Goal: Task Accomplishment & Management: Use online tool/utility

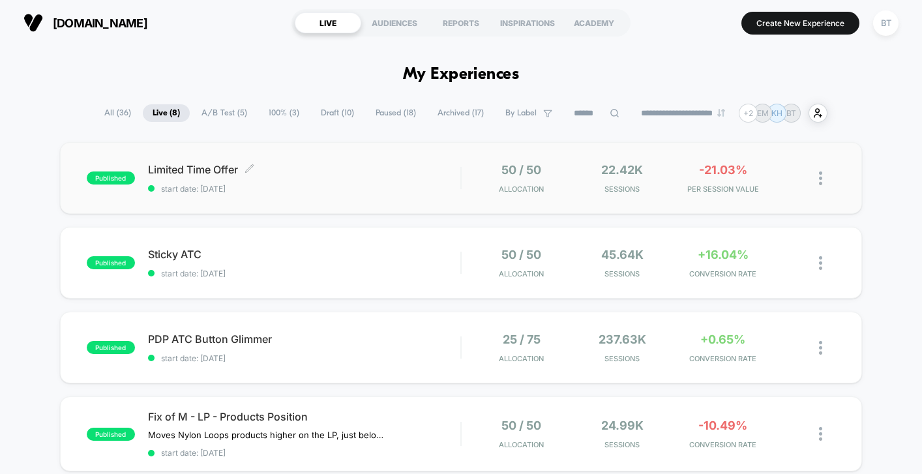
click at [413, 175] on div "Limited Time Offer Click to edit experience details Click to edit experience de…" at bounding box center [304, 178] width 312 height 31
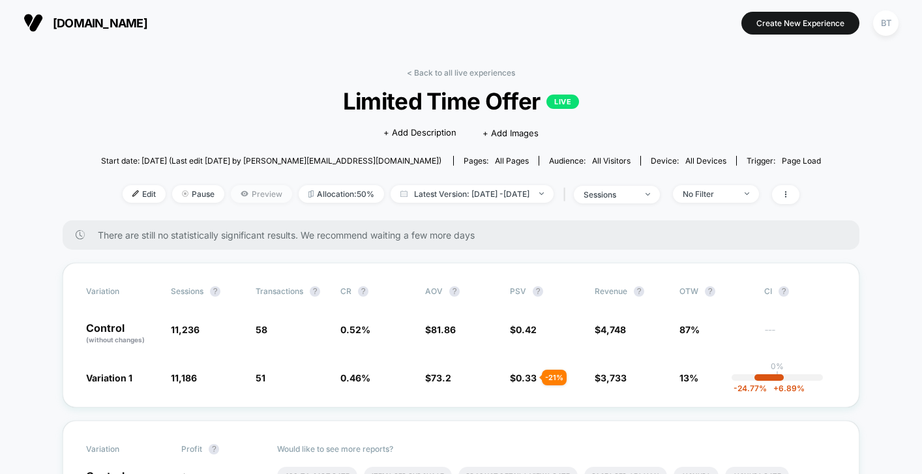
click at [240, 190] on span "Preview" at bounding box center [261, 194] width 61 height 18
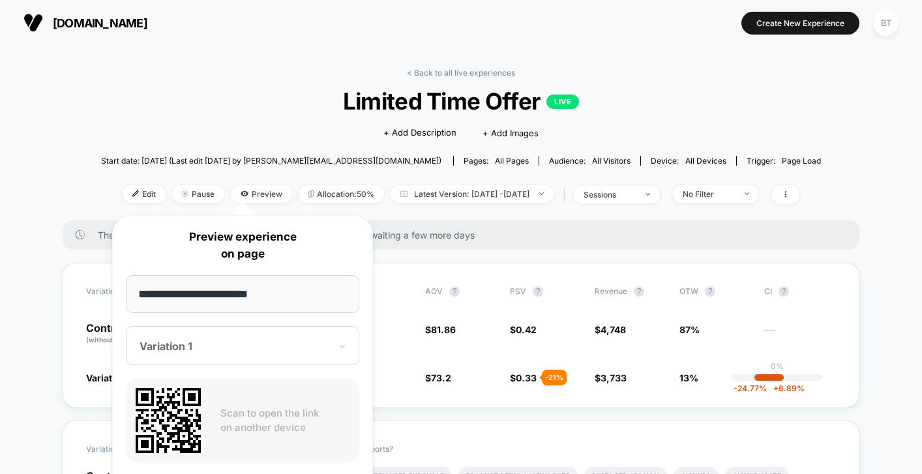
click at [235, 132] on div "< Back to all live experiences Limited Time Offer LIVE Click to edit experience…" at bounding box center [461, 144] width 720 height 153
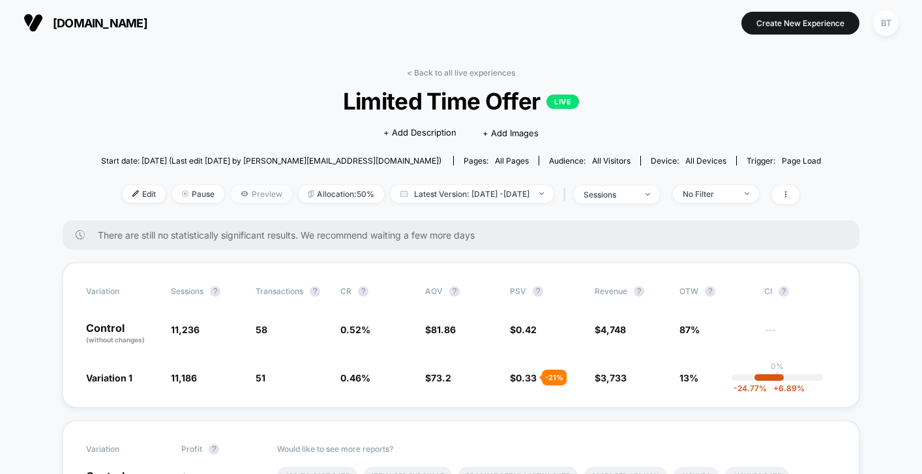
click at [233, 190] on span "Preview" at bounding box center [261, 194] width 61 height 18
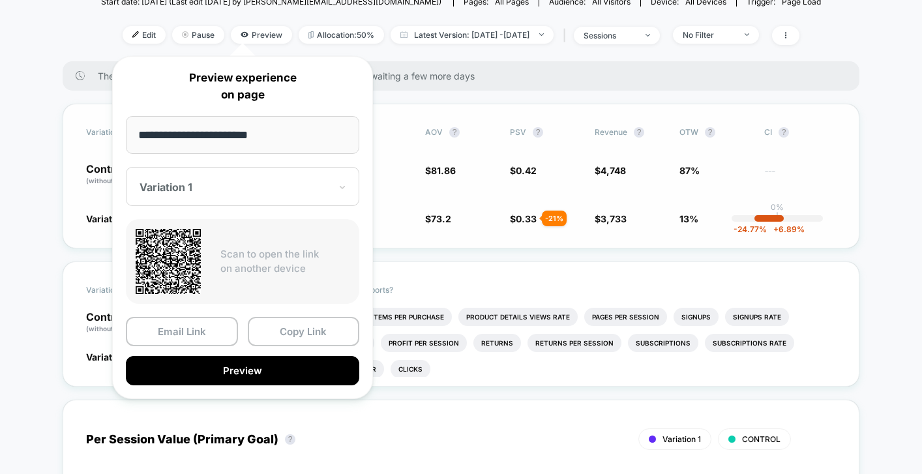
scroll to position [311, 0]
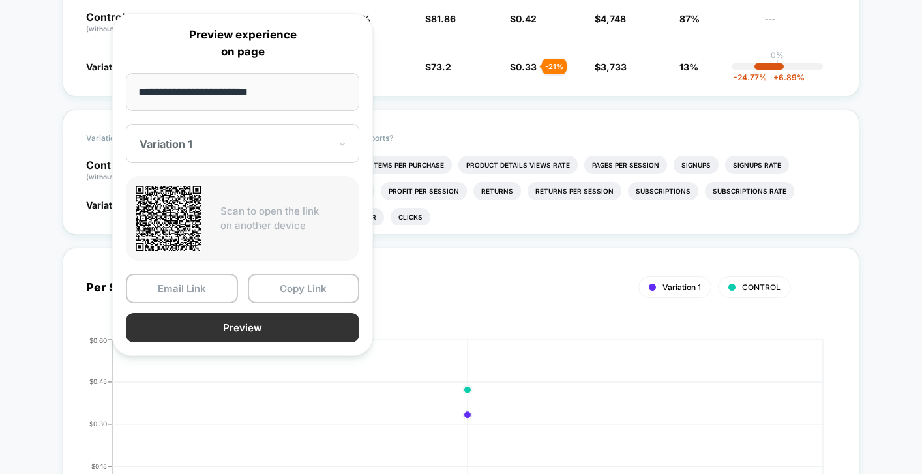
click at [304, 328] on button "Preview" at bounding box center [242, 327] width 233 height 29
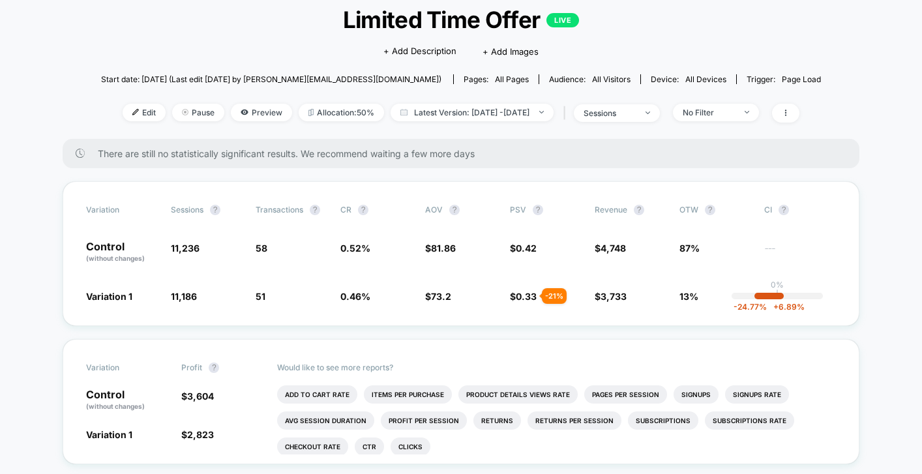
scroll to position [0, 0]
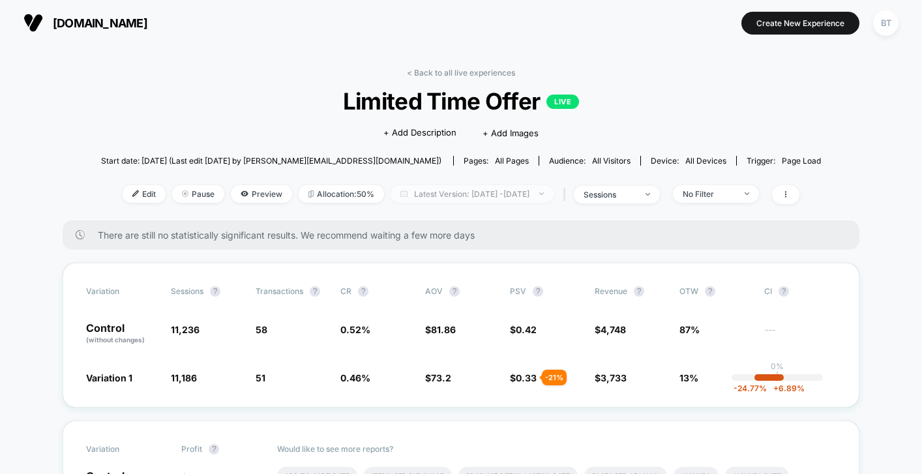
click at [486, 191] on span "Latest Version: Oct 7, 2025 - Oct 8, 2025" at bounding box center [472, 194] width 163 height 18
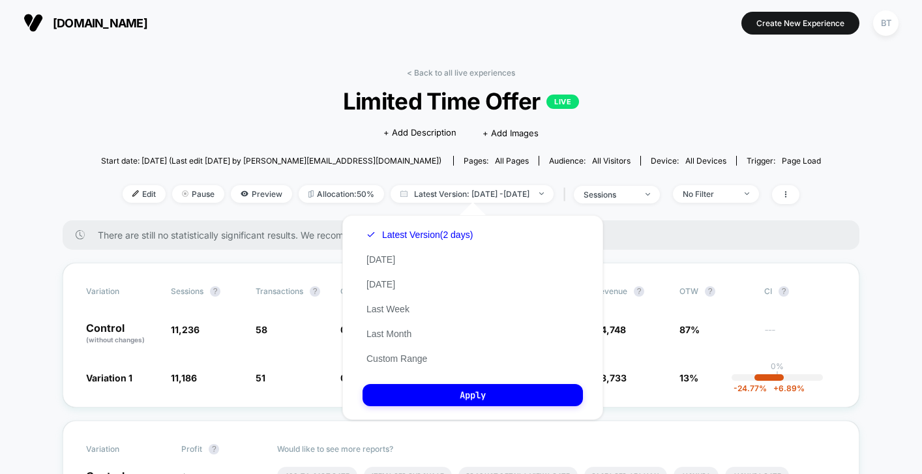
click at [303, 160] on span "Start date: [DATE] (Last edit [DATE] by [PERSON_NAME][EMAIL_ADDRESS][DOMAIN_NAM…" at bounding box center [271, 161] width 340 height 10
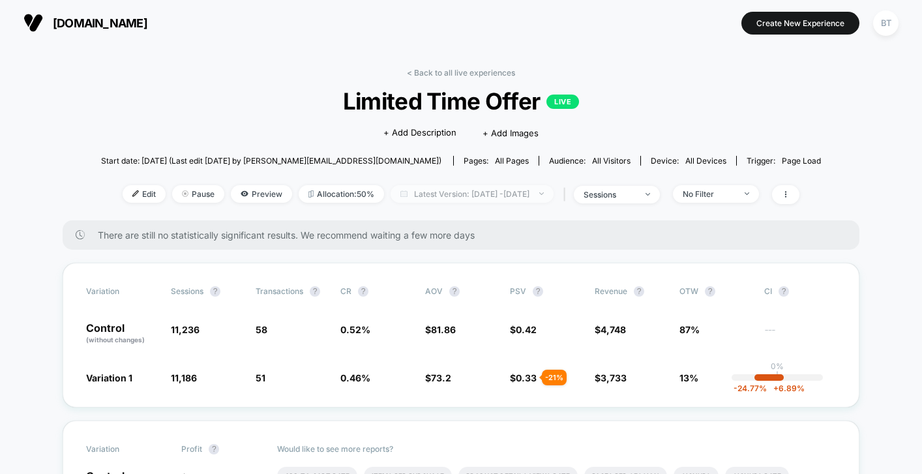
click at [509, 192] on span "Latest Version: Oct 7, 2025 - Oct 8, 2025" at bounding box center [472, 194] width 163 height 18
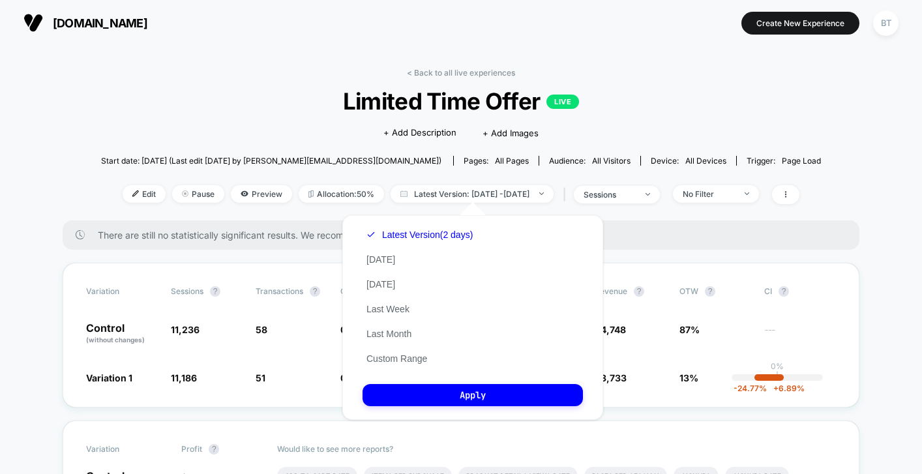
click at [400, 364] on div "Latest Version (2 days) Today Yesterday Last Week Last Month Custom Range" at bounding box center [419, 296] width 114 height 149
click at [399, 359] on button "Custom Range" at bounding box center [396, 359] width 68 height 12
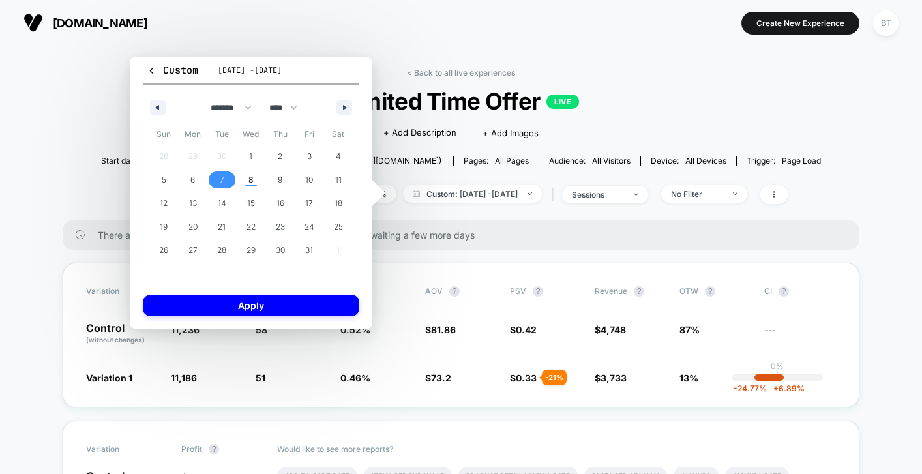
click at [212, 180] on span "7" at bounding box center [221, 179] width 29 height 17
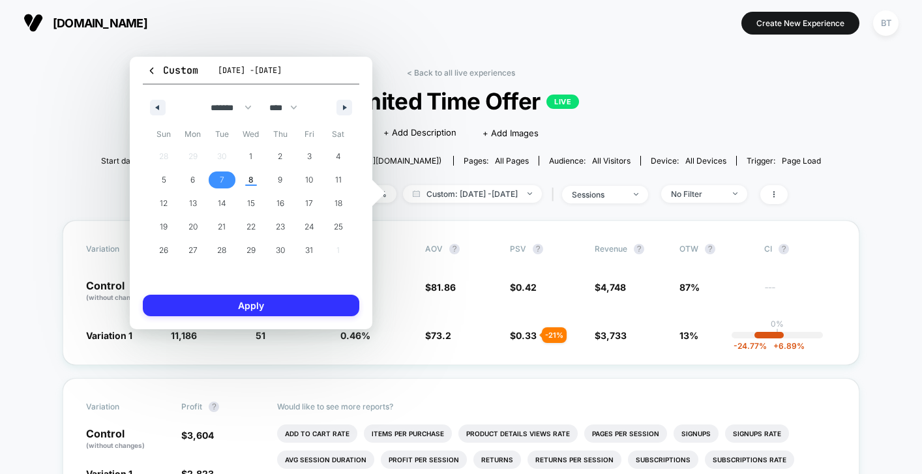
click at [242, 303] on button "Apply" at bounding box center [251, 306] width 216 height 22
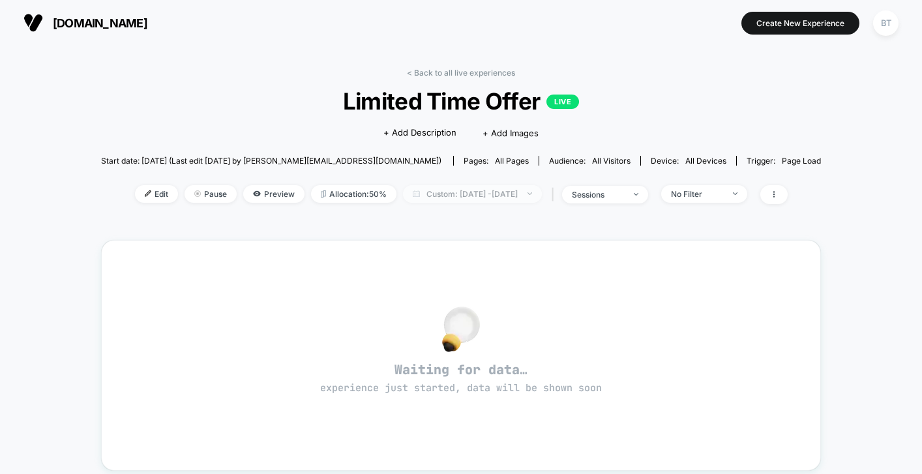
click at [471, 194] on span "Custom: Oct 7, 2025 - Oct 7, 2025" at bounding box center [472, 194] width 139 height 18
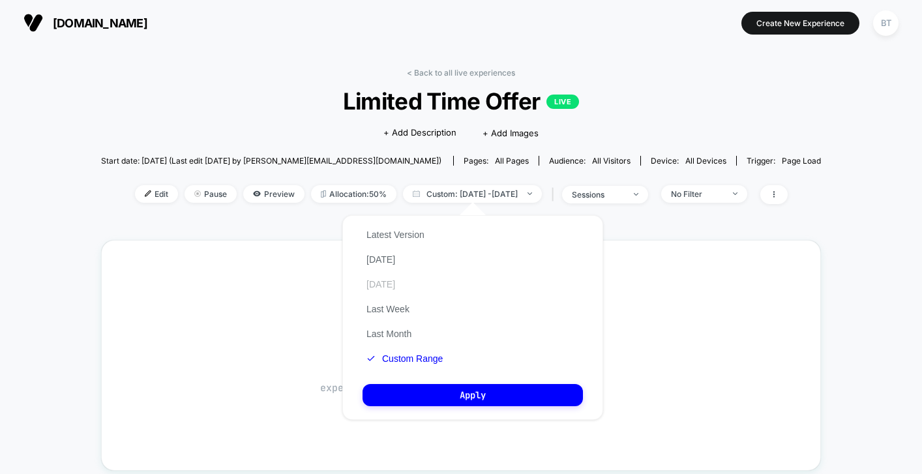
click at [399, 283] on button "Yesterday" at bounding box center [380, 284] width 37 height 12
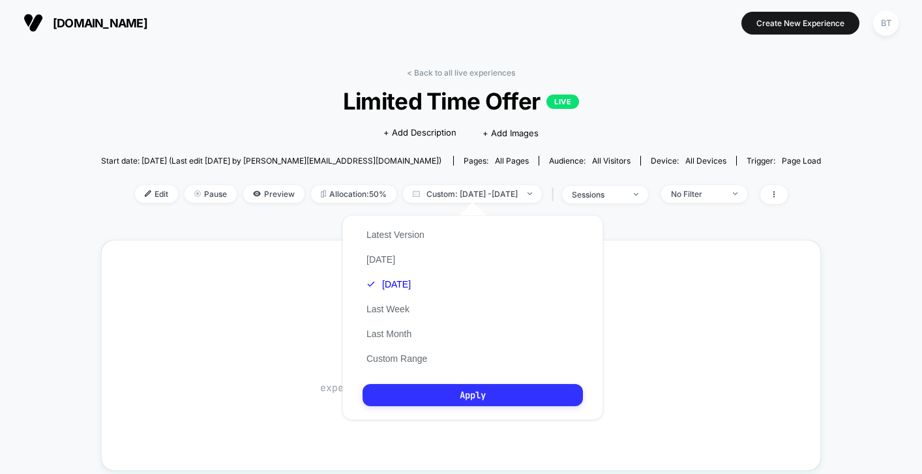
click at [427, 396] on button "Apply" at bounding box center [472, 395] width 220 height 22
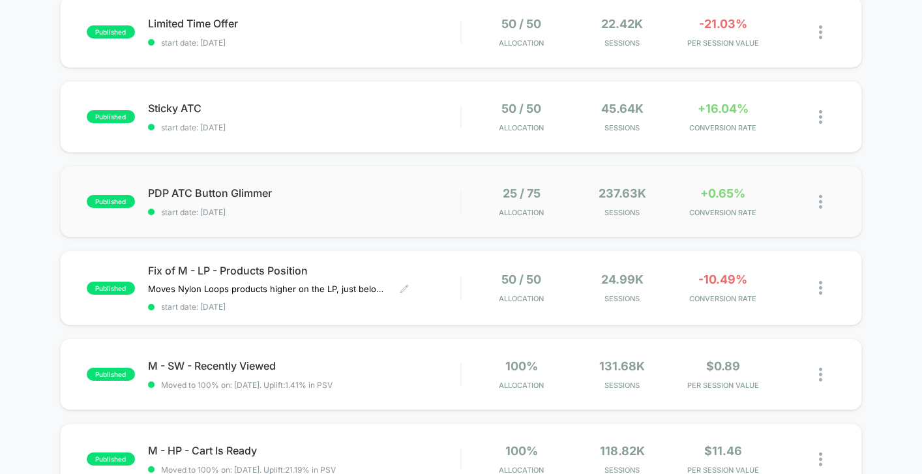
scroll to position [181, 0]
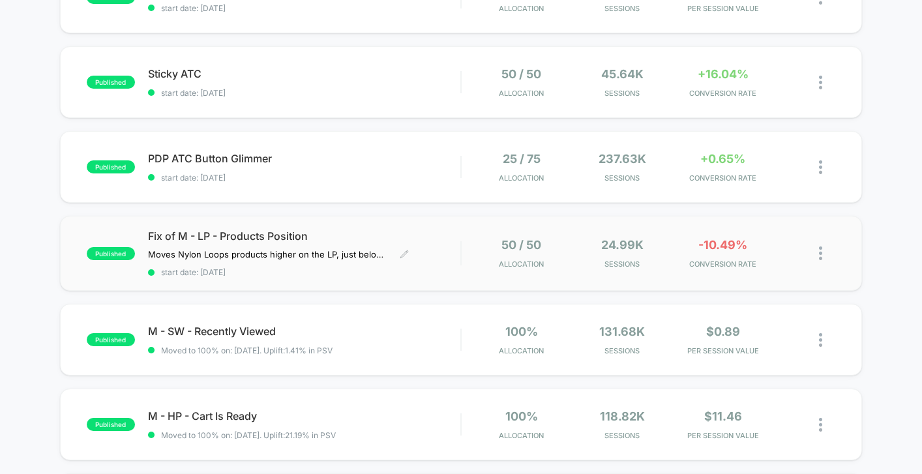
click at [449, 233] on span "Fix of M - LP - Products Position" at bounding box center [304, 235] width 312 height 13
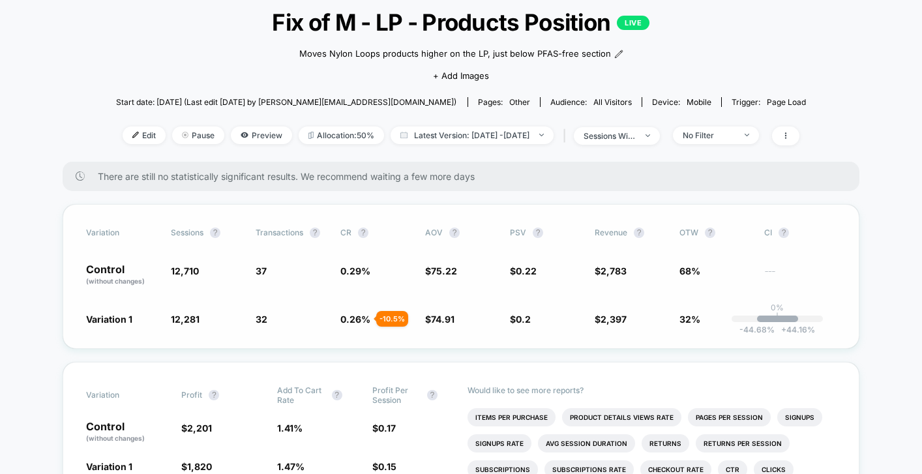
scroll to position [80, 0]
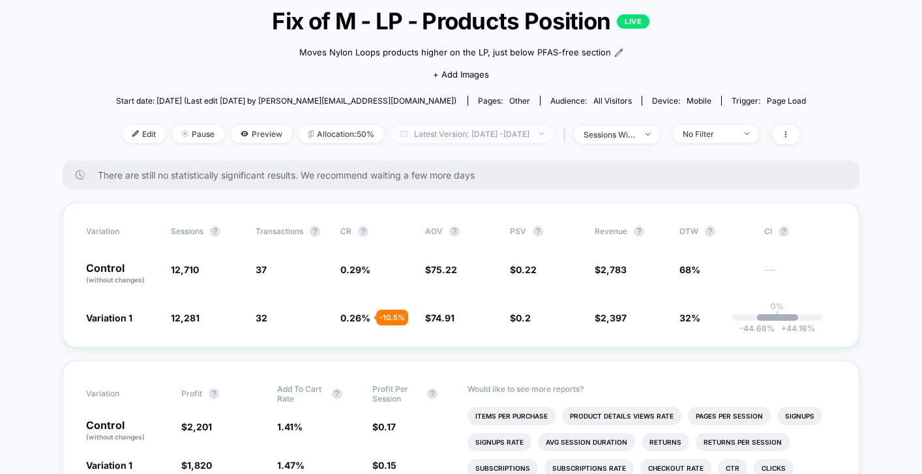
click at [489, 126] on span "Latest Version: Oct 6, 2025 - Oct 8, 2025" at bounding box center [472, 134] width 163 height 18
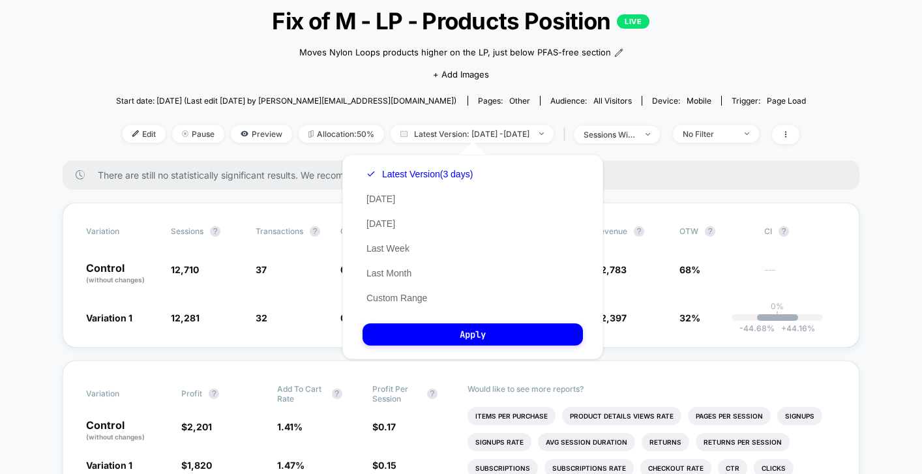
click at [427, 229] on div "Latest Version (3 days) Today Yesterday Last Week Last Month Custom Range" at bounding box center [419, 236] width 114 height 149
click at [381, 224] on button "Yesterday" at bounding box center [380, 224] width 37 height 12
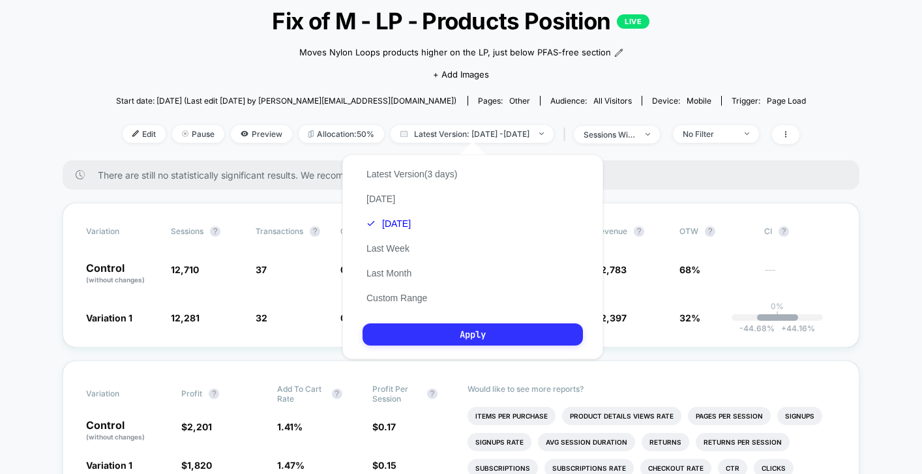
click at [422, 332] on button "Apply" at bounding box center [472, 334] width 220 height 22
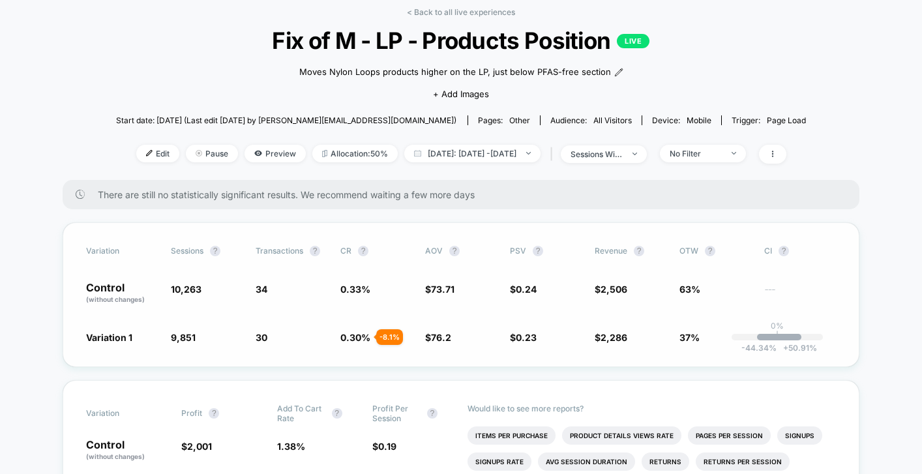
scroll to position [22, 0]
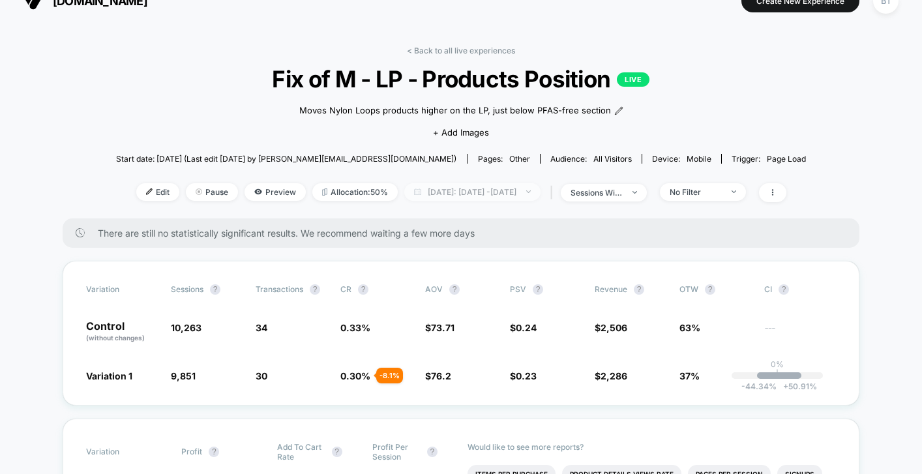
click at [475, 188] on span "Yesterday: Oct 5, 2025 - Oct 7, 2025" at bounding box center [472, 192] width 136 height 18
select select "*"
select select "****"
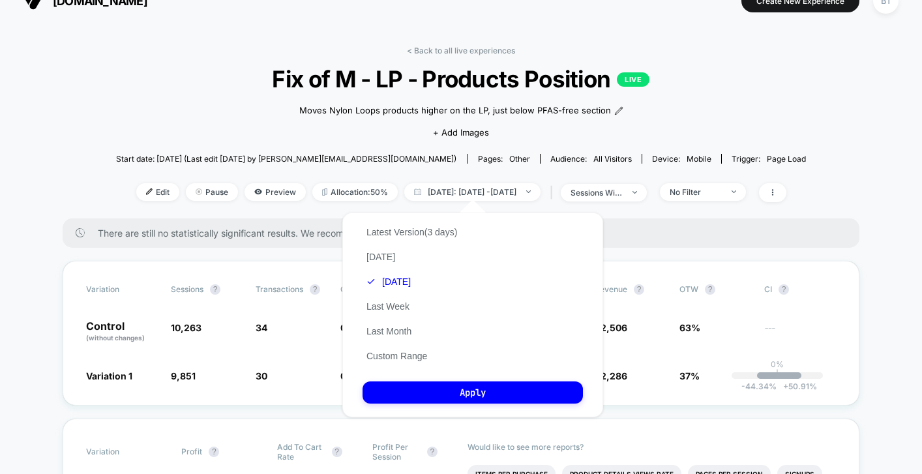
click at [397, 348] on div "Latest Version (3 days) Today Yesterday Last Week Last Month Custom Range" at bounding box center [411, 294] width 98 height 149
click at [395, 357] on button "Custom Range" at bounding box center [396, 356] width 68 height 12
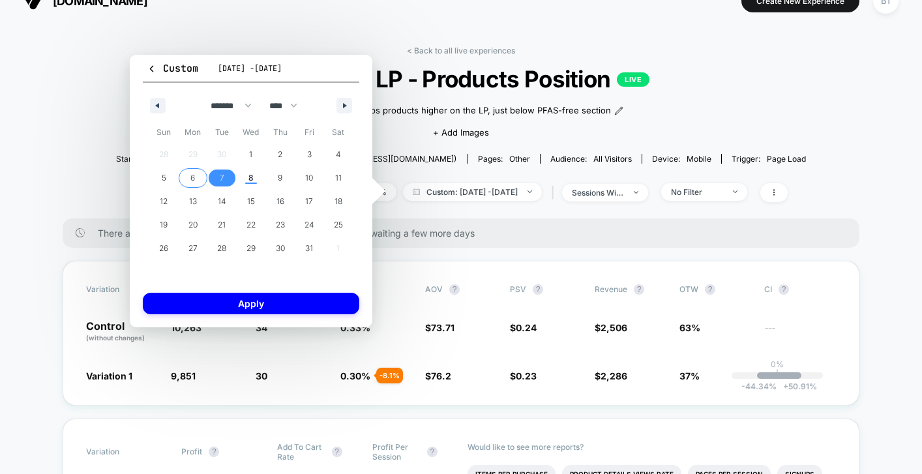
click at [191, 183] on span "6" at bounding box center [192, 177] width 5 height 23
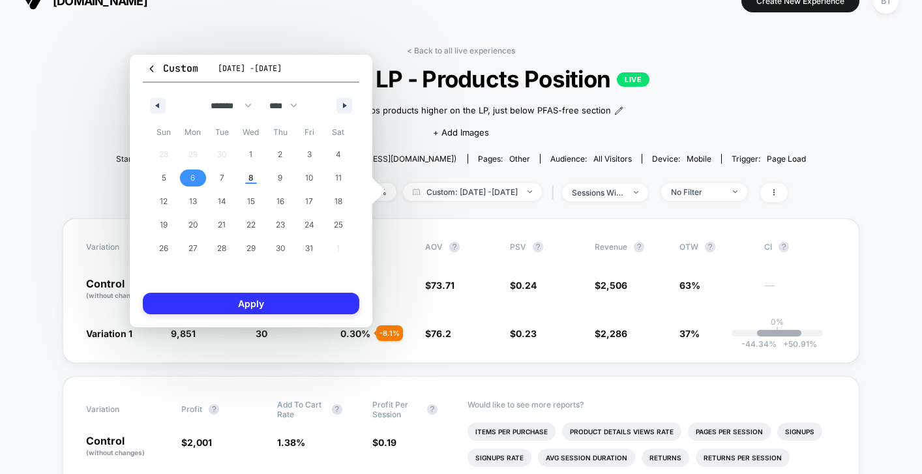
click at [218, 310] on button "Apply" at bounding box center [251, 304] width 216 height 22
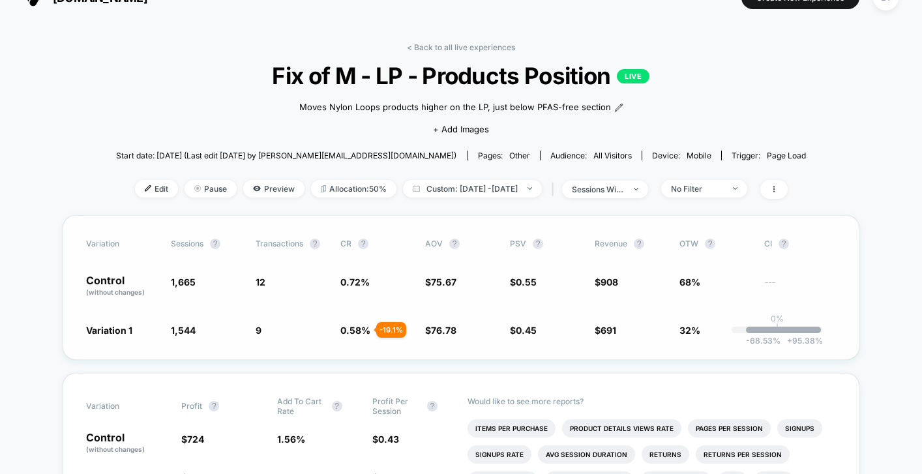
scroll to position [23, 0]
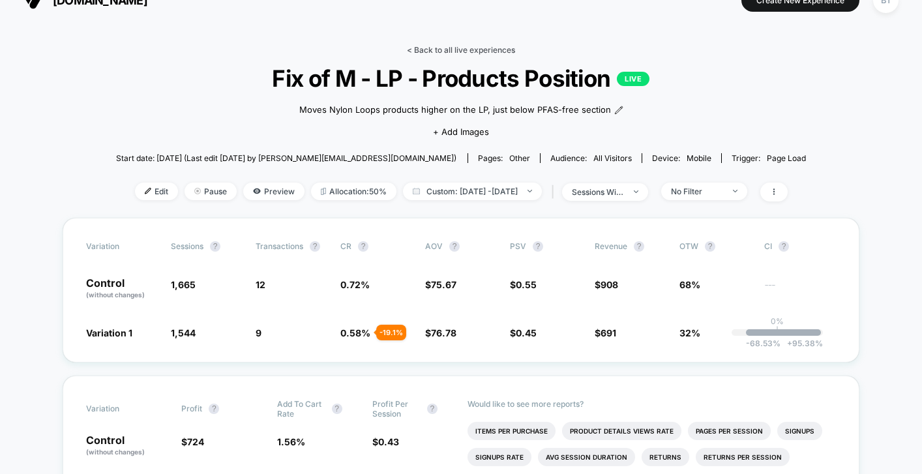
click at [455, 50] on link "< Back to all live experiences" at bounding box center [461, 50] width 108 height 10
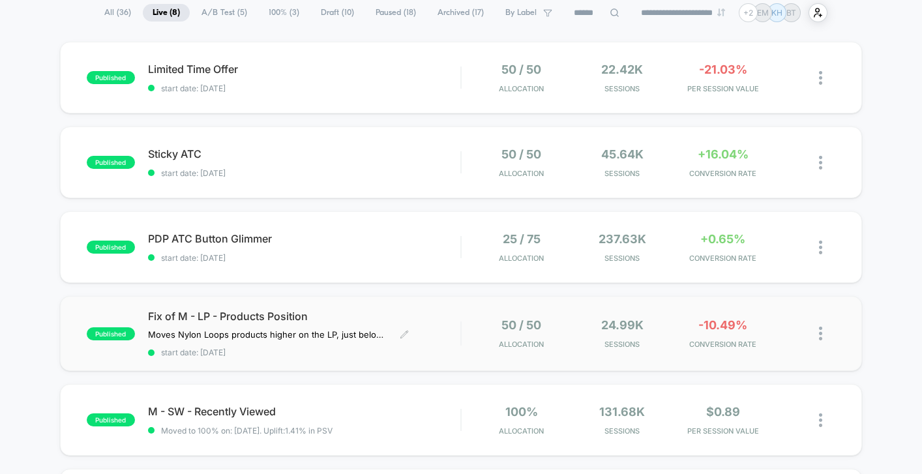
scroll to position [102, 0]
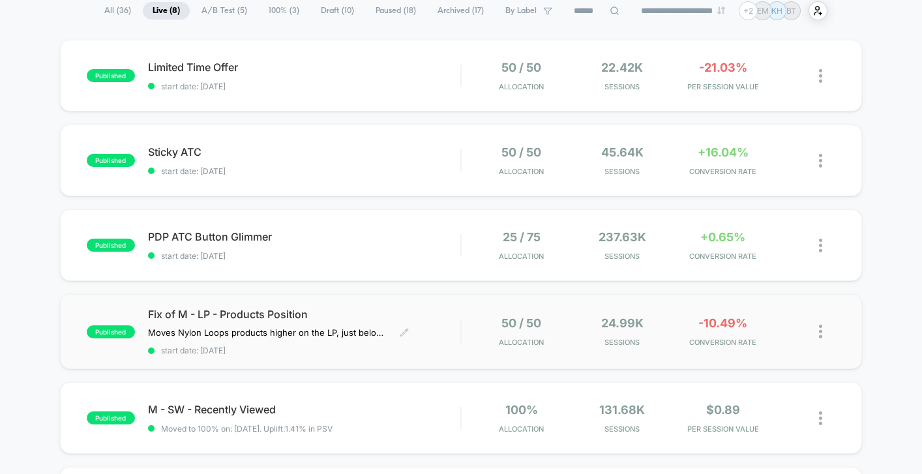
click at [455, 342] on div "Fix of M - LP - Products Position Moves Nylon Loops products higher on the LP, …" at bounding box center [304, 332] width 312 height 48
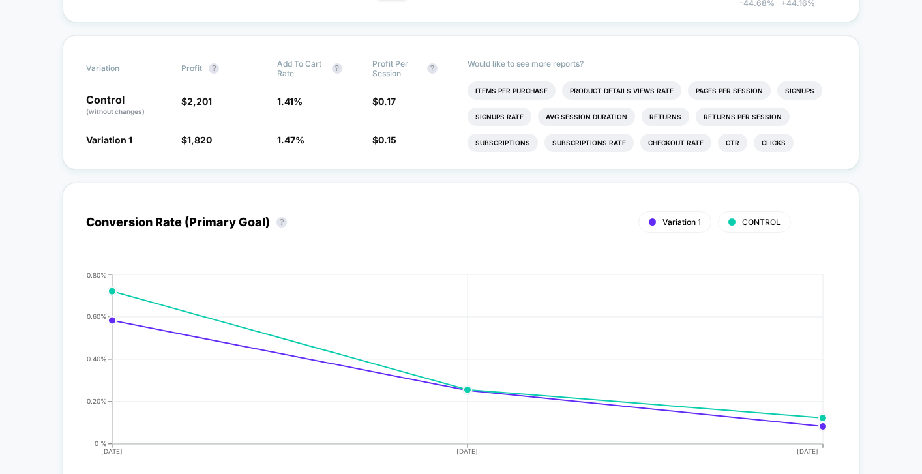
scroll to position [409, 0]
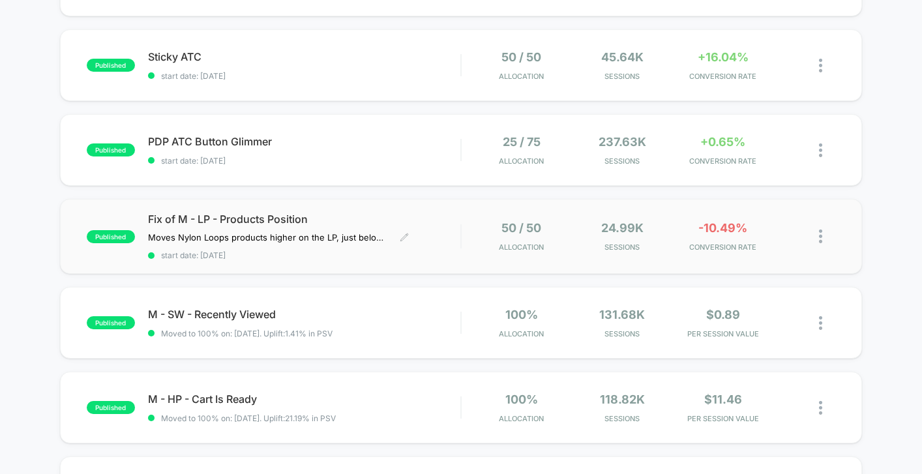
scroll to position [197, 0]
click at [374, 161] on span "start date: 10/1/2025" at bounding box center [304, 161] width 312 height 10
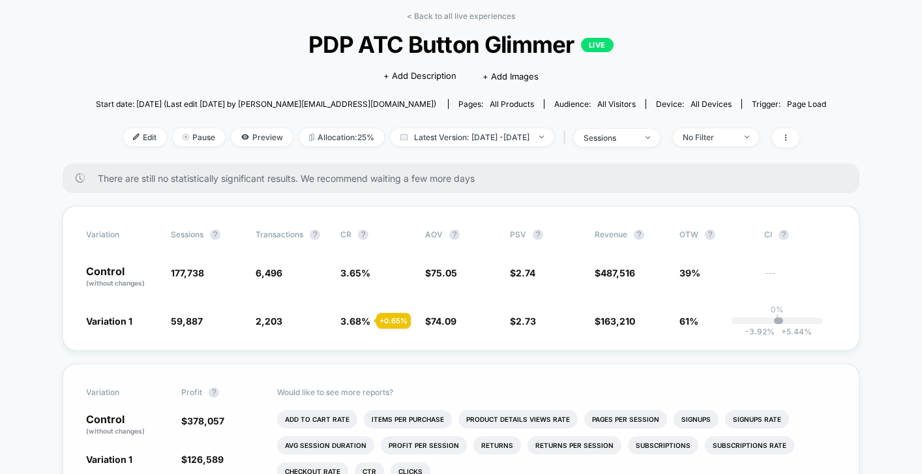
scroll to position [58, 0]
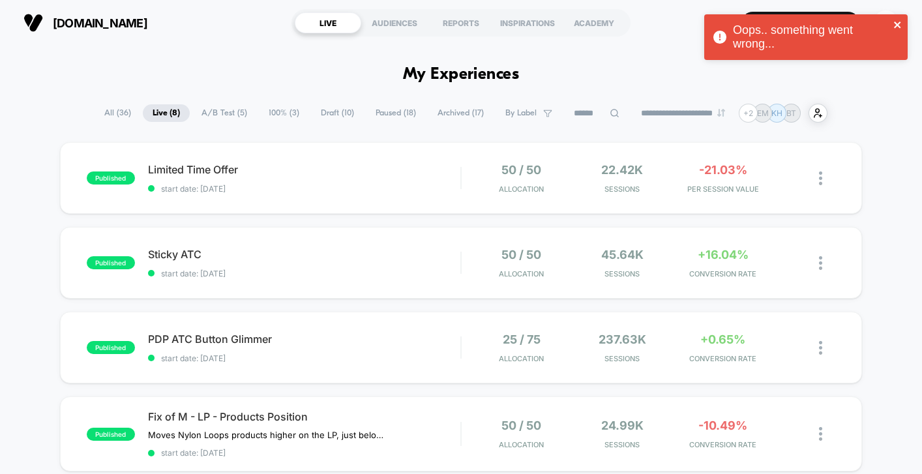
click at [896, 22] on icon "close" at bounding box center [897, 25] width 9 height 10
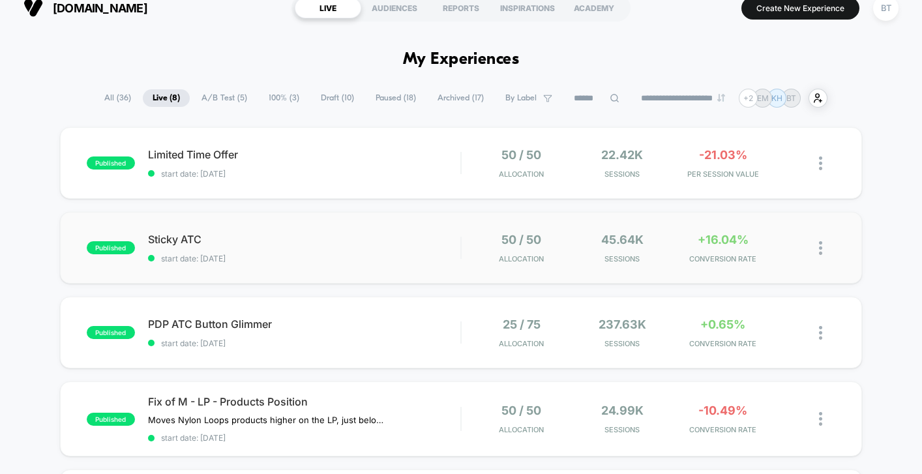
scroll to position [16, 0]
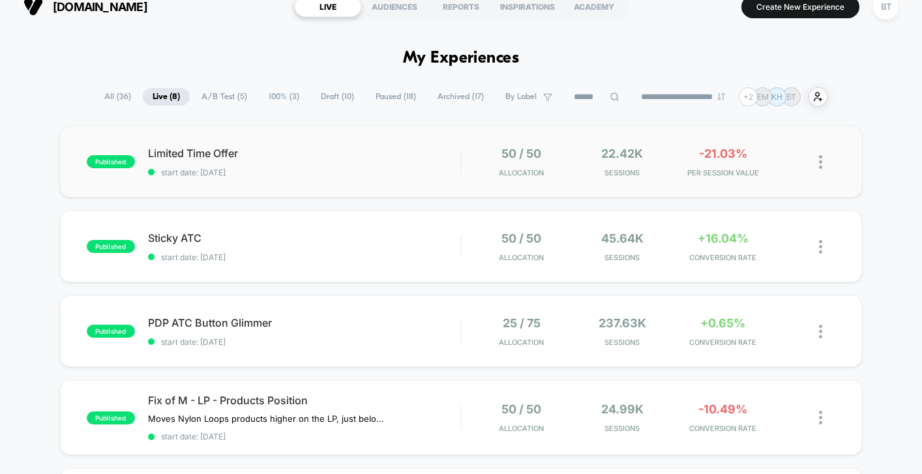
click at [381, 177] on div "published Limited Time Offer start date: 10/8/2025 50 / 50 Allocation 22.42k Se…" at bounding box center [461, 162] width 802 height 72
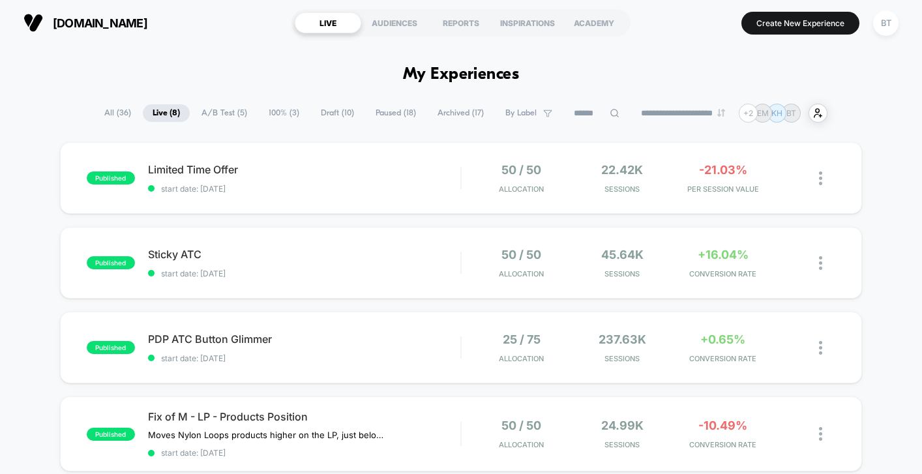
click at [398, 111] on span "Paused ( 18 )" at bounding box center [396, 113] width 60 height 18
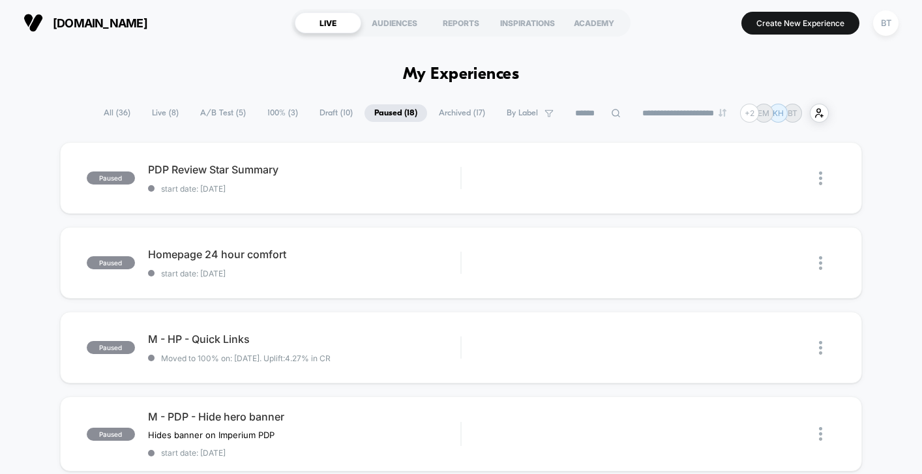
click at [454, 119] on span "Archived ( 17 )" at bounding box center [462, 113] width 66 height 18
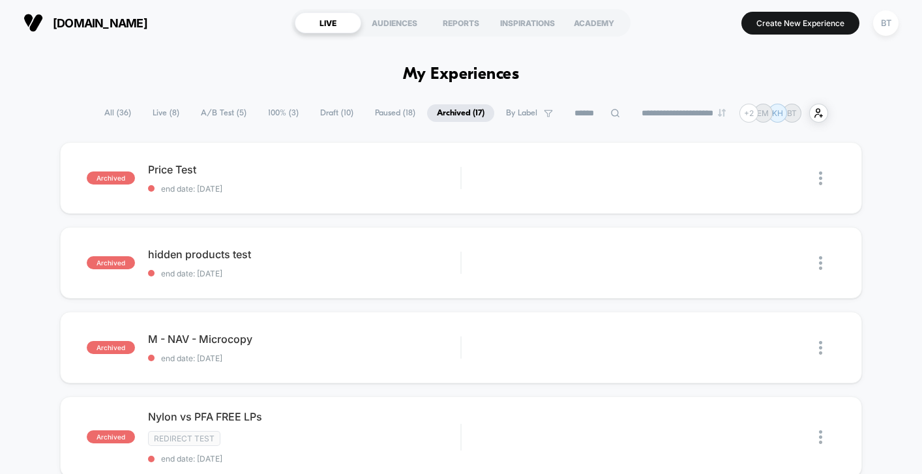
click at [373, 110] on span "Paused ( 18 )" at bounding box center [395, 113] width 60 height 18
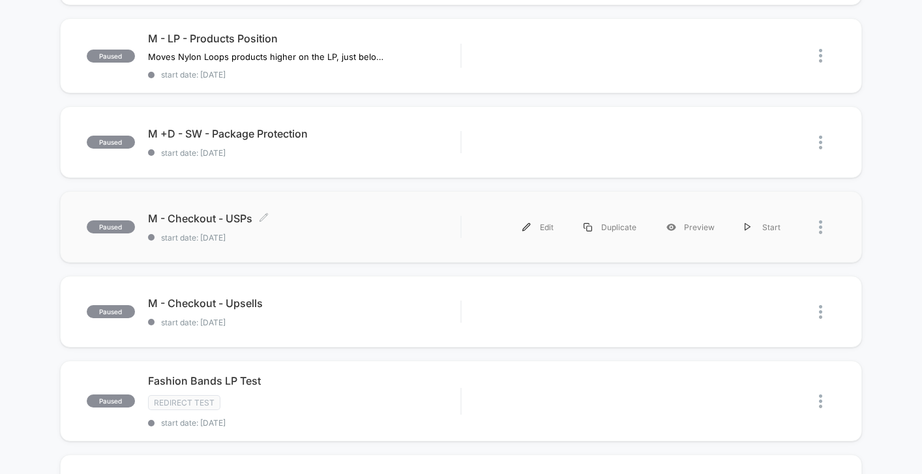
scroll to position [558, 0]
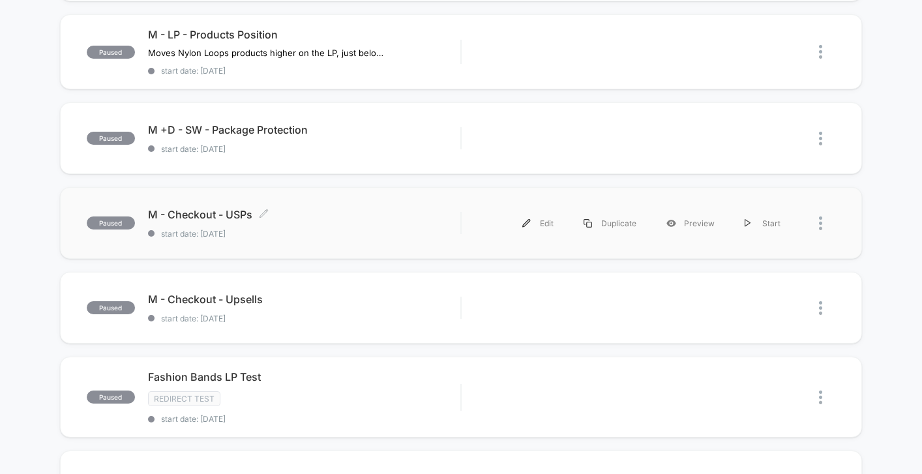
click at [434, 223] on div "M - Checkout - USPs Click to edit experience details Click to edit experience d…" at bounding box center [304, 223] width 312 height 31
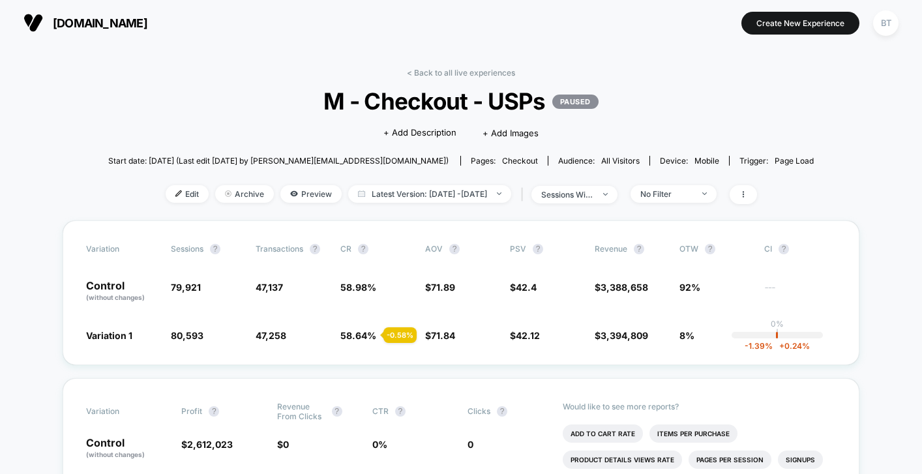
scroll to position [12, 0]
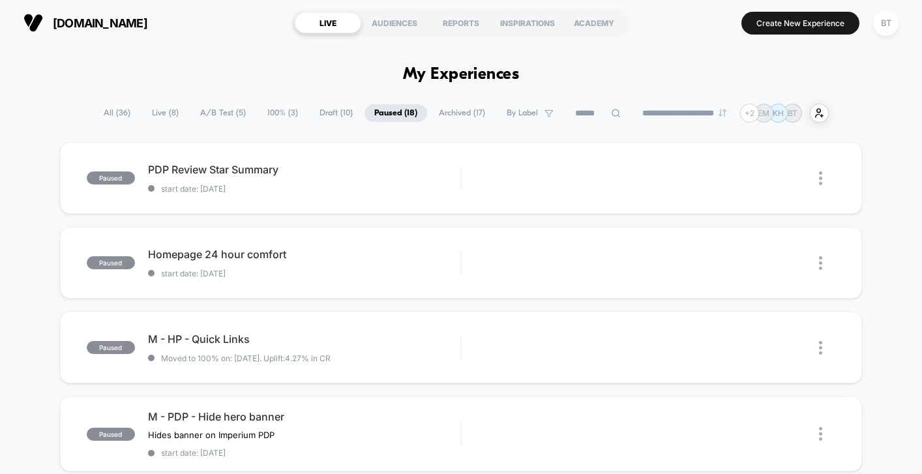
click at [122, 112] on span "All ( 36 )" at bounding box center [117, 113] width 46 height 18
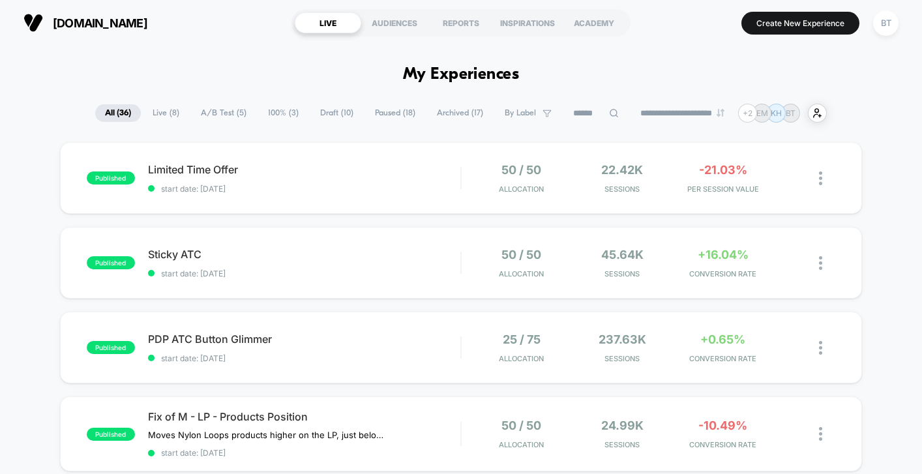
click at [152, 113] on span "Live ( 8 )" at bounding box center [166, 113] width 46 height 18
click at [362, 188] on span "start date: [DATE]" at bounding box center [304, 189] width 312 height 10
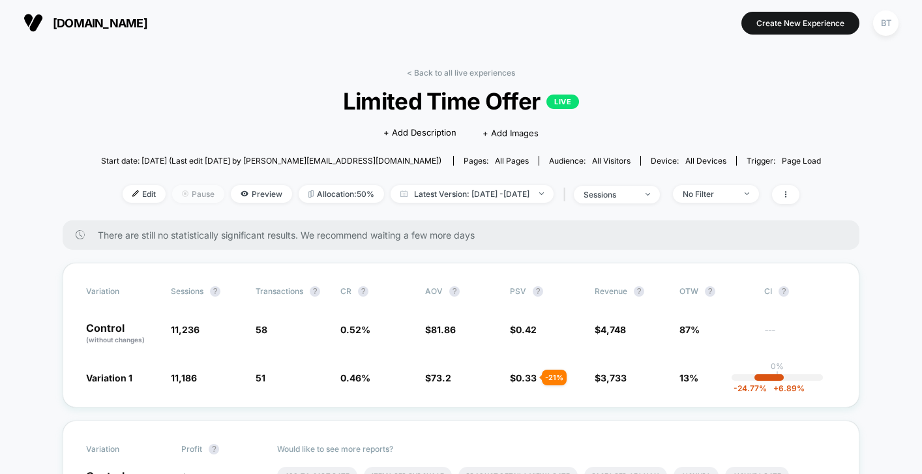
click at [179, 194] on span "Pause" at bounding box center [198, 194] width 52 height 18
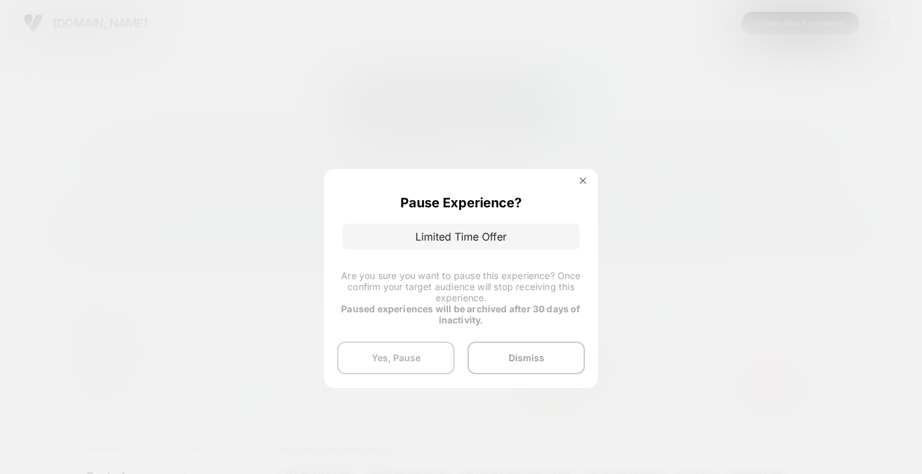
click at [436, 361] on button "Yes, Pause" at bounding box center [395, 358] width 117 height 33
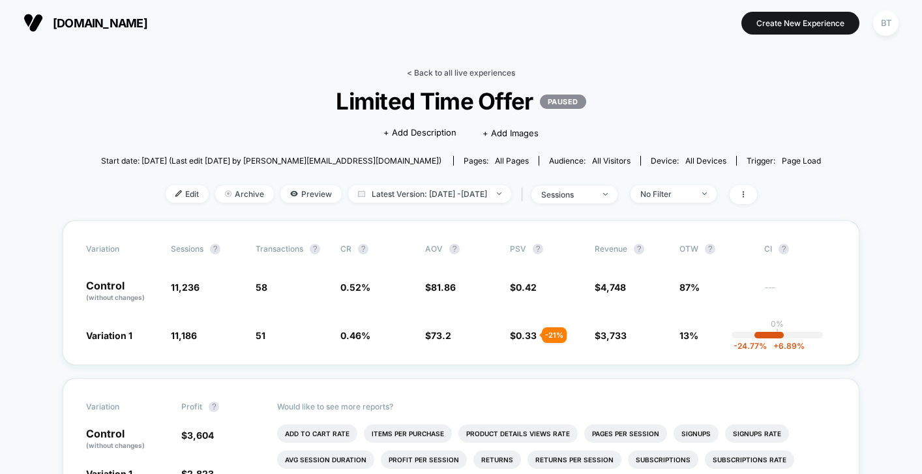
click at [424, 68] on link "< Back to all live experiences" at bounding box center [461, 73] width 108 height 10
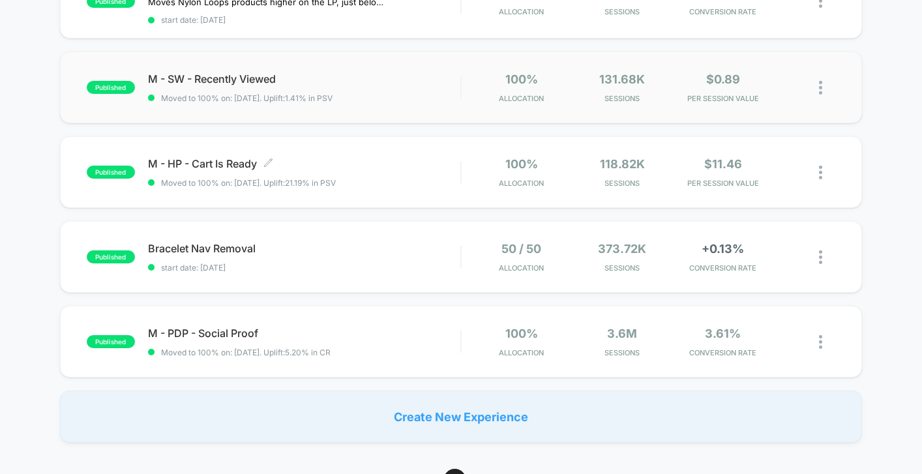
scroll to position [346, 0]
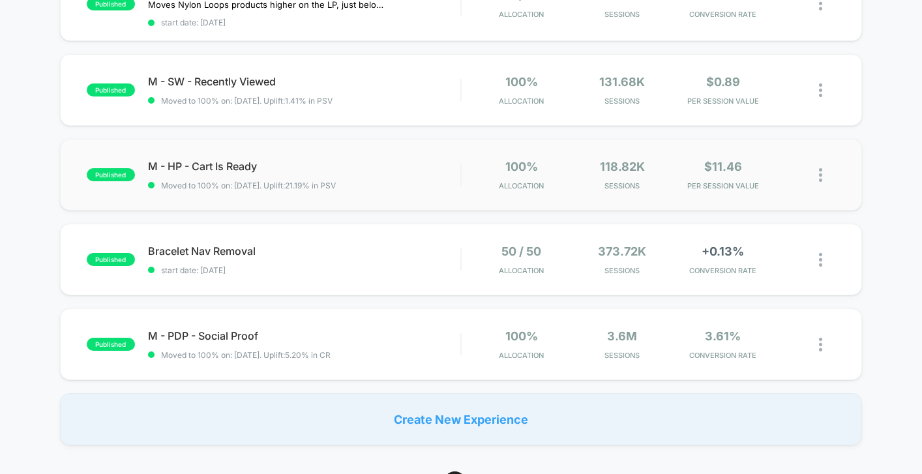
click at [392, 156] on div "published M - HP - Cart Is Ready Moved to 100% on: 12/13/2024 . Uplift: 21.19% …" at bounding box center [461, 175] width 802 height 72
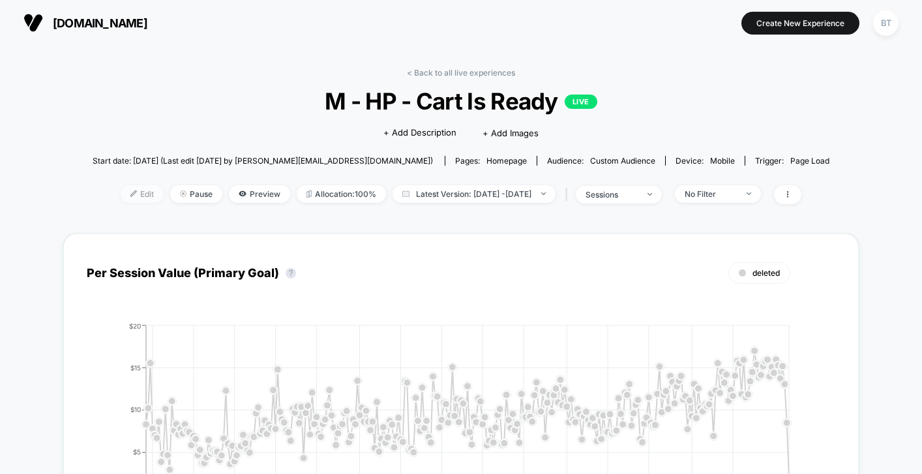
click at [130, 196] on img at bounding box center [133, 193] width 7 height 7
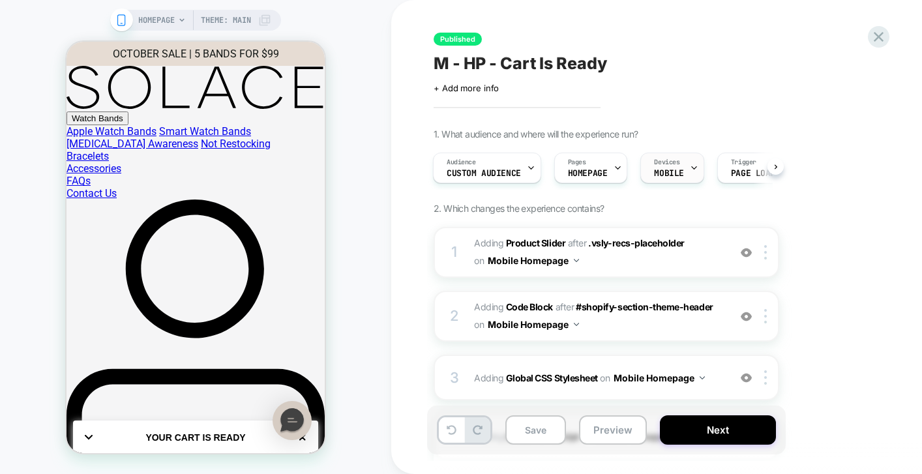
click at [681, 180] on div "Devices MOBILE" at bounding box center [668, 167] width 55 height 29
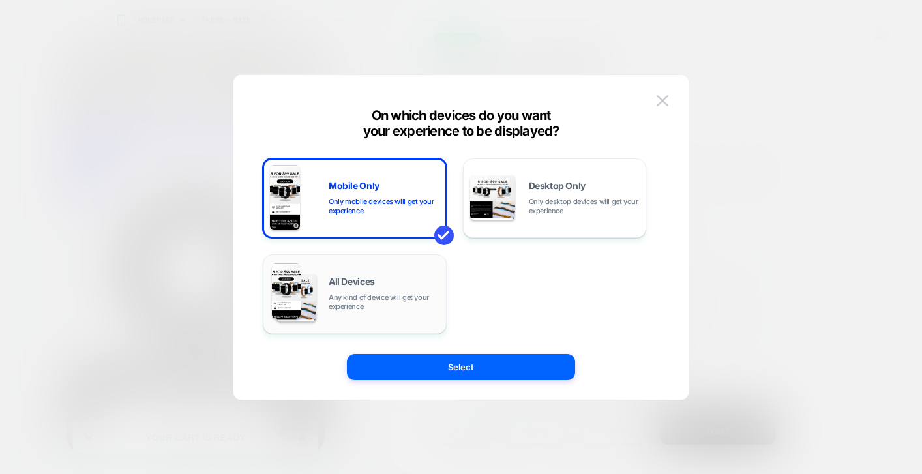
click at [416, 295] on span "Any kind of device will get your experience" at bounding box center [384, 302] width 111 height 18
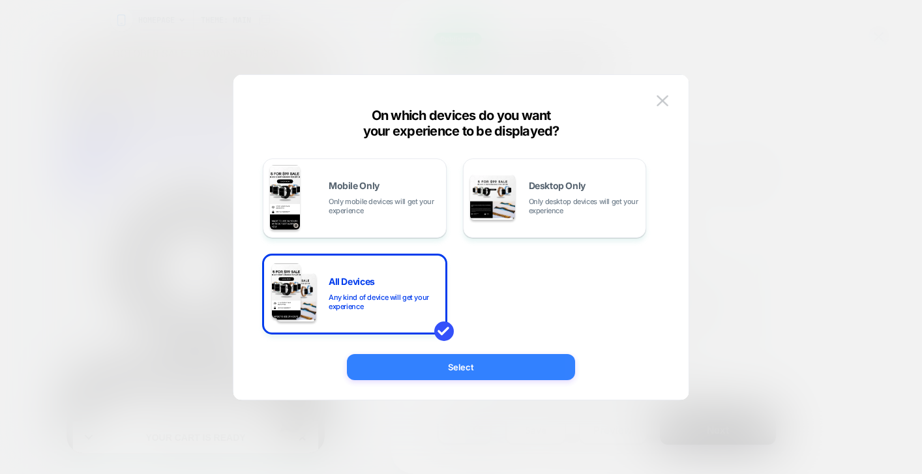
click at [452, 379] on button "Select" at bounding box center [461, 367] width 228 height 26
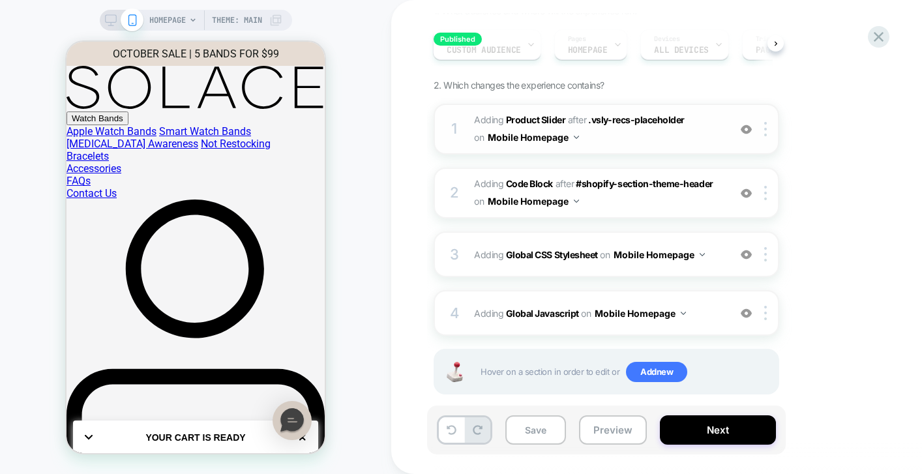
scroll to position [111, 0]
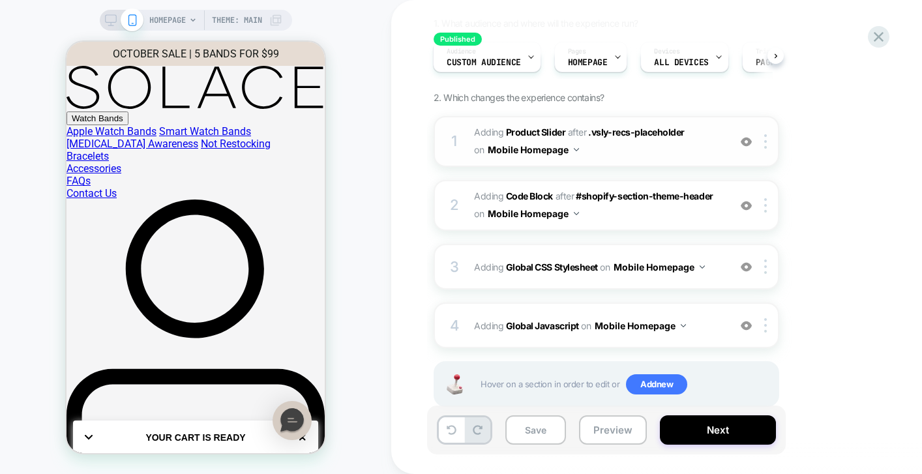
click at [543, 150] on button "Mobile Homepage" at bounding box center [533, 149] width 91 height 19
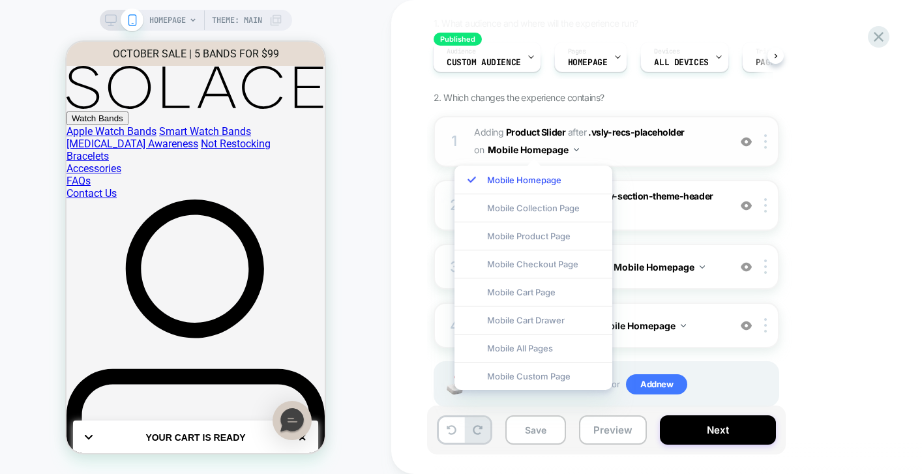
click at [670, 159] on div "1 #_loomi_addon_1733851995272 Adding Product Slider AFTER .vsly-recs-placeholde…" at bounding box center [607, 141] width 346 height 51
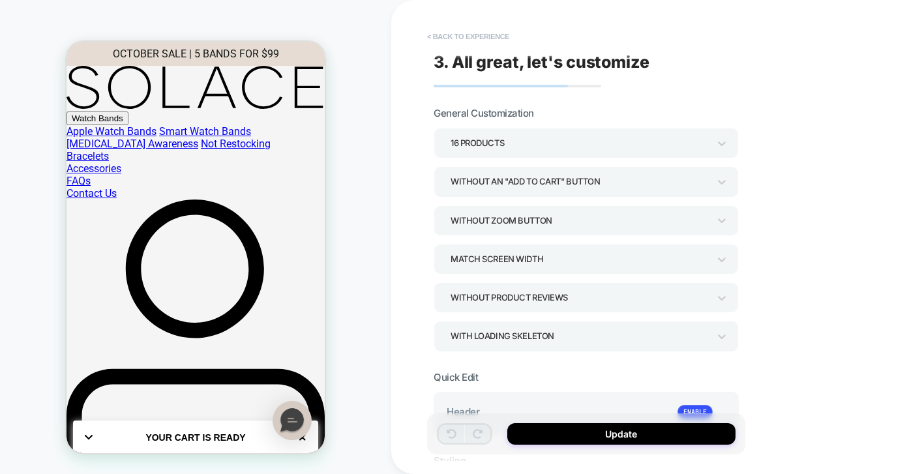
click at [453, 29] on button "< Back to experience" at bounding box center [467, 36] width 95 height 21
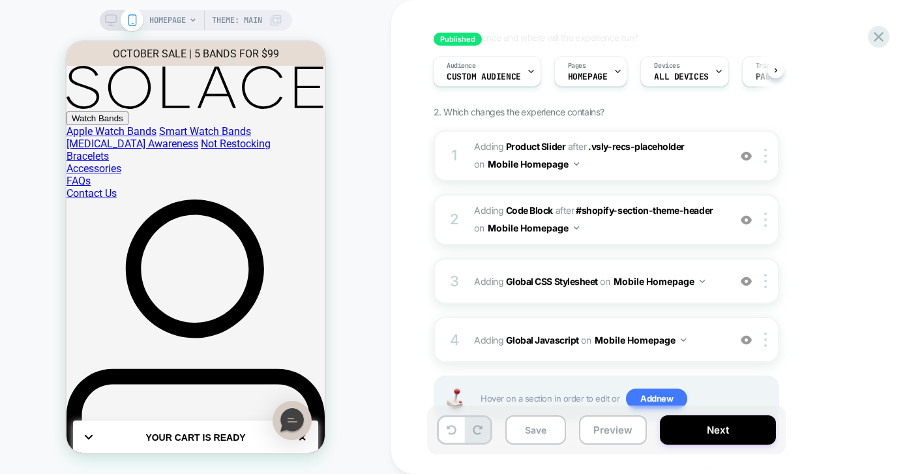
scroll to position [141, 0]
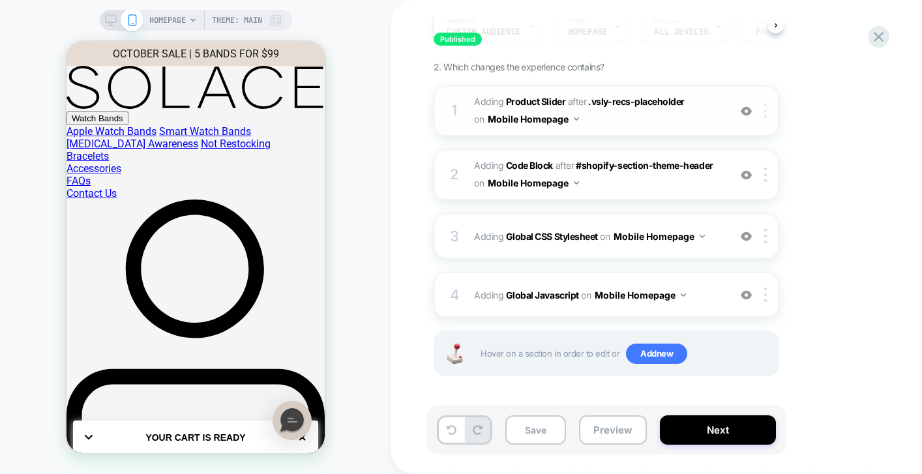
click at [770, 107] on div at bounding box center [768, 111] width 22 height 14
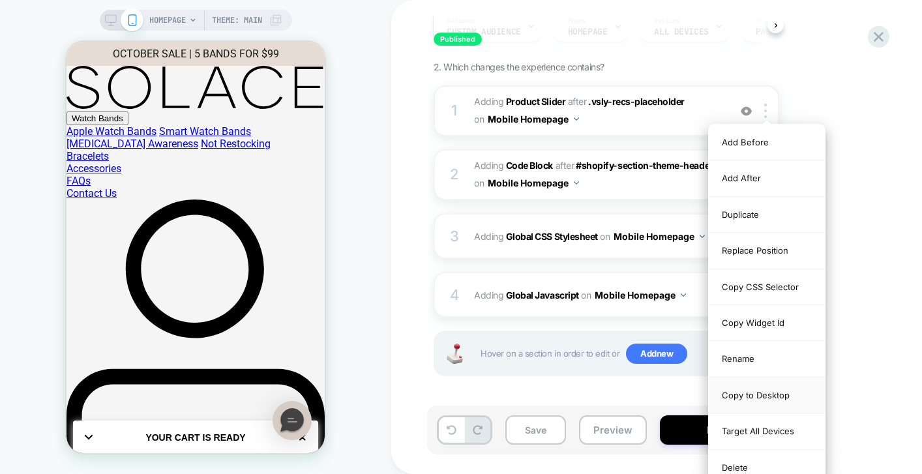
click at [758, 402] on div "Copy to Desktop" at bounding box center [767, 395] width 116 height 36
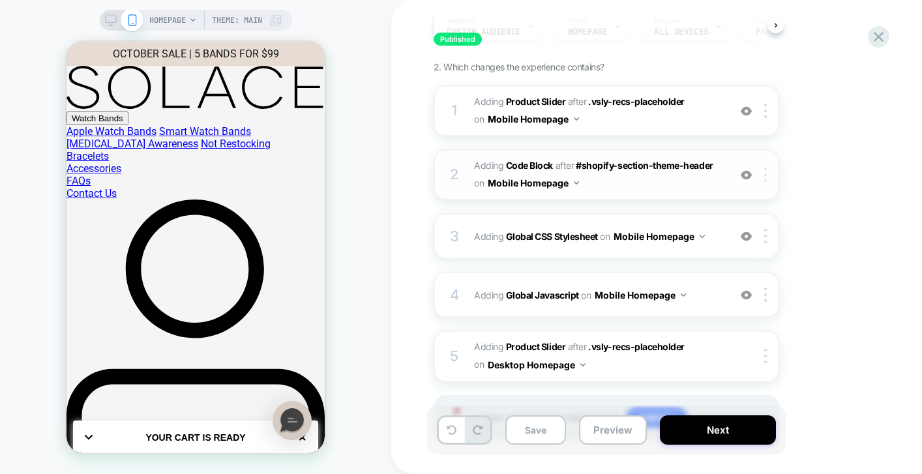
click at [764, 171] on img at bounding box center [765, 175] width 3 height 14
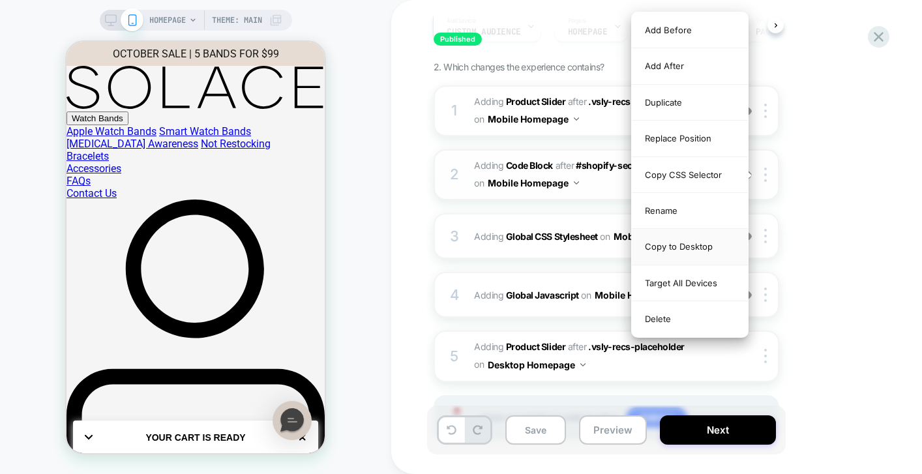
click at [702, 253] on div "Copy to Desktop" at bounding box center [690, 247] width 116 height 36
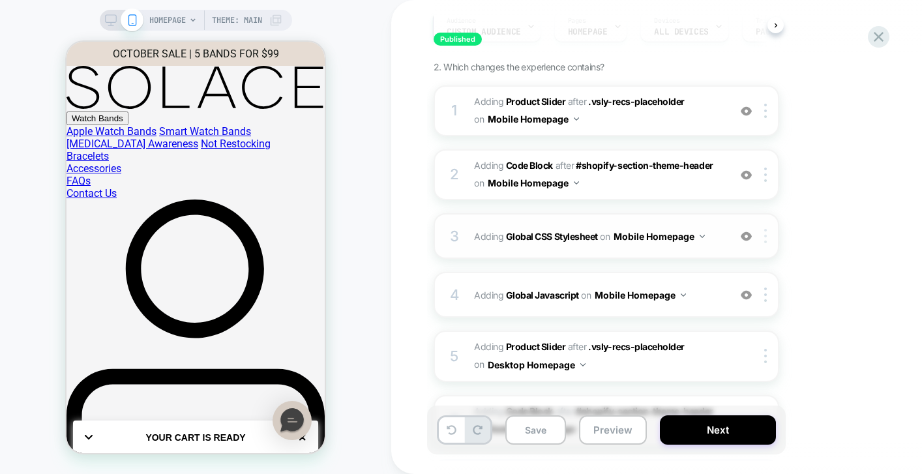
click at [769, 235] on div at bounding box center [768, 236] width 22 height 14
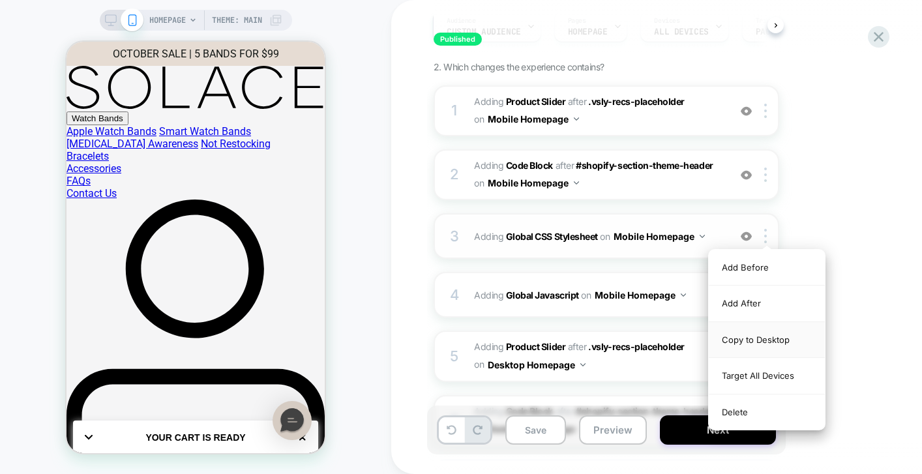
click at [765, 344] on div "Copy to Desktop" at bounding box center [767, 340] width 116 height 36
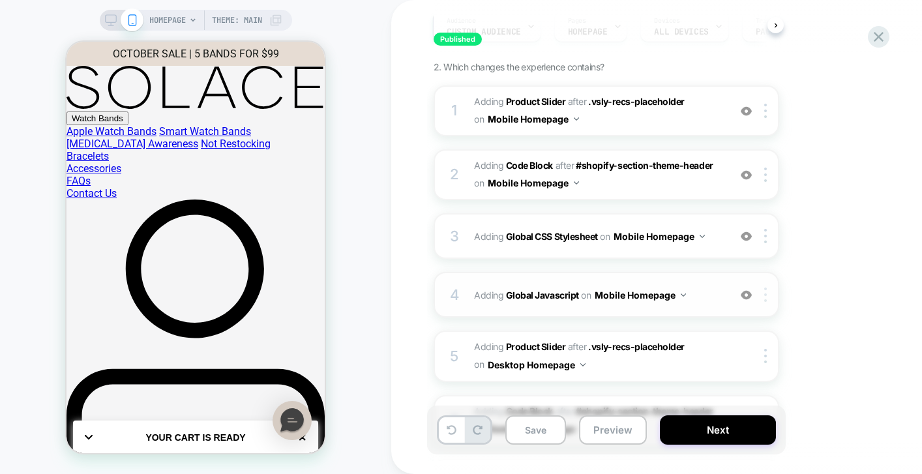
click at [769, 298] on div at bounding box center [768, 294] width 22 height 14
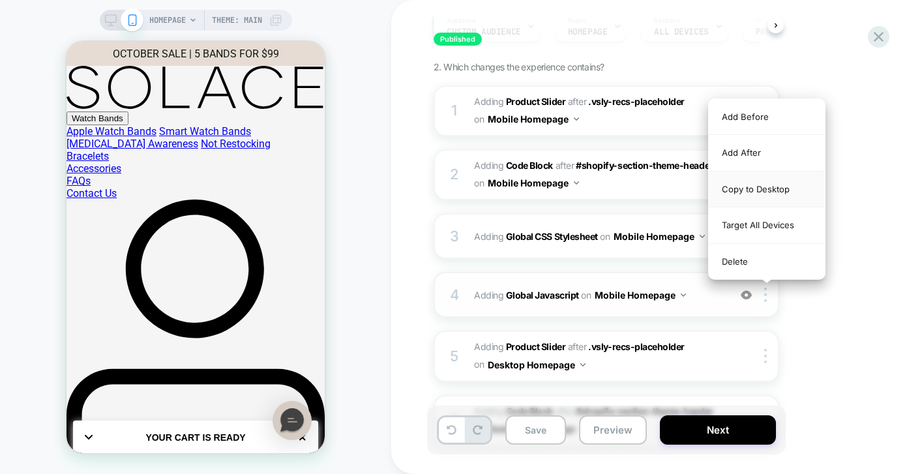
click at [765, 191] on div "Copy to Desktop" at bounding box center [767, 189] width 116 height 36
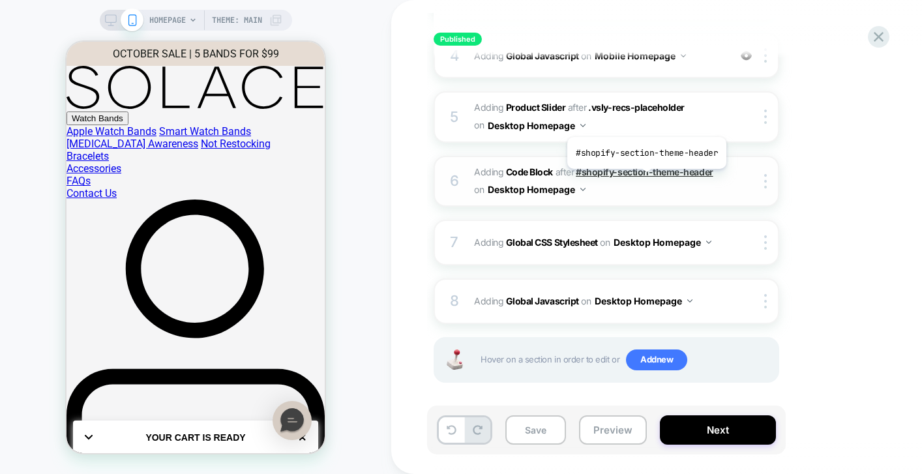
scroll to position [387, 0]
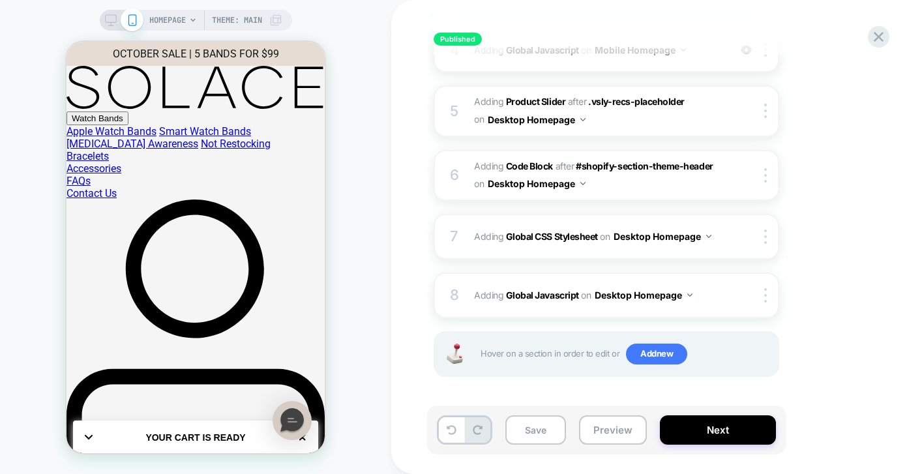
click at [111, 26] on div "HOMEPAGE Theme: MAIN" at bounding box center [196, 20] width 192 height 21
click at [539, 435] on button "Save" at bounding box center [535, 429] width 61 height 29
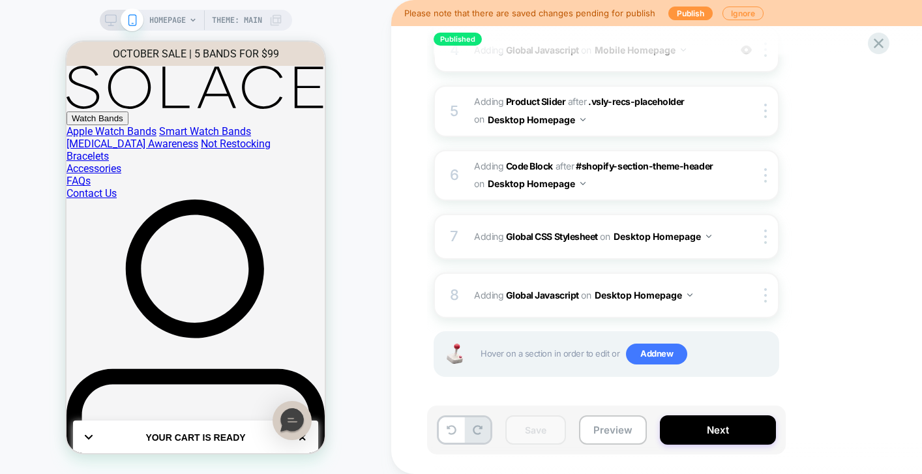
click at [113, 20] on icon at bounding box center [111, 20] width 12 height 12
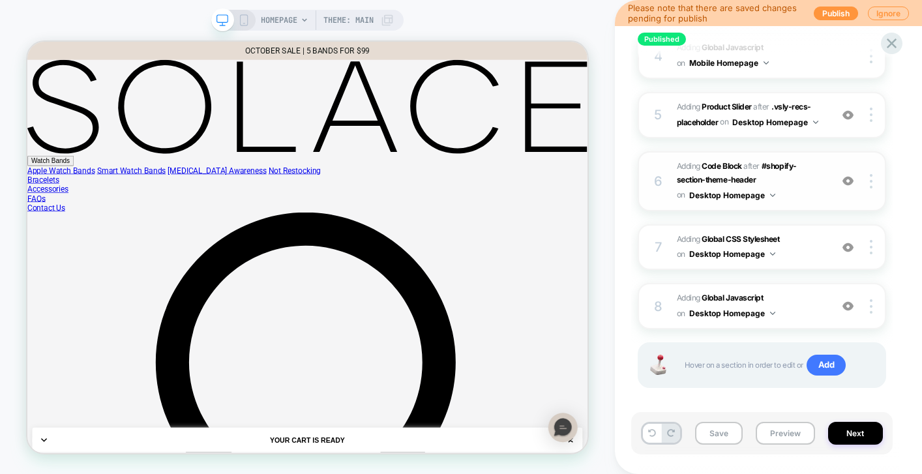
scroll to position [394, 0]
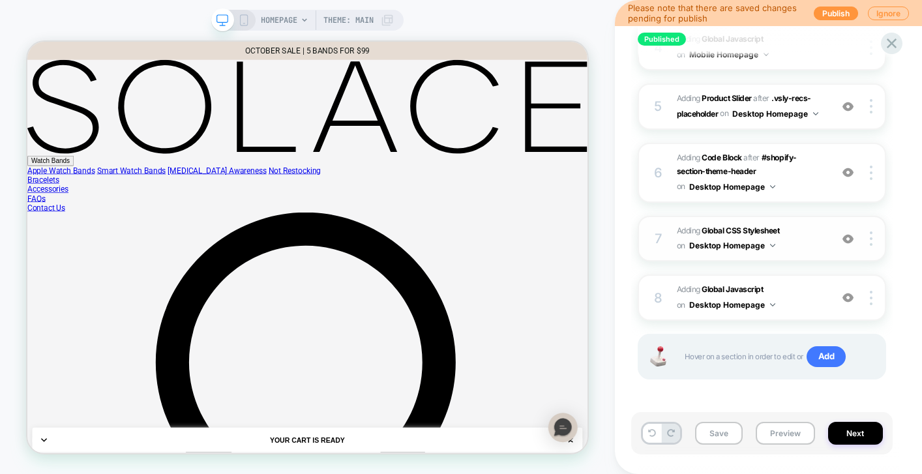
click at [794, 231] on span "Adding Global CSS Stylesheet on Desktop Homepage" at bounding box center [750, 239] width 147 height 31
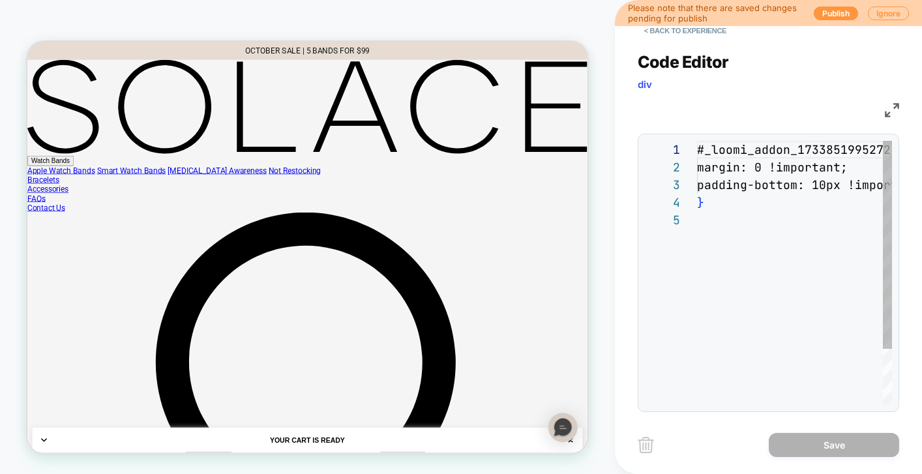
scroll to position [70, 0]
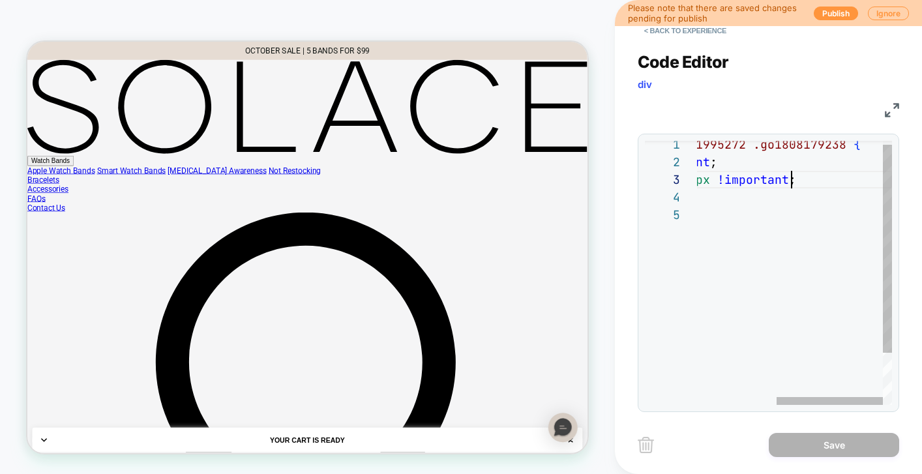
click at [826, 181] on div "# _ loomi_addon_1733851995272 .go1808179238 { margin: 0 !important ; padding-bo…" at bounding box center [722, 303] width 340 height 334
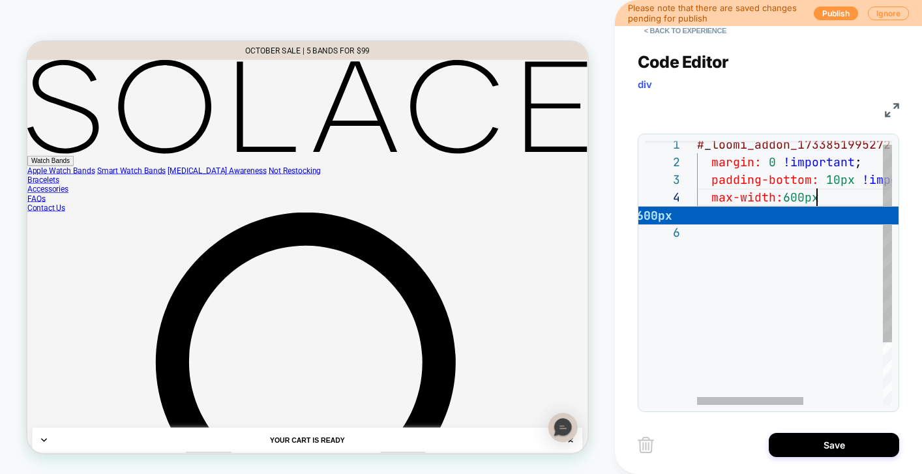
scroll to position [53, 126]
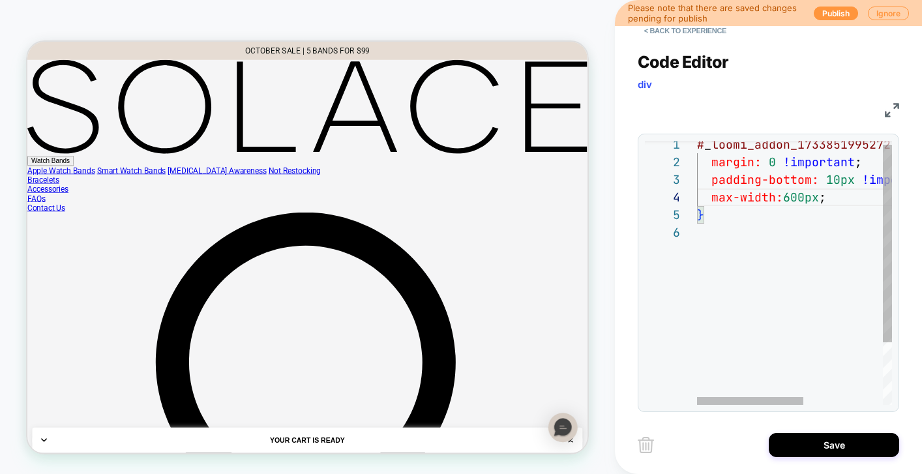
click at [795, 250] on div "# _ loomi_addon_1733851995272 .go1808179238 { margin: 0 !important ; padding-bo…" at bounding box center [867, 312] width 340 height 352
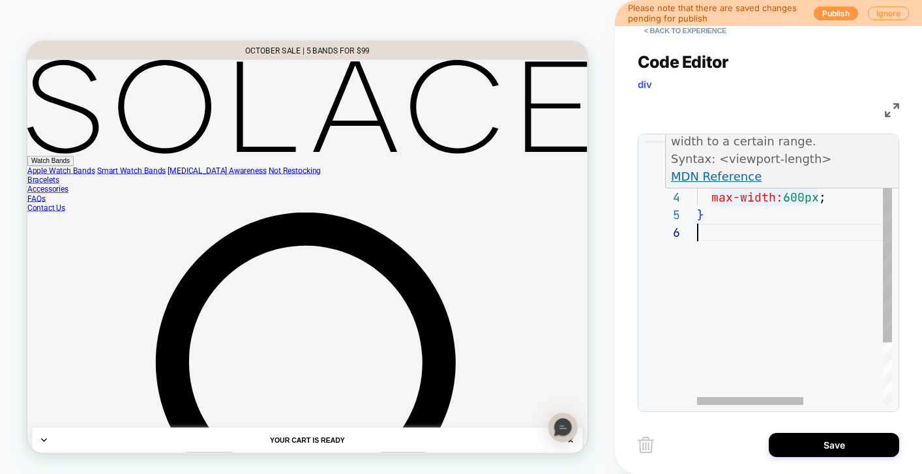
click at [817, 197] on div "# _ loomi_addon_1733851995272 .go1808179238 { margin: 0 !important ; padding-bo…" at bounding box center [867, 312] width 340 height 352
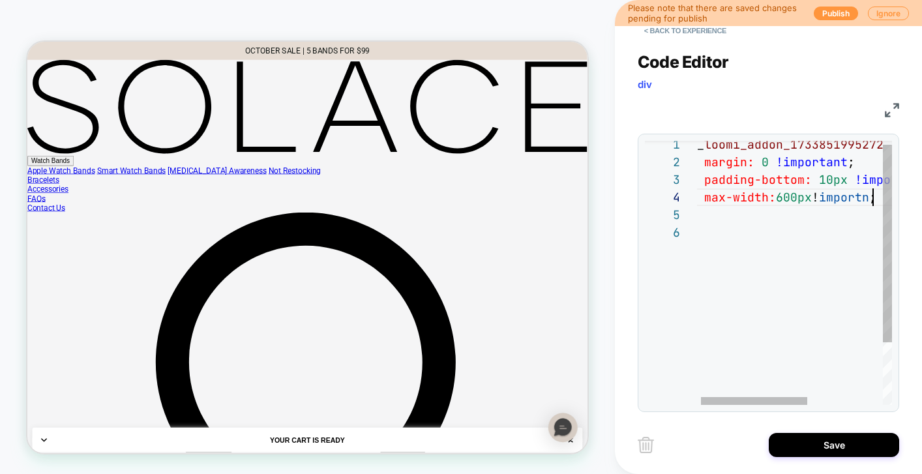
scroll to position [53, 190]
click at [762, 162] on div "# _ loomi_addon_1733851995272 .go1808179238 { margin: 0 !important ; padding-bo…" at bounding box center [853, 312] width 340 height 352
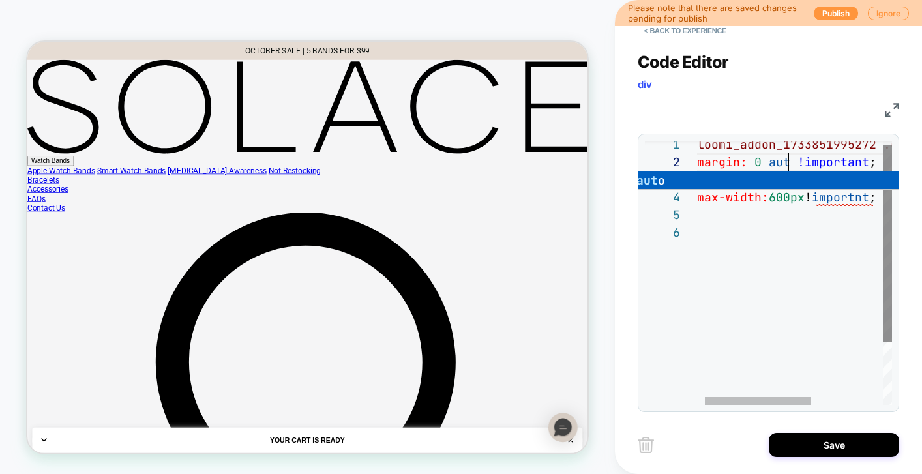
scroll to position [18, 113]
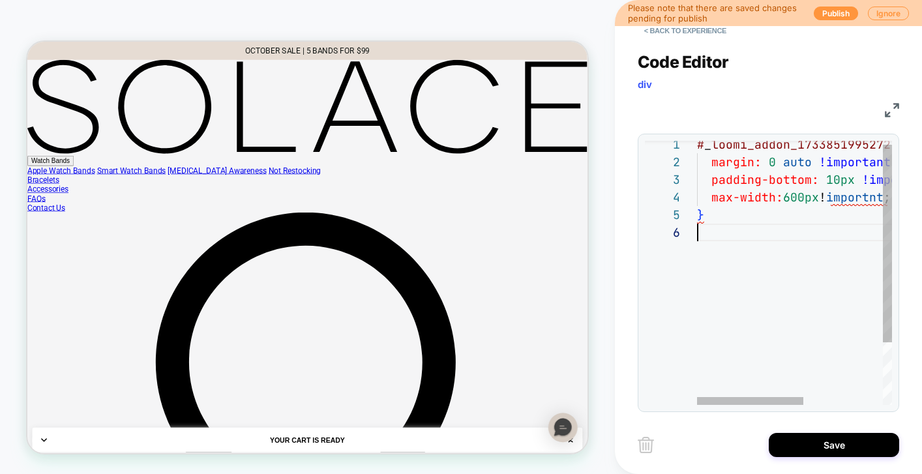
click at [830, 309] on div "# _ loomi_addon_1733851995272 .go1808179238 { margin: 0 auto !important ; paddi…" at bounding box center [867, 312] width 340 height 352
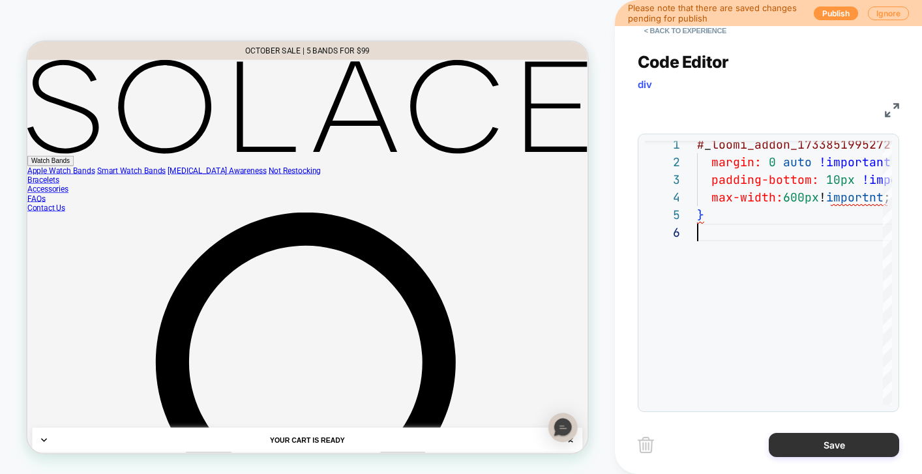
type textarea "**********"
click at [812, 451] on button "Save" at bounding box center [834, 445] width 130 height 24
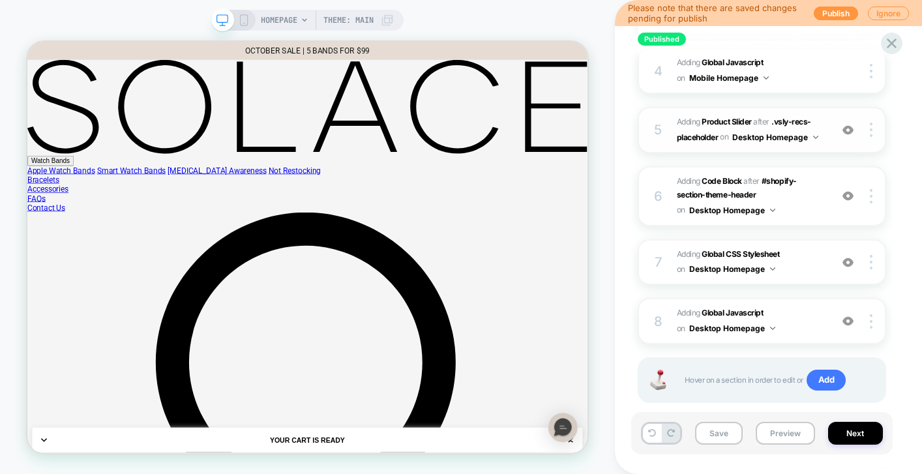
scroll to position [376, 0]
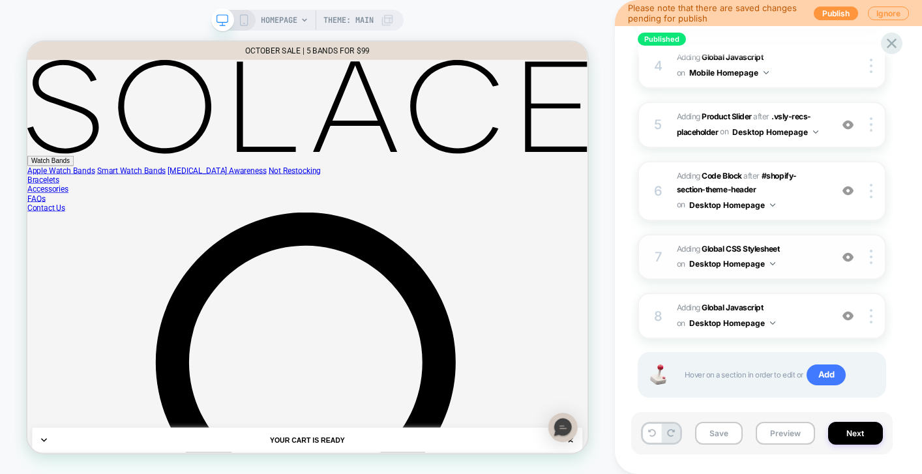
click at [808, 256] on span "Adding Global CSS Stylesheet on Desktop Homepage" at bounding box center [750, 257] width 147 height 31
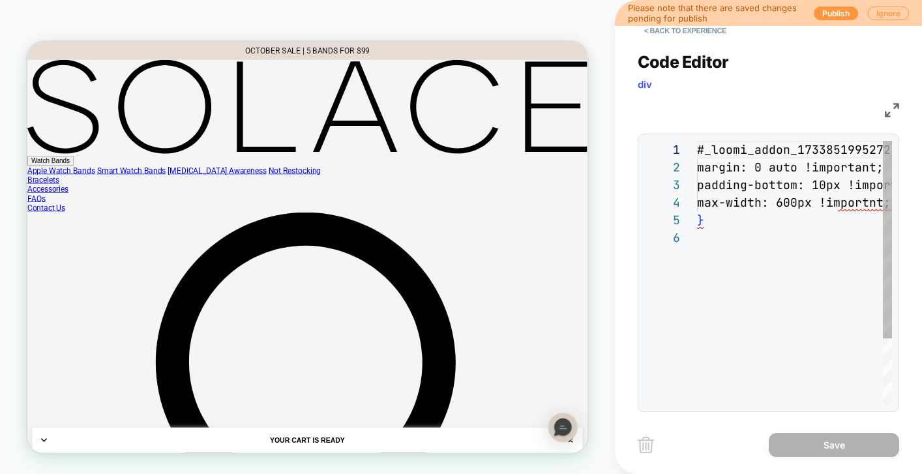
scroll to position [88, 0]
click at [808, 256] on div "#_loomi_addon_1733851995272 .go1808179238 { margin: 0 auto !important; padding-…" at bounding box center [867, 317] width 340 height 352
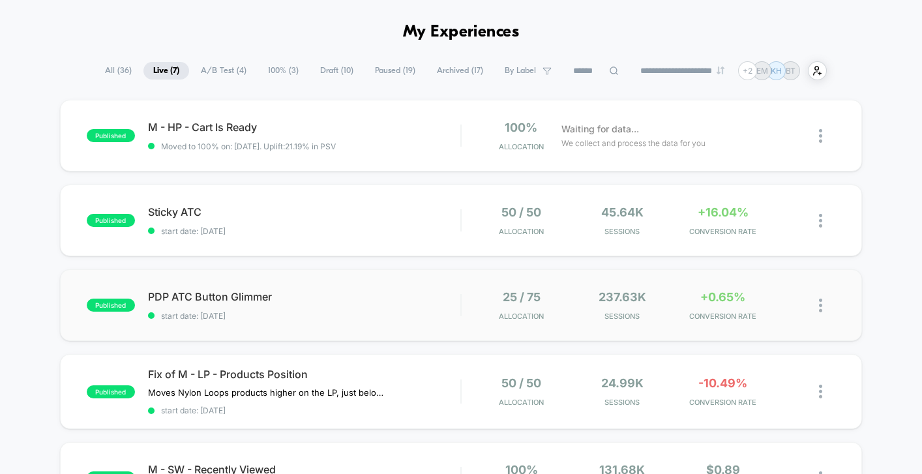
scroll to position [119, 0]
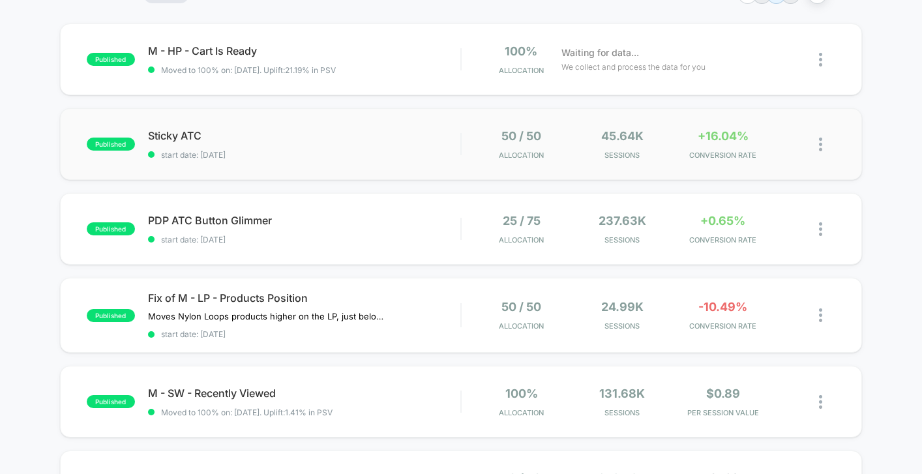
click at [421, 121] on div "published Sticky ATC start date: 10/6/2025 50 / 50 Allocation 45.64k Sessions +…" at bounding box center [461, 144] width 802 height 72
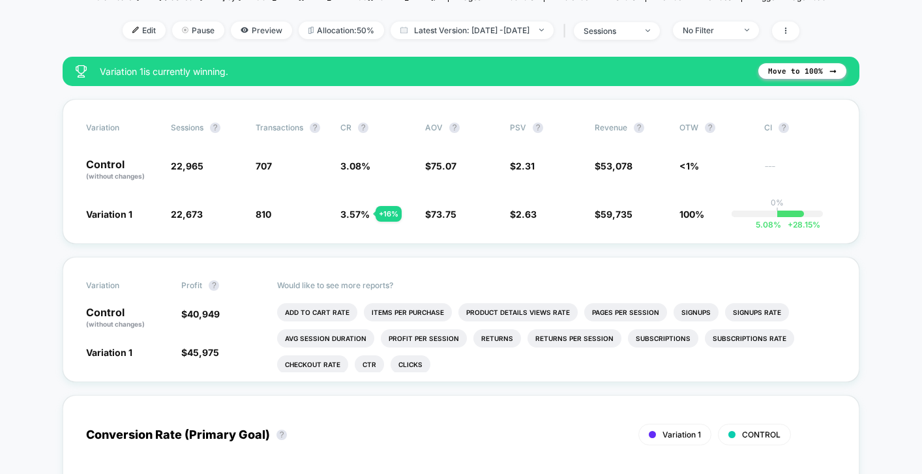
scroll to position [162, 0]
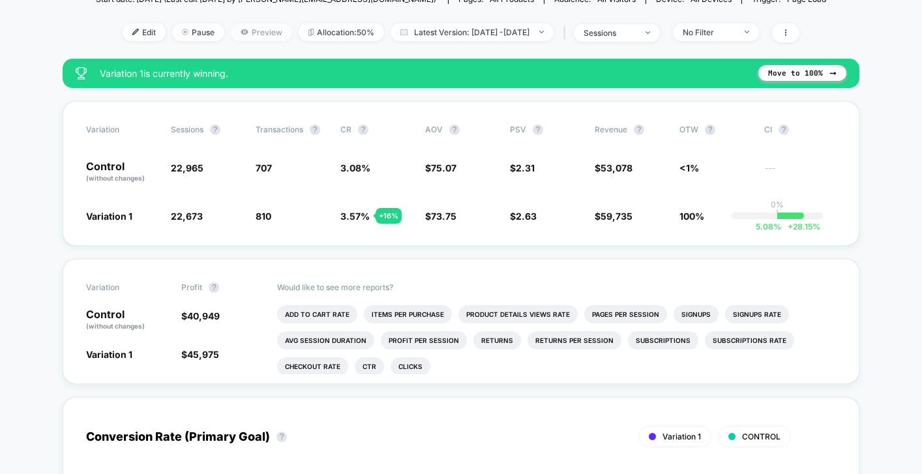
click at [249, 33] on span "Preview" at bounding box center [261, 32] width 61 height 18
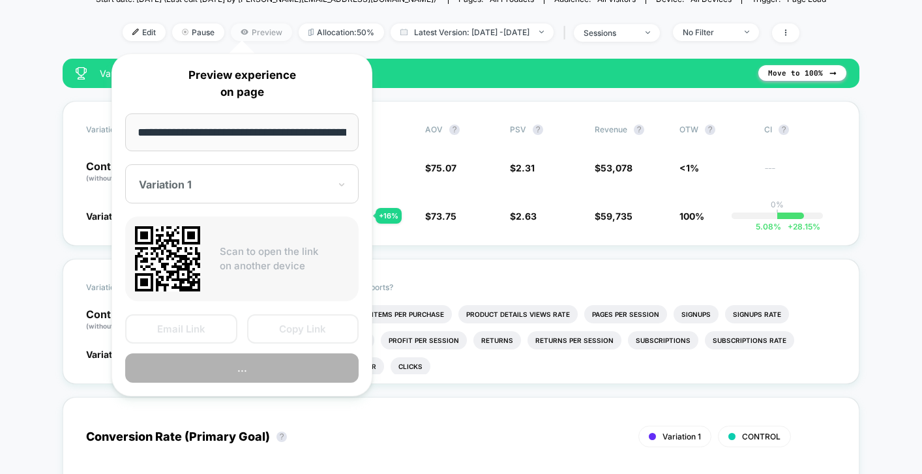
scroll to position [0, 70]
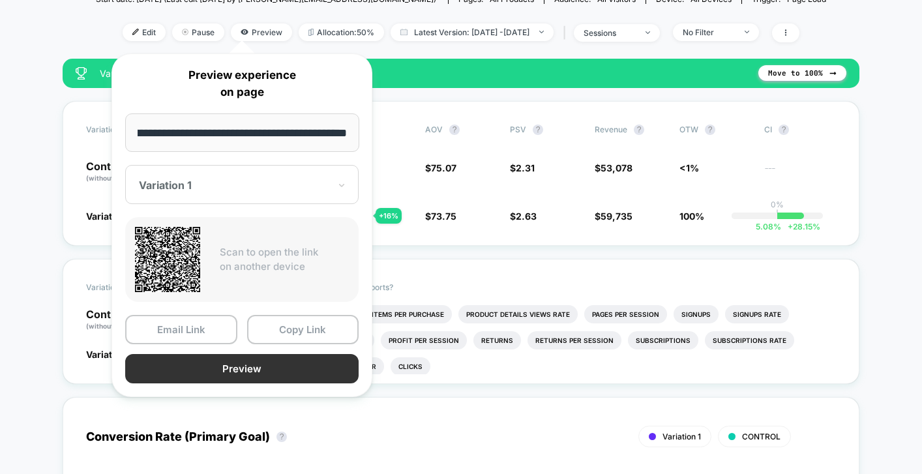
click at [271, 379] on button "Preview" at bounding box center [241, 368] width 233 height 29
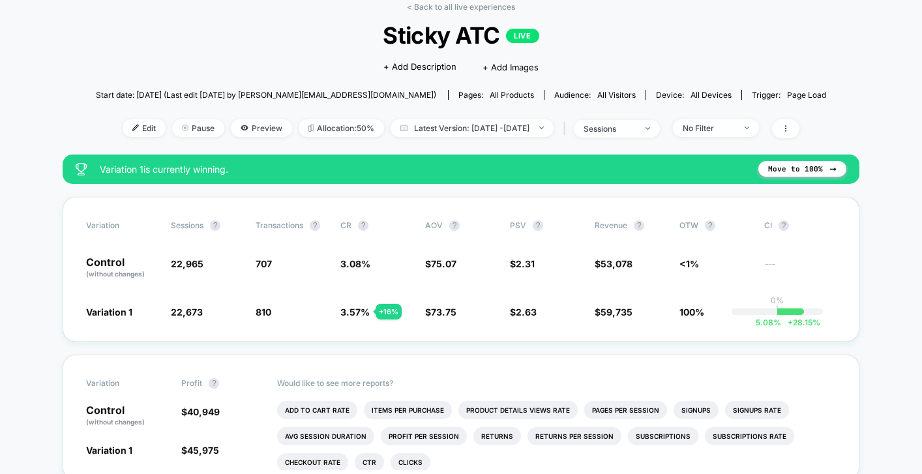
scroll to position [51, 0]
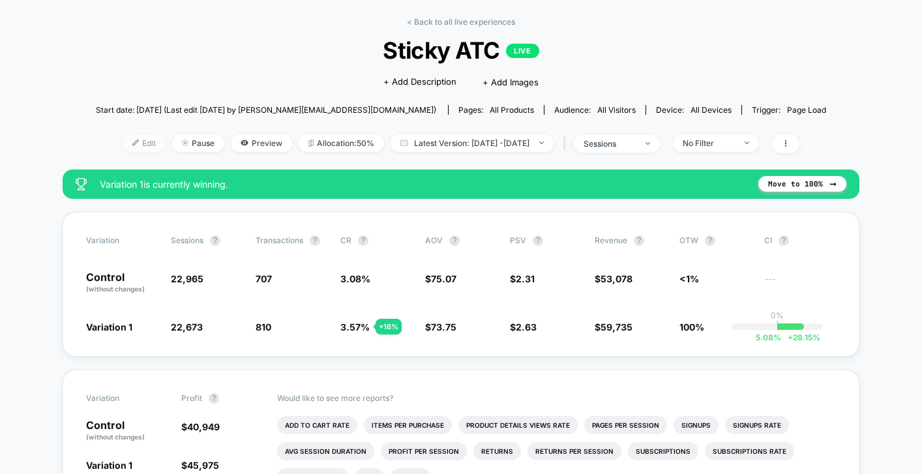
click at [135, 149] on span "Edit" at bounding box center [144, 143] width 43 height 18
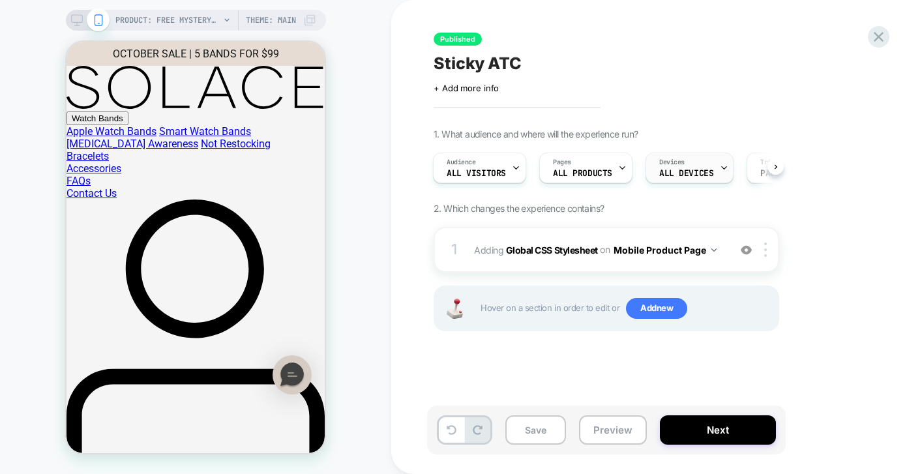
click at [693, 176] on span "ALL DEVICES" at bounding box center [686, 173] width 54 height 9
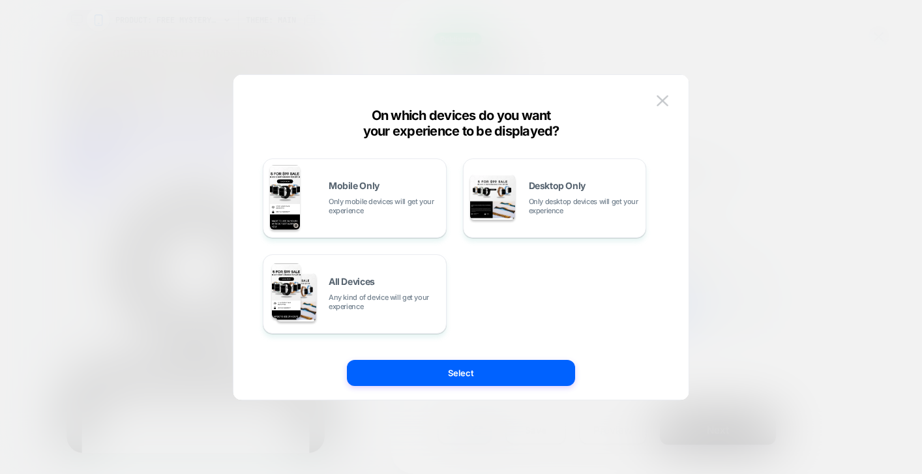
click at [784, 108] on div at bounding box center [461, 237] width 922 height 474
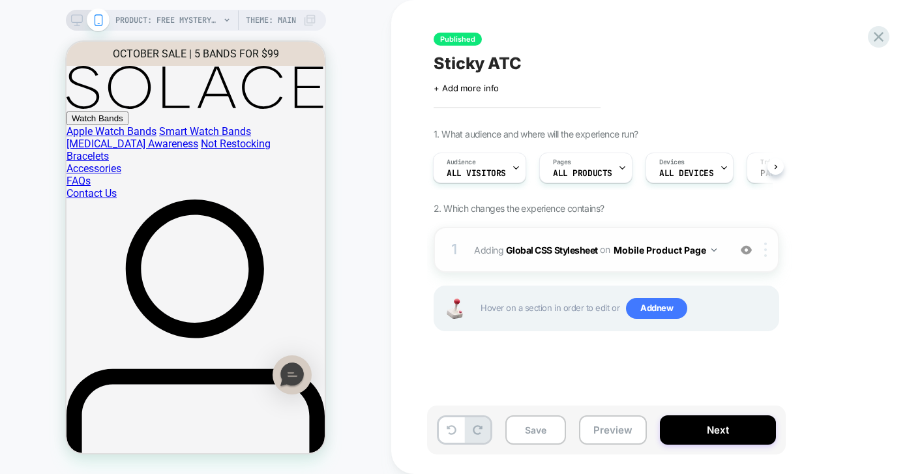
click at [767, 249] on div at bounding box center [768, 250] width 22 height 14
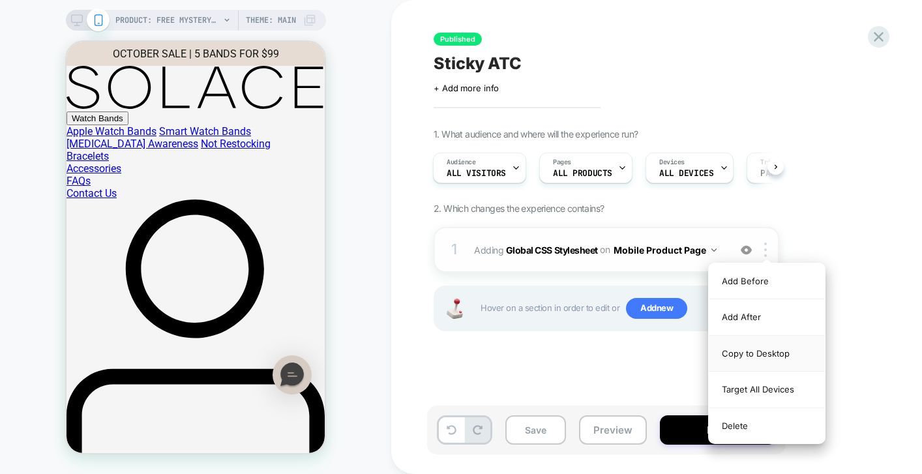
click at [771, 353] on div "Copy to Desktop" at bounding box center [767, 354] width 116 height 36
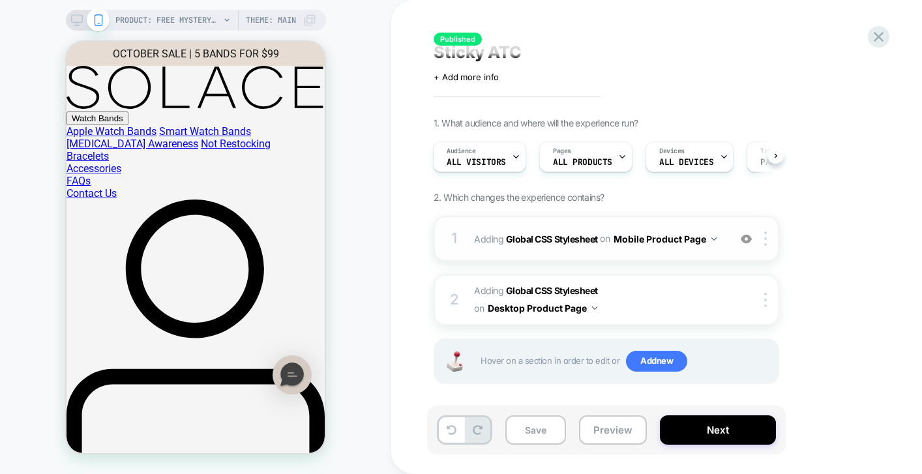
scroll to position [14, 0]
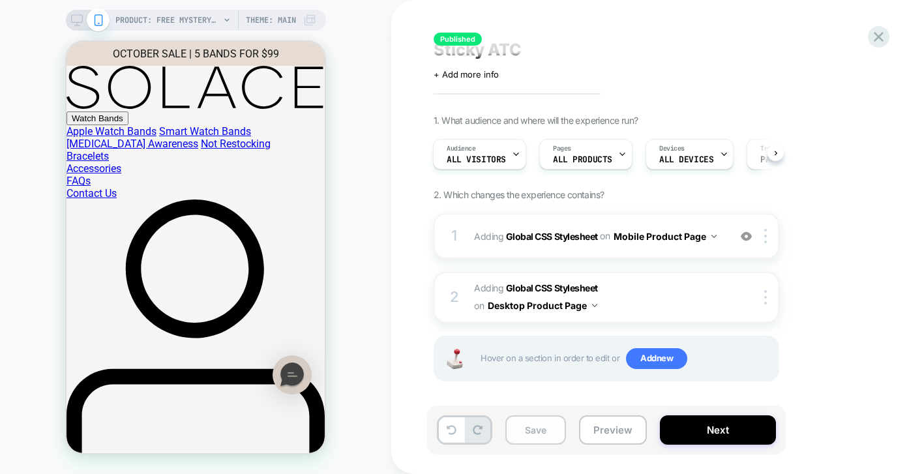
click at [539, 432] on button "Save" at bounding box center [535, 429] width 61 height 29
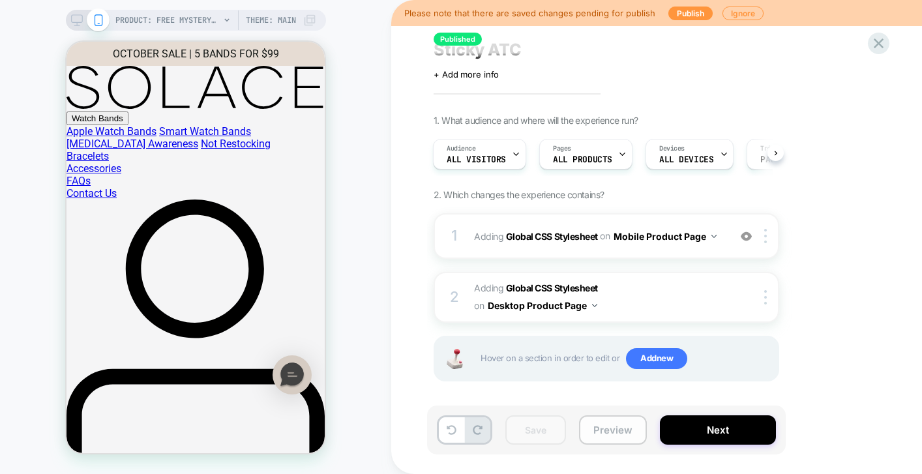
click at [608, 435] on button "Preview" at bounding box center [613, 429] width 68 height 29
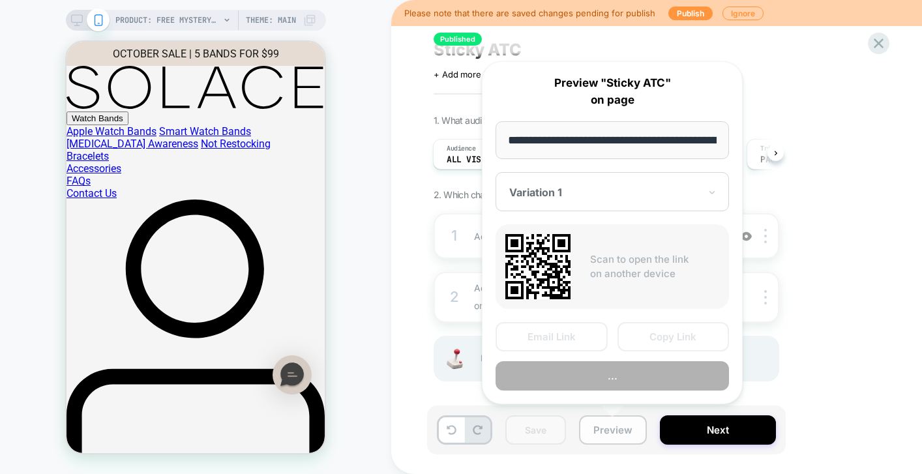
scroll to position [0, 179]
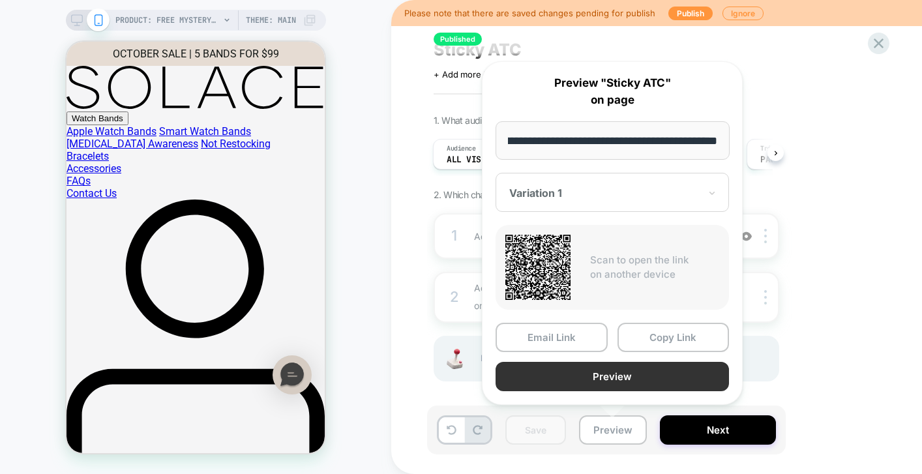
click at [579, 373] on button "Preview" at bounding box center [611, 376] width 233 height 29
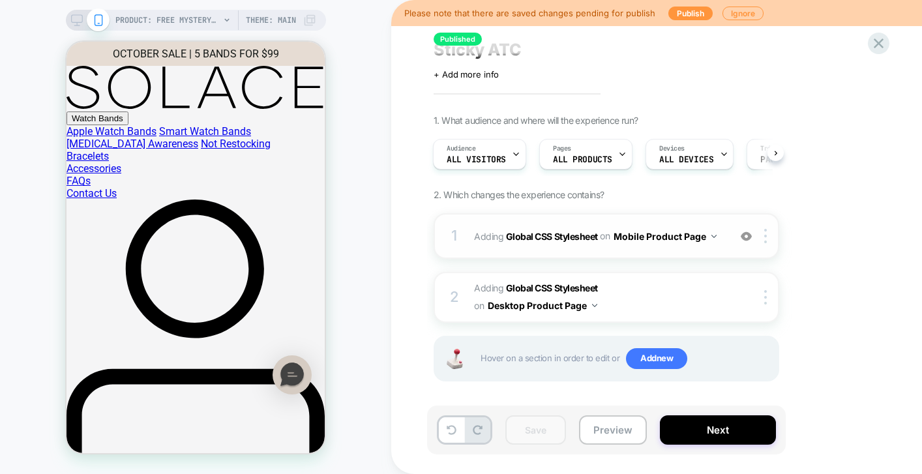
click at [565, 243] on span "Adding Global CSS Stylesheet on Mobile Product Page" at bounding box center [598, 236] width 248 height 19
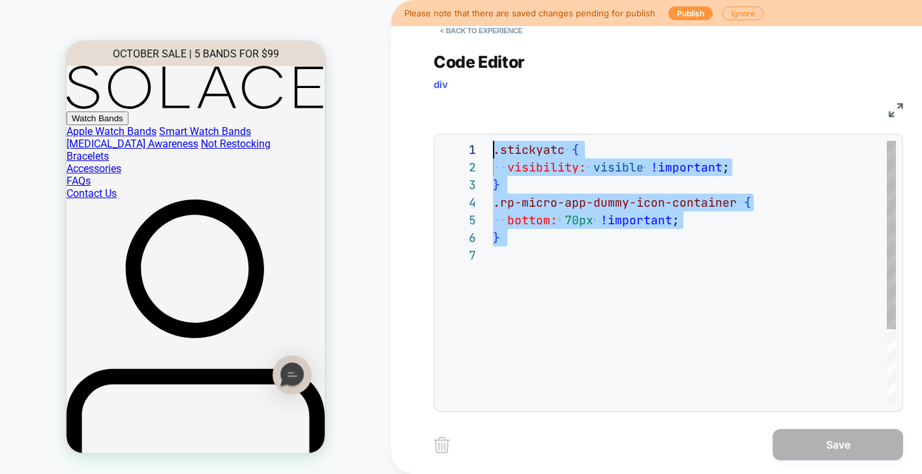
scroll to position [0, 0]
drag, startPoint x: 557, startPoint y: 273, endPoint x: 442, endPoint y: 76, distance: 228.2
click at [441, 76] on div "**********" at bounding box center [668, 224] width 469 height 376
click at [625, 280] on div ".stickyatc { visibility: visible !important ; } .rp-micro-app-dummy-icon-contai…" at bounding box center [694, 326] width 403 height 370
drag, startPoint x: 550, startPoint y: 248, endPoint x: 468, endPoint y: 122, distance: 150.8
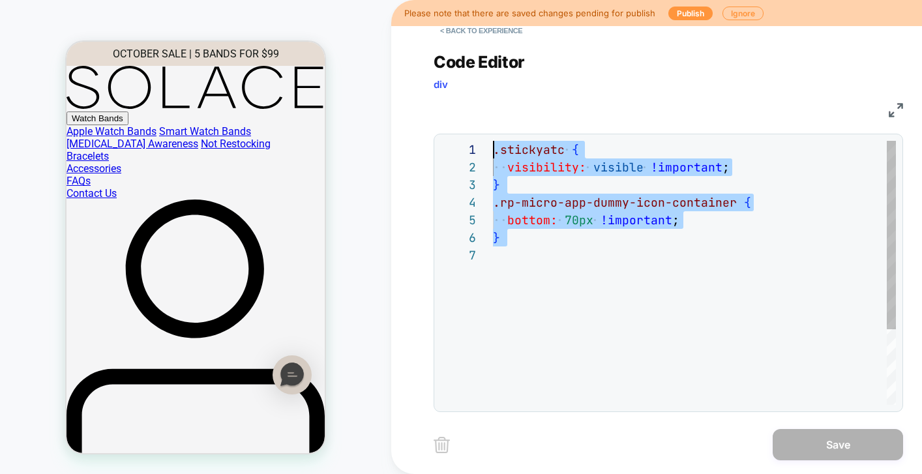
click at [493, 141] on div ".stickyatc { visibility: visible !important ; } .rp-micro-app-dummy-icon-contai…" at bounding box center [694, 326] width 403 height 370
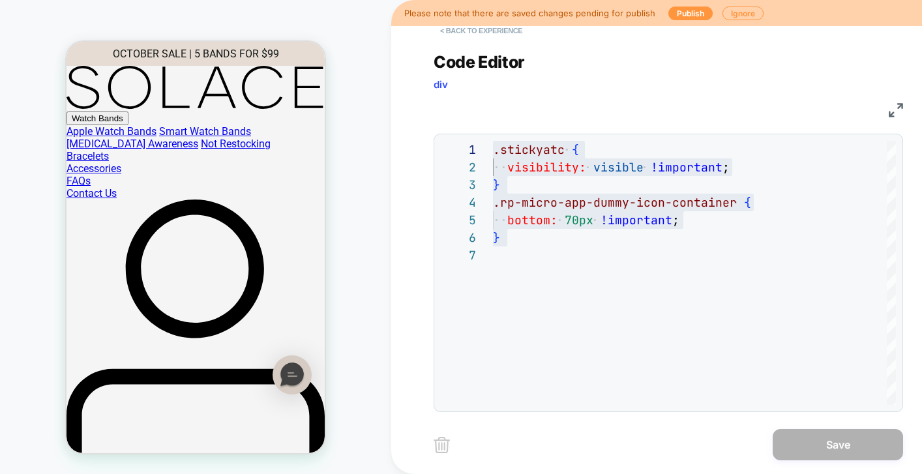
click at [464, 28] on button "< Back to experience" at bounding box center [481, 30] width 95 height 21
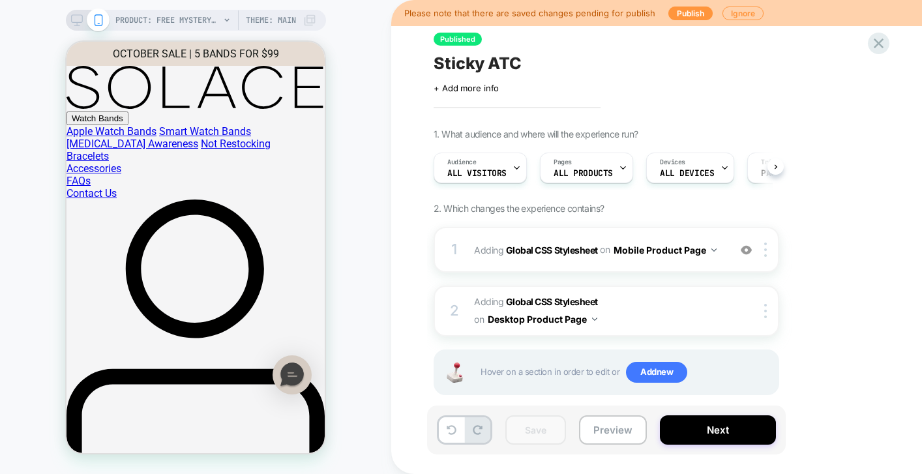
scroll to position [0, 1]
click at [692, 10] on button "Publish" at bounding box center [690, 14] width 44 height 14
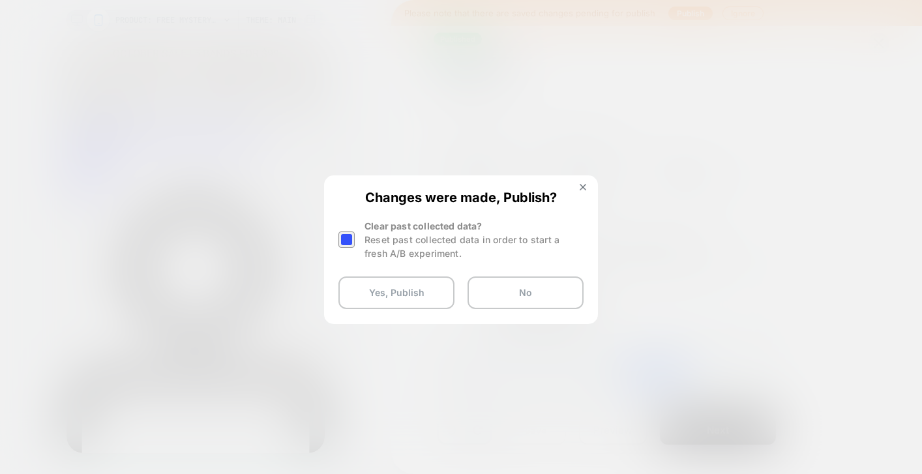
click at [353, 241] on div at bounding box center [346, 239] width 16 height 16
click at [376, 294] on button "Yes, Publish" at bounding box center [396, 292] width 116 height 33
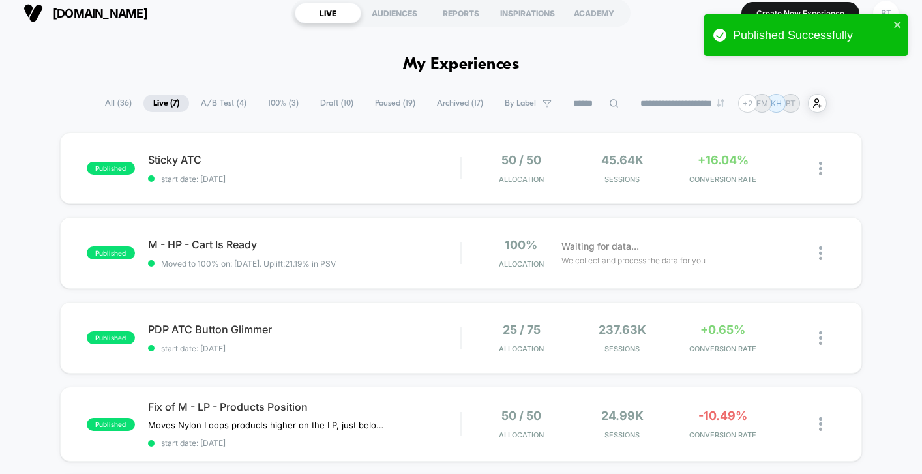
scroll to position [14, 0]
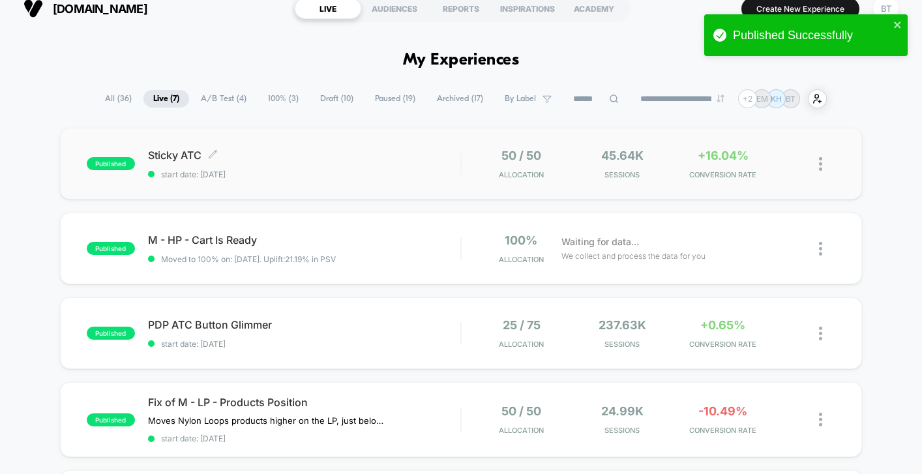
click at [374, 173] on span "start date: [DATE]" at bounding box center [304, 174] width 312 height 10
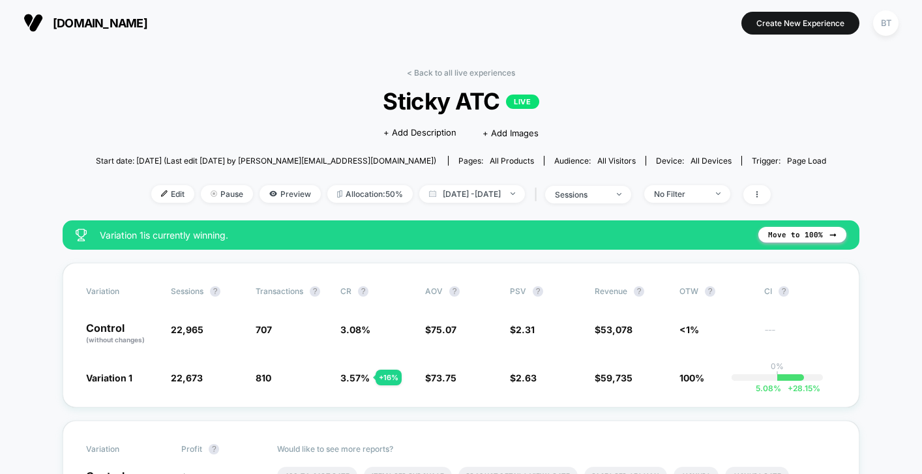
click at [690, 158] on span "all devices" at bounding box center [710, 161] width 41 height 10
click at [728, 189] on span "No Filter" at bounding box center [687, 194] width 86 height 18
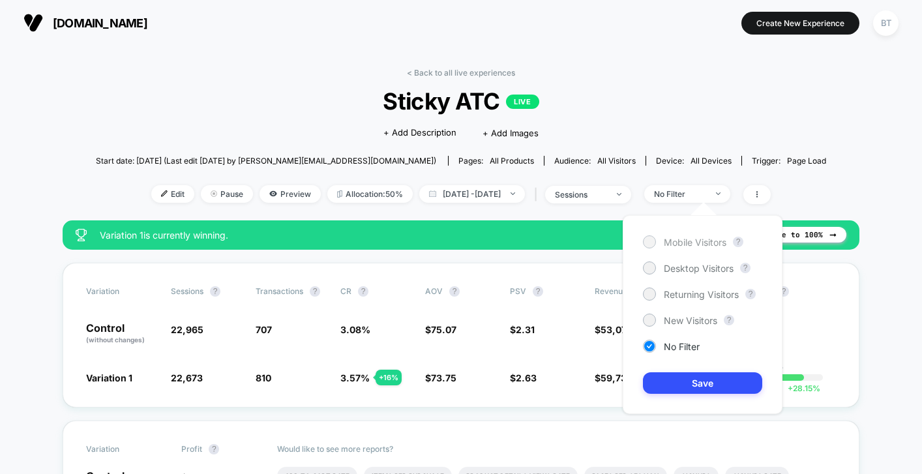
click at [678, 241] on span "Mobile Visitors" at bounding box center [695, 242] width 63 height 11
click at [686, 381] on button "Save" at bounding box center [702, 383] width 119 height 22
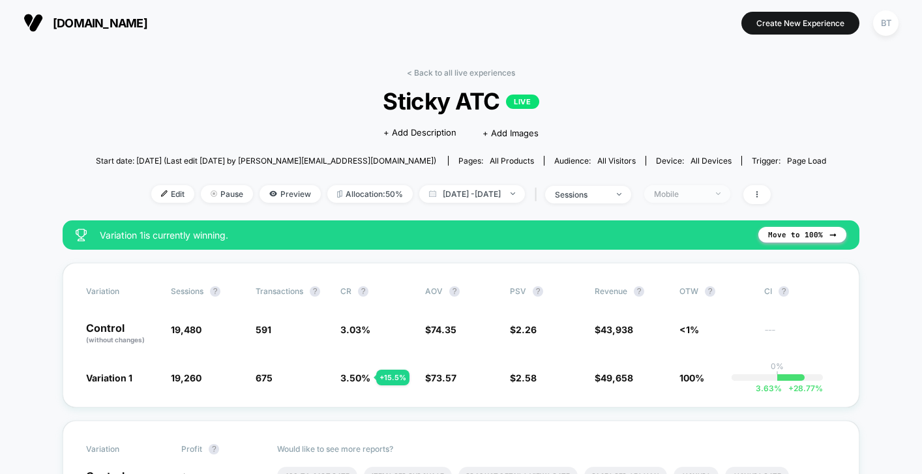
click at [700, 196] on div "Mobile" at bounding box center [680, 194] width 52 height 10
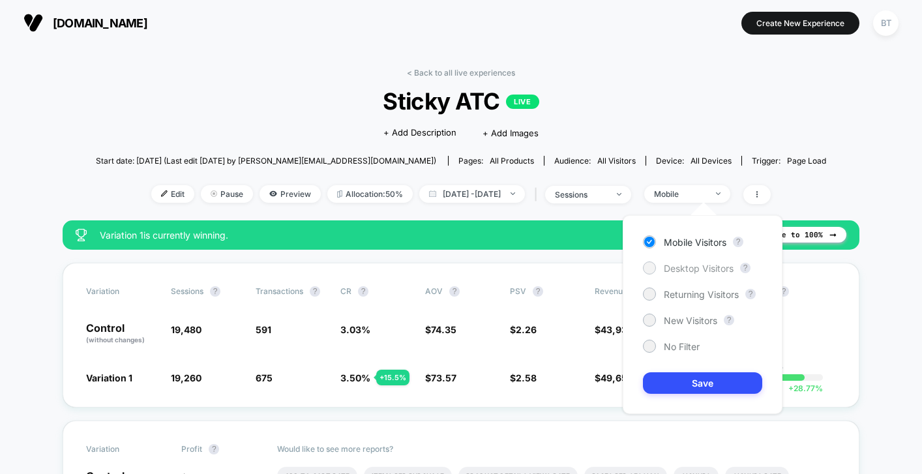
click at [692, 267] on span "Desktop Visitors" at bounding box center [699, 268] width 70 height 11
click at [688, 383] on button "Save" at bounding box center [702, 383] width 119 height 22
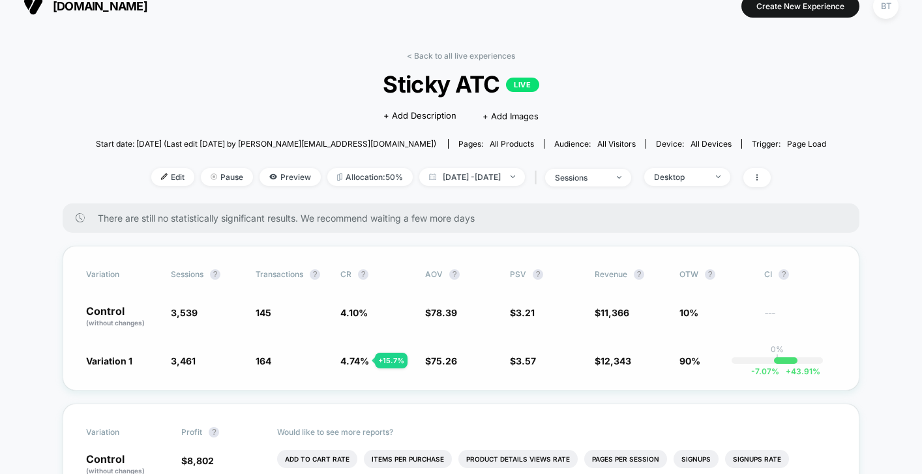
scroll to position [18, 0]
click at [211, 177] on span "Pause" at bounding box center [227, 177] width 52 height 18
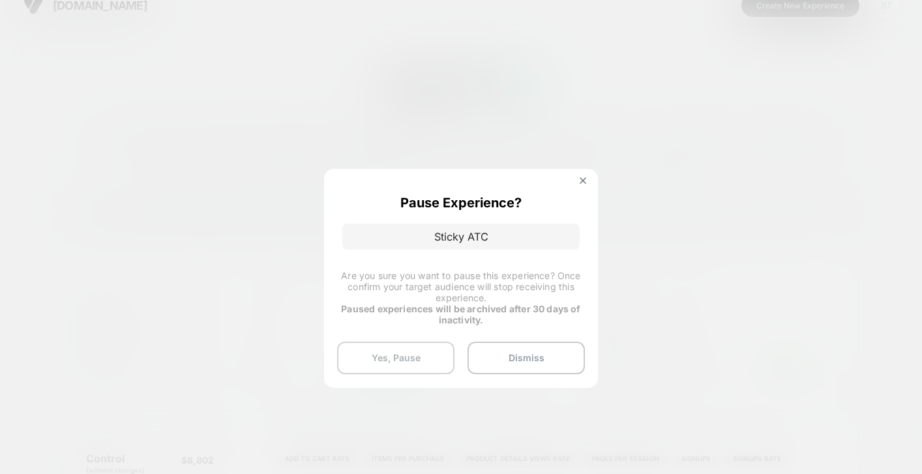
click at [417, 362] on button "Yes, Pause" at bounding box center [395, 358] width 117 height 33
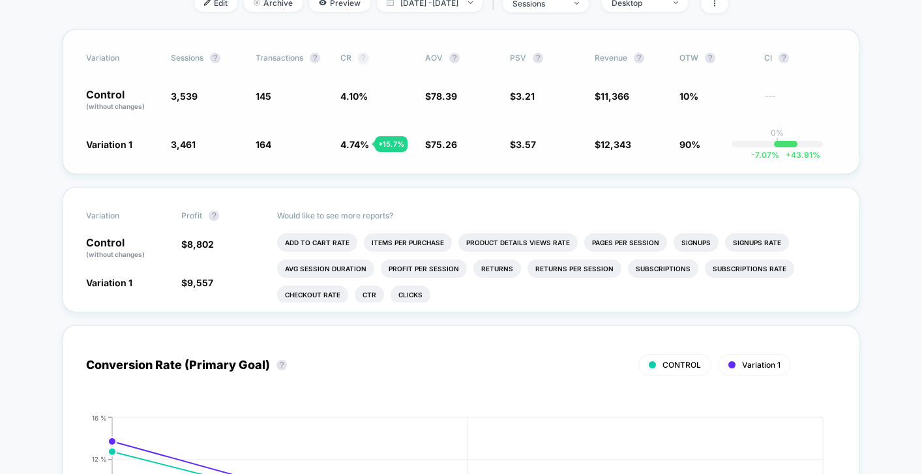
scroll to position [0, 0]
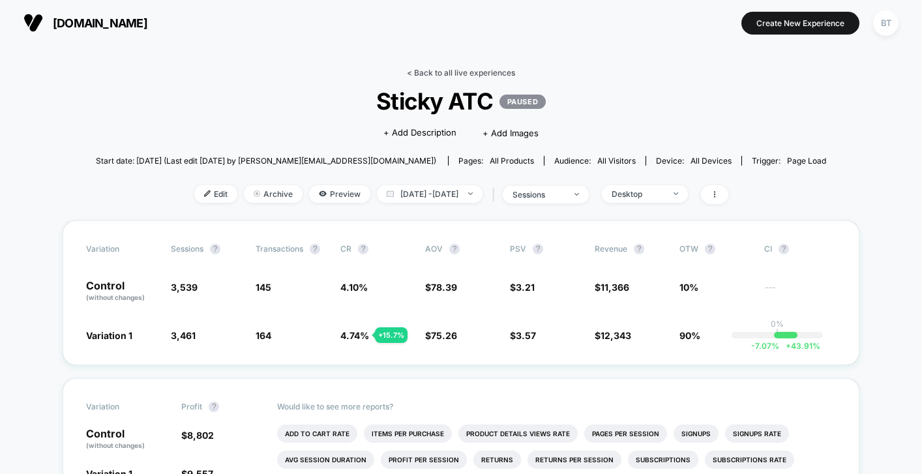
click at [443, 72] on link "< Back to all live experiences" at bounding box center [461, 73] width 108 height 10
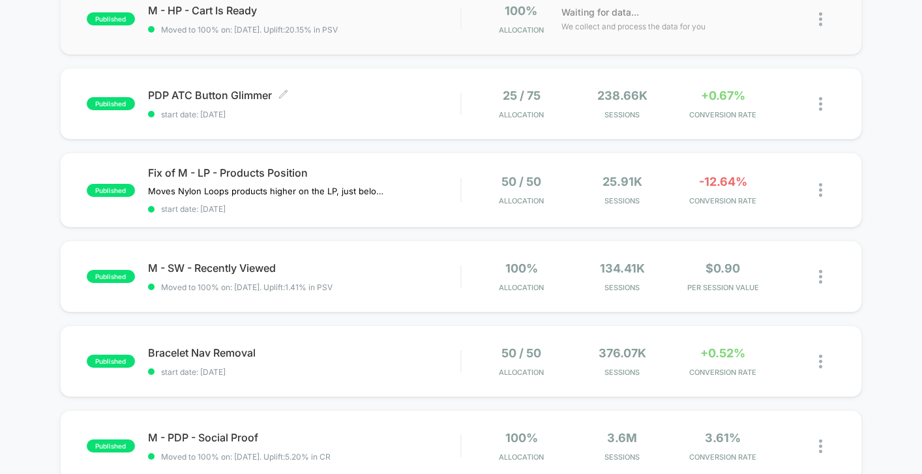
scroll to position [158, 0]
click at [404, 95] on span "PDP ATC Button Glimmer Click to edit experience details" at bounding box center [304, 95] width 312 height 13
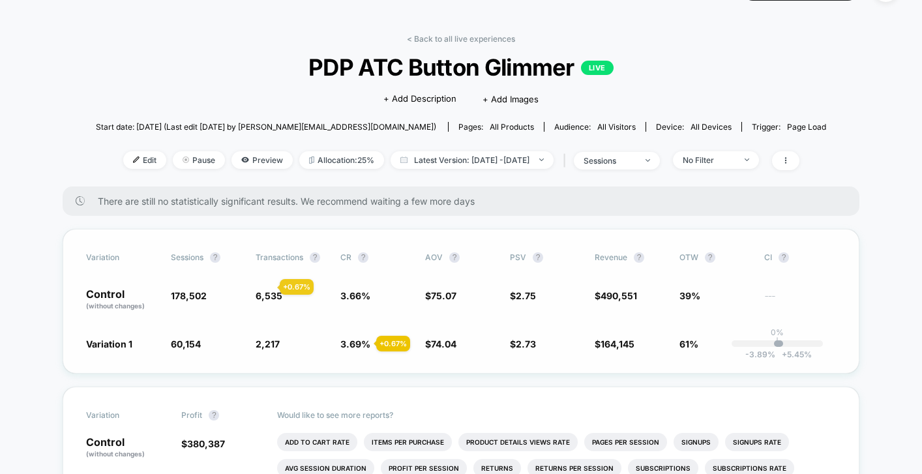
scroll to position [3, 0]
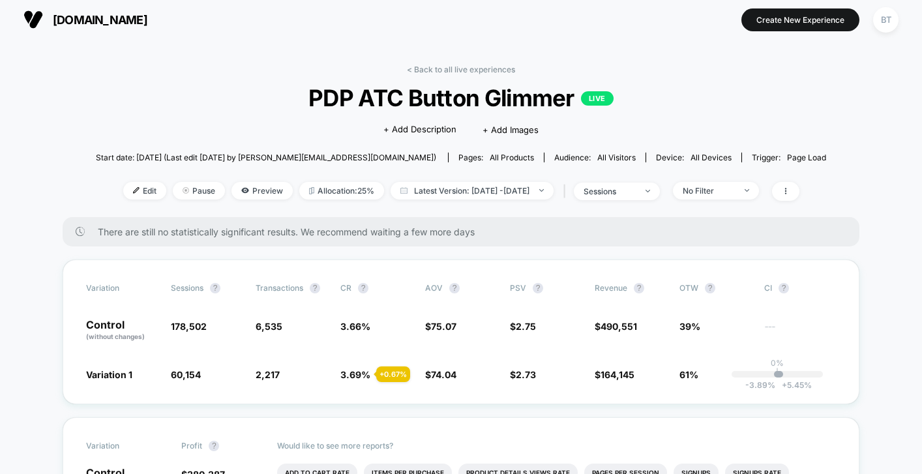
click at [482, 198] on div "Edit Pause Preview Allocation: 25% Latest Version: Oct 1, 2025 - Oct 8, 2025 | …" at bounding box center [461, 191] width 730 height 19
click at [477, 189] on span "Latest Version: Oct 1, 2025 - Oct 8, 2025" at bounding box center [472, 191] width 163 height 18
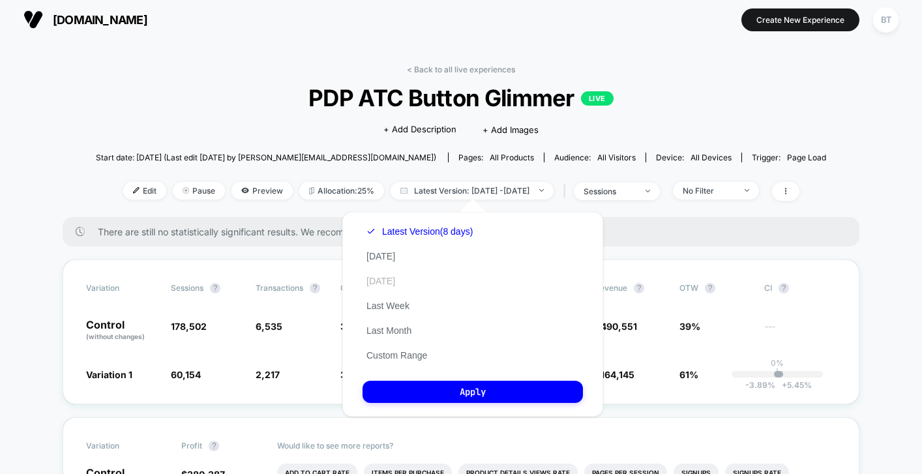
click at [389, 278] on button "Yesterday" at bounding box center [380, 281] width 37 height 12
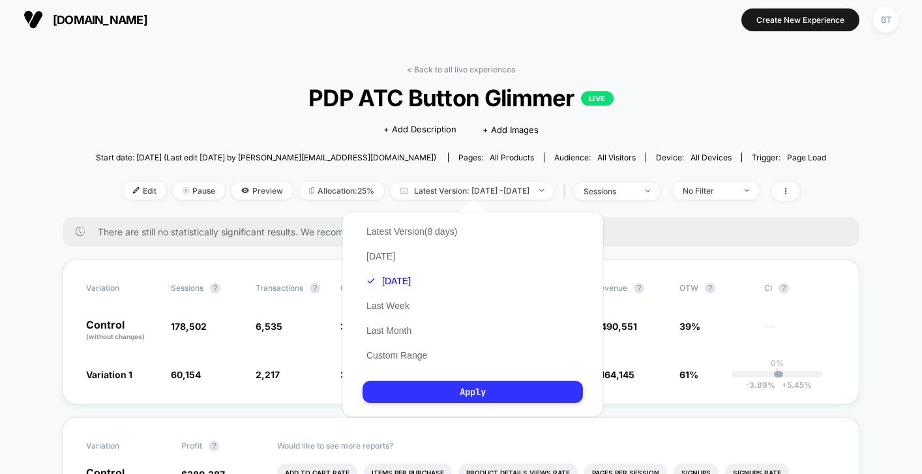
click at [417, 395] on button "Apply" at bounding box center [472, 392] width 220 height 22
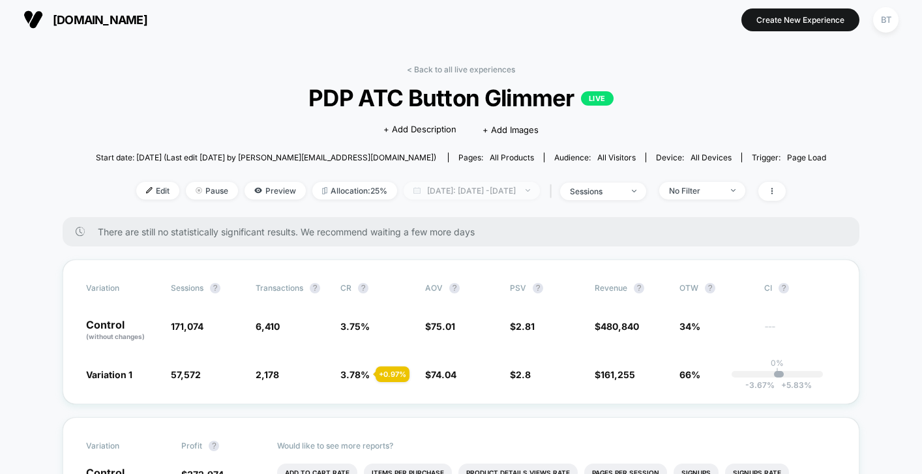
click at [451, 187] on span "Yesterday: Sep 30, 2025 - Oct 7, 2025" at bounding box center [472, 191] width 136 height 18
select select "*"
select select "****"
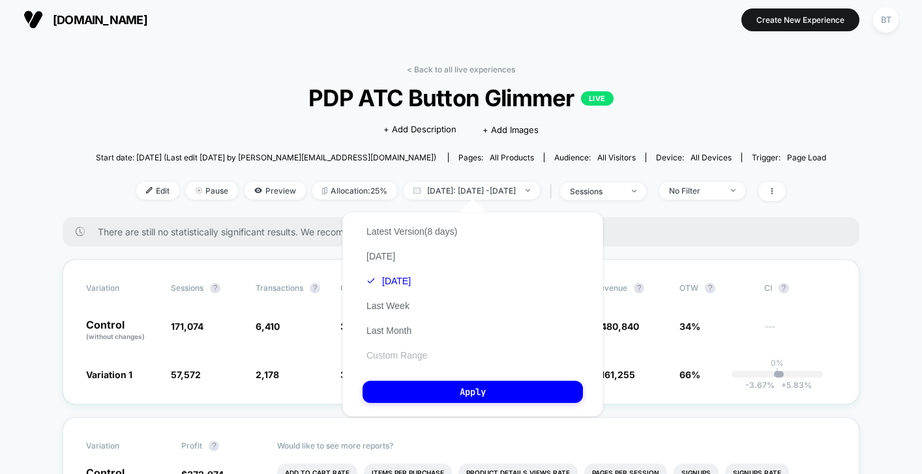
click at [385, 361] on button "Custom Range" at bounding box center [396, 355] width 68 height 12
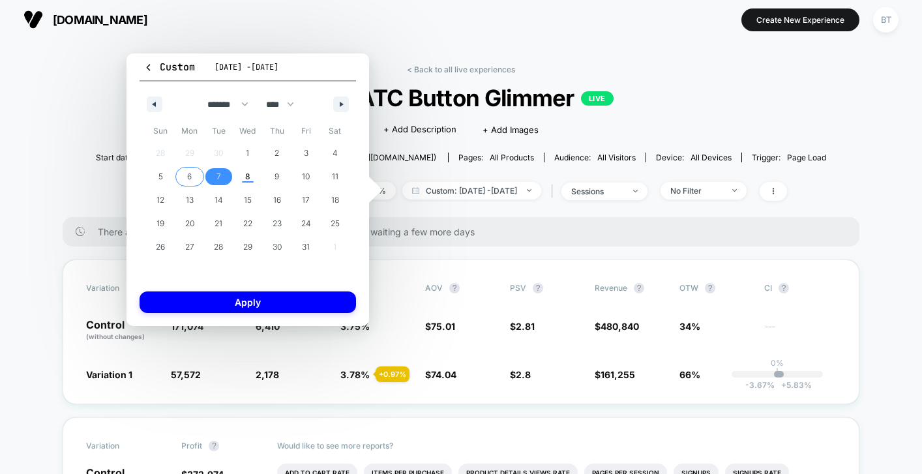
click at [183, 179] on span "6" at bounding box center [189, 176] width 29 height 17
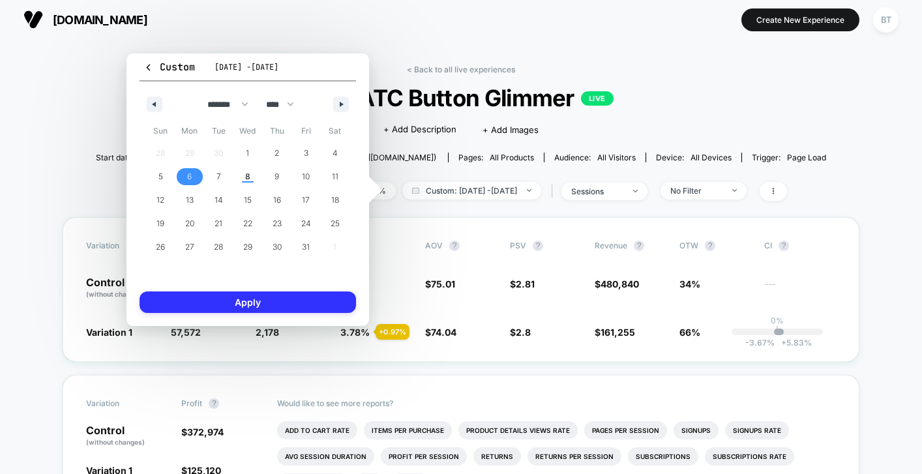
click at [209, 299] on button "Apply" at bounding box center [248, 302] width 216 height 22
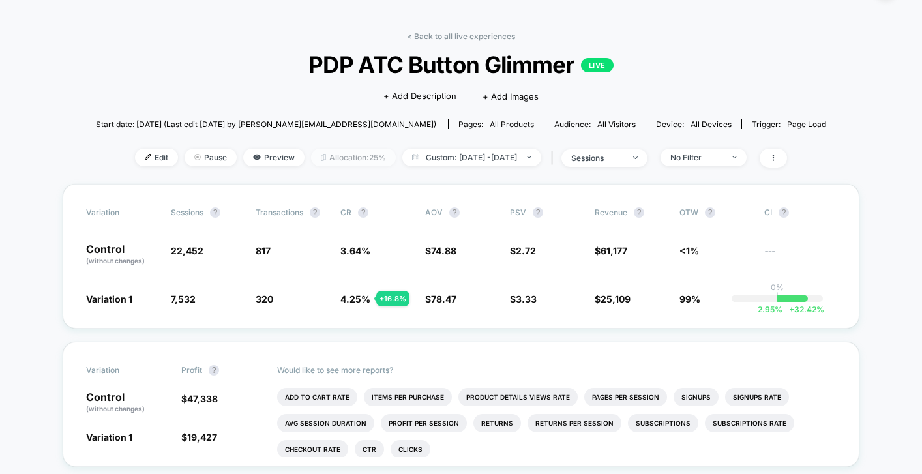
scroll to position [37, 0]
click at [441, 153] on span "Custom: Oct 6, 2025 - Oct 6, 2025" at bounding box center [471, 157] width 139 height 18
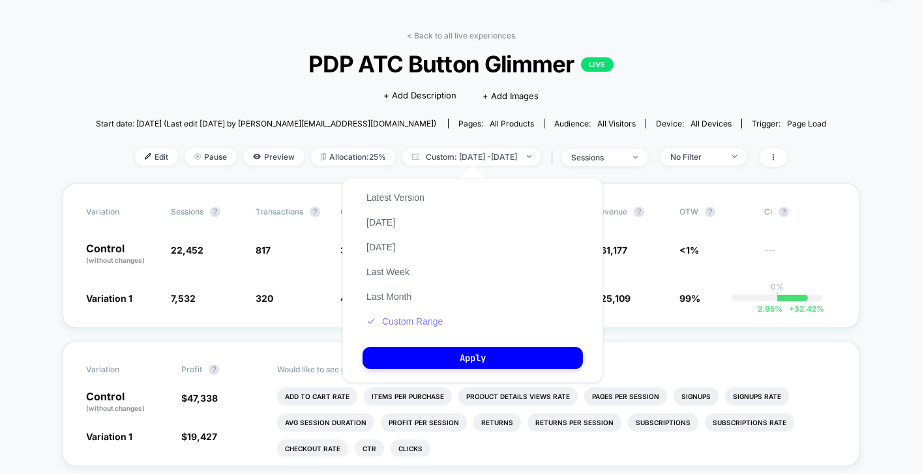
click at [394, 321] on button "Custom Range" at bounding box center [404, 322] width 84 height 12
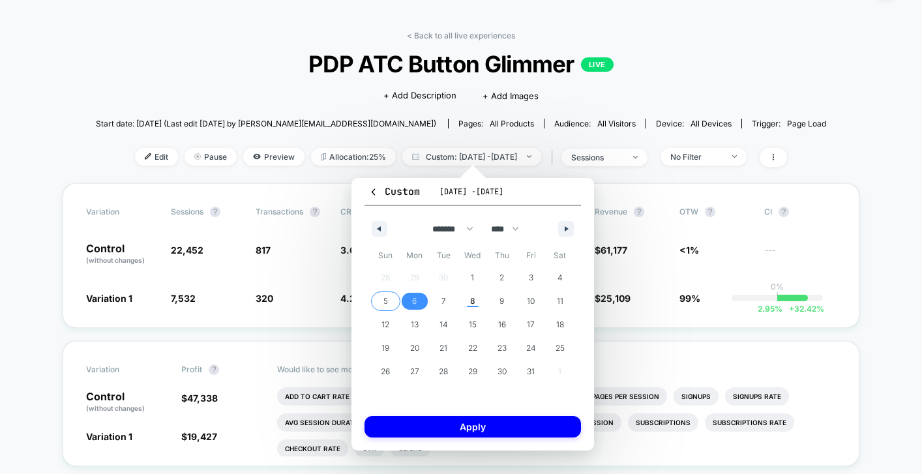
click at [387, 307] on span "5" at bounding box center [385, 300] width 5 height 23
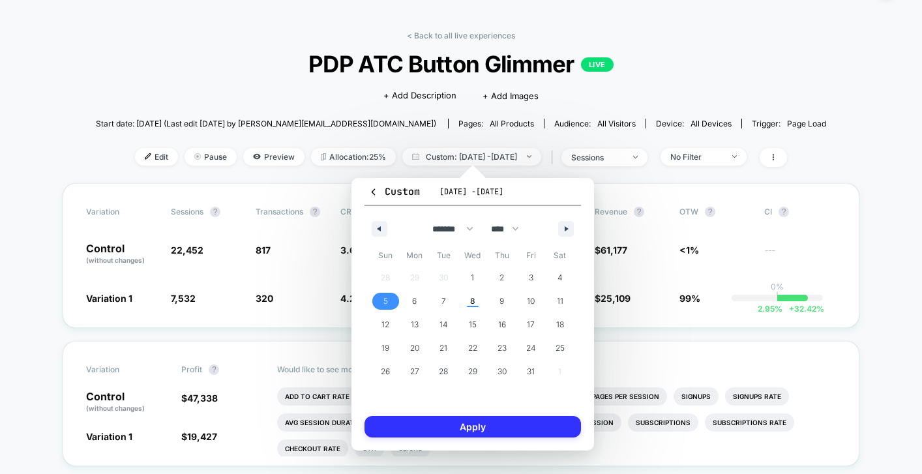
click at [402, 420] on button "Apply" at bounding box center [472, 427] width 216 height 22
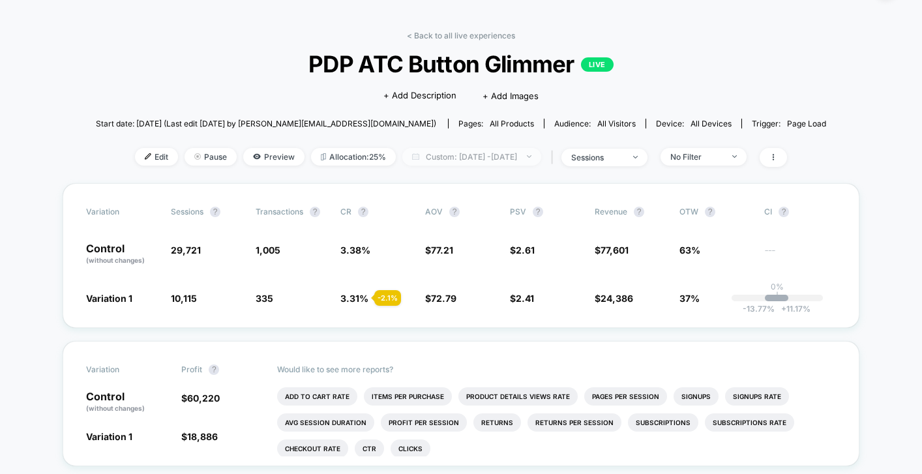
click at [416, 158] on span "Custom: Oct 5, 2025 - Oct 5, 2025" at bounding box center [471, 157] width 139 height 18
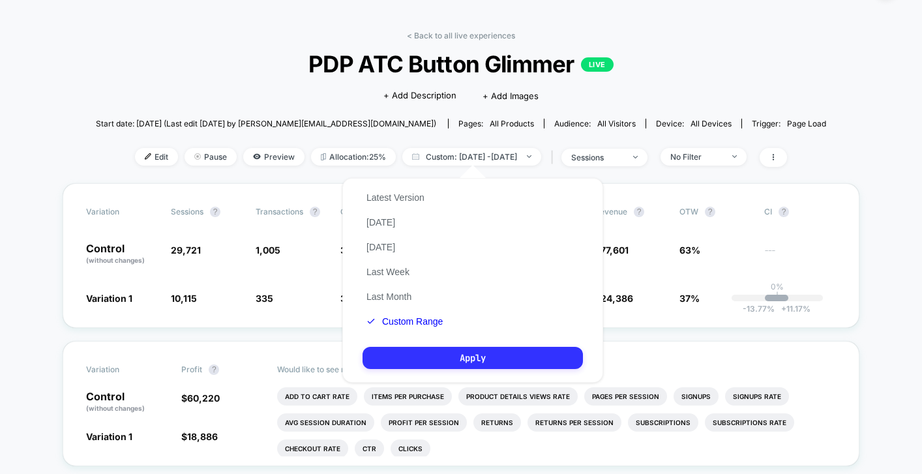
click at [430, 348] on button "Apply" at bounding box center [472, 358] width 220 height 22
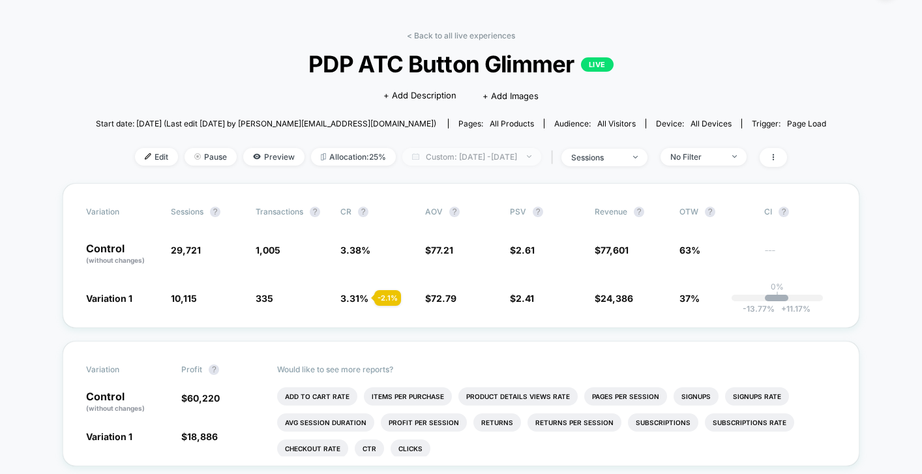
click at [422, 159] on span "Custom: Oct 5, 2025 - Oct 5, 2025" at bounding box center [471, 157] width 139 height 18
select select "*"
select select "****"
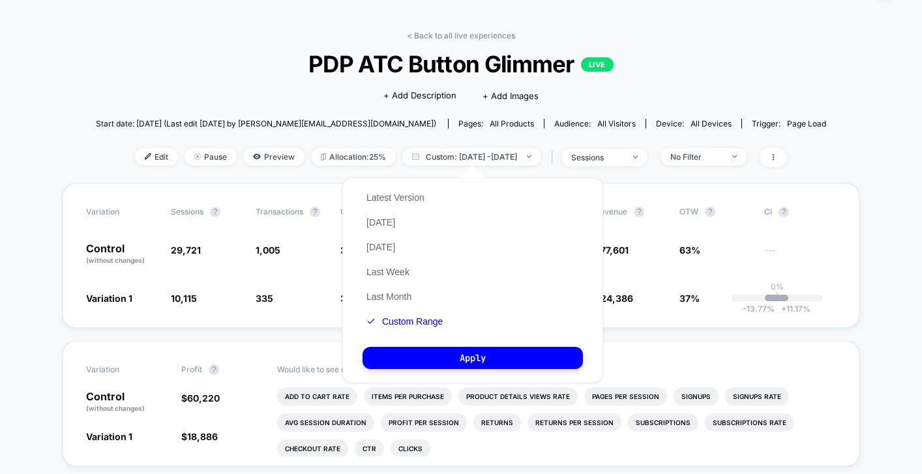
click at [414, 327] on div "Latest Version Today Yesterday Last Week Last Month Custom Range" at bounding box center [404, 259] width 84 height 149
click at [409, 319] on button "Custom Range" at bounding box center [404, 322] width 84 height 12
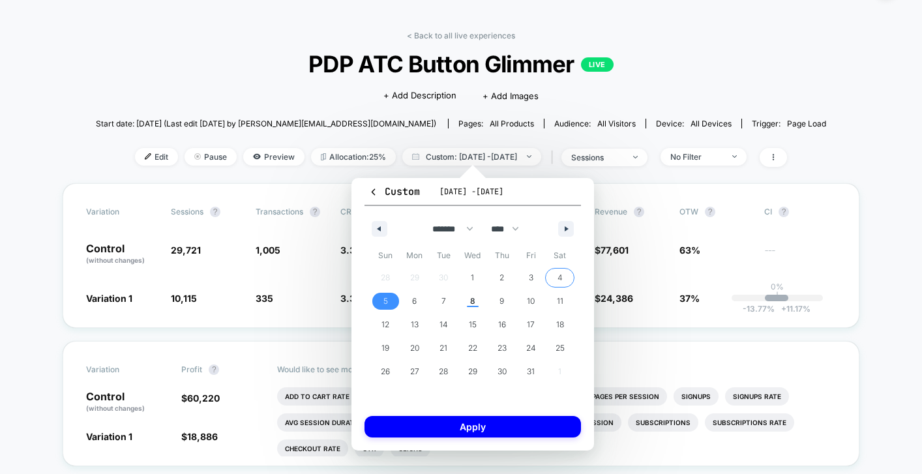
click at [562, 276] on span "4" at bounding box center [559, 277] width 5 height 23
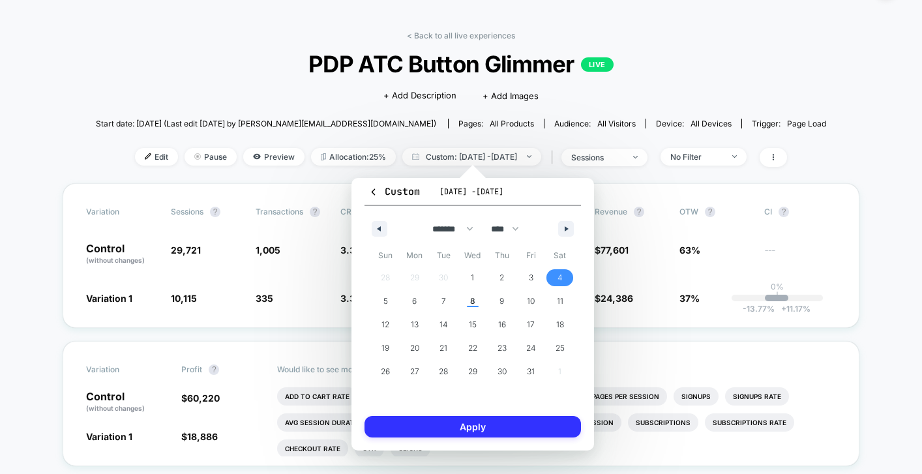
click at [496, 428] on button "Apply" at bounding box center [472, 427] width 216 height 22
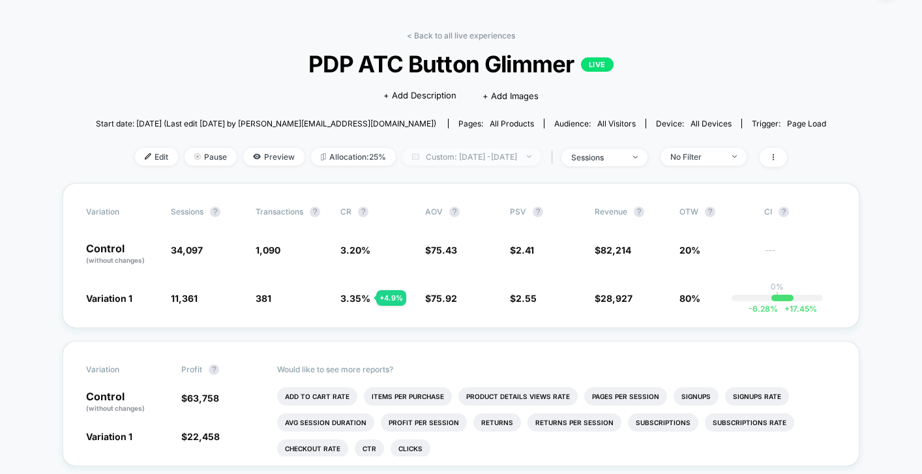
click at [492, 150] on span "Custom: Oct 4, 2025 - Oct 4, 2025" at bounding box center [471, 157] width 139 height 18
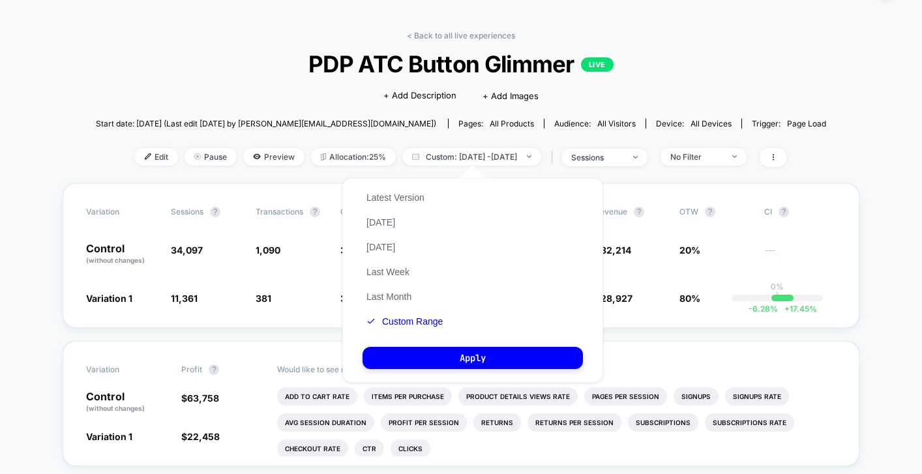
click at [420, 329] on div "Latest Version Today Yesterday Last Week Last Month Custom Range" at bounding box center [404, 259] width 84 height 149
click at [417, 324] on button "Custom Range" at bounding box center [404, 322] width 84 height 12
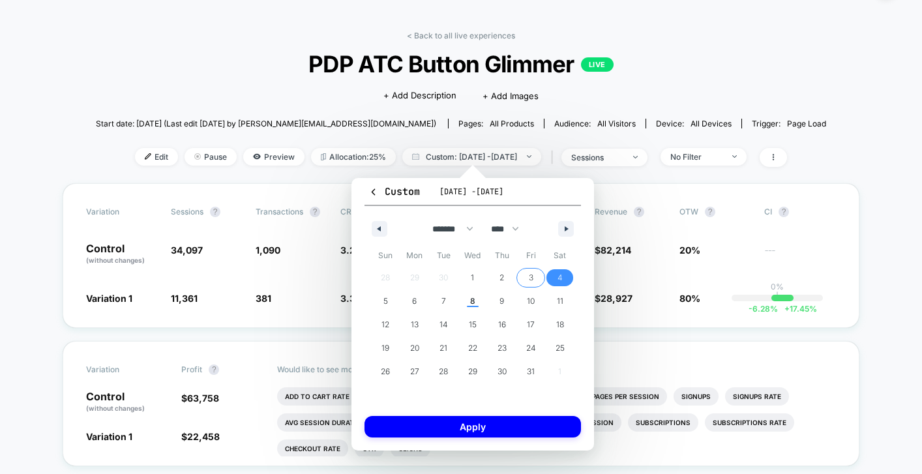
click at [527, 276] on span "3" at bounding box center [530, 277] width 29 height 17
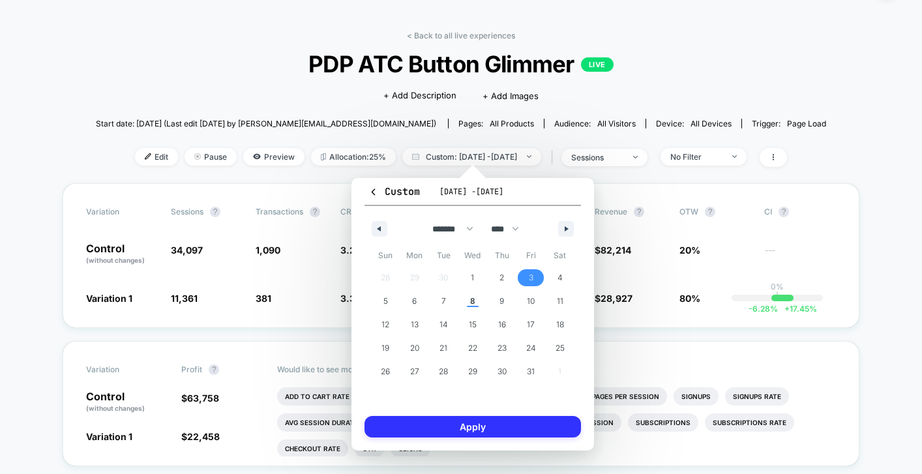
click at [498, 430] on button "Apply" at bounding box center [472, 427] width 216 height 22
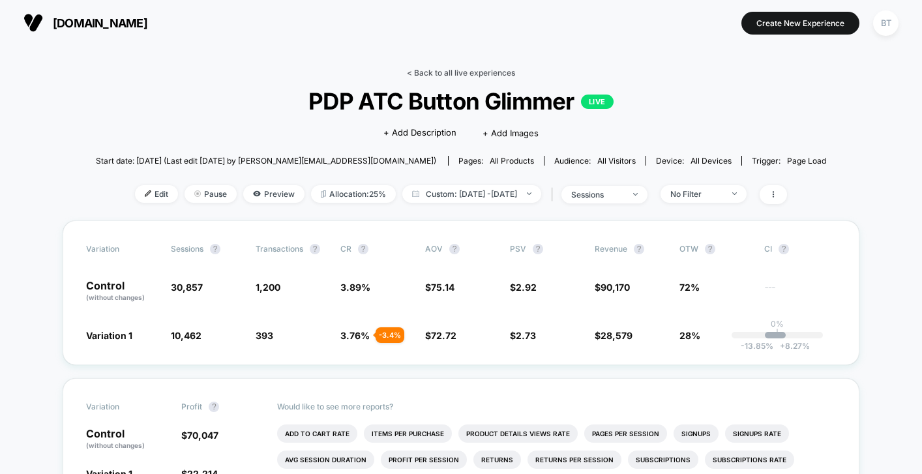
click at [439, 75] on link "< Back to all live experiences" at bounding box center [461, 73] width 108 height 10
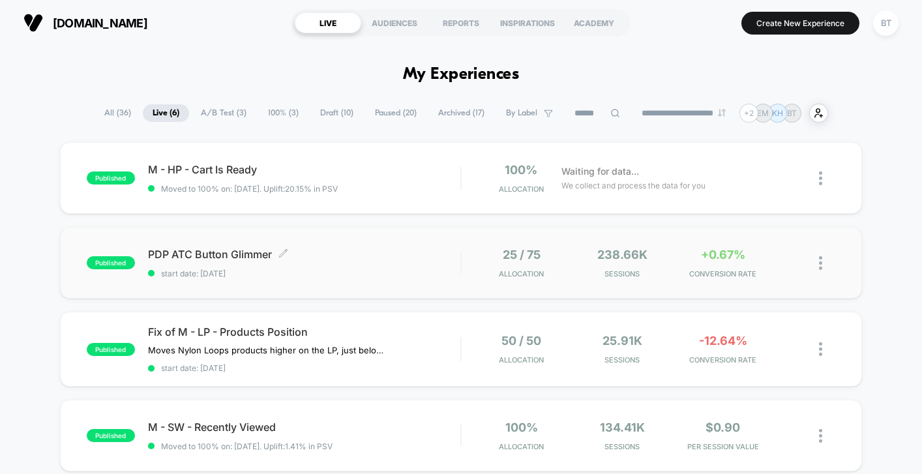
click at [395, 274] on span "start date: [DATE]" at bounding box center [304, 274] width 312 height 10
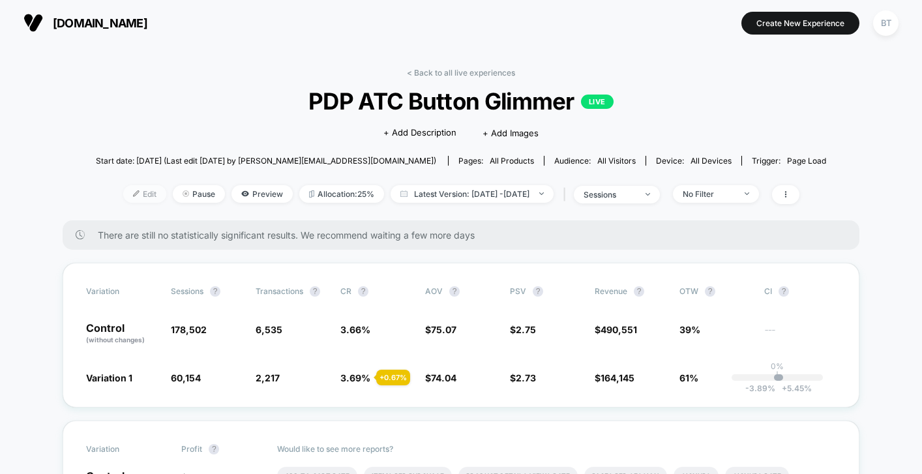
click at [136, 194] on span "Edit" at bounding box center [144, 194] width 43 height 18
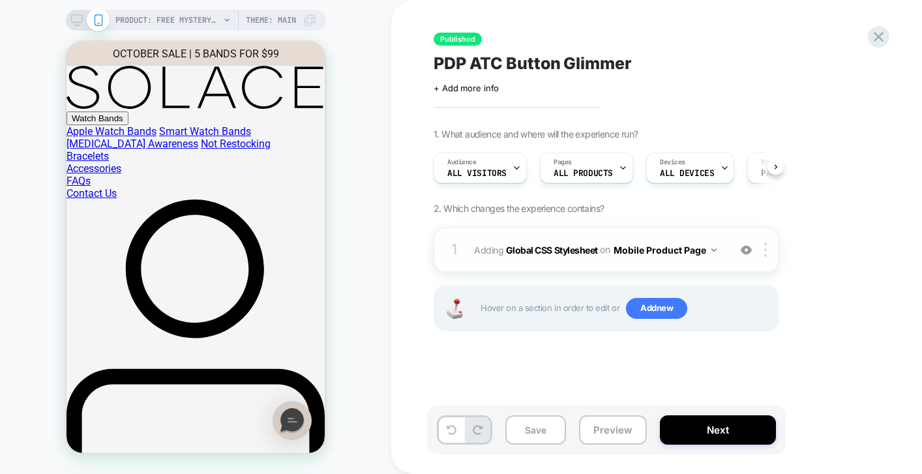
scroll to position [0, 1]
click at [764, 249] on img at bounding box center [765, 250] width 3 height 14
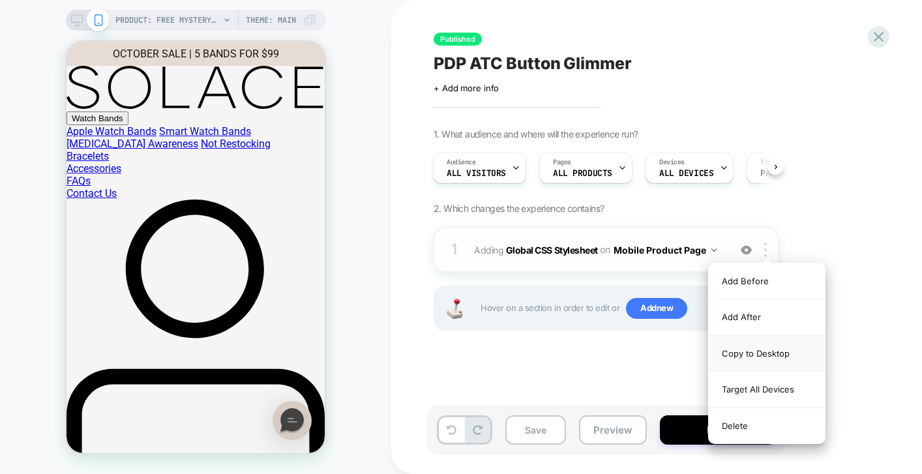
click at [746, 353] on div "Copy to Desktop" at bounding box center [767, 354] width 116 height 36
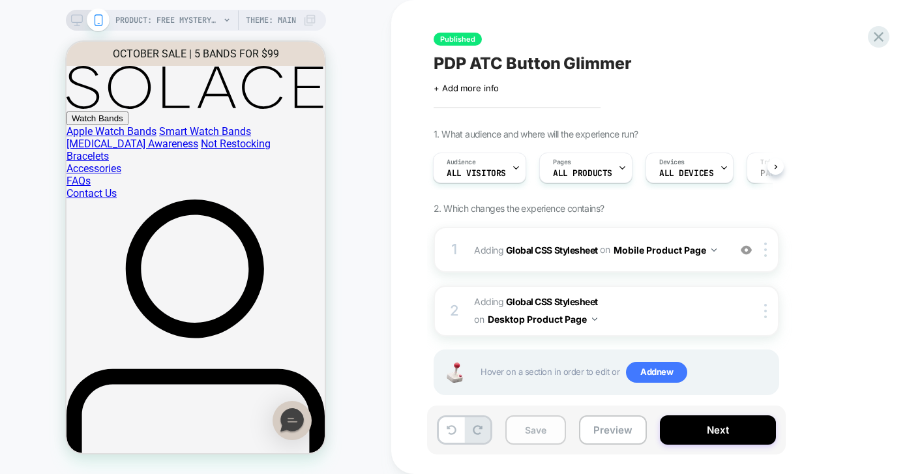
click at [523, 432] on button "Save" at bounding box center [535, 429] width 61 height 29
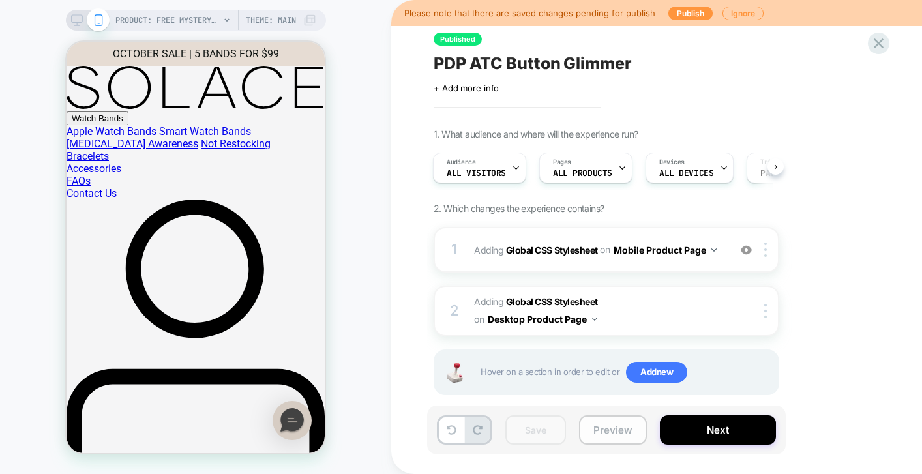
click at [598, 435] on button "Preview" at bounding box center [613, 429] width 68 height 29
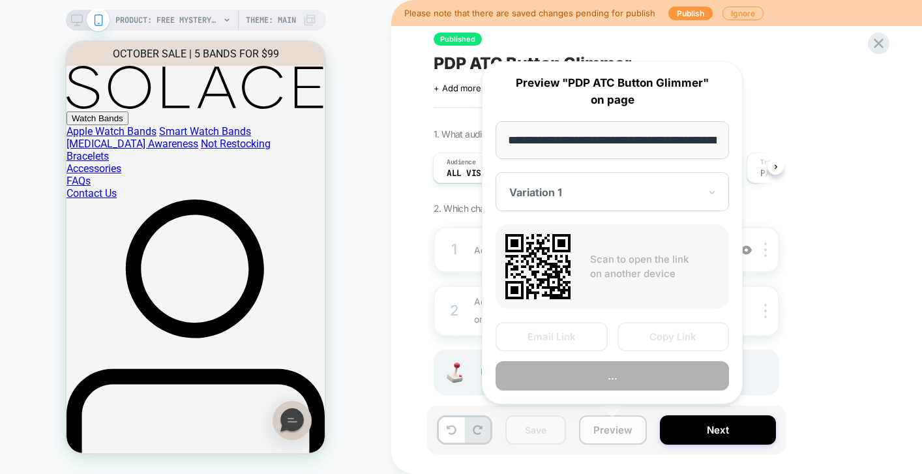
scroll to position [0, 179]
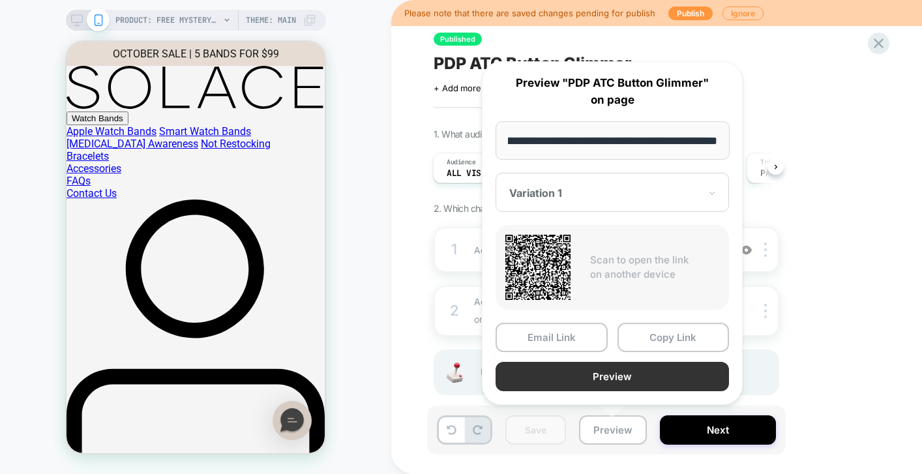
click at [559, 376] on button "Preview" at bounding box center [611, 376] width 233 height 29
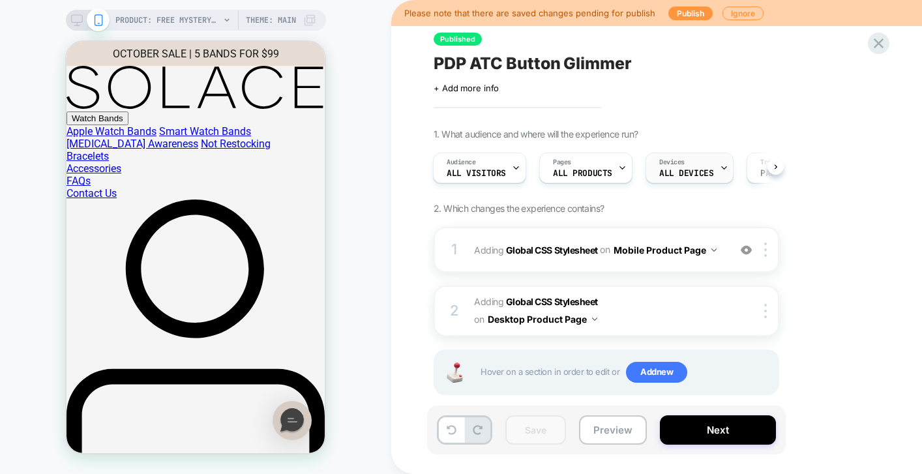
scroll to position [18, 0]
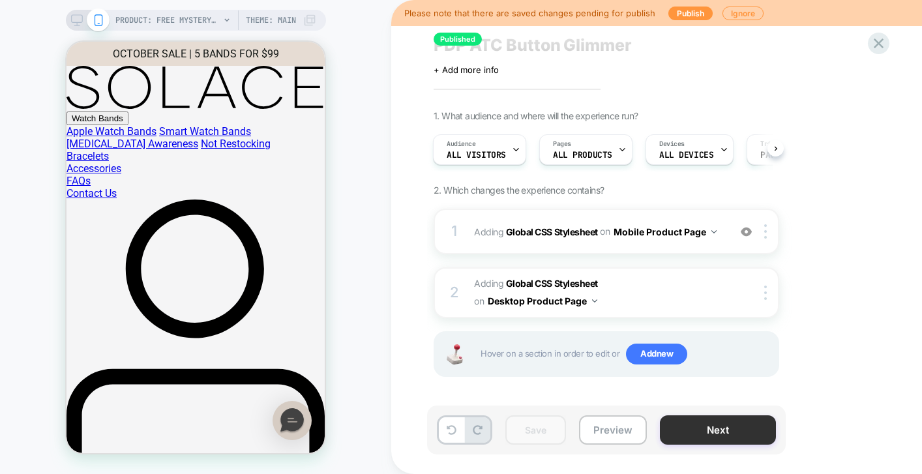
click at [711, 439] on button "Next" at bounding box center [718, 429] width 116 height 29
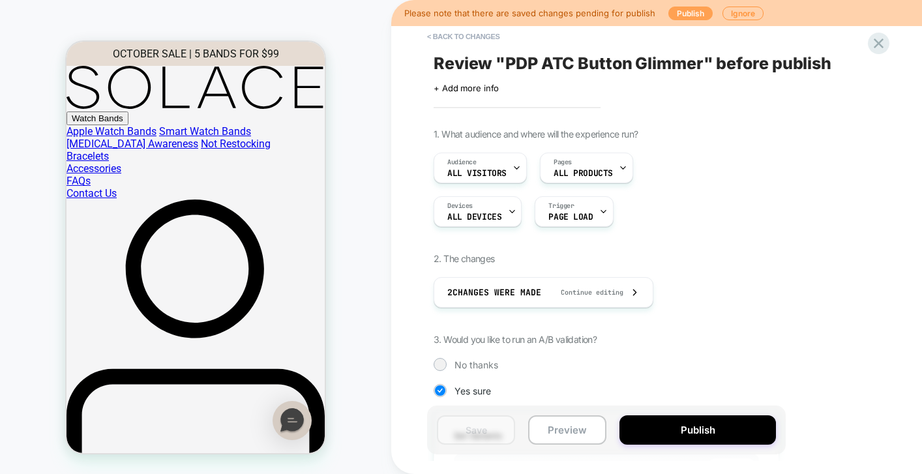
click at [687, 11] on button "Publish" at bounding box center [690, 14] width 44 height 14
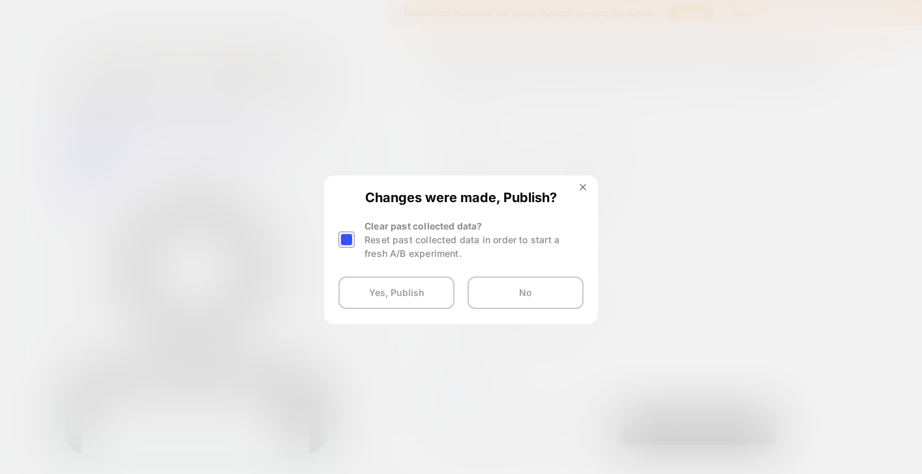
click at [349, 237] on div at bounding box center [346, 239] width 16 height 16
click at [370, 286] on button "Yes, Publish" at bounding box center [396, 292] width 116 height 33
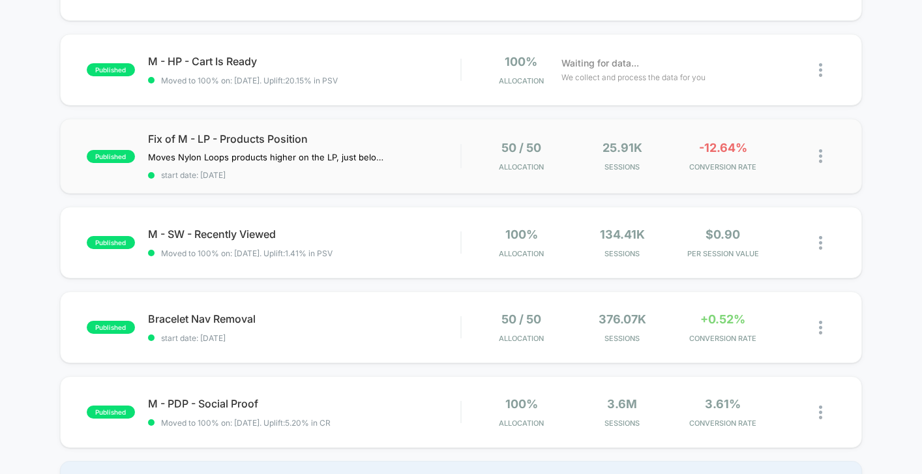
scroll to position [195, 0]
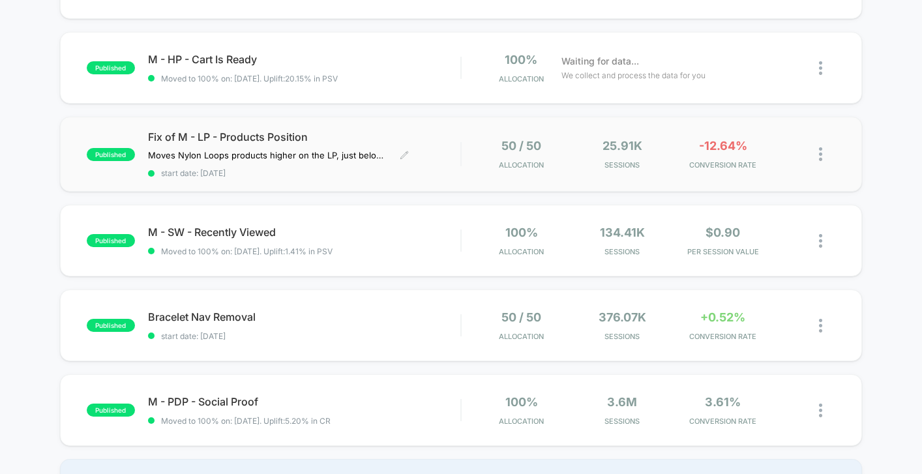
click at [314, 170] on span "start date: [DATE]" at bounding box center [304, 173] width 312 height 10
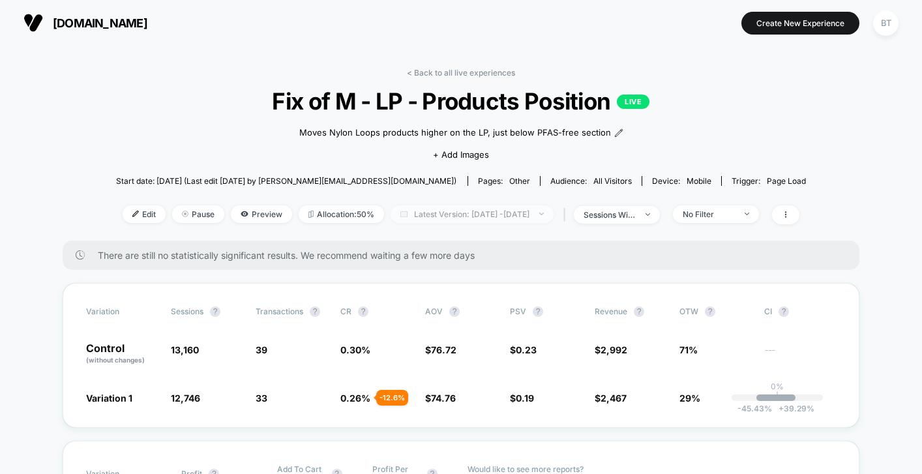
click at [445, 218] on span "Latest Version: Oct 6, 2025 - Oct 8, 2025" at bounding box center [472, 214] width 163 height 18
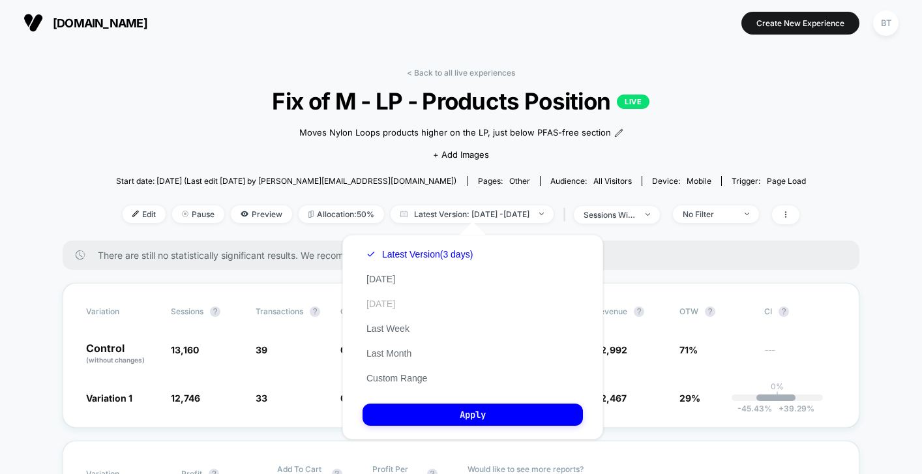
click at [376, 300] on button "Yesterday" at bounding box center [380, 304] width 37 height 12
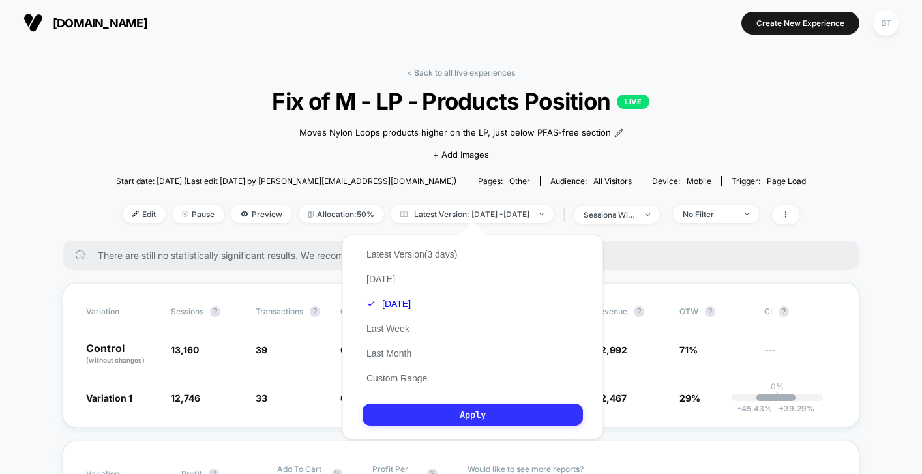
click at [411, 415] on button "Apply" at bounding box center [472, 415] width 220 height 22
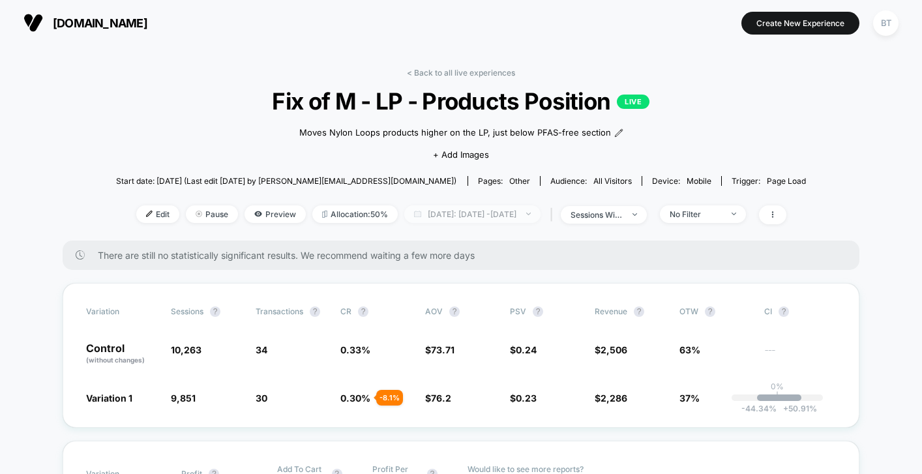
click at [451, 211] on span "Yesterday: Oct 5, 2025 - Oct 7, 2025" at bounding box center [472, 214] width 136 height 18
select select "*"
select select "****"
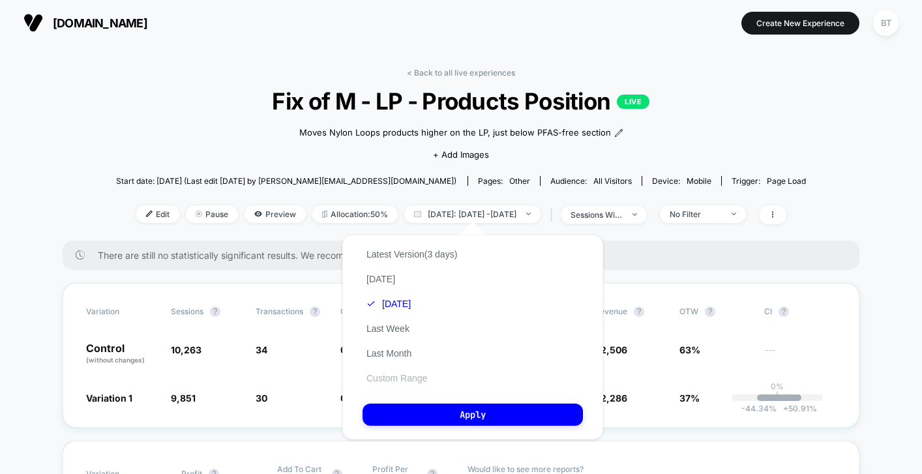
click at [381, 383] on button "Custom Range" at bounding box center [396, 378] width 68 height 12
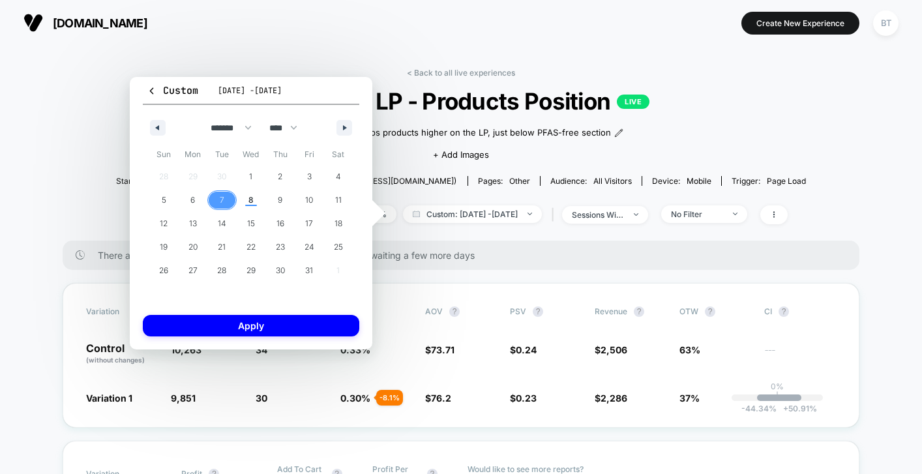
click at [213, 195] on span "7" at bounding box center [221, 200] width 29 height 17
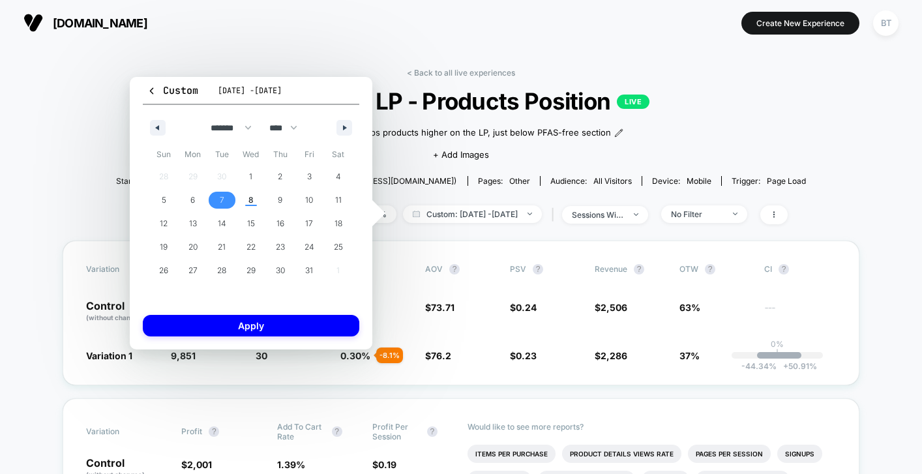
click at [213, 195] on span "7" at bounding box center [221, 200] width 29 height 17
click at [235, 332] on button "Apply" at bounding box center [251, 326] width 216 height 22
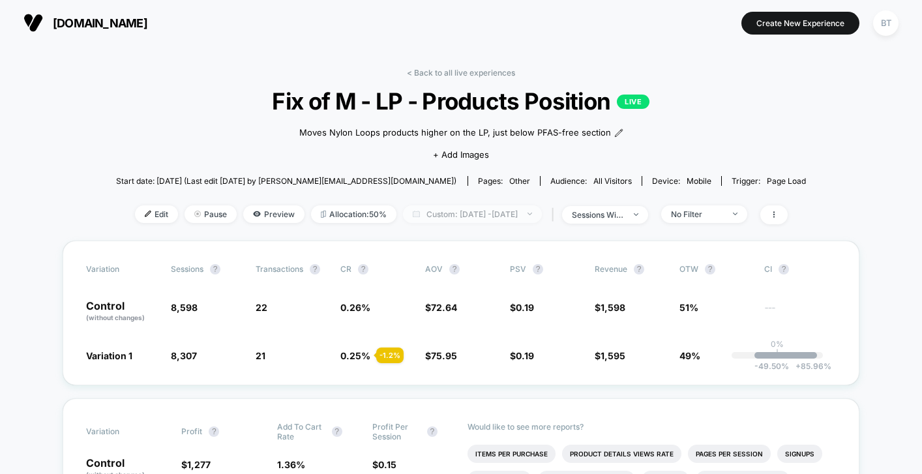
click at [436, 209] on span "Custom: Oct 7, 2025 - Oct 7, 2025" at bounding box center [472, 214] width 139 height 18
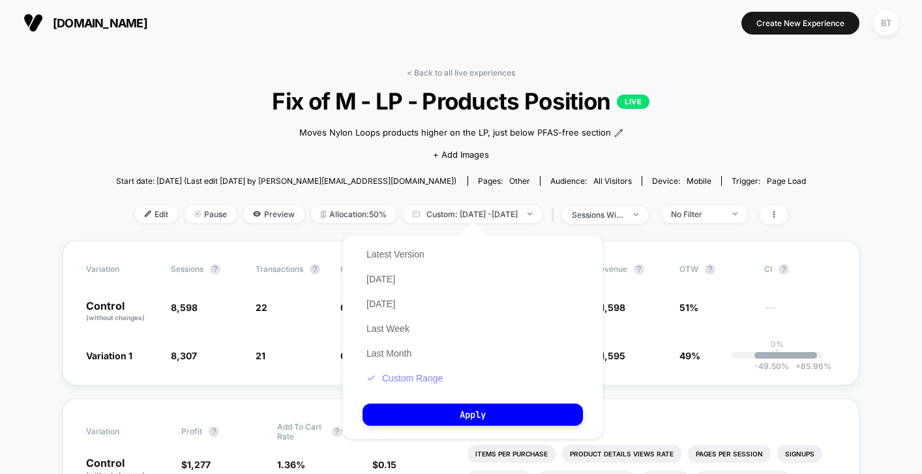
click at [407, 378] on button "Custom Range" at bounding box center [404, 378] width 84 height 12
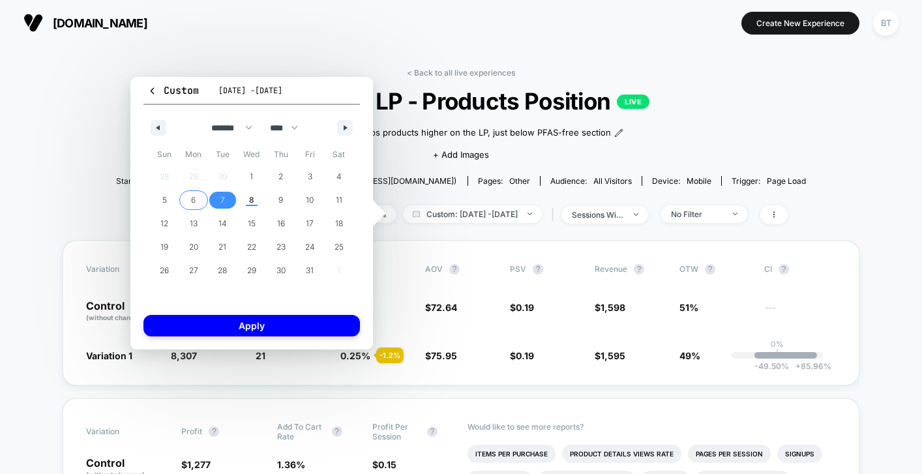
click at [193, 199] on span "6" at bounding box center [193, 199] width 5 height 23
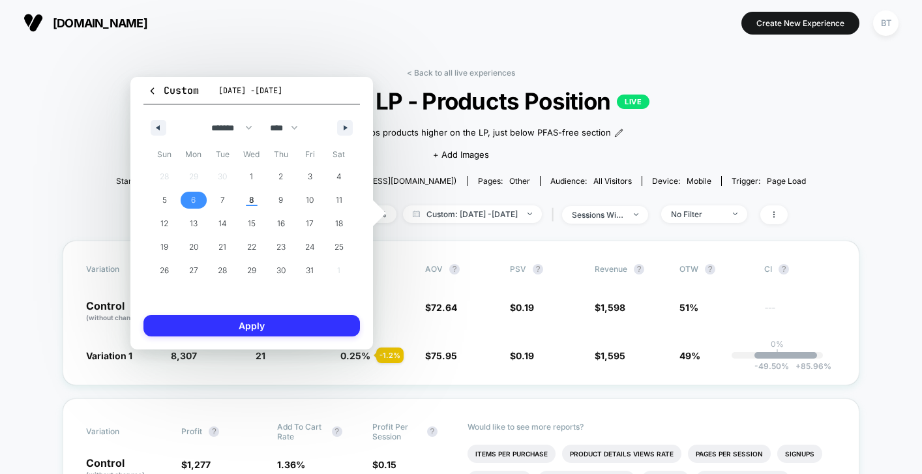
click at [214, 334] on button "Apply" at bounding box center [251, 326] width 216 height 22
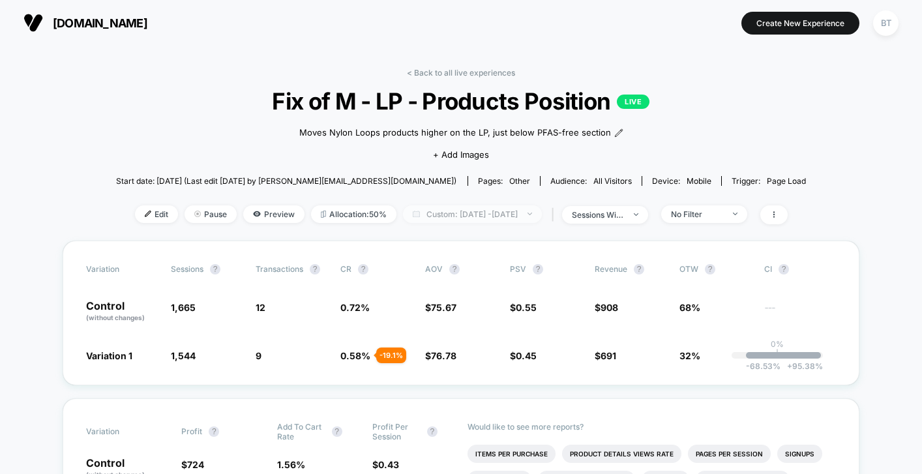
click at [481, 215] on span "Custom: Oct 6, 2025 - Oct 6, 2025" at bounding box center [472, 214] width 139 height 18
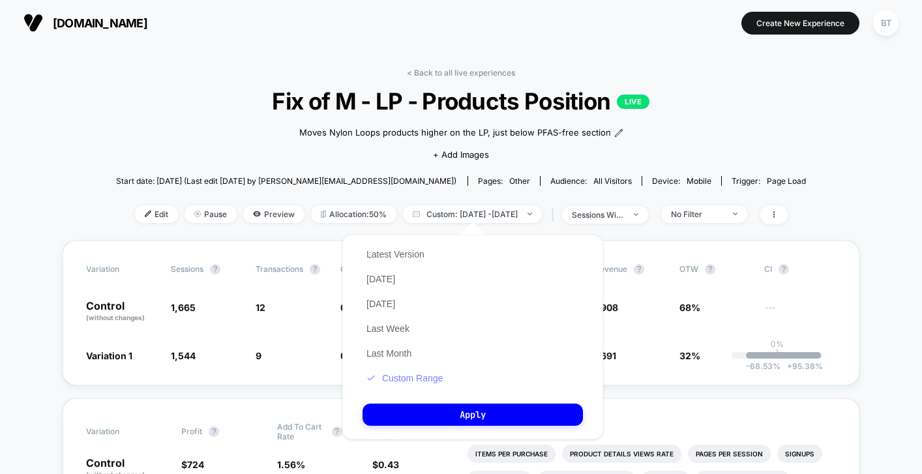
click at [402, 374] on button "Custom Range" at bounding box center [404, 378] width 84 height 12
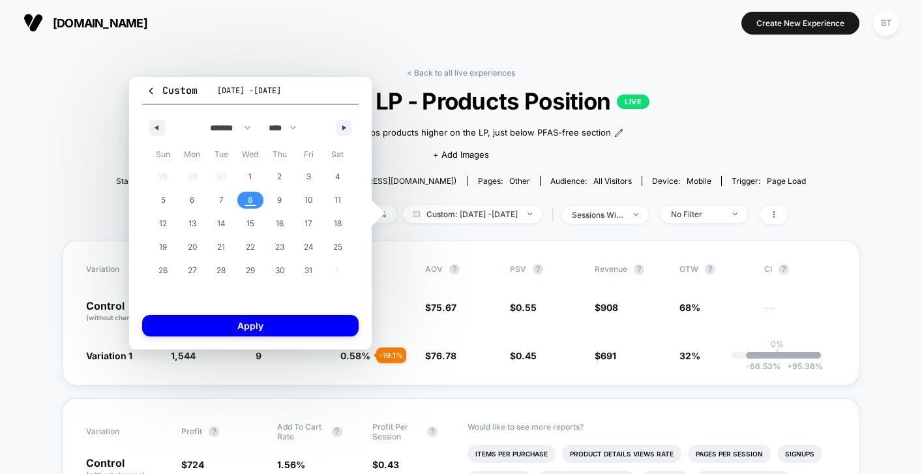
click at [244, 203] on span "8" at bounding box center [250, 200] width 29 height 17
click at [246, 330] on button "Apply" at bounding box center [250, 326] width 216 height 22
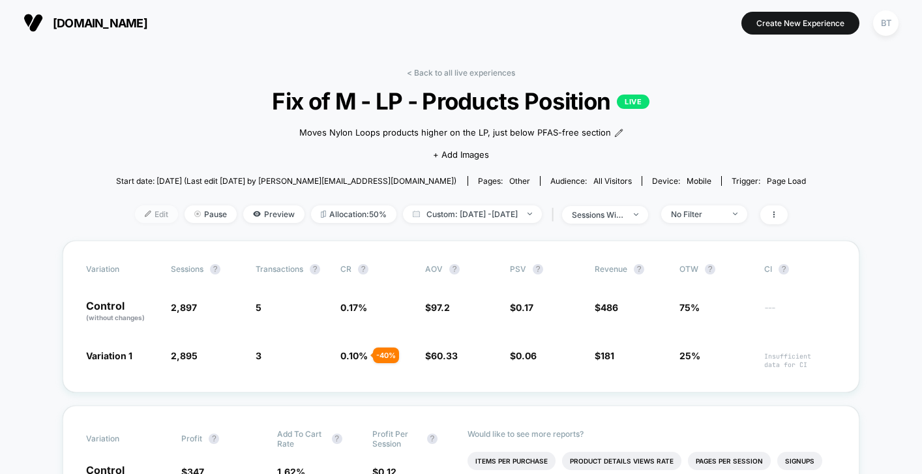
click at [143, 216] on span "Edit" at bounding box center [156, 214] width 43 height 18
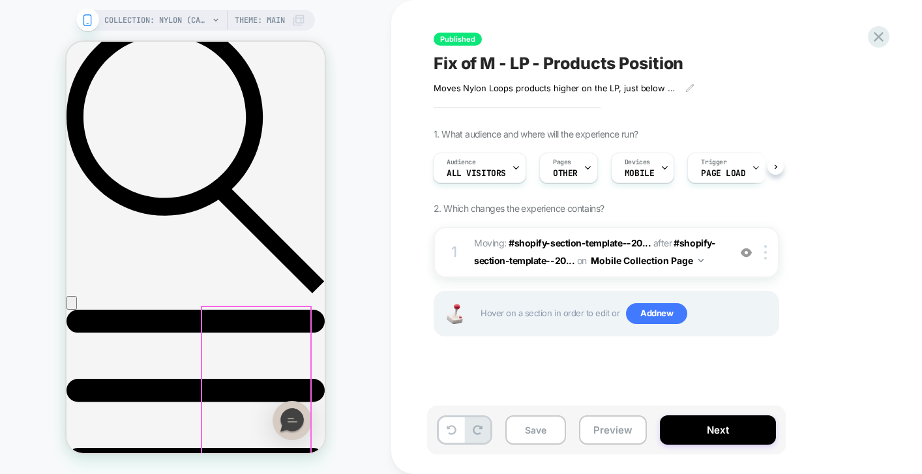
scroll to position [458, 0]
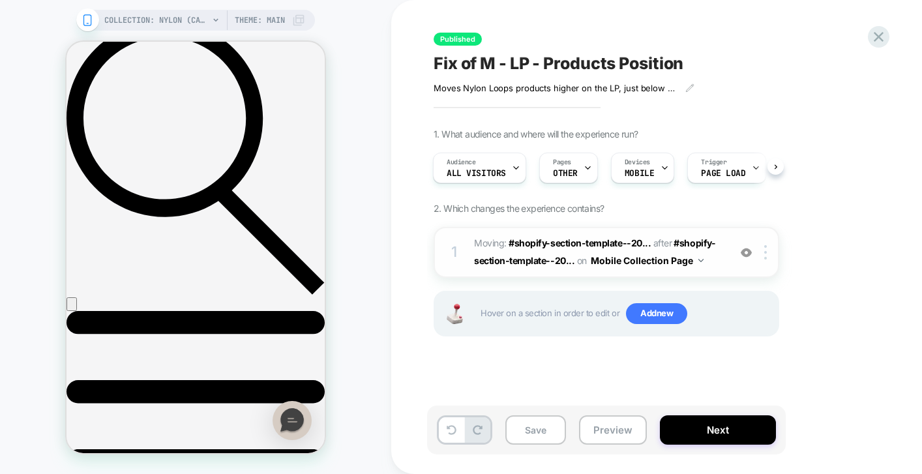
click at [744, 251] on img at bounding box center [746, 252] width 11 height 11
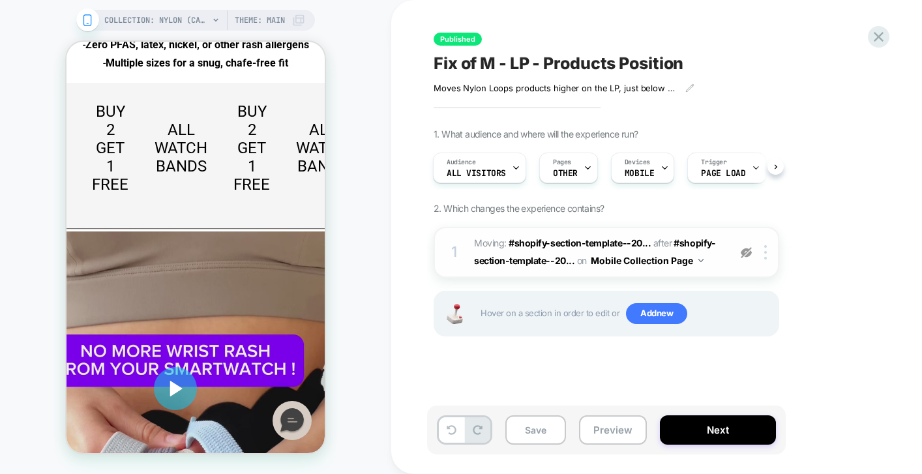
scroll to position [1509, 0]
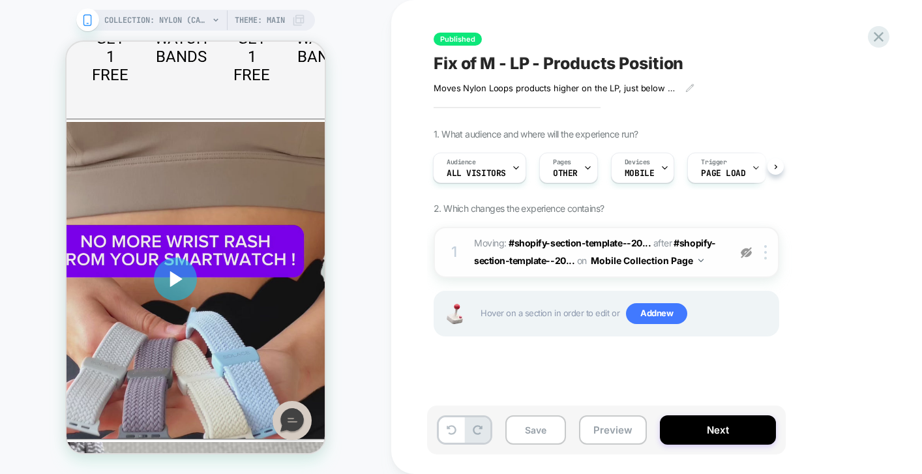
click at [743, 252] on img at bounding box center [746, 252] width 11 height 11
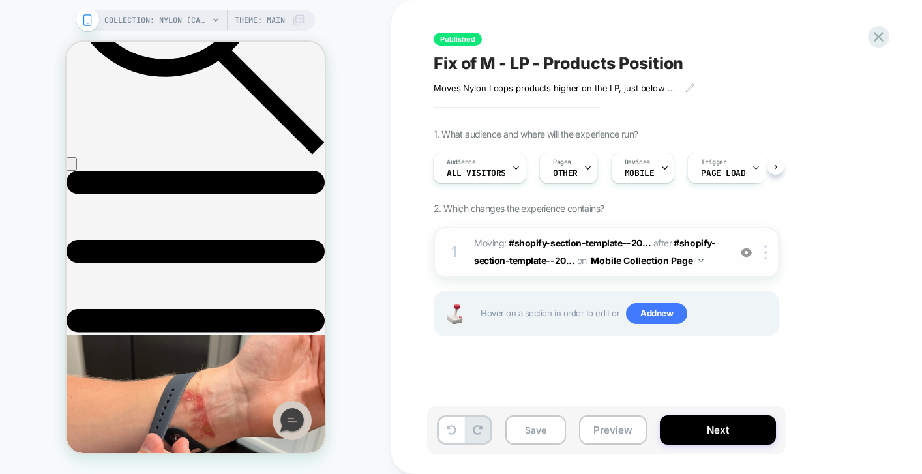
scroll to position [520, 0]
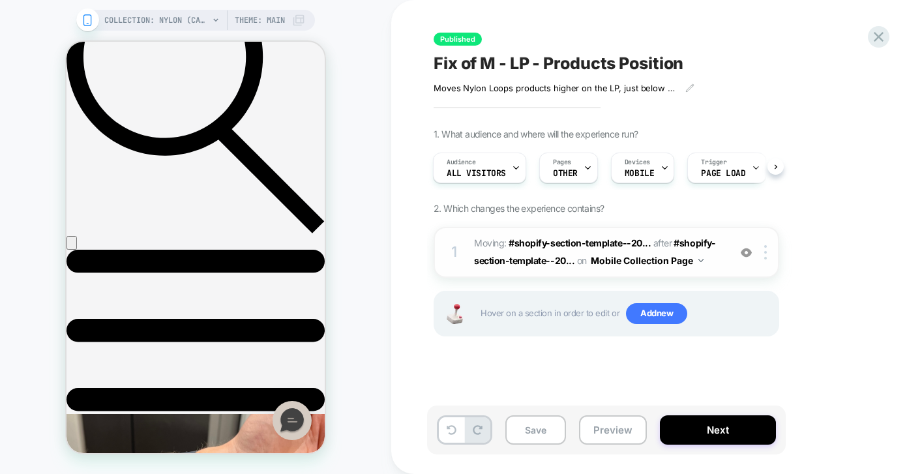
click at [87, 19] on icon at bounding box center [87, 20] width 12 height 12
click at [662, 169] on icon at bounding box center [664, 168] width 8 height 8
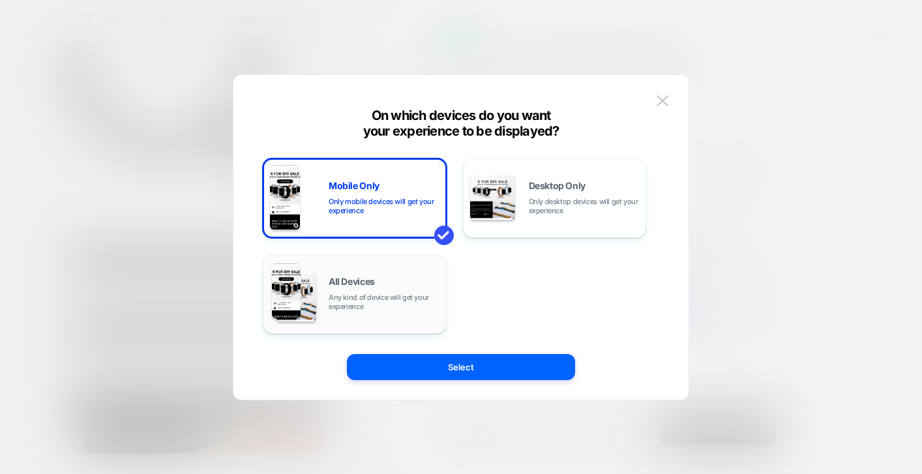
click at [383, 291] on div "All Devices Any kind of device will get your experience" at bounding box center [384, 294] width 111 height 34
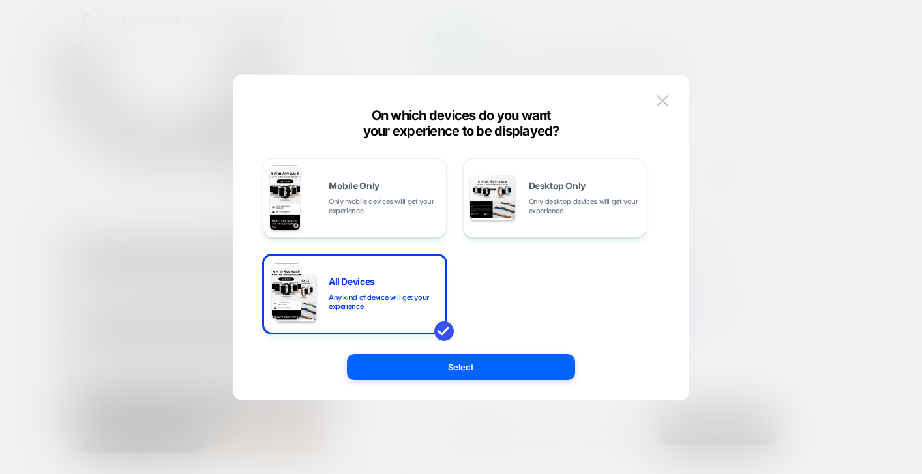
click at [432, 383] on div "Mobile Only Only mobile devices will get your experience Desktop Only Only desk…" at bounding box center [461, 244] width 416 height 312
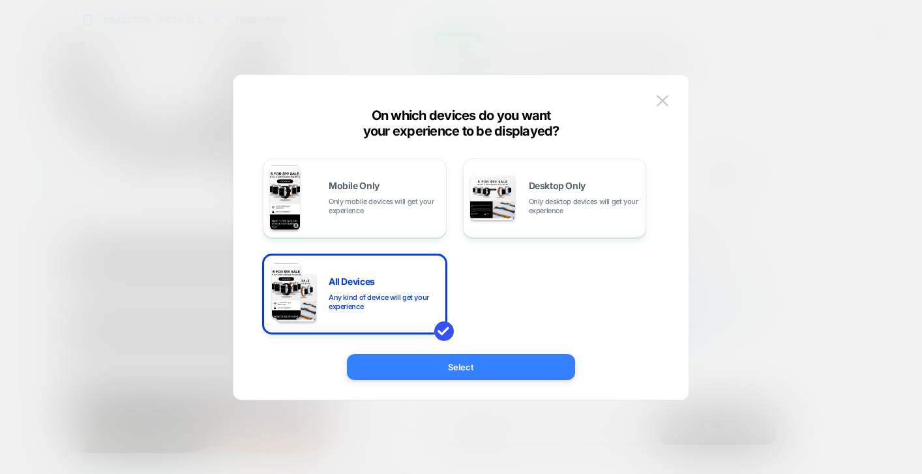
click at [432, 370] on button "Select" at bounding box center [461, 367] width 228 height 26
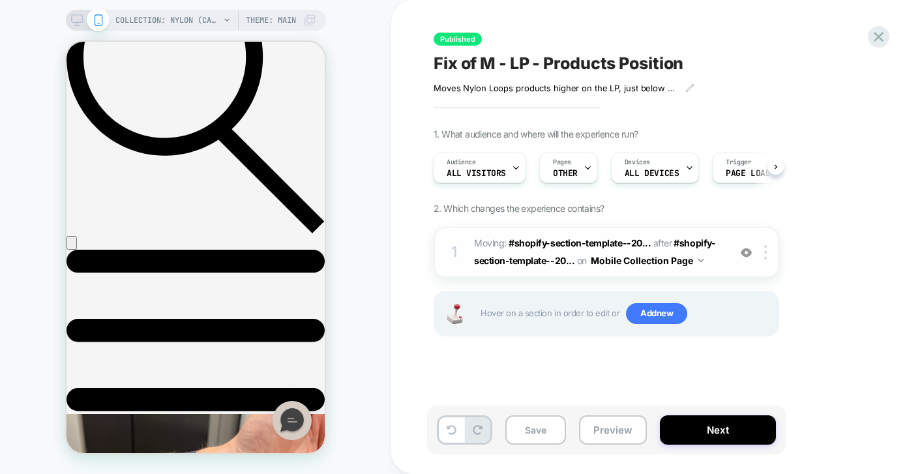
click at [73, 16] on icon at bounding box center [77, 20] width 12 height 12
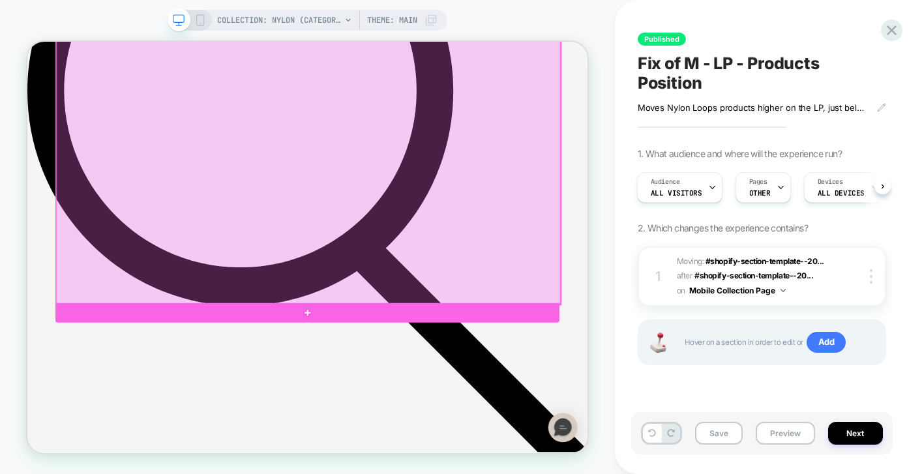
scroll to position [1338, 0]
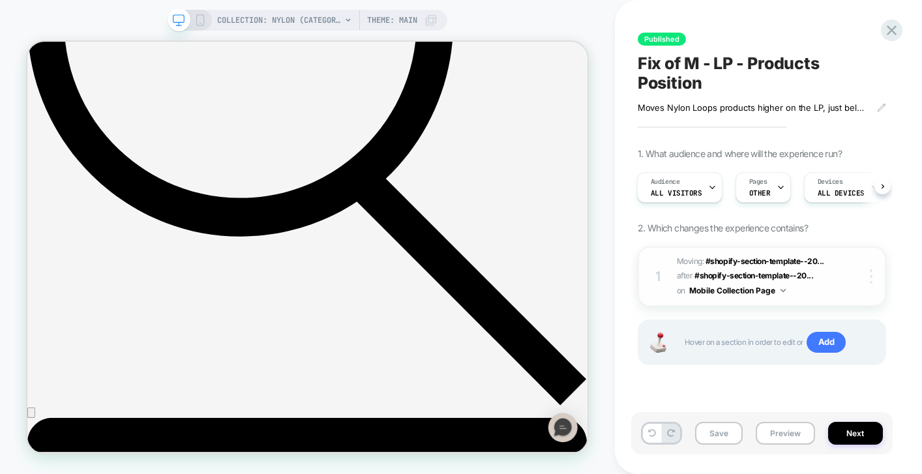
click at [866, 280] on div at bounding box center [873, 276] width 25 height 14
click at [891, 239] on div "Published Fix of M - LP - Products Position Moves Nylon Loops products higher o…" at bounding box center [761, 237] width 261 height 448
click at [871, 277] on img at bounding box center [871, 276] width 3 height 14
click at [657, 241] on div "1. What audience and where will the experience run? Audience All Visitors Pages…" at bounding box center [762, 273] width 248 height 250
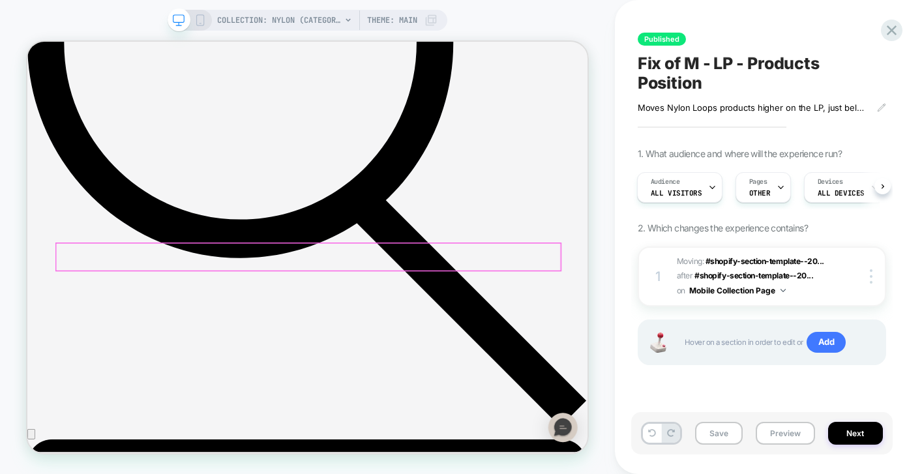
scroll to position [1303, 0]
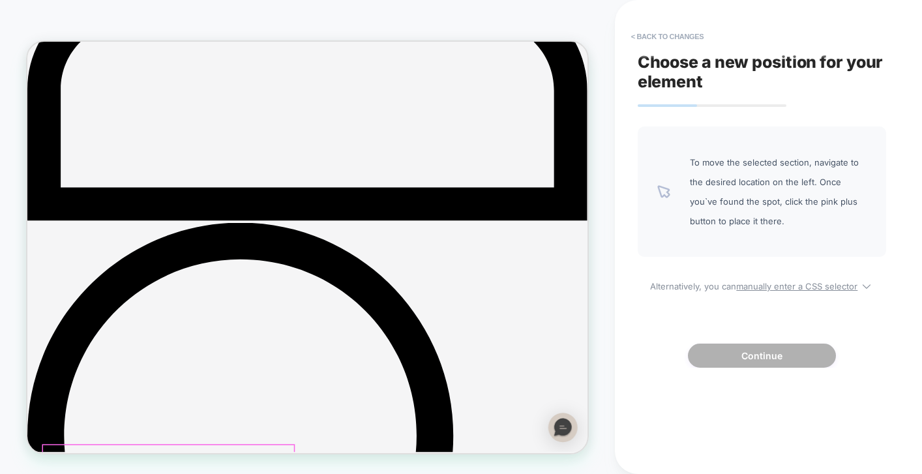
scroll to position [596, 0]
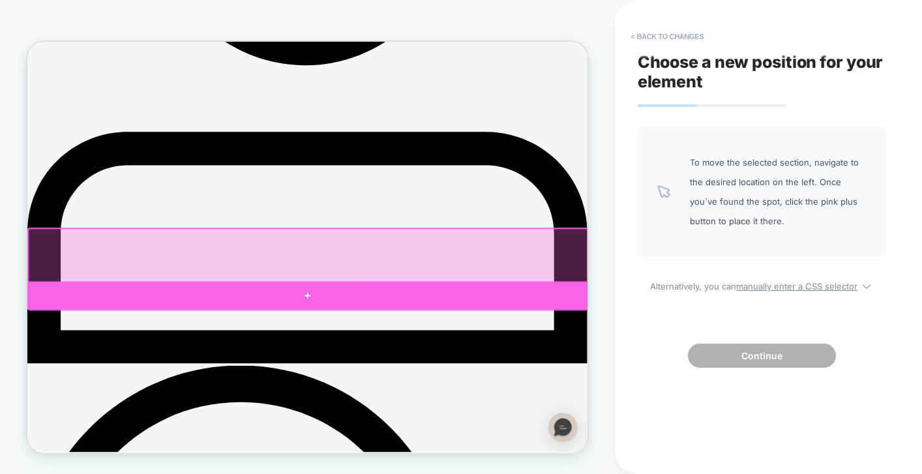
click at [414, 376] on div at bounding box center [400, 381] width 747 height 39
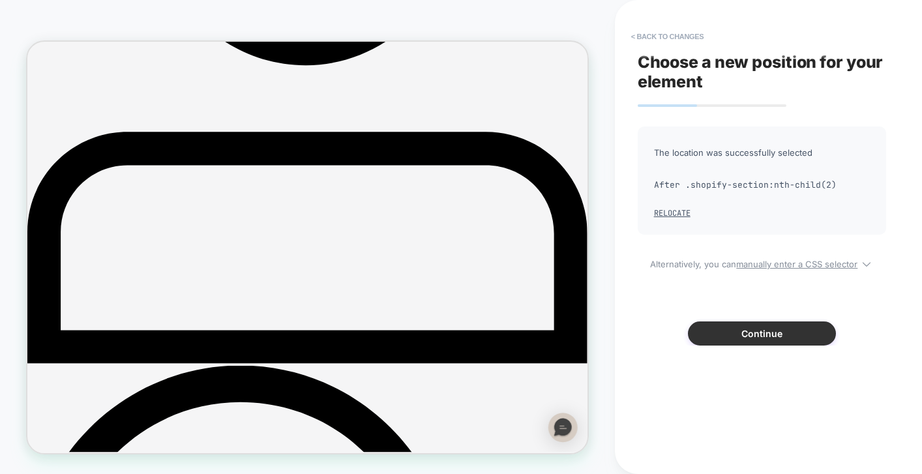
click at [778, 338] on button "Continue" at bounding box center [762, 333] width 148 height 24
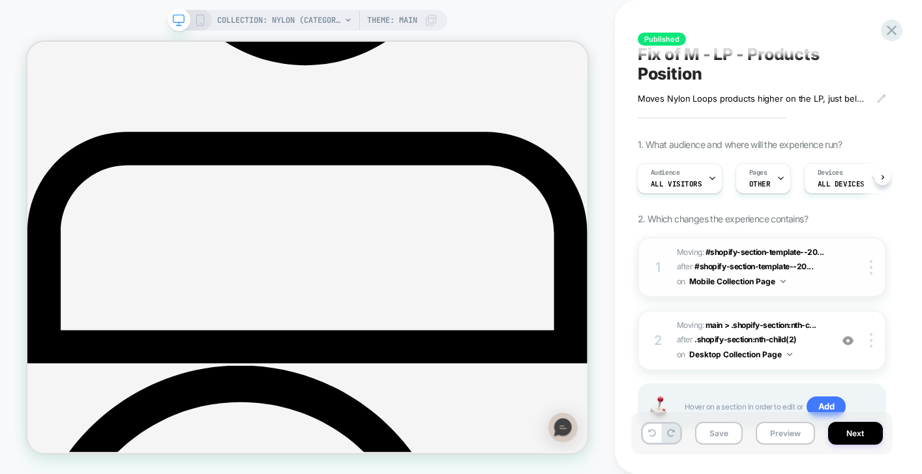
scroll to position [61, 0]
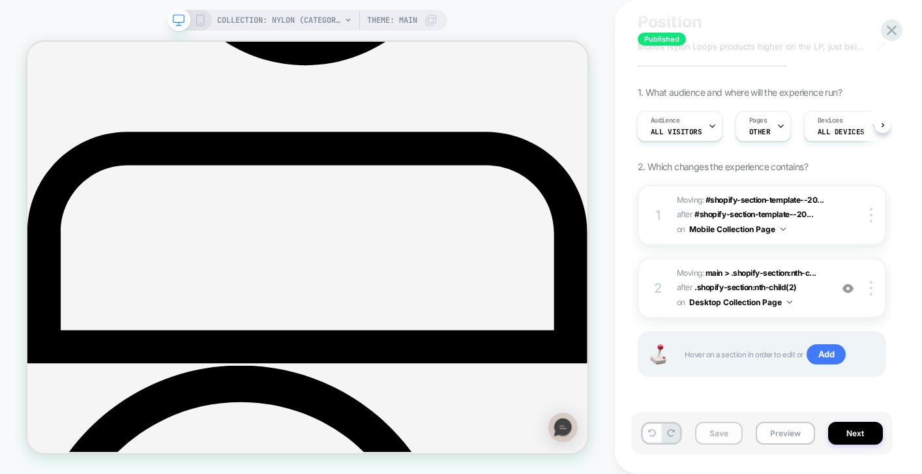
click at [704, 434] on button "Save" at bounding box center [719, 433] width 48 height 23
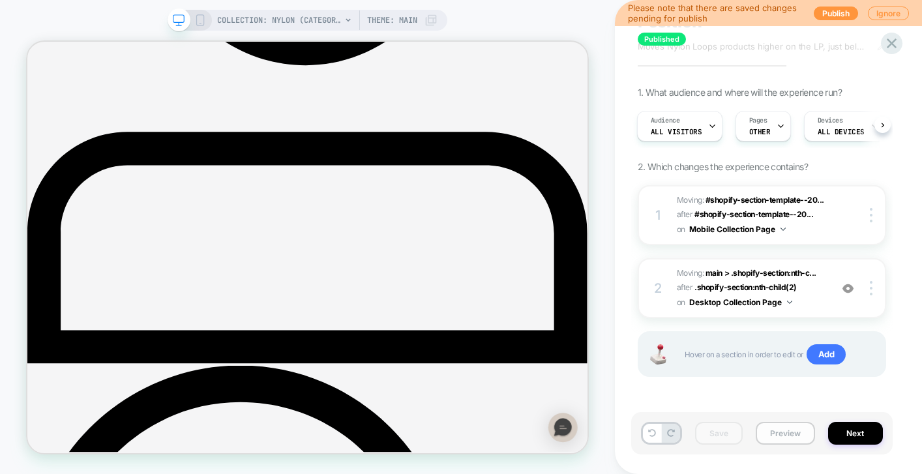
click at [794, 435] on button "Preview" at bounding box center [785, 433] width 59 height 23
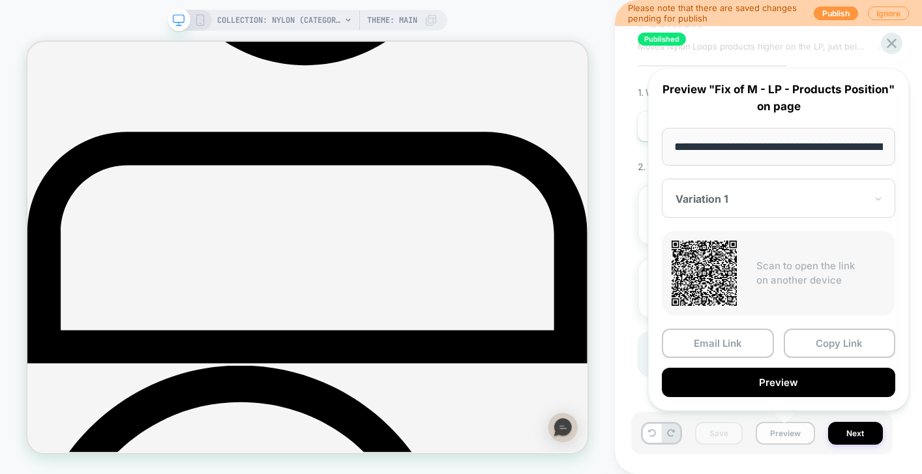
scroll to position [0, 113]
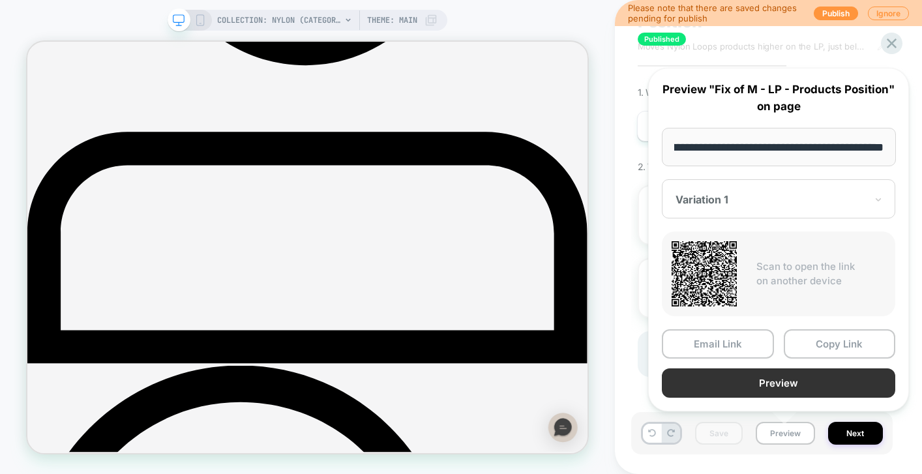
click at [733, 374] on button "Preview" at bounding box center [778, 382] width 233 height 29
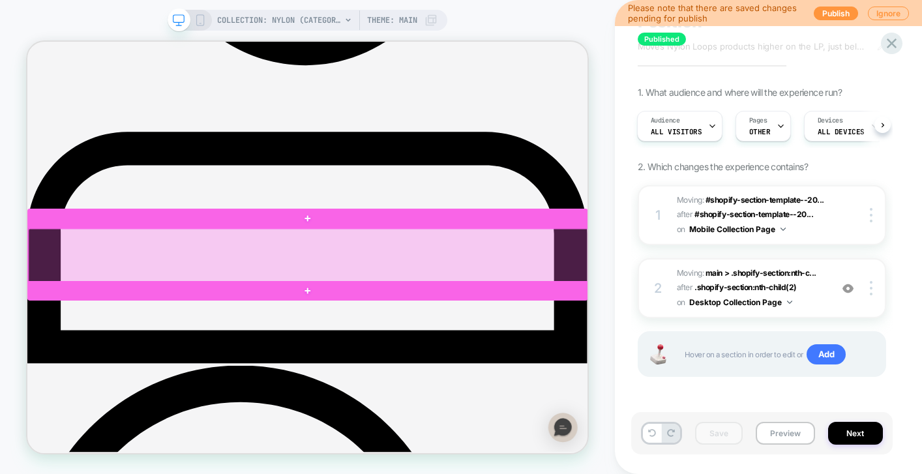
click at [465, 346] on div at bounding box center [402, 327] width 747 height 72
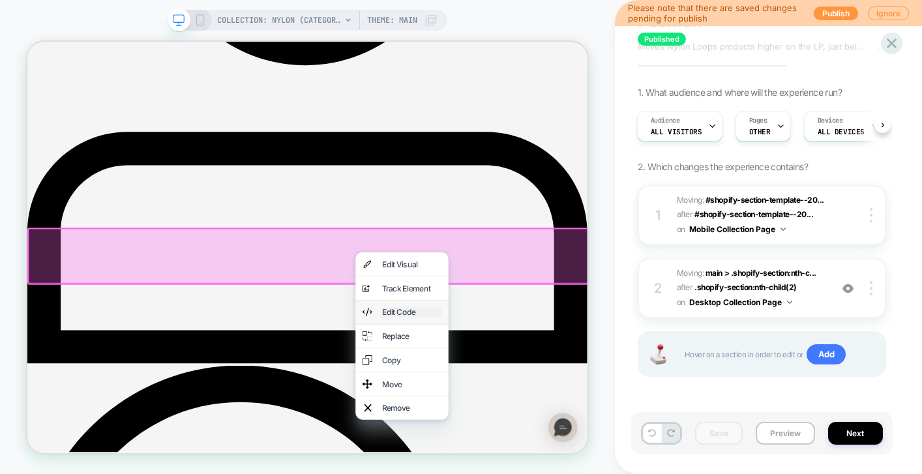
click at [531, 406] on div "Edit Code" at bounding box center [540, 402] width 80 height 13
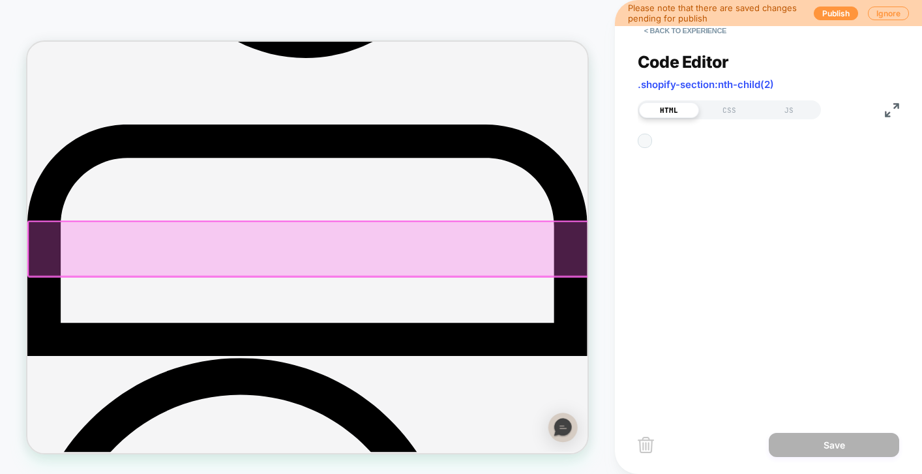
scroll to position [176, 0]
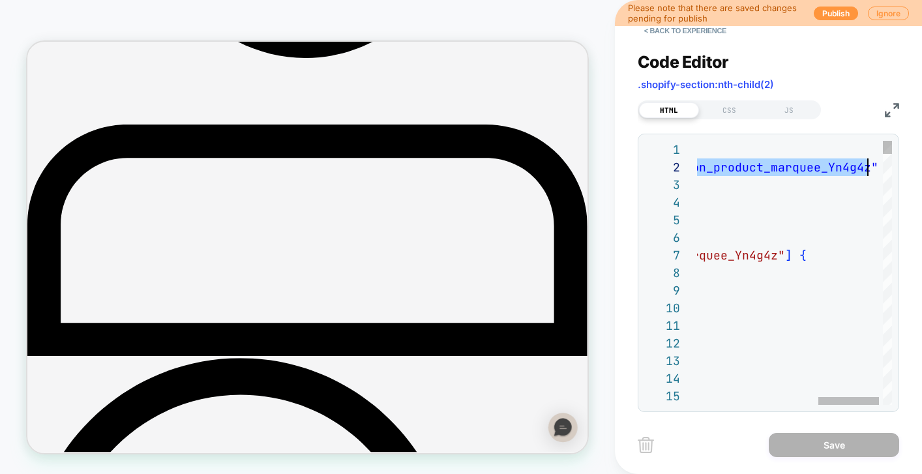
click at [667, 32] on button "< Back to experience" at bounding box center [685, 30] width 95 height 21
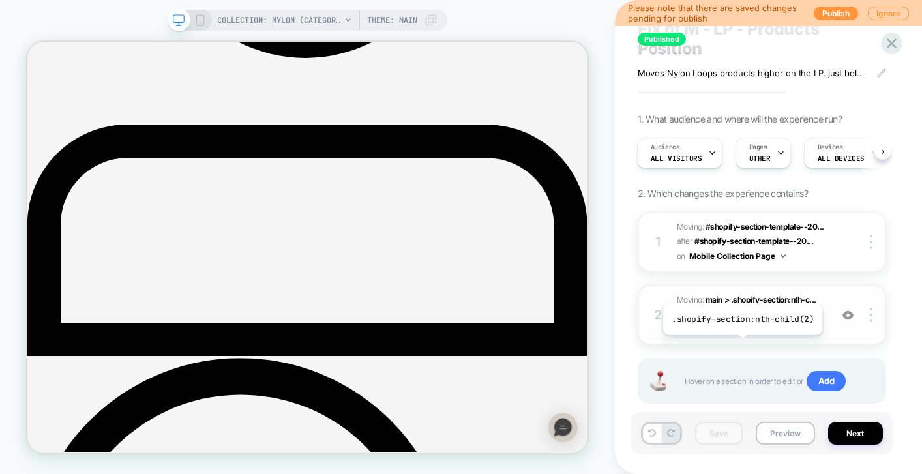
scroll to position [61, 0]
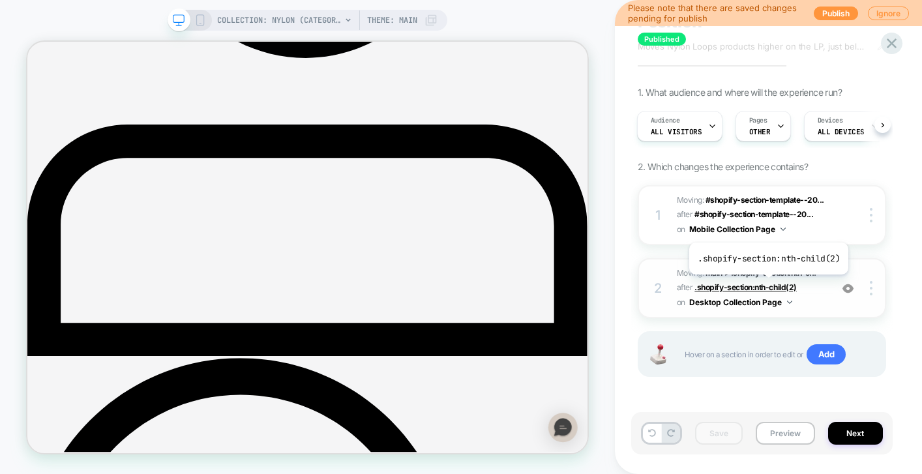
click at [767, 284] on span ".shopify-section:nth-child(2)" at bounding box center [745, 287] width 102 height 10
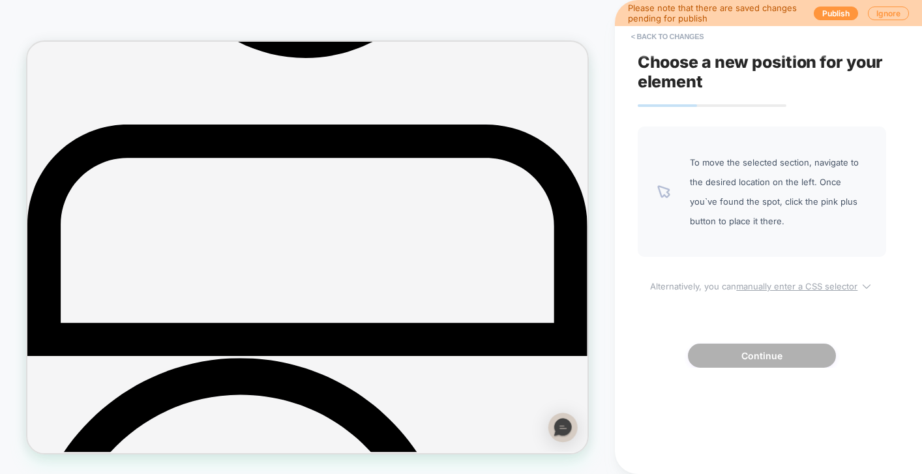
click at [778, 284] on u "manually enter a CSS selector" at bounding box center [796, 286] width 121 height 10
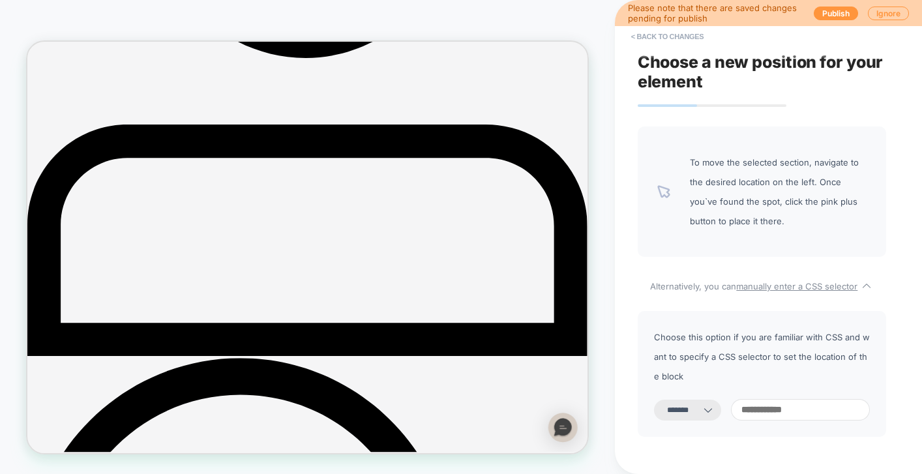
click at [715, 404] on icon at bounding box center [707, 410] width 13 height 13
click at [719, 400] on select "**********" at bounding box center [687, 410] width 67 height 21
select select "*********"
click at [654, 400] on select "**********" at bounding box center [687, 410] width 67 height 21
click at [812, 399] on input at bounding box center [800, 410] width 139 height 22
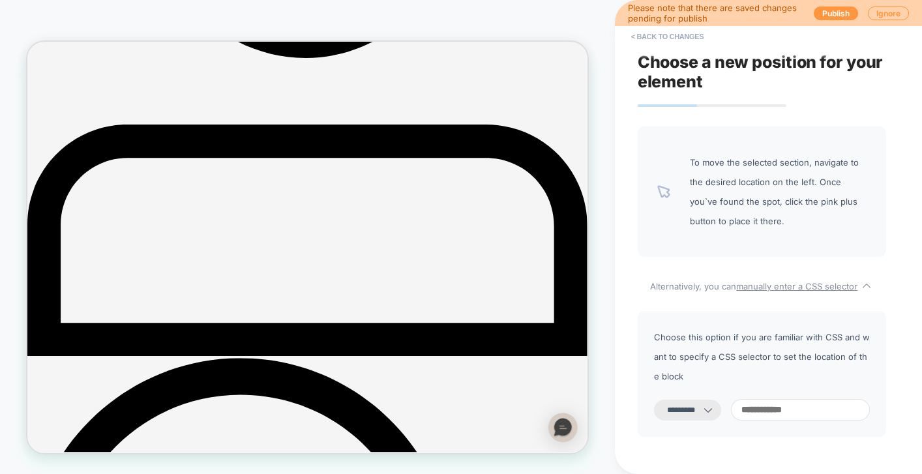
paste input "**********"
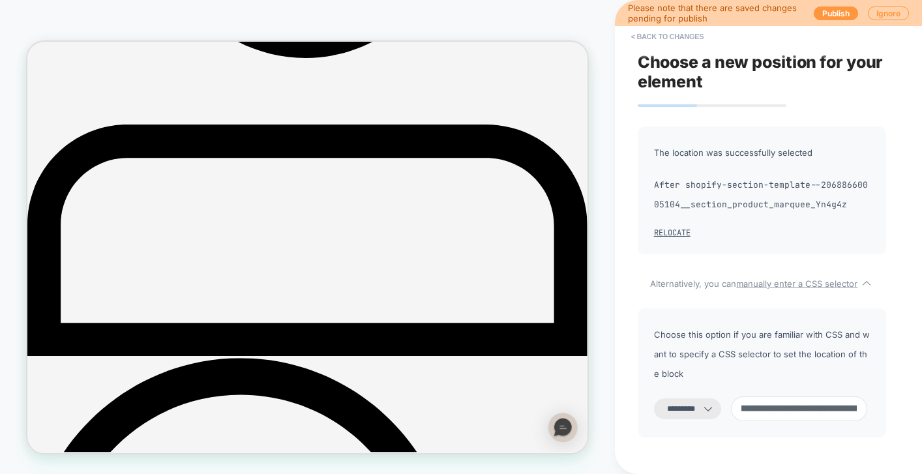
scroll to position [0, 0]
drag, startPoint x: 803, startPoint y: 392, endPoint x: 701, endPoint y: 392, distance: 101.0
click at [701, 396] on div "**********" at bounding box center [762, 408] width 216 height 25
click at [762, 396] on input "**********" at bounding box center [799, 408] width 136 height 25
click at [756, 396] on input "**********" at bounding box center [799, 408] width 136 height 25
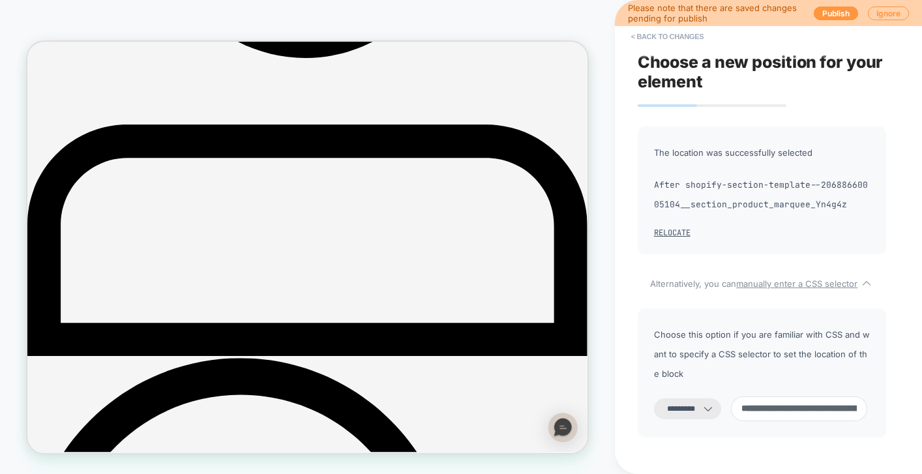
type input "**********"
click at [758, 424] on div "**********" at bounding box center [762, 319] width 248 height 387
click at [763, 396] on input "**********" at bounding box center [799, 408] width 136 height 25
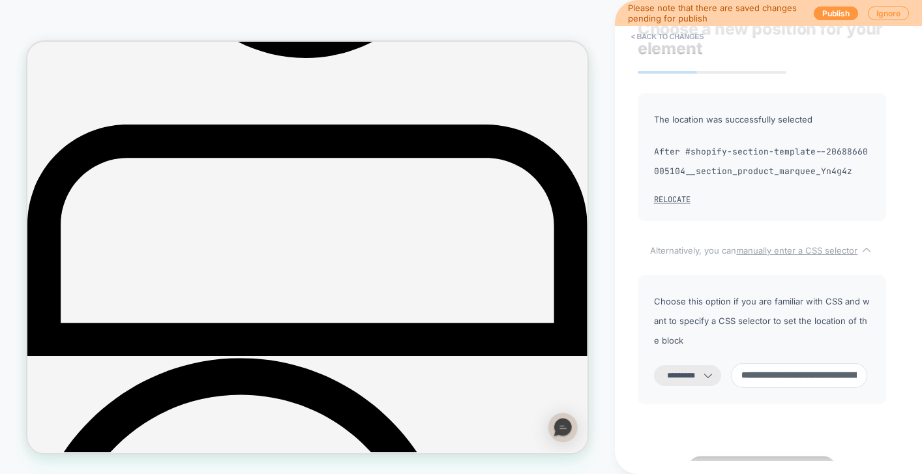
scroll to position [85, 0]
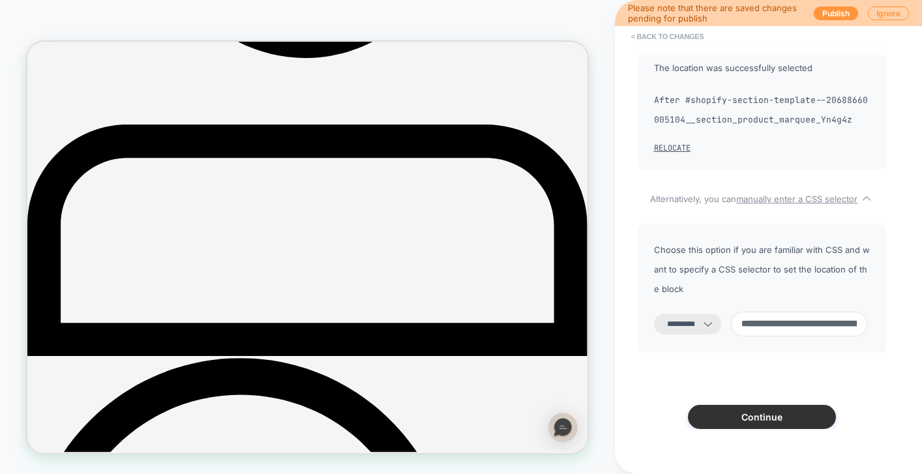
click at [748, 405] on button "Continue" at bounding box center [762, 417] width 148 height 24
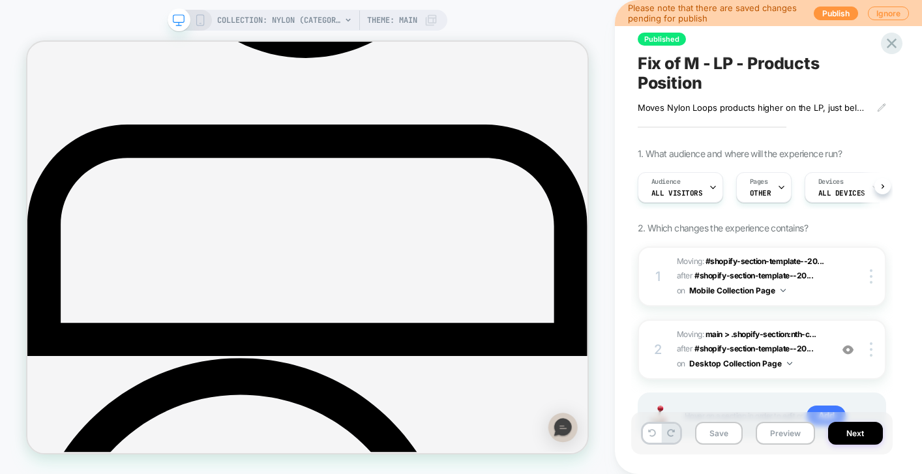
scroll to position [0, 1]
click at [722, 437] on button "Save" at bounding box center [719, 433] width 48 height 23
click at [774, 438] on button "Preview" at bounding box center [785, 433] width 59 height 23
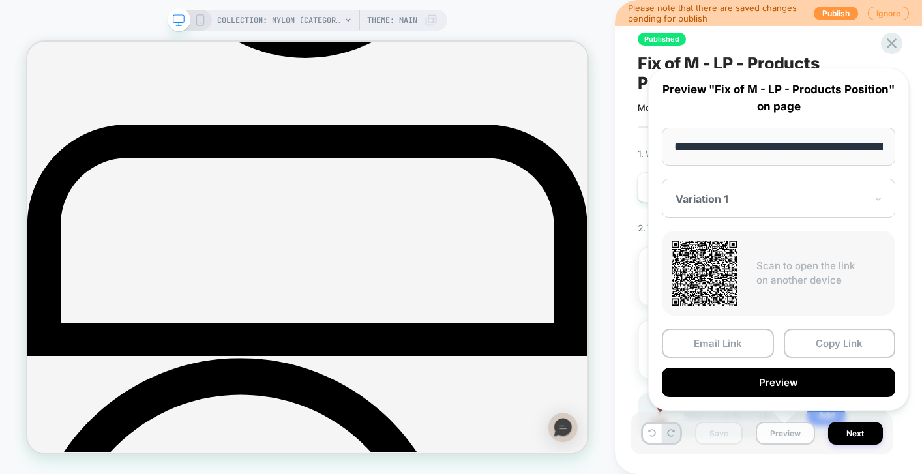
scroll to position [0, 113]
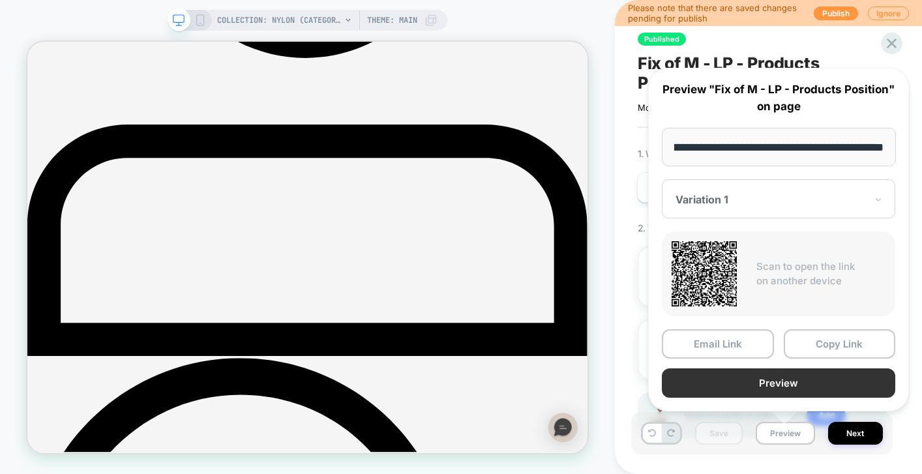
click at [746, 377] on button "Preview" at bounding box center [778, 382] width 233 height 29
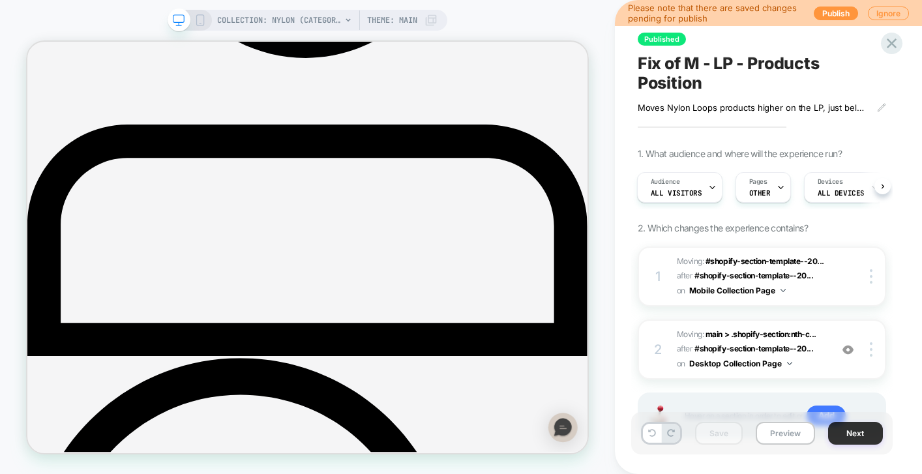
click at [853, 434] on button "Next" at bounding box center [855, 433] width 55 height 23
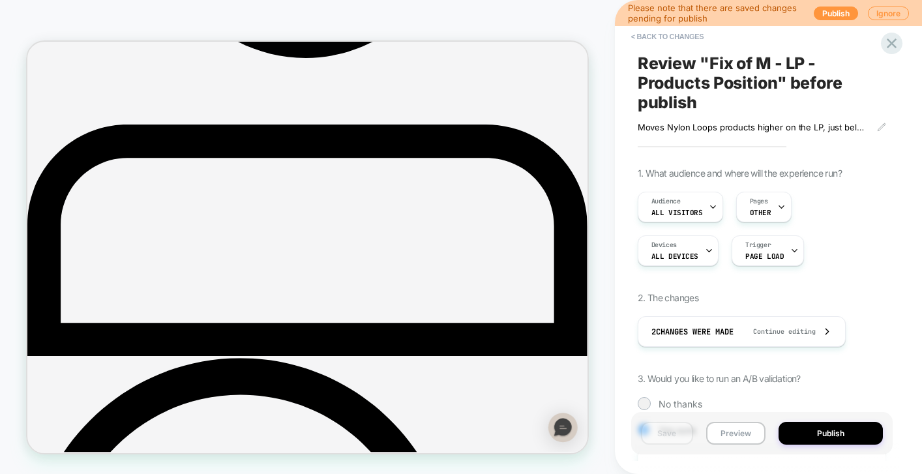
scroll to position [0, 1]
click at [829, 11] on button "Publish" at bounding box center [836, 14] width 44 height 14
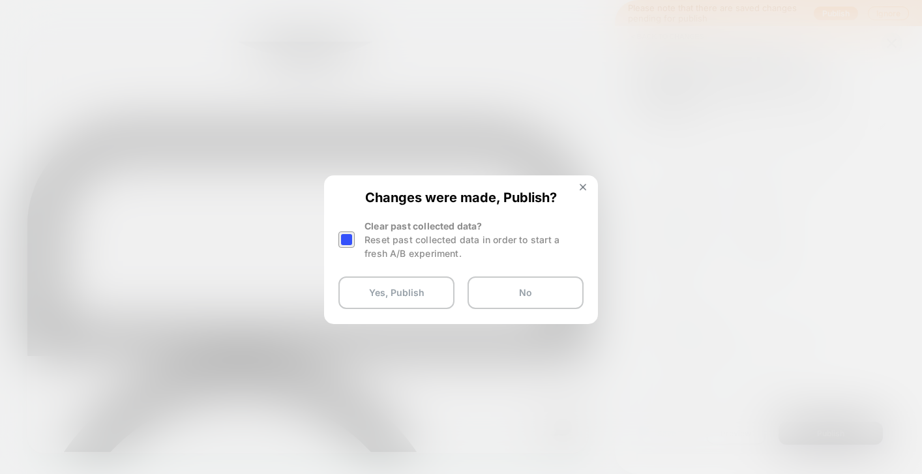
click at [349, 241] on div at bounding box center [346, 239] width 16 height 16
click at [377, 297] on button "Yes, Publish" at bounding box center [396, 292] width 116 height 33
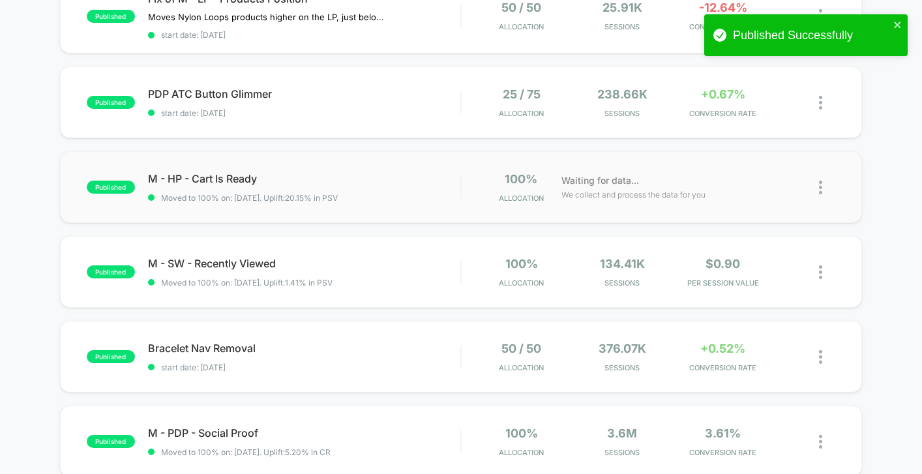
scroll to position [207, 0]
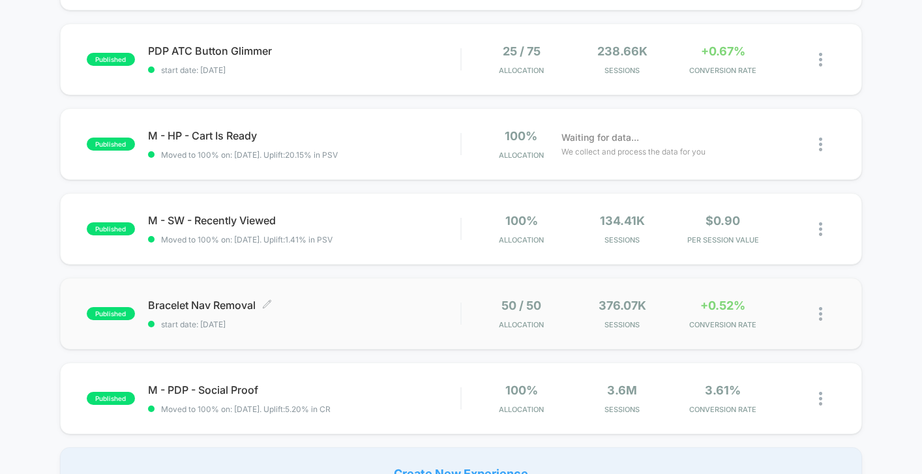
click at [402, 305] on span "Bracelet Nav Removal Click to edit experience details" at bounding box center [304, 305] width 312 height 13
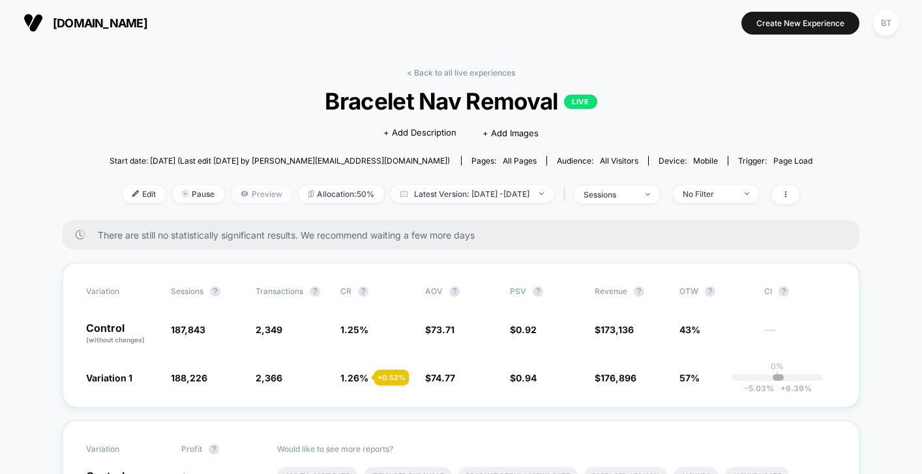
click at [231, 192] on span "Preview" at bounding box center [261, 194] width 61 height 18
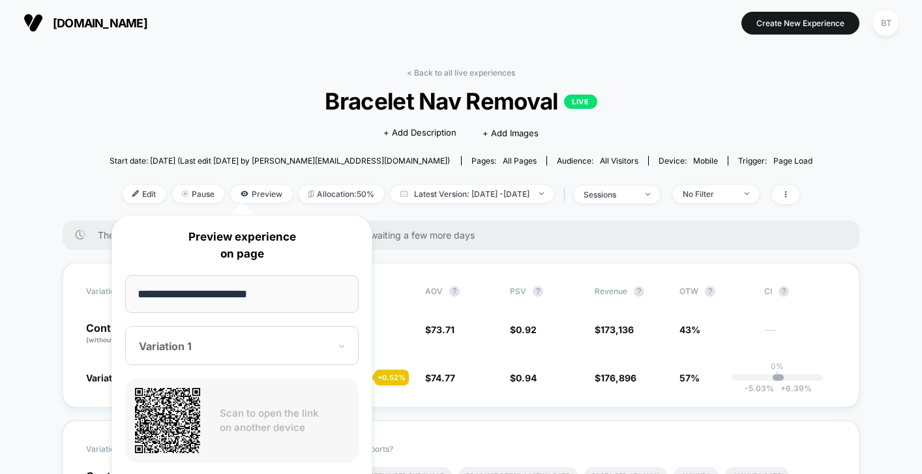
click at [296, 146] on div "Click to edit experience details + Add Description + Add Images" at bounding box center [461, 132] width 422 height 35
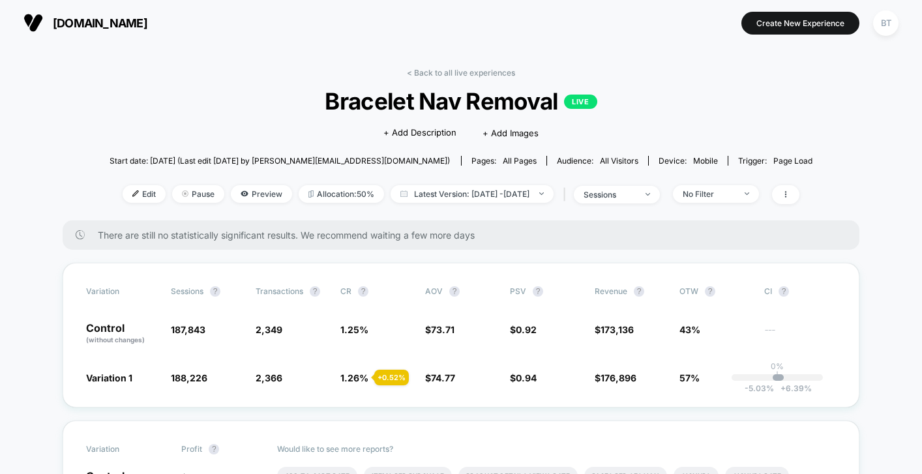
scroll to position [112, 0]
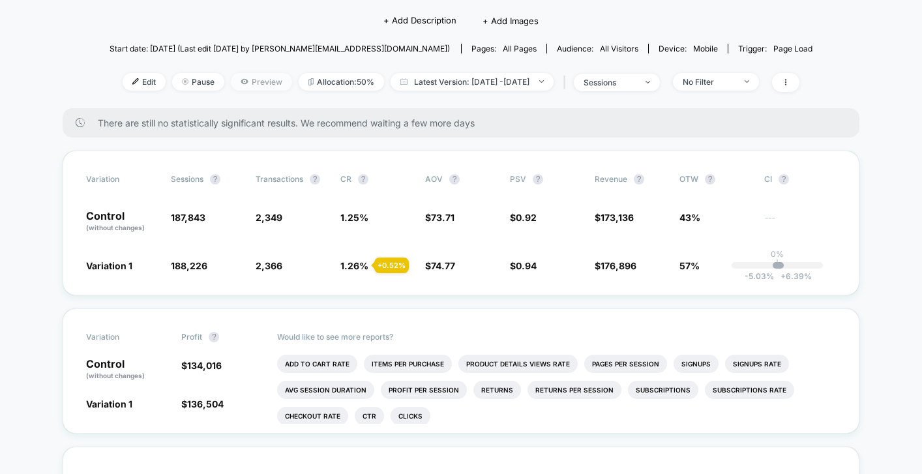
click at [237, 75] on span "Preview" at bounding box center [261, 82] width 61 height 18
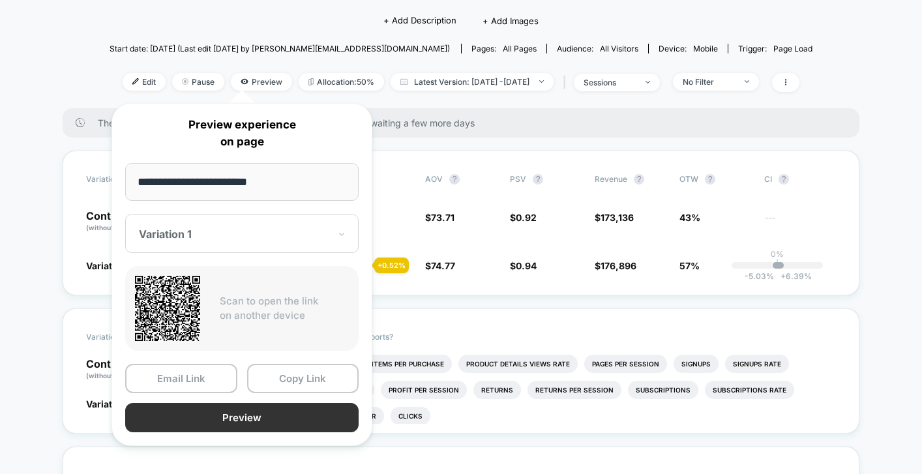
click at [267, 419] on button "Preview" at bounding box center [241, 417] width 233 height 29
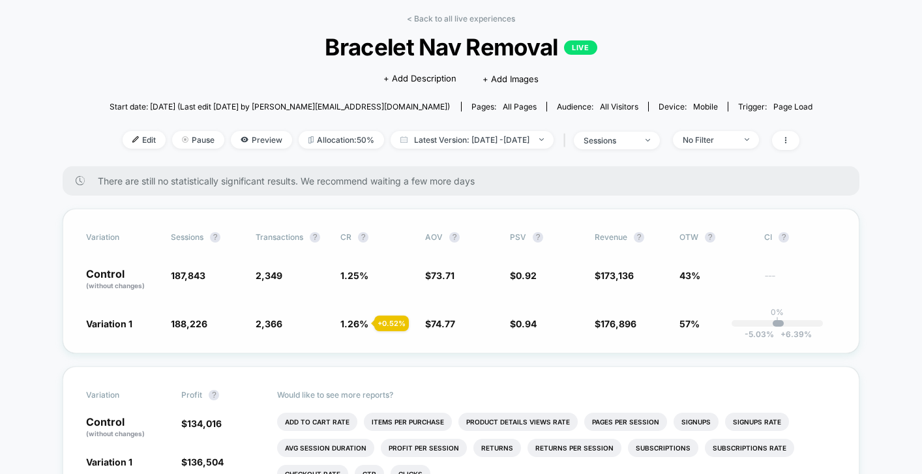
scroll to position [0, 0]
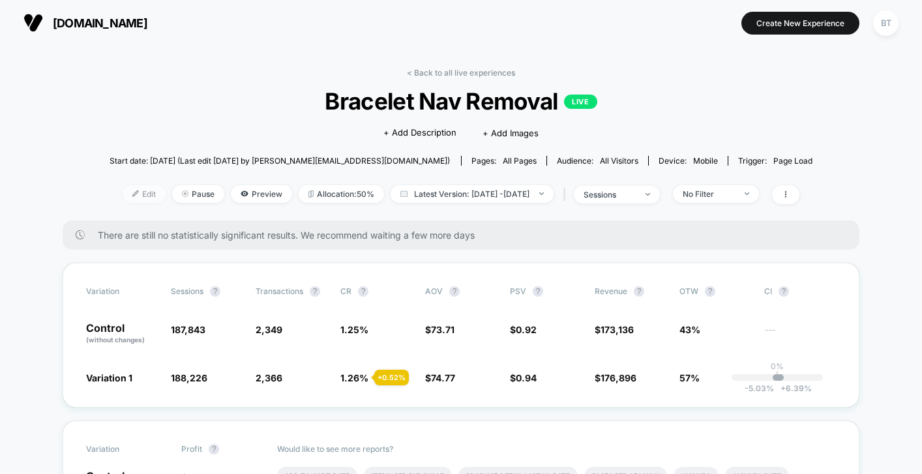
click at [132, 194] on img at bounding box center [135, 193] width 7 height 7
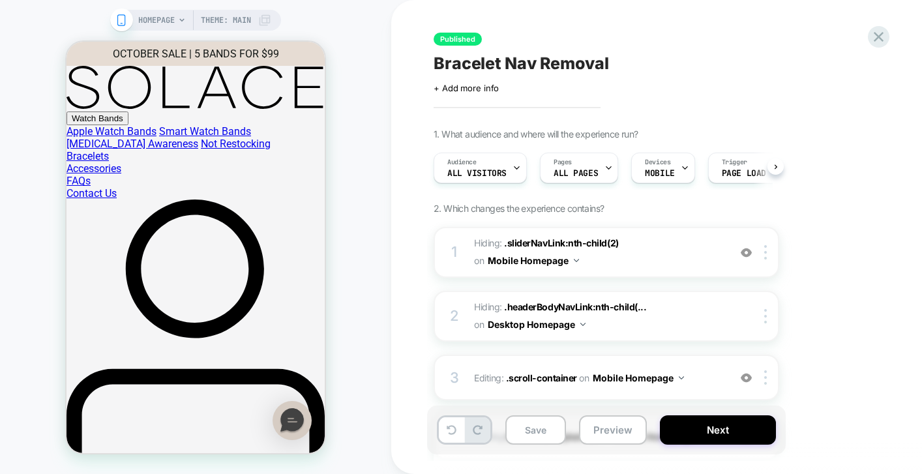
scroll to position [0, 1]
click at [877, 38] on icon at bounding box center [879, 37] width 18 height 18
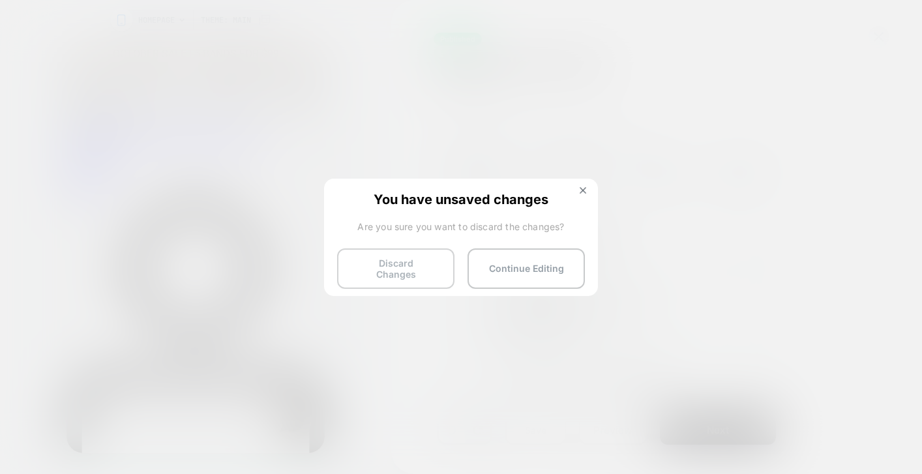
click at [406, 266] on button "Discard Changes" at bounding box center [395, 268] width 117 height 40
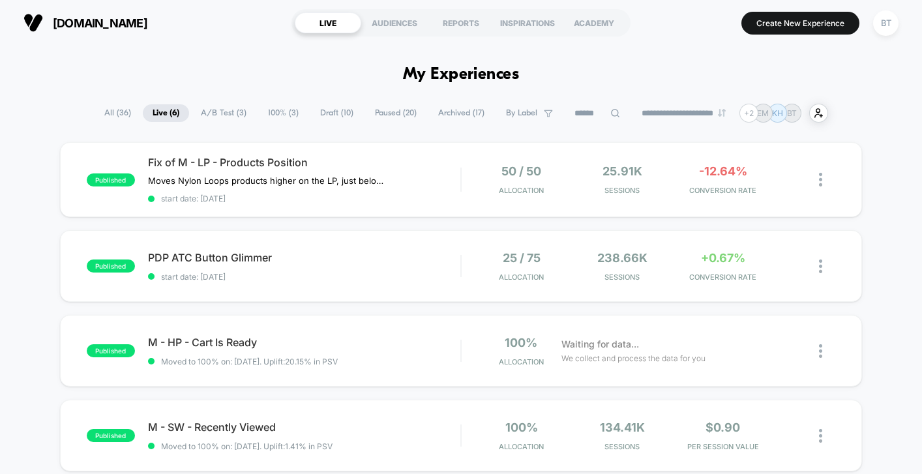
click at [273, 113] on span "100% ( 3 )" at bounding box center [283, 113] width 50 height 18
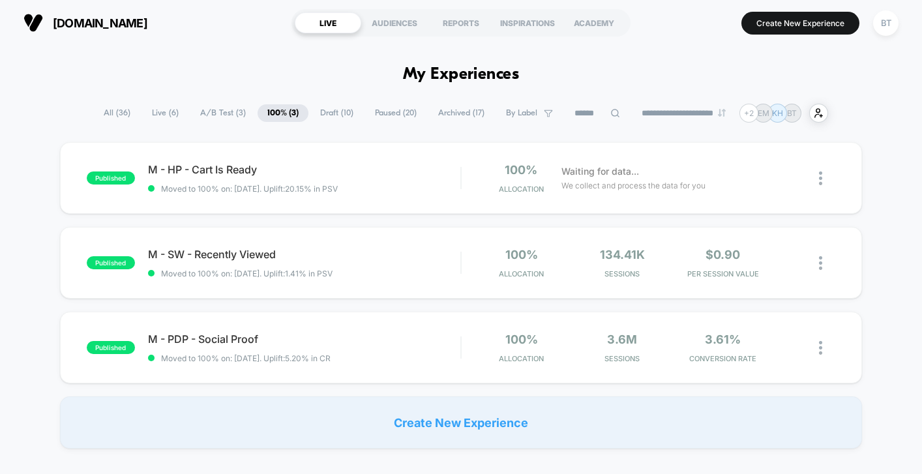
click at [211, 113] on span "A/B Test ( 3 )" at bounding box center [222, 113] width 65 height 18
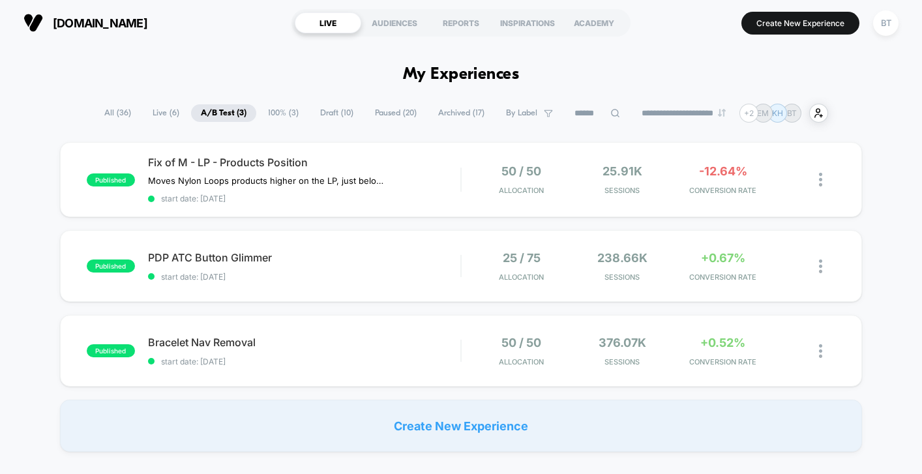
click at [271, 113] on span "100% ( 3 )" at bounding box center [283, 113] width 50 height 18
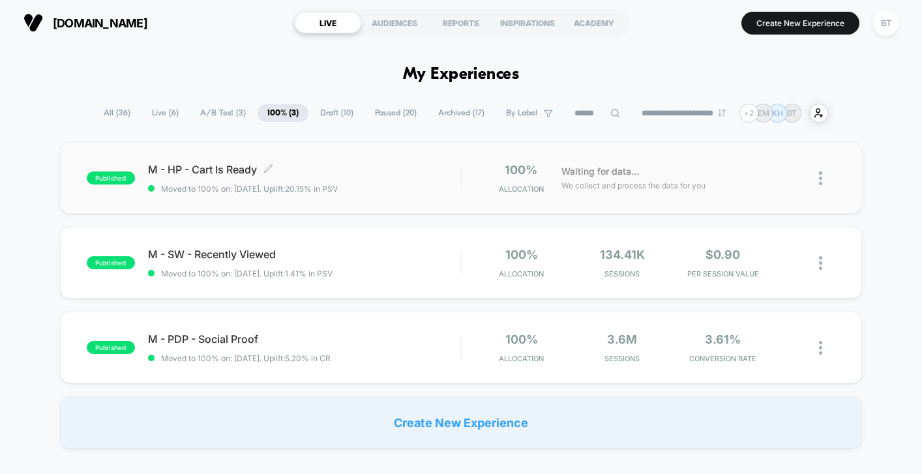
click at [415, 187] on span "Moved to 100% on: 10/8/2025 . Uplift: 20.15% in PSV" at bounding box center [304, 189] width 312 height 10
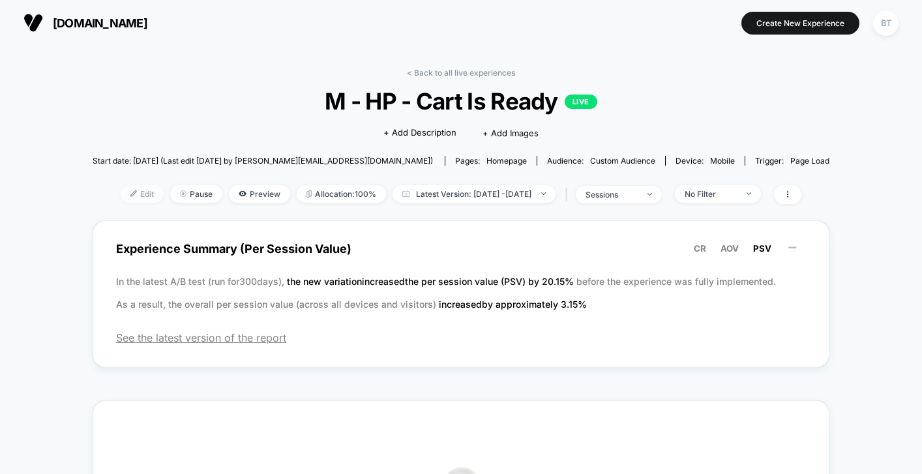
click at [134, 192] on span "Edit" at bounding box center [142, 194] width 43 height 18
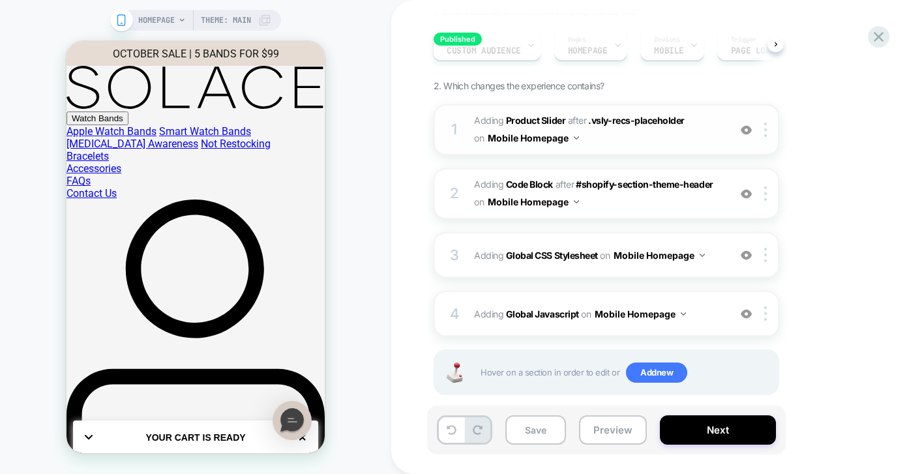
scroll to position [106, 0]
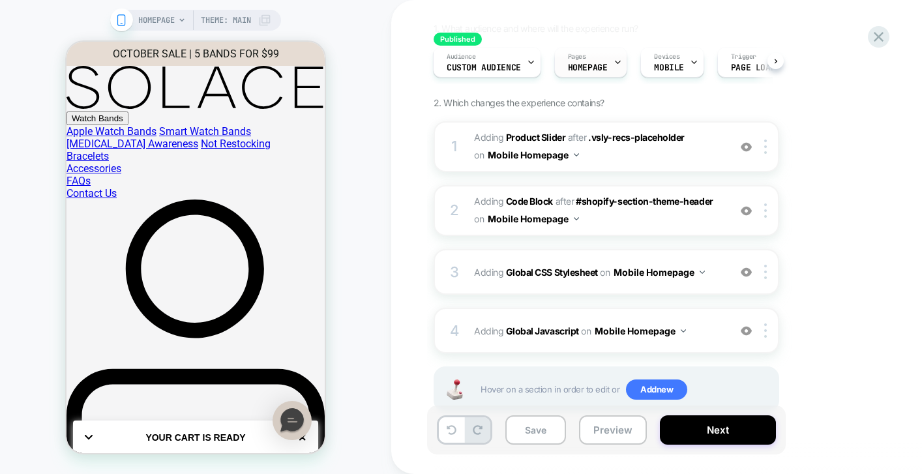
click at [615, 64] on icon at bounding box center [617, 62] width 8 height 8
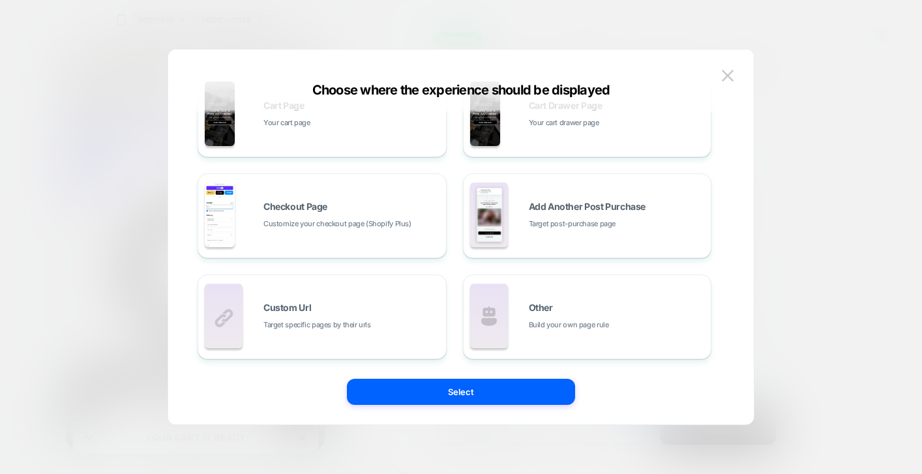
scroll to position [0, 0]
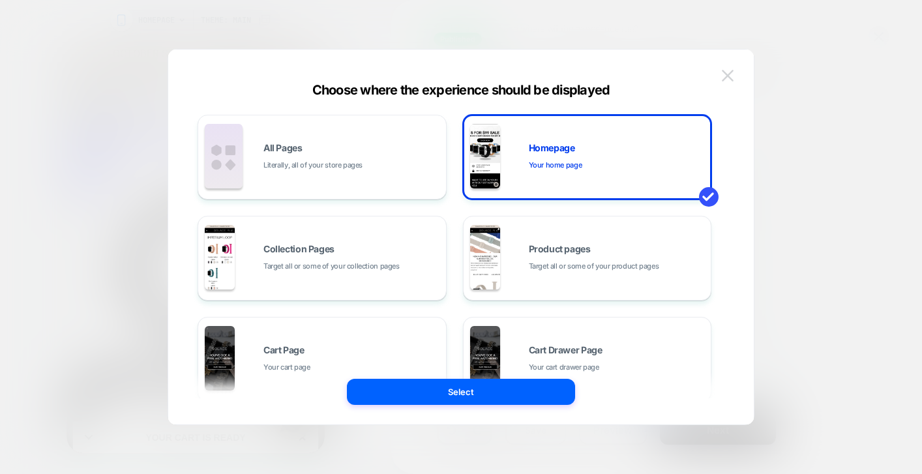
click at [725, 72] on img at bounding box center [728, 75] width 12 height 11
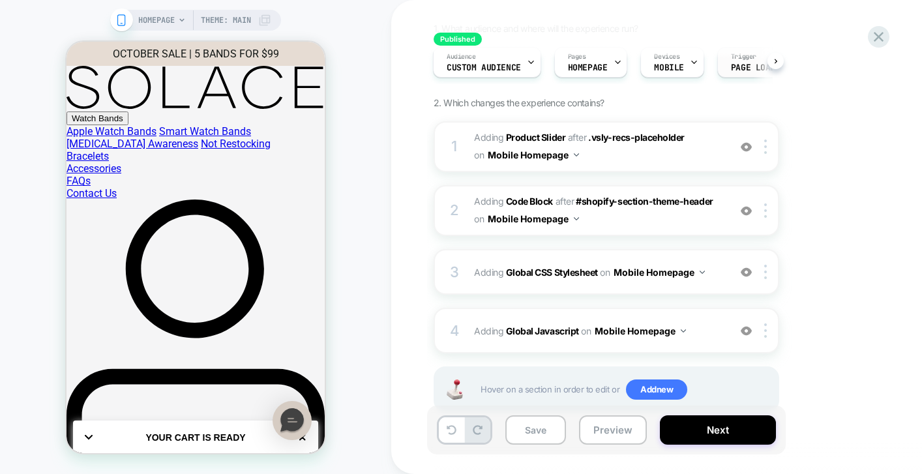
scroll to position [70, 0]
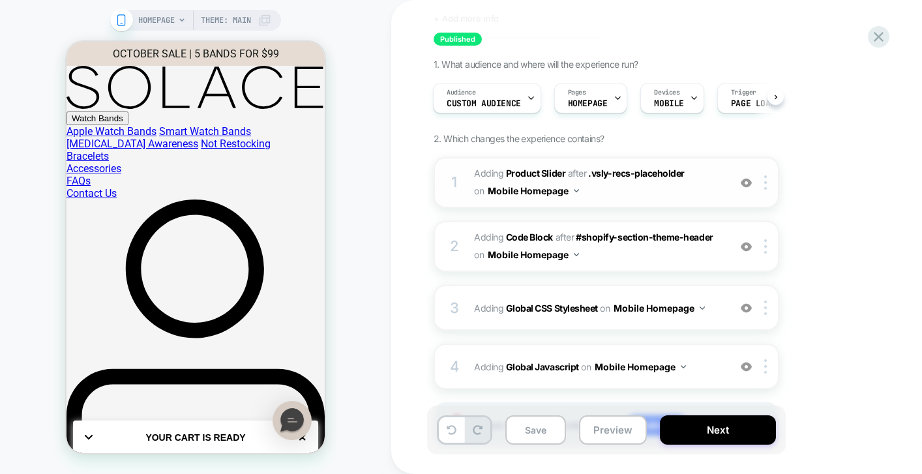
click at [743, 184] on img at bounding box center [746, 182] width 11 height 11
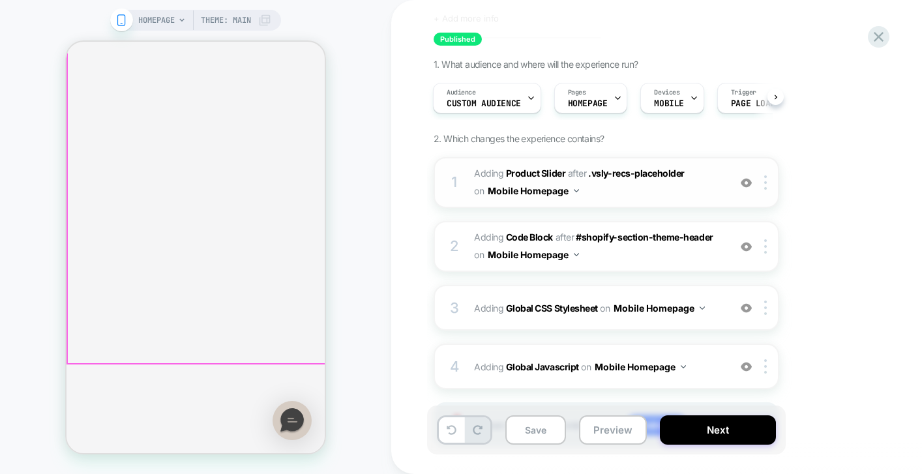
scroll to position [7887, 0]
click at [746, 185] on img at bounding box center [746, 182] width 11 height 11
click at [744, 179] on img at bounding box center [746, 182] width 11 height 11
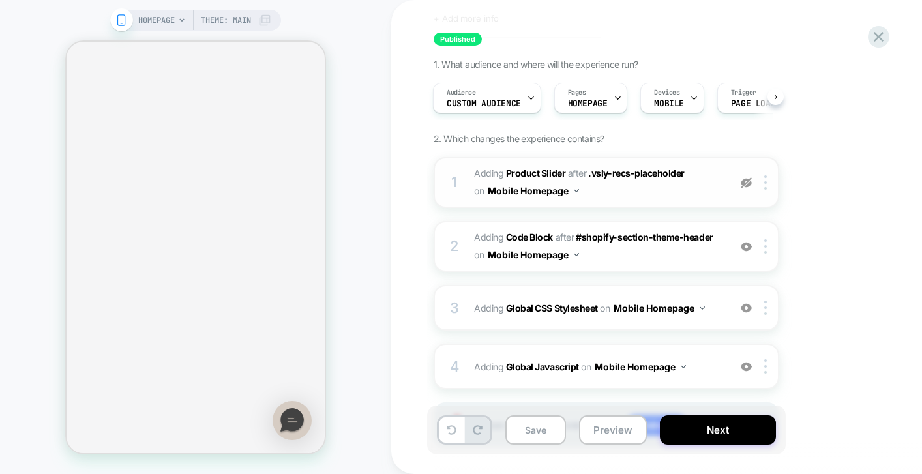
click at [748, 181] on img at bounding box center [746, 182] width 11 height 11
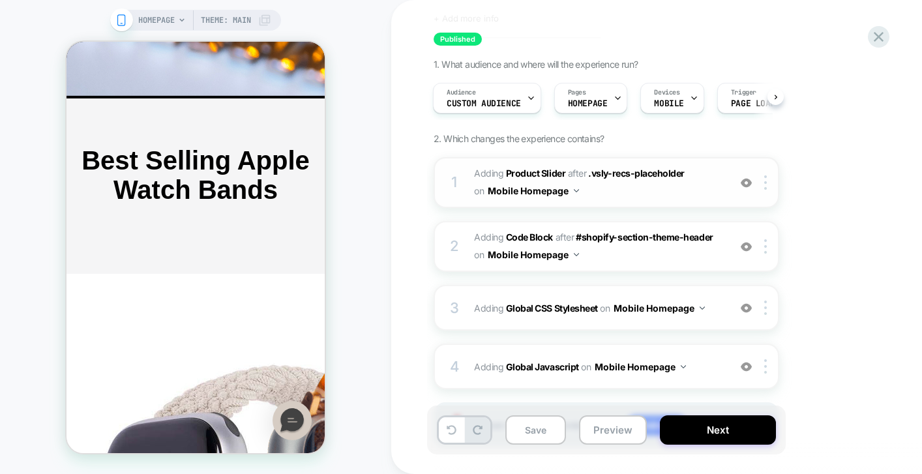
scroll to position [2335, 0]
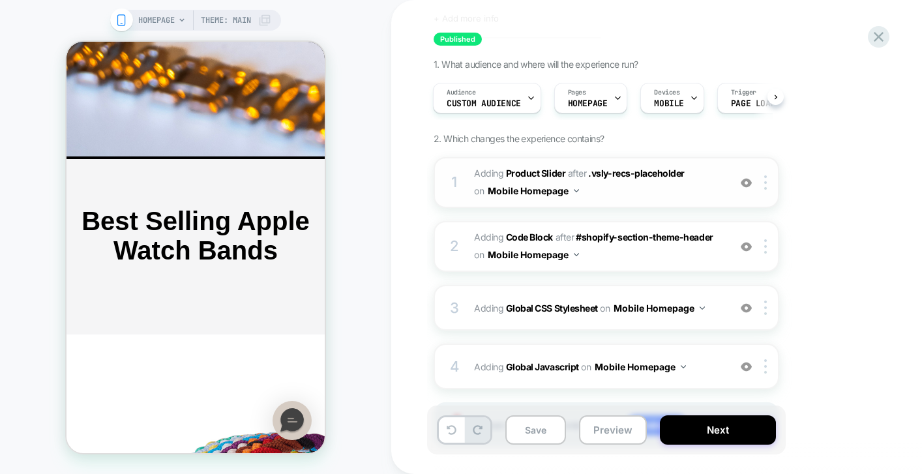
click at [743, 179] on img at bounding box center [746, 182] width 11 height 11
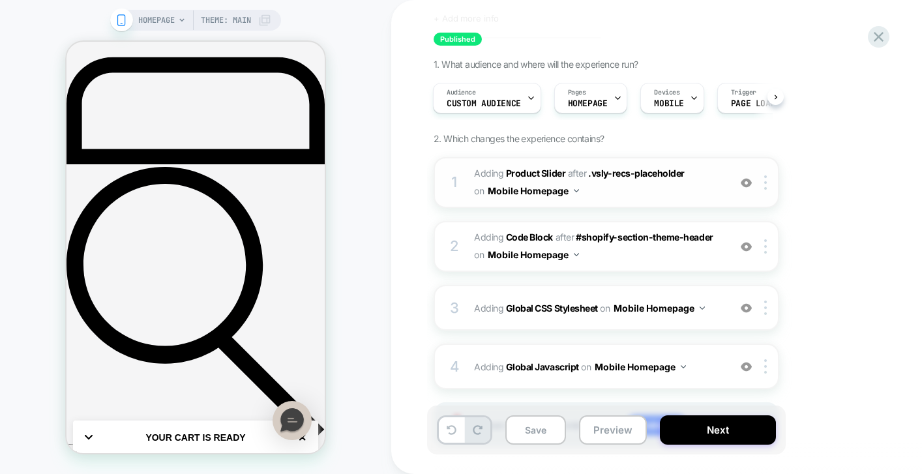
scroll to position [273, 0]
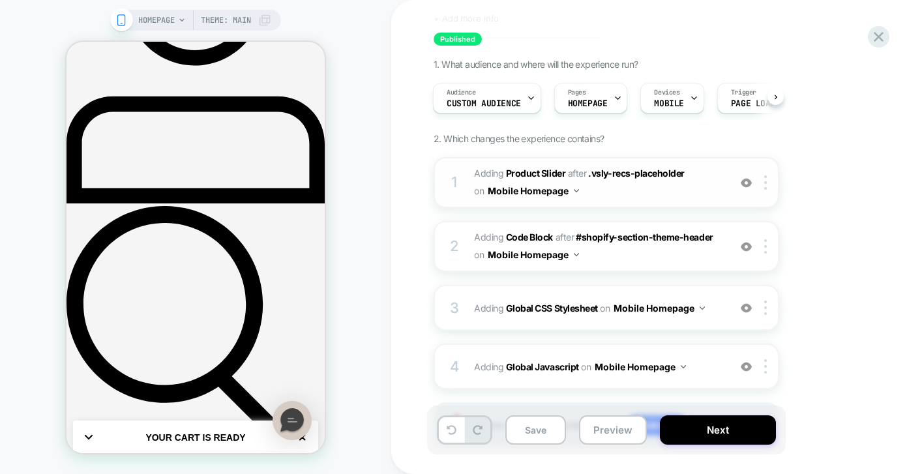
click at [739, 184] on div at bounding box center [746, 182] width 22 height 14
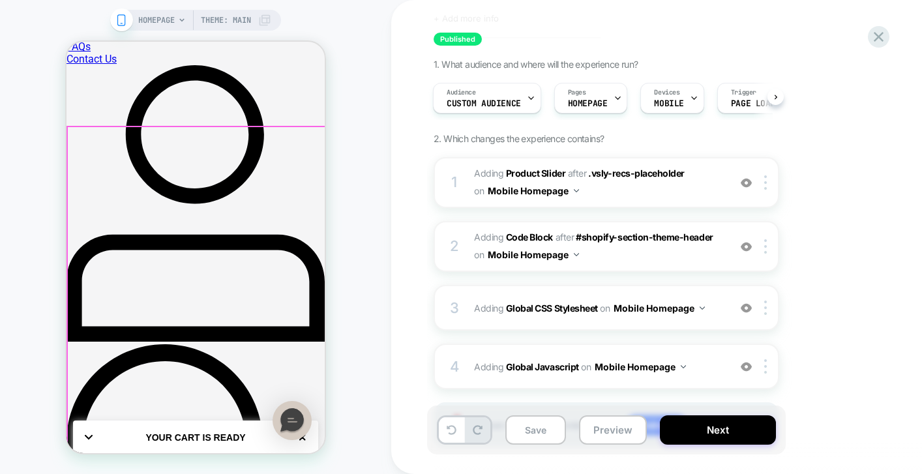
scroll to position [0, 0]
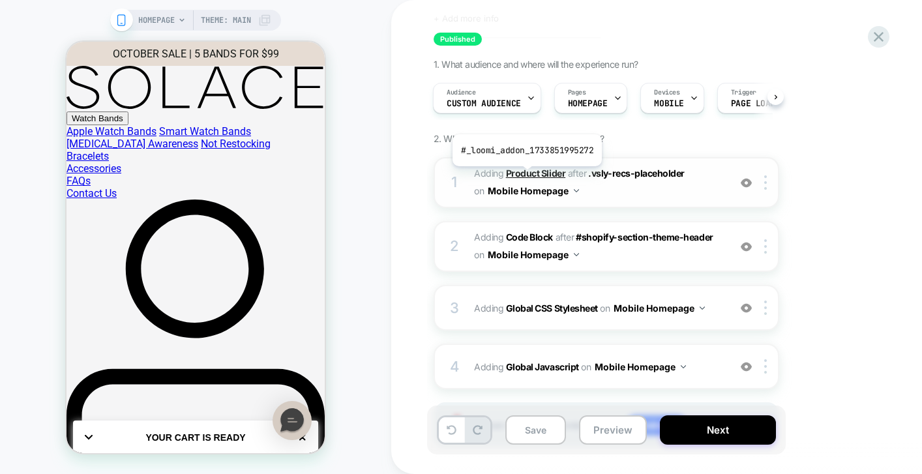
click at [525, 176] on b "Product Slider" at bounding box center [535, 173] width 59 height 11
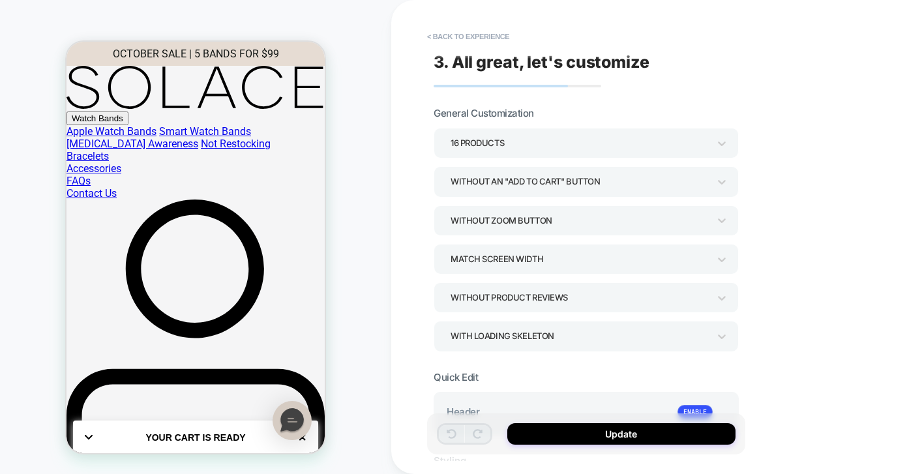
click at [86, 435] on icon at bounding box center [89, 437] width 8 height 5
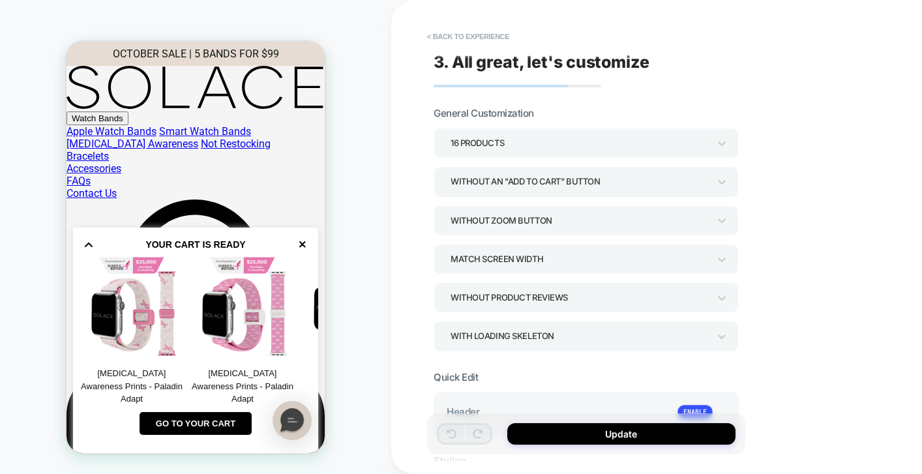
click at [86, 243] on 41 at bounding box center [88, 244] width 7 height 3
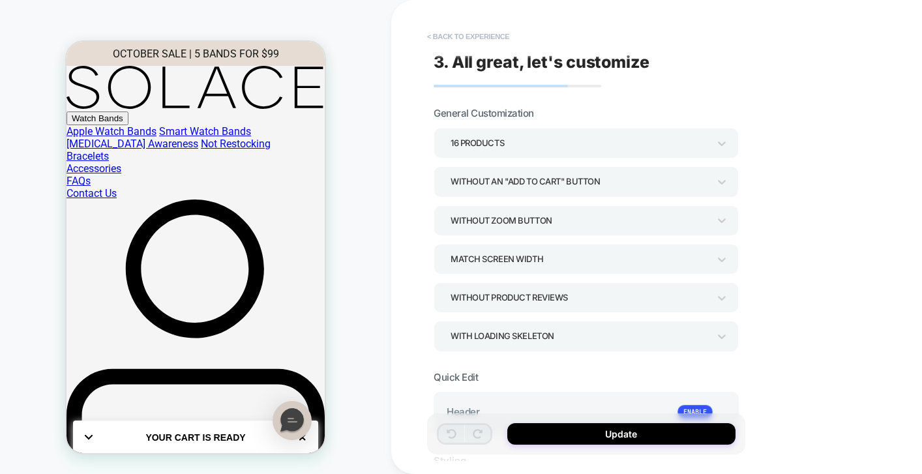
click at [443, 33] on button "< Back to experience" at bounding box center [467, 36] width 95 height 21
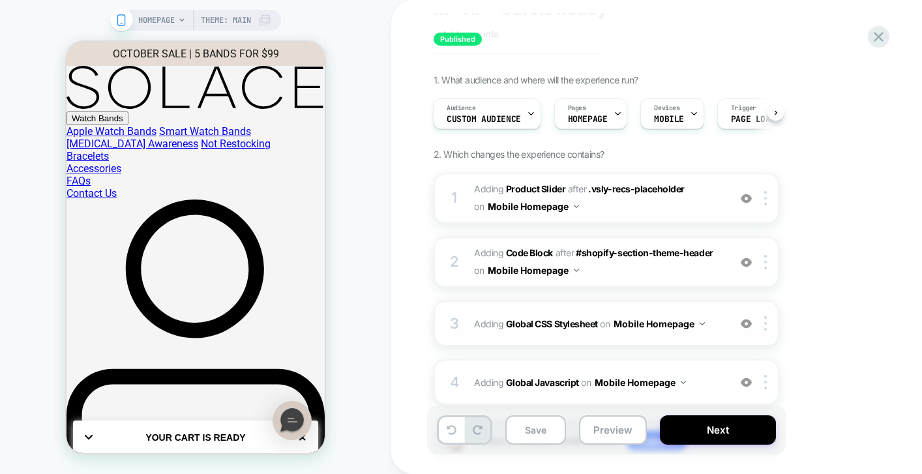
scroll to position [48, 0]
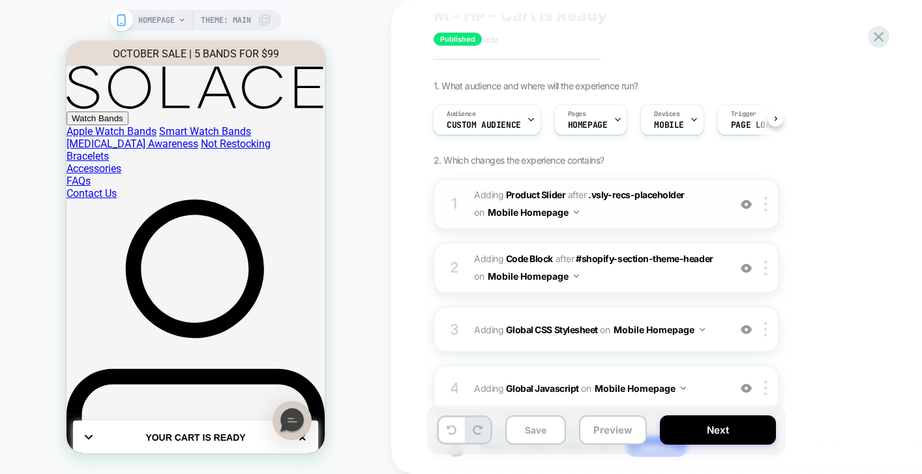
click at [742, 205] on img at bounding box center [746, 204] width 11 height 11
click at [94, 427] on div "Your Cart Is Ready" at bounding box center [195, 437] width 245 height 21
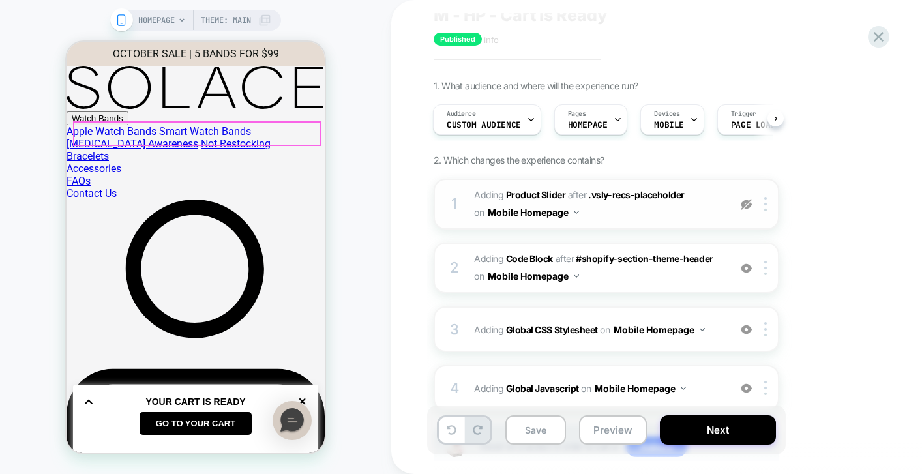
click at [94, 391] on div "Your Cart Is Ready" at bounding box center [195, 401] width 245 height 21
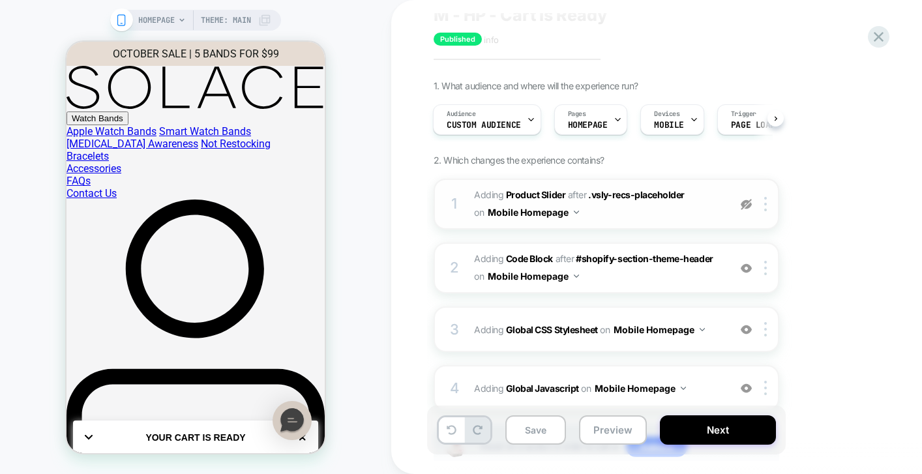
click at [357, 119] on div "HOMEPAGE Theme: MAIN" at bounding box center [195, 237] width 391 height 448
click at [88, 435] on 41 at bounding box center [88, 436] width 7 height 3
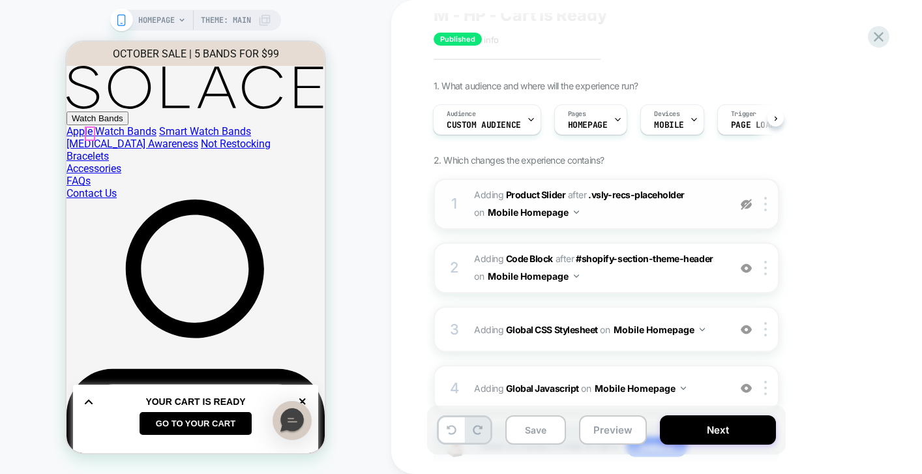
click at [88, 399] on icon at bounding box center [89, 401] width 8 height 5
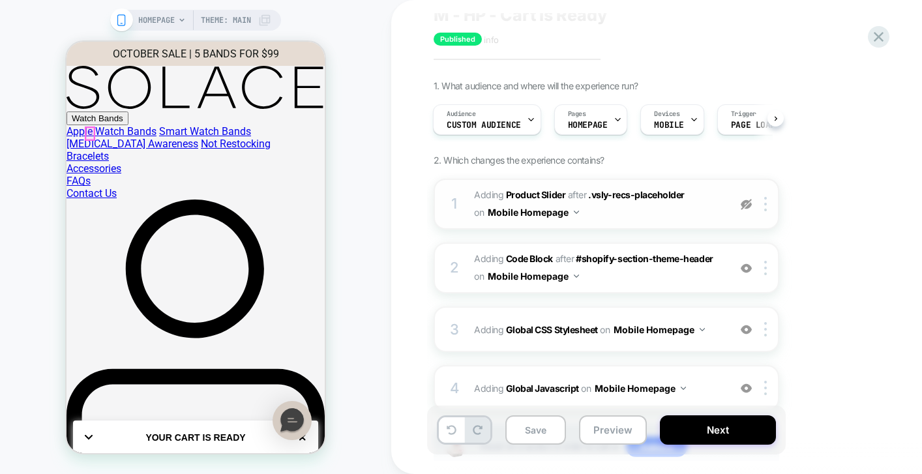
click at [88, 435] on 41 at bounding box center [88, 436] width 7 height 3
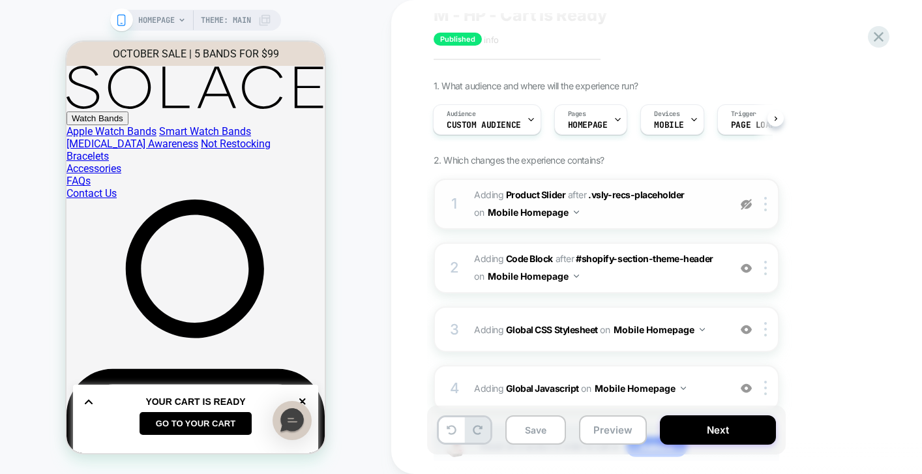
click at [741, 206] on img at bounding box center [746, 204] width 11 height 11
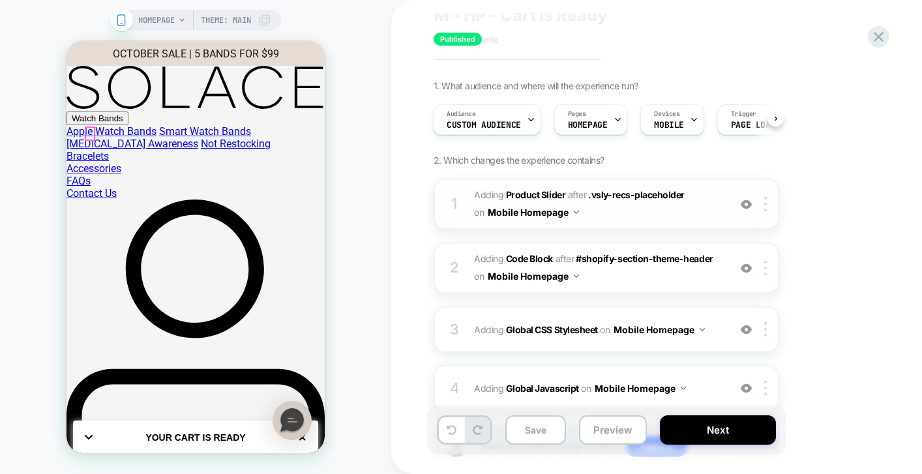
click at [90, 435] on icon at bounding box center [89, 437] width 8 height 5
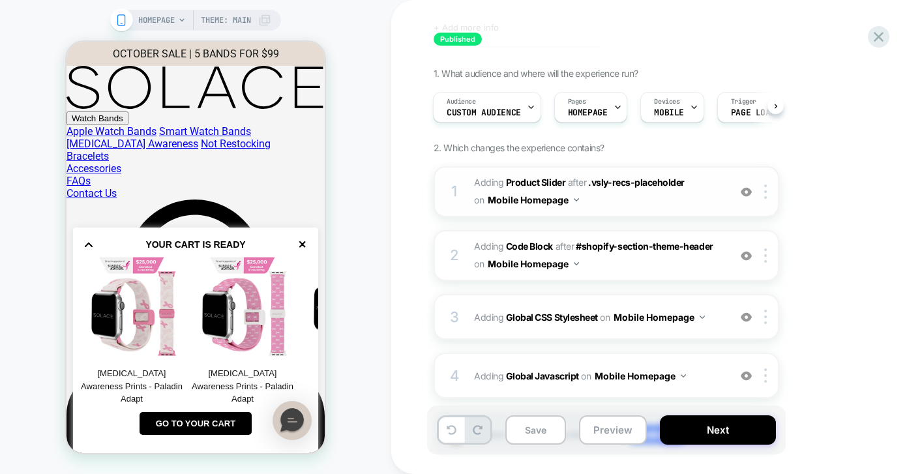
scroll to position [80, 0]
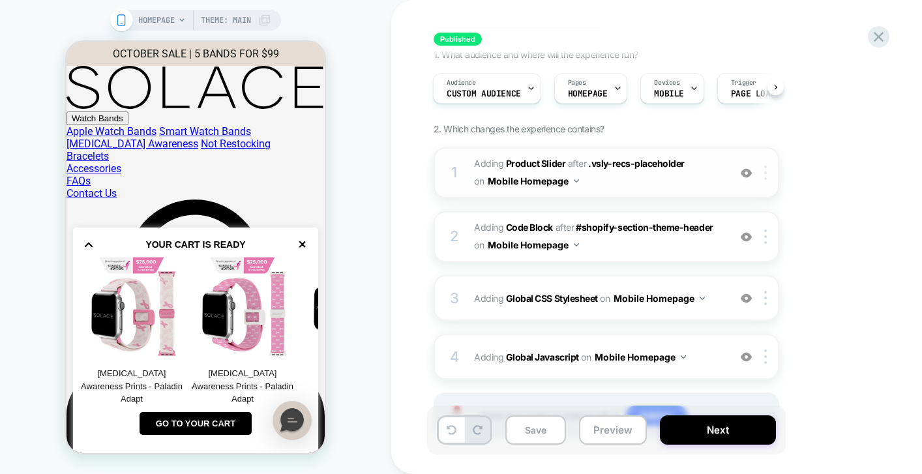
click at [764, 170] on img at bounding box center [765, 173] width 3 height 14
click at [818, 147] on div "1. What audience and where will the experience run? Audience Custom Audience Pa…" at bounding box center [672, 260] width 476 height 422
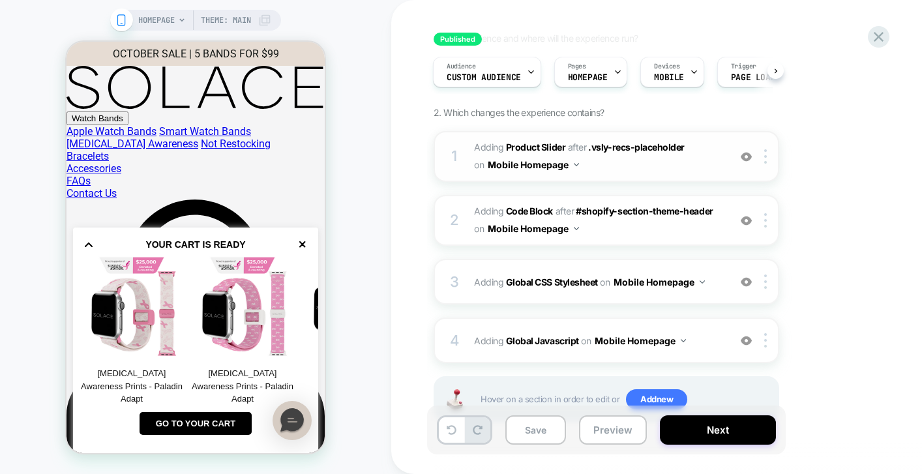
scroll to position [90, 0]
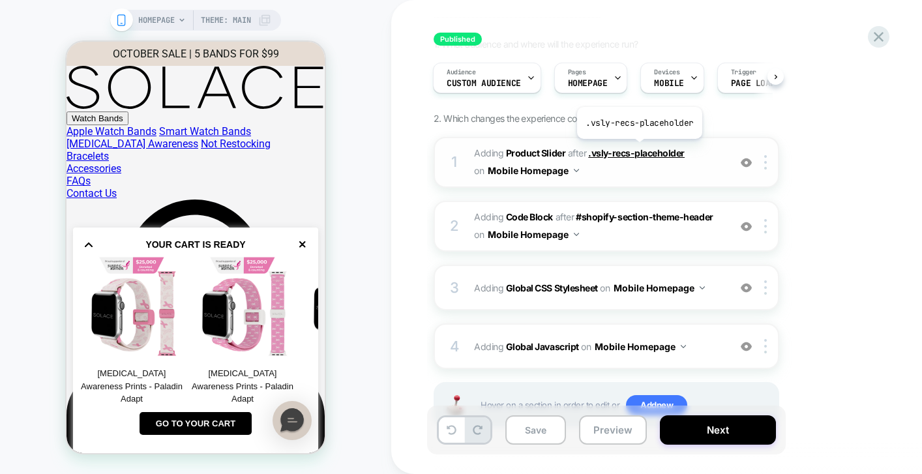
click at [638, 149] on span ".vsly-recs-placeholder" at bounding box center [636, 152] width 96 height 11
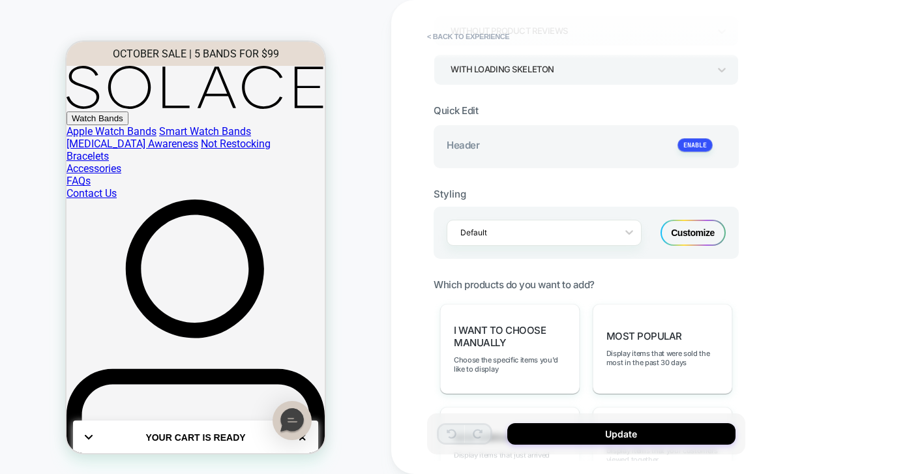
scroll to position [0, 0]
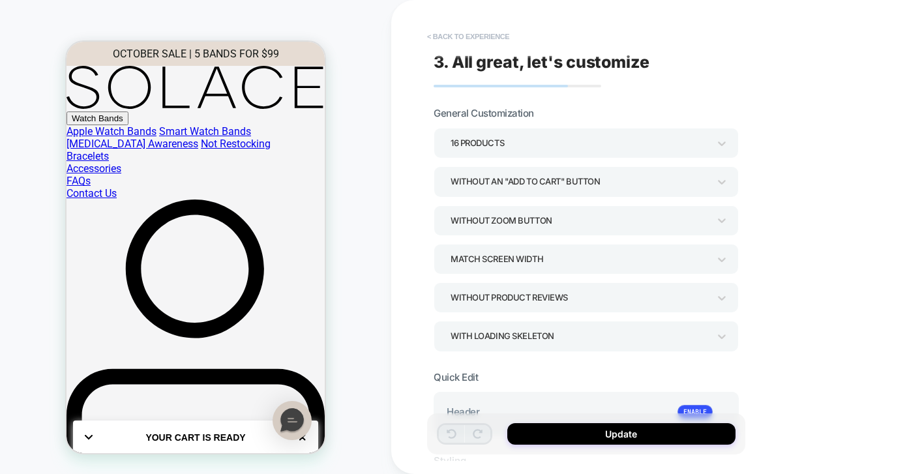
click at [448, 31] on button "< Back to experience" at bounding box center [467, 36] width 95 height 21
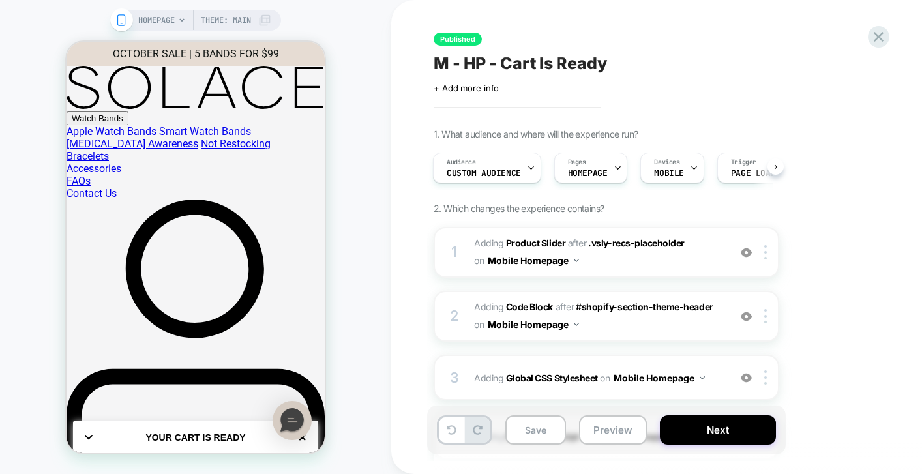
click at [348, 40] on div "HOMEPAGE Theme: MAIN" at bounding box center [195, 237] width 391 height 448
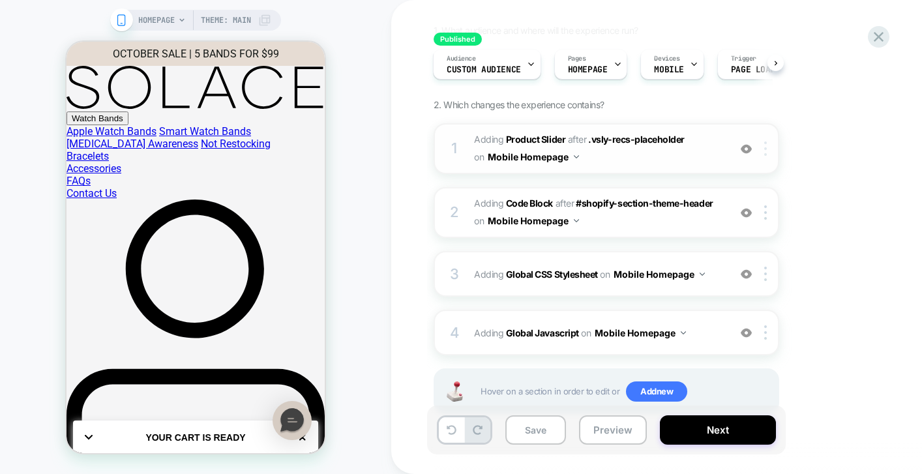
scroll to position [107, 0]
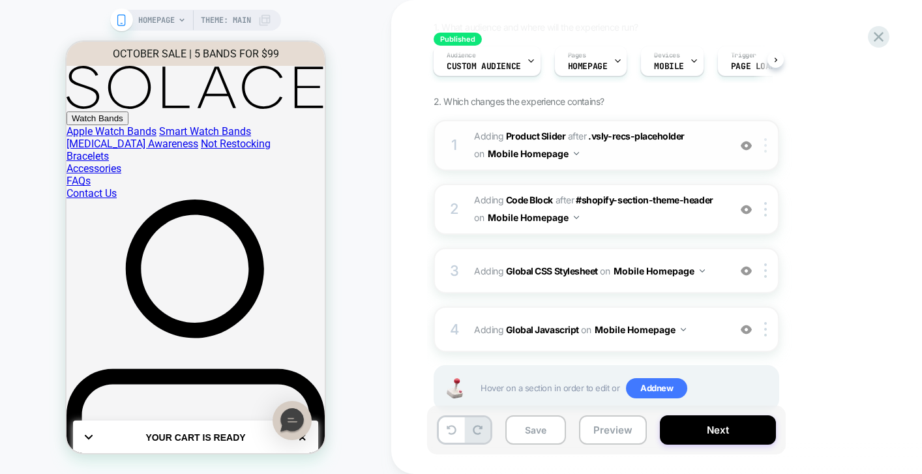
click at [765, 146] on img at bounding box center [765, 145] width 3 height 14
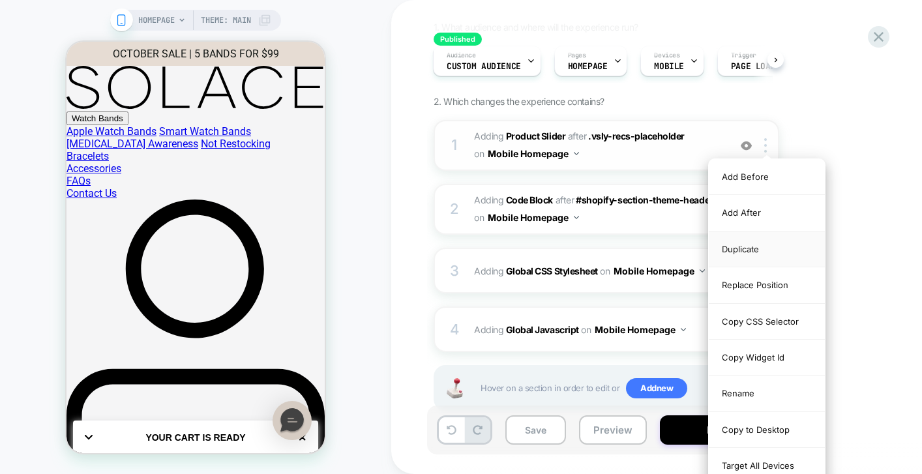
click at [773, 244] on div "Duplicate" at bounding box center [767, 249] width 116 height 36
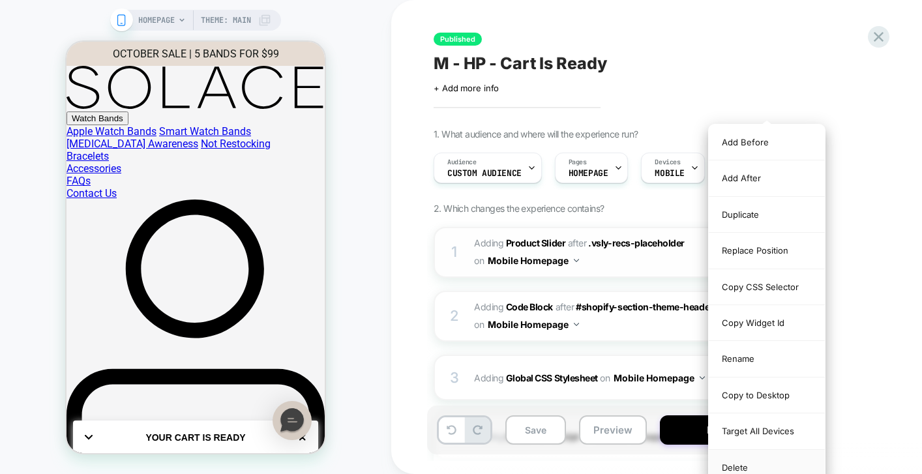
scroll to position [0, 1]
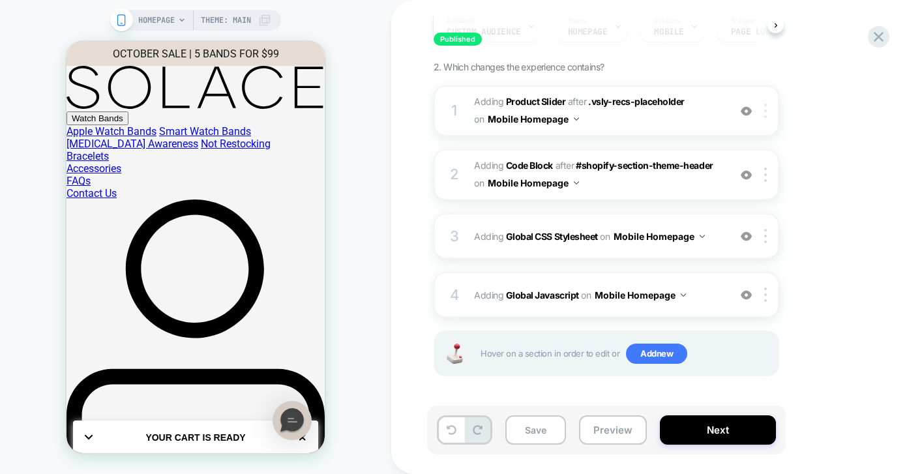
click at [771, 111] on div at bounding box center [768, 111] width 22 height 14
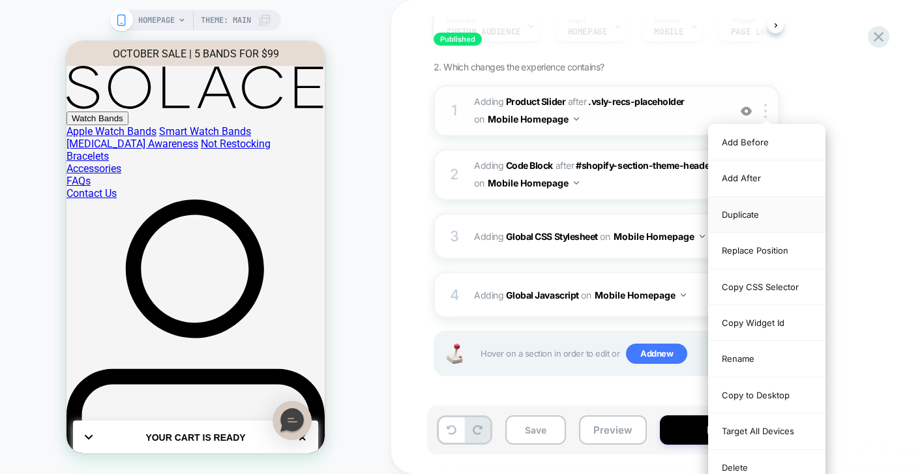
click at [745, 220] on div "Duplicate" at bounding box center [767, 215] width 116 height 36
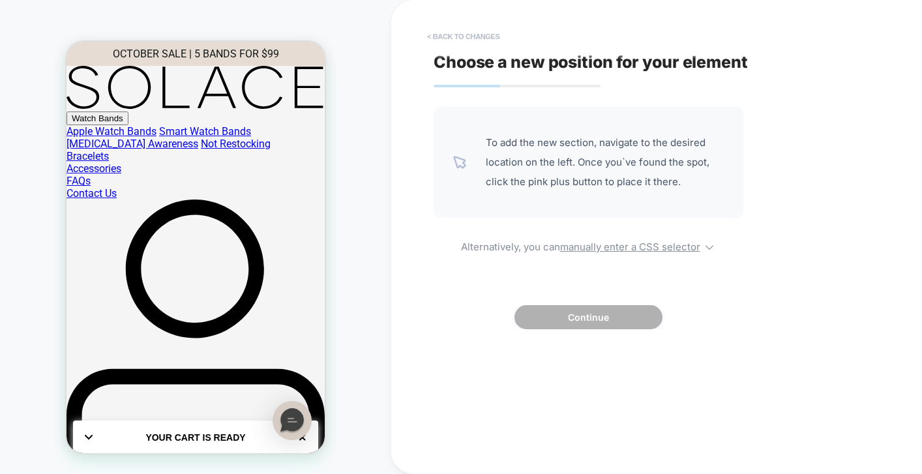
click at [439, 37] on button "< Back to changes" at bounding box center [463, 36] width 86 height 21
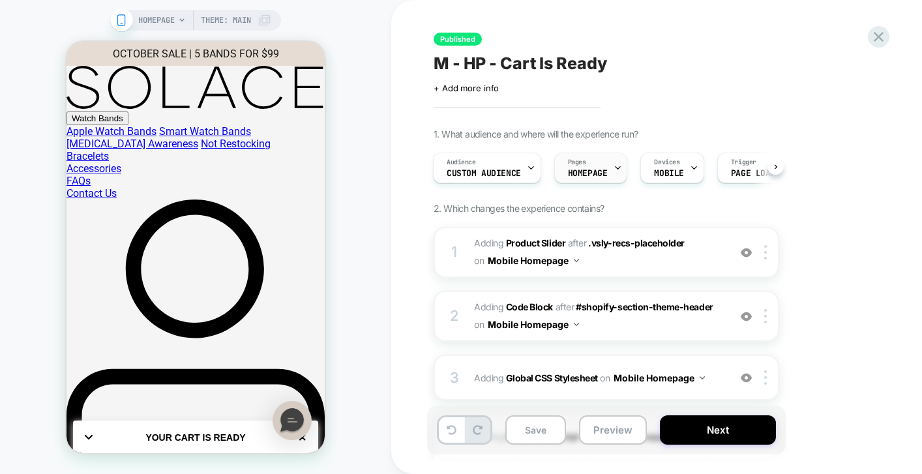
click at [594, 162] on div "Pages HOMEPAGE" at bounding box center [588, 167] width 66 height 29
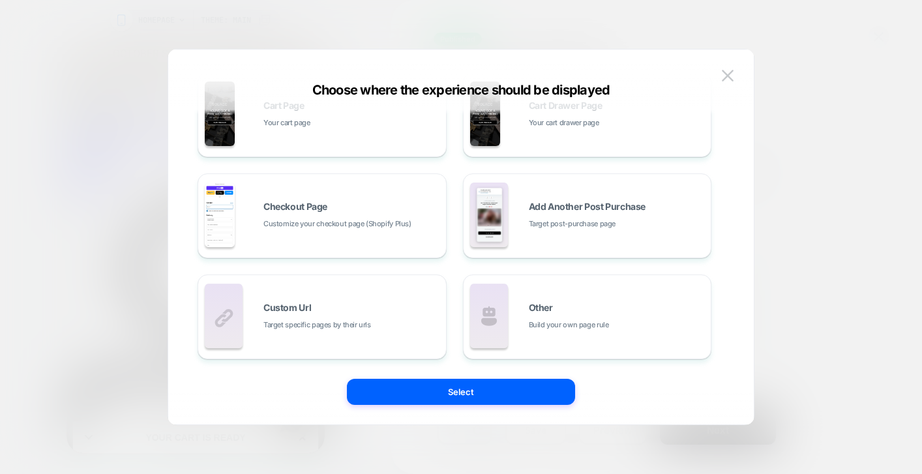
scroll to position [244, 0]
click at [735, 66] on button at bounding box center [728, 76] width 20 height 20
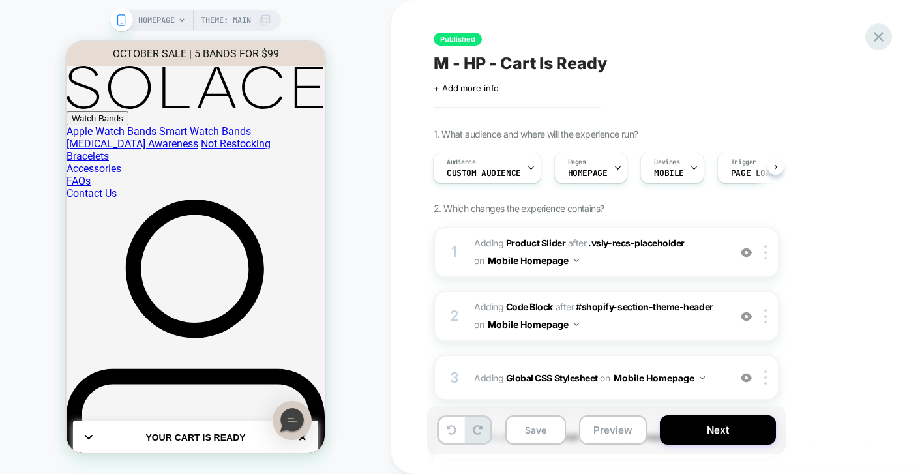
click at [880, 37] on icon at bounding box center [879, 37] width 18 height 18
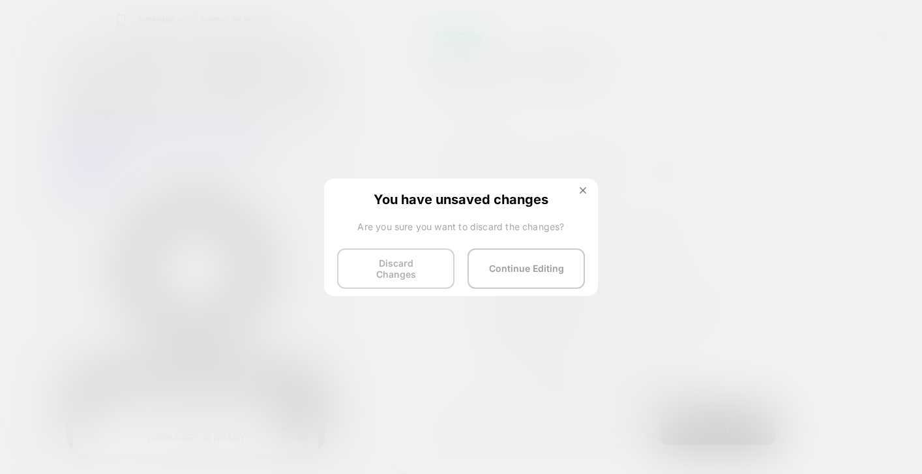
click at [436, 261] on button "Discard Changes" at bounding box center [395, 268] width 117 height 40
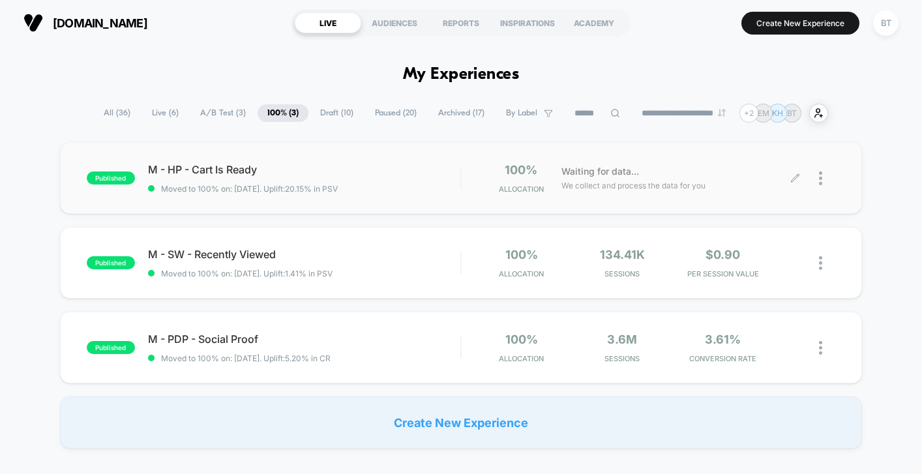
click at [820, 181] on img at bounding box center [820, 178] width 3 height 14
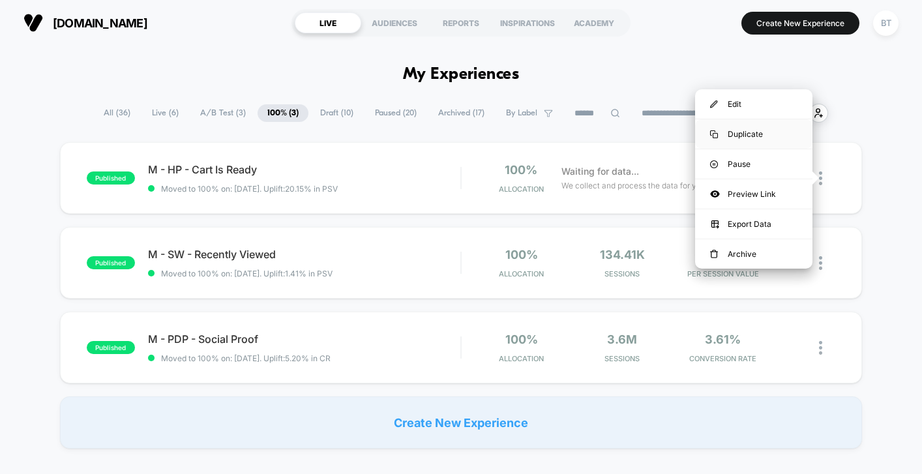
click at [775, 131] on div "Duplicate" at bounding box center [753, 133] width 117 height 29
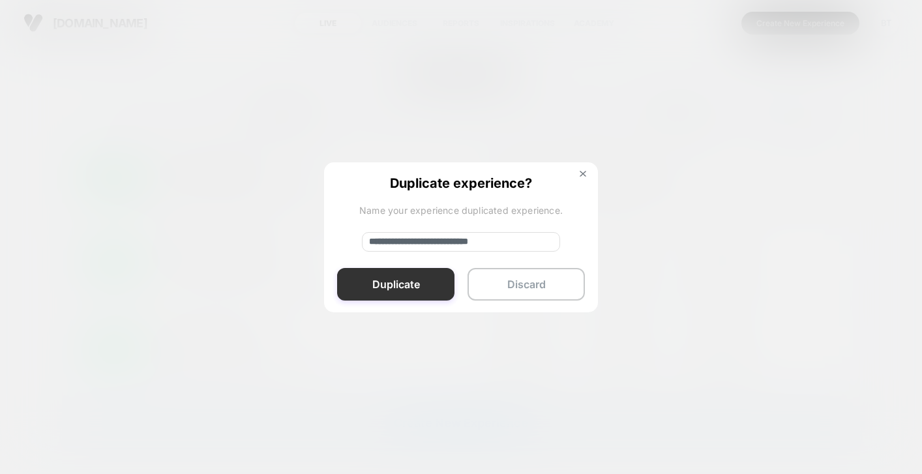
click at [435, 287] on button "Duplicate" at bounding box center [395, 284] width 117 height 33
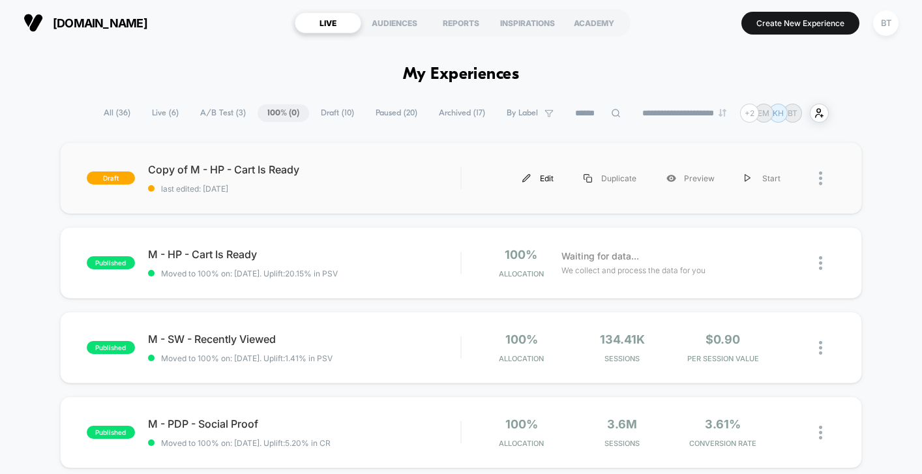
click at [535, 180] on div "Edit" at bounding box center [537, 178] width 61 height 29
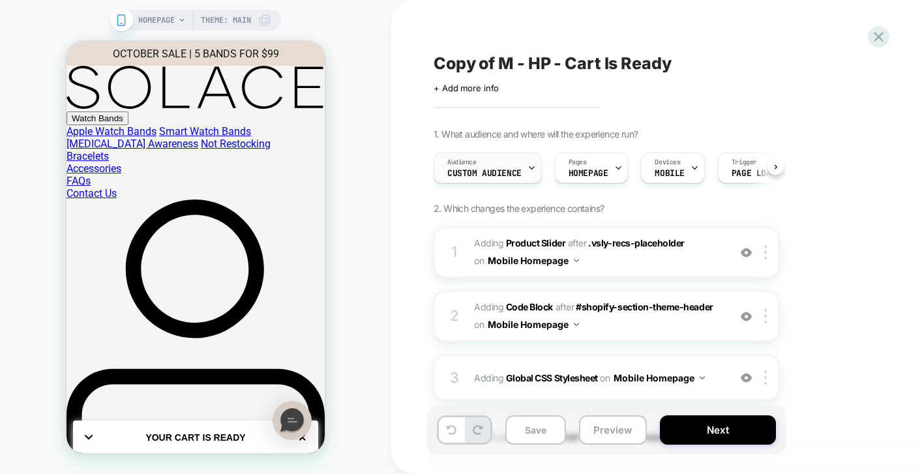
scroll to position [0, 1]
click at [505, 161] on div "Audience Custom Audience" at bounding box center [484, 167] width 100 height 29
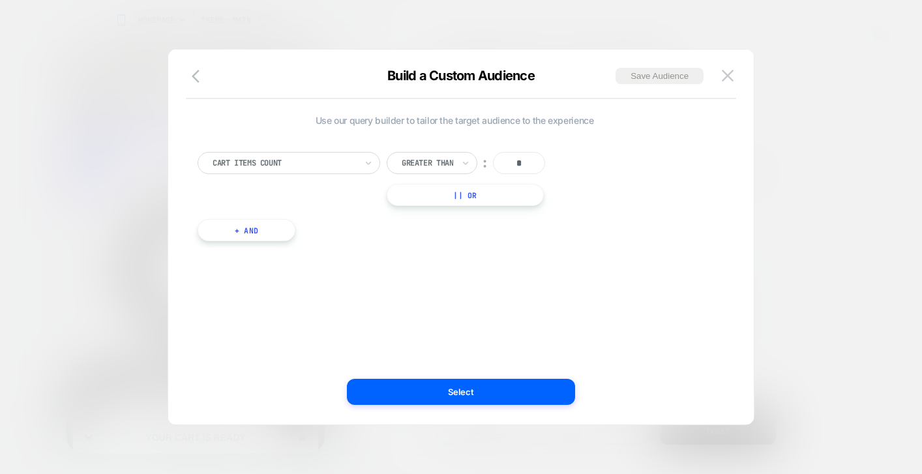
click at [718, 65] on div "Use our query builder to tailor the target audience to the experience Cart Item…" at bounding box center [461, 244] width 546 height 362
click at [731, 75] on img at bounding box center [728, 75] width 12 height 11
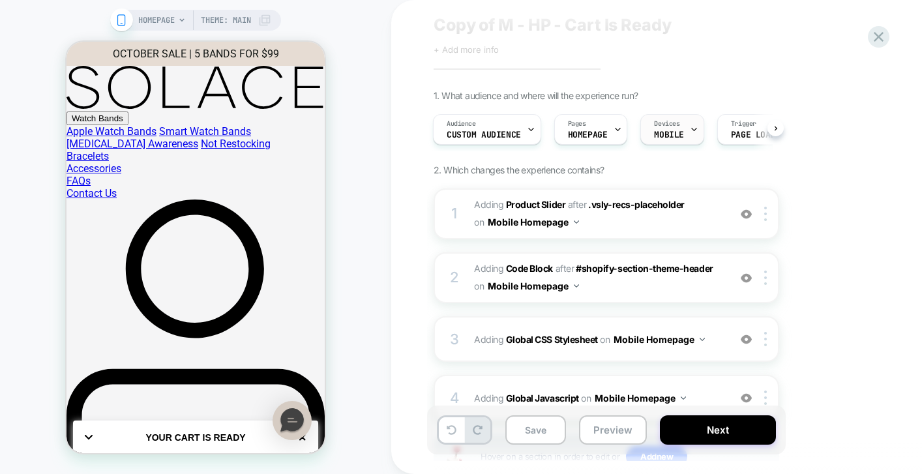
scroll to position [50, 0]
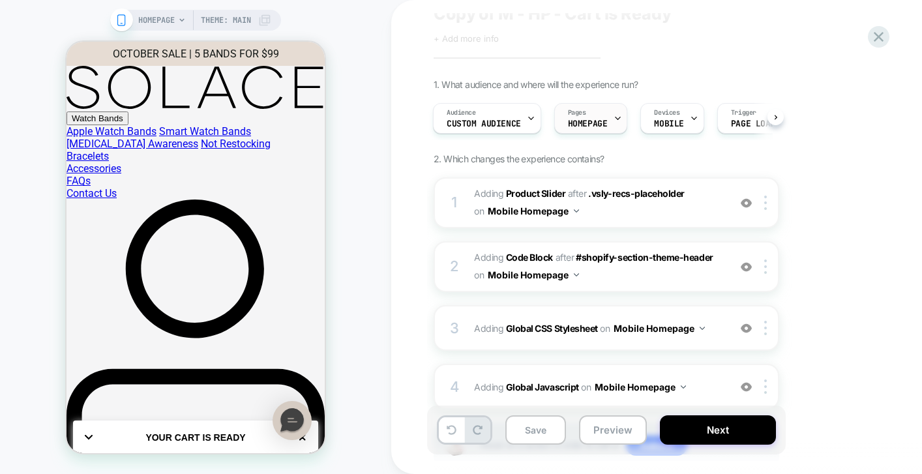
click at [601, 118] on div "Pages HOMEPAGE" at bounding box center [588, 118] width 66 height 29
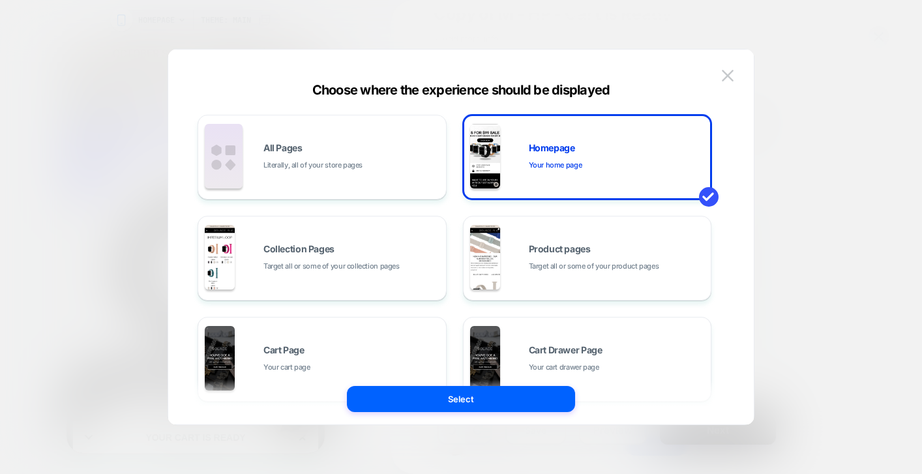
scroll to position [244, 0]
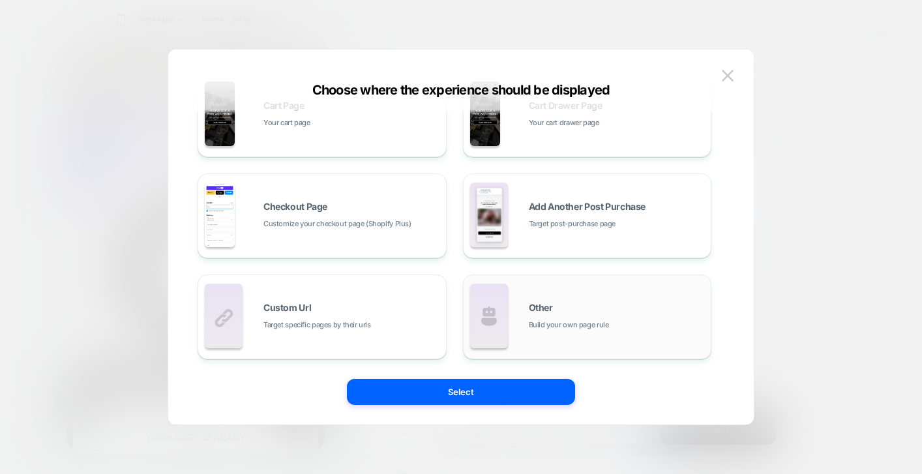
click at [554, 331] on span "Build your own page rule" at bounding box center [569, 325] width 80 height 12
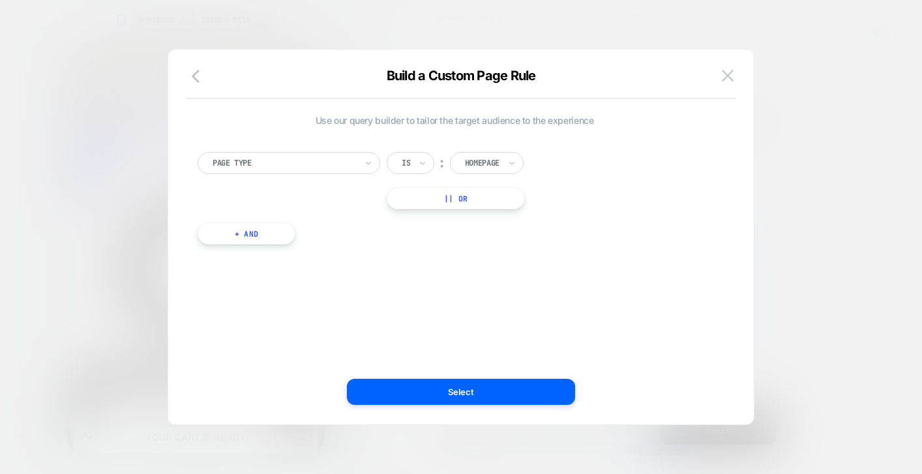
click at [458, 201] on button "|| Or" at bounding box center [456, 198] width 138 height 22
click at [480, 198] on div at bounding box center [482, 198] width 35 height 12
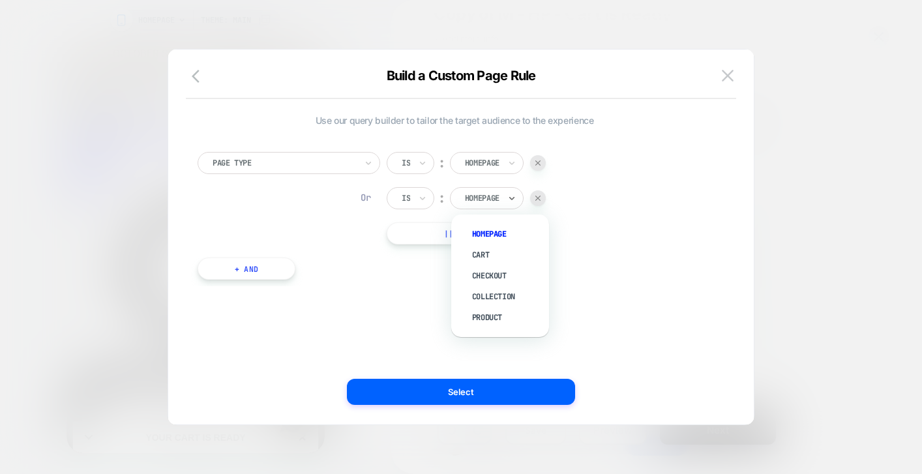
click at [598, 260] on div "Page Type Is ︰ Homepage Or Is ︰ option Checkout focused, 3 of 5. 5 results avai…" at bounding box center [454, 209] width 527 height 154
click at [409, 191] on div "Is" at bounding box center [405, 198] width 11 height 14
click at [325, 200] on div "Page Type Is ︰ Homepage Or Is ︰ Homepage || Or" at bounding box center [455, 198] width 514 height 93
click at [538, 203] on div at bounding box center [538, 198] width 16 height 16
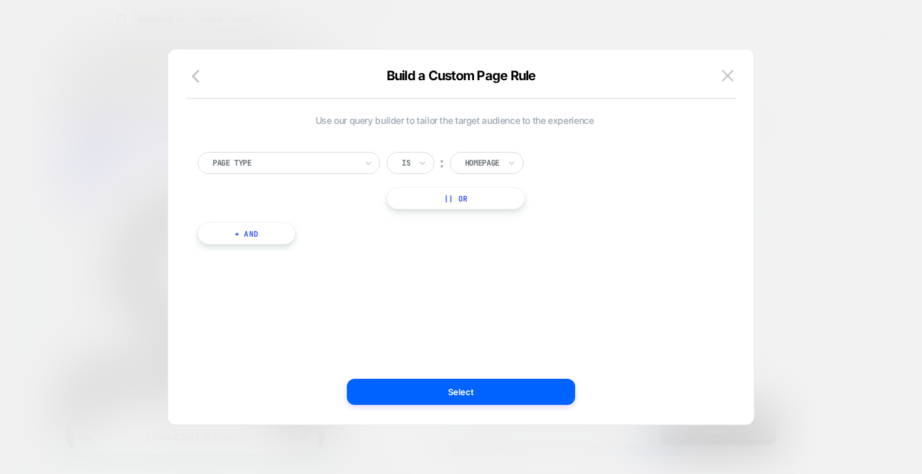
click at [253, 238] on button "+ And" at bounding box center [247, 233] width 98 height 22
click at [244, 246] on div "Page Type" at bounding box center [317, 246] width 146 height 14
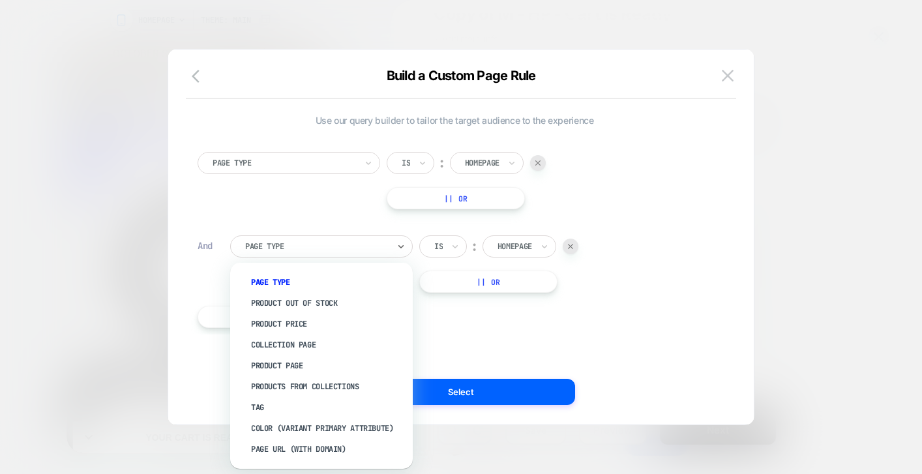
click at [203, 247] on div "And" at bounding box center [208, 246] width 20 height 12
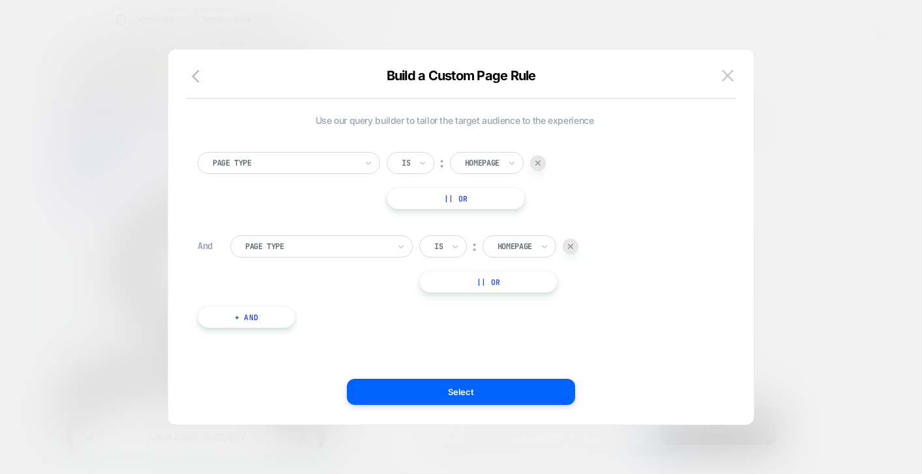
click at [203, 247] on div "And" at bounding box center [208, 246] width 20 height 12
click at [573, 246] on img at bounding box center [570, 246] width 5 height 5
click at [451, 201] on button "|| Or" at bounding box center [456, 198] width 138 height 22
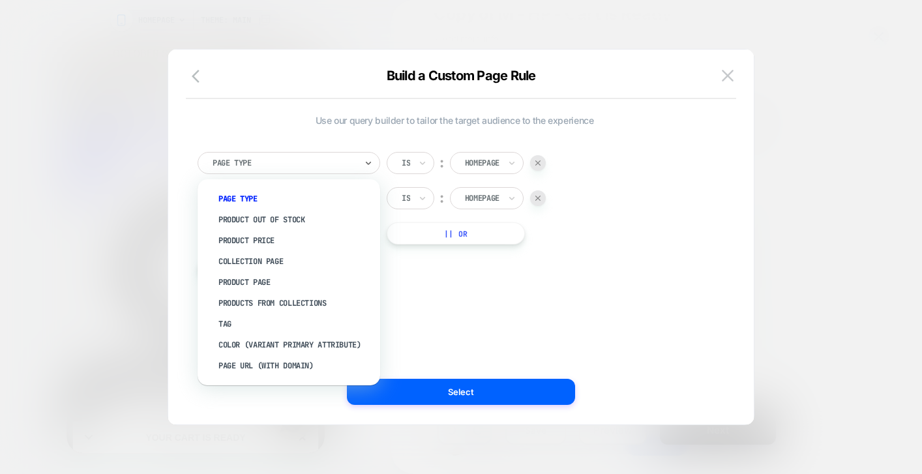
click at [300, 165] on div at bounding box center [284, 163] width 143 height 12
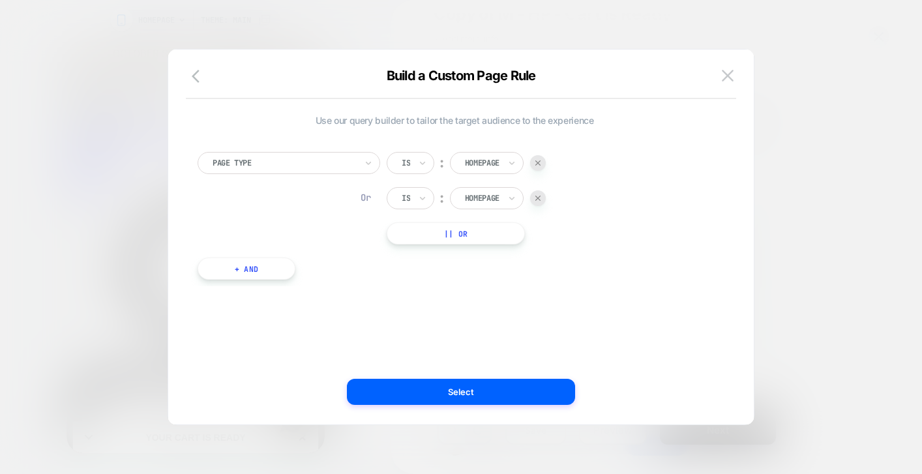
click at [490, 295] on div "Use our query builder to tailor the target audience to the experience Page Type…" at bounding box center [454, 237] width 546 height 323
click at [542, 194] on div at bounding box center [538, 198] width 16 height 16
click at [339, 164] on div at bounding box center [284, 163] width 143 height 12
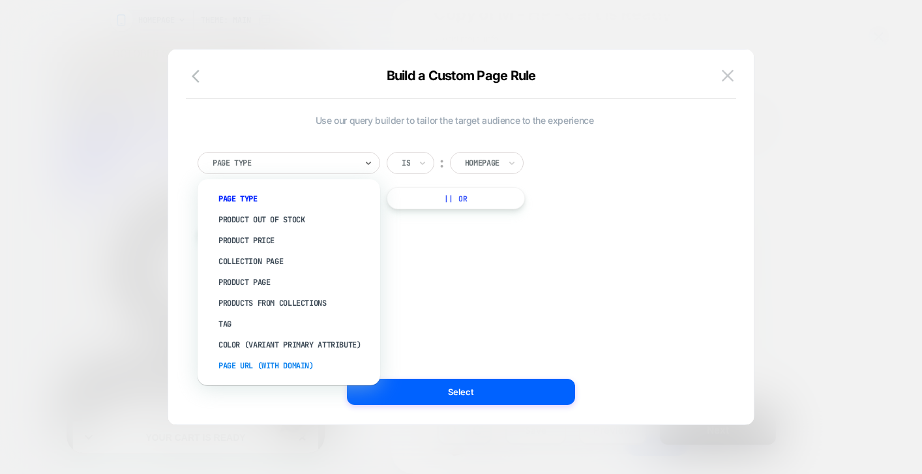
click at [277, 365] on div "Page Url (WITH DOMAIN)" at bounding box center [295, 365] width 169 height 21
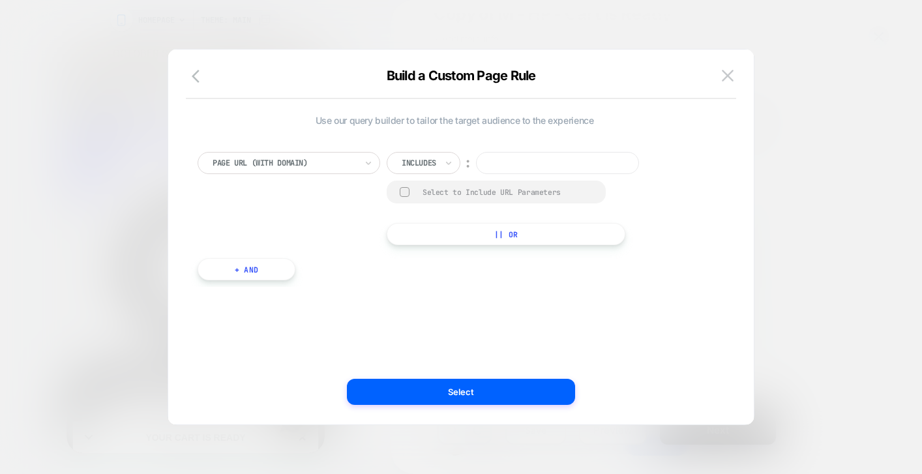
click at [524, 167] on input at bounding box center [557, 163] width 163 height 22
click at [425, 157] on div at bounding box center [419, 163] width 35 height 12
click at [424, 200] on div "Is" at bounding box center [442, 198] width 85 height 21
click at [519, 158] on input at bounding box center [531, 163] width 163 height 22
type input "**********"
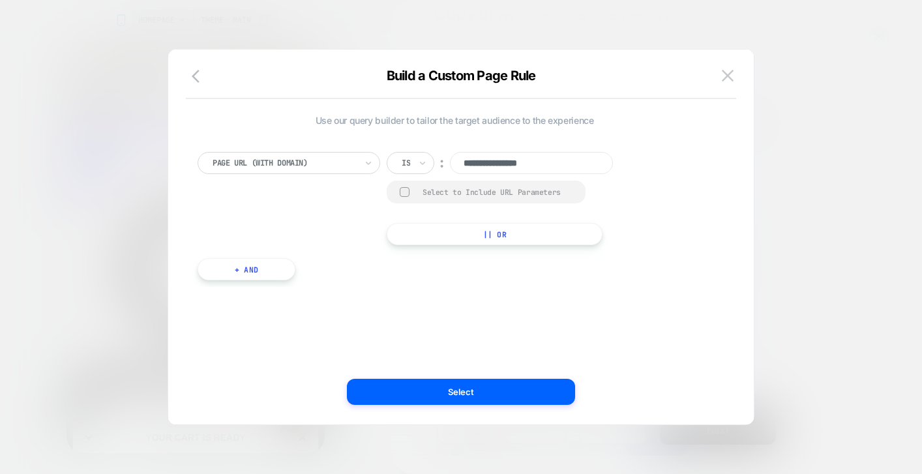
click at [496, 237] on button "|| Or" at bounding box center [495, 234] width 216 height 22
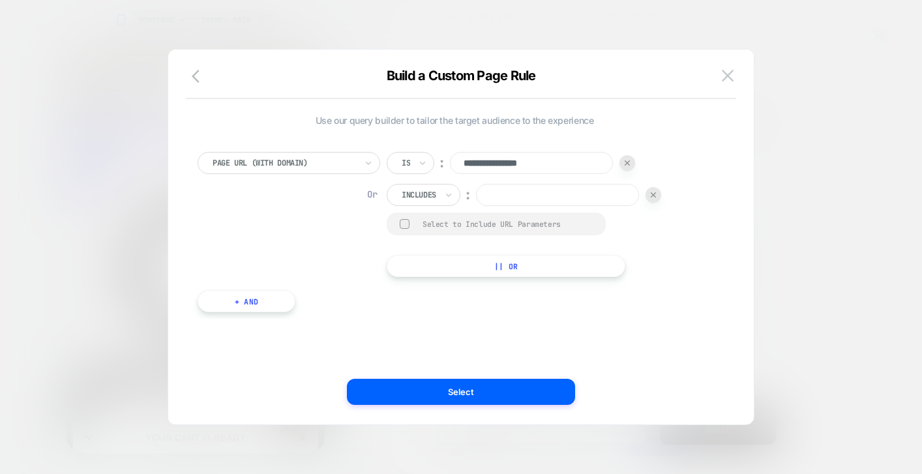
click at [512, 195] on input at bounding box center [557, 195] width 163 height 22
type input "**********"
click at [553, 308] on div "**********" at bounding box center [454, 225] width 527 height 186
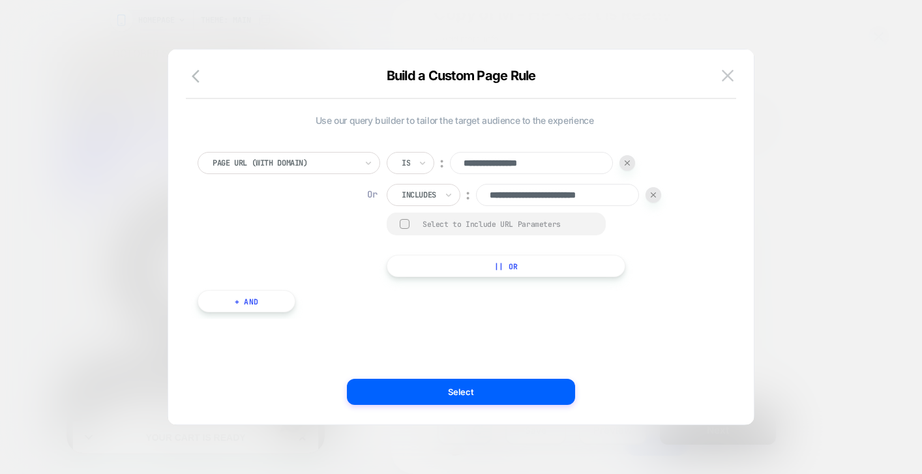
click at [558, 331] on div "**********" at bounding box center [454, 237] width 546 height 323
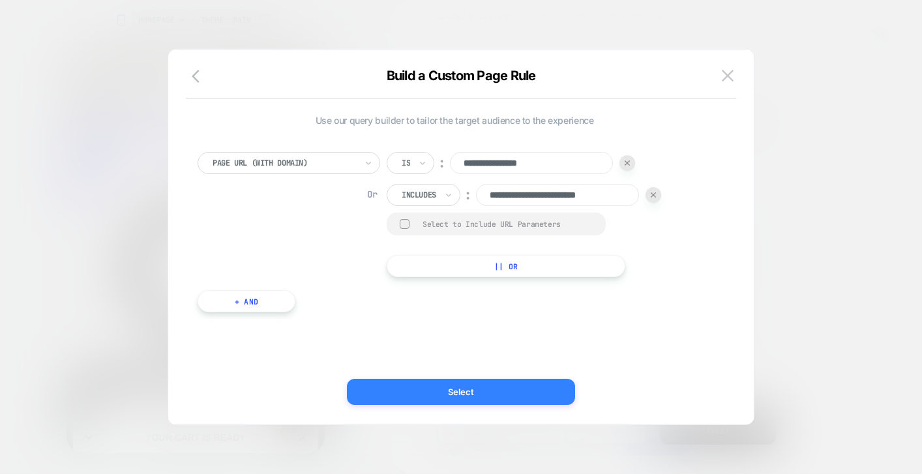
click at [489, 396] on button "Select" at bounding box center [461, 392] width 228 height 26
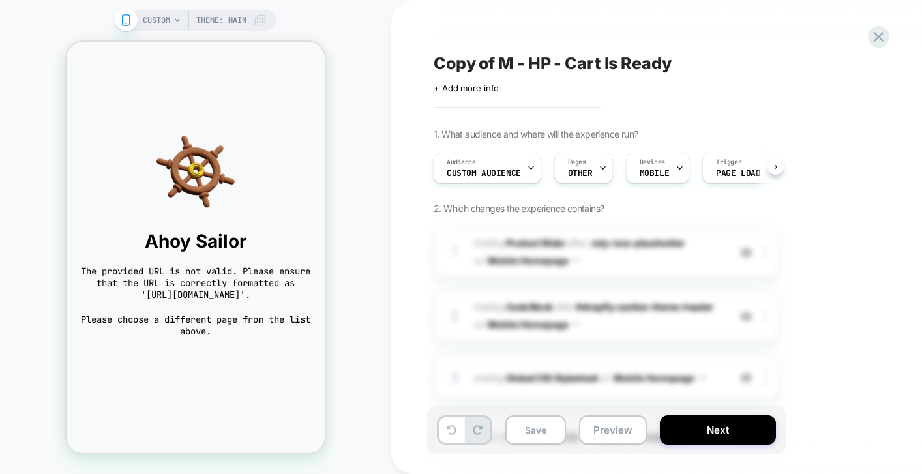
scroll to position [0, 1]
drag, startPoint x: 104, startPoint y: 294, endPoint x: 298, endPoint y: 291, distance: 193.6
click at [299, 291] on span "The provided URL is not valid. Please ensure that the URL is correctly formatte…" at bounding box center [196, 282] width 232 height 35
click at [169, 291] on span "The provided URL is not valid. Please ensure that the URL is correctly formatte…" at bounding box center [196, 282] width 232 height 35
drag, startPoint x: 145, startPoint y: 291, endPoint x: 105, endPoint y: 291, distance: 40.4
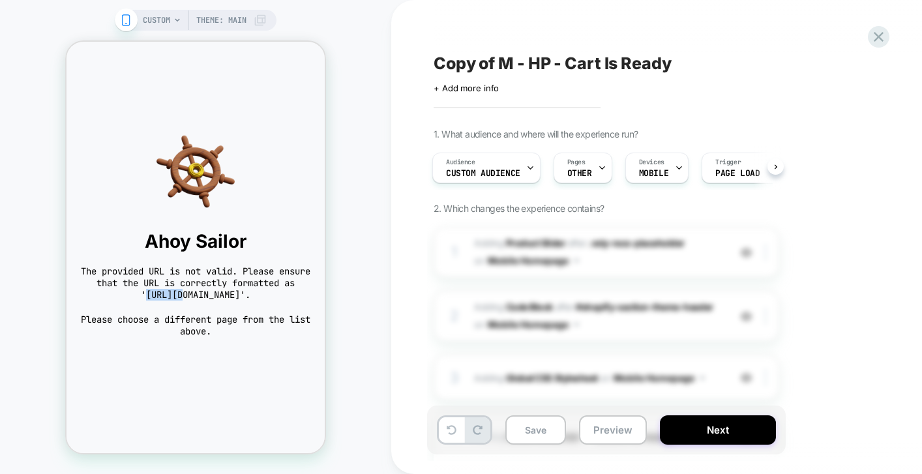
click at [105, 291] on span "The provided URL is not valid. Please ensure that the URL is correctly formatte…" at bounding box center [196, 282] width 232 height 35
copy span "https:/"
click at [140, 295] on span "The provided URL is not valid. Please ensure that the URL is correctly formatte…" at bounding box center [196, 282] width 232 height 35
drag, startPoint x: 151, startPoint y: 294, endPoint x: 106, endPoint y: 291, distance: 45.1
click at [106, 291] on span "The provided URL is not valid. Please ensure that the URL is correctly formatte…" at bounding box center [196, 282] width 232 height 35
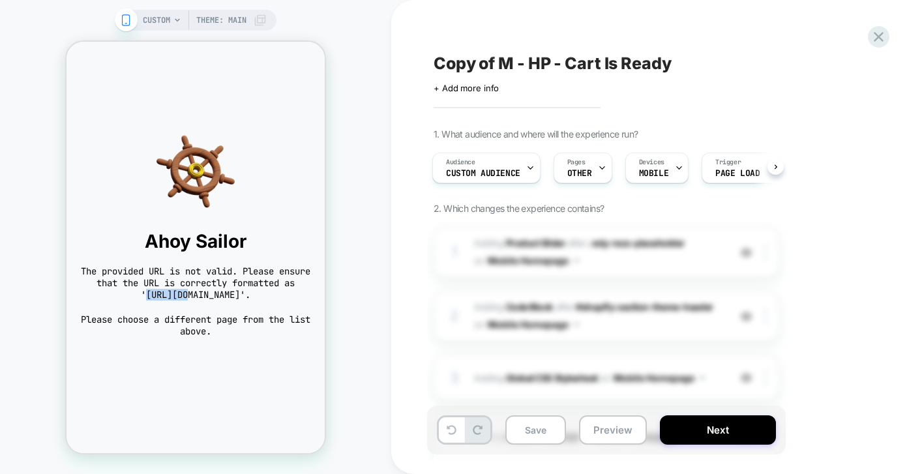
copy span "https://"
click at [576, 177] on span "OTHER" at bounding box center [579, 173] width 25 height 9
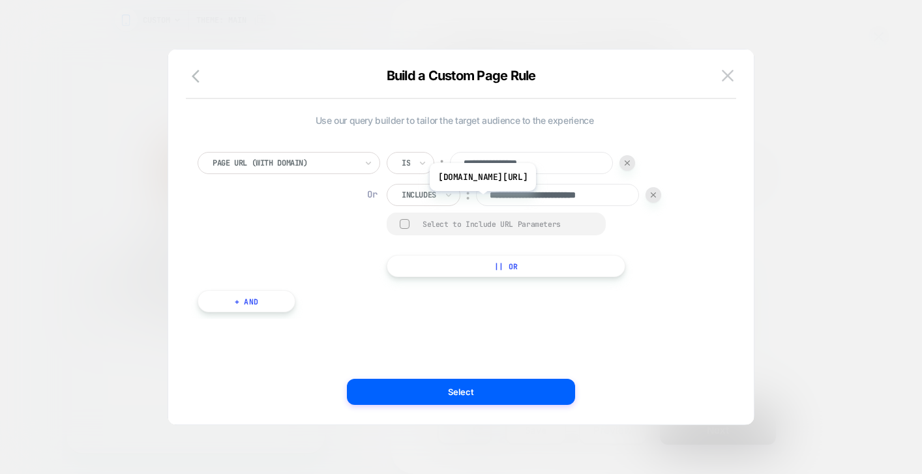
scroll to position [0, 7]
click at [466, 166] on input "**********" at bounding box center [531, 163] width 163 height 22
paste input "********"
type input "**********"
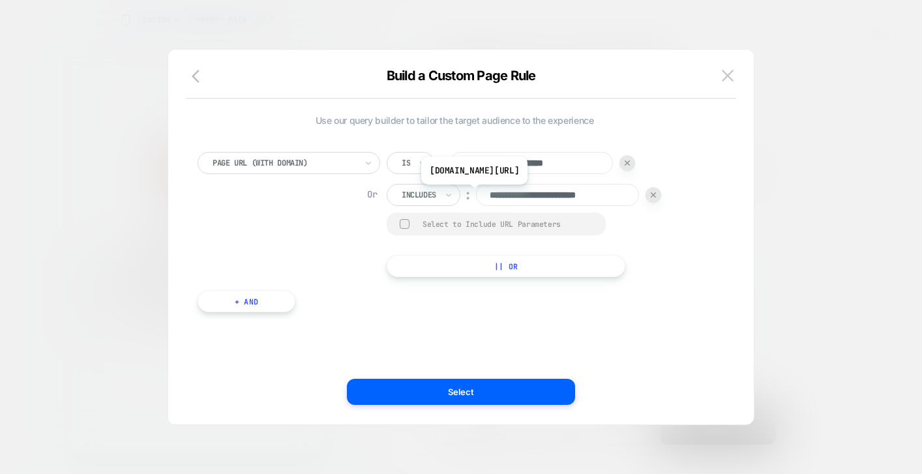
click at [490, 194] on input "**********" at bounding box center [557, 195] width 163 height 22
paste input "********"
type input "**********"
click at [675, 273] on div "**********" at bounding box center [455, 214] width 514 height 125
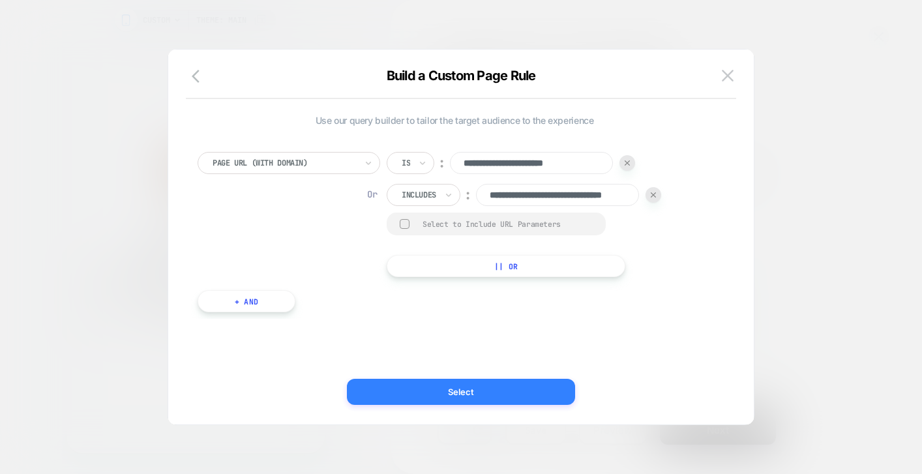
click at [470, 395] on button "Select" at bounding box center [461, 392] width 228 height 26
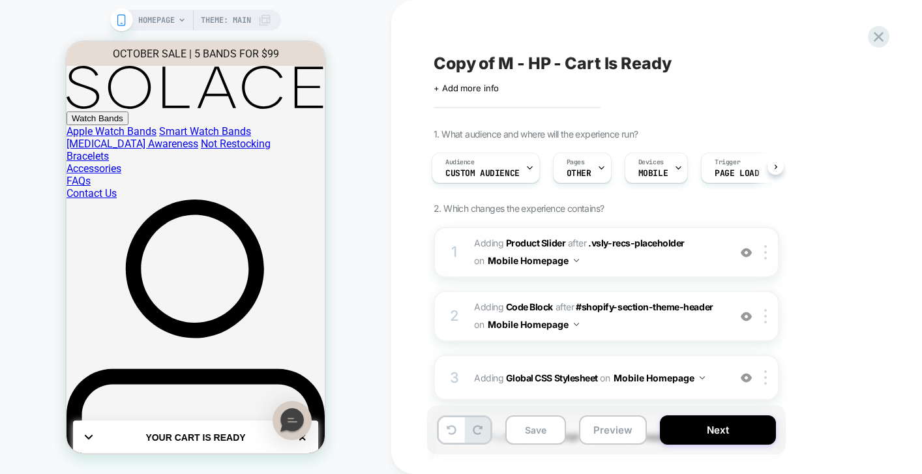
scroll to position [39, 0]
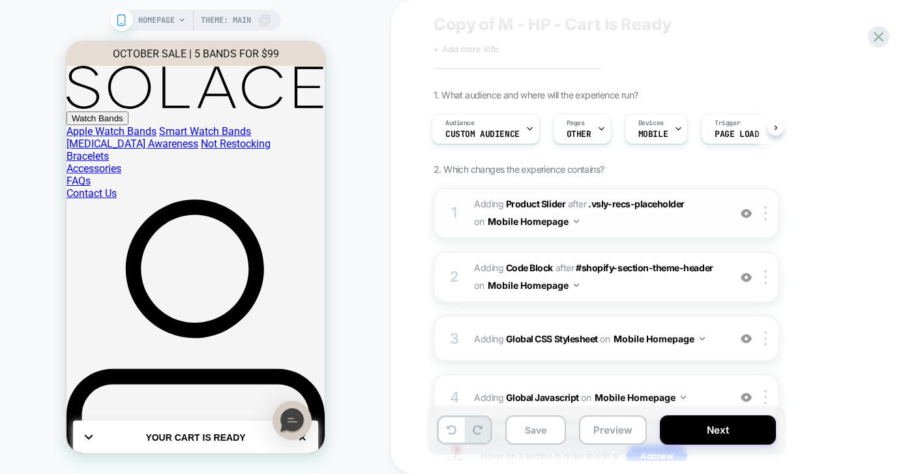
click at [565, 222] on button "Mobile Homepage" at bounding box center [533, 221] width 91 height 19
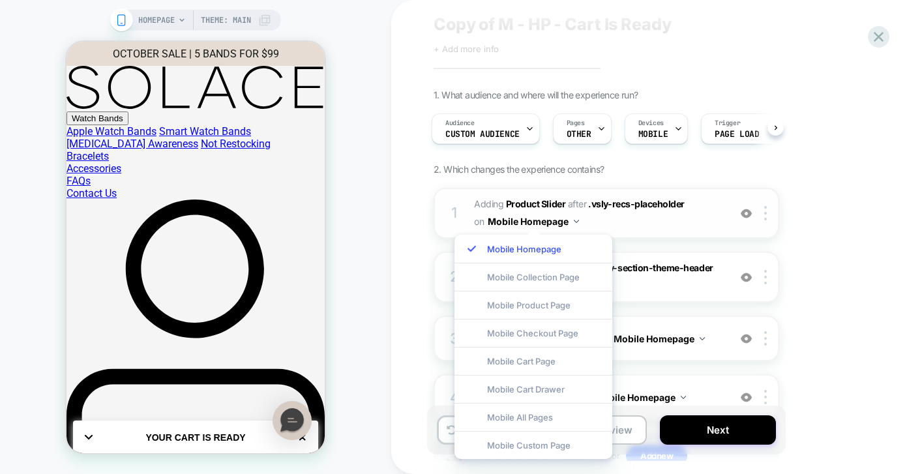
scroll to position [42, 0]
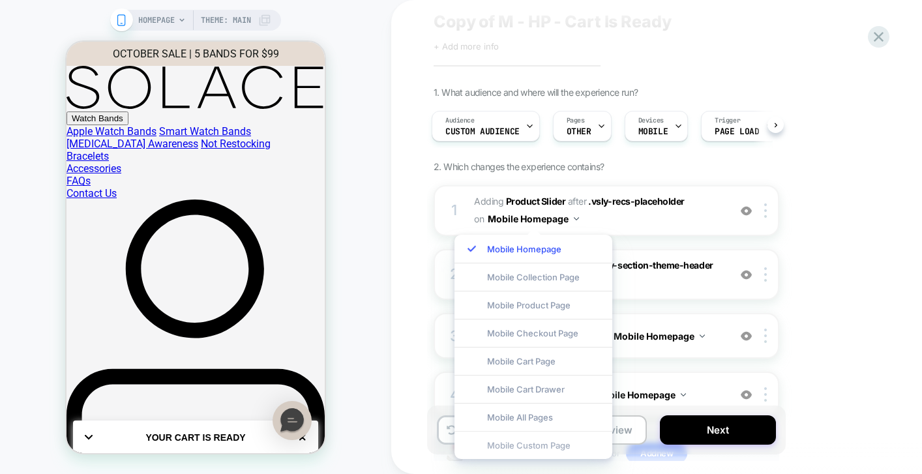
click at [520, 446] on div "Mobile Custom Page" at bounding box center [533, 445] width 158 height 28
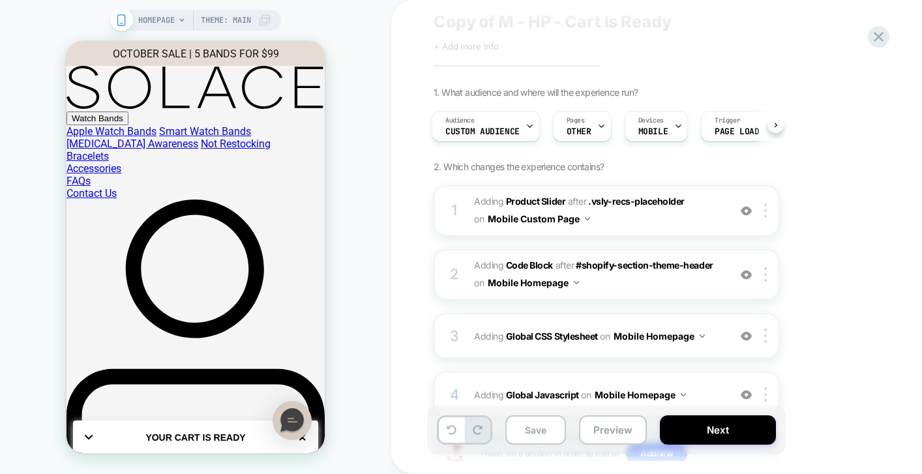
click at [547, 279] on button "Mobile Homepage" at bounding box center [533, 282] width 91 height 19
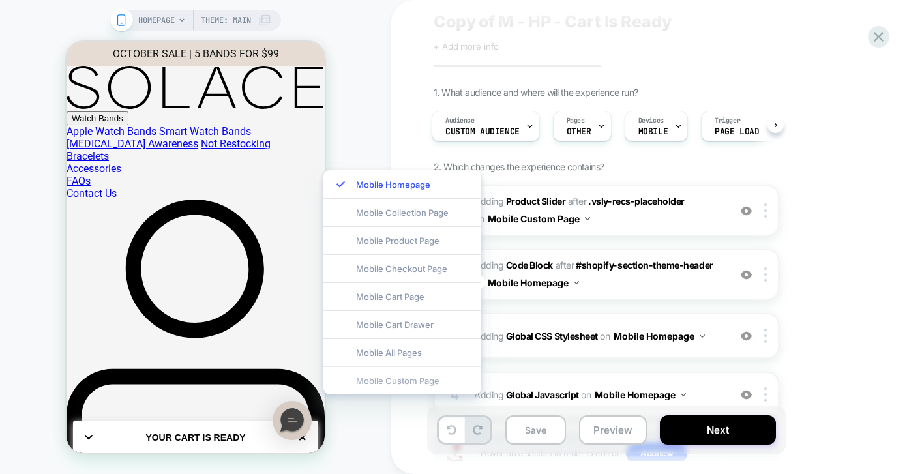
click at [435, 381] on div "Mobile Custom Page" at bounding box center [402, 380] width 158 height 28
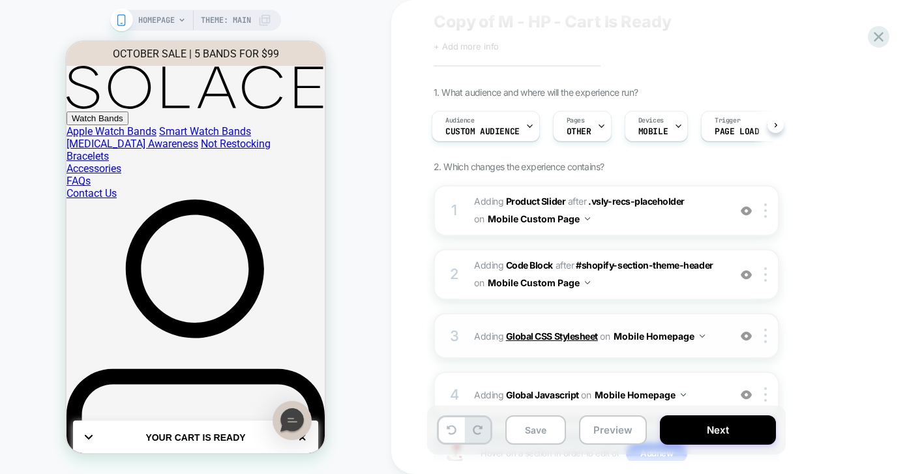
scroll to position [97, 0]
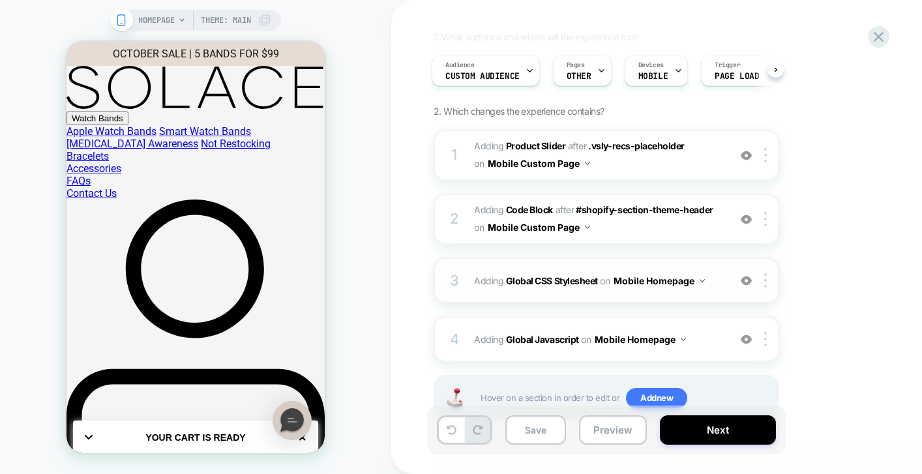
click at [667, 282] on button "Mobile Homepage" at bounding box center [658, 280] width 91 height 19
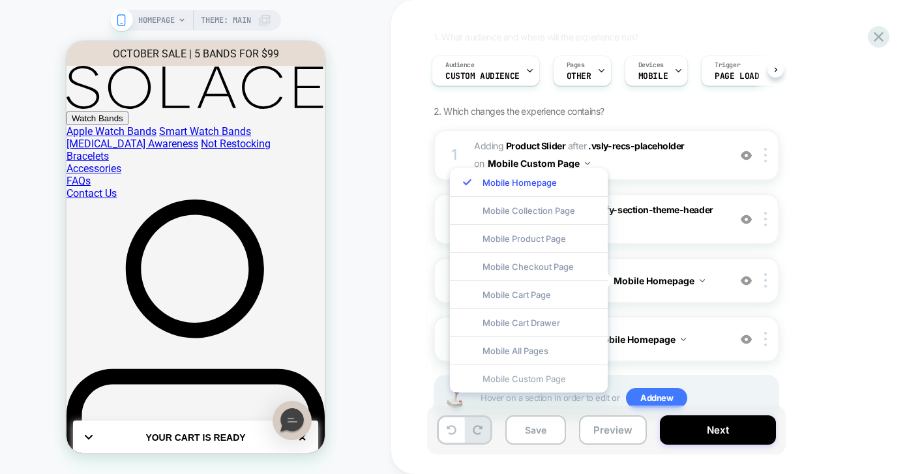
click at [563, 381] on div "Mobile Custom Page" at bounding box center [529, 378] width 158 height 28
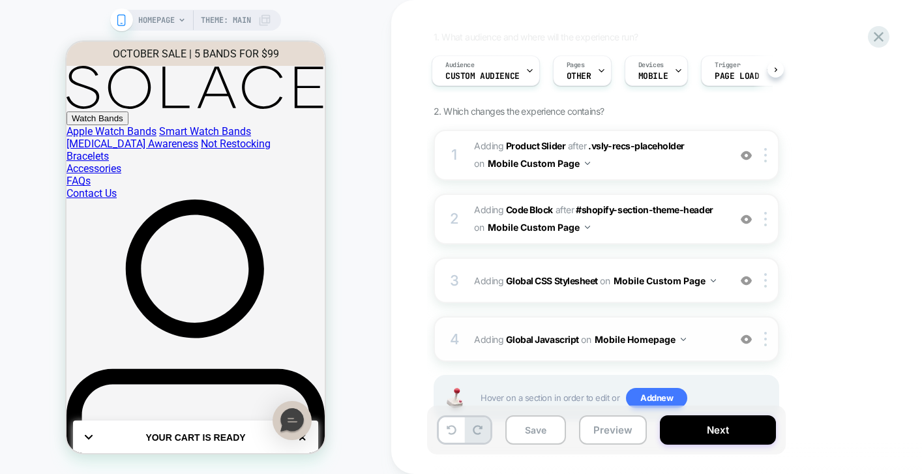
click at [651, 340] on button "Mobile Homepage" at bounding box center [640, 339] width 91 height 19
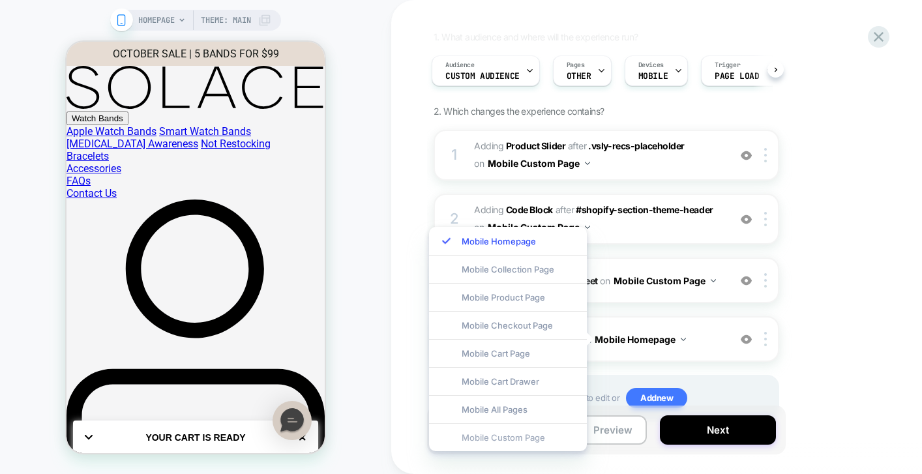
click at [529, 440] on div "Mobile Custom Page" at bounding box center [508, 437] width 158 height 28
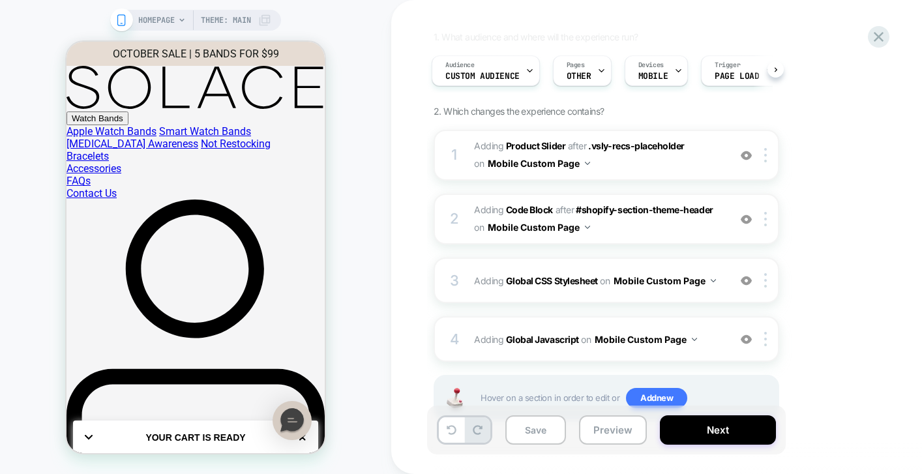
click at [827, 295] on div "1. What audience and where will the experience run? Audience Custom Audience Pa…" at bounding box center [672, 242] width 476 height 422
click at [540, 434] on button "Save" at bounding box center [535, 429] width 61 height 29
click at [608, 437] on button "Preview" at bounding box center [613, 429] width 68 height 29
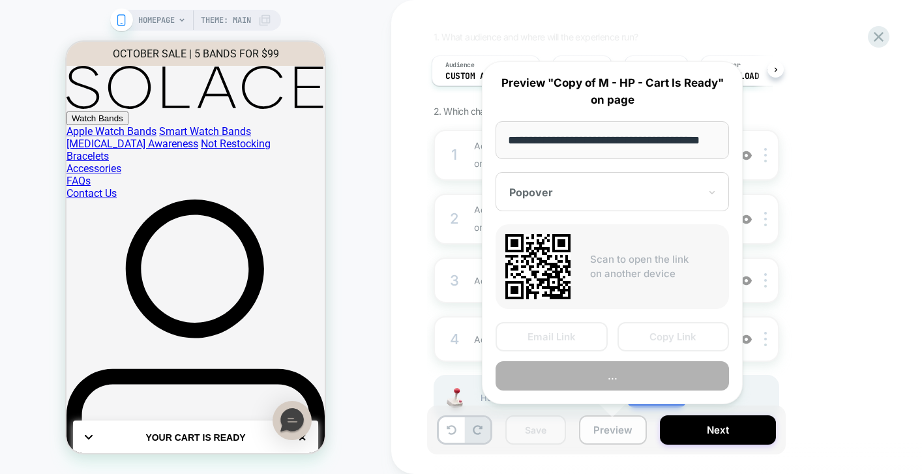
scroll to position [0, 29]
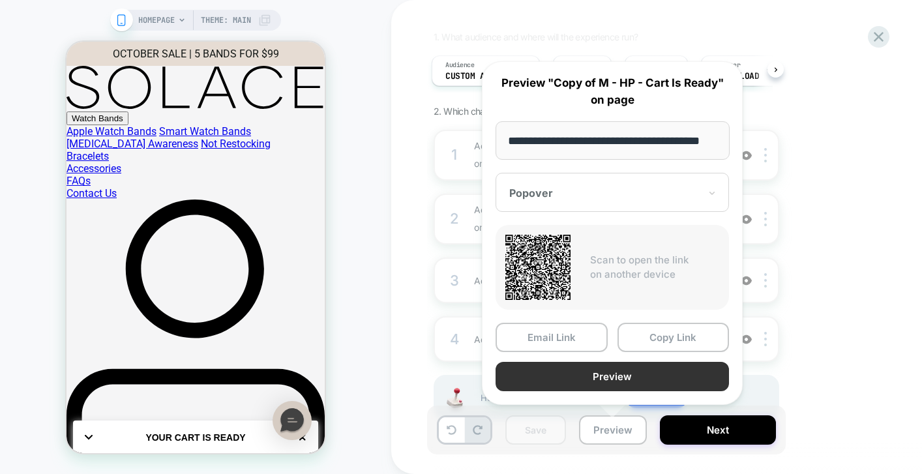
click at [622, 376] on button "Preview" at bounding box center [611, 376] width 233 height 29
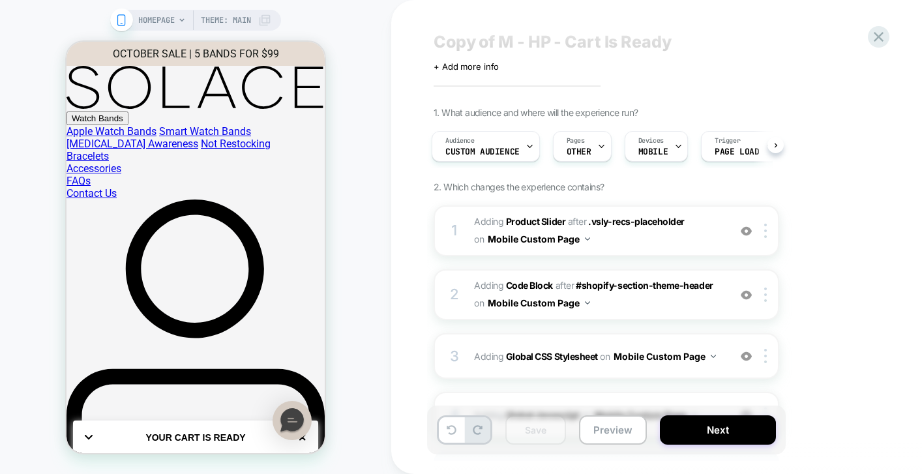
scroll to position [0, 0]
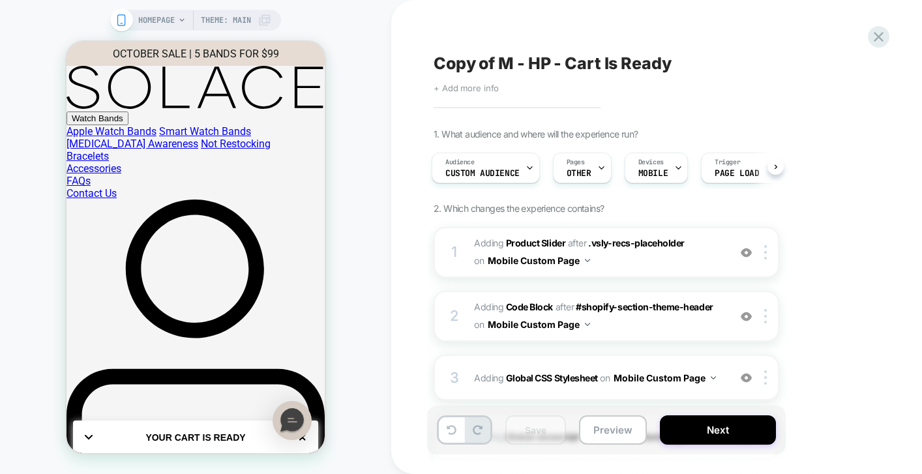
click at [483, 92] on span "+ Add more info" at bounding box center [466, 88] width 65 height 10
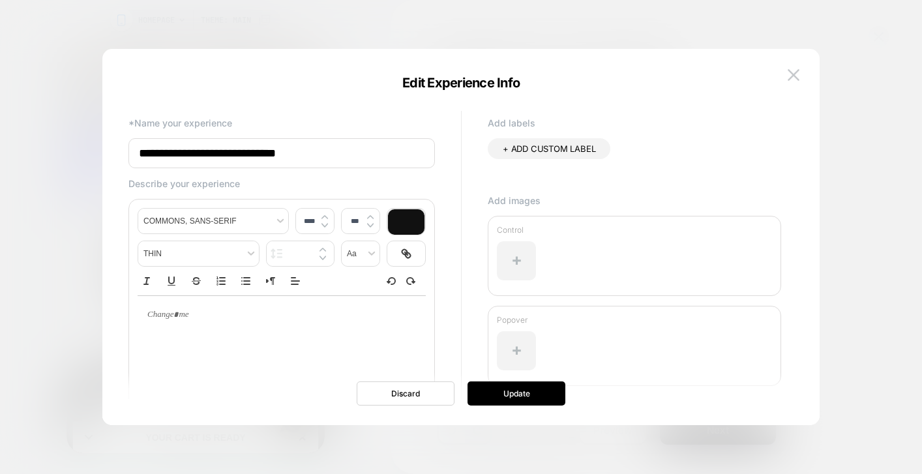
click at [297, 158] on input "**********" at bounding box center [281, 153] width 306 height 30
click at [195, 153] on input "**********" at bounding box center [281, 153] width 306 height 30
drag, startPoint x: 195, startPoint y: 156, endPoint x: 118, endPoint y: 146, distance: 77.5
click at [118, 146] on div "**********" at bounding box center [454, 237] width 678 height 324
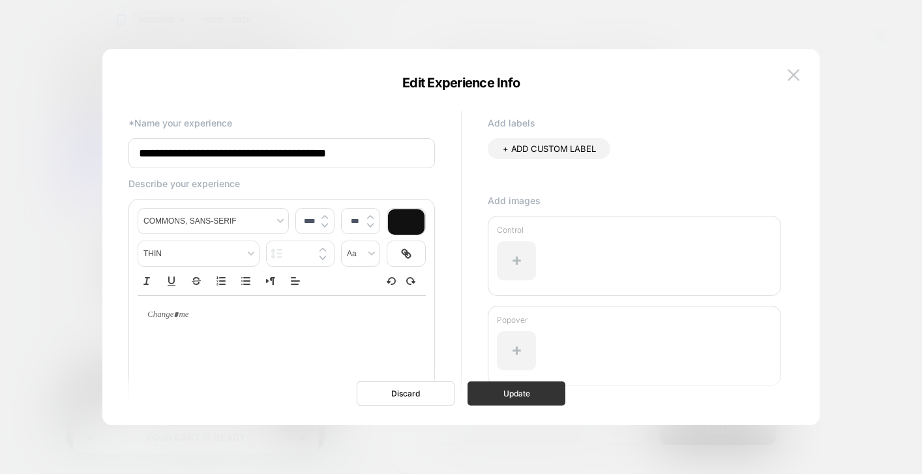
type input "**********"
click at [499, 401] on button "Update" at bounding box center [516, 393] width 98 height 24
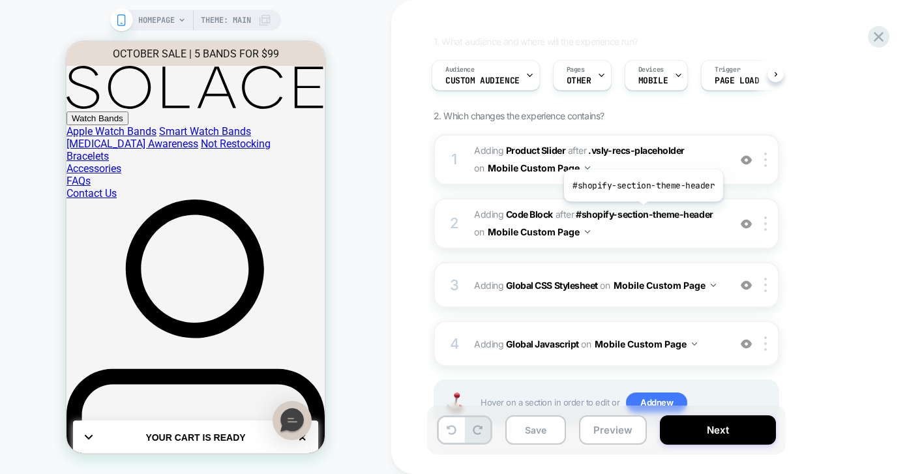
scroll to position [91, 0]
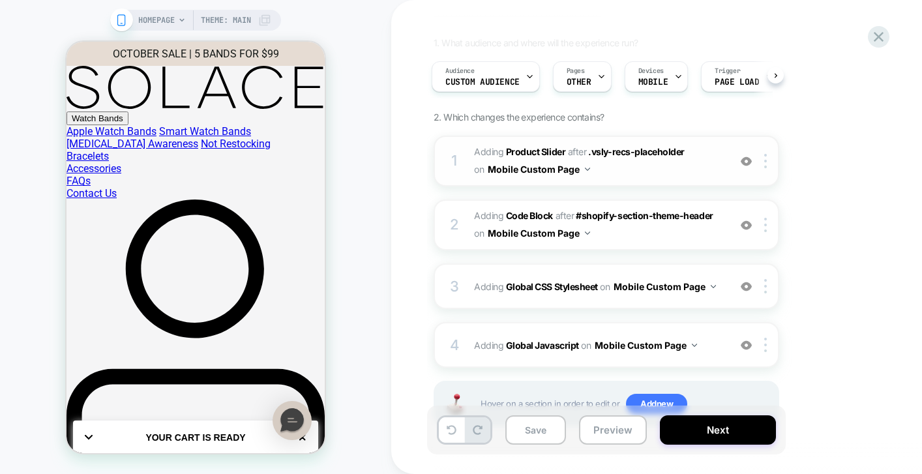
click at [582, 168] on button "Mobile Custom Page" at bounding box center [539, 169] width 102 height 19
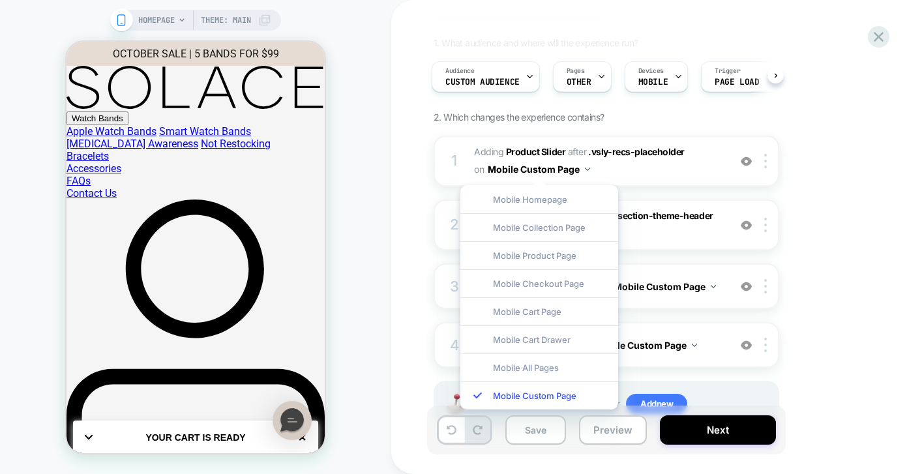
click at [797, 264] on div "1. What audience and where will the experience run? Audience Custom Audience Pa…" at bounding box center [672, 248] width 476 height 422
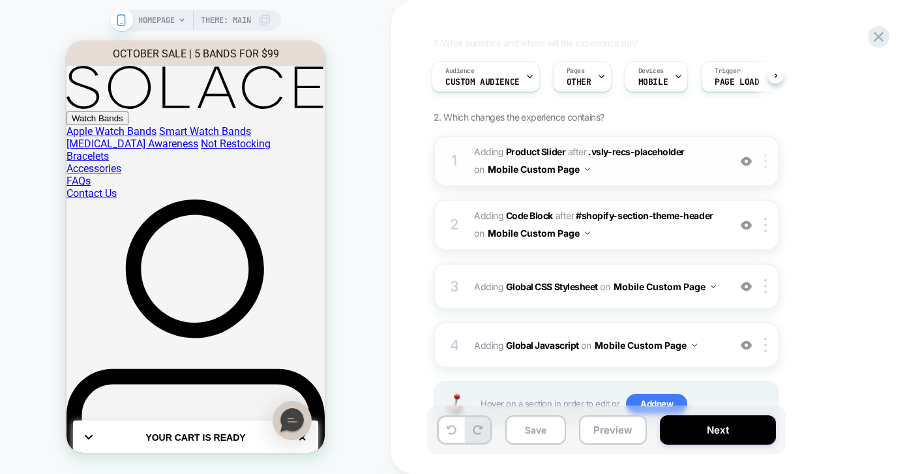
click at [763, 162] on div at bounding box center [768, 161] width 22 height 14
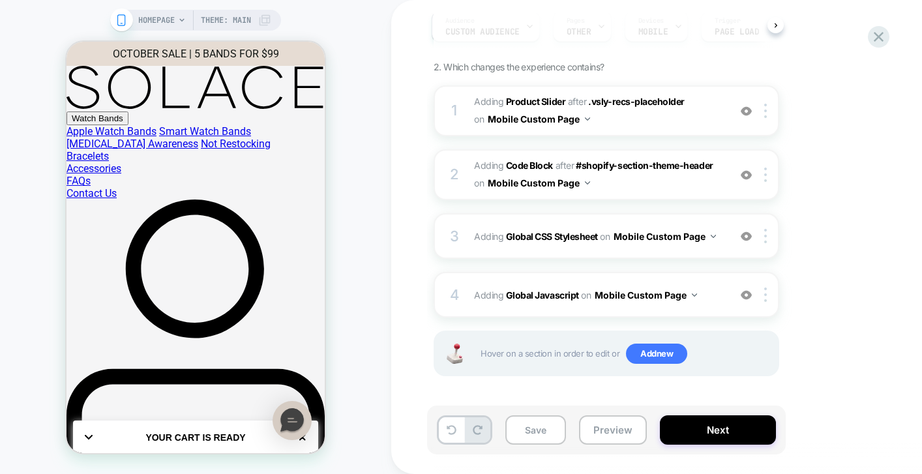
click at [807, 190] on div "1. What audience and where will the experience run? Audience Custom Audience Pa…" at bounding box center [672, 198] width 476 height 422
click at [766, 106] on img at bounding box center [765, 111] width 3 height 14
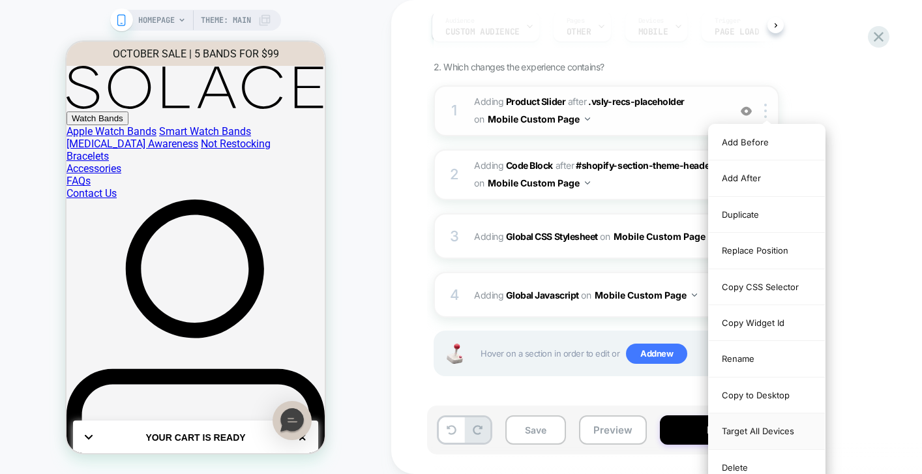
click at [756, 432] on div "Target All Devices" at bounding box center [767, 431] width 116 height 36
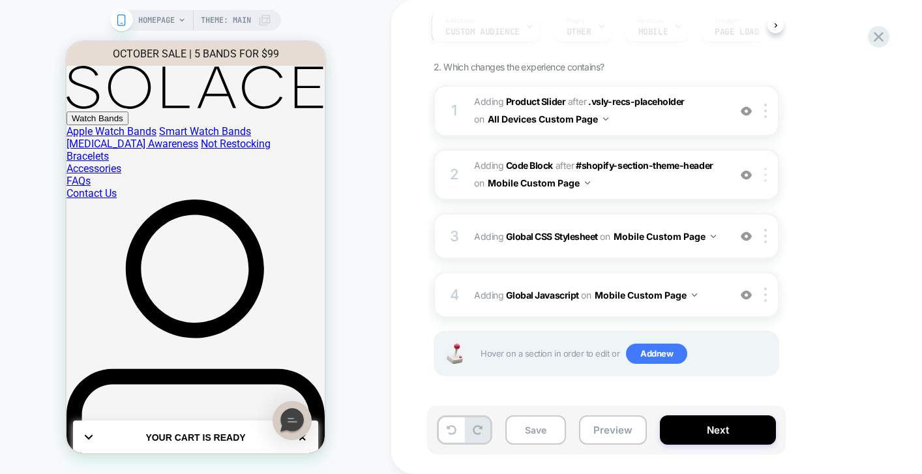
click at [764, 176] on img at bounding box center [765, 175] width 3 height 14
click at [770, 168] on div at bounding box center [768, 175] width 22 height 14
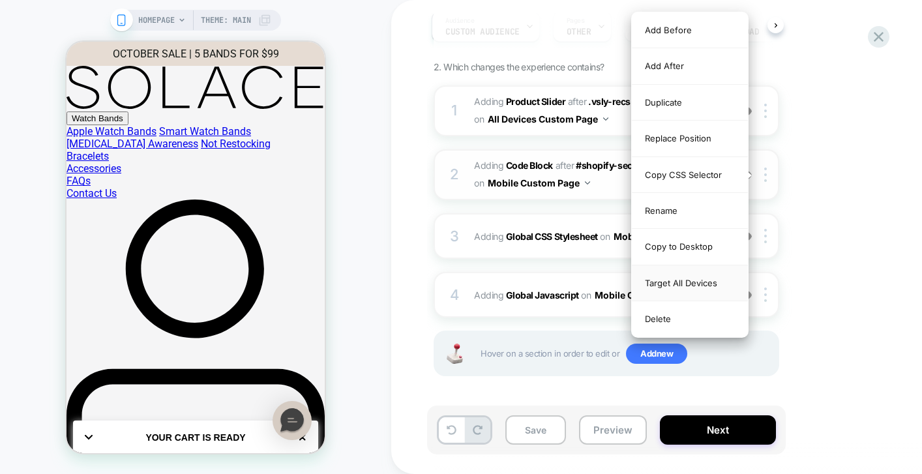
click at [719, 279] on div "Target All Devices" at bounding box center [690, 283] width 116 height 36
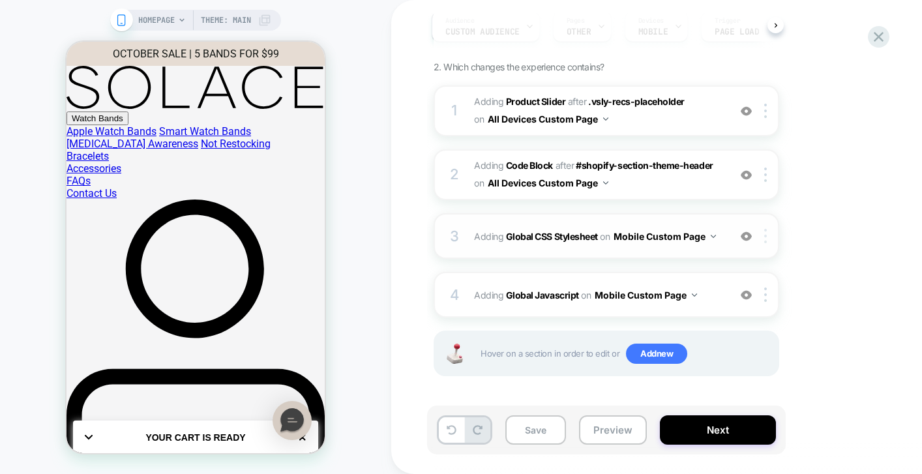
click at [770, 236] on div at bounding box center [768, 236] width 22 height 14
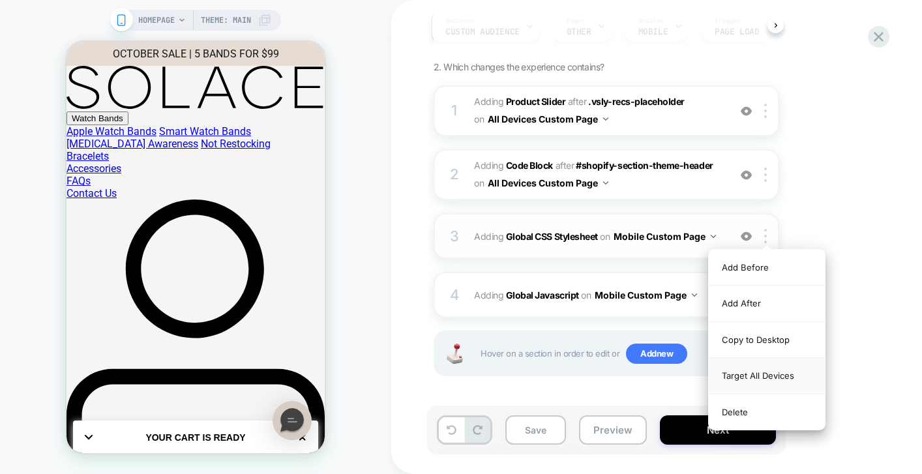
click at [750, 372] on div "Target All Devices" at bounding box center [767, 376] width 116 height 36
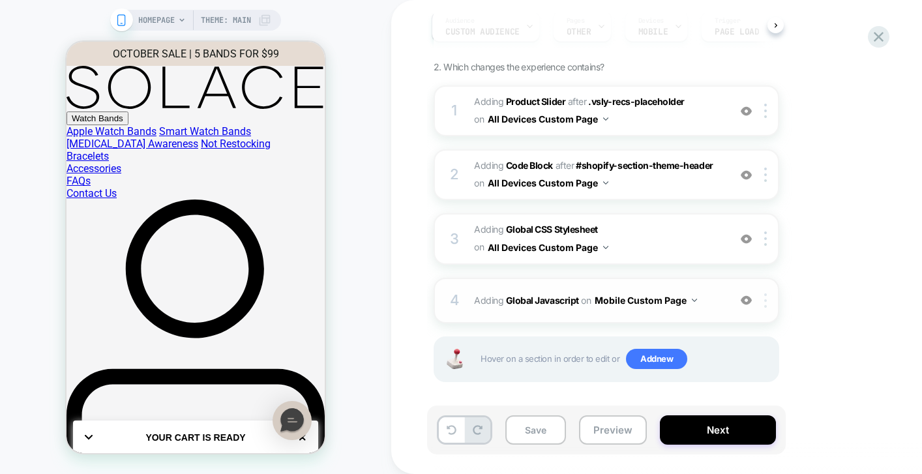
click at [769, 301] on div at bounding box center [768, 300] width 22 height 14
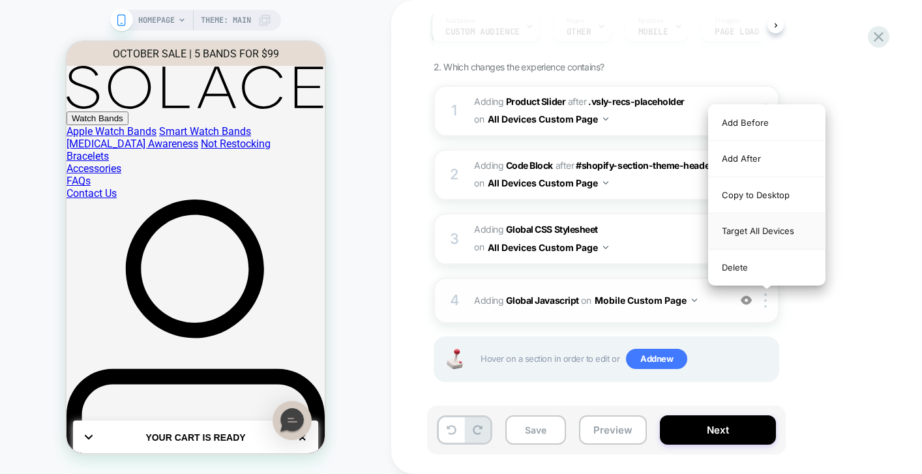
click at [773, 233] on div "Target All Devices" at bounding box center [767, 231] width 116 height 36
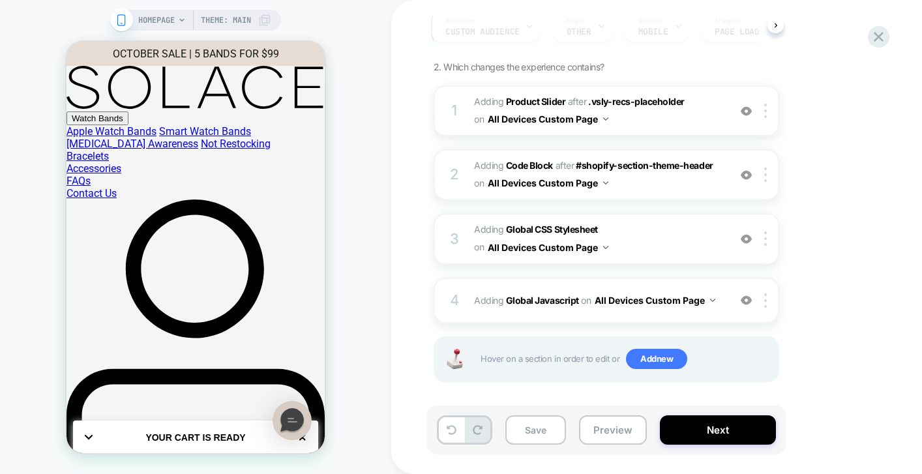
click at [823, 259] on div "1. What audience and where will the experience run? Audience Custom Audience Pa…" at bounding box center [672, 201] width 476 height 428
click at [531, 428] on button "Save" at bounding box center [535, 429] width 61 height 29
click at [600, 432] on button "Preview" at bounding box center [613, 429] width 68 height 29
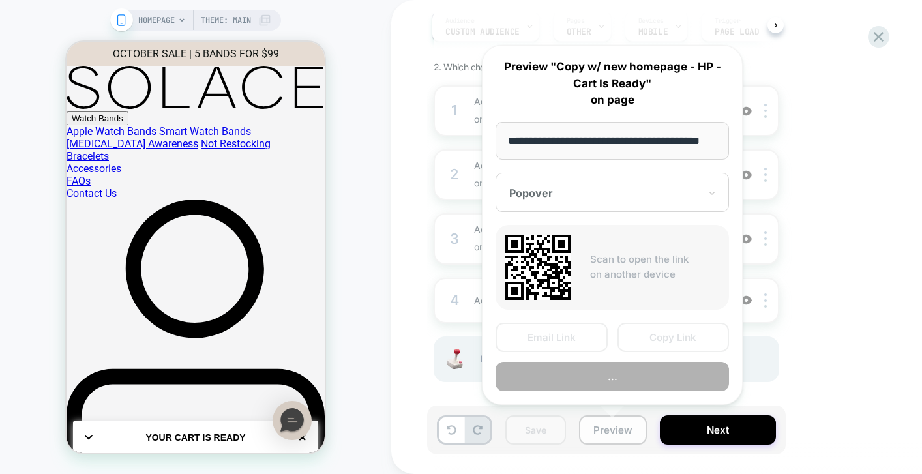
scroll to position [0, 29]
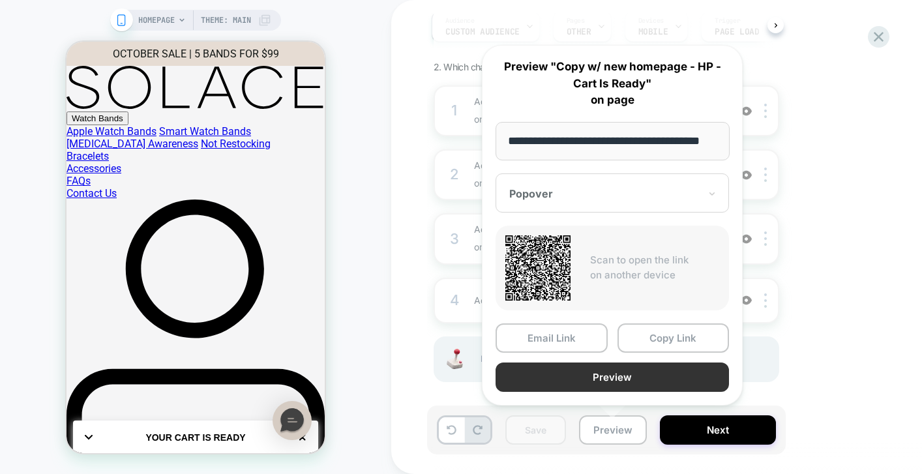
click at [589, 372] on button "Preview" at bounding box center [611, 376] width 233 height 29
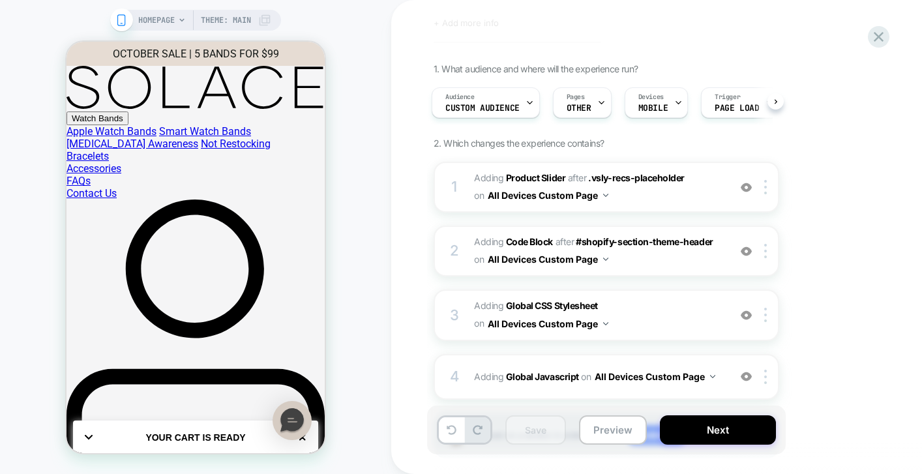
scroll to position [64, 0]
click at [653, 115] on div "Devices MOBILE" at bounding box center [652, 103] width 55 height 29
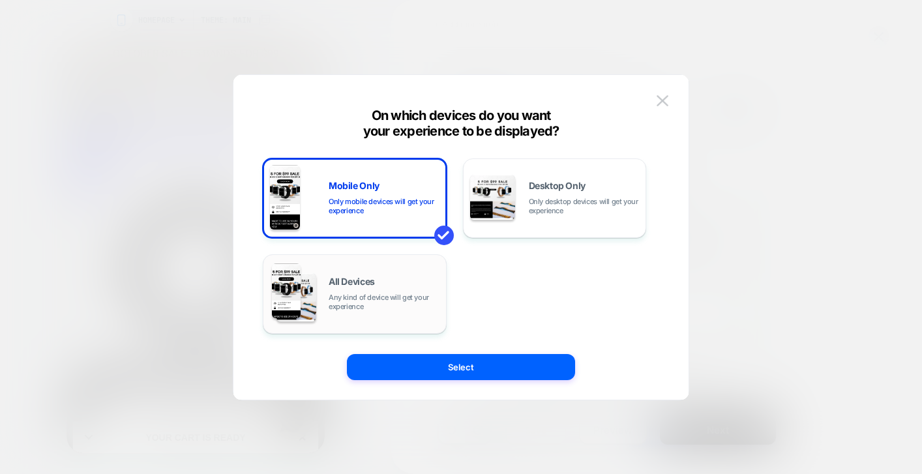
click at [419, 299] on span "Any kind of device will get your experience" at bounding box center [384, 302] width 111 height 18
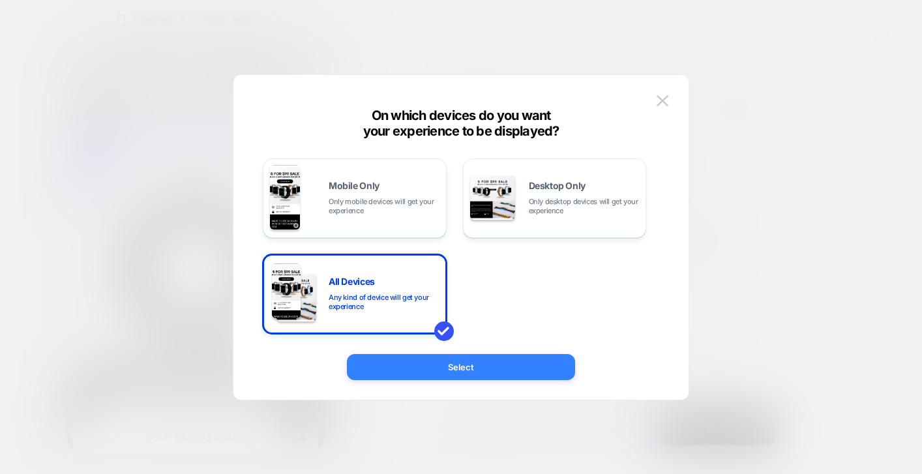
click at [461, 376] on button "Select" at bounding box center [461, 367] width 228 height 26
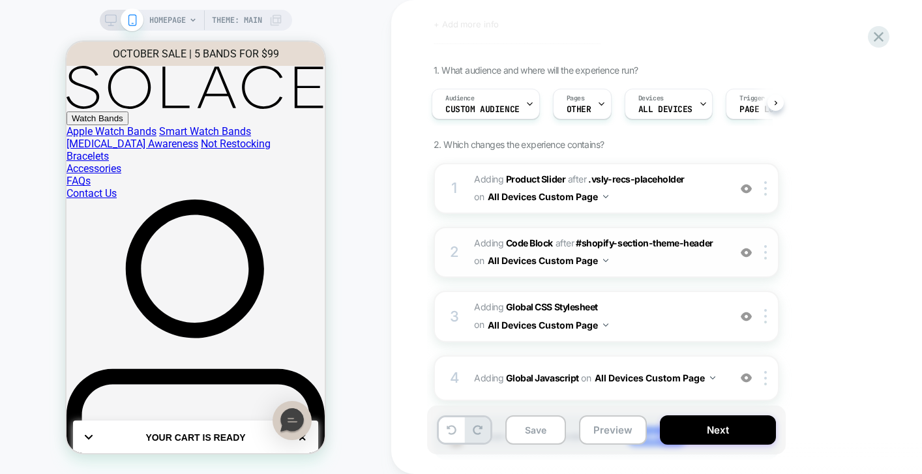
scroll to position [83, 0]
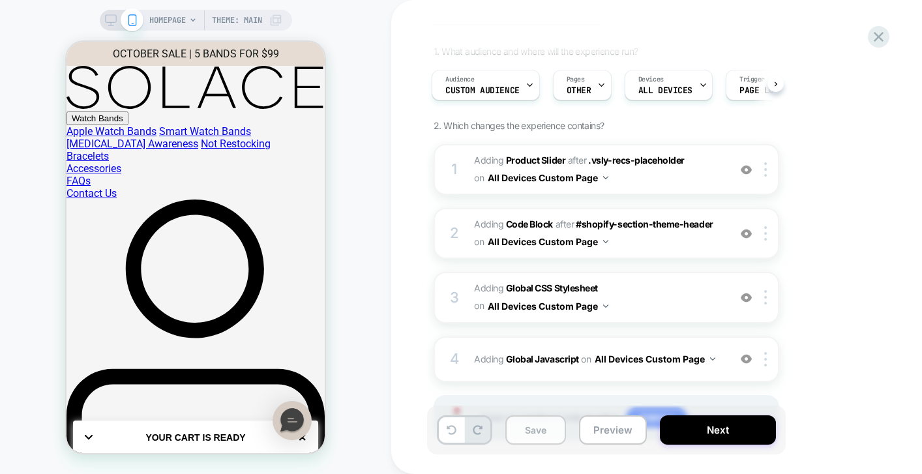
click at [521, 432] on button "Save" at bounding box center [535, 429] width 61 height 29
click at [613, 433] on button "Preview" at bounding box center [613, 429] width 68 height 29
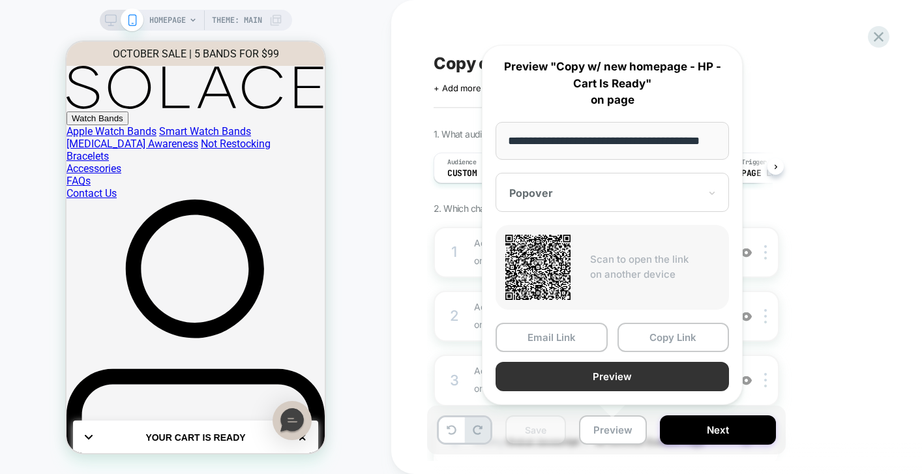
scroll to position [0, 29]
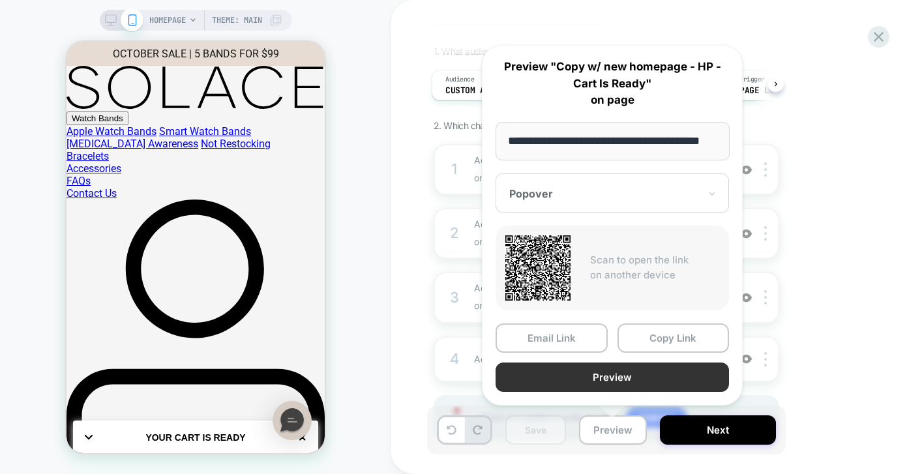
click at [597, 370] on button "Preview" at bounding box center [611, 376] width 233 height 29
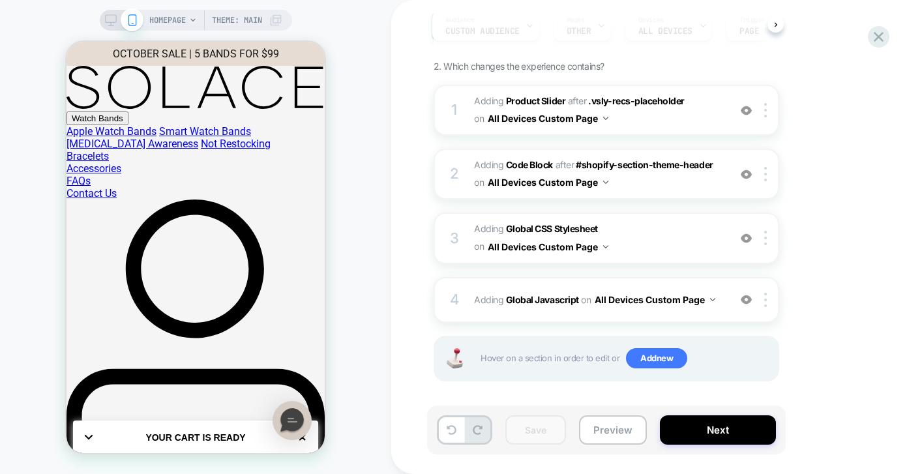
scroll to position [147, 0]
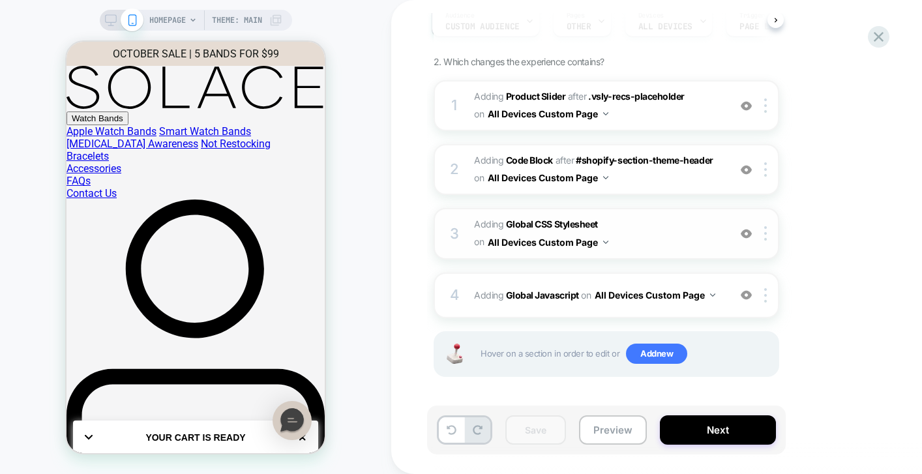
click at [685, 222] on span "Adding Global CSS Stylesheet on All Devices Custom Page" at bounding box center [598, 233] width 248 height 35
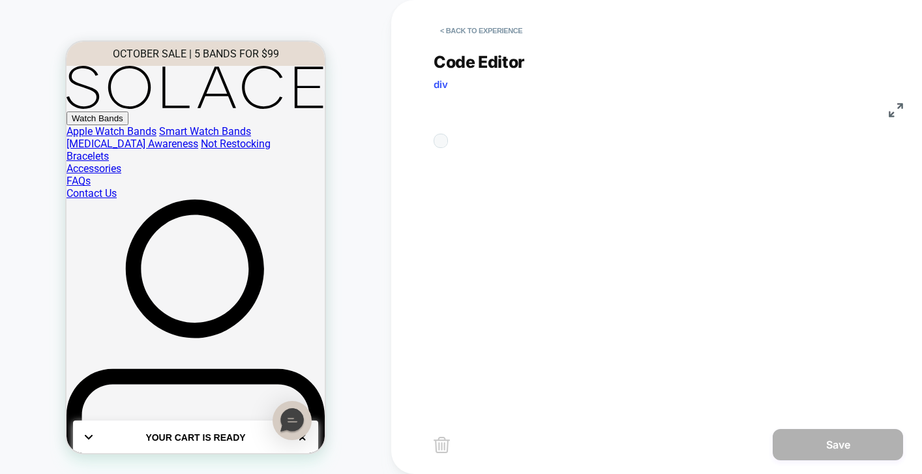
scroll to position [70, 0]
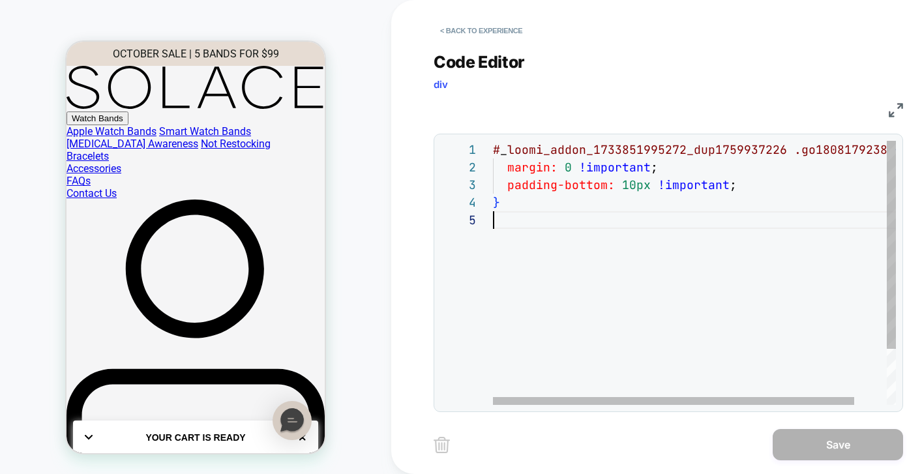
click at [628, 225] on div "margin: 0 !important ; padding-bottom: 10px !important ; } # _ loomi_addon_1733…" at bounding box center [712, 308] width 439 height 334
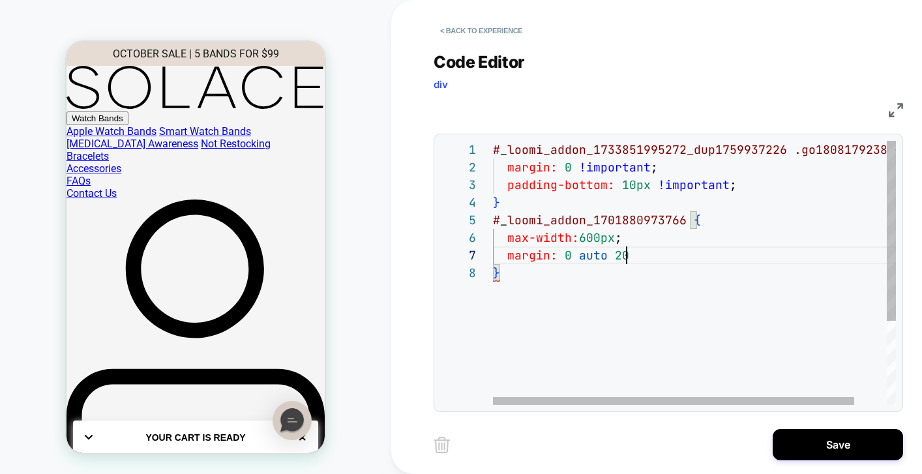
scroll to position [106, 148]
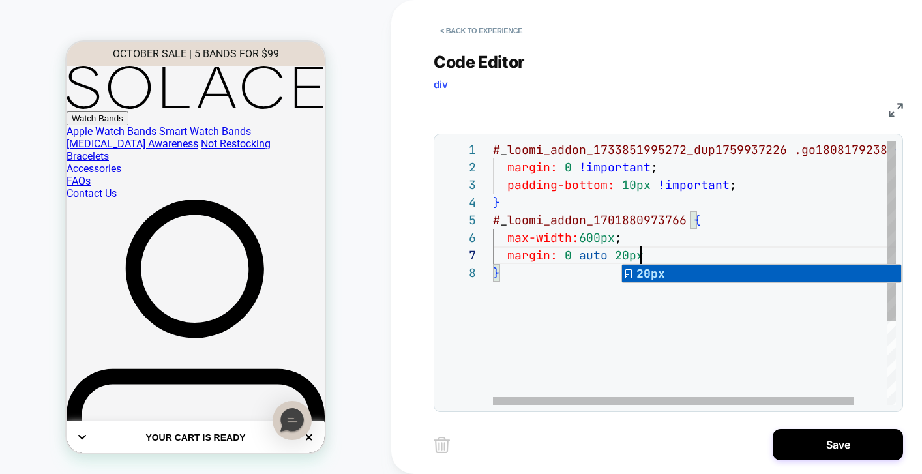
click at [563, 258] on div "margin: 0 !important ; padding-bottom: 10px !important ; } # _ loomi_addon_1701…" at bounding box center [712, 334] width 439 height 387
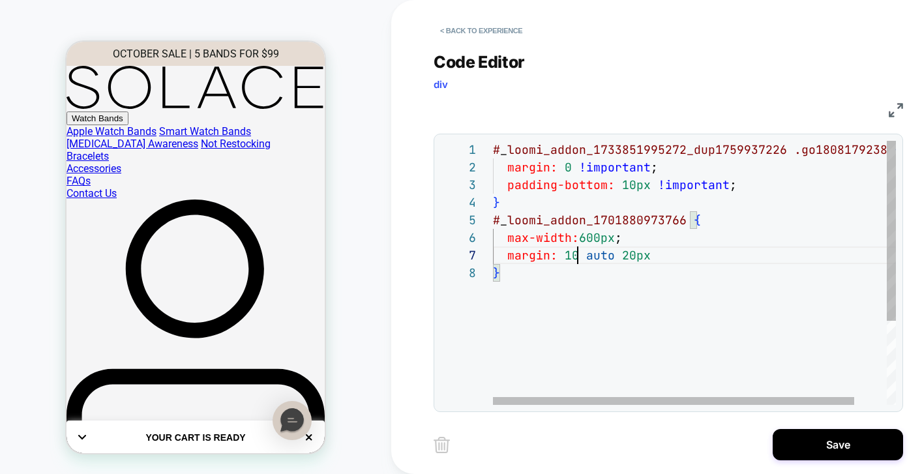
click at [576, 258] on div "margin: 0 !important ; padding-bottom: 10px !important ; } # _ loomi_addon_1701…" at bounding box center [712, 334] width 439 height 387
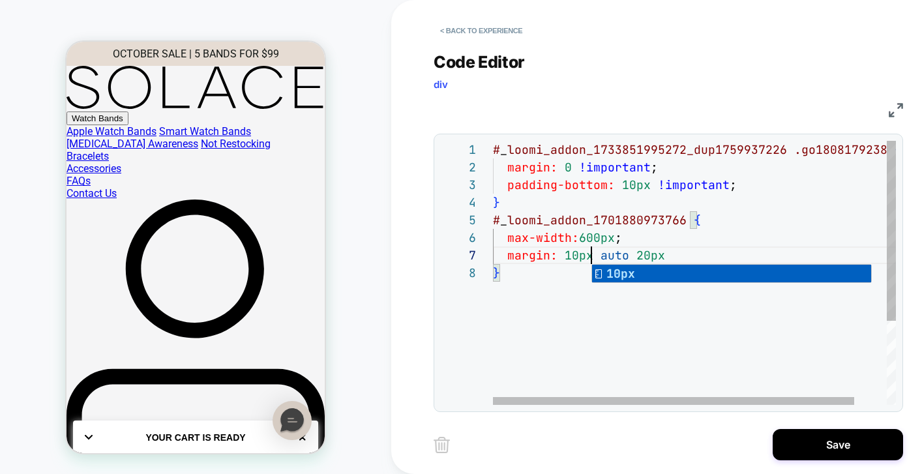
scroll to position [106, 98]
click at [540, 342] on div "margin: 0 !important ; padding-bottom: 10px !important ; } # _ loomi_addon_1701…" at bounding box center [712, 334] width 439 height 387
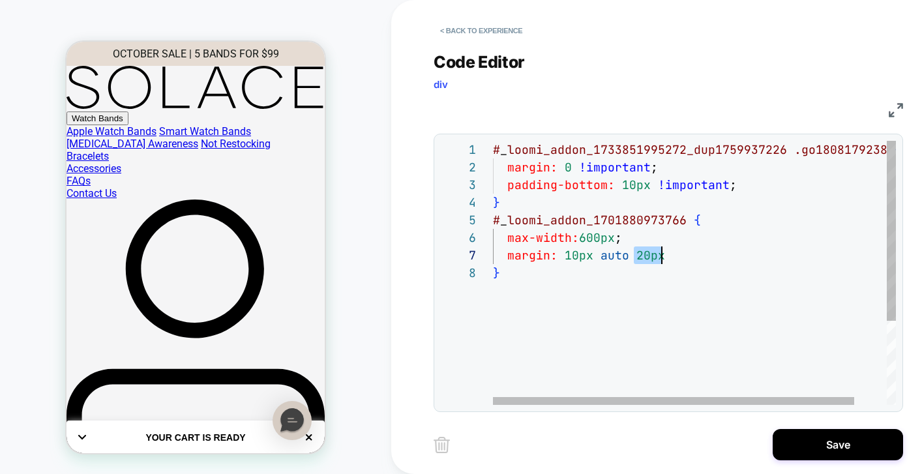
drag, startPoint x: 633, startPoint y: 256, endPoint x: 664, endPoint y: 258, distance: 30.7
click at [664, 258] on div "margin: 0 !important ; padding-bottom: 10px !important ; } # _ loomi_addon_1701…" at bounding box center [712, 334] width 439 height 387
click at [666, 332] on div "margin: 0 !important ; padding-bottom: 10px !important ; } # _ loomi_addon_1701…" at bounding box center [712, 334] width 439 height 387
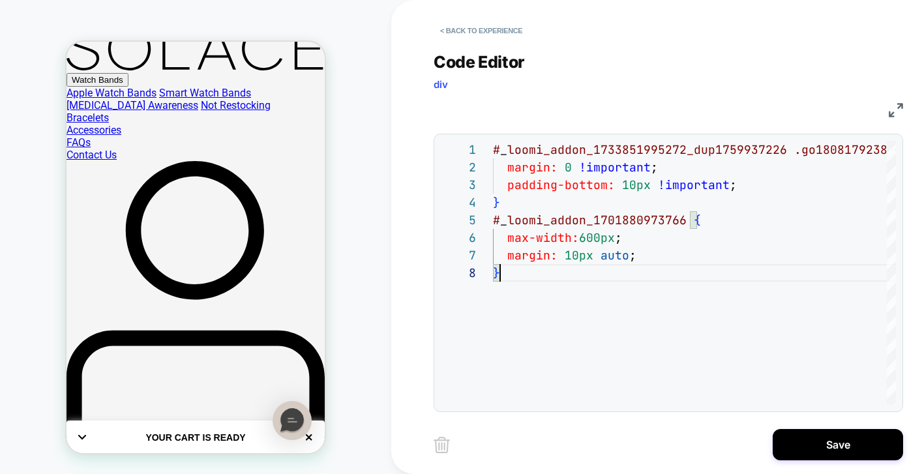
scroll to position [0, 0]
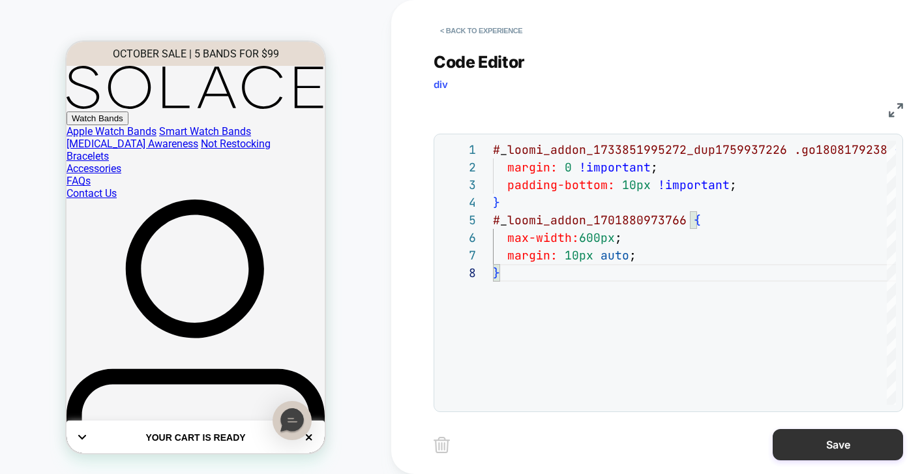
type textarea "**********"
click at [876, 446] on button "Save" at bounding box center [838, 444] width 130 height 31
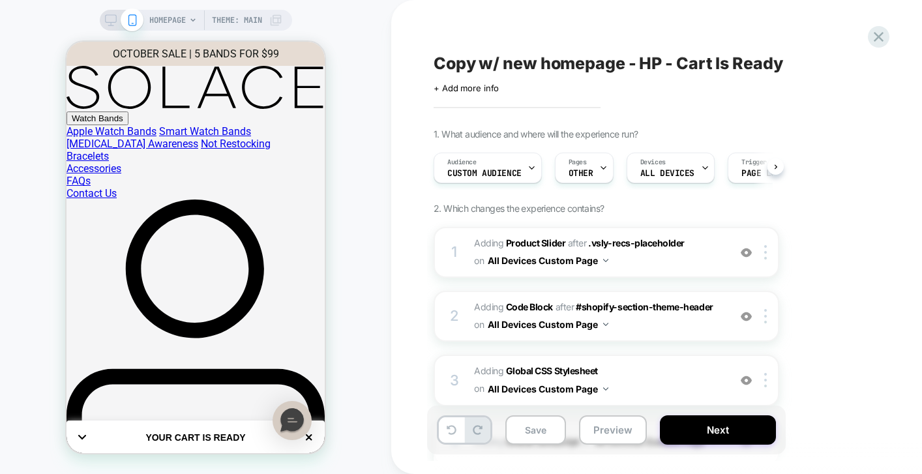
scroll to position [0, 1]
click at [110, 23] on icon at bounding box center [111, 20] width 12 height 12
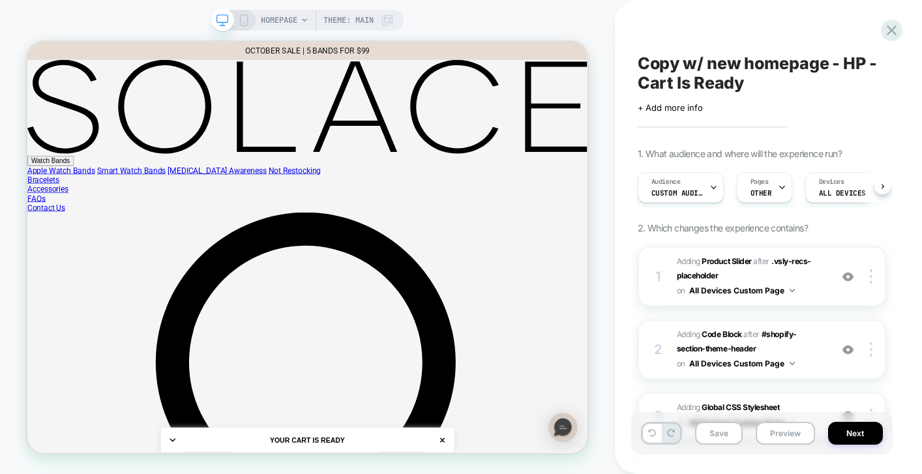
scroll to position [0, 1]
click at [243, 22] on icon at bounding box center [244, 20] width 12 height 12
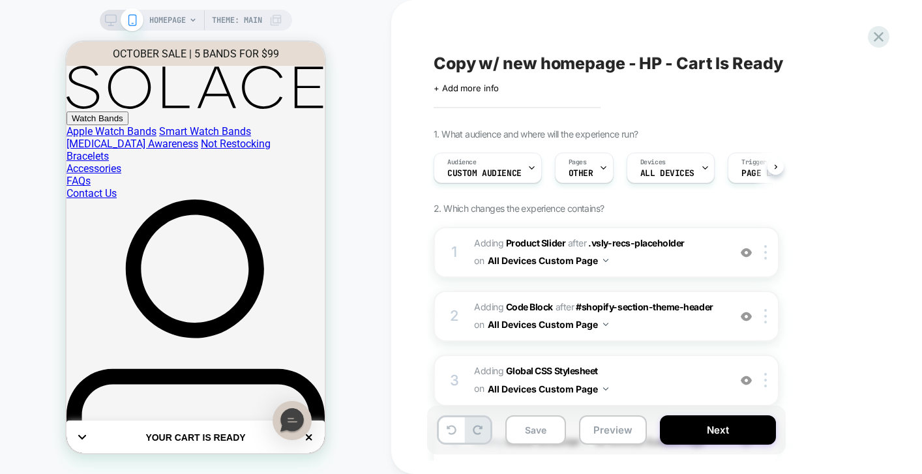
scroll to position [0, 1]
click at [106, 15] on icon at bounding box center [111, 20] width 12 height 12
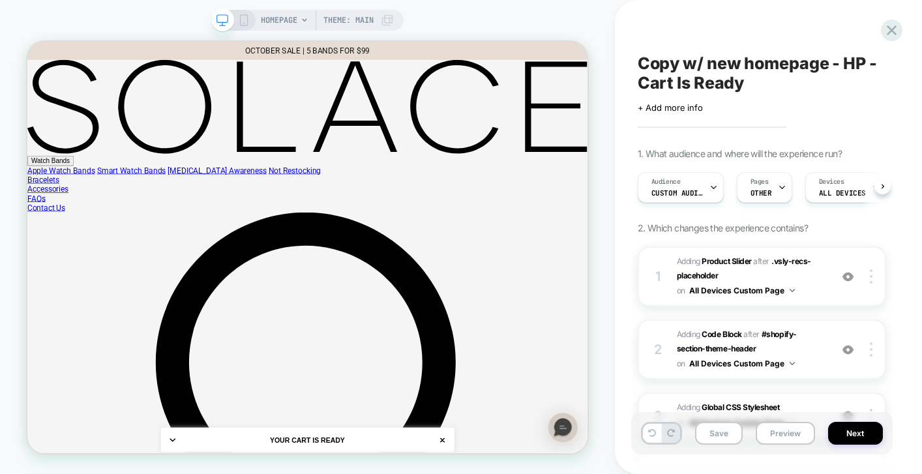
scroll to position [0, 1]
click at [849, 436] on button "Next" at bounding box center [855, 433] width 55 height 23
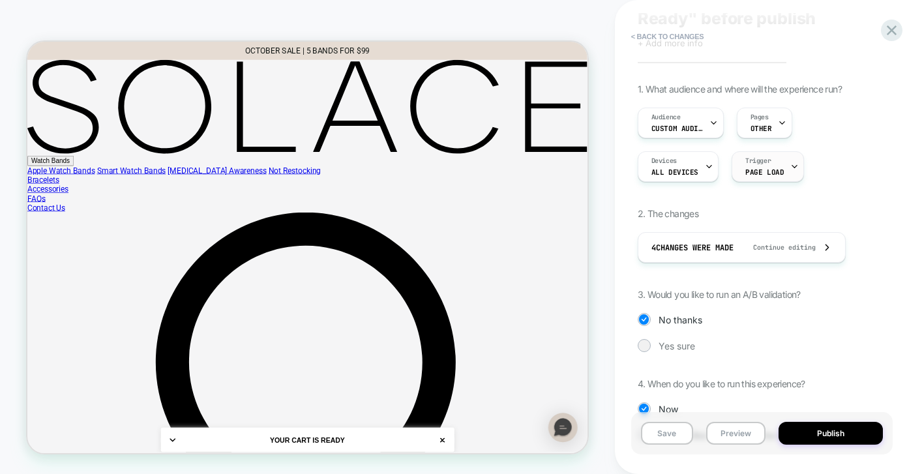
scroll to position [91, 0]
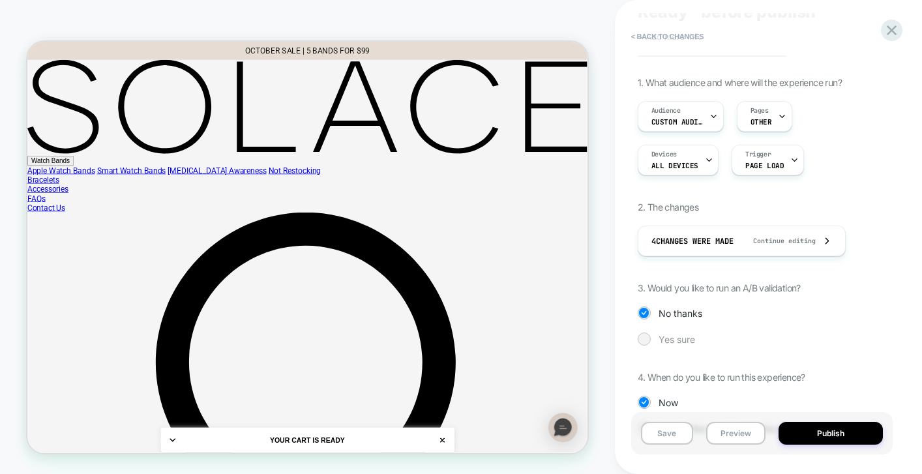
click at [668, 341] on span "Yes sure" at bounding box center [676, 339] width 37 height 11
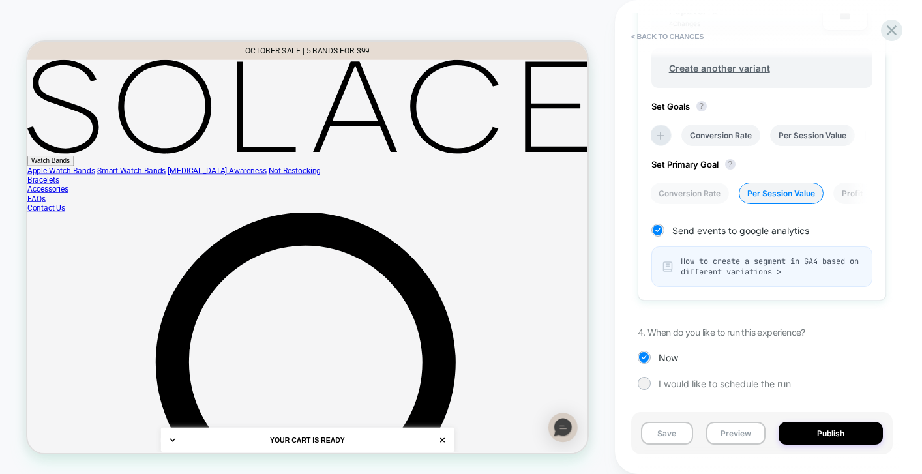
scroll to position [0, 0]
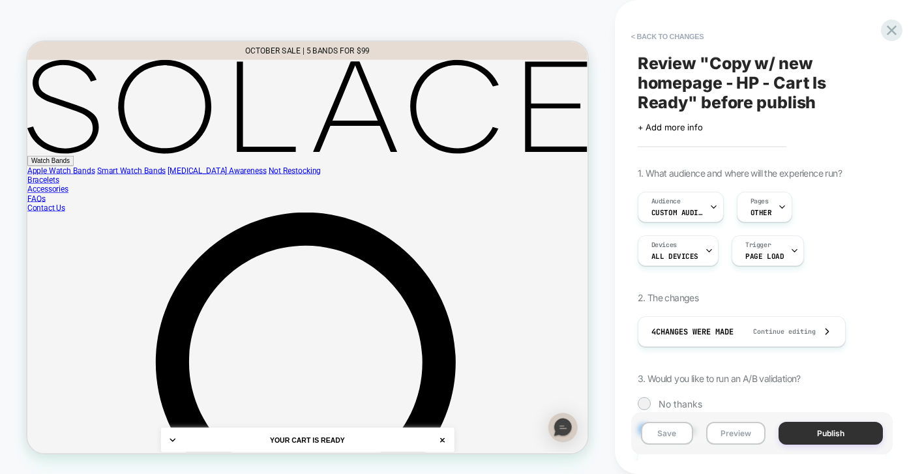
click at [837, 424] on button "Publish" at bounding box center [830, 433] width 104 height 23
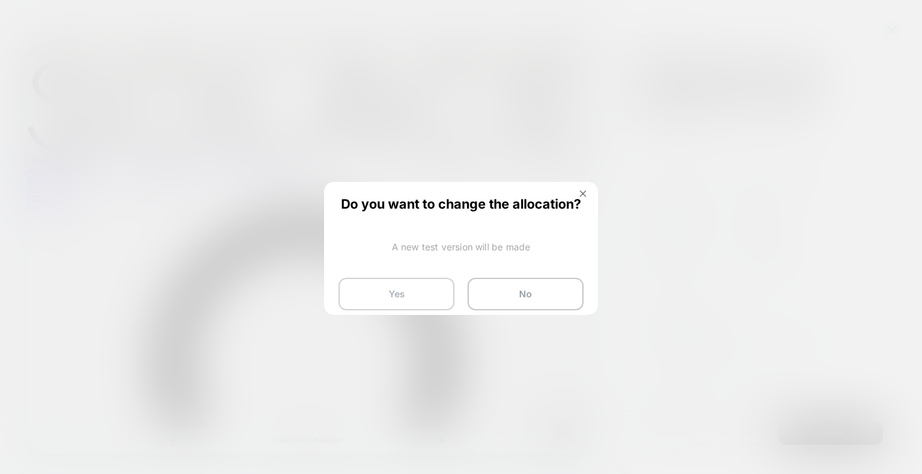
click at [436, 297] on button "Yes" at bounding box center [396, 294] width 116 height 33
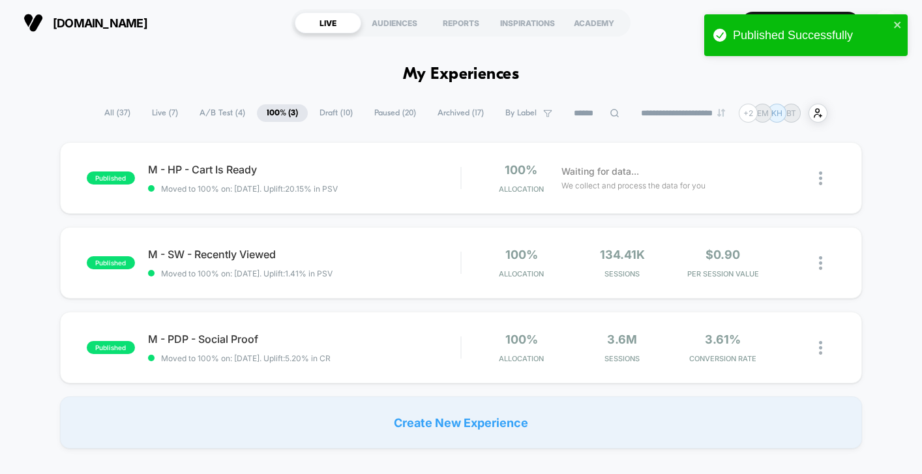
click at [321, 115] on span "Draft ( 10 )" at bounding box center [336, 113] width 53 height 18
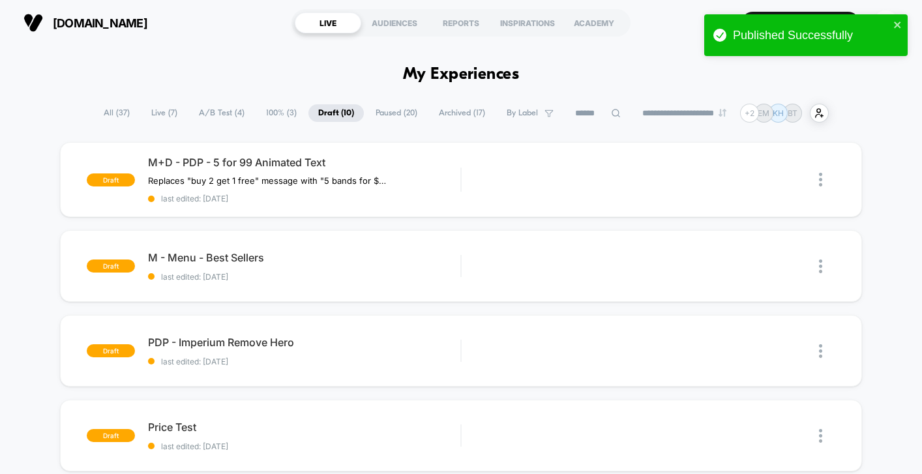
click at [256, 117] on span "100% ( 3 )" at bounding box center [281, 113] width 50 height 18
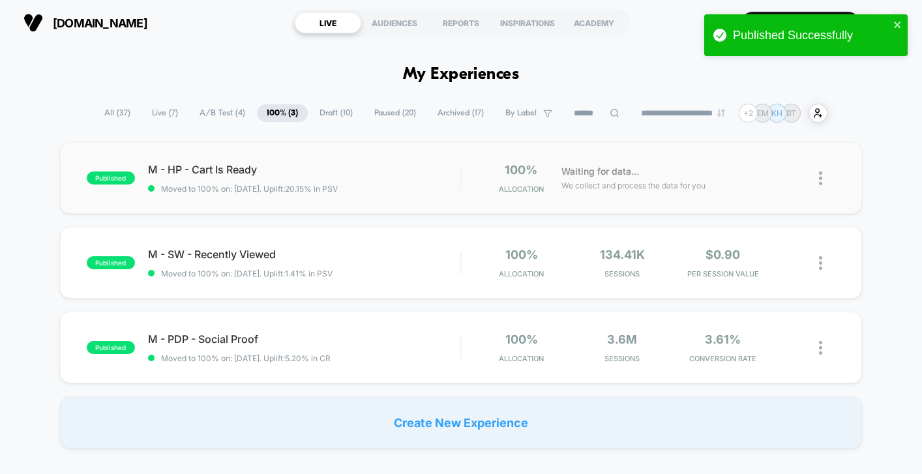
click at [819, 177] on img at bounding box center [820, 178] width 3 height 14
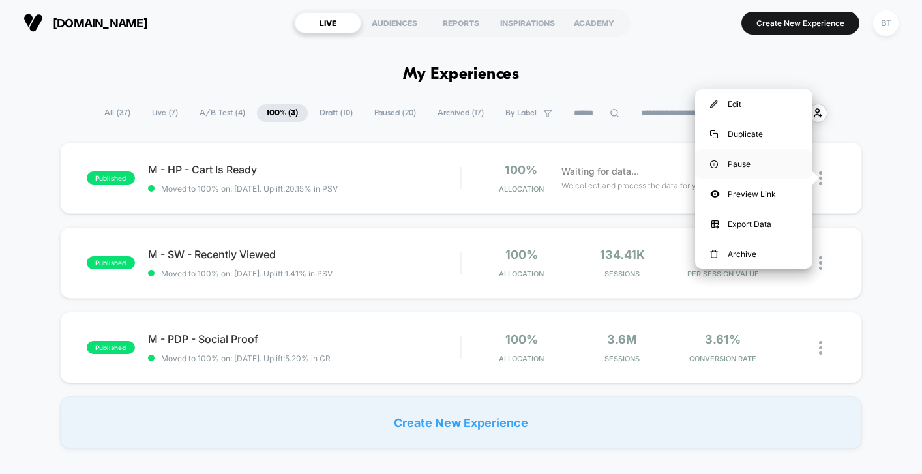
click at [781, 166] on div "Pause" at bounding box center [753, 163] width 117 height 29
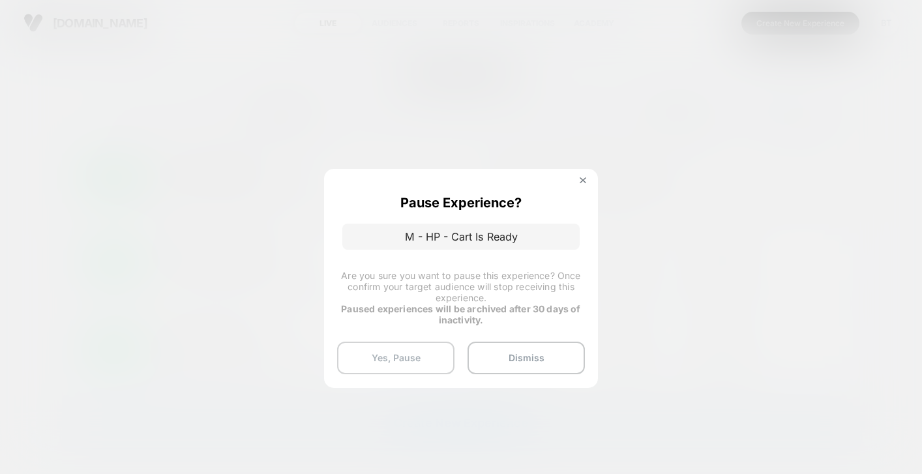
click at [426, 362] on button "Yes, Pause" at bounding box center [395, 358] width 117 height 33
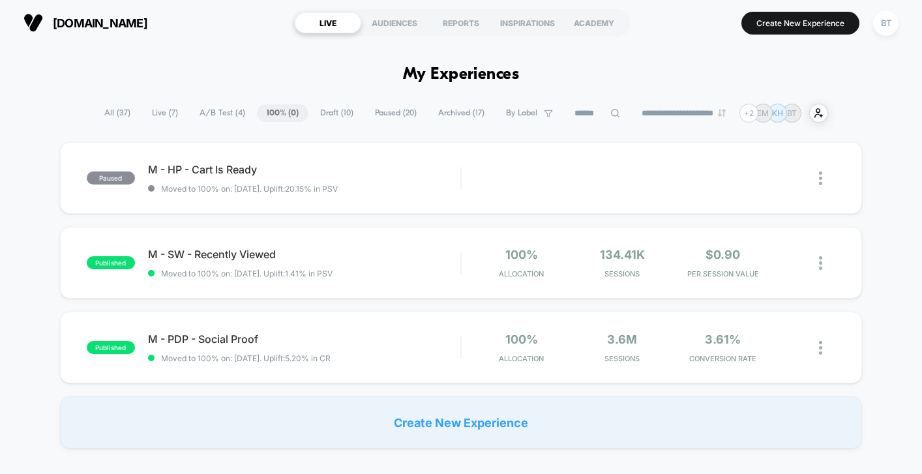
click at [153, 113] on span "Live ( 7 )" at bounding box center [165, 113] width 46 height 18
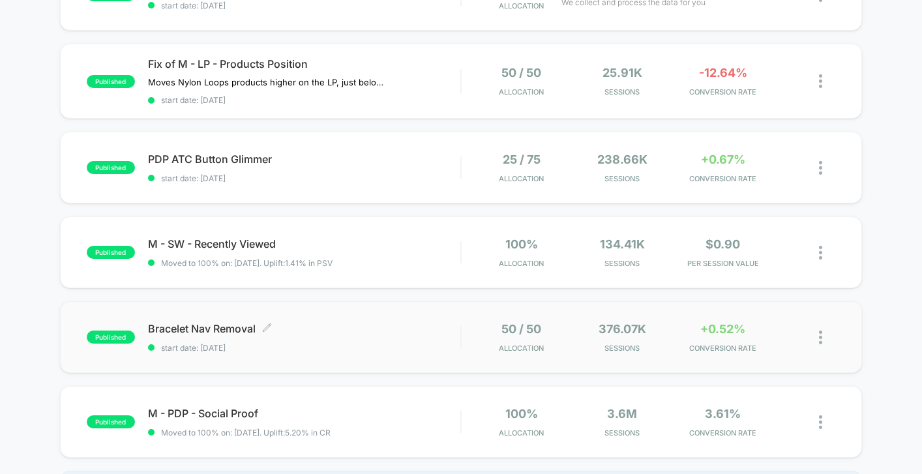
scroll to position [174, 0]
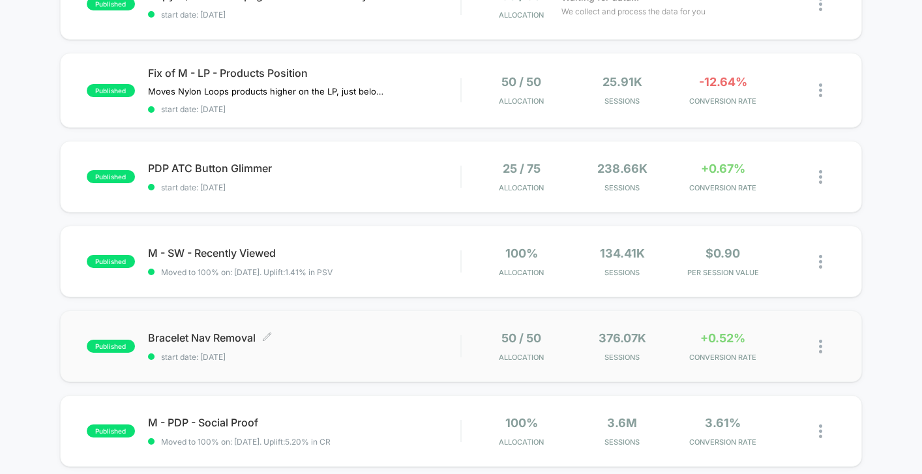
click at [412, 342] on span "Bracelet Nav Removal Click to edit experience details" at bounding box center [304, 337] width 312 height 13
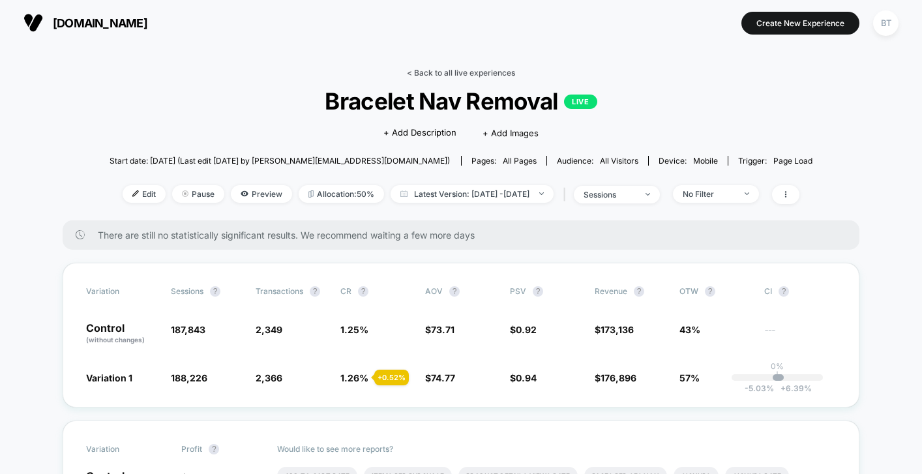
click at [436, 71] on link "< Back to all live experiences" at bounding box center [461, 73] width 108 height 10
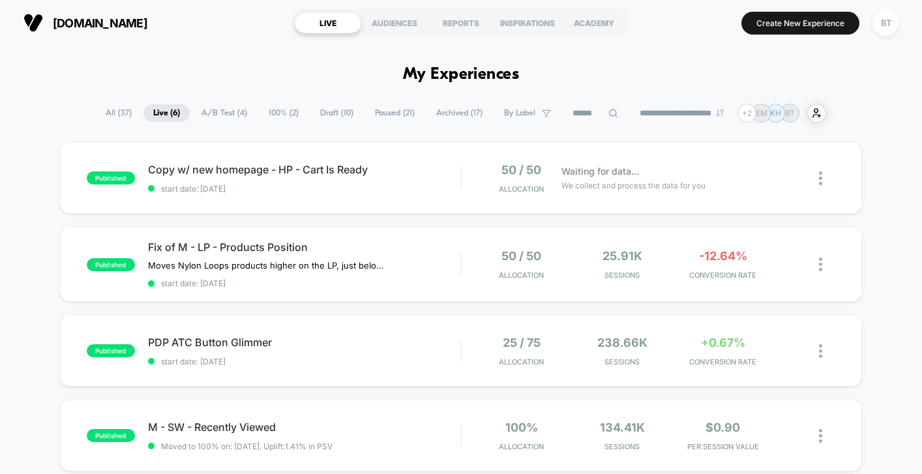
click at [392, 114] on span "Paused ( 21 )" at bounding box center [394, 113] width 59 height 18
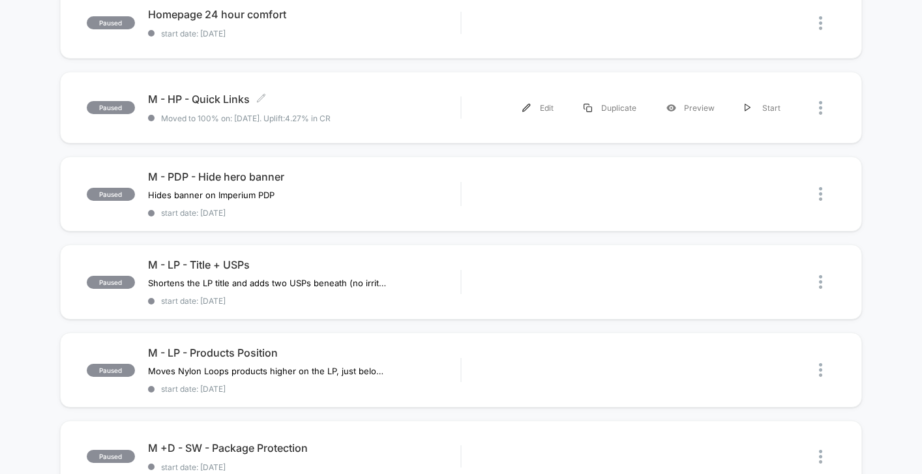
scroll to position [495, 0]
click at [445, 100] on span "M - HP - Quick Links Click to edit experience details" at bounding box center [304, 98] width 312 height 13
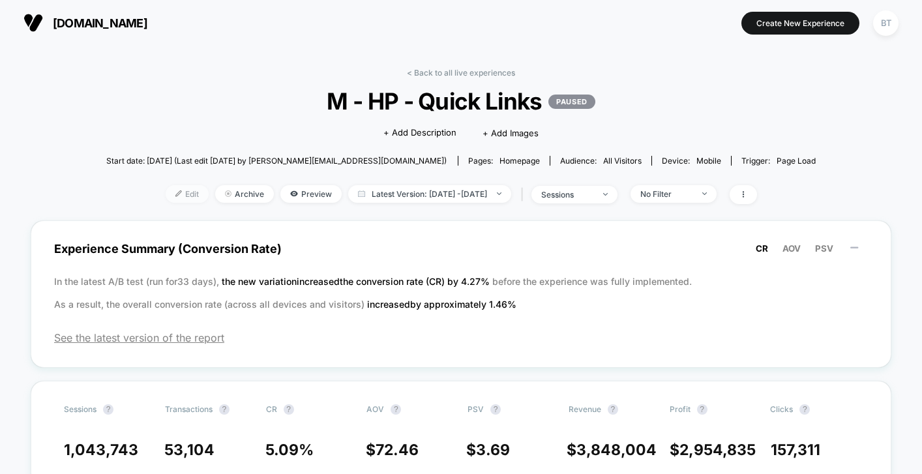
click at [166, 186] on span "Edit" at bounding box center [187, 194] width 43 height 18
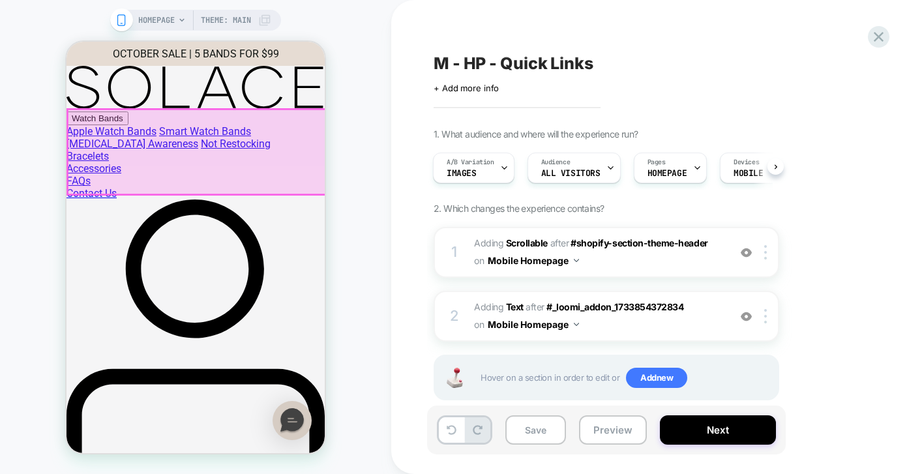
scroll to position [0, 1]
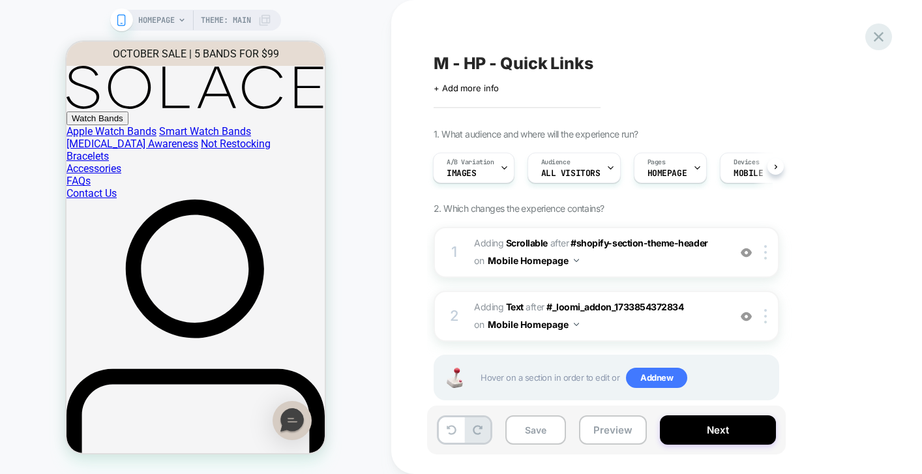
click at [872, 40] on icon at bounding box center [879, 37] width 18 height 18
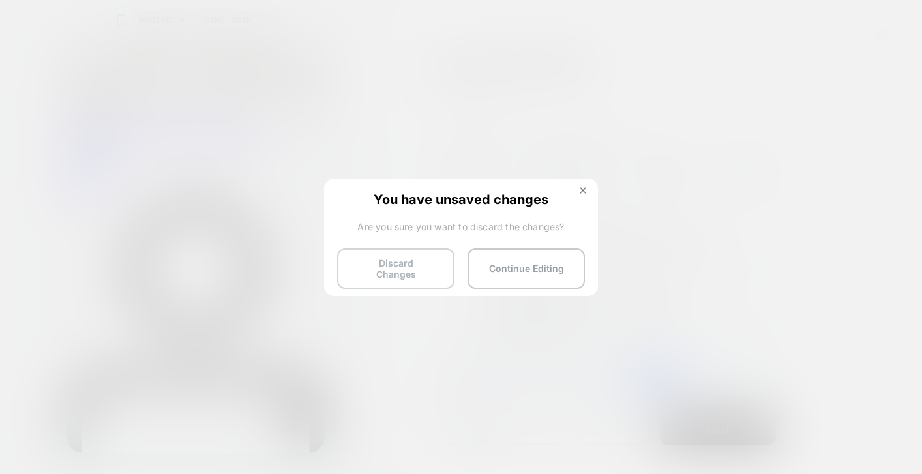
click at [401, 268] on button "Discard Changes" at bounding box center [395, 268] width 117 height 40
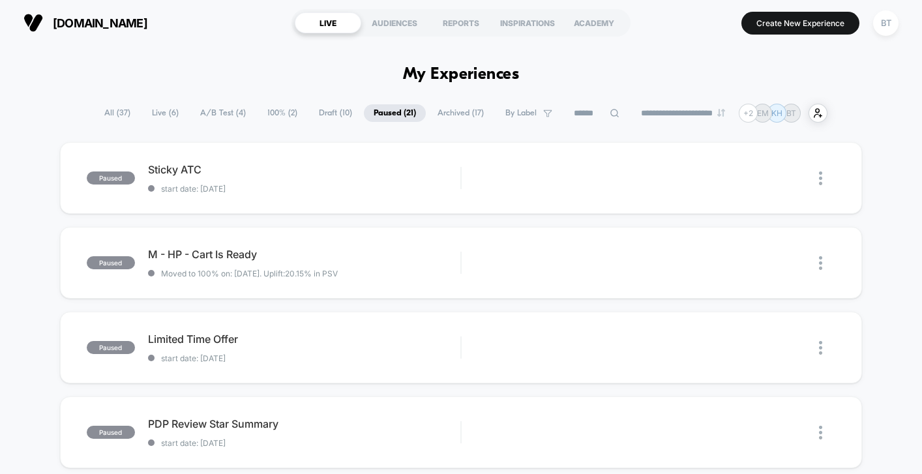
click at [159, 113] on span "Live ( 6 )" at bounding box center [165, 113] width 46 height 18
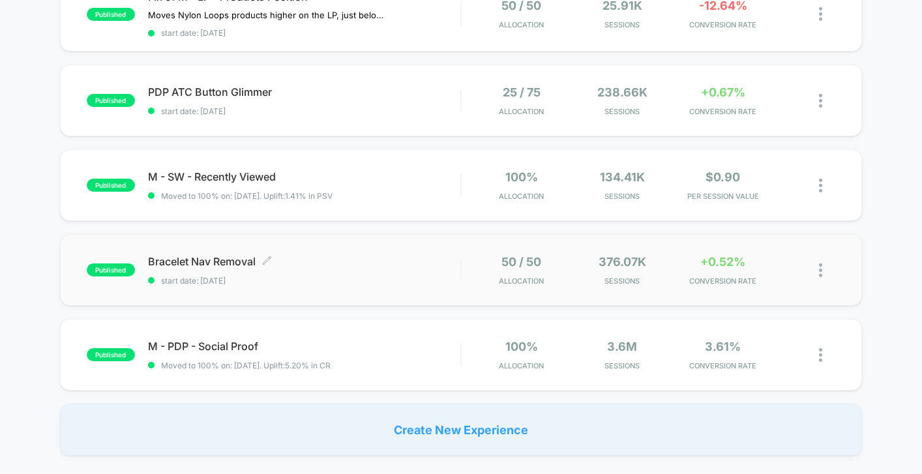
scroll to position [251, 0]
click at [429, 273] on div "Bracelet Nav Removal Click to edit experience details Click to edit experience …" at bounding box center [304, 269] width 312 height 31
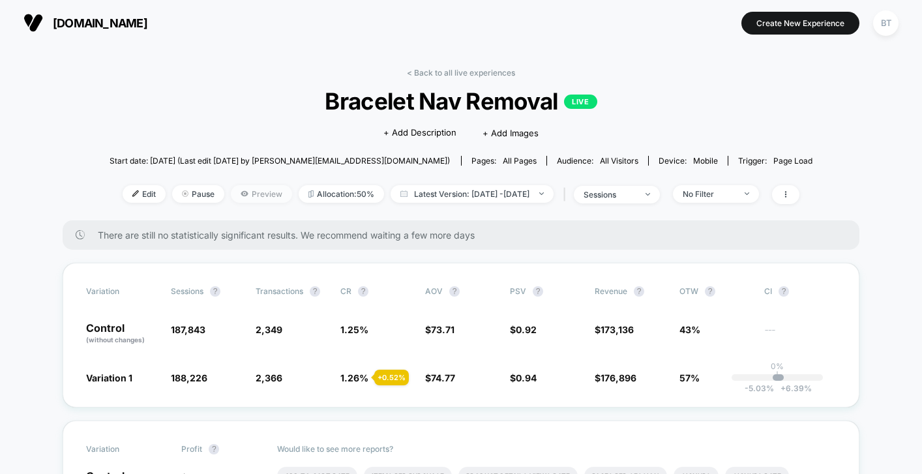
click at [243, 199] on span "Preview" at bounding box center [261, 194] width 61 height 18
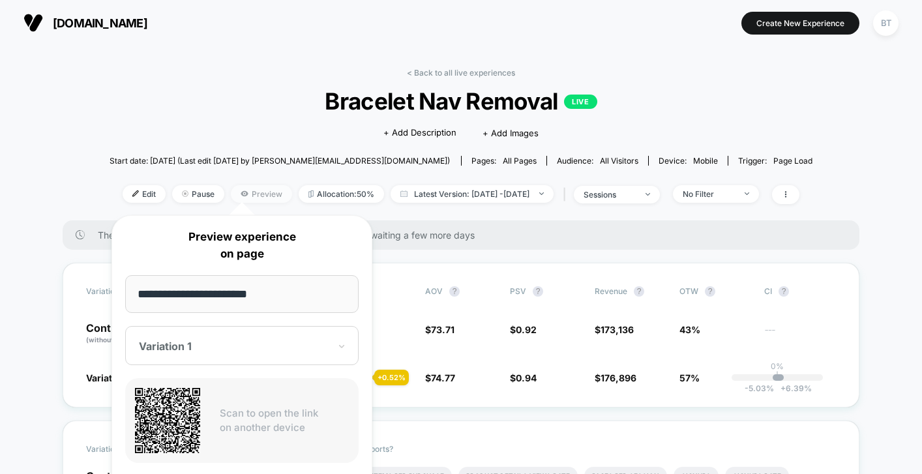
click at [244, 196] on span "Preview" at bounding box center [261, 194] width 61 height 18
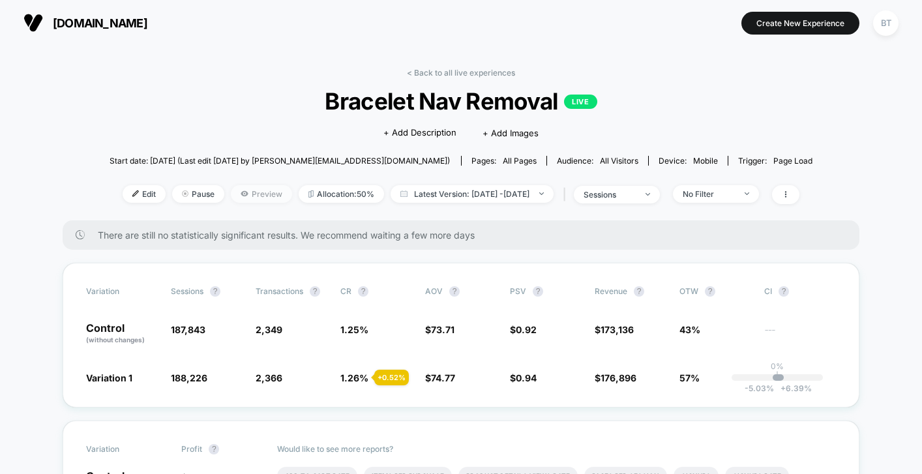
click at [241, 191] on span "Preview" at bounding box center [261, 194] width 61 height 18
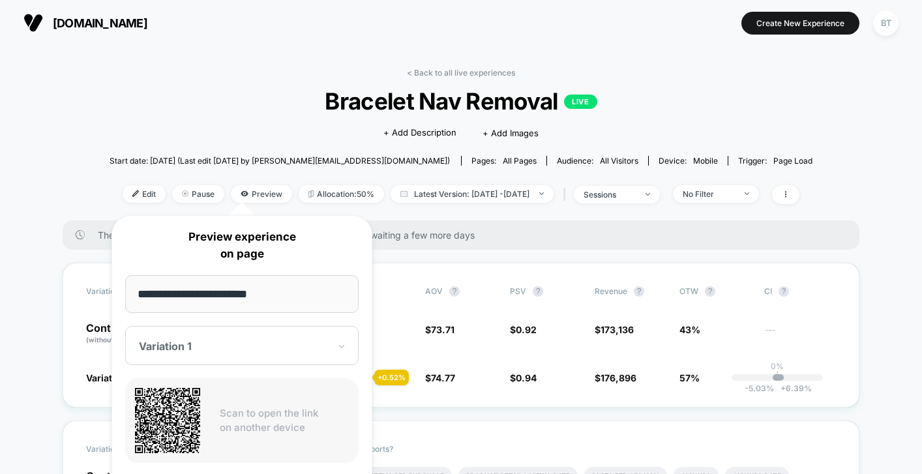
click at [269, 76] on div "< Back to all live experiences Bracelet Nav Removal LIVE Click to edit experien…" at bounding box center [461, 144] width 703 height 153
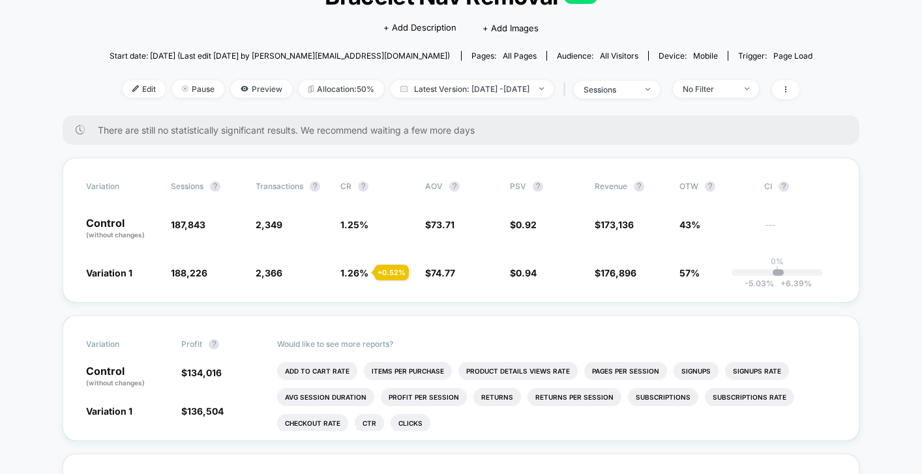
scroll to position [177, 0]
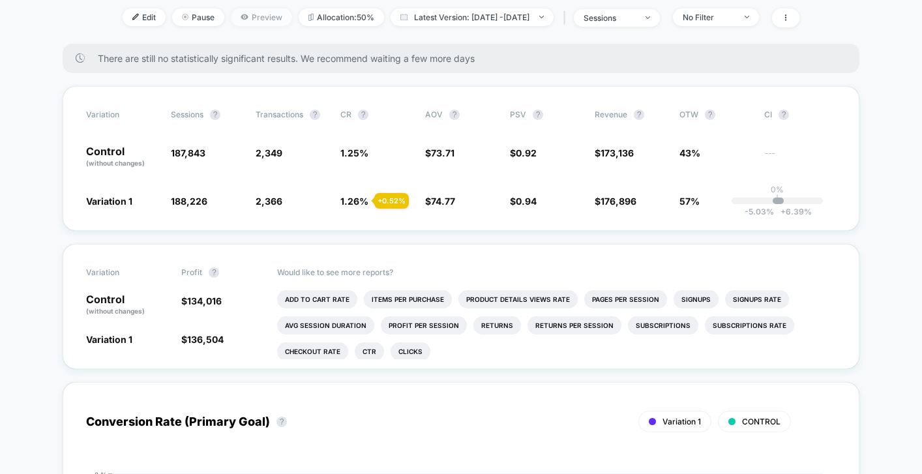
click at [237, 20] on span "Preview" at bounding box center [261, 17] width 61 height 18
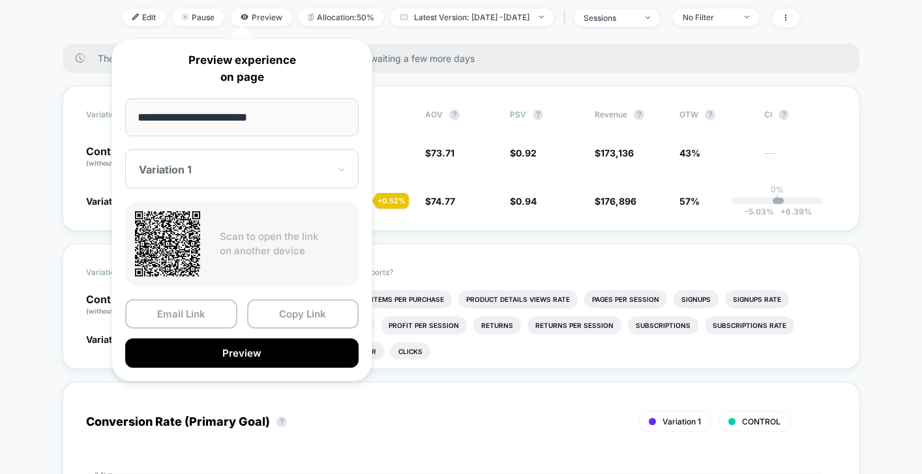
click at [237, 367] on div "**********" at bounding box center [241, 209] width 261 height 343
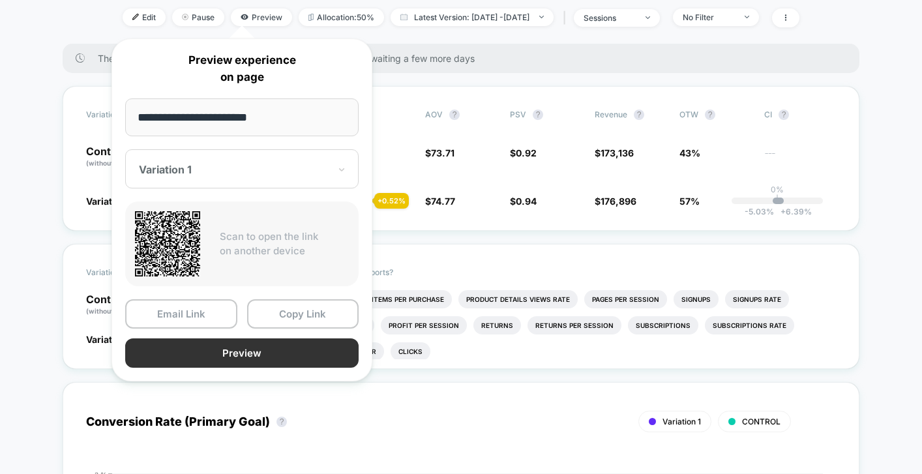
click at [237, 349] on button "Preview" at bounding box center [241, 352] width 233 height 29
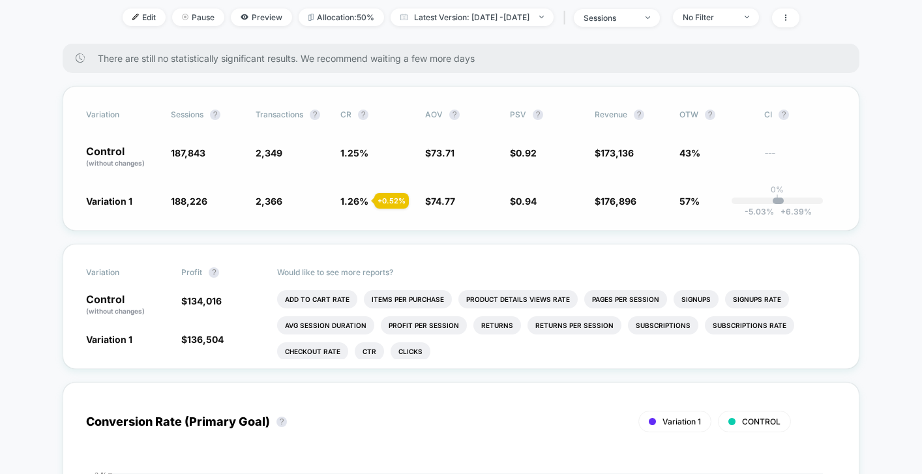
scroll to position [0, 0]
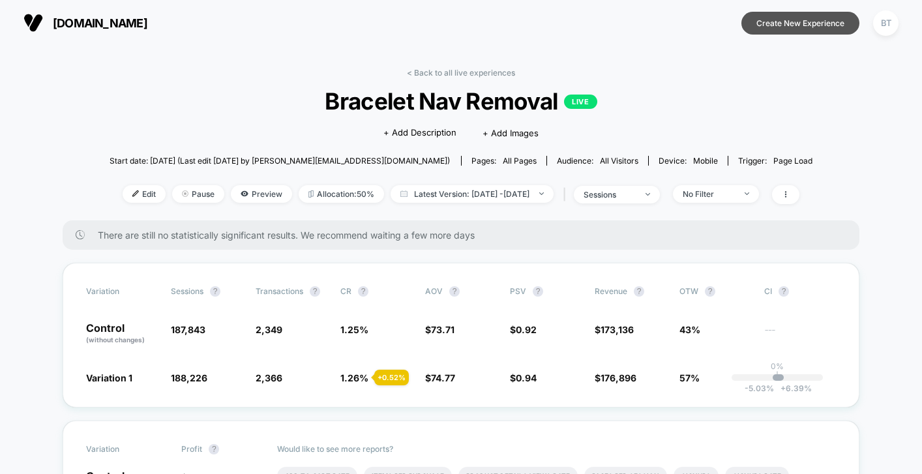
click at [777, 28] on button "Create New Experience" at bounding box center [800, 23] width 118 height 23
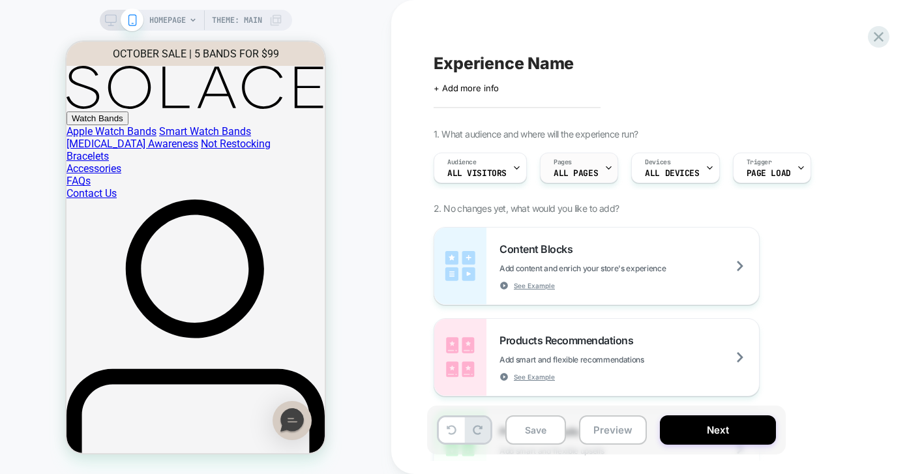
click at [567, 172] on span "ALL PAGES" at bounding box center [575, 173] width 44 height 9
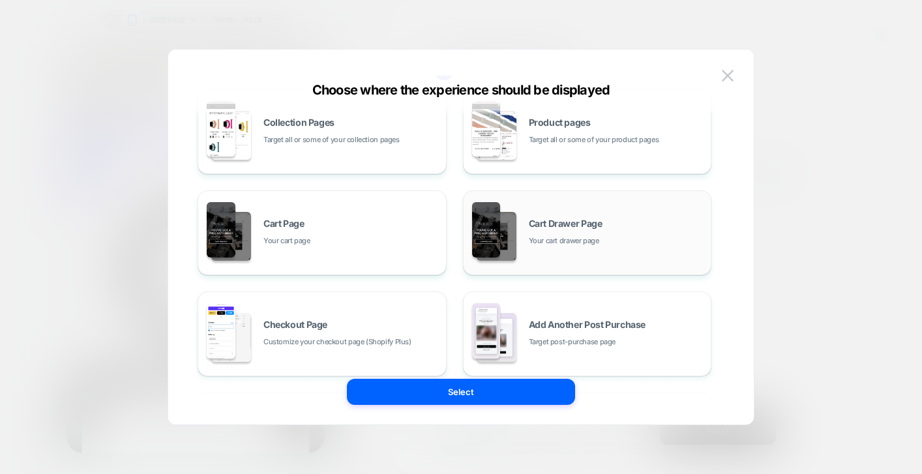
scroll to position [129, 0]
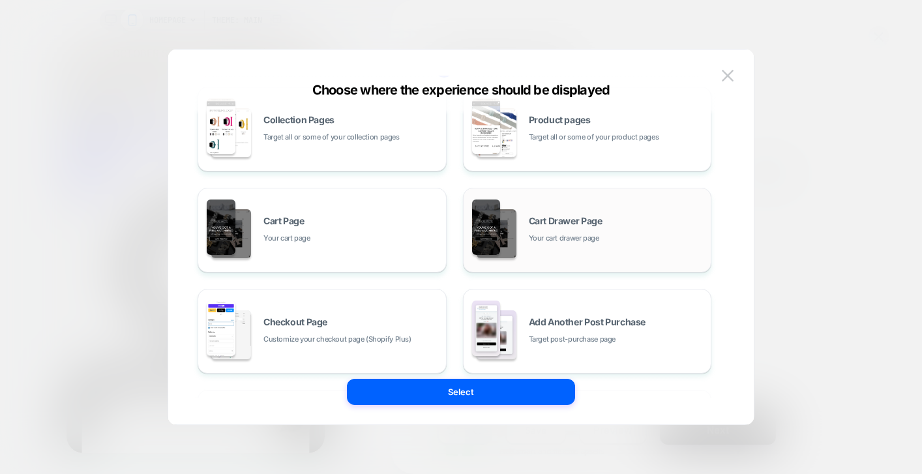
click at [535, 227] on div "Cart Drawer Page Your cart drawer page" at bounding box center [617, 230] width 176 height 28
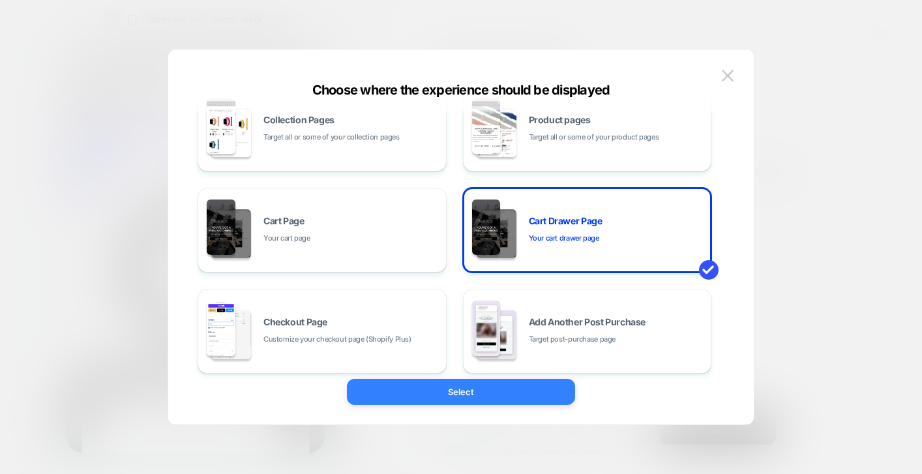
click at [503, 398] on button "Select" at bounding box center [461, 392] width 228 height 26
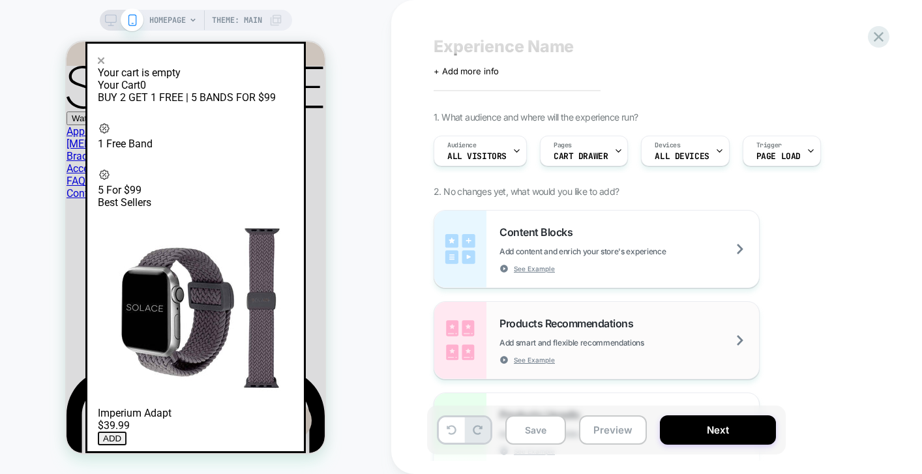
scroll to position [68, 0]
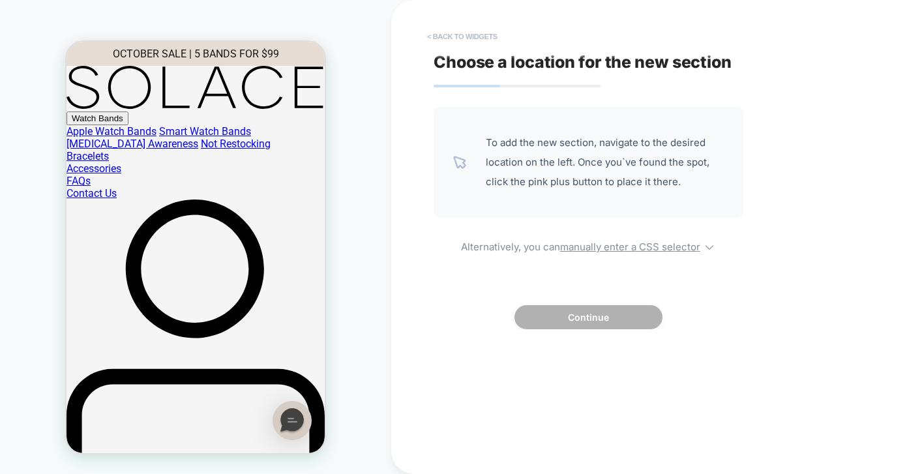
click at [479, 37] on button "< Back to widgets" at bounding box center [461, 36] width 83 height 21
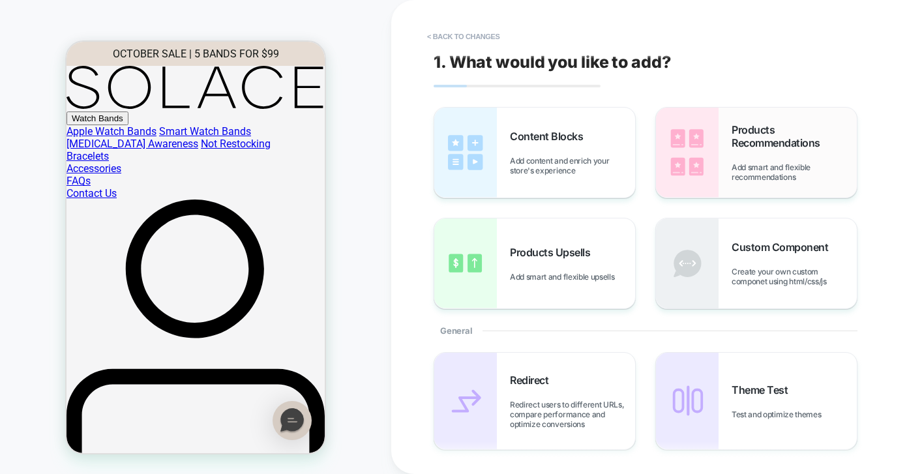
click at [788, 168] on span "Add smart and flexible recommendations" at bounding box center [793, 172] width 125 height 20
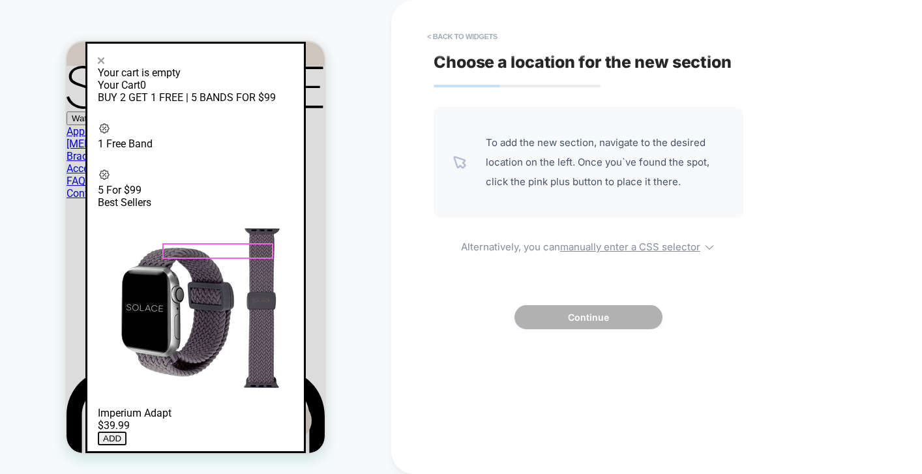
click at [201, 79] on div "Your cart is empty" at bounding box center [196, 72] width 196 height 12
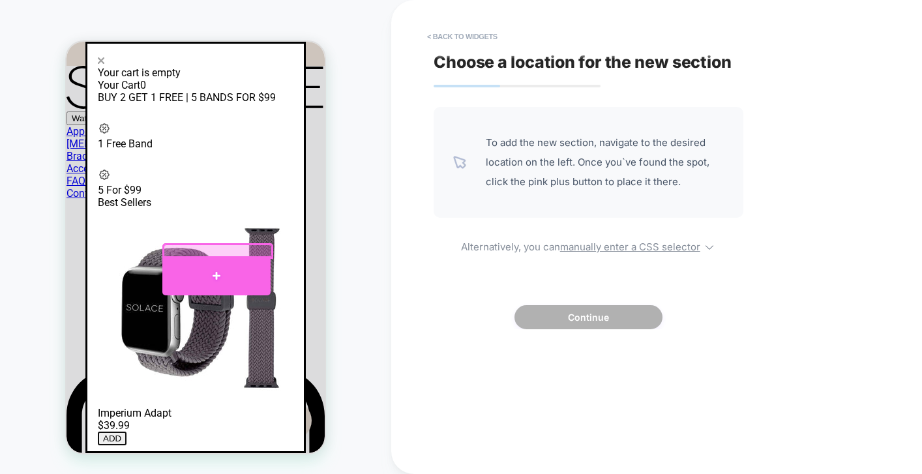
click at [196, 264] on div at bounding box center [216, 275] width 108 height 39
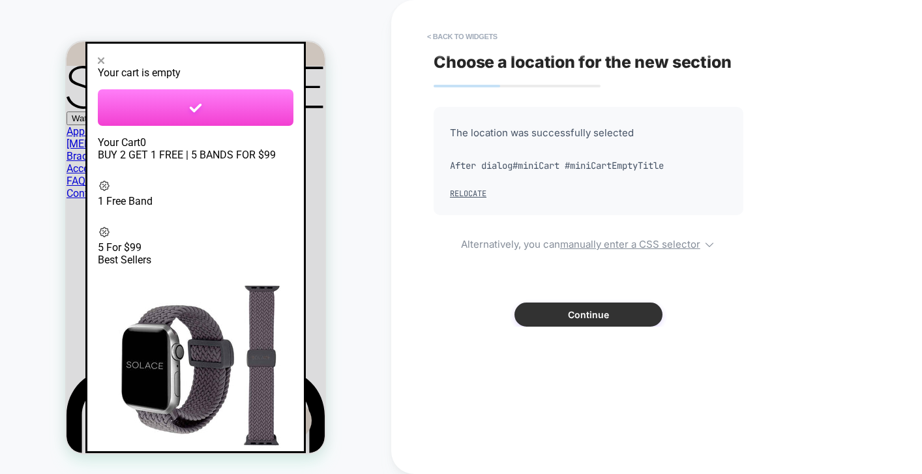
click at [576, 319] on button "Continue" at bounding box center [588, 314] width 148 height 24
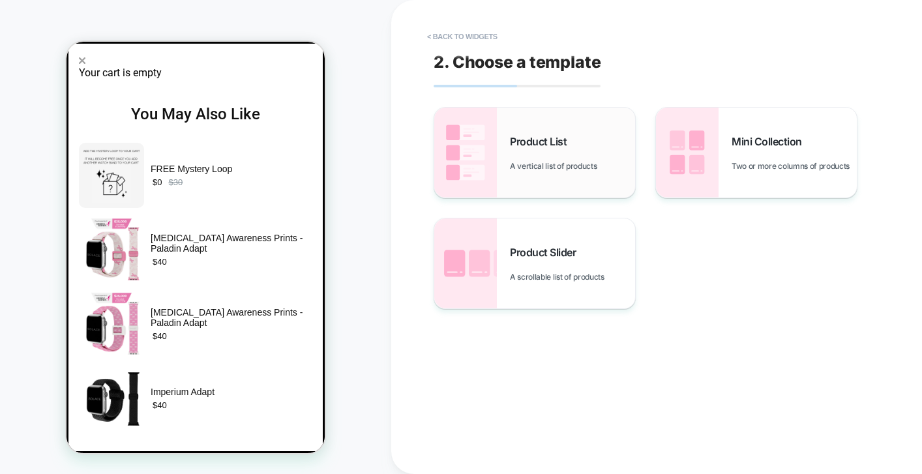
click at [507, 151] on div "Product List A vertical list of products" at bounding box center [534, 153] width 201 height 90
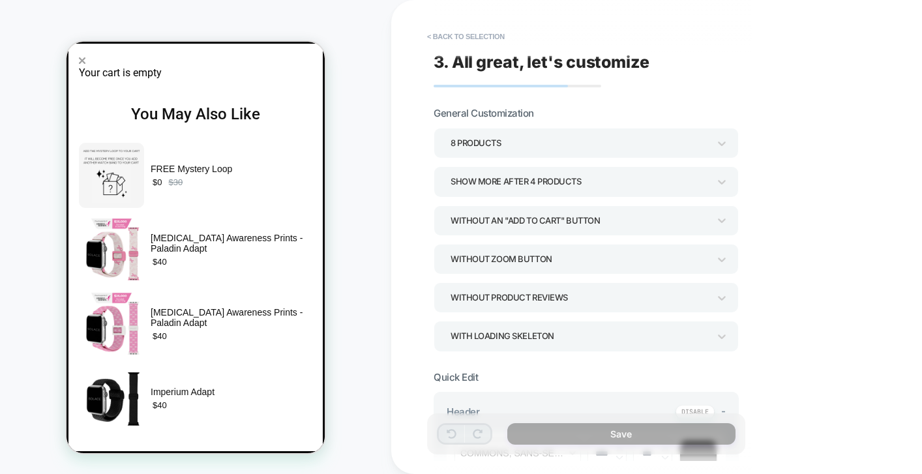
scroll to position [5, 0]
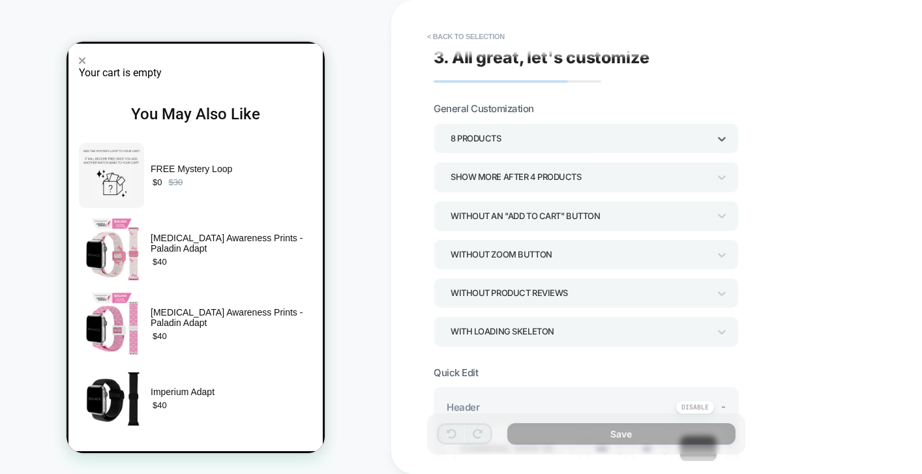
click at [540, 128] on div "8 Products" at bounding box center [579, 138] width 271 height 20
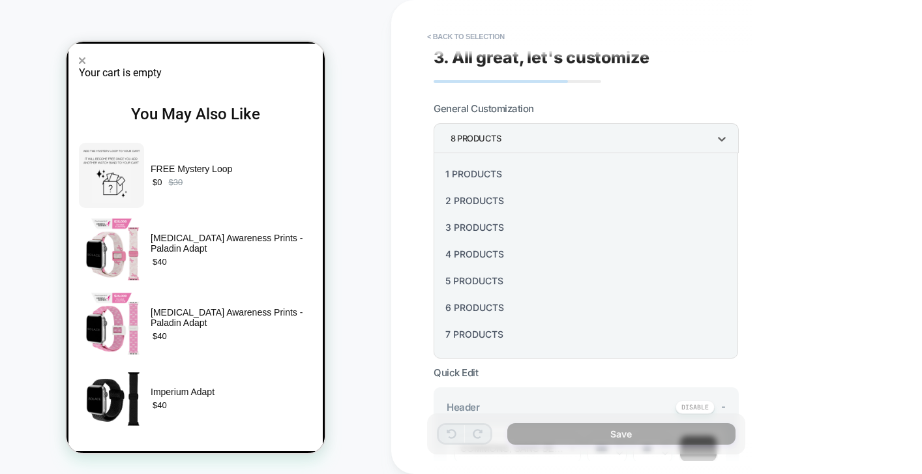
click at [696, 98] on div at bounding box center [461, 237] width 922 height 474
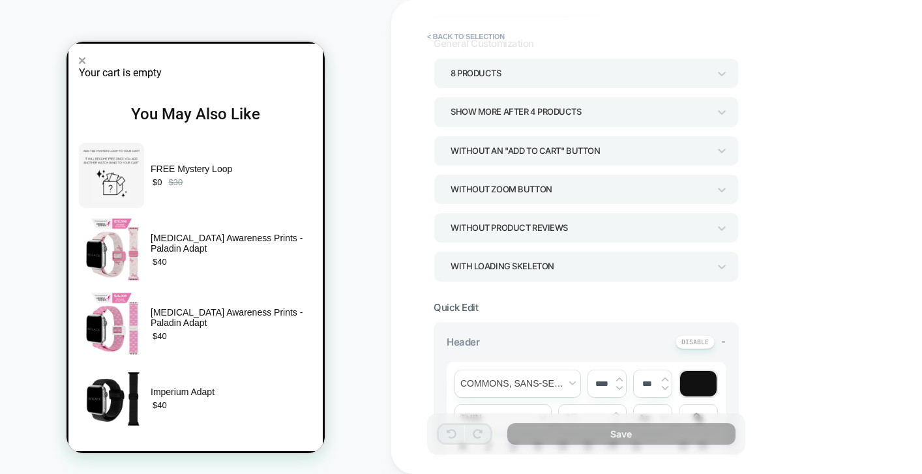
scroll to position [83, 0]
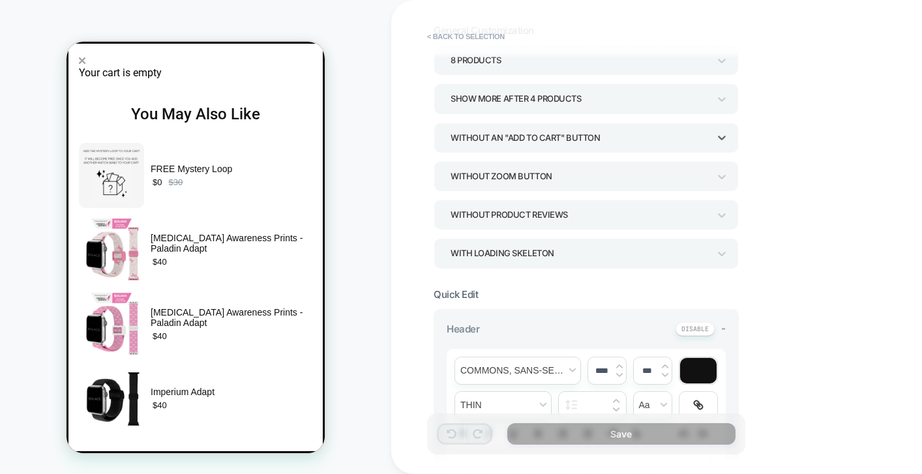
click at [544, 135] on div "Without an "add to cart" button" at bounding box center [579, 138] width 258 height 18
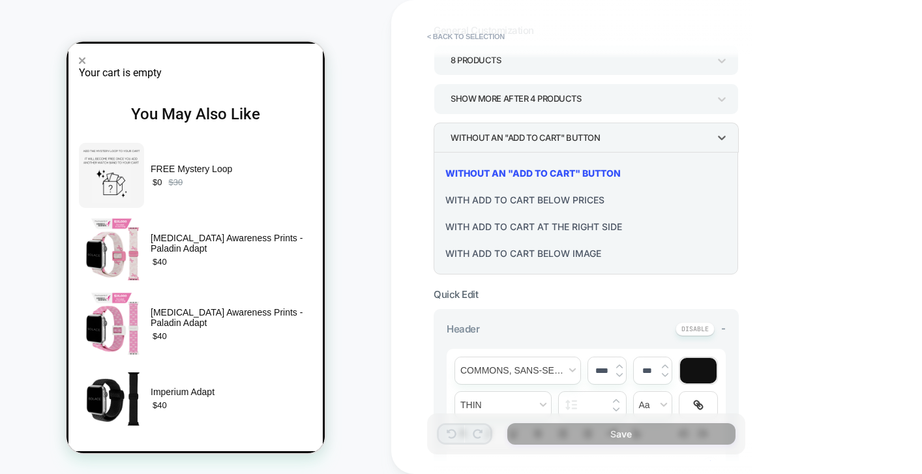
click at [804, 159] on div at bounding box center [461, 237] width 922 height 474
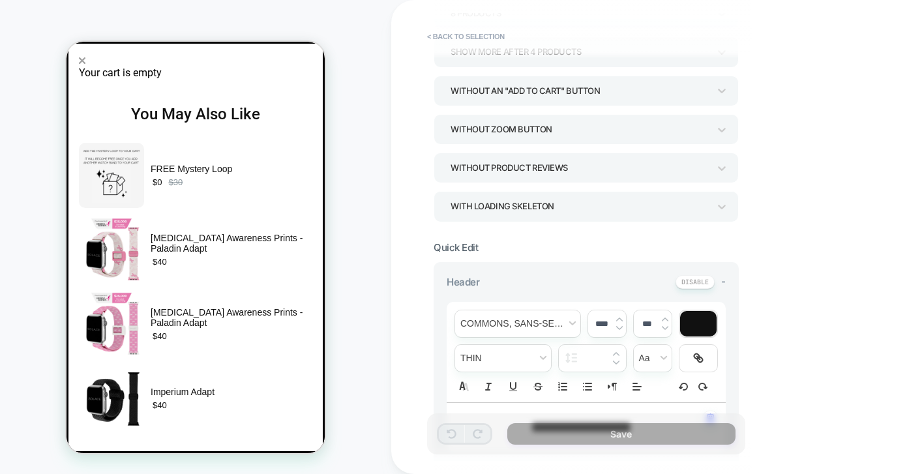
scroll to position [136, 0]
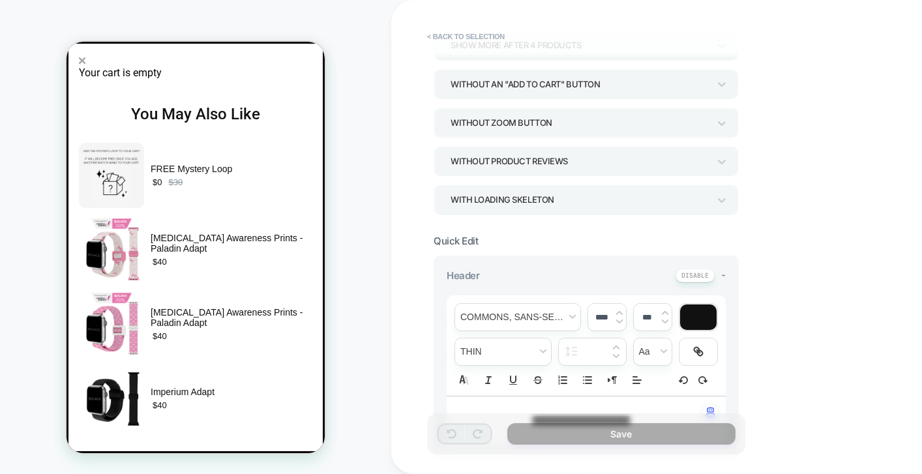
click at [645, 166] on div "Without Product Reviews" at bounding box center [579, 162] width 258 height 18
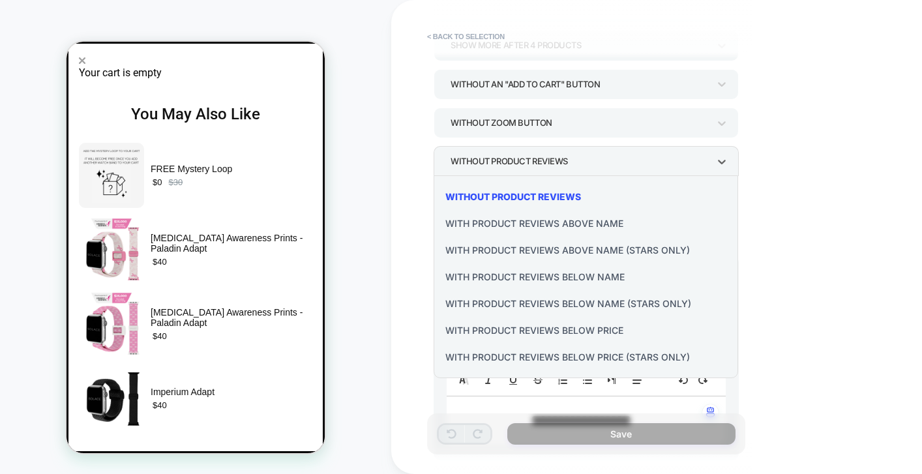
click at [794, 158] on div at bounding box center [461, 237] width 922 height 474
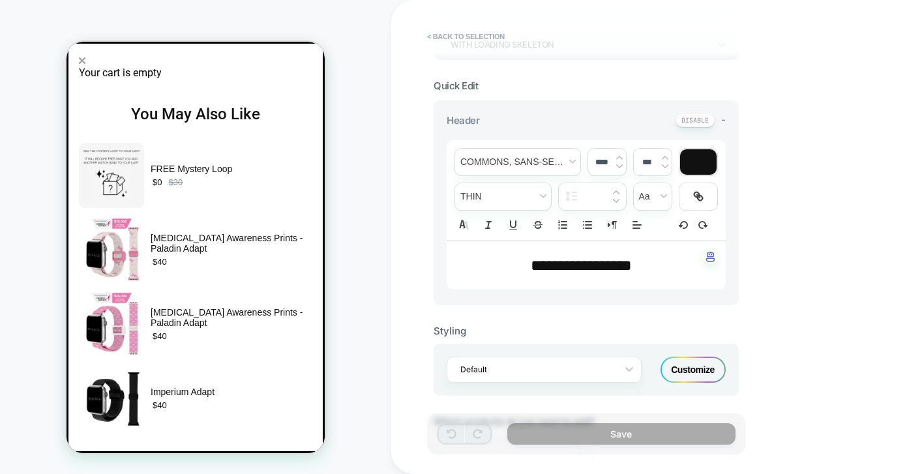
scroll to position [297, 0]
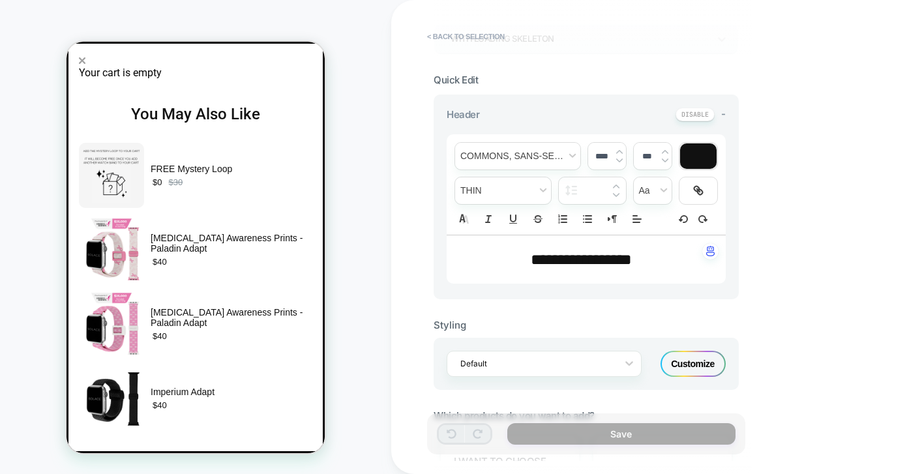
click at [565, 259] on span "**********" at bounding box center [581, 260] width 101 height 16
type input "****"
click at [565, 259] on span "**********" at bounding box center [581, 260] width 101 height 16
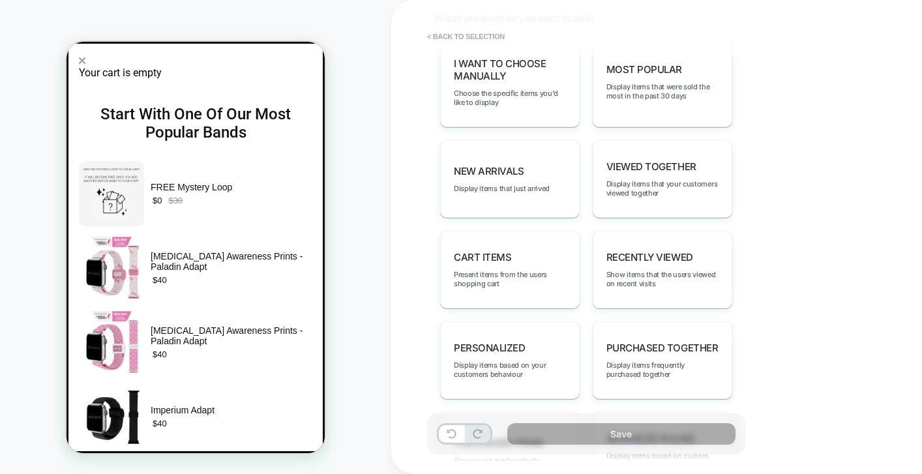
scroll to position [625, 0]
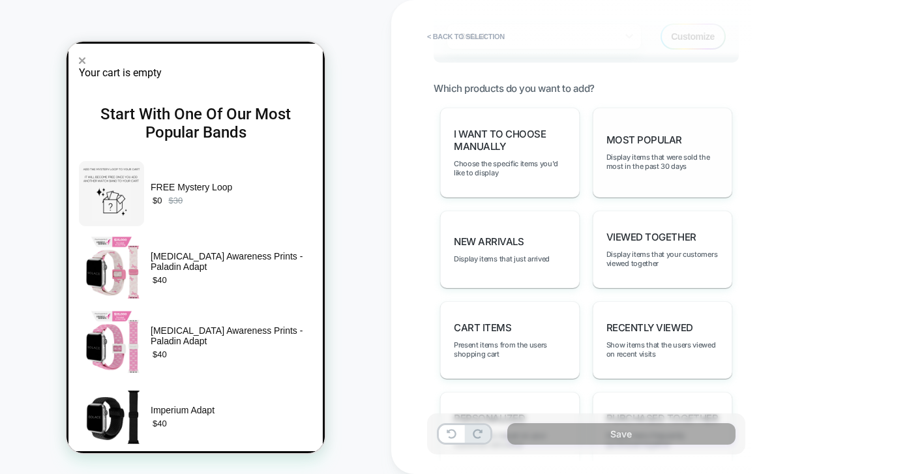
click at [640, 191] on div "Most Popular Display items that were sold the most in the past 30 days" at bounding box center [663, 153] width 140 height 90
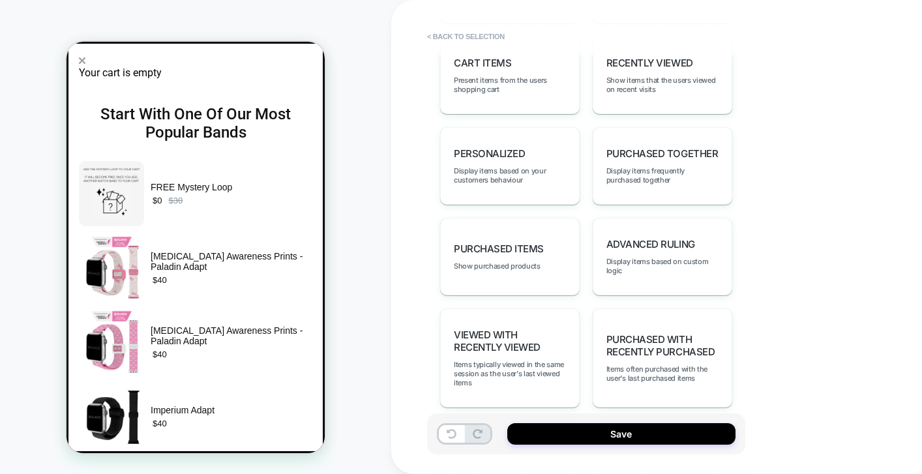
scroll to position [891, 0]
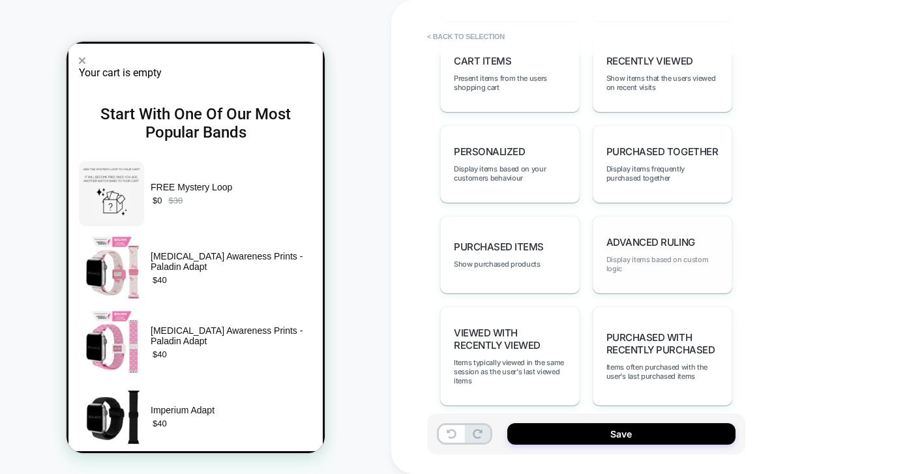
click at [671, 273] on span "Display items based on custom logic" at bounding box center [662, 264] width 112 height 18
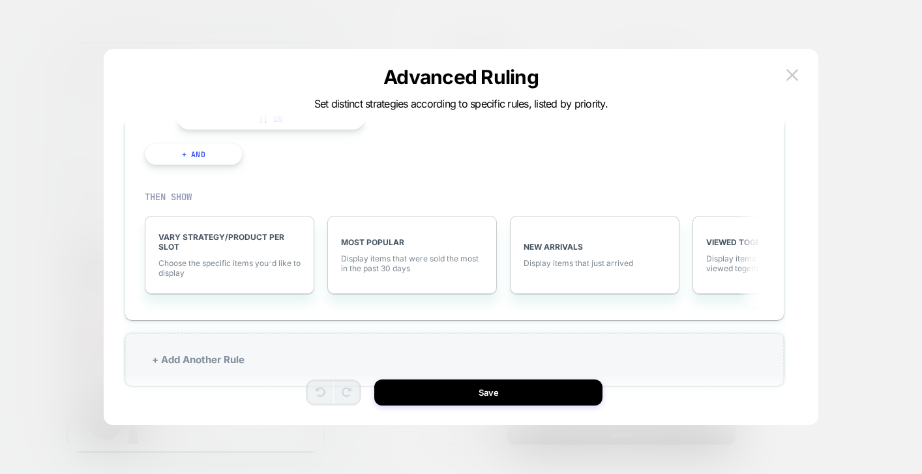
scroll to position [12, 0]
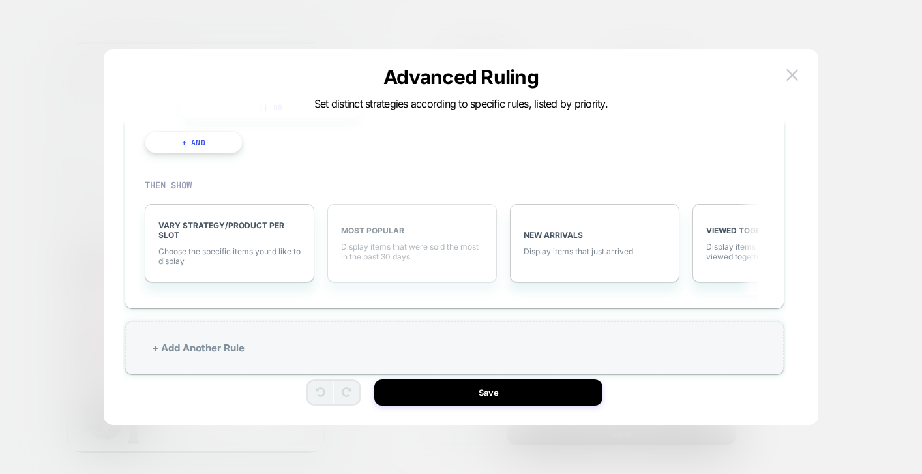
click at [408, 240] on div "MOST POPULAR Display items that were sold the most in the past 30 days" at bounding box center [411, 243] width 169 height 78
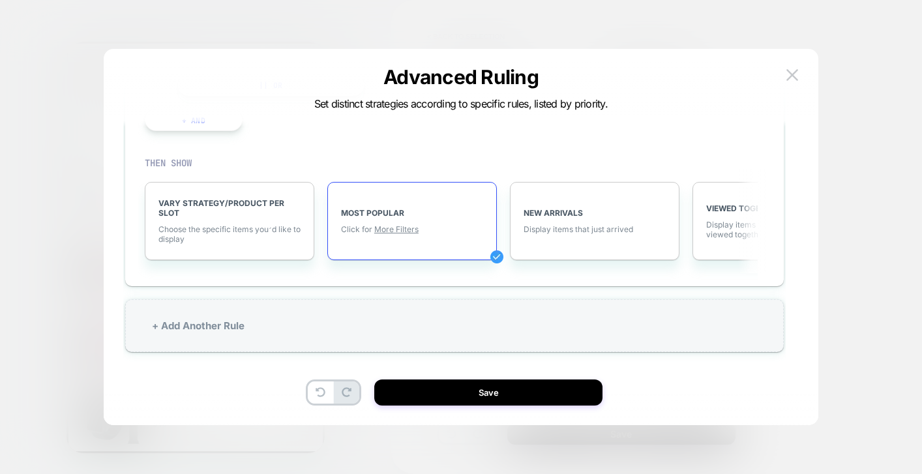
scroll to position [39, 0]
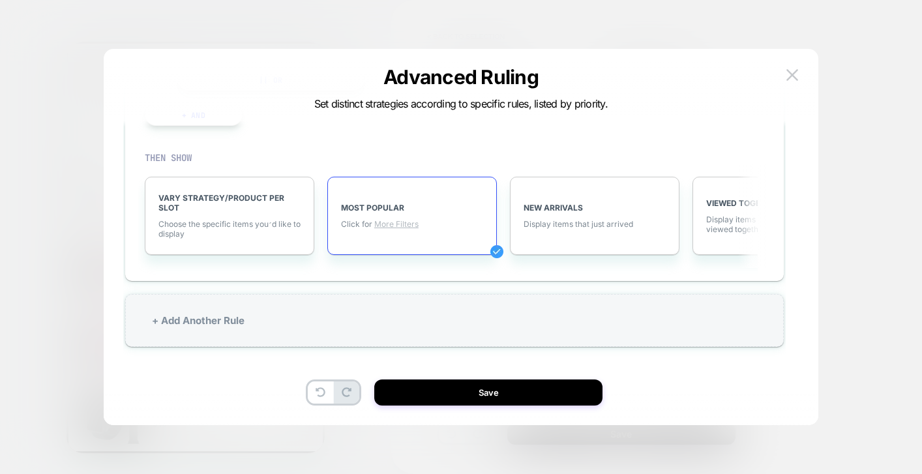
click at [397, 227] on span "More Filters" at bounding box center [396, 224] width 44 height 10
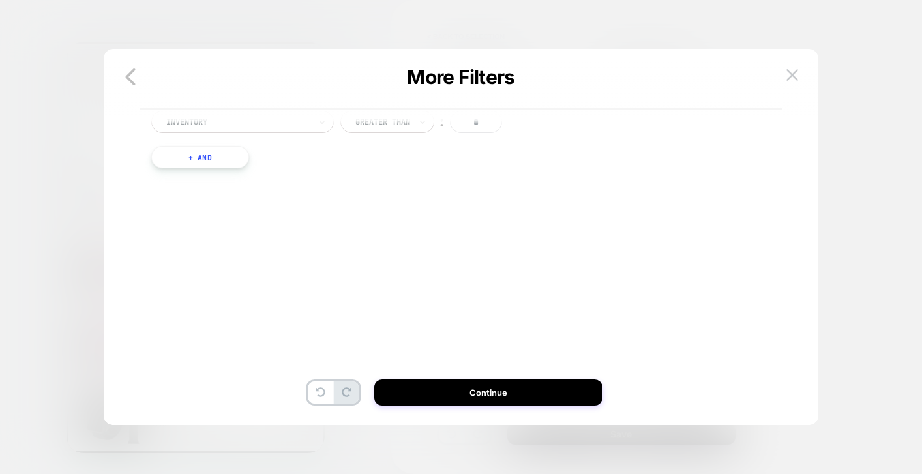
scroll to position [0, 0]
click at [205, 205] on button "+ And" at bounding box center [200, 196] width 98 height 22
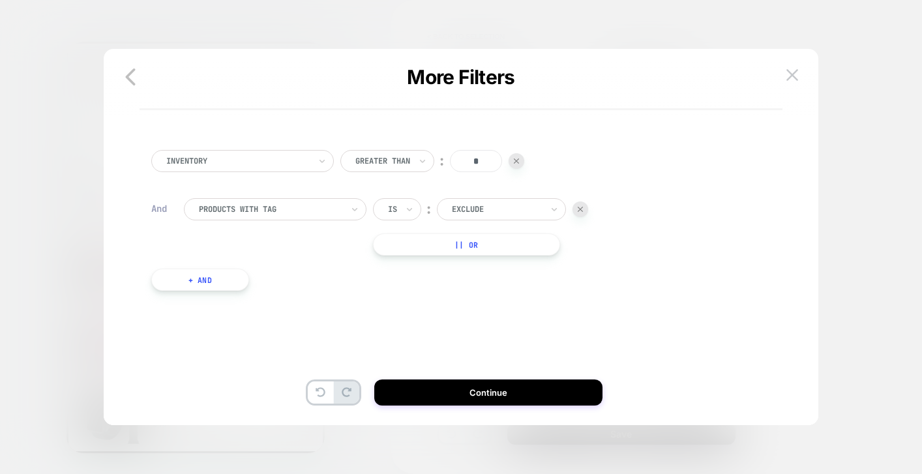
click at [248, 213] on div at bounding box center [270, 209] width 143 height 12
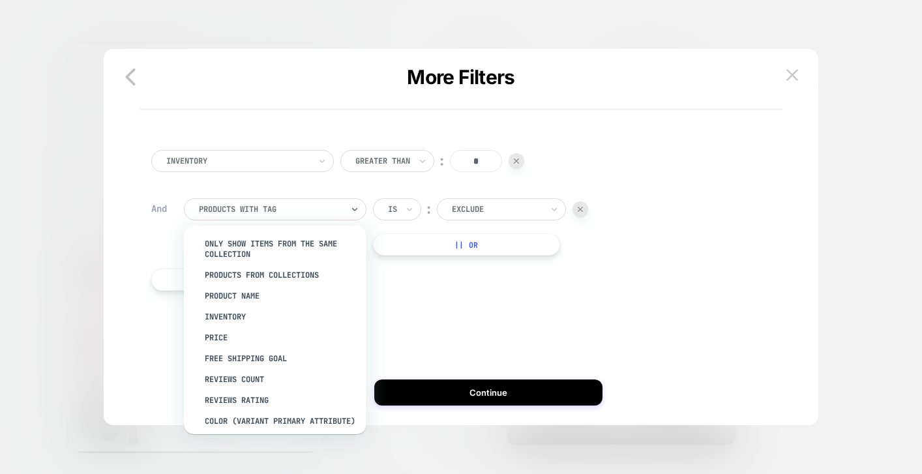
scroll to position [44, 0]
click at [258, 304] on div "Product Name" at bounding box center [281, 294] width 169 height 21
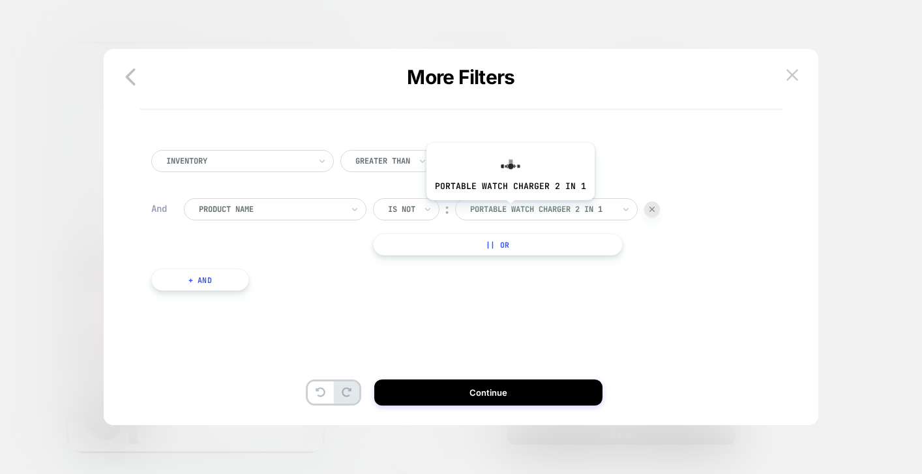
click at [510, 210] on div at bounding box center [541, 209] width 143 height 12
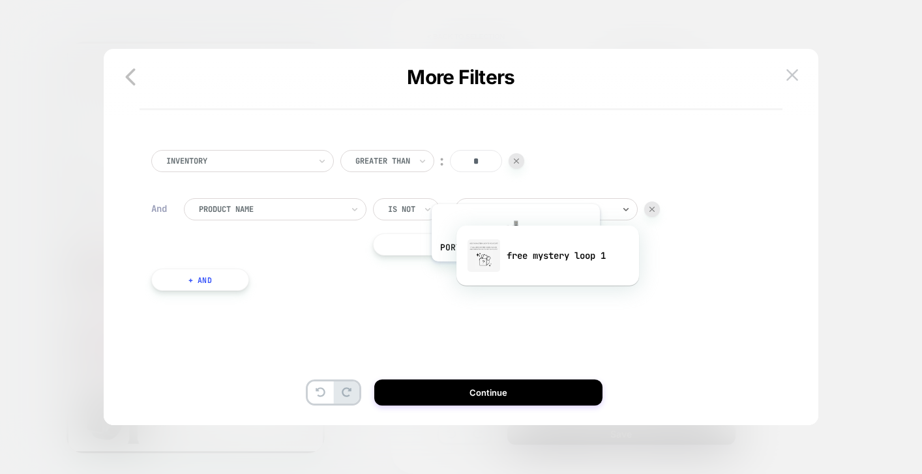
type input "***"
click at [547, 253] on div "free mystery loop 1" at bounding box center [547, 256] width 169 height 42
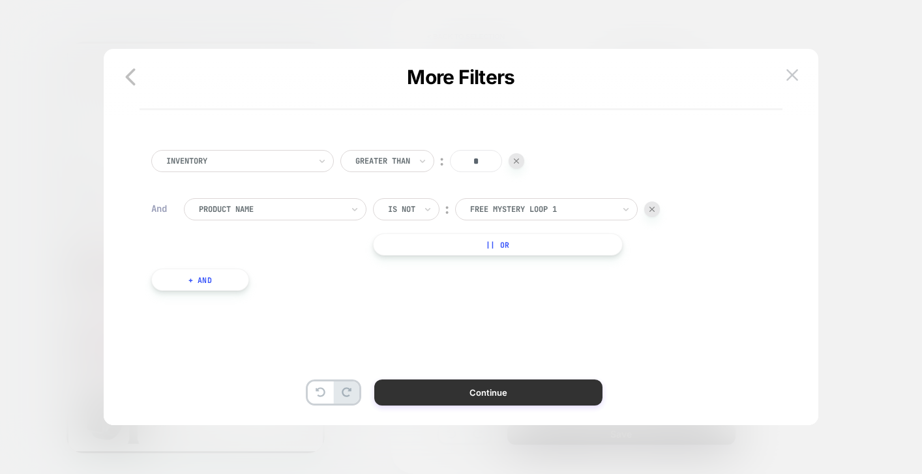
click at [486, 399] on button "Continue" at bounding box center [488, 392] width 228 height 26
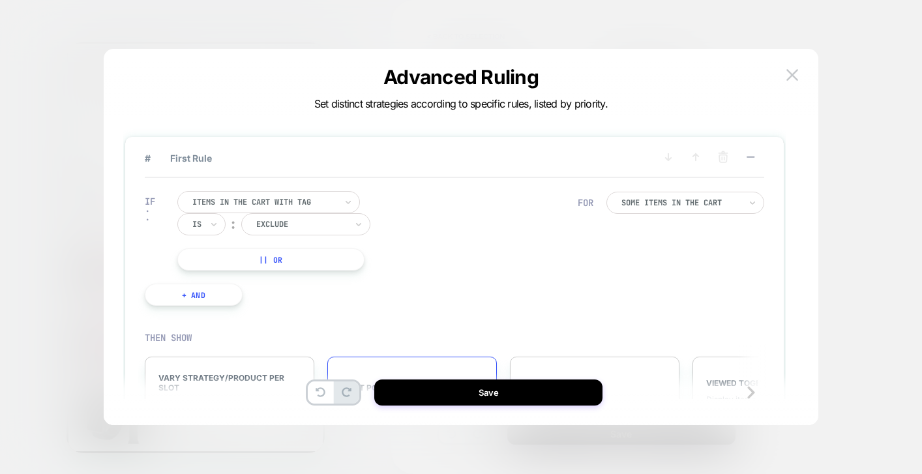
scroll to position [40, 0]
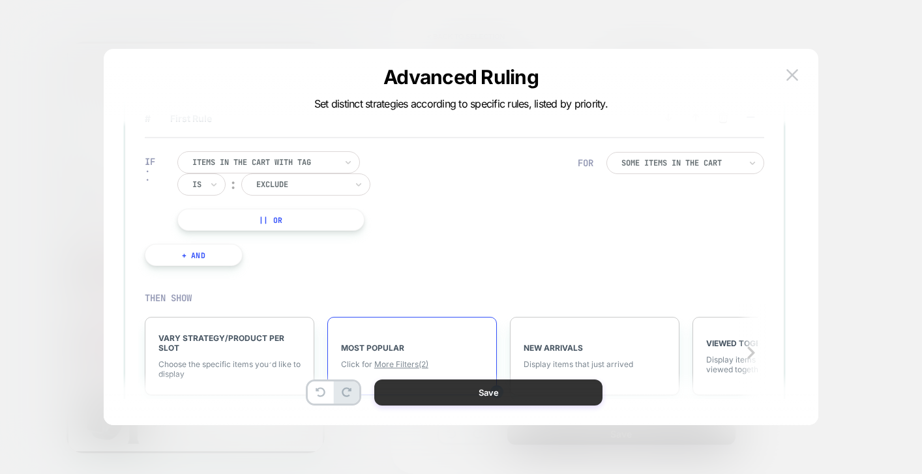
click at [513, 402] on button "Save" at bounding box center [488, 392] width 228 height 26
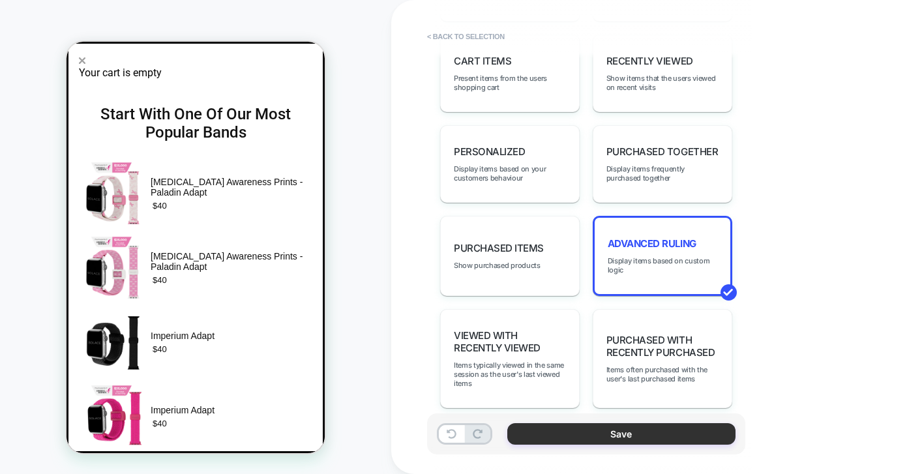
click at [570, 433] on button "Save" at bounding box center [621, 434] width 228 height 22
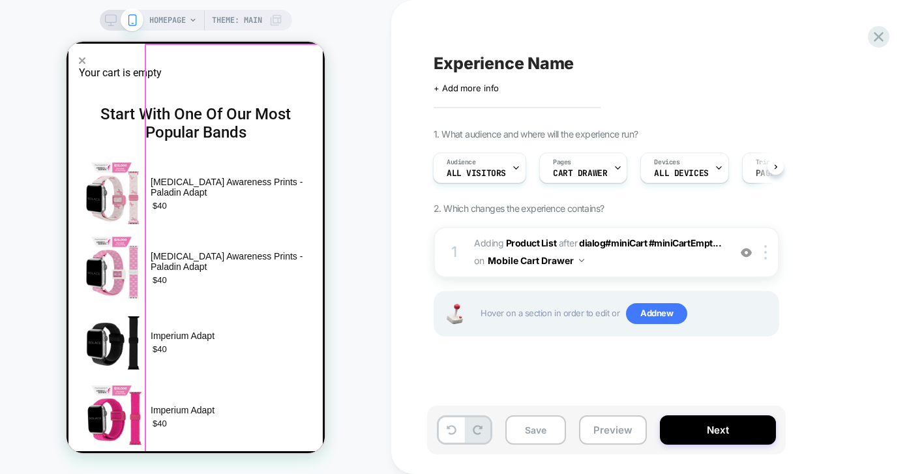
scroll to position [0, 0]
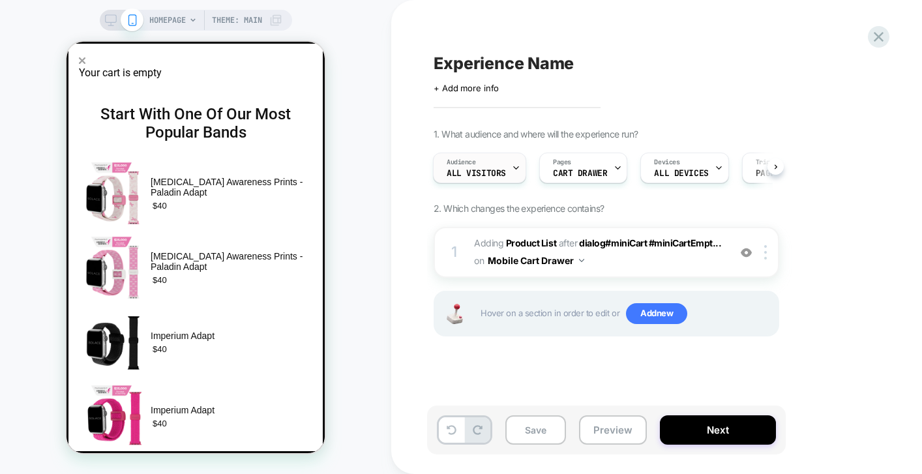
click at [454, 166] on span "Audience" at bounding box center [461, 162] width 29 height 9
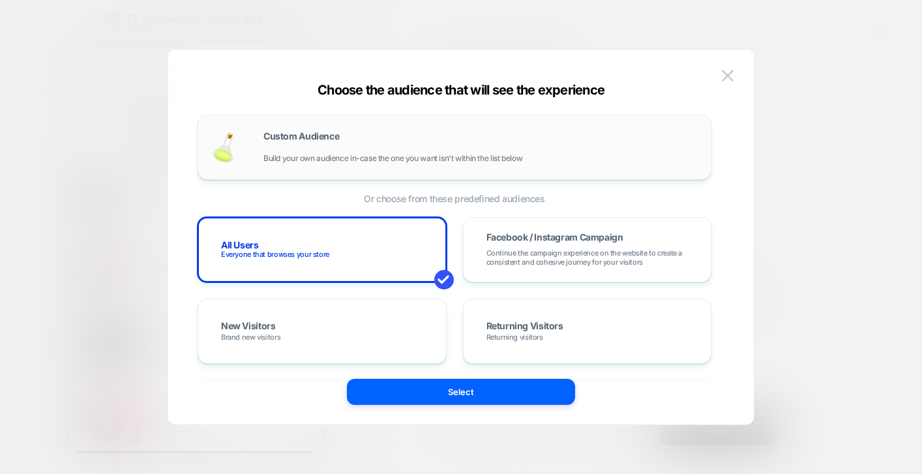
click at [361, 143] on div "Custom Audience Build your own audience in-case the one you want isn't within t…" at bounding box center [480, 147] width 434 height 31
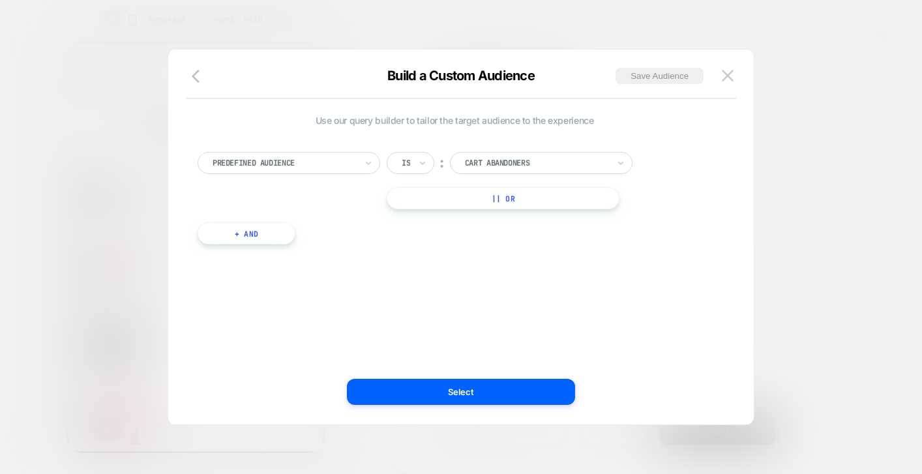
click at [341, 158] on div at bounding box center [284, 163] width 143 height 12
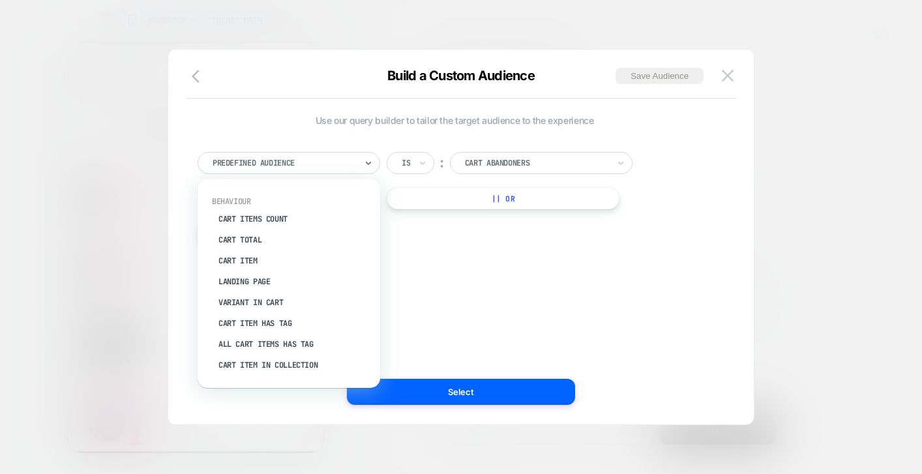
scroll to position [147, 0]
click at [262, 213] on div "Cart Items Count" at bounding box center [295, 217] width 169 height 21
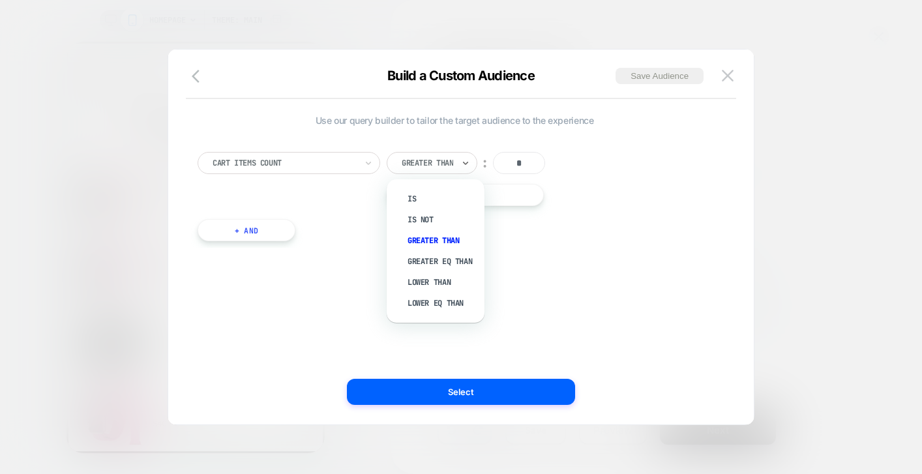
click at [434, 161] on div at bounding box center [428, 163] width 52 height 12
click at [426, 282] on div "Lower Than" at bounding box center [442, 282] width 85 height 21
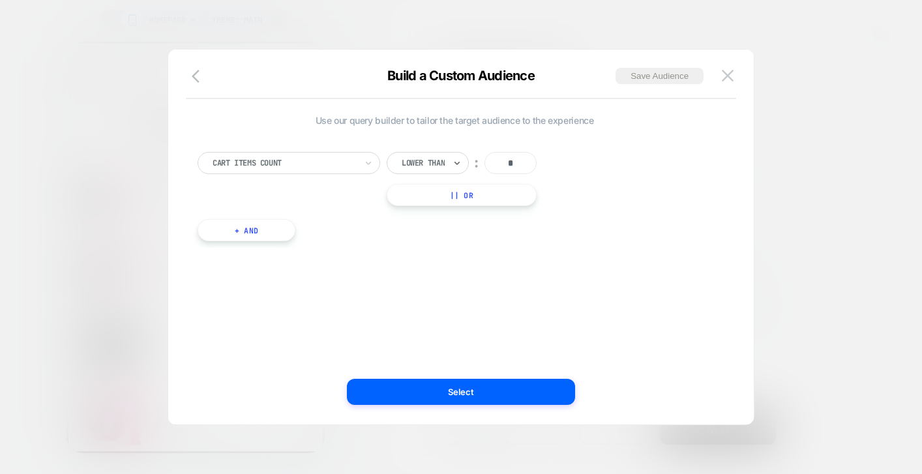
click at [519, 165] on input "*" at bounding box center [510, 163] width 52 height 22
type input "*"
click at [553, 277] on div "Use our query builder to tailor the target audience to the experience Cart Item…" at bounding box center [454, 237] width 546 height 323
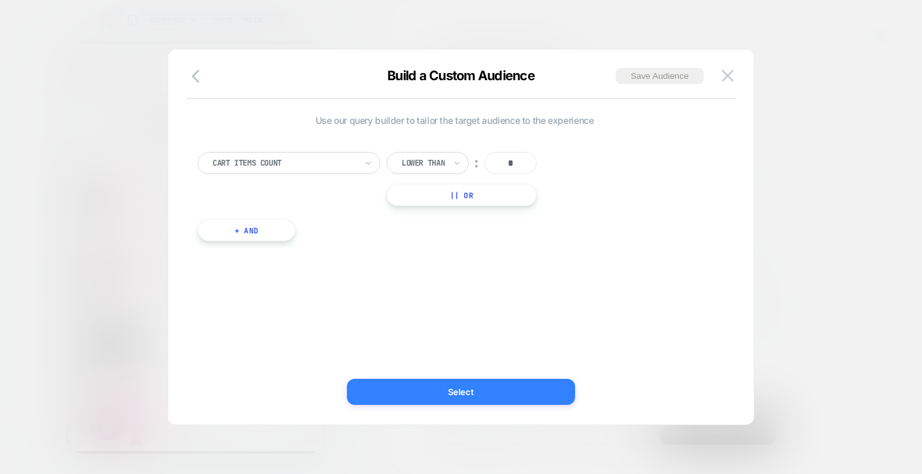
click at [491, 384] on button "Select" at bounding box center [461, 392] width 228 height 26
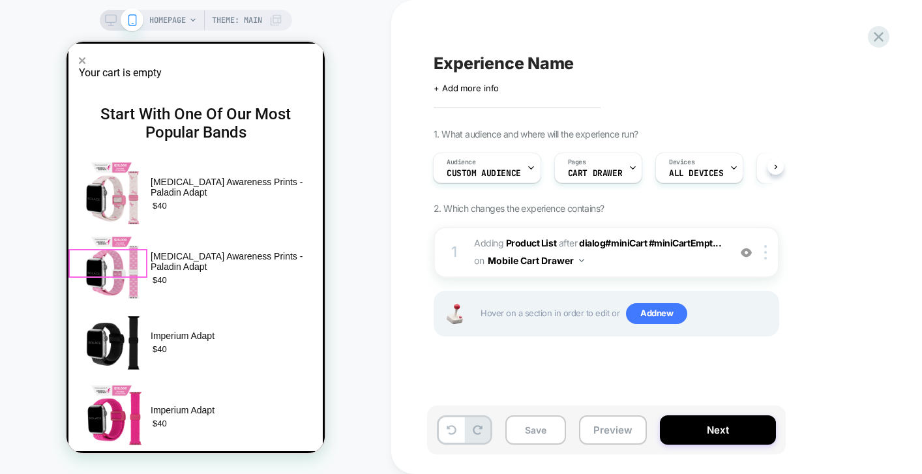
scroll to position [41, 0]
click at [716, 428] on button "Next" at bounding box center [718, 429] width 116 height 29
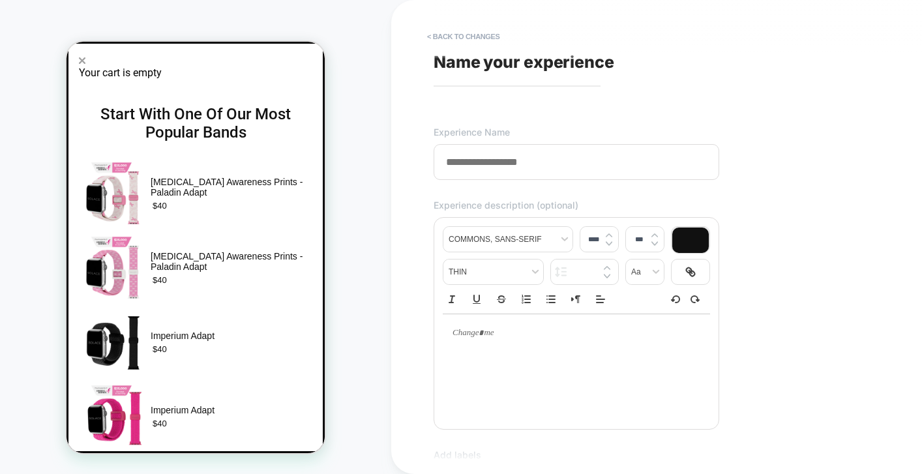
click at [466, 166] on input at bounding box center [577, 162] width 286 height 36
click at [444, 160] on input "**********" at bounding box center [577, 162] width 286 height 36
type input "**********"
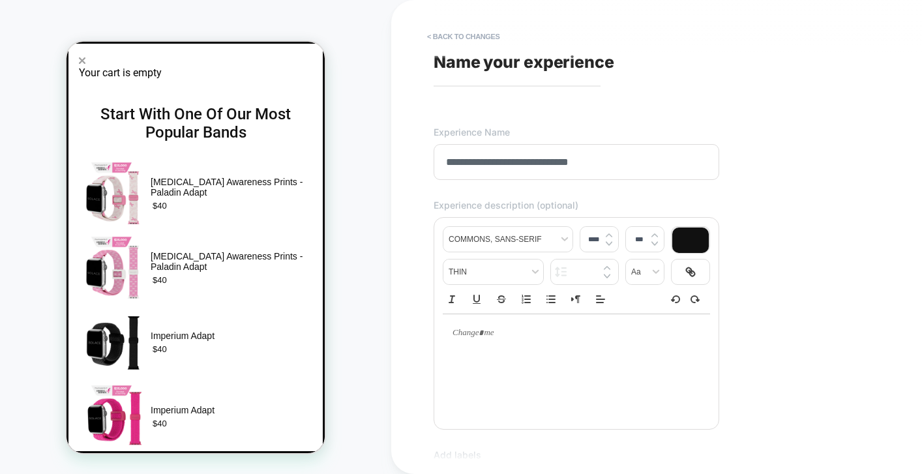
click at [780, 366] on div "**********" at bounding box center [671, 237] width 489 height 448
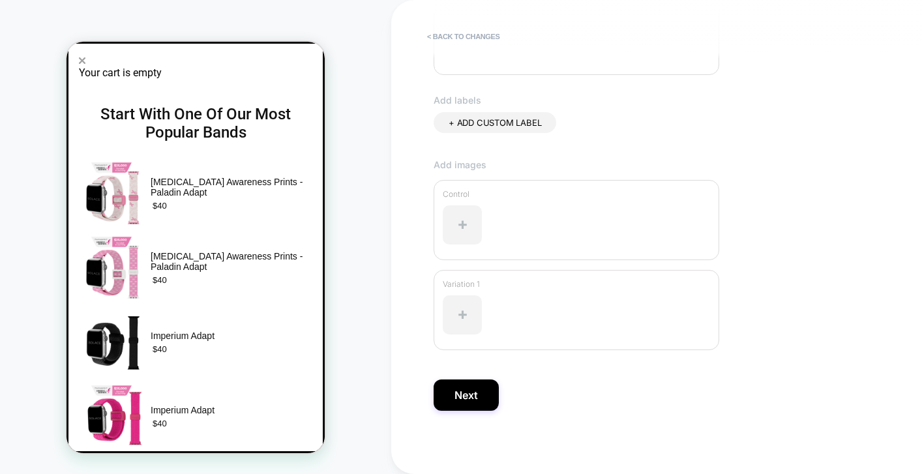
scroll to position [357, 0]
click at [467, 386] on button "Next" at bounding box center [466, 392] width 65 height 31
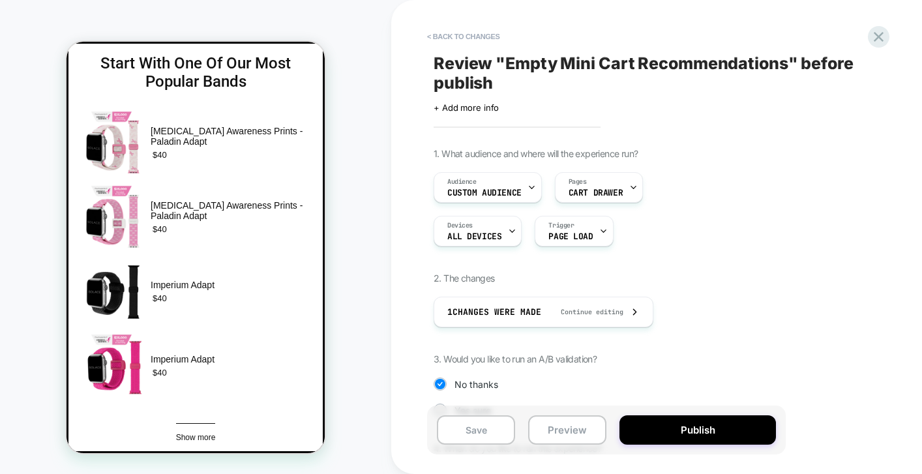
scroll to position [0, 0]
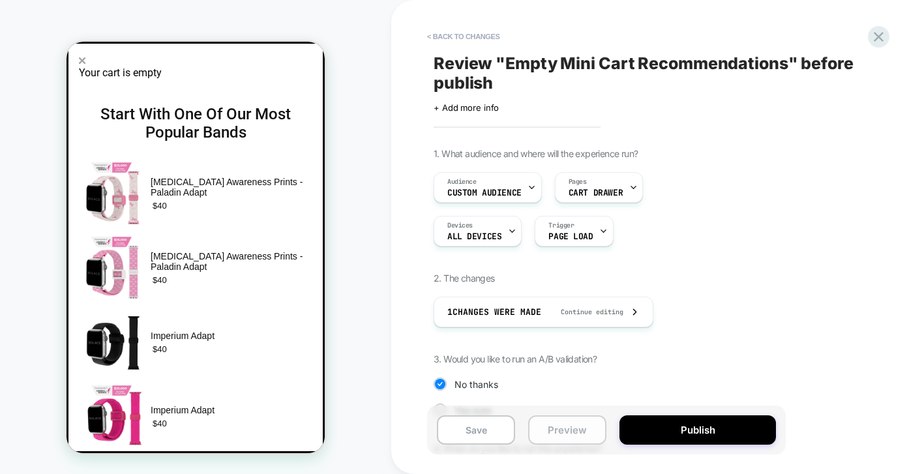
click at [578, 431] on button "Preview" at bounding box center [567, 429] width 78 height 29
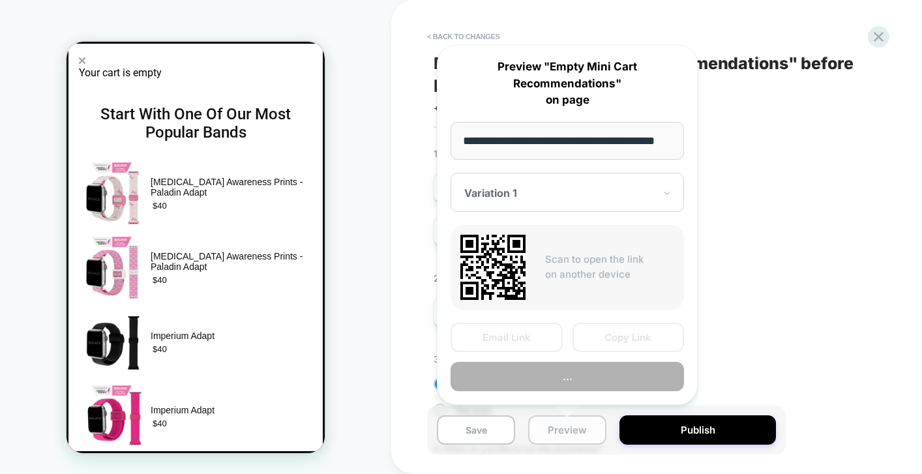
scroll to position [0, 29]
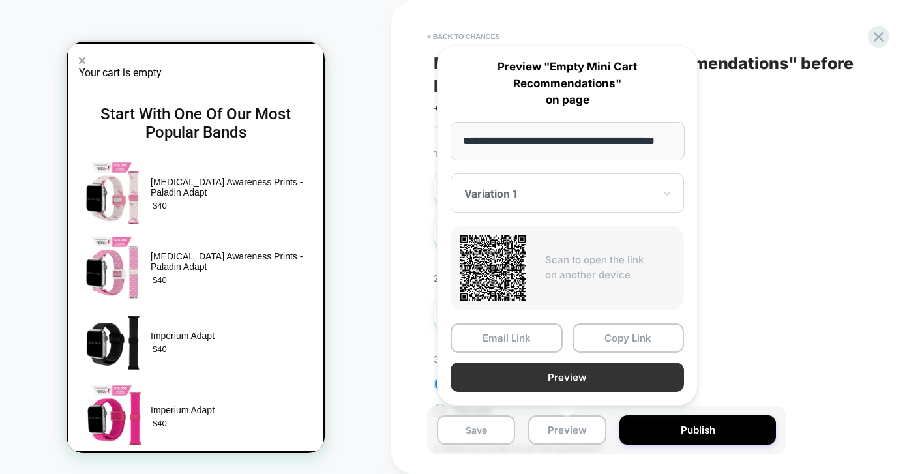
click at [568, 375] on button "Preview" at bounding box center [566, 376] width 233 height 29
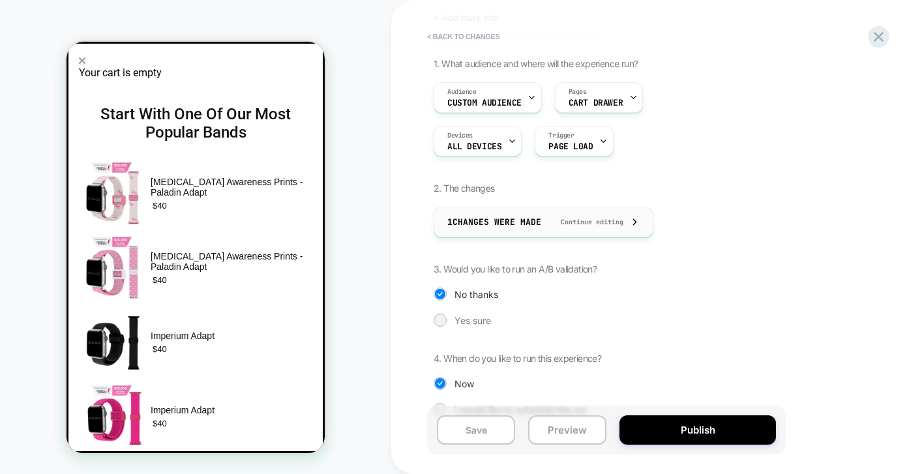
scroll to position [89, 0]
click at [565, 210] on div "1 Changes were made Continue editing" at bounding box center [543, 222] width 192 height 29
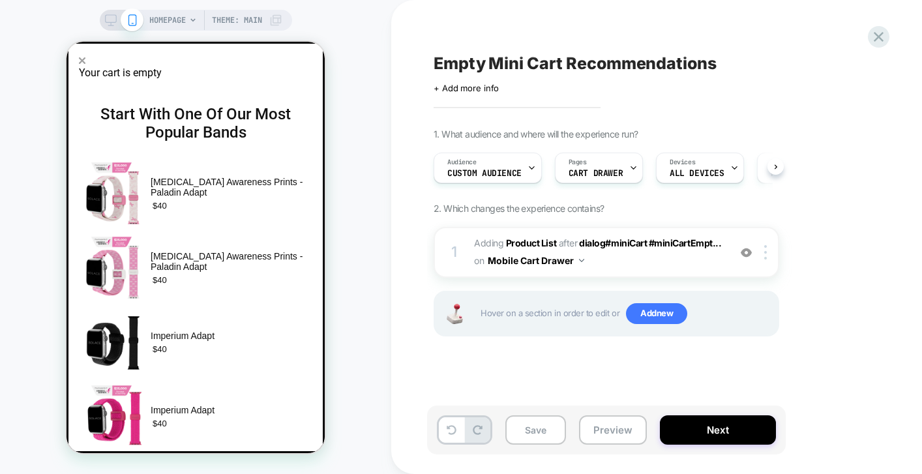
scroll to position [0, 1]
click at [638, 271] on div "1 #_loomi_addon_1759938677251 Adding Product List AFTER dialog#miniCart #miniCa…" at bounding box center [607, 252] width 346 height 51
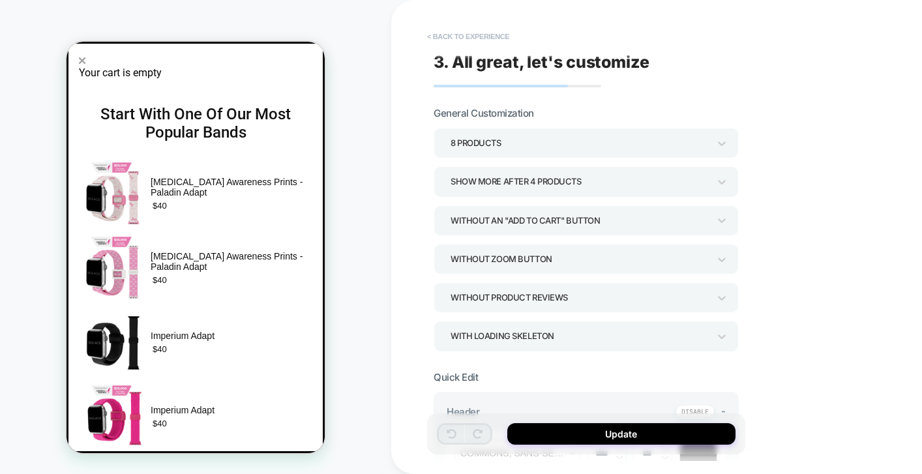
scroll to position [0, 0]
click at [461, 33] on button "< Back to experience" at bounding box center [467, 36] width 95 height 21
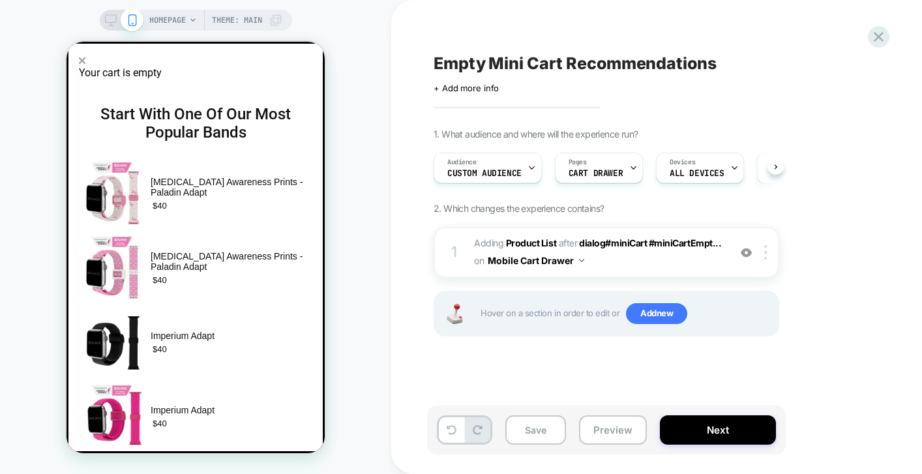
scroll to position [0, 1]
click at [647, 329] on div "Hover on a section in order to edit or Add new" at bounding box center [607, 314] width 346 height 46
click at [649, 314] on span "Add new" at bounding box center [656, 313] width 61 height 21
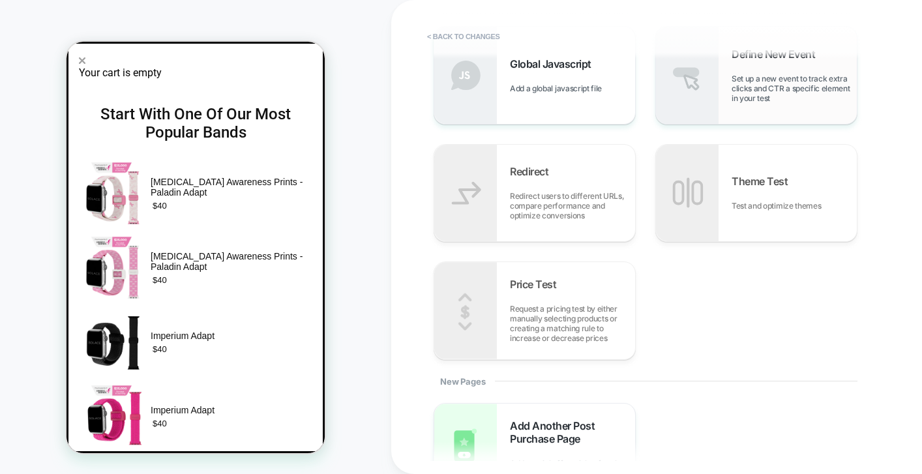
scroll to position [236, 0]
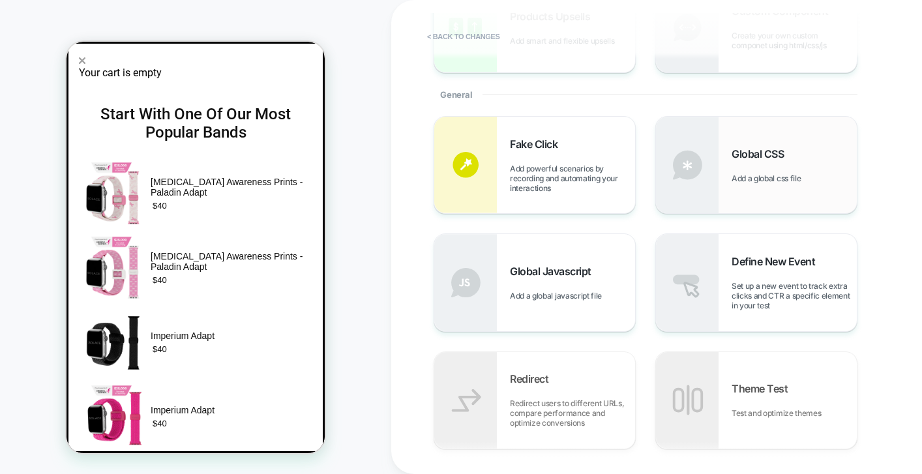
click at [770, 181] on span "Add a global css file" at bounding box center [769, 178] width 76 height 10
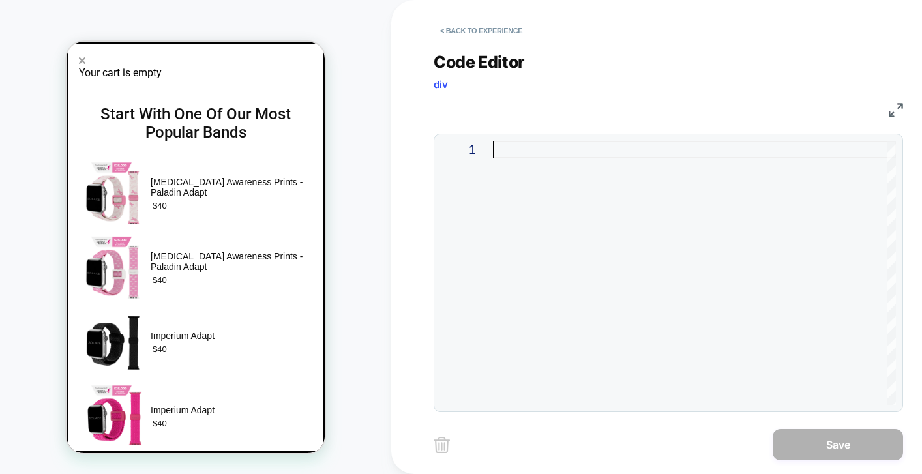
click at [535, 153] on div at bounding box center [694, 273] width 403 height 264
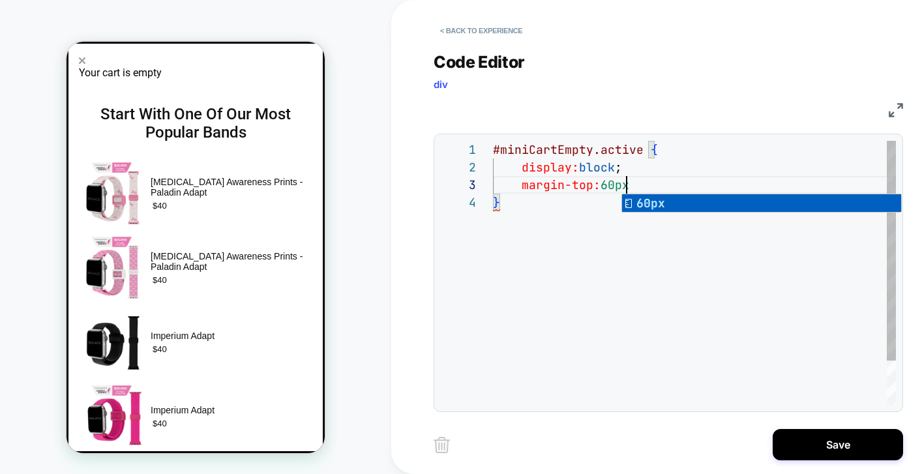
scroll to position [35, 141]
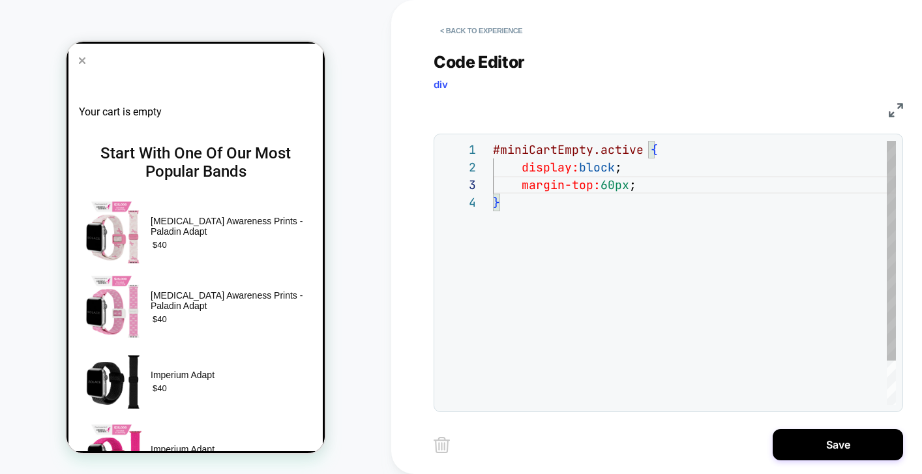
click at [606, 181] on div "#miniCartEmpty.active { display: block ; margin-top: 60px ; }" at bounding box center [694, 299] width 403 height 317
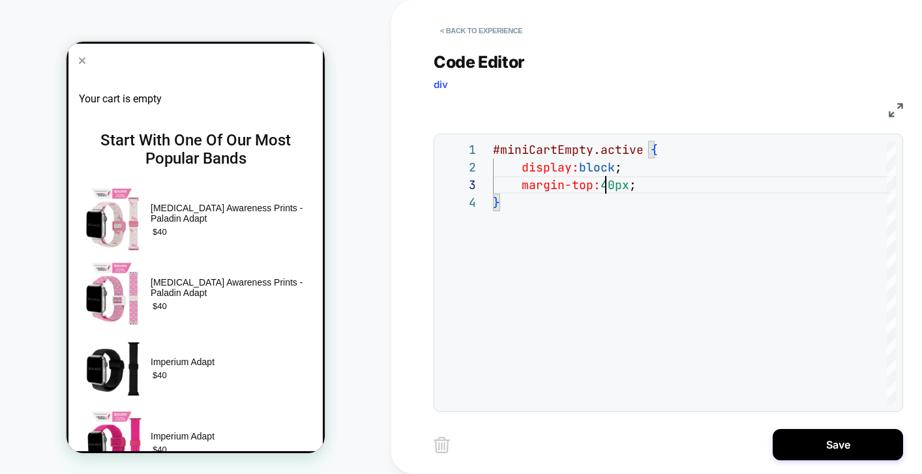
scroll to position [80, 0]
type textarea "**********"
click at [825, 452] on button "Save" at bounding box center [838, 444] width 130 height 31
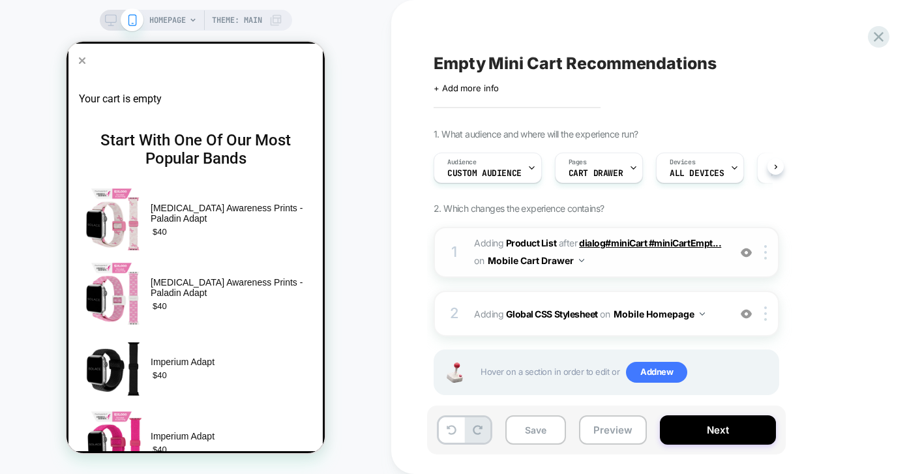
scroll to position [0, 1]
click at [647, 258] on span "#_loomi_addon_1759938677251 Adding Product List AFTER dialog#miniCart #miniCart…" at bounding box center [598, 252] width 248 height 35
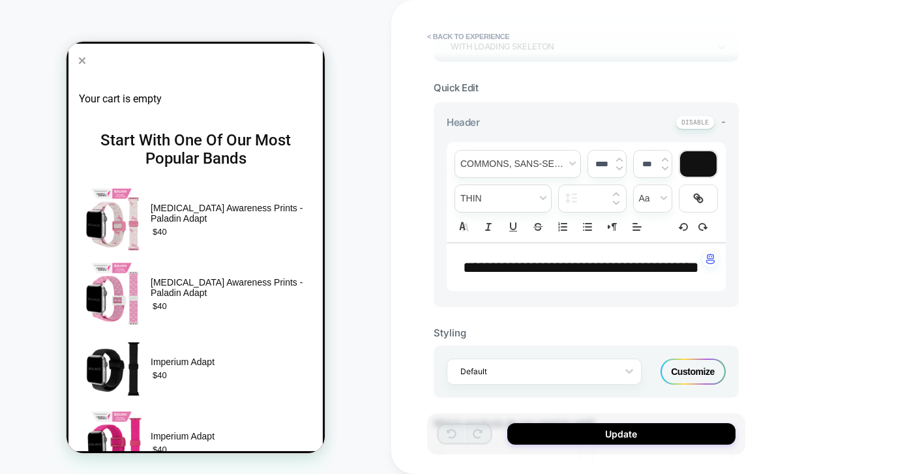
scroll to position [332, 0]
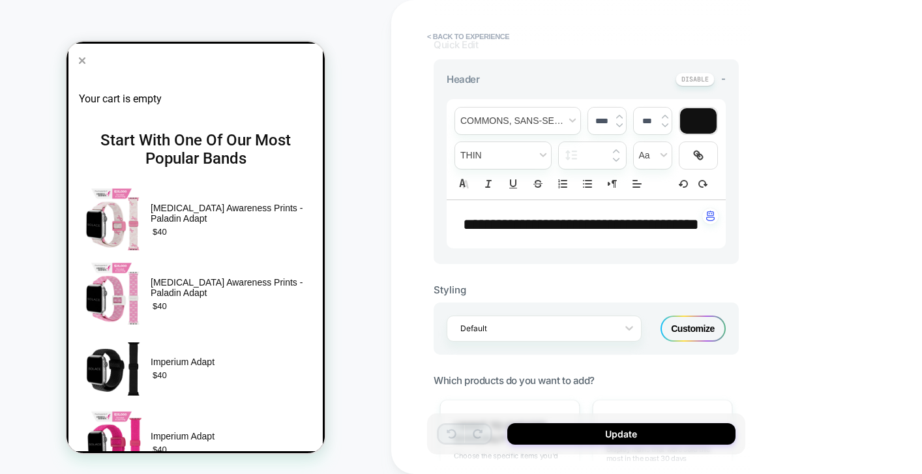
click at [585, 233] on p "**********" at bounding box center [581, 224] width 243 height 22
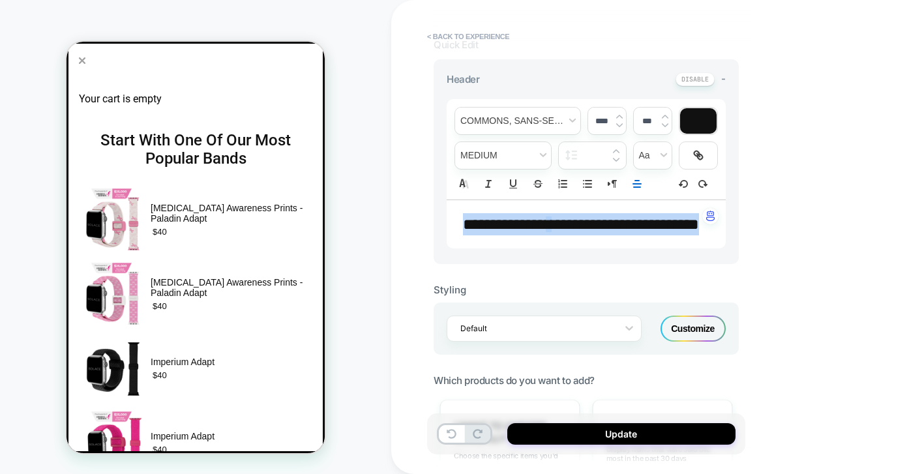
click at [585, 233] on p "**********" at bounding box center [581, 224] width 243 height 22
click at [608, 126] on div "****" at bounding box center [607, 121] width 38 height 27
click at [612, 122] on input "****" at bounding box center [601, 121] width 27 height 10
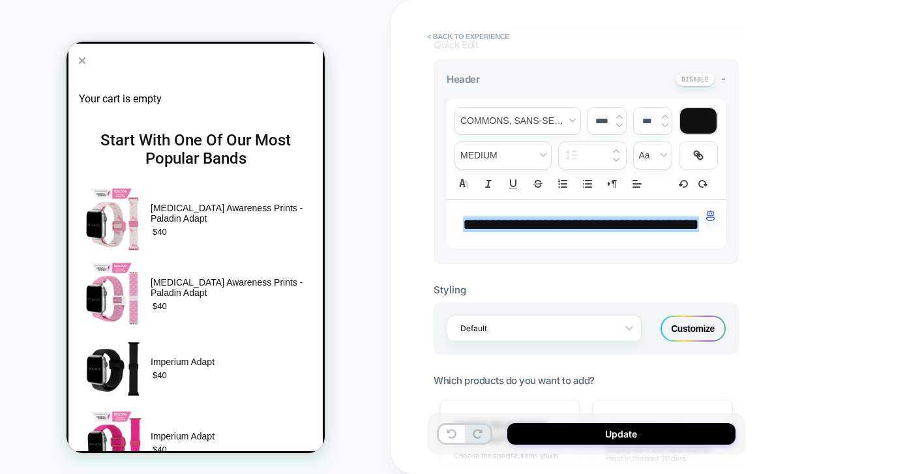
click at [619, 123] on img at bounding box center [619, 125] width 7 height 5
click at [602, 122] on input "****" at bounding box center [601, 121] width 27 height 10
type input "****"
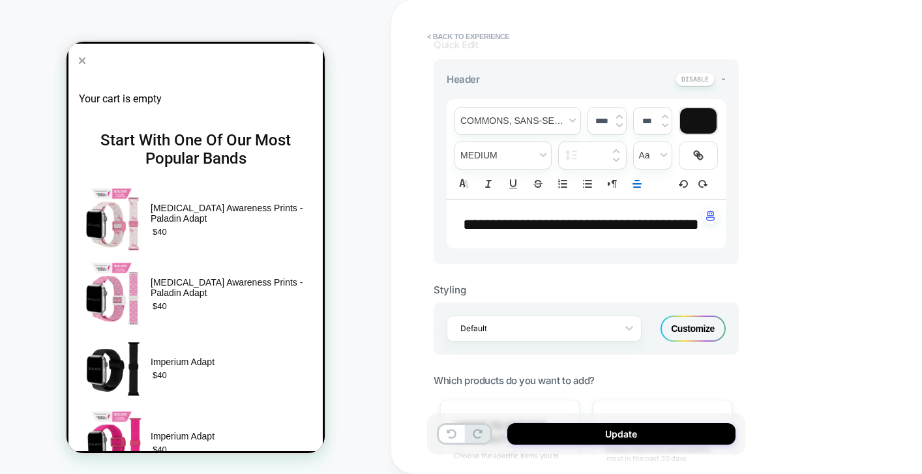
click at [604, 115] on span "****" at bounding box center [601, 120] width 29 height 11
click at [602, 121] on input "****" at bounding box center [601, 121] width 27 height 10
click at [619, 126] on img at bounding box center [619, 125] width 7 height 5
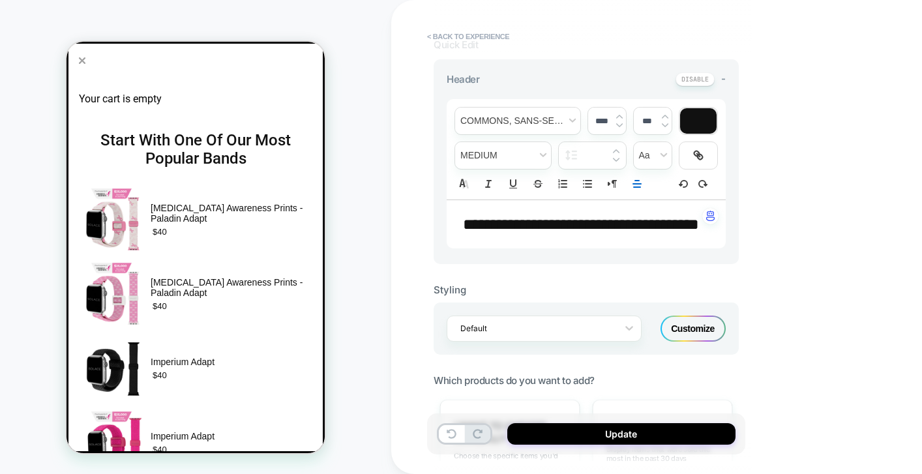
click at [619, 126] on img at bounding box center [619, 125] width 7 height 5
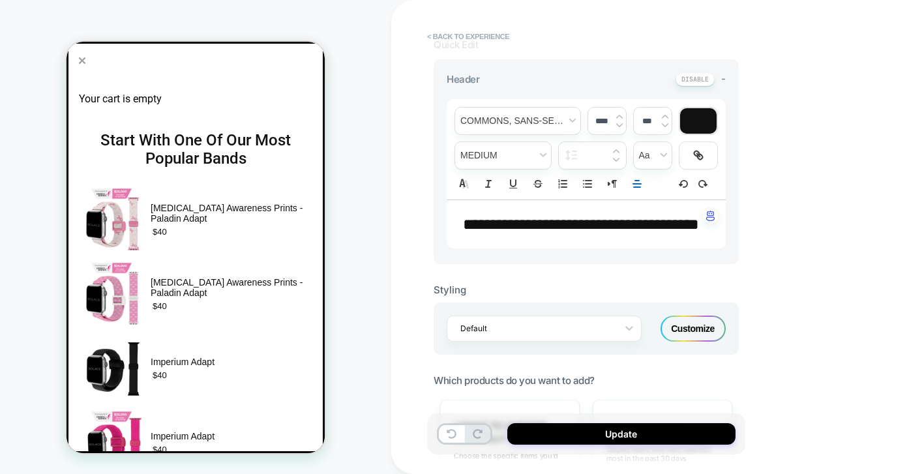
click at [668, 229] on span "**********" at bounding box center [581, 224] width 236 height 16
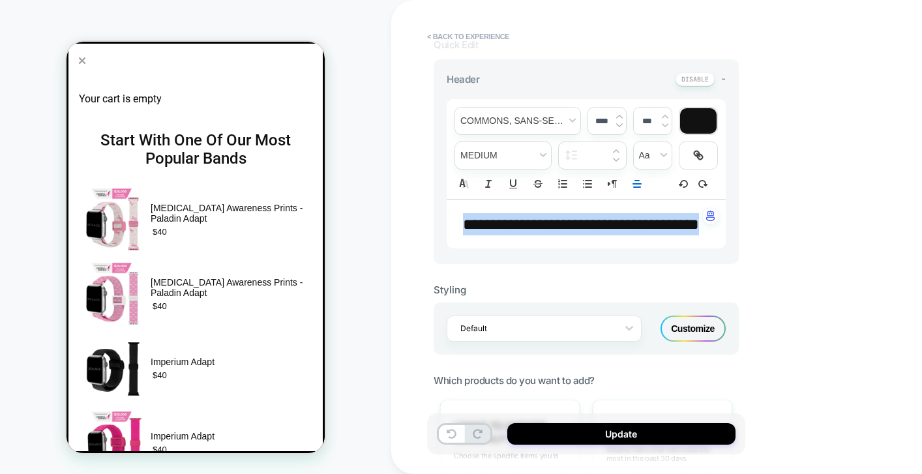
drag, startPoint x: 662, startPoint y: 261, endPoint x: 458, endPoint y: 203, distance: 211.3
click at [458, 203] on div "**********" at bounding box center [586, 224] width 279 height 48
click at [613, 126] on div "****" at bounding box center [607, 121] width 38 height 27
click at [617, 125] on img at bounding box center [619, 125] width 7 height 5
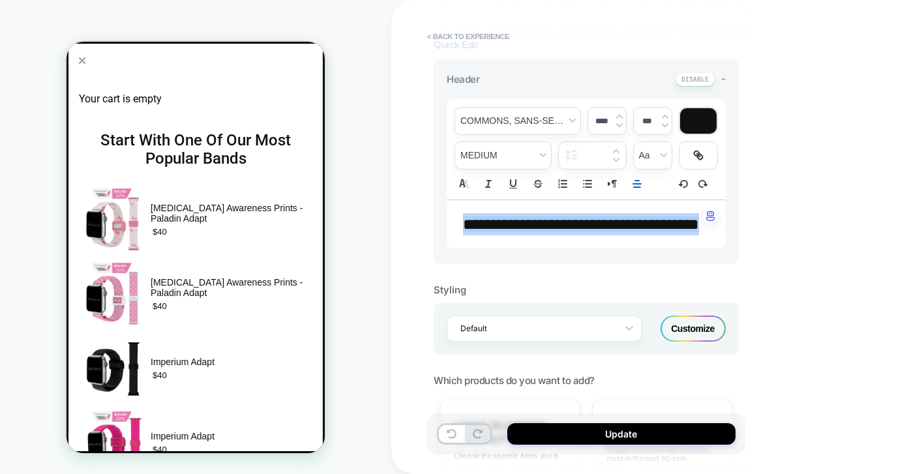
click at [617, 125] on img at bounding box center [619, 125] width 7 height 5
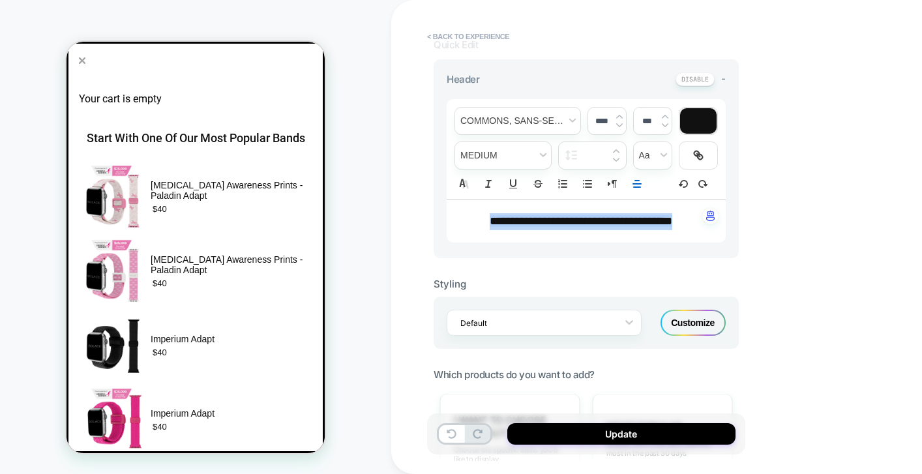
click at [618, 114] on img at bounding box center [619, 116] width 7 height 5
type input "****"
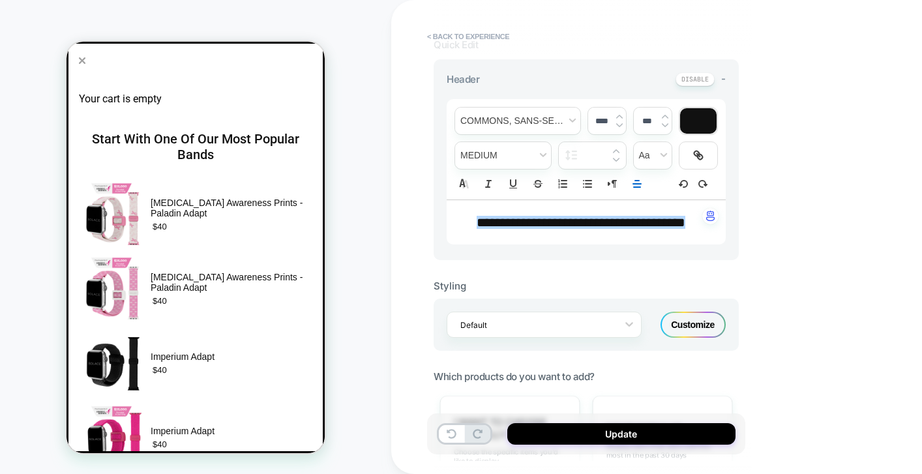
click at [794, 236] on div "**********" at bounding box center [678, 237] width 574 height 474
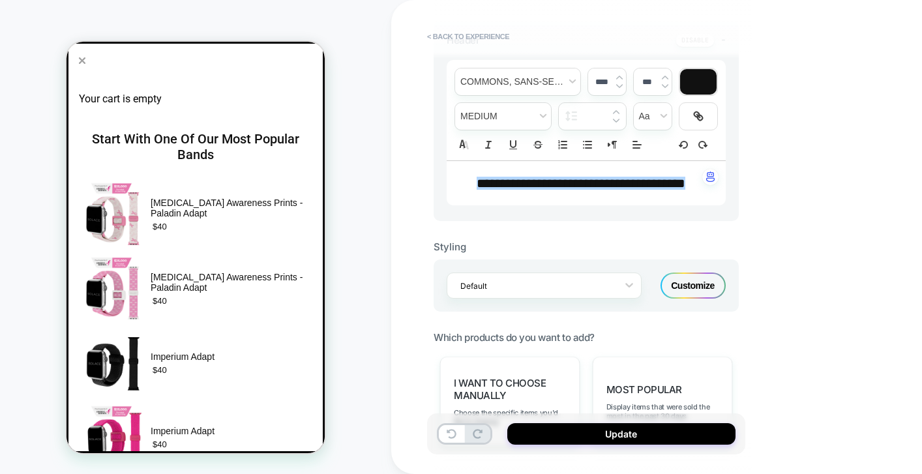
scroll to position [374, 0]
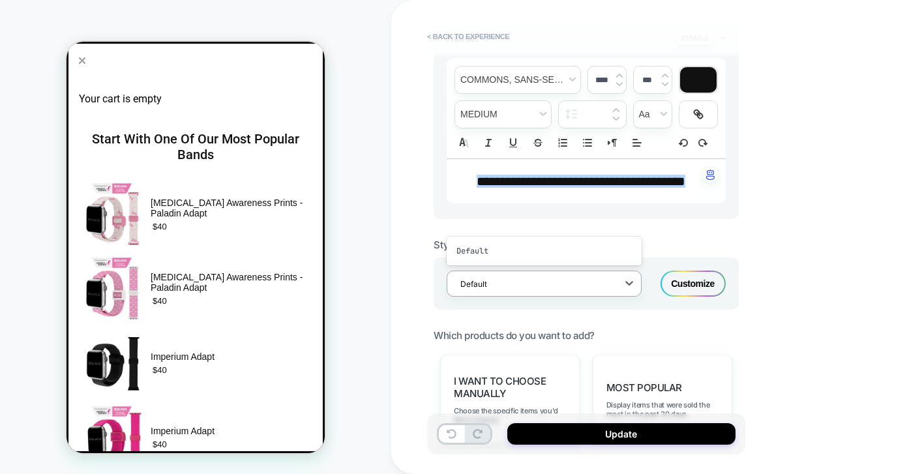
click at [607, 290] on div at bounding box center [535, 284] width 151 height 12
click at [765, 237] on div "**********" at bounding box center [678, 237] width 574 height 474
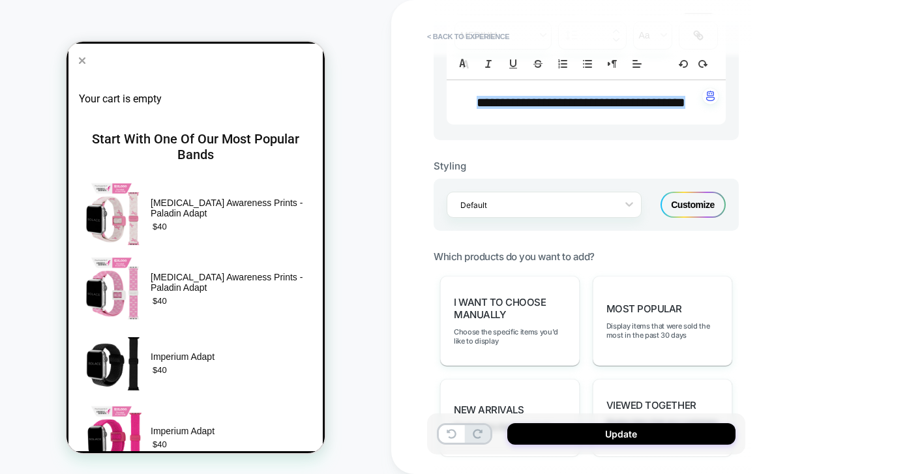
click at [700, 213] on div "Customize" at bounding box center [692, 205] width 65 height 26
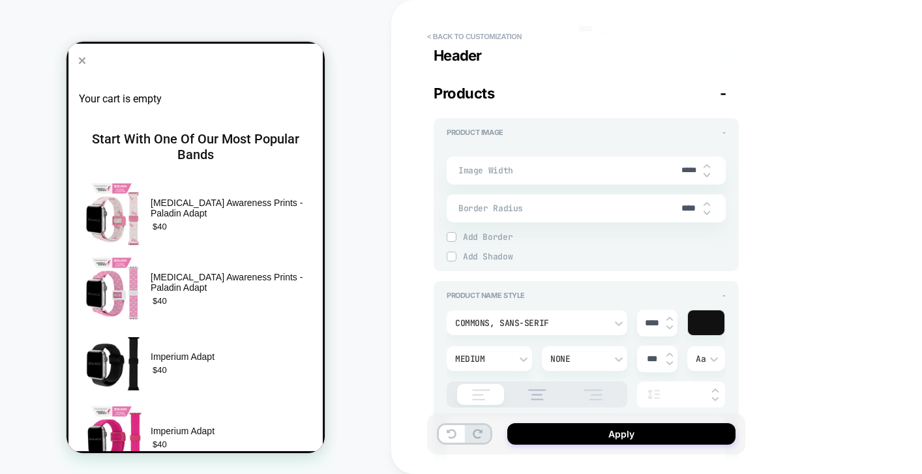
scroll to position [472, 0]
click at [503, 242] on span "Add Border" at bounding box center [594, 236] width 263 height 11
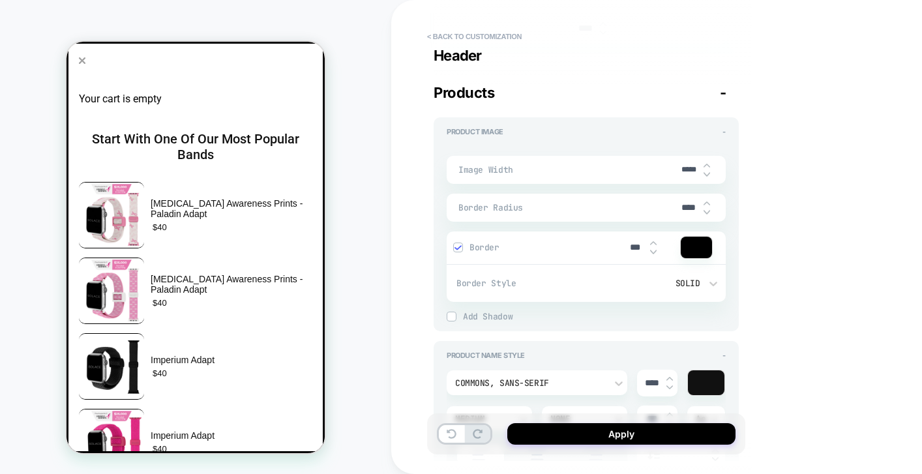
click at [477, 253] on span "Border" at bounding box center [541, 247] width 145 height 11
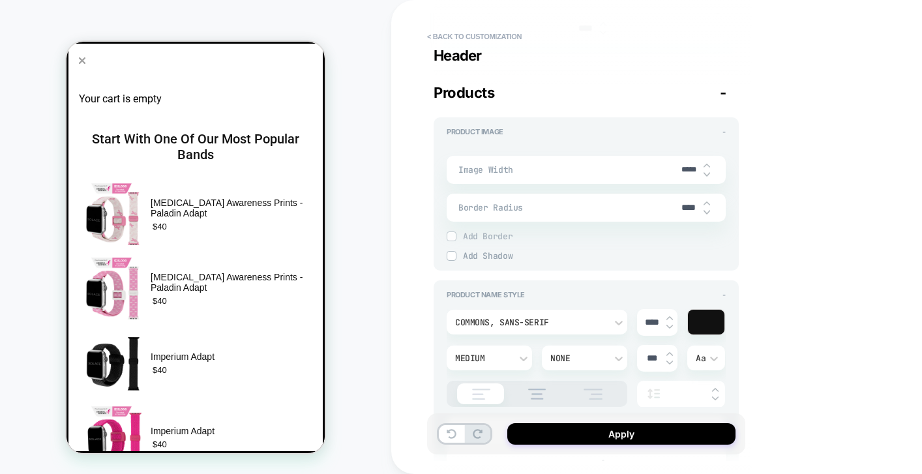
click at [479, 261] on span "Add Shadow" at bounding box center [594, 255] width 263 height 11
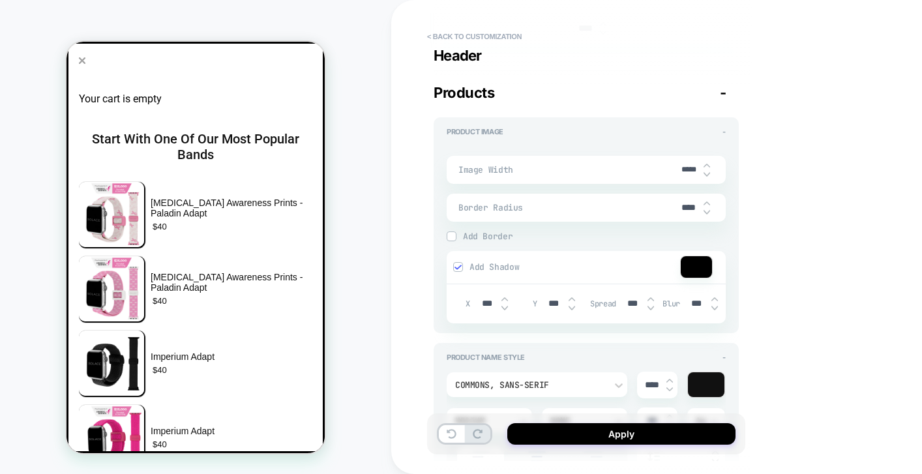
click at [466, 272] on div "Add Shadow" at bounding box center [566, 267] width 227 height 10
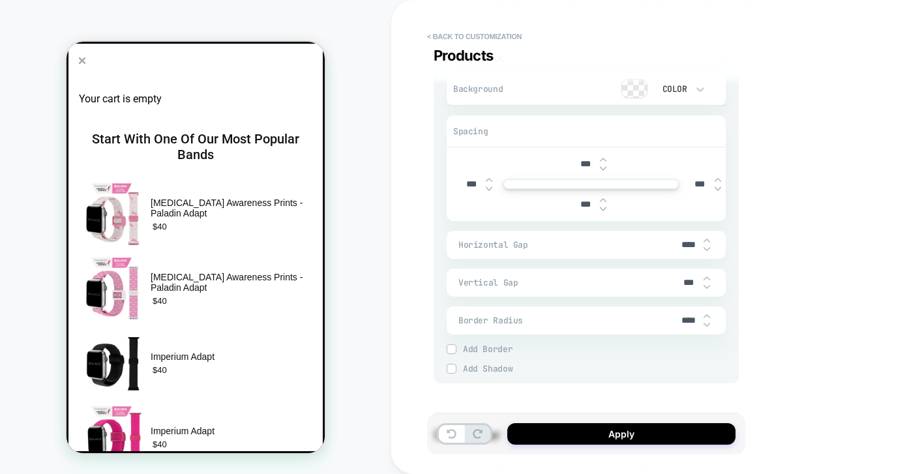
scroll to position [1831, 0]
type textarea "*"
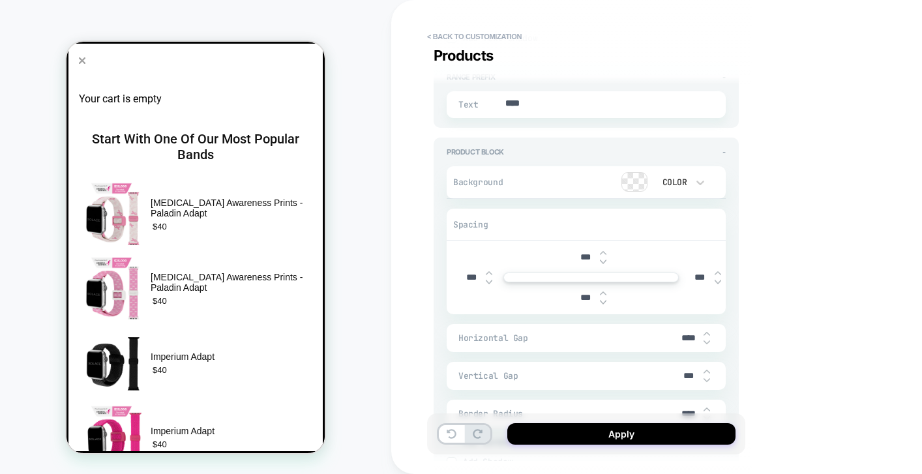
scroll to position [1789, 0]
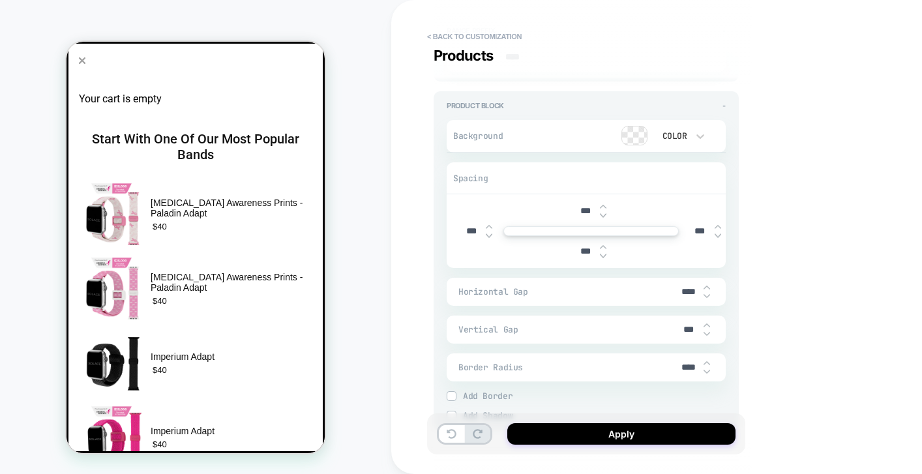
click at [471, 237] on input "***" at bounding box center [470, 231] width 29 height 11
click at [467, 237] on input "***" at bounding box center [470, 231] width 29 height 11
type input "****"
type textarea "*"
type input "****"
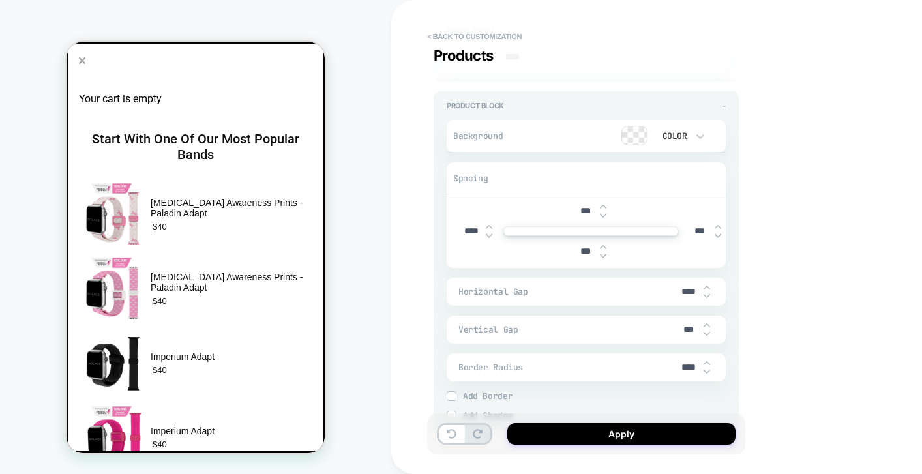
click at [701, 237] on input "***" at bounding box center [699, 231] width 29 height 11
click at [694, 237] on input "***" at bounding box center [699, 231] width 29 height 11
type input "****"
type textarea "*"
type input "****"
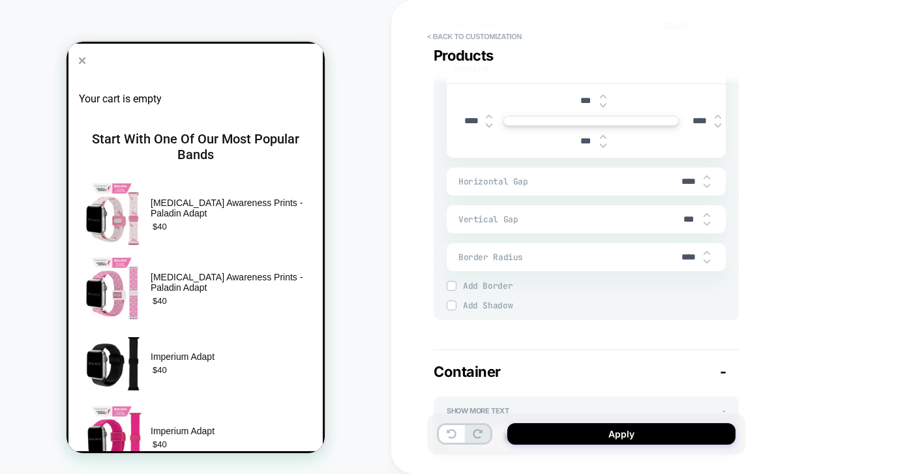
scroll to position [1906, 0]
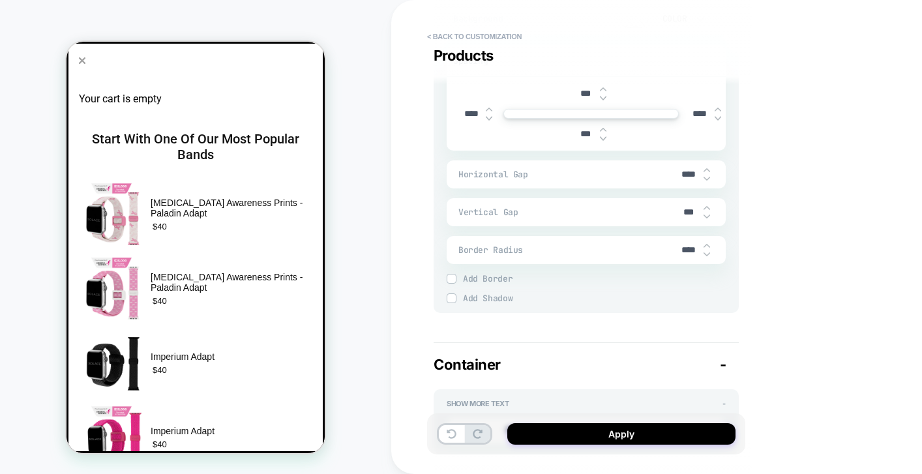
click at [473, 284] on span "Add Border" at bounding box center [594, 278] width 263 height 11
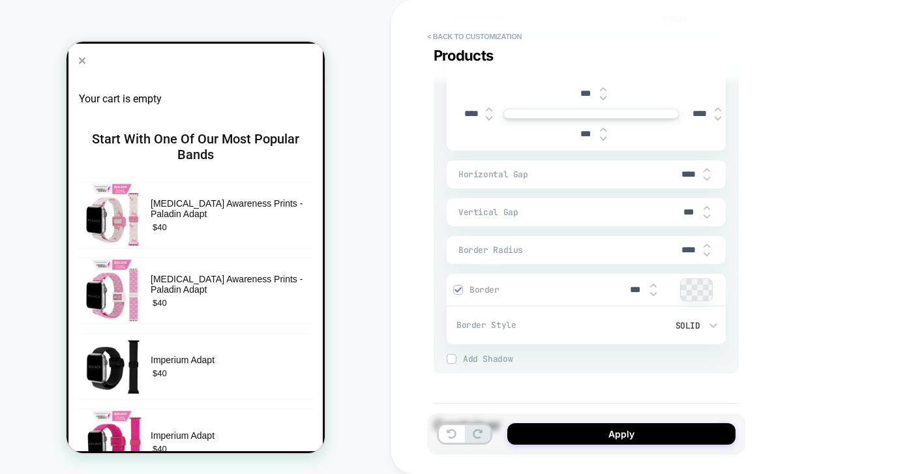
click at [464, 364] on span "Add Shadow" at bounding box center [594, 358] width 263 height 11
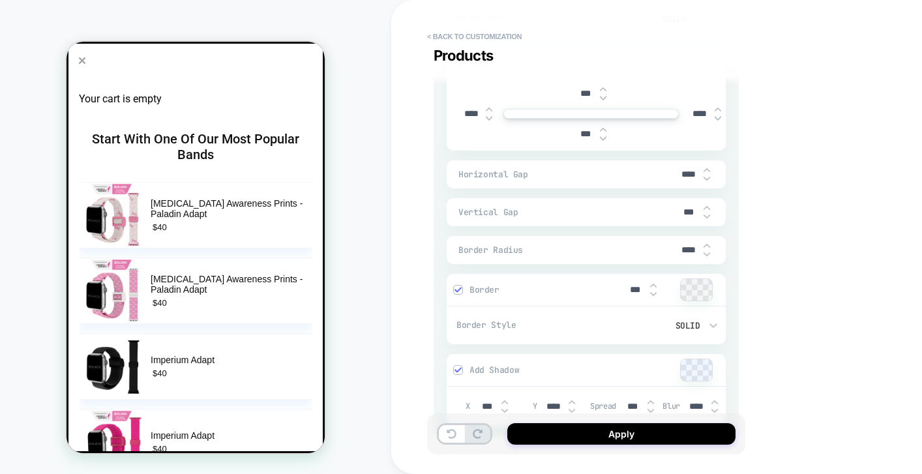
click at [387, 267] on div "HOMEPAGE Theme: MAIN" at bounding box center [195, 237] width 391 height 448
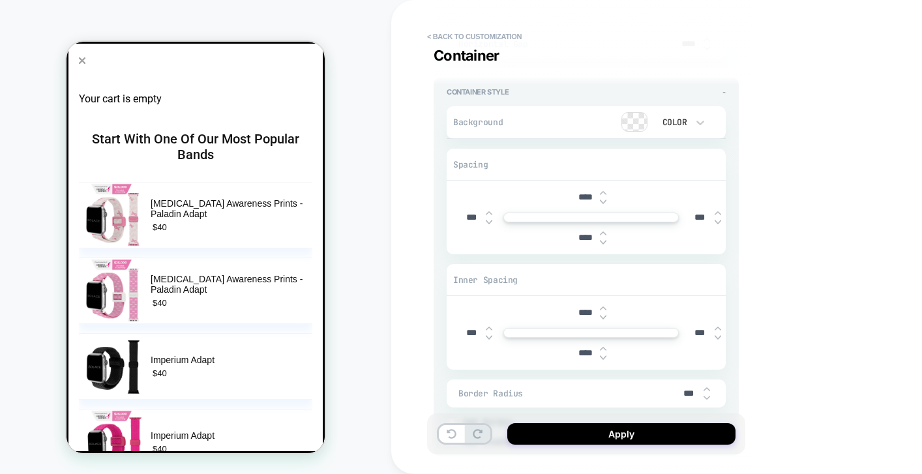
scroll to position [3188, 0]
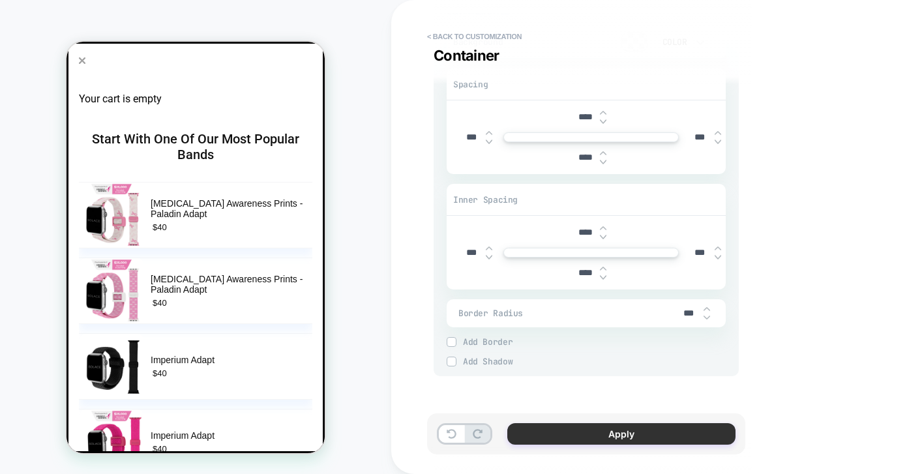
click at [589, 432] on button "Apply" at bounding box center [621, 434] width 228 height 22
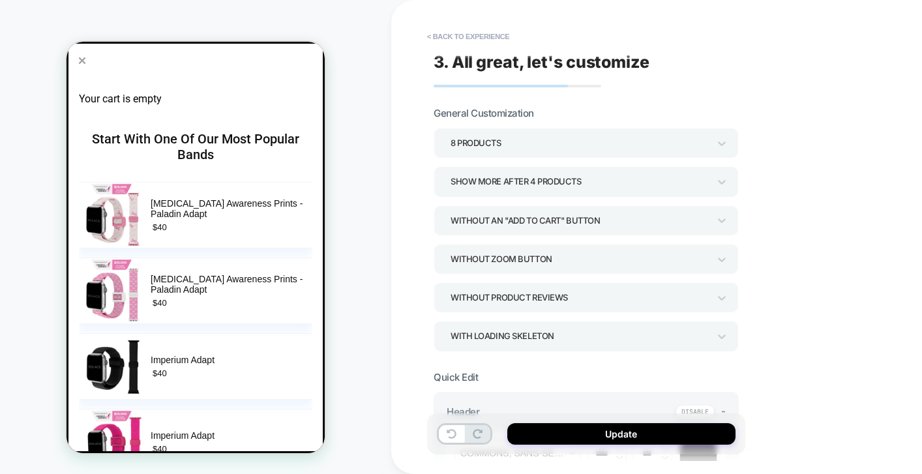
click at [523, 220] on div "Without an "add to cart" button" at bounding box center [579, 221] width 258 height 18
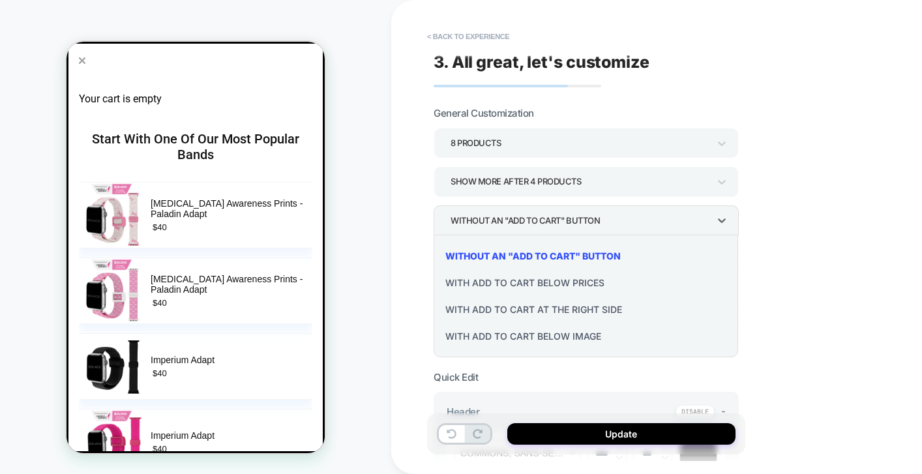
drag, startPoint x: 507, startPoint y: 285, endPoint x: 588, endPoint y: 293, distance: 81.9
click at [588, 293] on div "With add to cart below prices" at bounding box center [586, 282] width 294 height 27
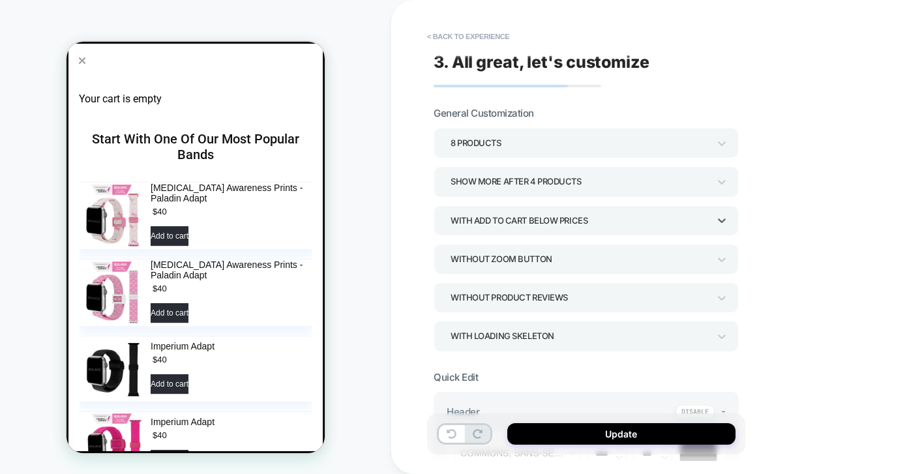
click at [650, 212] on div "With add to cart below prices" at bounding box center [579, 221] width 258 height 18
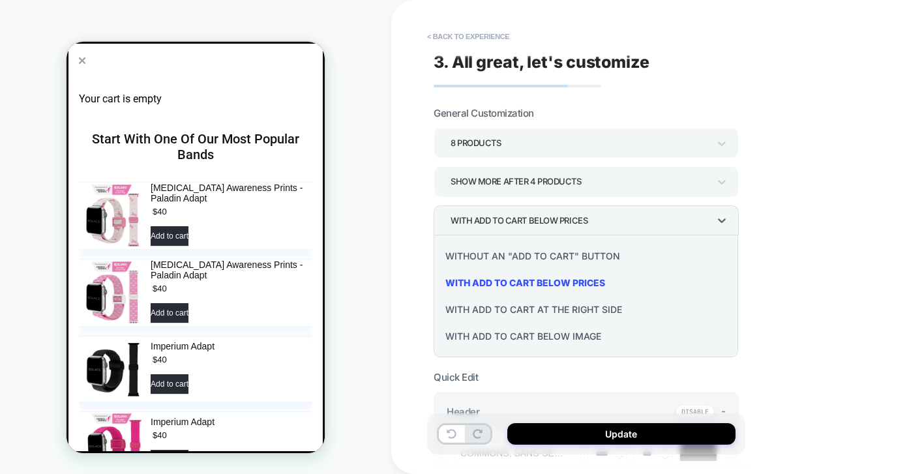
click at [542, 308] on div "With add to cart at the right side" at bounding box center [586, 309] width 294 height 27
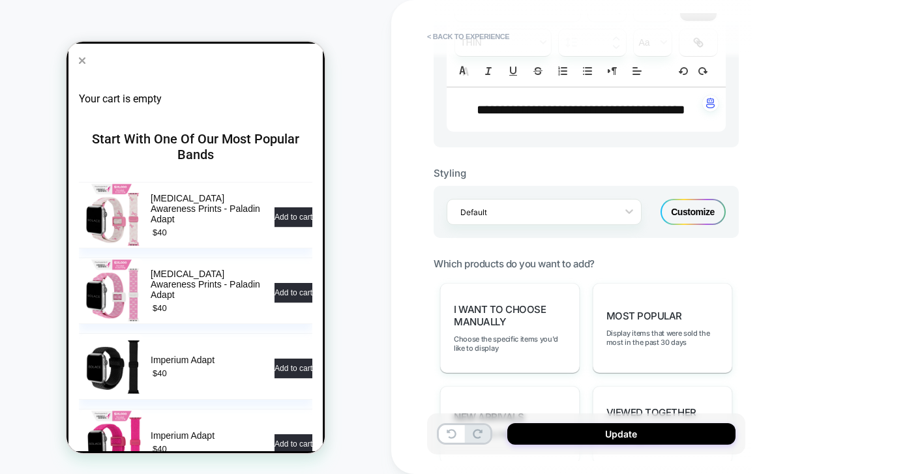
scroll to position [381, 0]
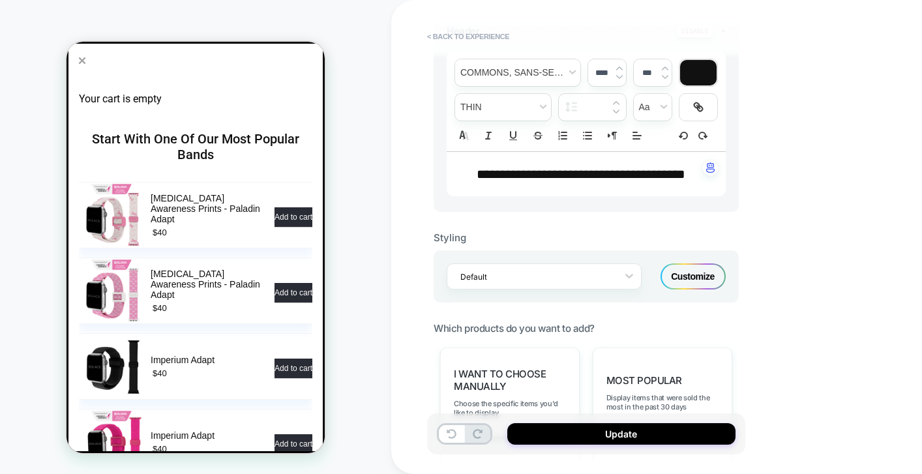
click at [698, 289] on div "Customize" at bounding box center [692, 276] width 65 height 26
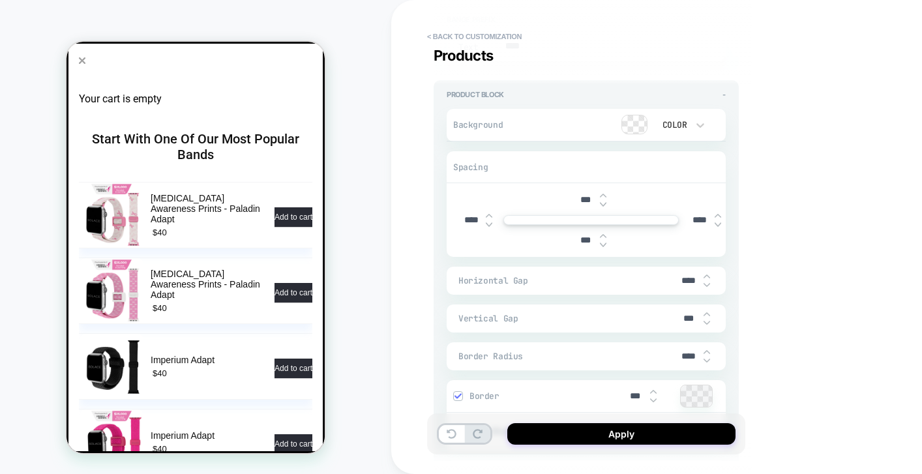
scroll to position [1854, 0]
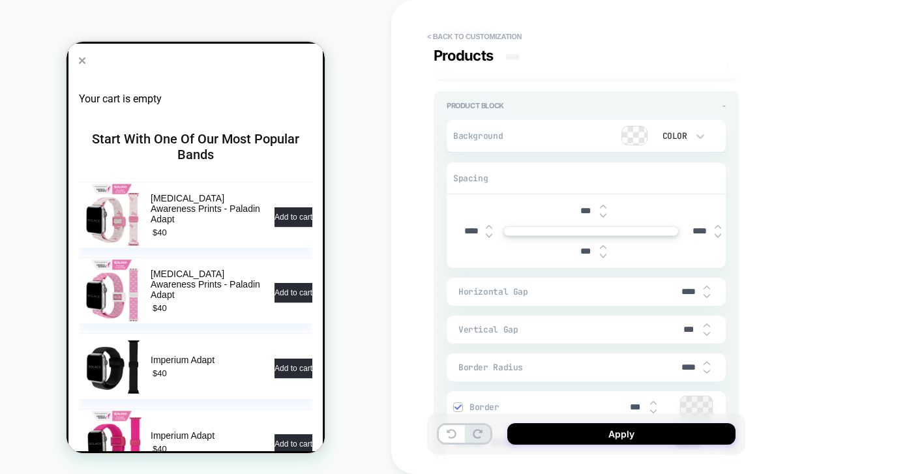
click at [585, 216] on input "***" at bounding box center [584, 210] width 29 height 11
type textarea "*"
type input "****"
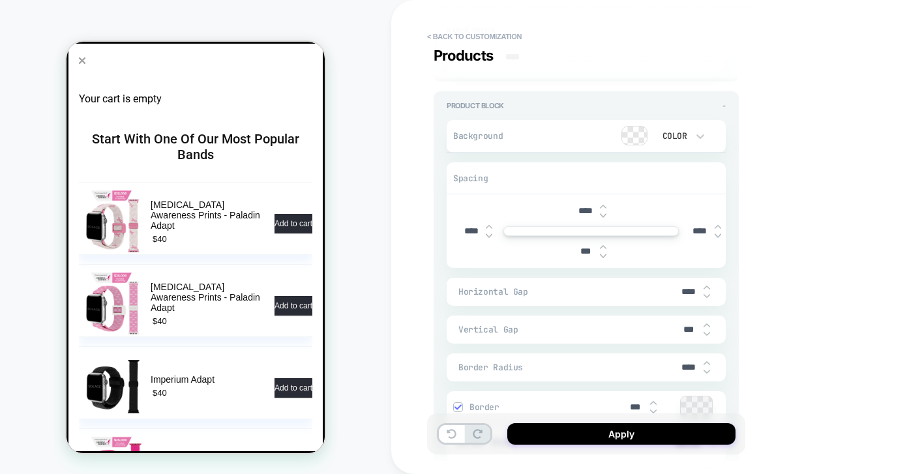
type textarea "*"
type input "****"
click at [576, 257] on input "***" at bounding box center [584, 251] width 29 height 11
type textarea "*"
type input "****"
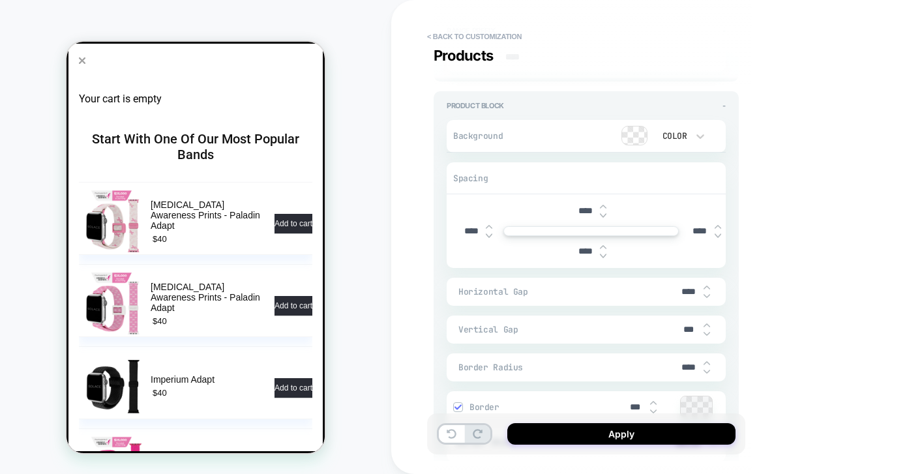
type textarea "*"
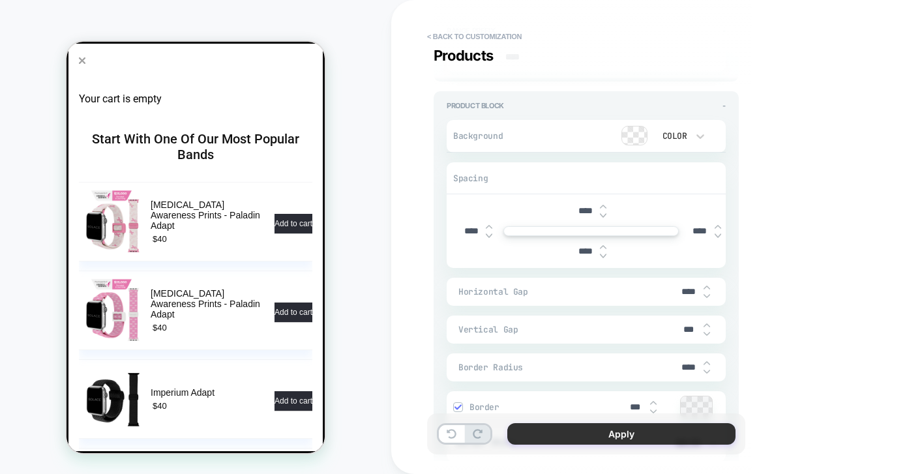
type input "****"
click at [593, 437] on button "Apply" at bounding box center [621, 434] width 228 height 22
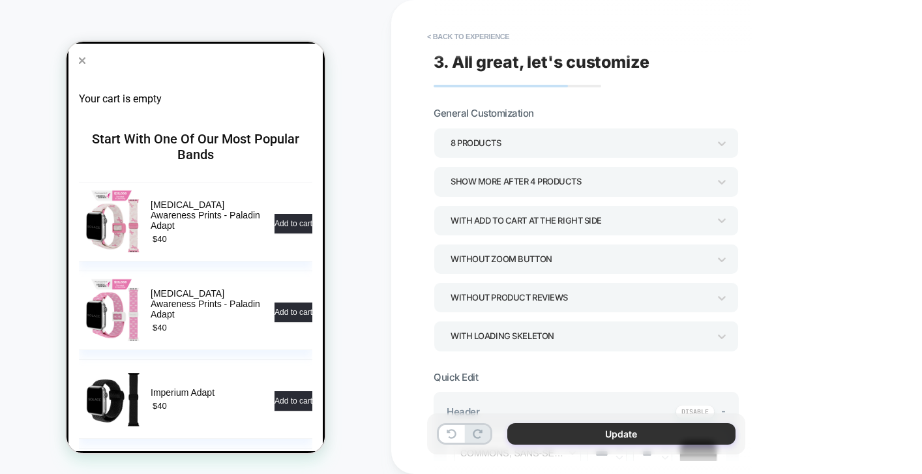
click at [635, 434] on button "Update" at bounding box center [621, 434] width 228 height 22
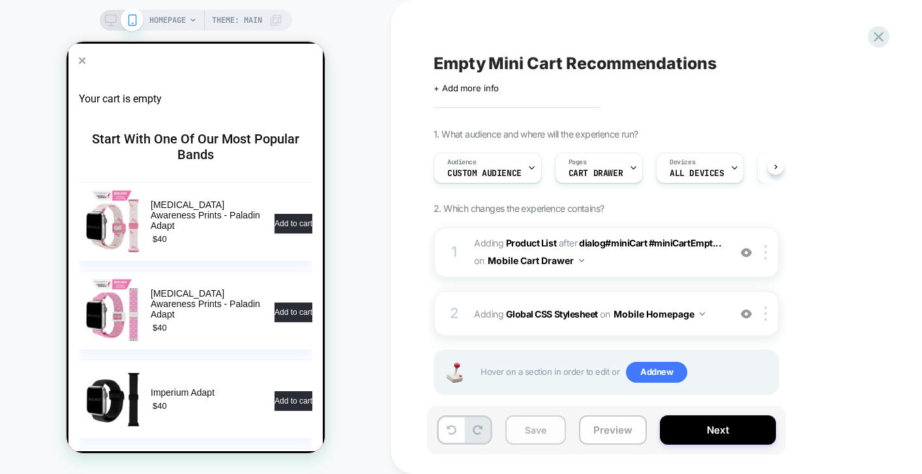
scroll to position [0, 1]
click at [520, 436] on button "Save" at bounding box center [535, 429] width 61 height 29
click at [599, 435] on button "Preview" at bounding box center [613, 429] width 68 height 29
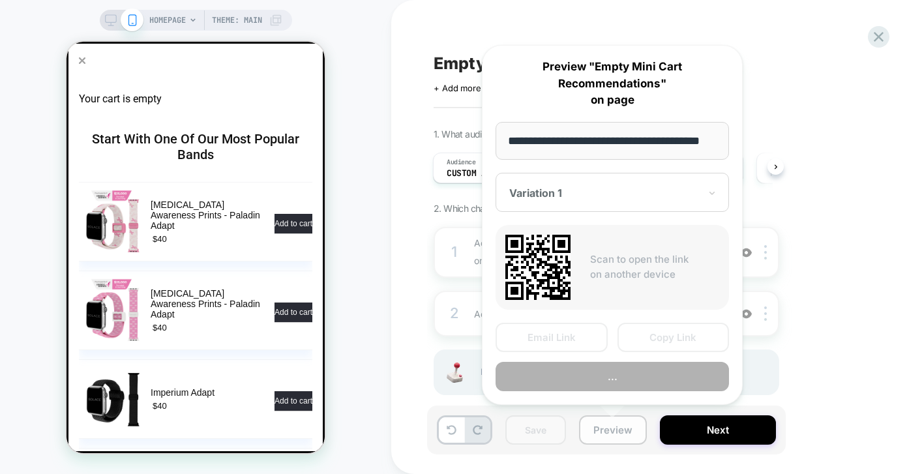
scroll to position [0, 29]
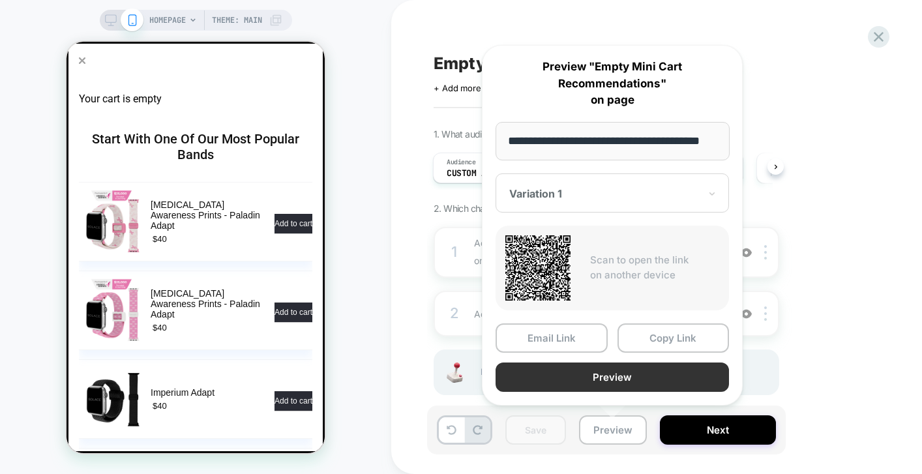
click at [578, 376] on button "Preview" at bounding box center [611, 376] width 233 height 29
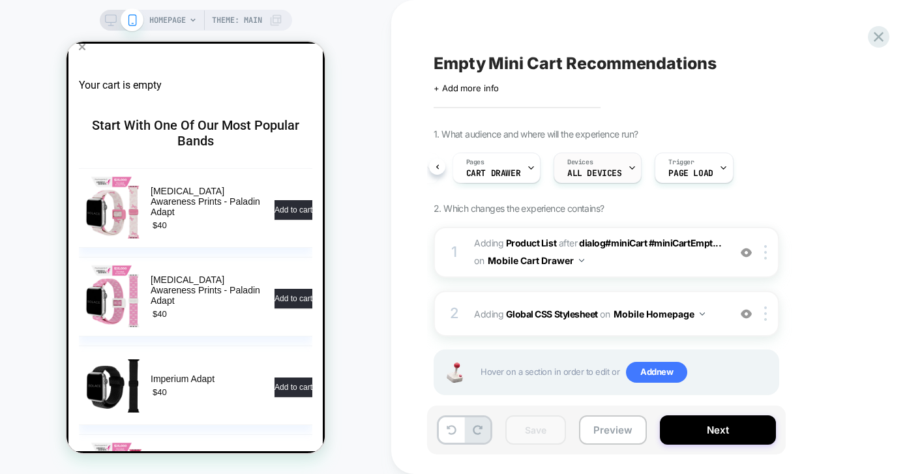
scroll to position [18, 0]
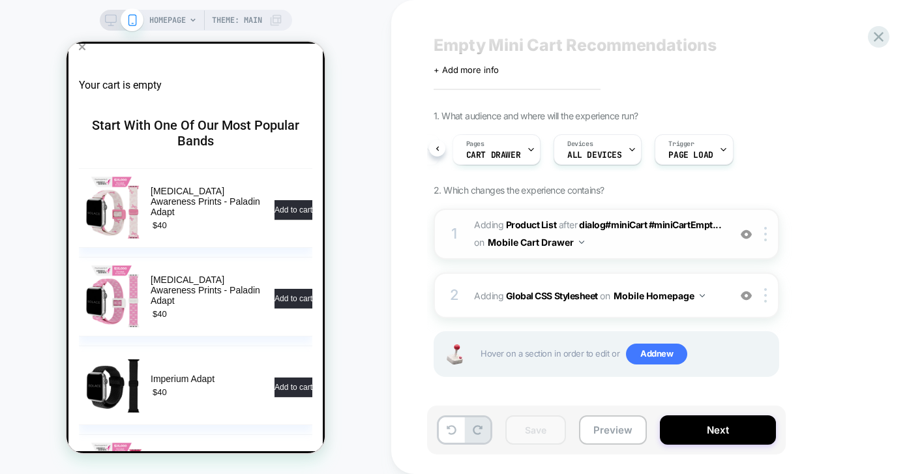
click at [571, 243] on button "Mobile Cart Drawer" at bounding box center [536, 242] width 96 height 19
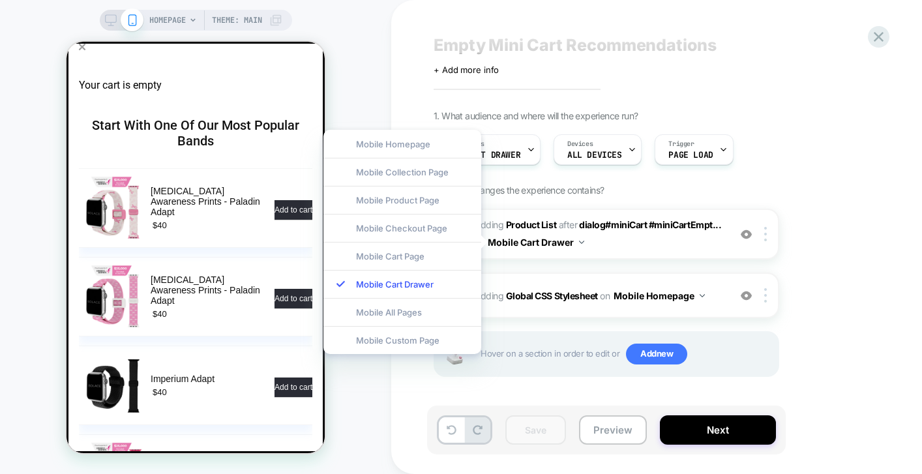
click at [823, 276] on div "1. What audience and where will the experience run? Audience Custom Audience Pa…" at bounding box center [672, 259] width 476 height 299
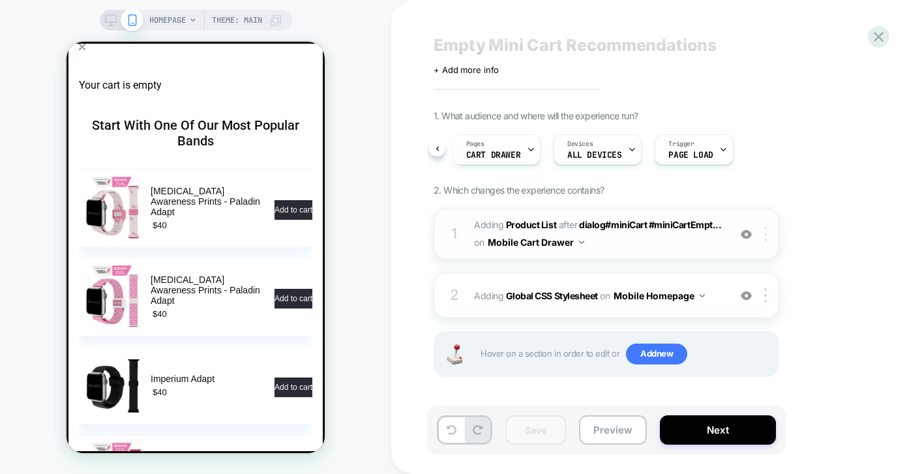
click at [767, 231] on div at bounding box center [768, 234] width 22 height 14
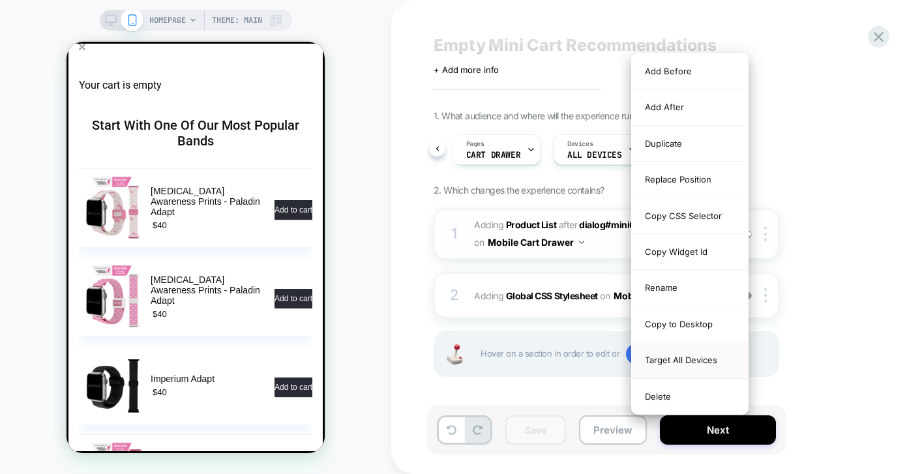
click at [717, 357] on div "Target All Devices" at bounding box center [690, 360] width 116 height 36
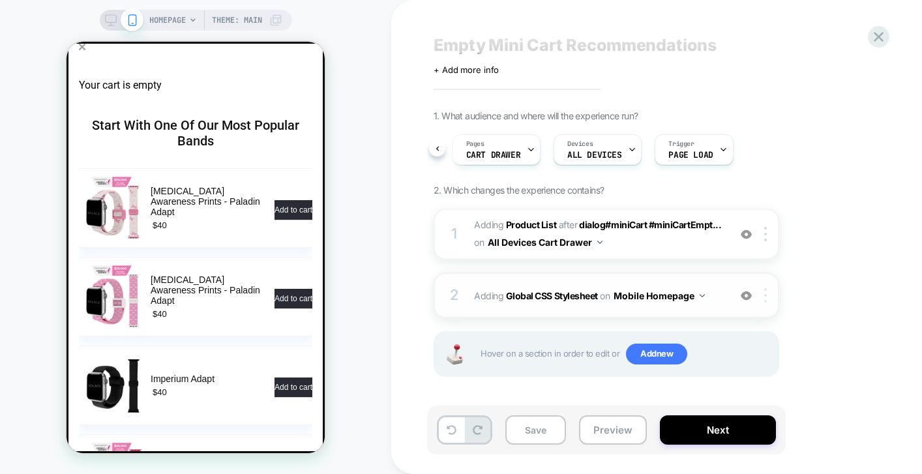
click at [765, 297] on img at bounding box center [765, 295] width 3 height 14
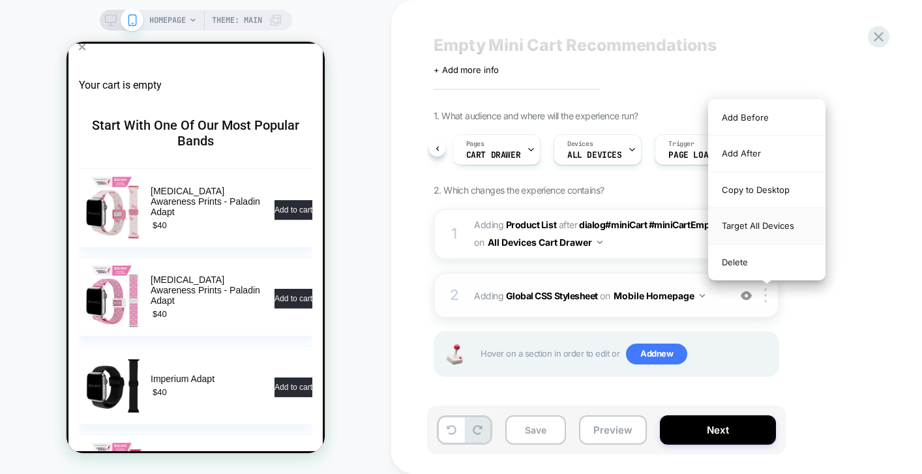
click at [777, 226] on div "Target All Devices" at bounding box center [767, 226] width 116 height 36
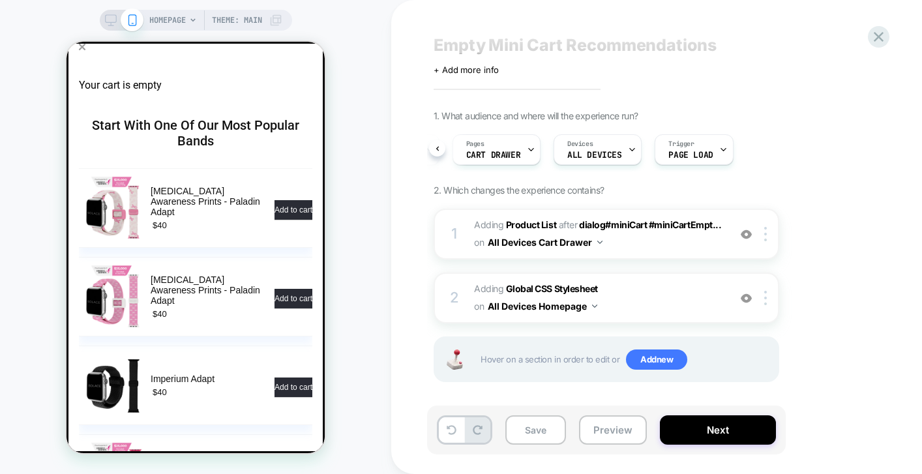
click at [827, 266] on div "1. What audience and where will the experience run? Audience Custom Audience Pa…" at bounding box center [672, 262] width 476 height 304
click at [554, 429] on button "Save" at bounding box center [535, 429] width 61 height 29
click at [606, 435] on button "Preview" at bounding box center [613, 429] width 68 height 29
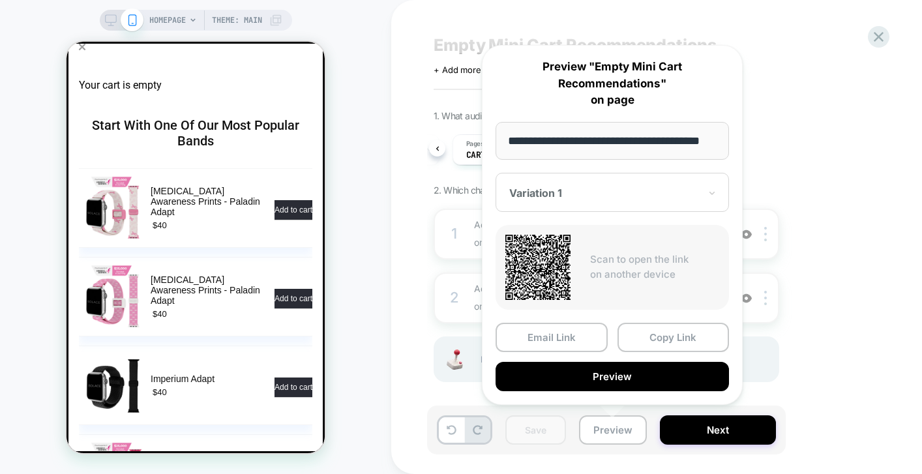
scroll to position [0, 29]
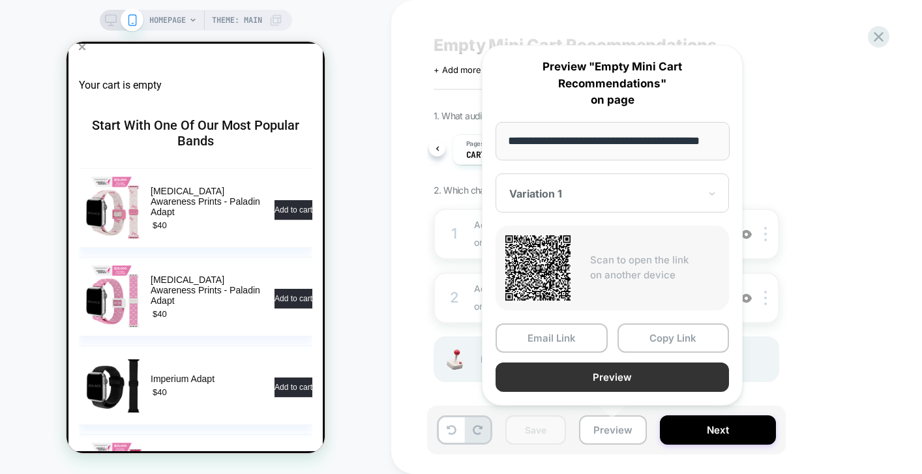
click at [603, 381] on button "Preview" at bounding box center [611, 376] width 233 height 29
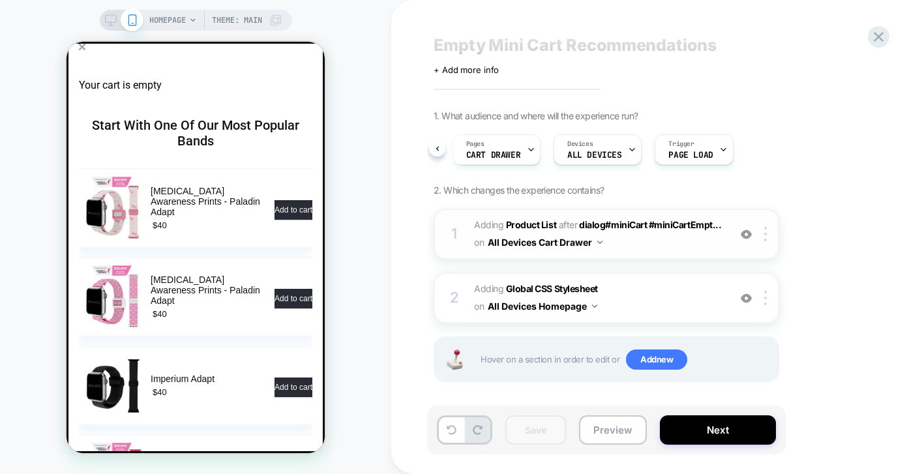
scroll to position [22, 0]
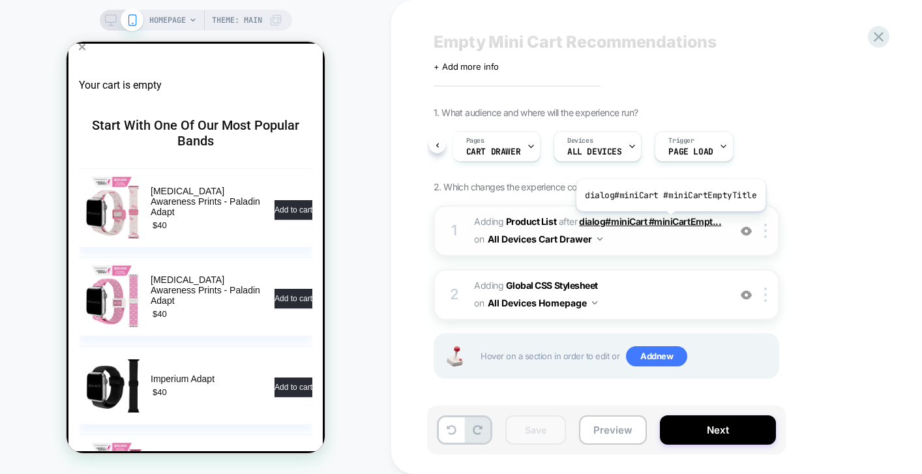
click at [668, 221] on span "dialog#miniCart #miniCartEmpt..." at bounding box center [650, 221] width 142 height 11
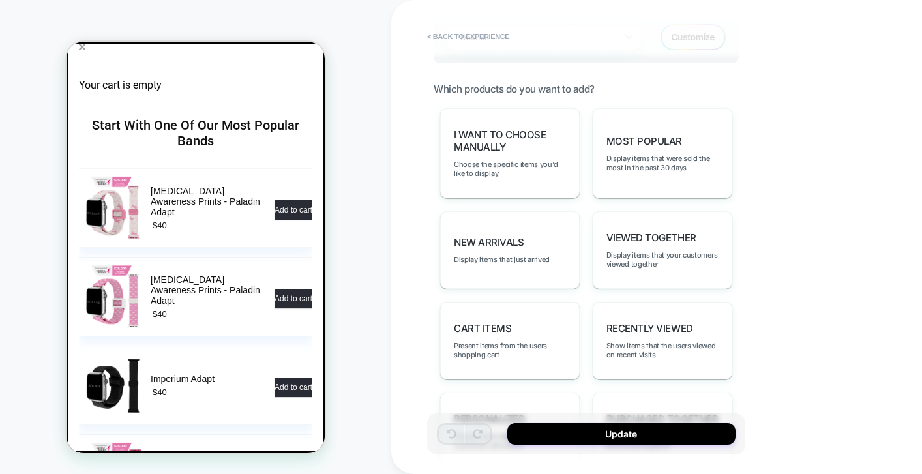
scroll to position [624, 0]
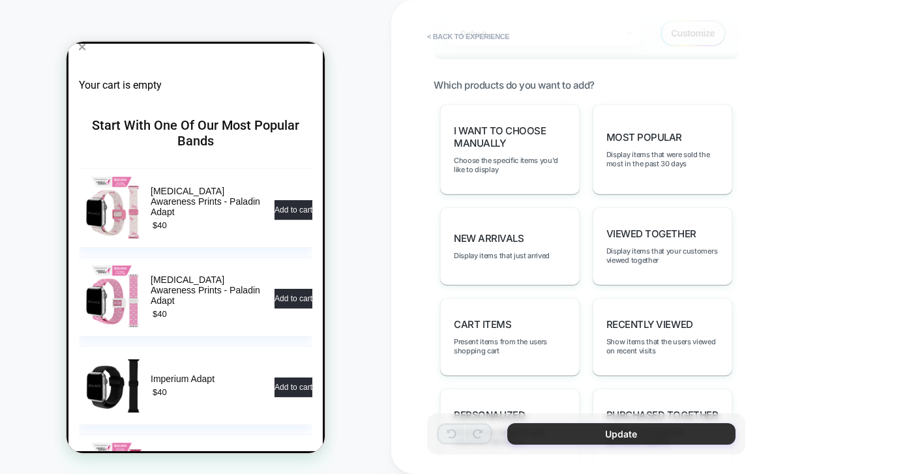
click at [562, 438] on button "Update" at bounding box center [621, 434] width 228 height 22
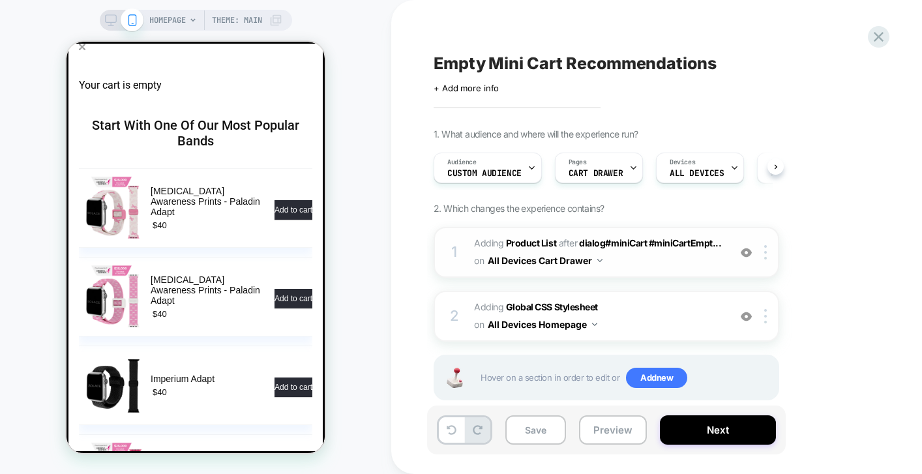
scroll to position [0, 1]
click at [637, 244] on span "dialog#miniCart #miniCartEmpt..." at bounding box center [650, 242] width 142 height 11
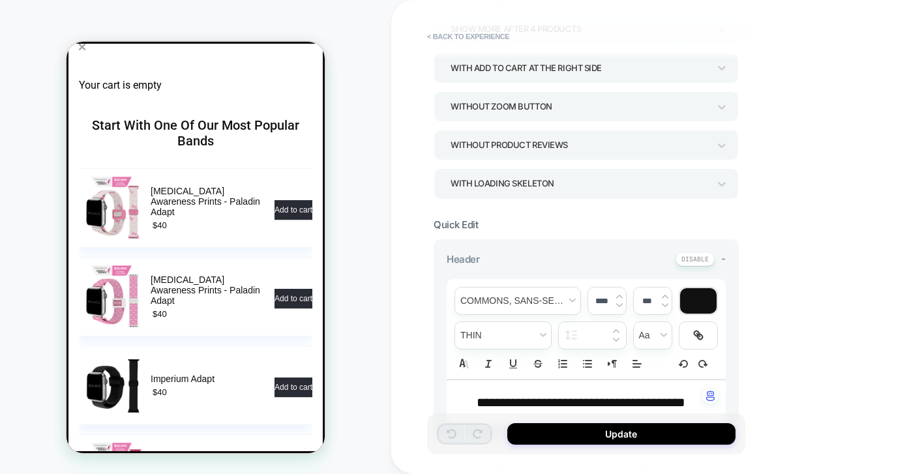
scroll to position [0, 0]
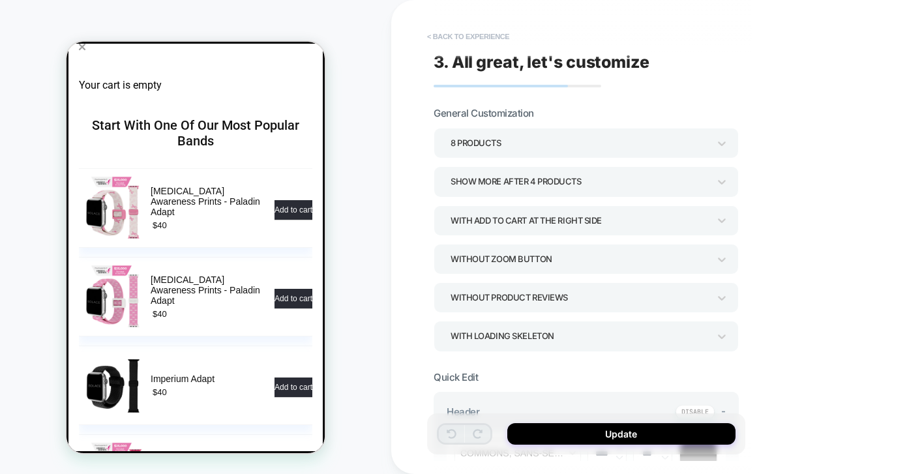
click at [444, 37] on button "< Back to experience" at bounding box center [467, 36] width 95 height 21
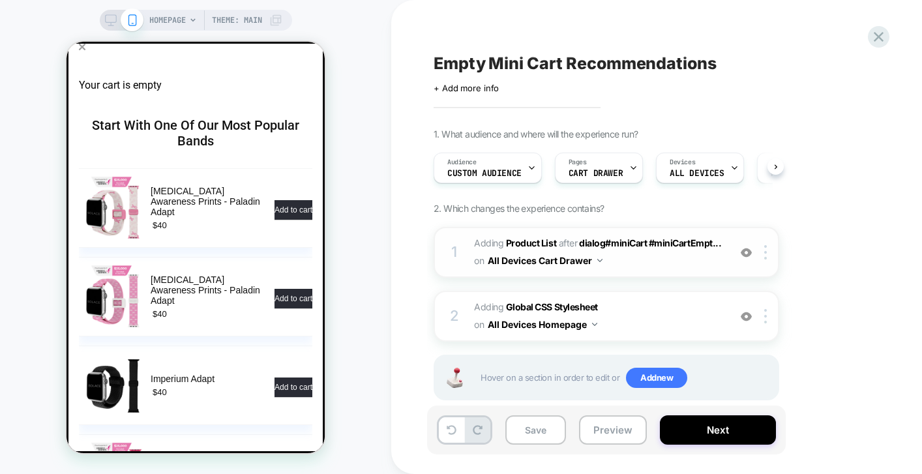
scroll to position [0, 1]
click at [768, 253] on div at bounding box center [768, 252] width 22 height 14
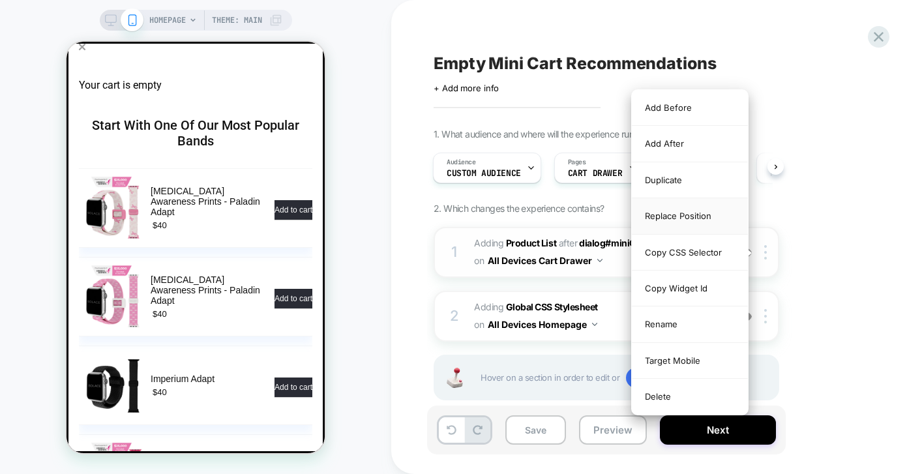
click at [705, 213] on div "Replace Position" at bounding box center [690, 216] width 116 height 36
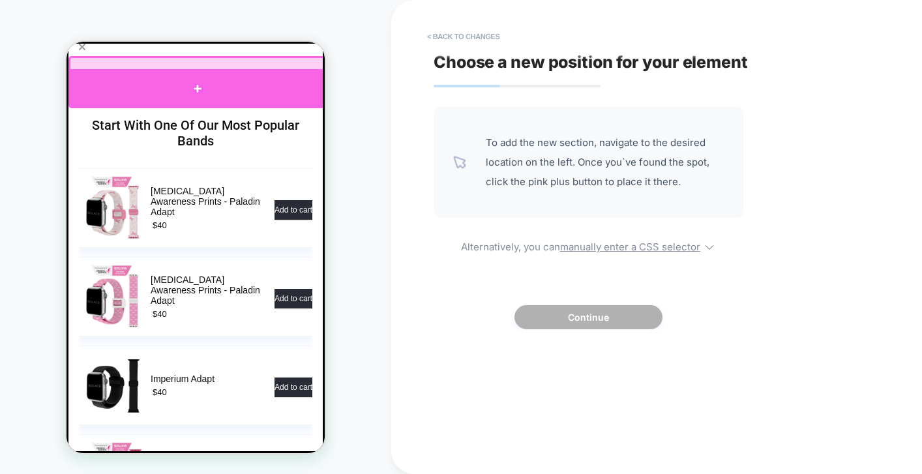
click at [199, 95] on div at bounding box center [197, 88] width 258 height 39
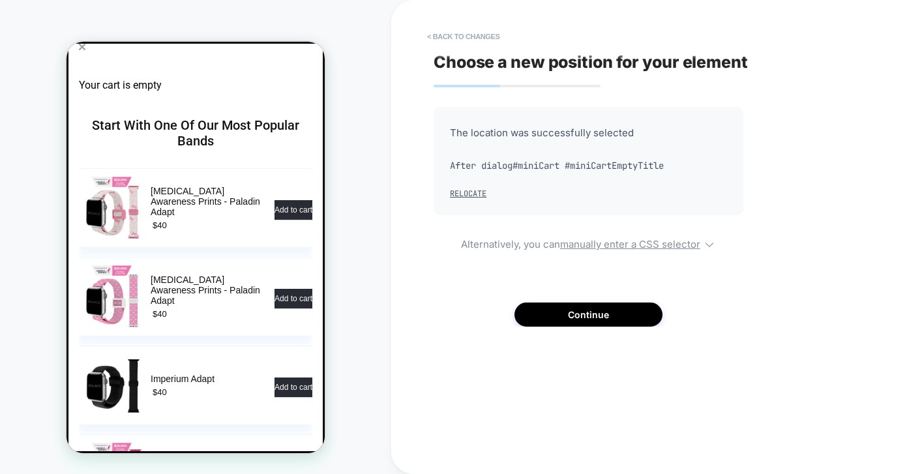
click at [557, 170] on span "After dialog#miniCart #miniCartEmptyTitle" at bounding box center [588, 166] width 277 height 20
click at [559, 165] on span "After dialog#miniCart #miniCartEmptyTitle" at bounding box center [588, 166] width 277 height 20
drag, startPoint x: 684, startPoint y: 166, endPoint x: 563, endPoint y: 161, distance: 121.4
click at [563, 161] on span "After dialog#miniCart #miniCartEmptyTitle" at bounding box center [588, 166] width 277 height 20
click at [573, 165] on span "After dialog#miniCart #miniCartEmptyTitle" at bounding box center [588, 166] width 277 height 20
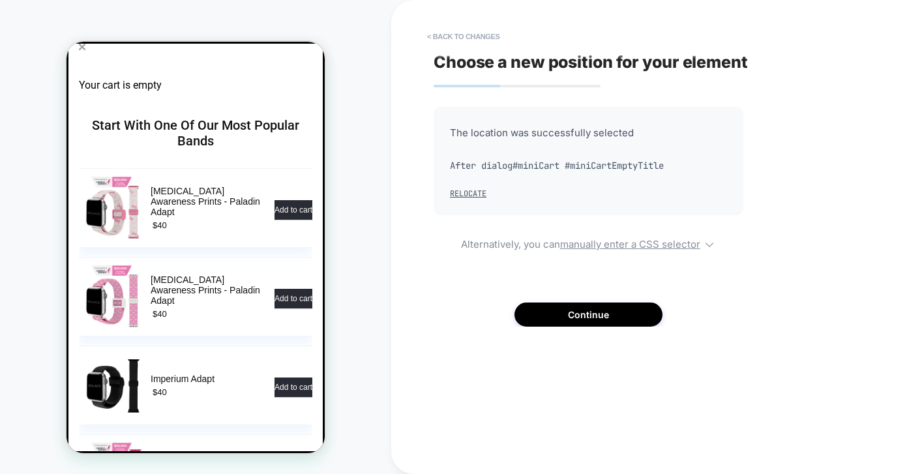
click at [573, 165] on span "After dialog#miniCart #miniCartEmptyTitle" at bounding box center [588, 166] width 277 height 20
click at [659, 240] on u "manually enter a CSS selector" at bounding box center [630, 244] width 140 height 12
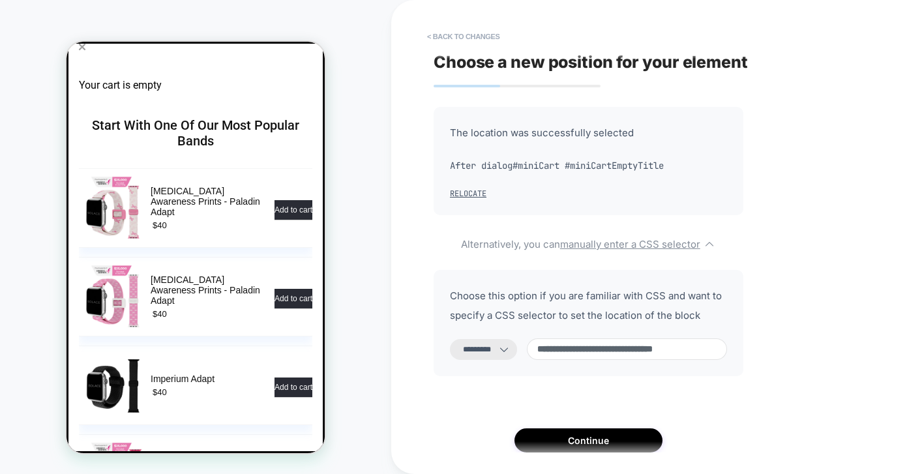
drag, startPoint x: 640, startPoint y: 350, endPoint x: 520, endPoint y: 349, distance: 120.6
click at [519, 349] on div "**********" at bounding box center [588, 349] width 277 height 22
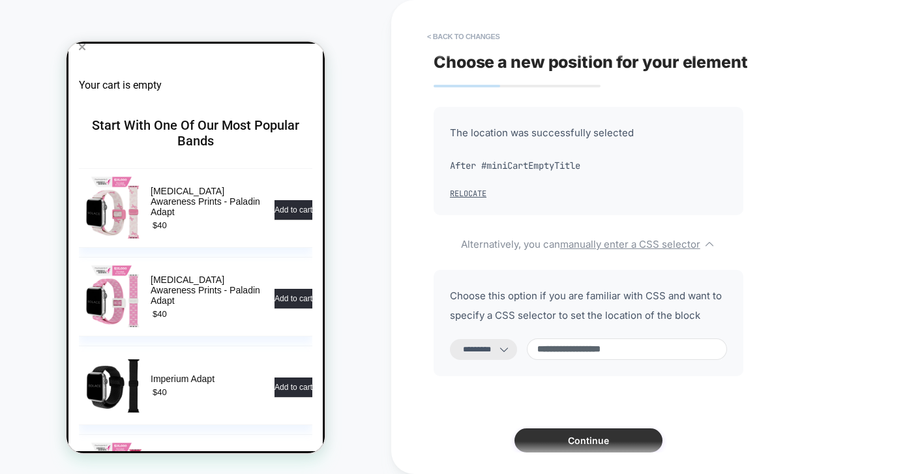
type input "**********"
click at [583, 439] on button "Continue" at bounding box center [588, 440] width 148 height 24
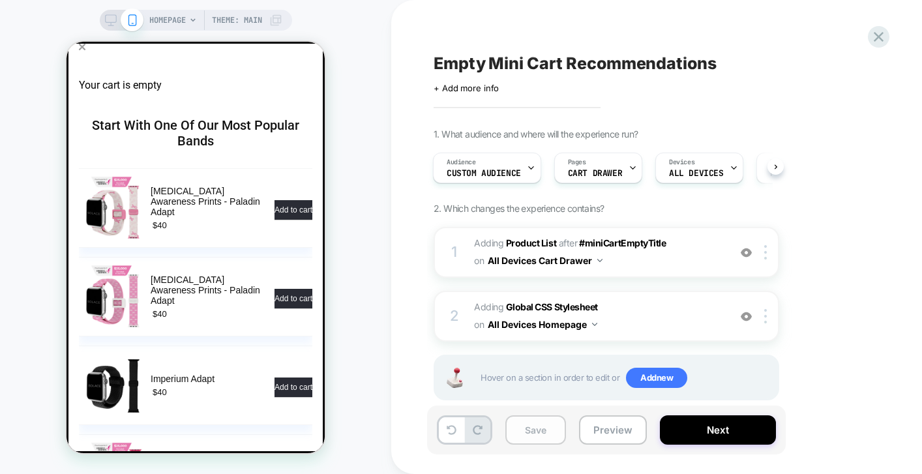
click at [534, 425] on button "Save" at bounding box center [535, 429] width 61 height 29
click at [608, 429] on button "Preview" at bounding box center [613, 429] width 68 height 29
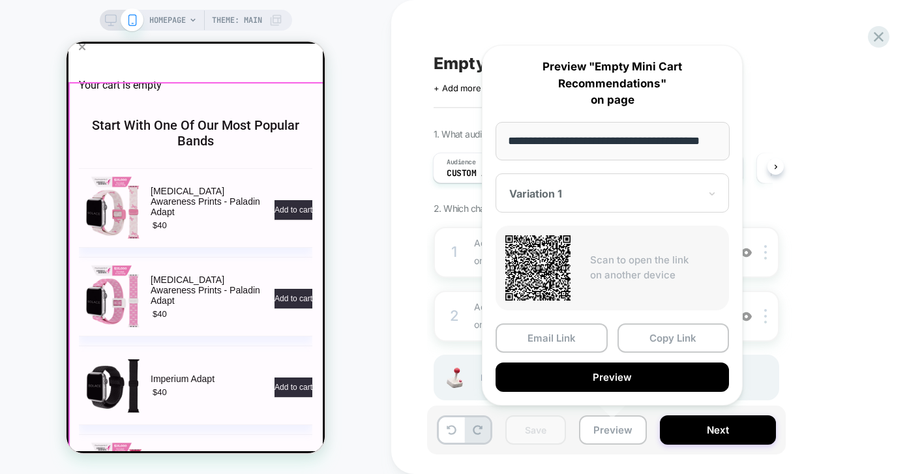
scroll to position [0, 0]
click at [256, 117] on span "Start With One Of Our Most Popular Bands" at bounding box center [195, 132] width 207 height 31
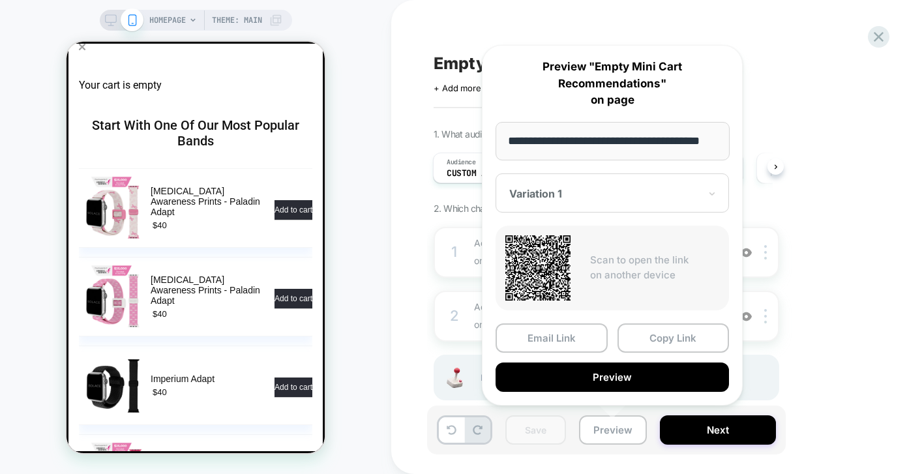
click at [801, 207] on div "1. What audience and where will the experience run? Audience Custom Audience Pa…" at bounding box center [672, 280] width 476 height 304
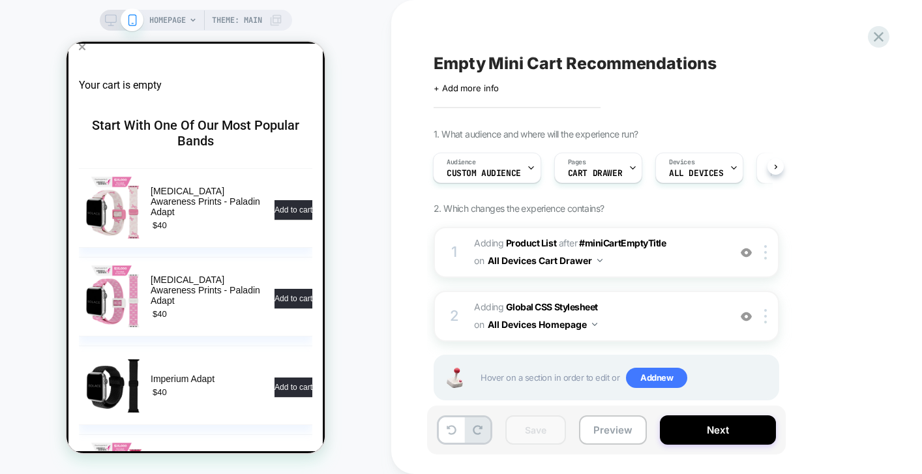
scroll to position [24, 0]
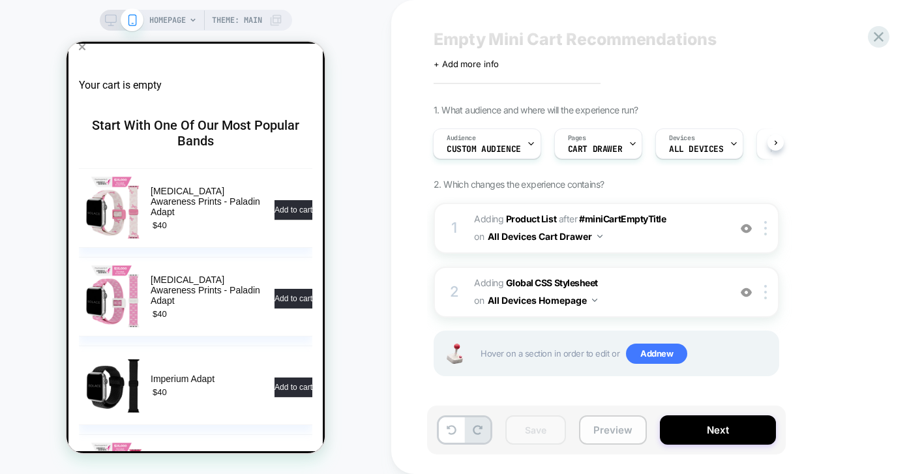
click at [632, 430] on button "Preview" at bounding box center [613, 429] width 68 height 29
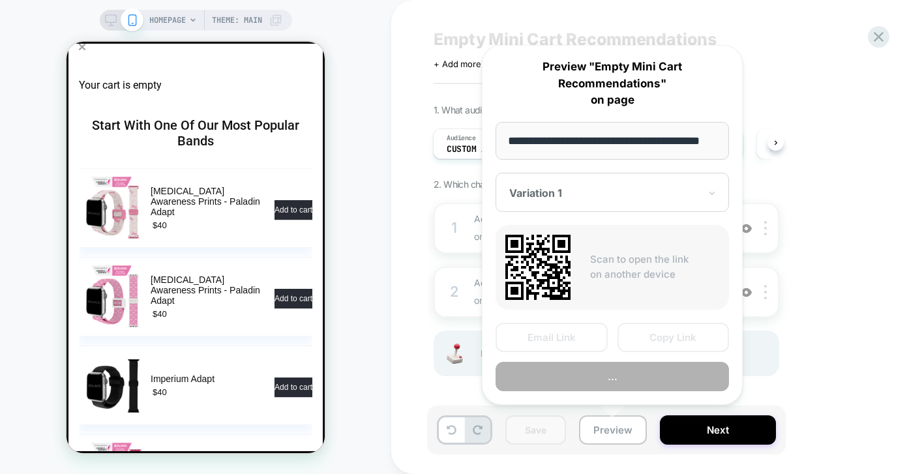
scroll to position [0, 29]
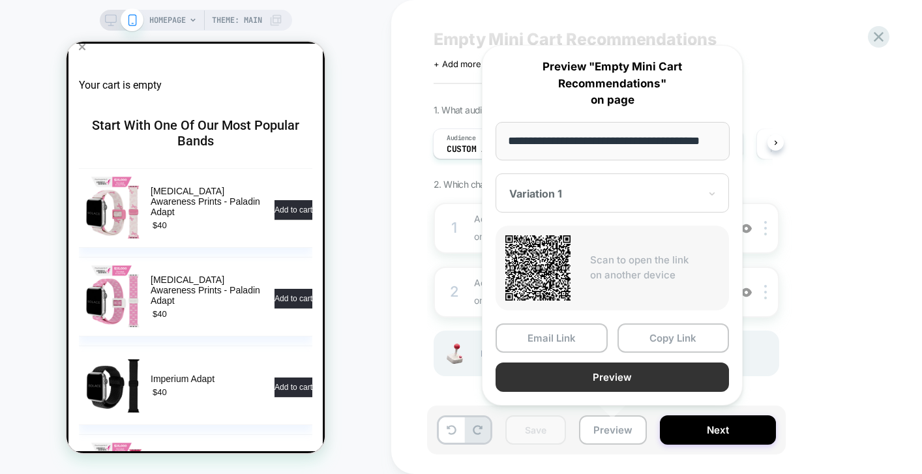
click at [682, 368] on button "Preview" at bounding box center [611, 376] width 233 height 29
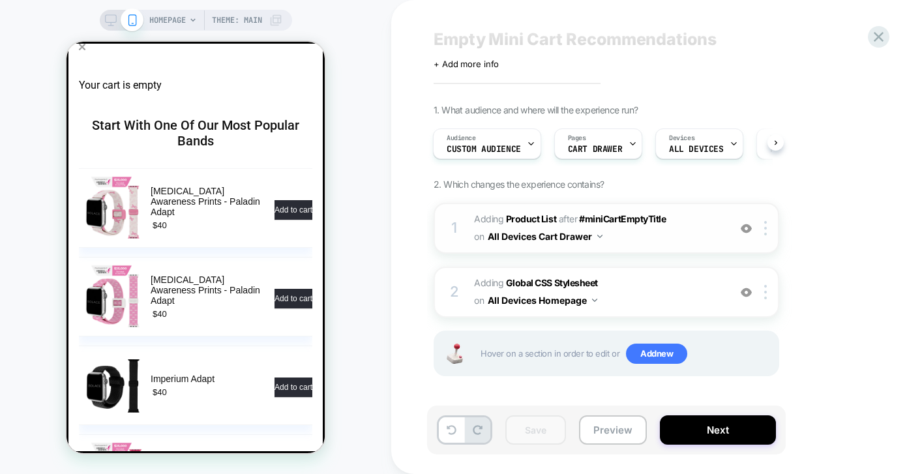
click at [686, 231] on span "#_loomi_addon_1759938677251 Adding Product List AFTER #miniCartEmptyTitle #mini…" at bounding box center [598, 228] width 248 height 35
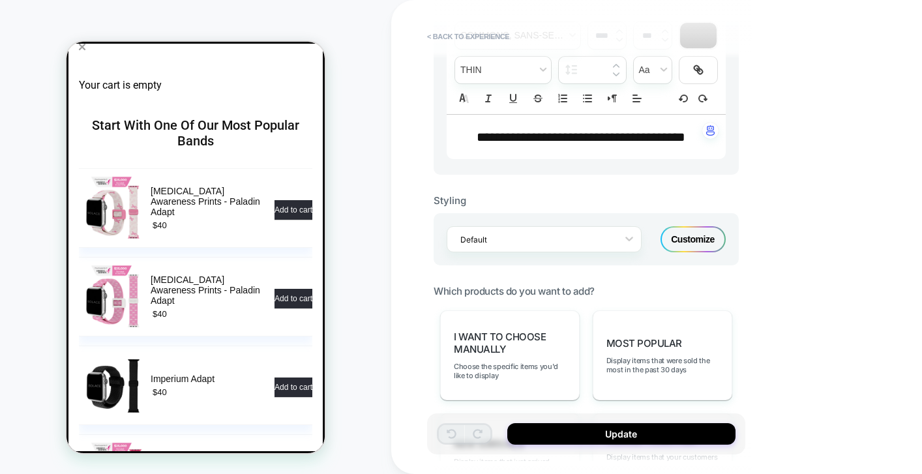
scroll to position [421, 0]
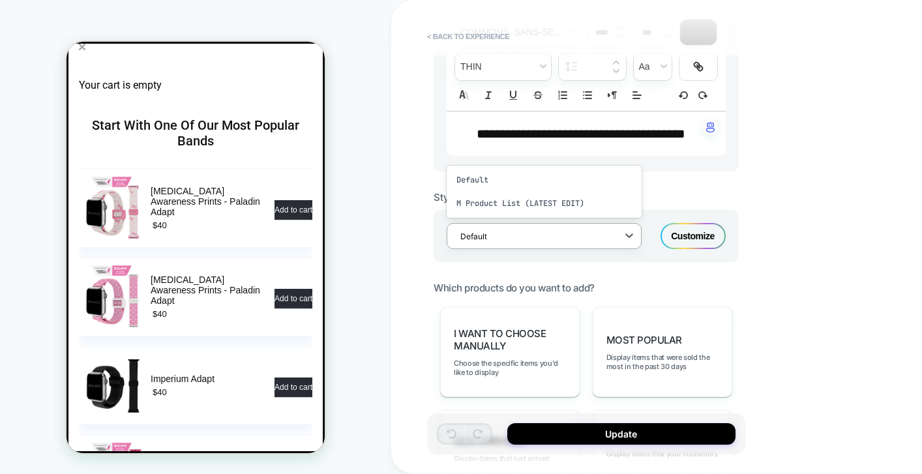
click at [520, 243] on div at bounding box center [535, 236] width 151 height 12
click at [523, 215] on div "M Product List (LATEST EDIT)" at bounding box center [544, 203] width 195 height 23
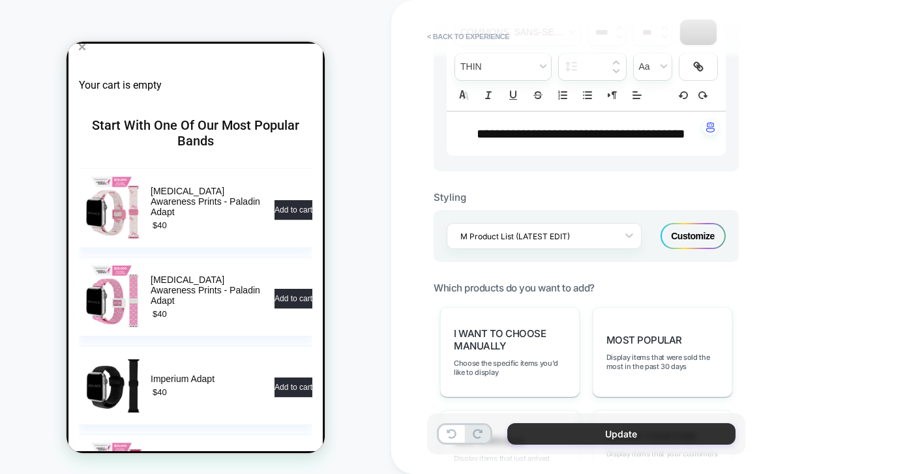
click at [594, 432] on button "Update" at bounding box center [621, 434] width 228 height 22
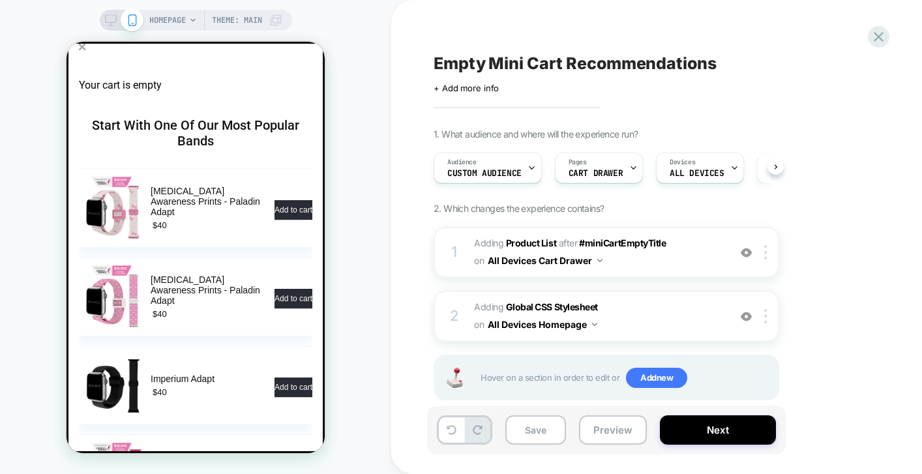
scroll to position [0, 1]
click at [532, 428] on button "Save" at bounding box center [535, 429] width 61 height 29
click at [681, 264] on span "#_loomi_addon_1759938677251 Adding Product List AFTER #miniCartEmptyTitle #mini…" at bounding box center [598, 252] width 248 height 35
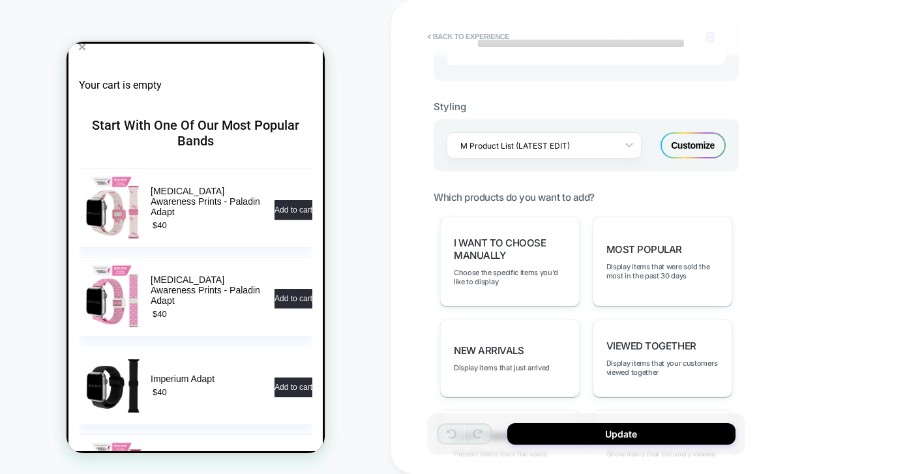
scroll to position [510, 0]
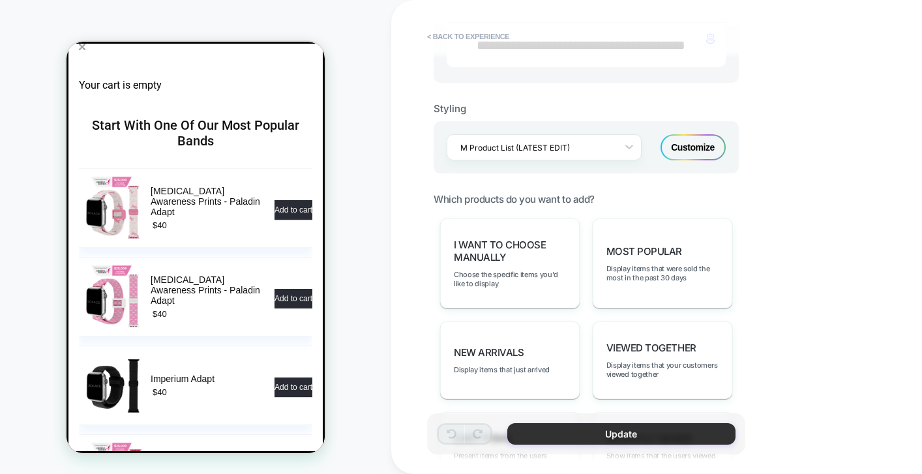
click at [592, 432] on button "Update" at bounding box center [621, 434] width 228 height 22
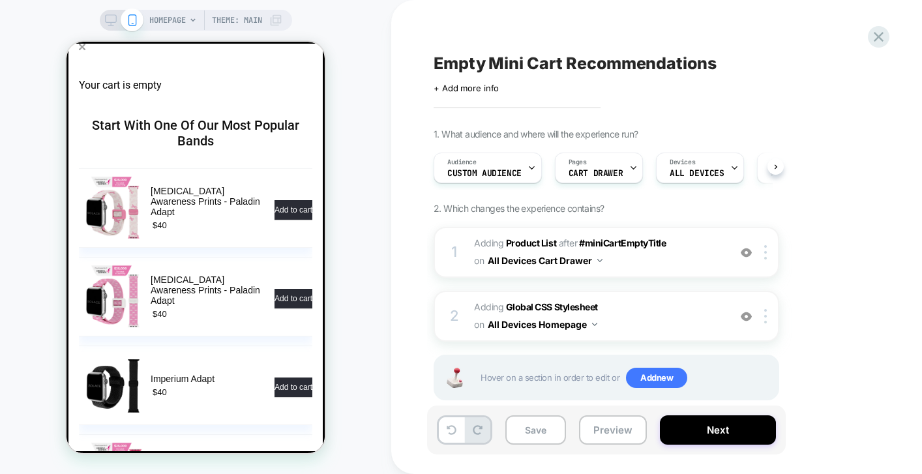
scroll to position [0, 1]
click at [607, 446] on div "Save Preview Next" at bounding box center [606, 429] width 359 height 49
click at [607, 431] on button "Preview" at bounding box center [613, 429] width 68 height 29
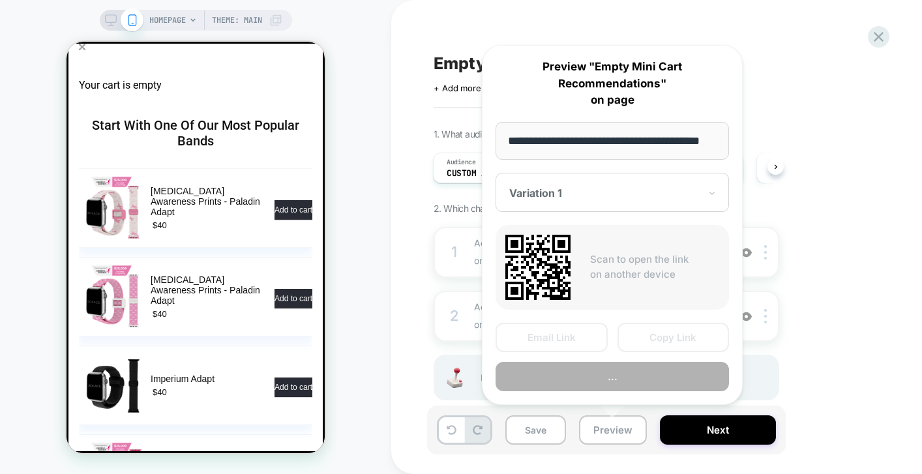
scroll to position [0, 29]
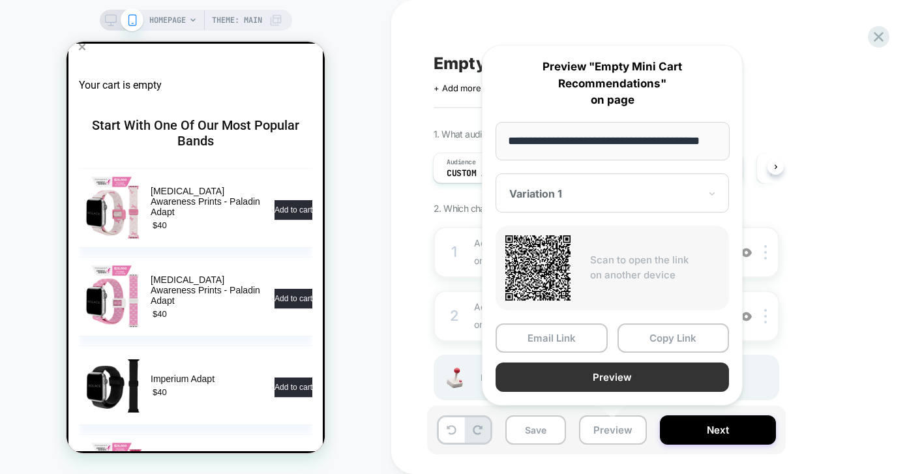
click at [571, 372] on button "Preview" at bounding box center [611, 376] width 233 height 29
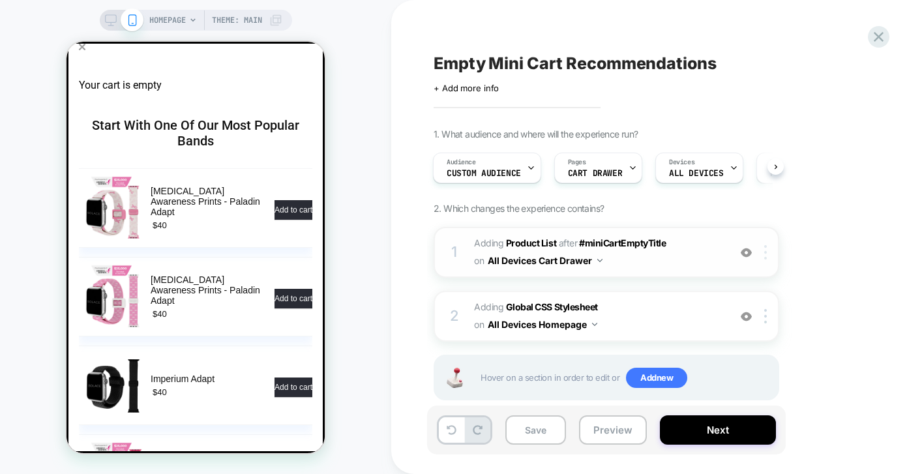
click at [766, 254] on img at bounding box center [765, 252] width 3 height 14
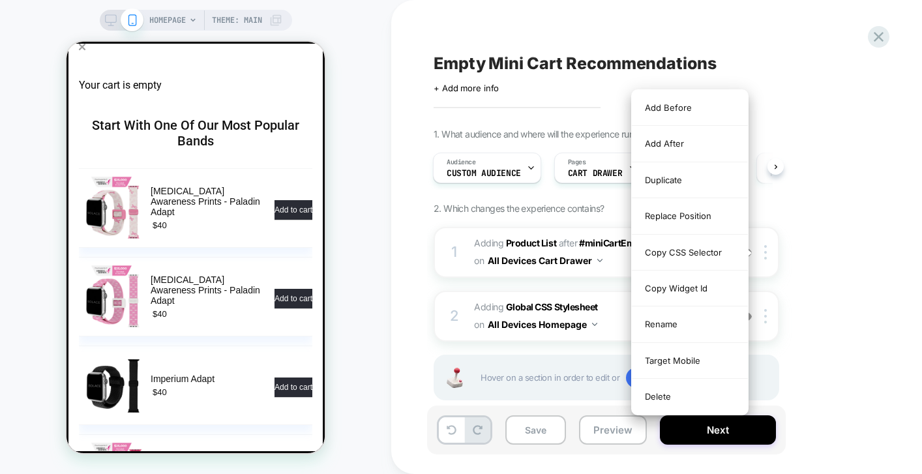
scroll to position [0, 10]
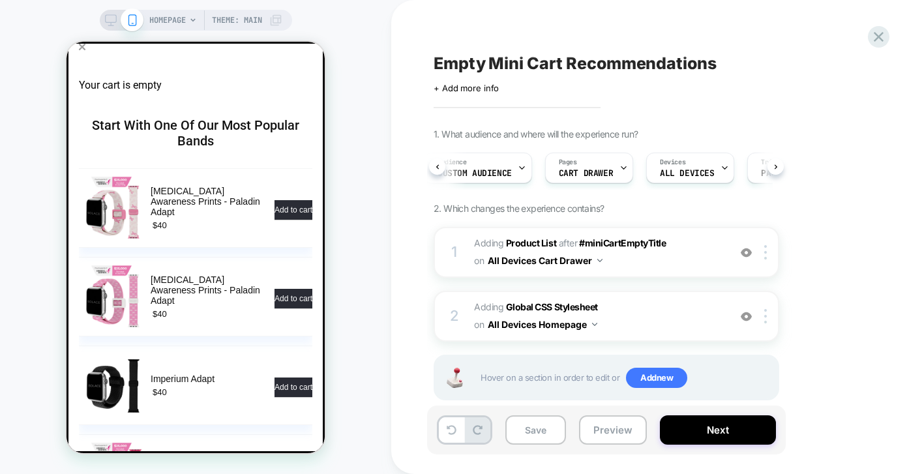
drag, startPoint x: 701, startPoint y: 250, endPoint x: 708, endPoint y: 197, distance: 53.2
click at [708, 197] on div "1. What audience and where will the experience run? Audience Custom Audience Pa…" at bounding box center [672, 280] width 476 height 304
click at [768, 256] on div at bounding box center [768, 252] width 22 height 14
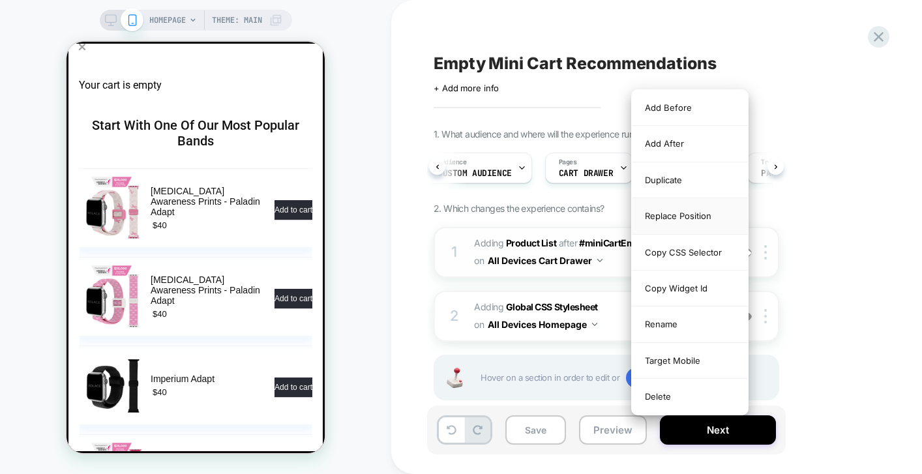
click at [688, 216] on div "Replace Position" at bounding box center [690, 216] width 116 height 36
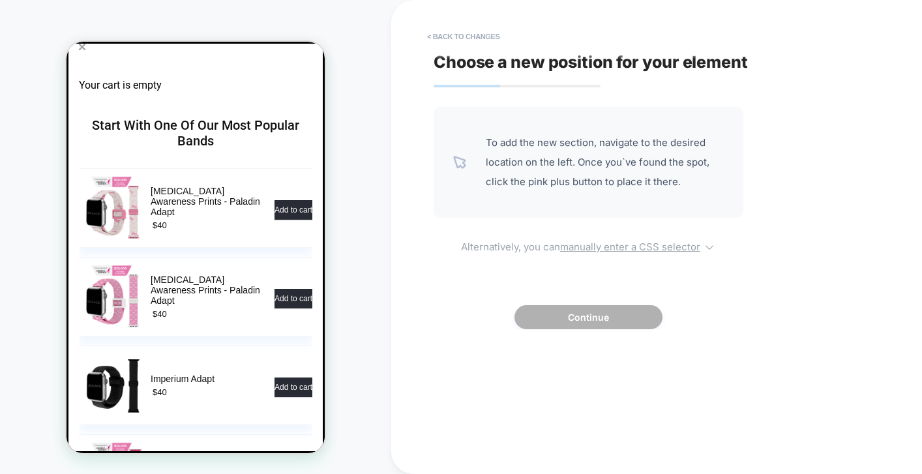
click at [672, 246] on u "manually enter a CSS selector" at bounding box center [630, 247] width 140 height 12
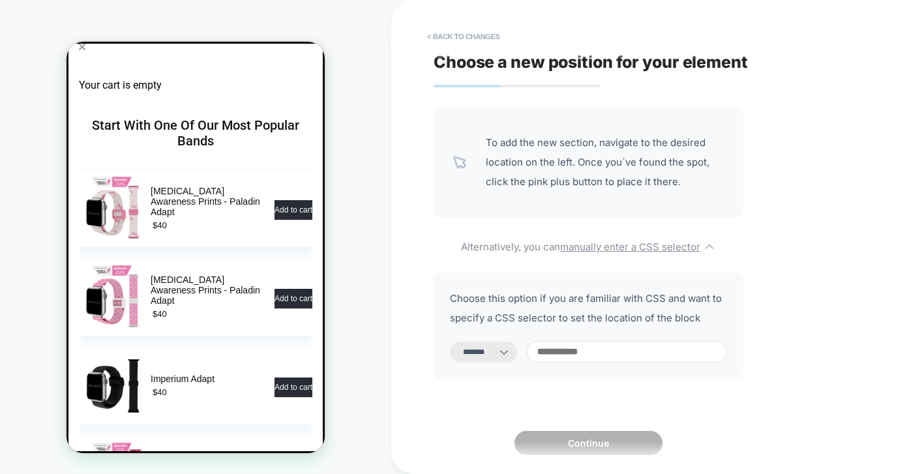
click at [578, 349] on input at bounding box center [627, 352] width 200 height 22
click at [715, 340] on div "**********" at bounding box center [589, 326] width 310 height 106
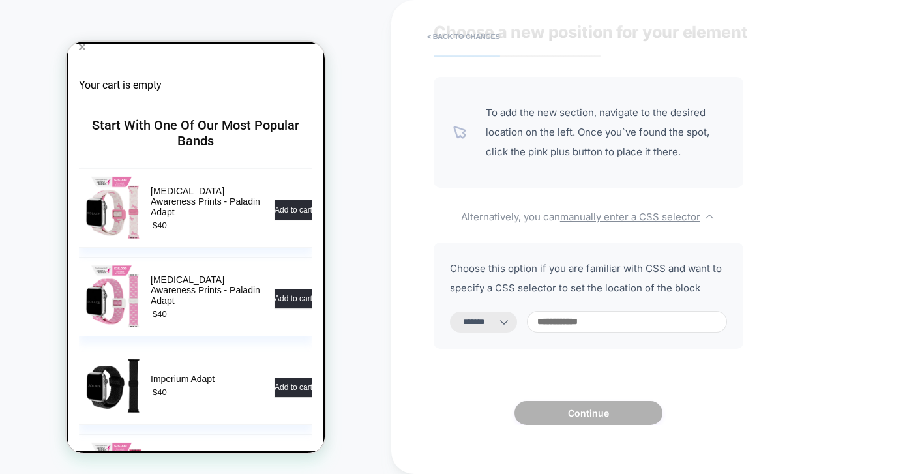
scroll to position [49, 0]
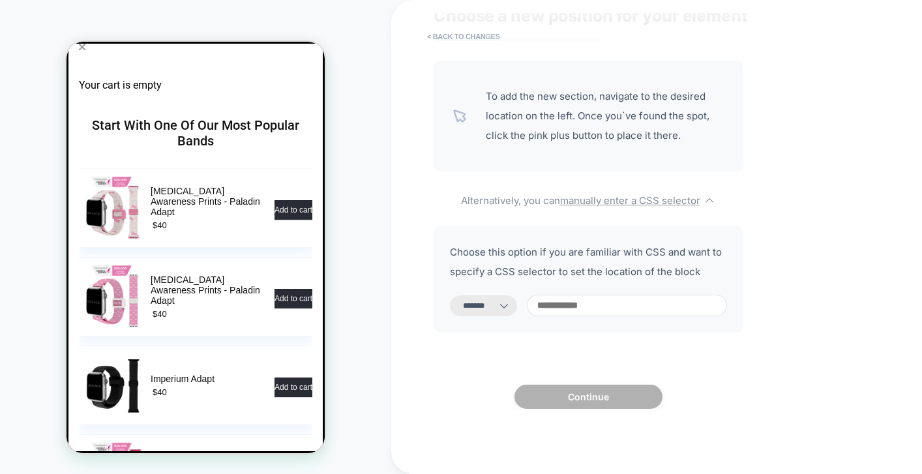
click at [504, 301] on select "**********" at bounding box center [483, 305] width 67 height 21
select select "*********"
click at [450, 295] on select "**********" at bounding box center [483, 305] width 67 height 21
click at [600, 308] on input at bounding box center [627, 306] width 200 height 22
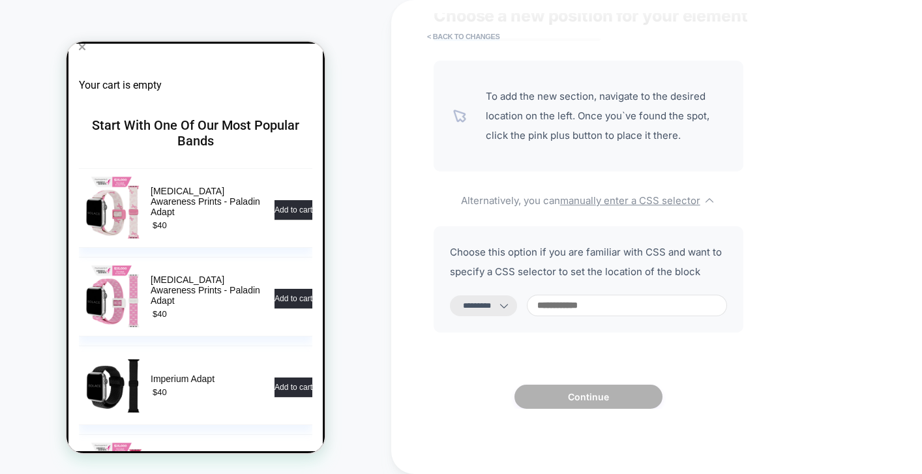
click at [600, 308] on input at bounding box center [627, 306] width 200 height 22
paste input "**********"
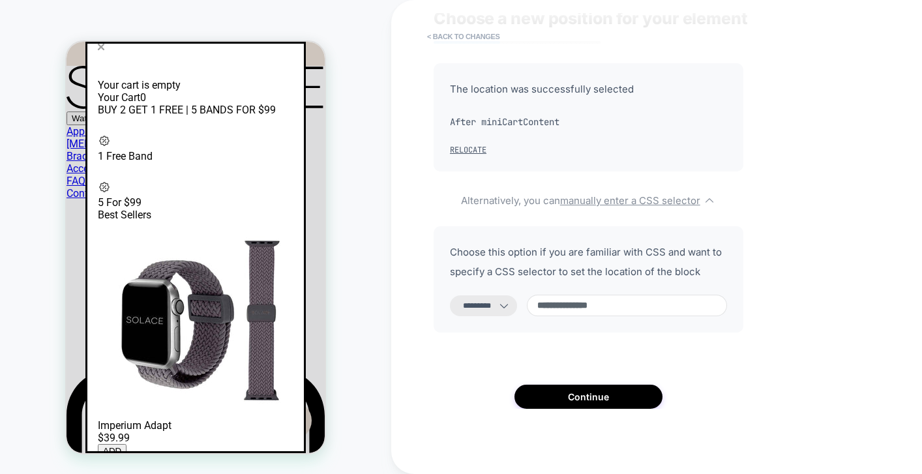
scroll to position [46, 0]
click at [552, 302] on input "**********" at bounding box center [627, 306] width 200 height 22
type input "**********"
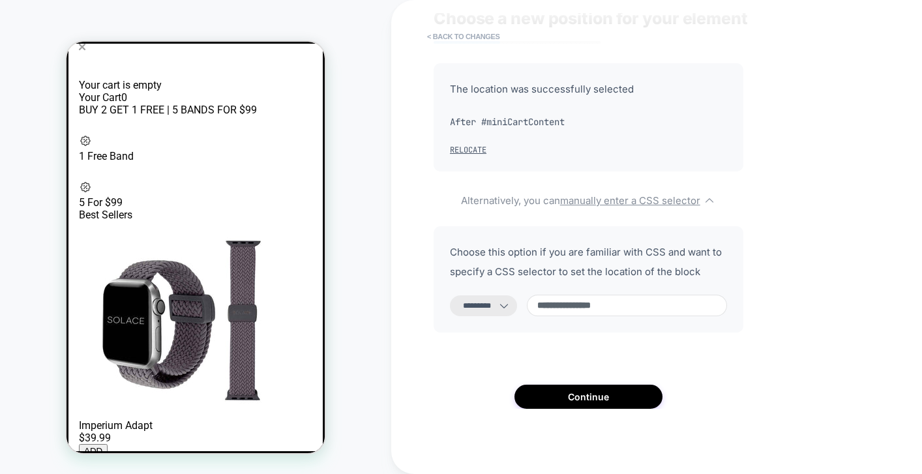
click at [681, 342] on div "**********" at bounding box center [589, 236] width 310 height 346
click at [575, 304] on input "**********" at bounding box center [627, 306] width 200 height 22
click at [435, 38] on button "< Back to changes" at bounding box center [463, 36] width 86 height 21
select select "*******"
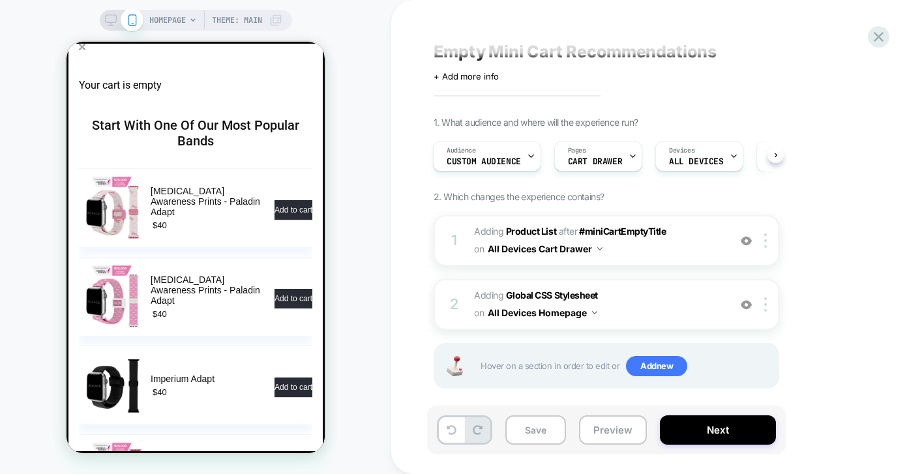
scroll to position [13, 0]
click at [671, 295] on span "Adding Global CSS Stylesheet on All Devices Homepage" at bounding box center [598, 303] width 248 height 35
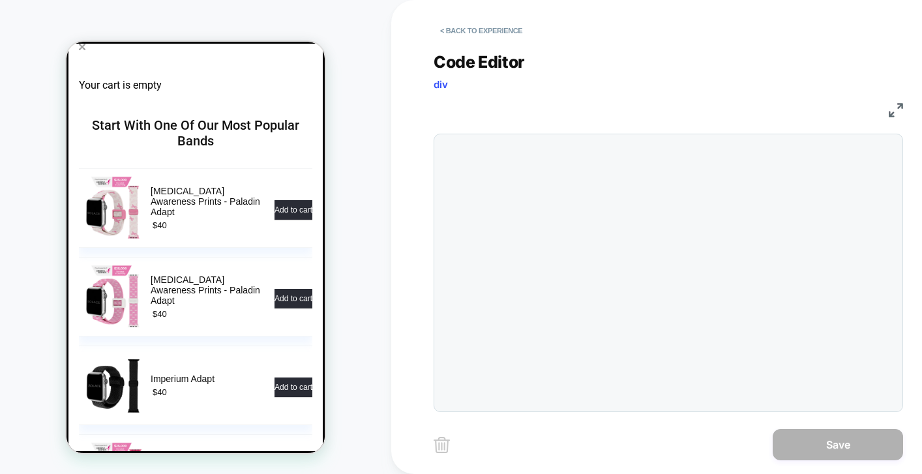
scroll to position [70, 0]
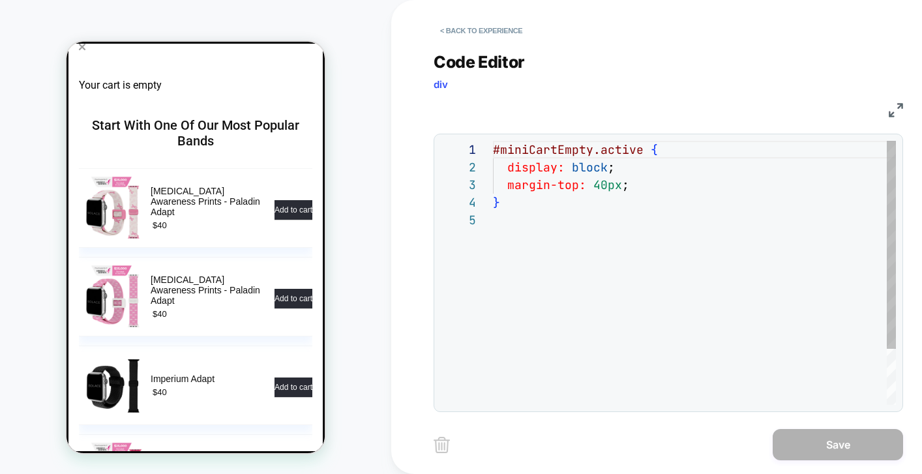
click at [597, 186] on div "#miniCartEmpty.active { display: block ; margin-top: 40px ; }" at bounding box center [694, 308] width 403 height 334
click at [548, 219] on div "#miniCartEmpty.active { display: block ; margin-top: 40px ; }" at bounding box center [694, 308] width 403 height 334
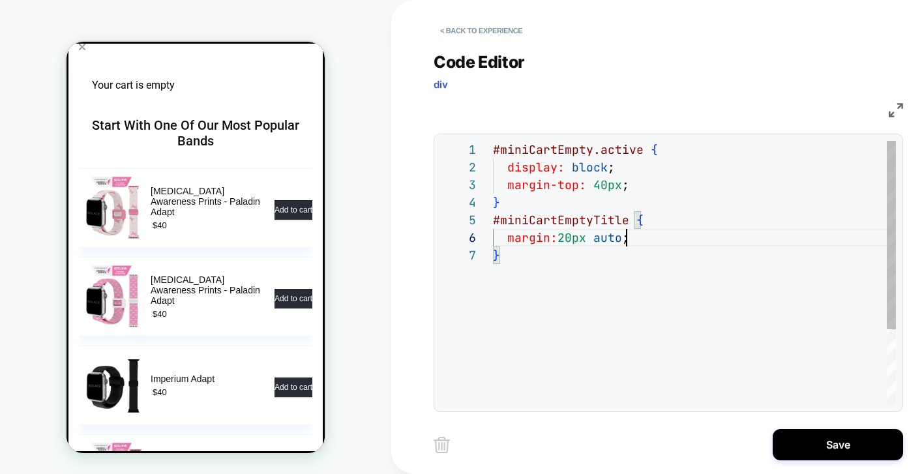
scroll to position [88, 134]
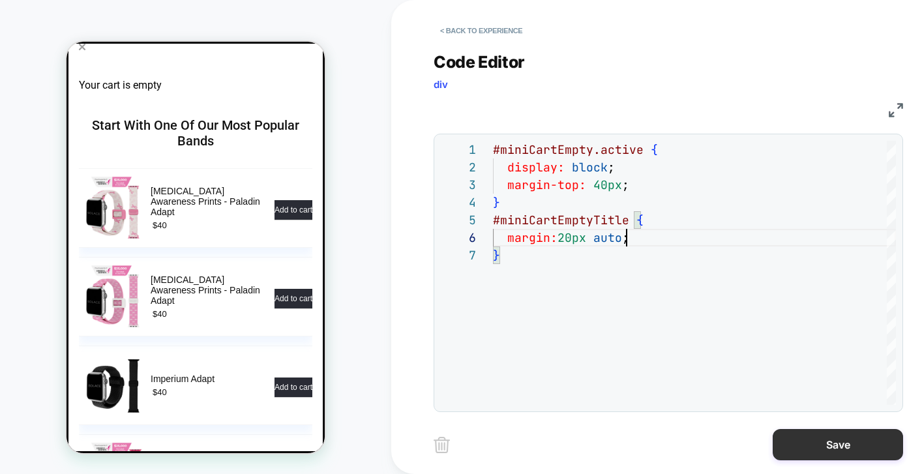
type textarea "**********"
click at [821, 454] on button "Save" at bounding box center [838, 444] width 130 height 31
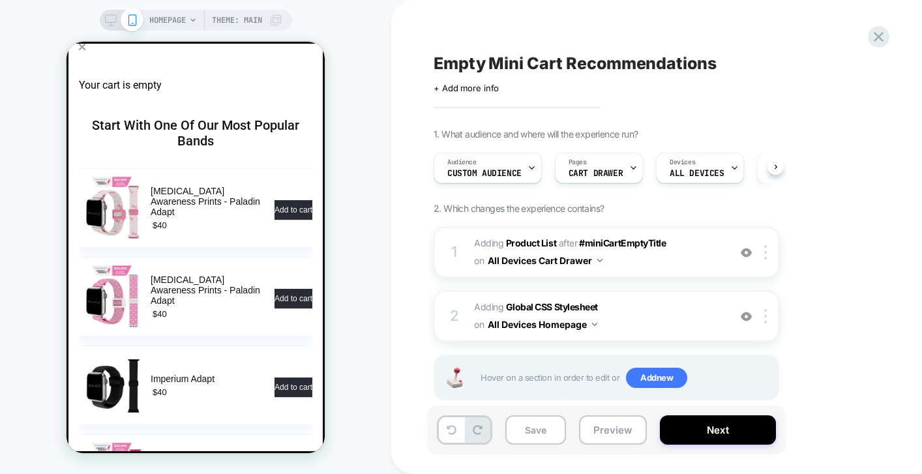
scroll to position [0, 1]
click at [622, 426] on button "Preview" at bounding box center [613, 429] width 68 height 29
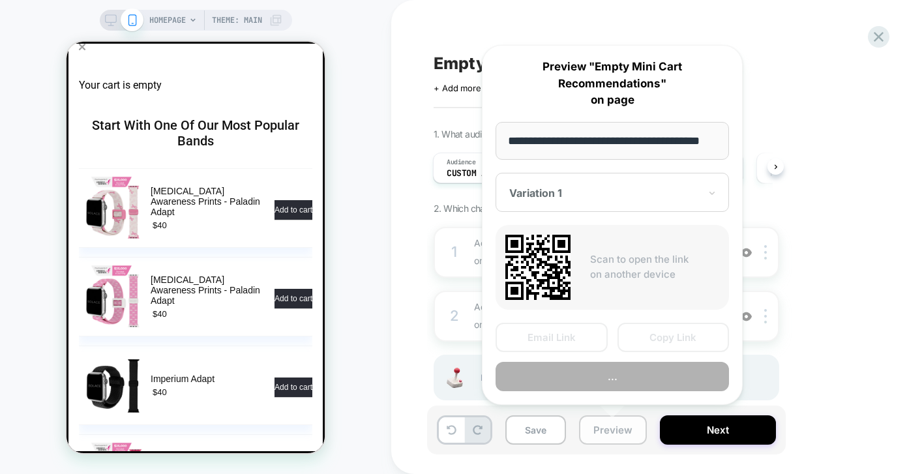
scroll to position [0, 29]
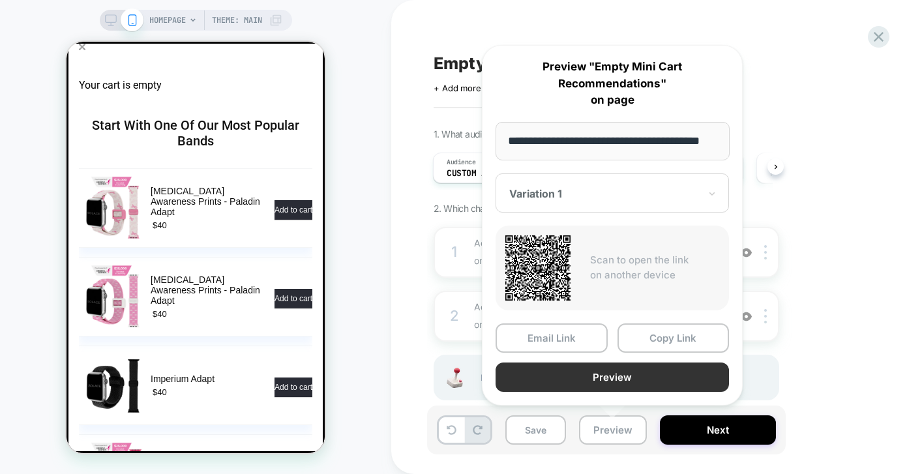
click at [604, 364] on button "Preview" at bounding box center [611, 376] width 233 height 29
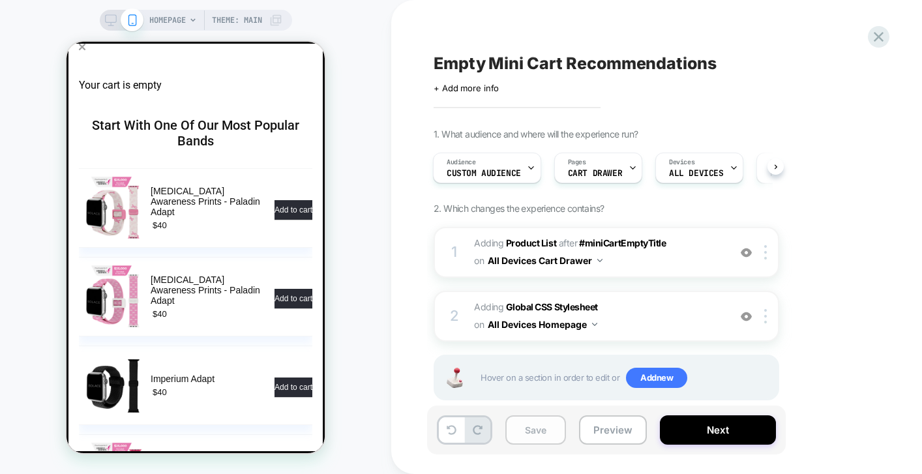
click at [553, 434] on button "Save" at bounding box center [535, 429] width 61 height 29
click at [881, 38] on icon at bounding box center [879, 37] width 10 height 10
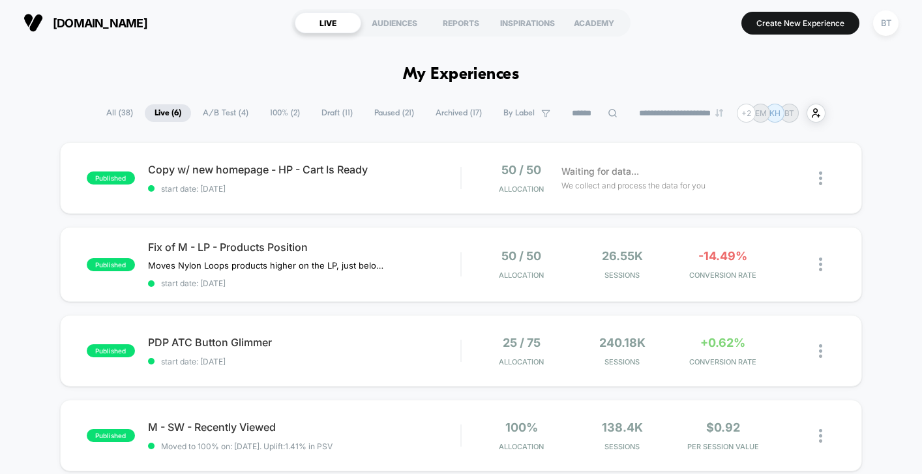
click at [328, 111] on span "Draft ( 11 )" at bounding box center [337, 113] width 51 height 18
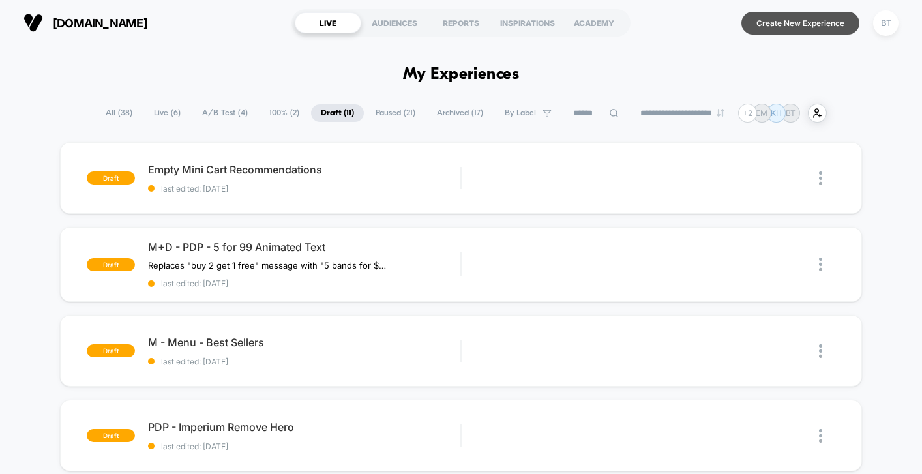
click at [763, 31] on button "Create New Experience" at bounding box center [800, 23] width 118 height 23
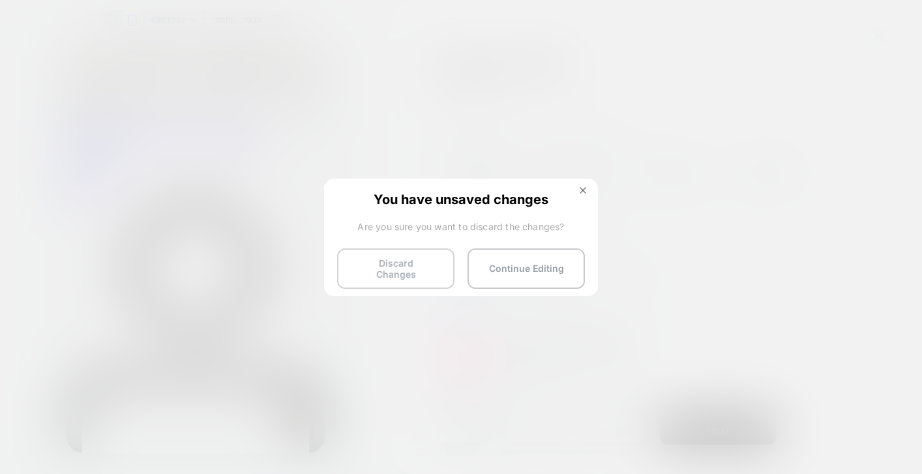
click at [408, 269] on button "Discard Changes" at bounding box center [395, 268] width 117 height 40
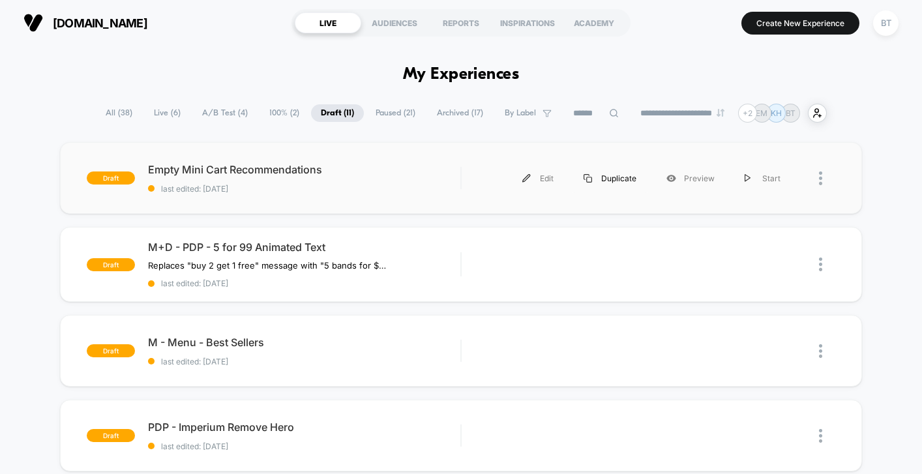
click at [602, 182] on div "Duplicate" at bounding box center [609, 178] width 83 height 29
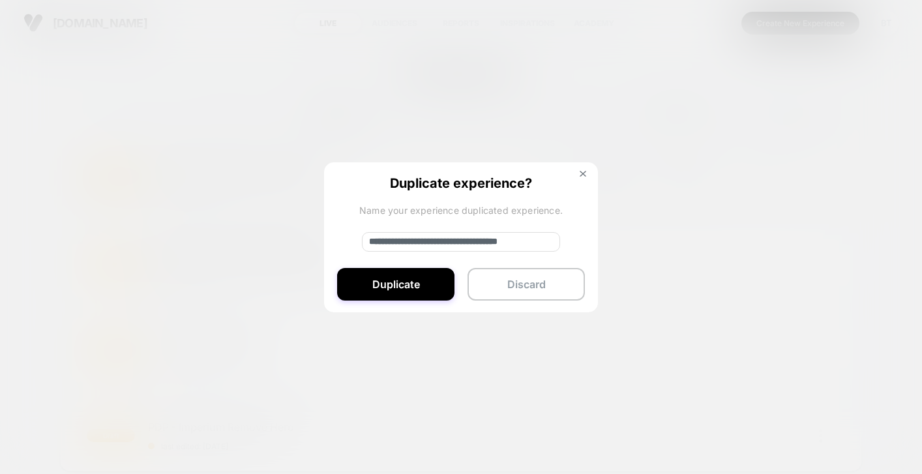
drag, startPoint x: 412, startPoint y: 241, endPoint x: 304, endPoint y: 238, distance: 107.6
click at [475, 193] on div "**********" at bounding box center [635, 178] width 321 height 29
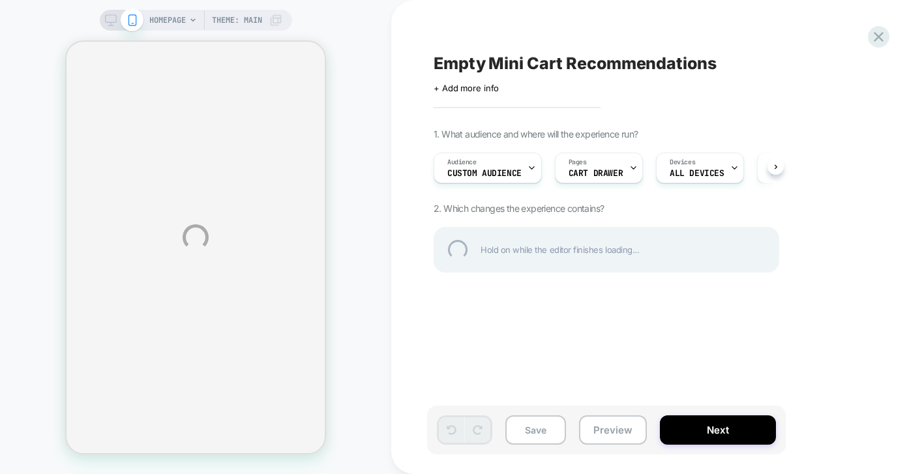
drag, startPoint x: 881, startPoint y: 39, endPoint x: 868, endPoint y: 155, distance: 116.8
click at [868, 156] on div "HOMEPAGE Theme: MAIN Empty Mini Cart Recommendations Click to edit experience d…" at bounding box center [461, 237] width 922 height 474
click at [874, 35] on div at bounding box center [878, 36] width 27 height 27
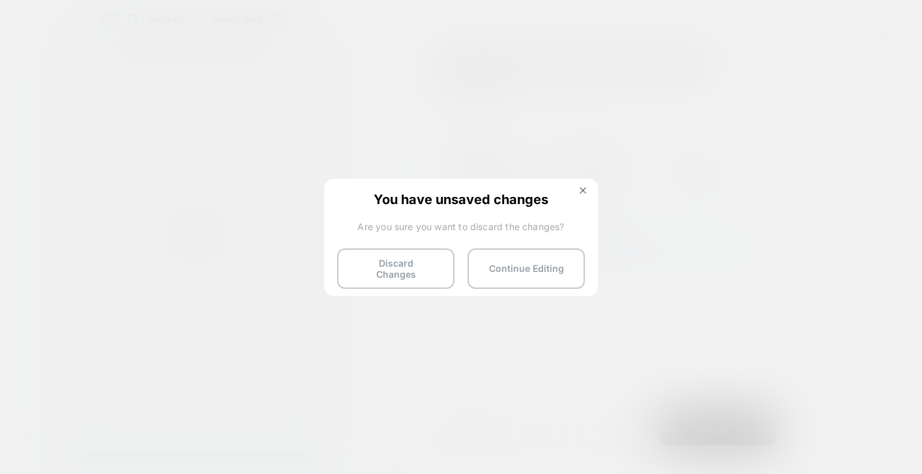
click at [407, 278] on button "Discard Changes" at bounding box center [395, 268] width 117 height 40
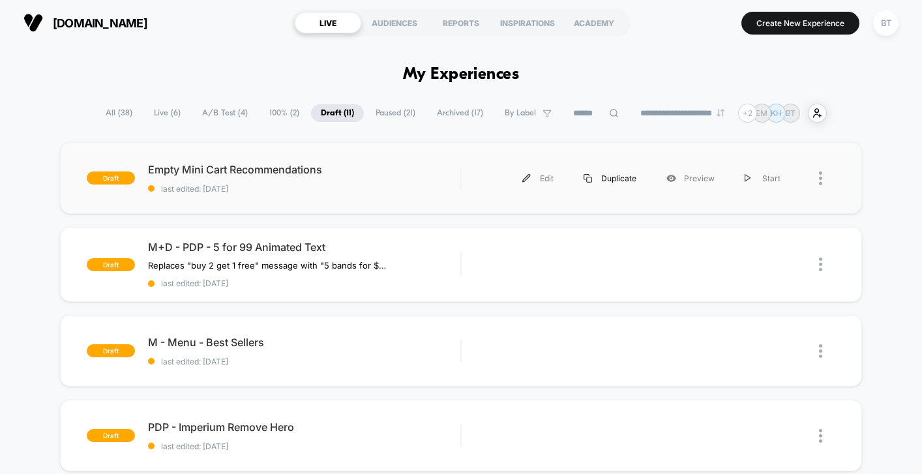
click at [617, 180] on div "Duplicate" at bounding box center [609, 178] width 83 height 29
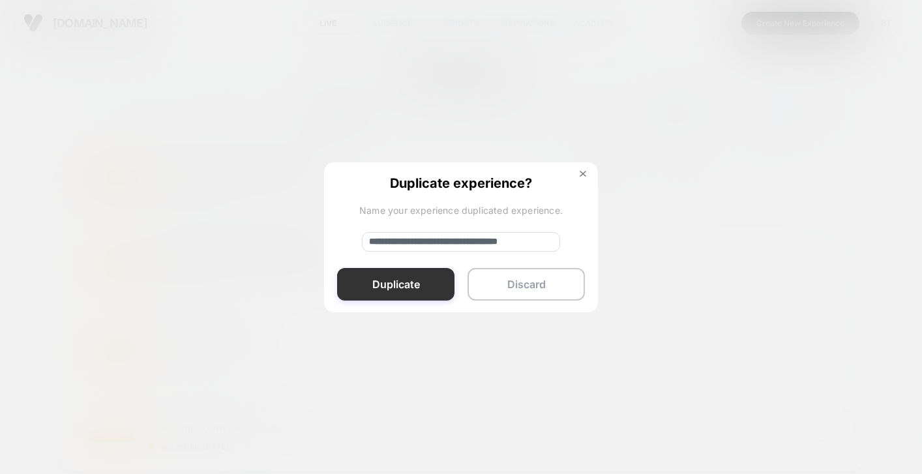
click at [430, 291] on button "Duplicate" at bounding box center [395, 284] width 117 height 33
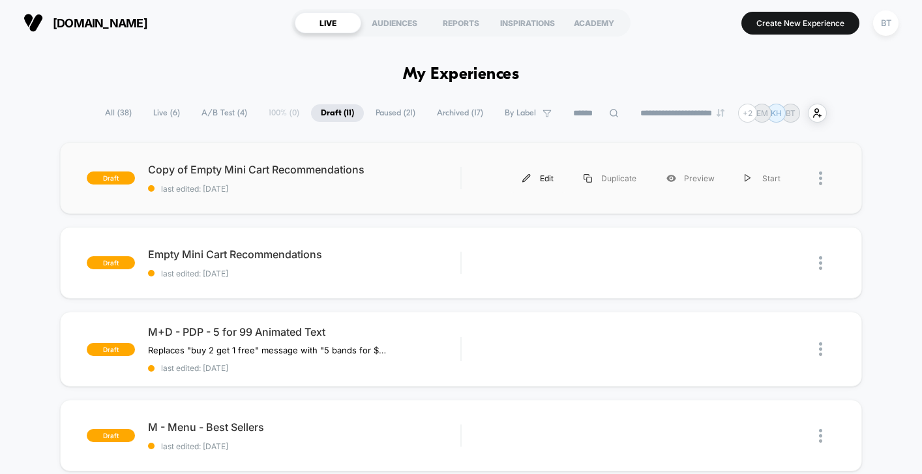
click at [546, 180] on div "Edit" at bounding box center [537, 178] width 61 height 29
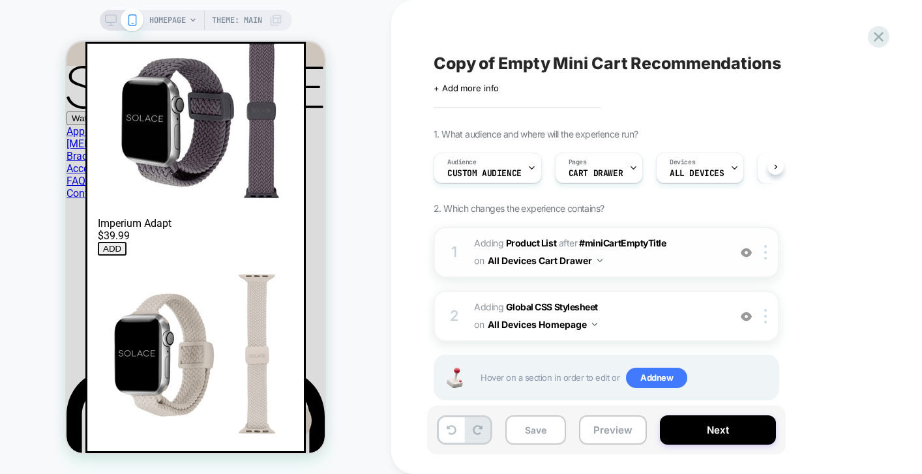
scroll to position [0, 1]
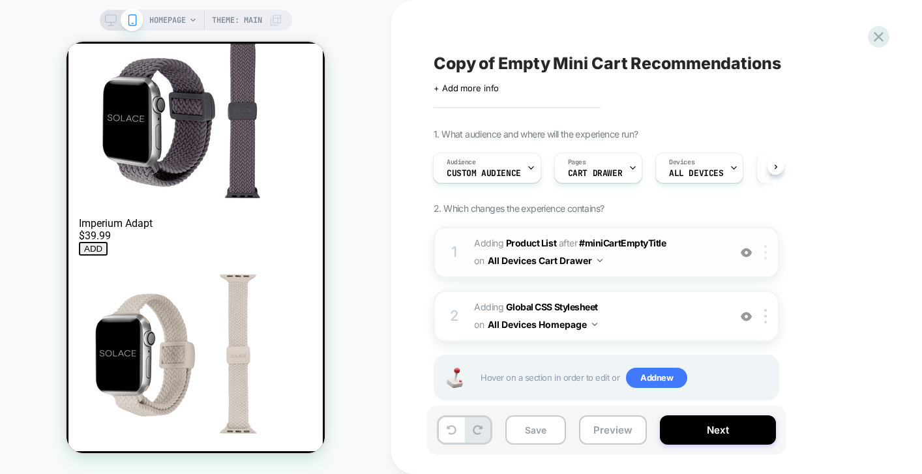
click at [765, 250] on img at bounding box center [765, 252] width 3 height 14
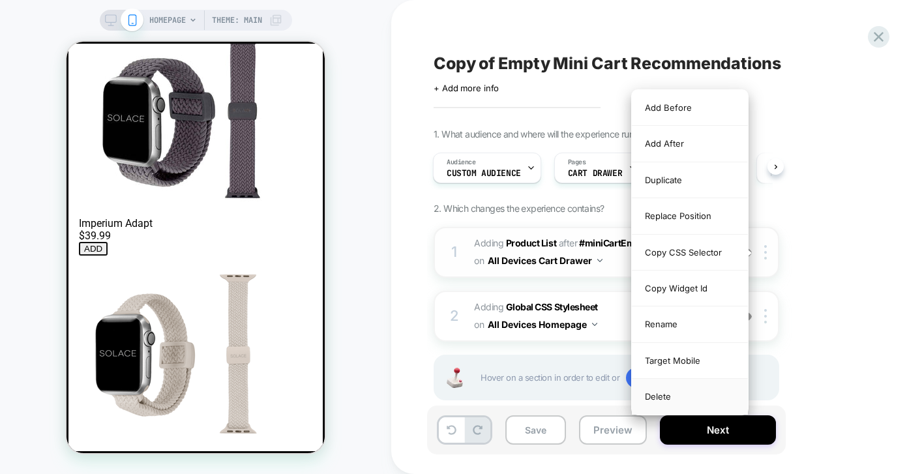
click at [674, 393] on div "Delete" at bounding box center [690, 396] width 116 height 35
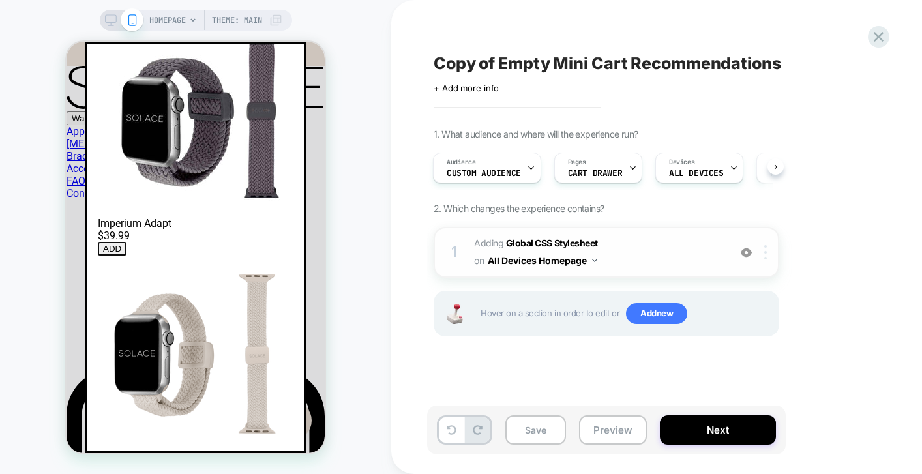
click at [768, 249] on div at bounding box center [768, 252] width 22 height 14
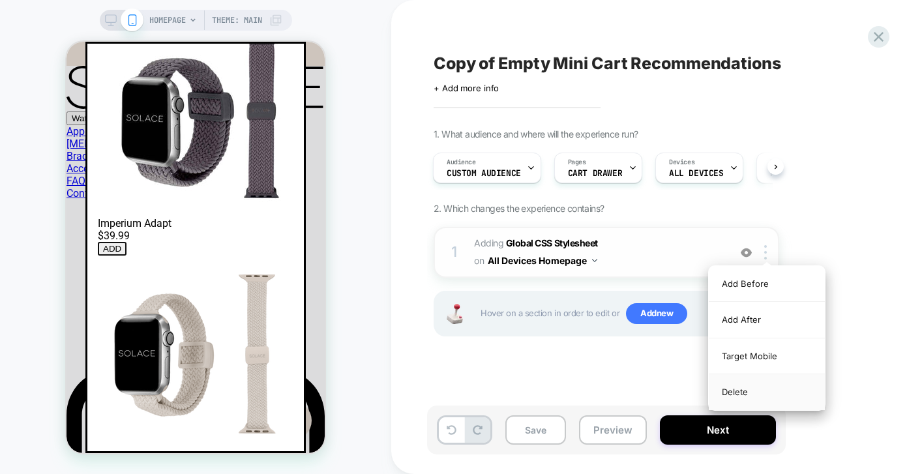
click at [760, 398] on div "Delete" at bounding box center [767, 391] width 116 height 35
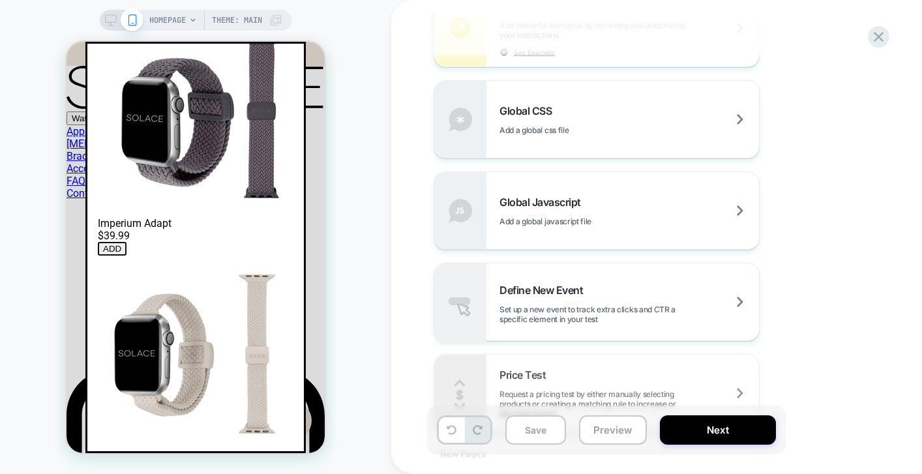
scroll to position [855, 0]
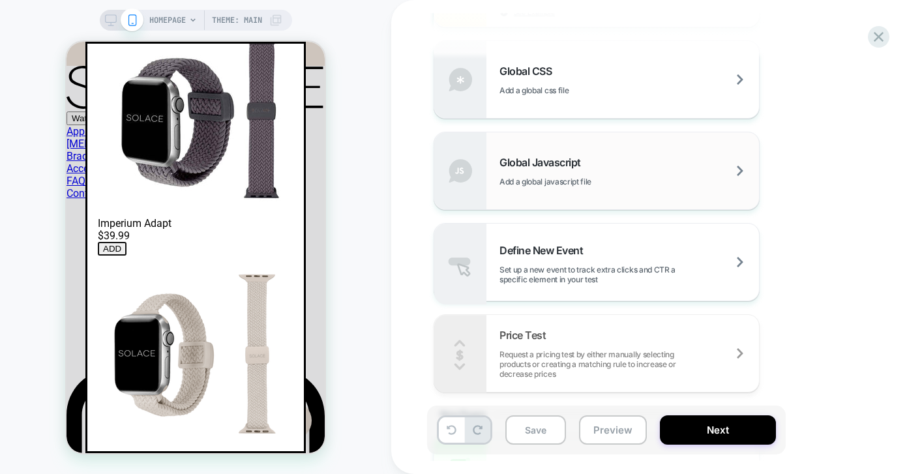
click at [656, 183] on span "Add a global javascript file" at bounding box center [577, 182] width 157 height 10
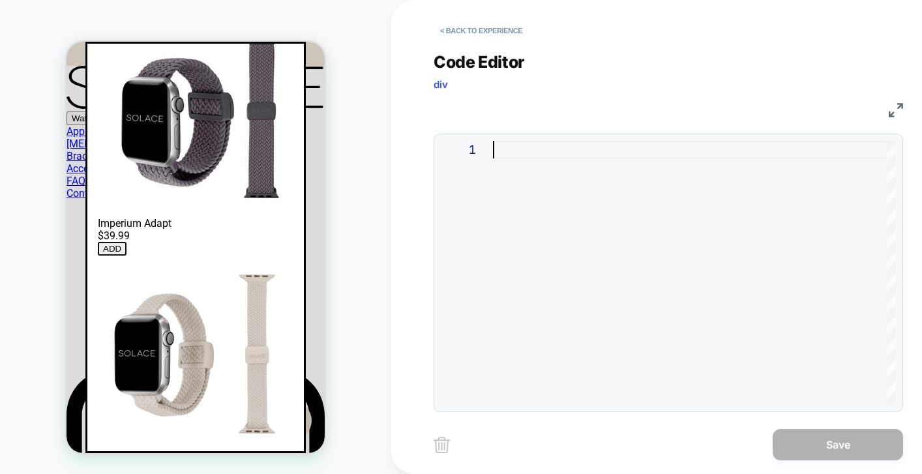
click at [550, 171] on div at bounding box center [694, 273] width 403 height 264
type textarea "*********"
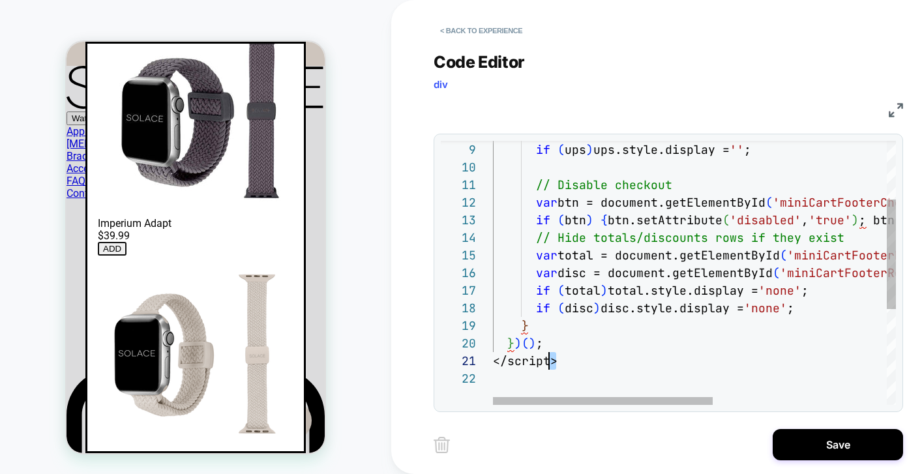
scroll to position [0, 0]
drag, startPoint x: 580, startPoint y: 361, endPoint x: 460, endPoint y: 361, distance: 120.6
click at [493, 361] on div "if ( ups ) ups.style.display = '' ; // Disable checkout var btn = document.getE…" at bounding box center [853, 317] width 720 height 634
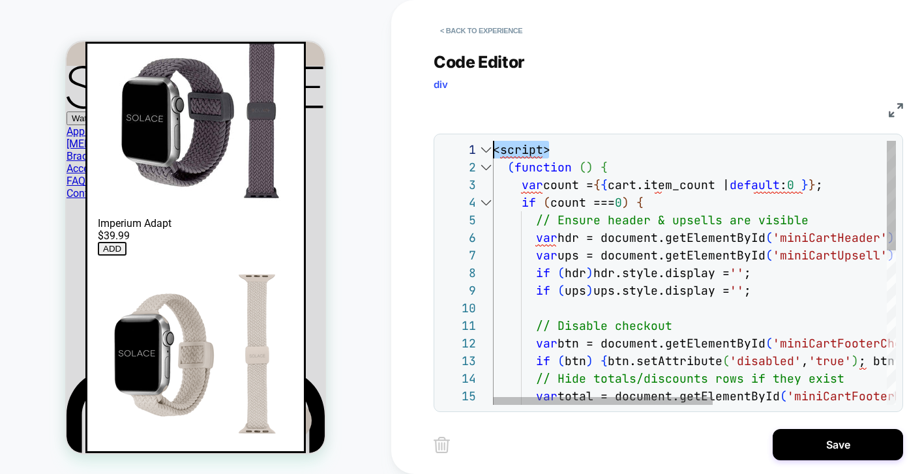
drag, startPoint x: 565, startPoint y: 153, endPoint x: 473, endPoint y: 152, distance: 91.3
click at [493, 152] on div "if ( ups ) ups.style.display = '' ; // Disable checkout var btn = document.getE…" at bounding box center [853, 458] width 720 height 634
type textarea "**********"
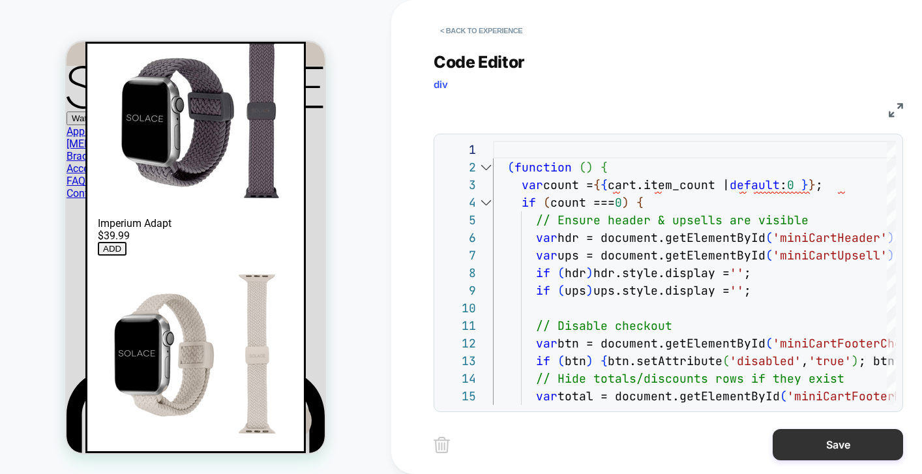
click at [853, 443] on button "Save" at bounding box center [838, 444] width 130 height 31
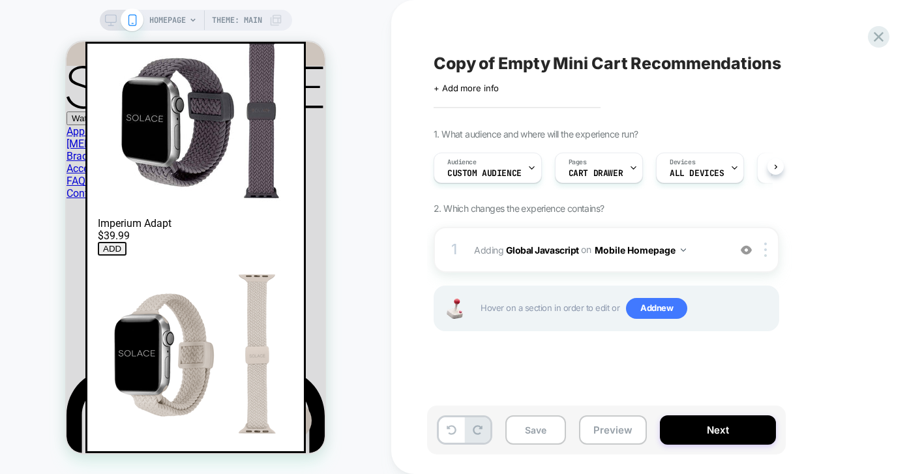
scroll to position [0, 1]
click at [654, 248] on button "Mobile Homepage" at bounding box center [640, 250] width 91 height 19
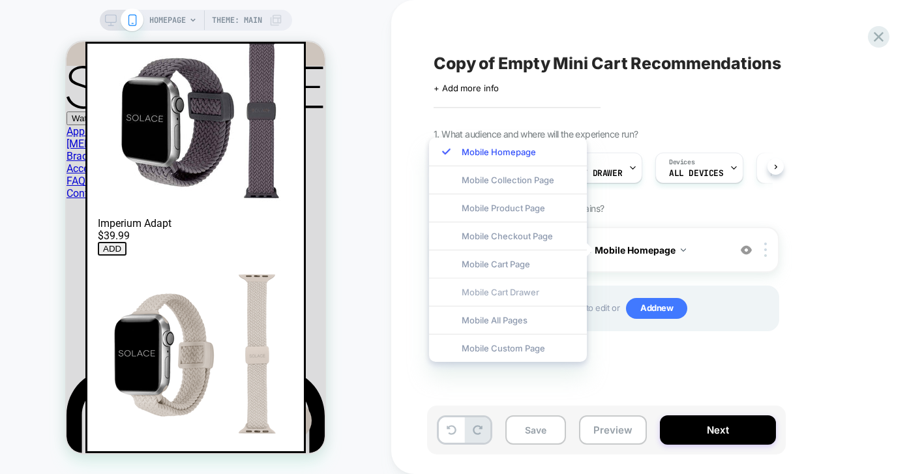
click at [531, 295] on div "Mobile Cart Drawer" at bounding box center [508, 292] width 158 height 28
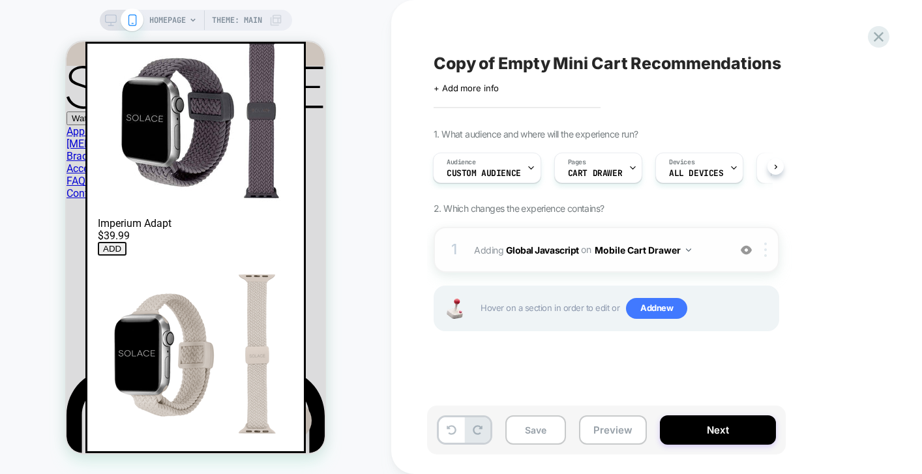
click at [768, 250] on div at bounding box center [768, 250] width 22 height 14
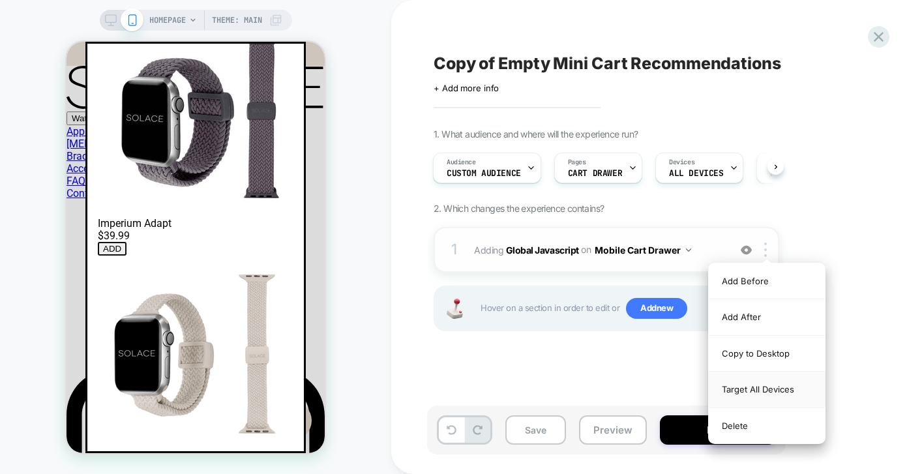
click at [777, 394] on div "Target All Devices" at bounding box center [767, 390] width 116 height 36
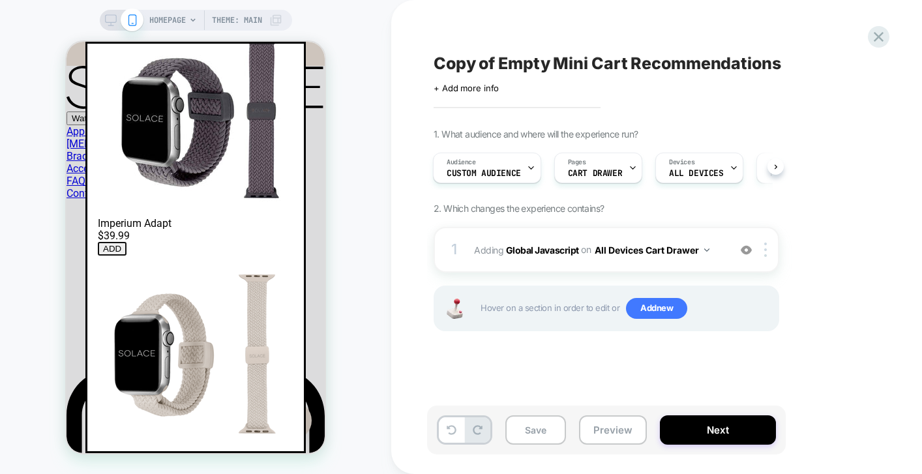
click at [831, 322] on div "1. What audience and where will the experience run? Audience Custom Audience Pa…" at bounding box center [672, 245] width 476 height 235
click at [525, 428] on button "Save" at bounding box center [535, 429] width 61 height 29
click at [608, 427] on button "Preview" at bounding box center [613, 429] width 68 height 29
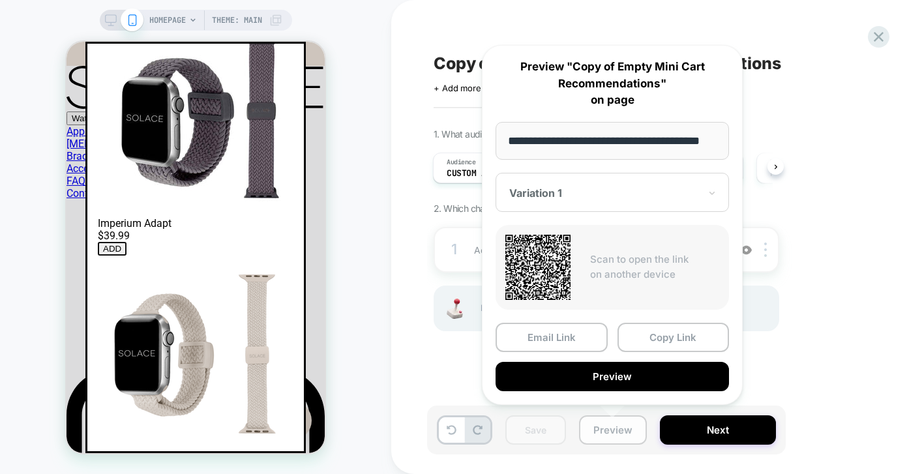
scroll to position [0, 29]
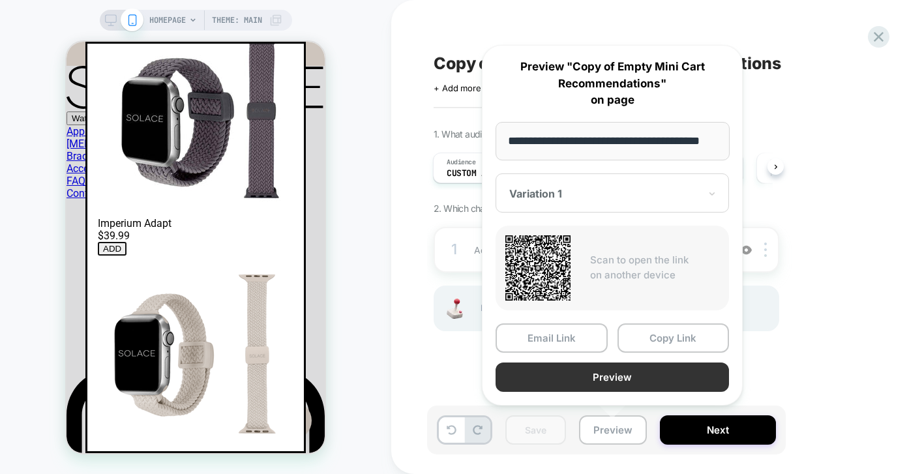
click at [580, 379] on button "Preview" at bounding box center [611, 376] width 233 height 29
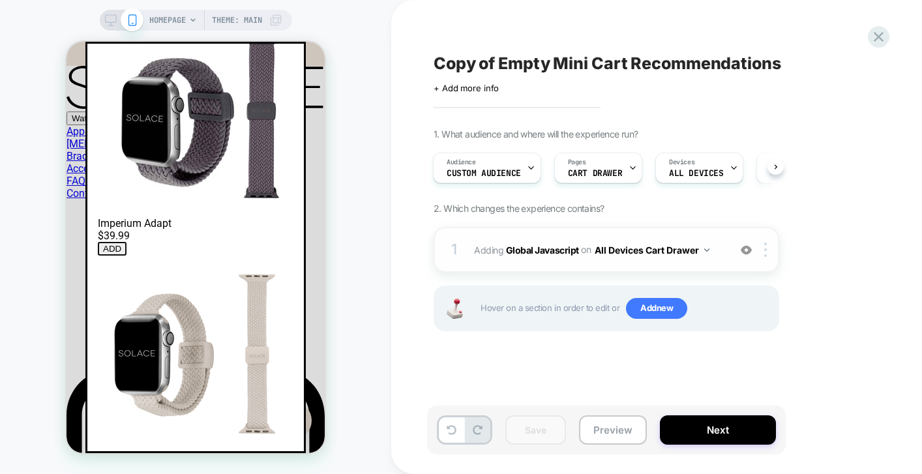
click at [552, 261] on div "1 Adding Global Javascript on All Devices Cart Drawer Add Before Add After Targ…" at bounding box center [607, 250] width 346 height 46
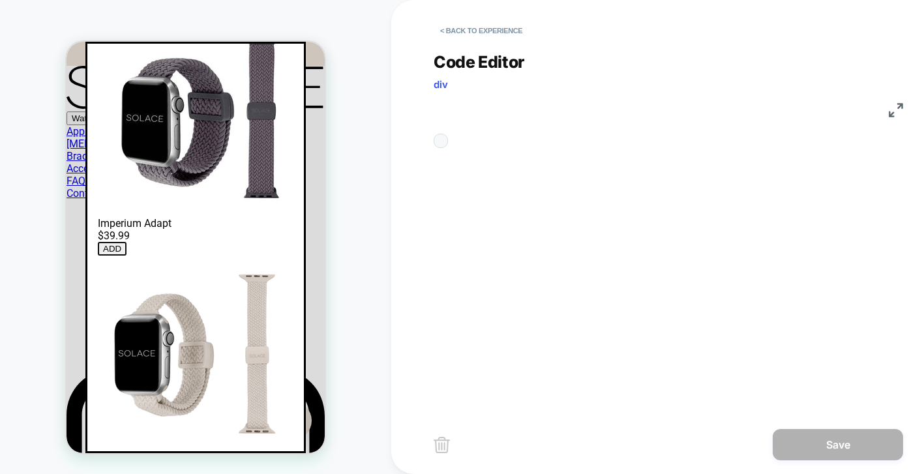
scroll to position [176, 0]
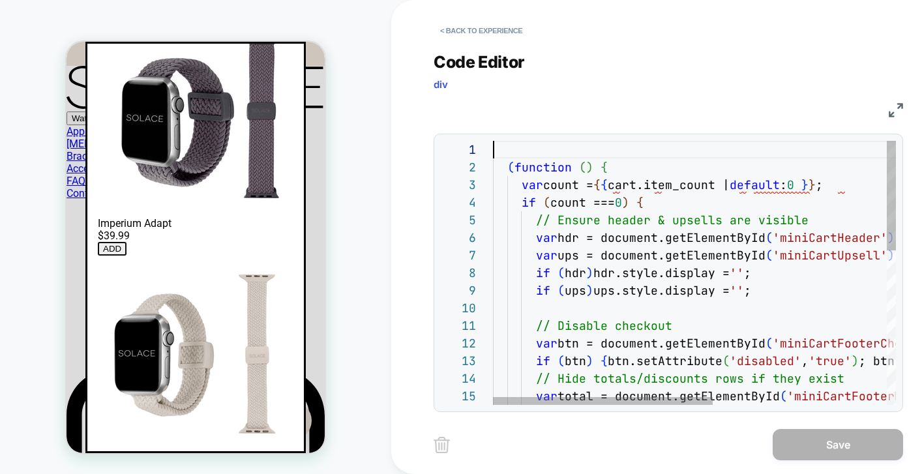
click at [520, 146] on div "( function ( ) { var count = { { cart.item_count | default : 0 } } ; if ( count…" at bounding box center [853, 458] width 720 height 634
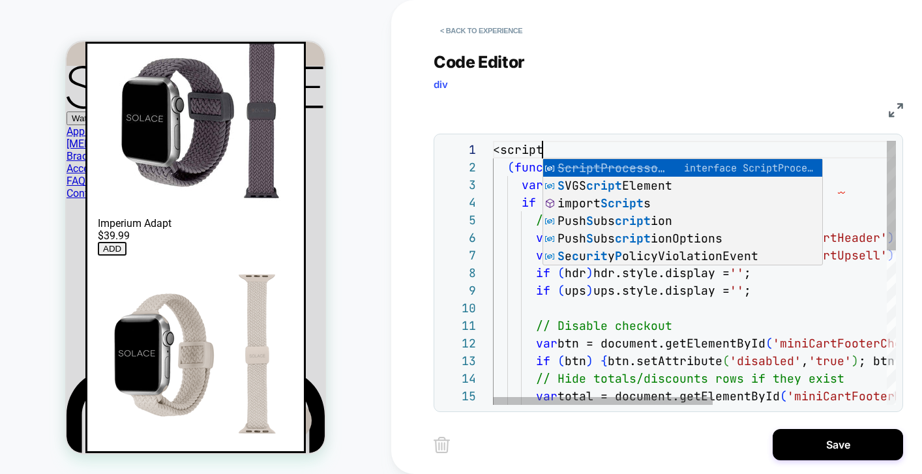
type textarea "**********"
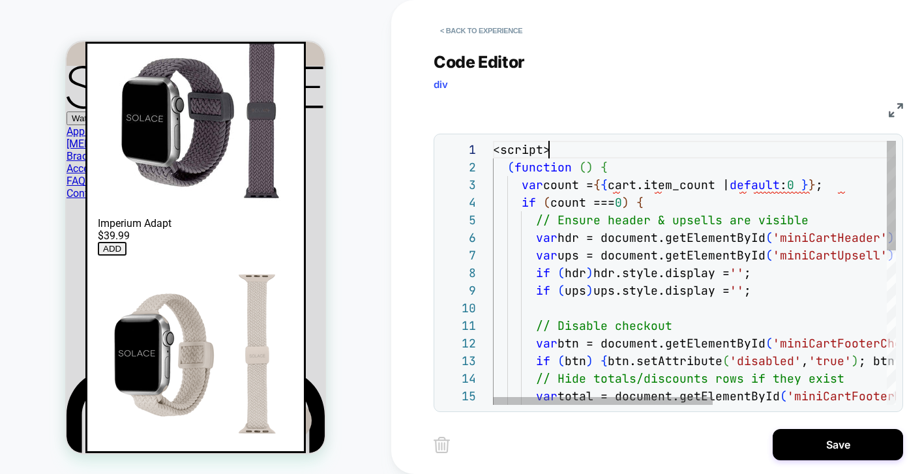
scroll to position [0, 56]
click at [530, 190] on div "<script> ( function ( ) { var count = { { cart.item_count | default : 0 } } ; i…" at bounding box center [853, 458] width 720 height 634
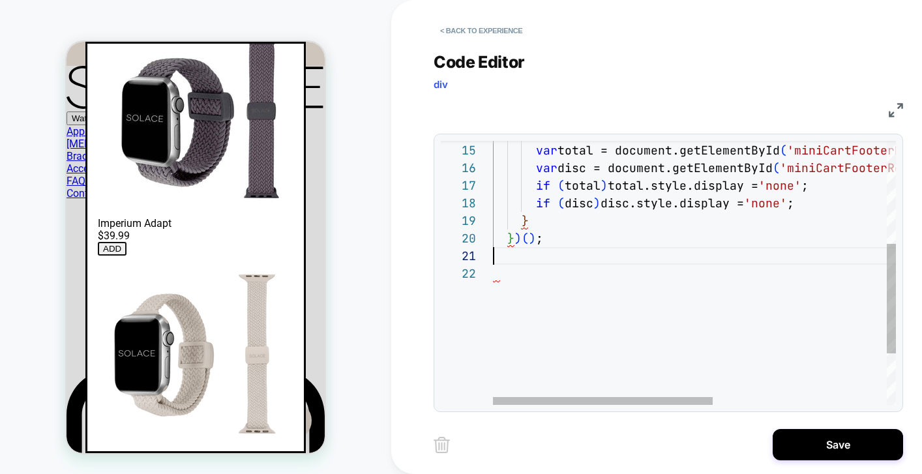
click at [514, 259] on div "} ) ( ) ; } if ( disc ) disc.style.display = 'none' ; if ( total ) total.style.…" at bounding box center [853, 212] width 720 height 634
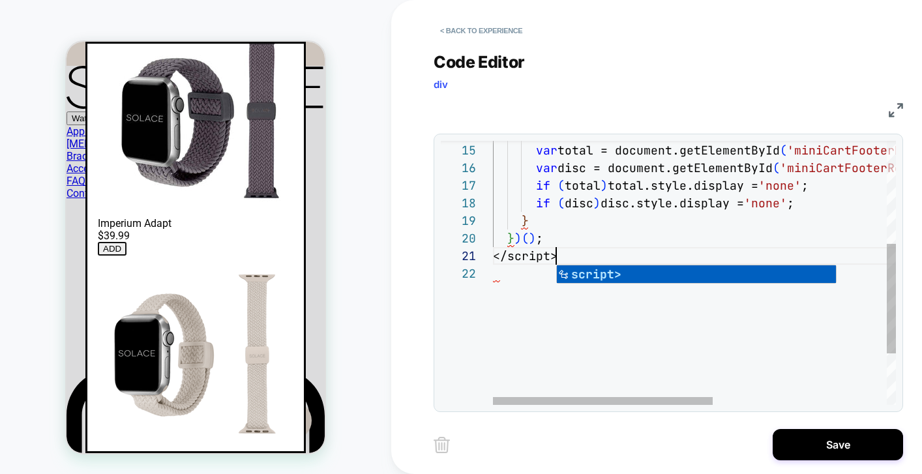
scroll to position [0, 63]
click at [664, 340] on div "</script> } ) ( ) ; } if ( disc ) disc.style.display = 'none' ; if ( total ) to…" at bounding box center [853, 212] width 720 height 634
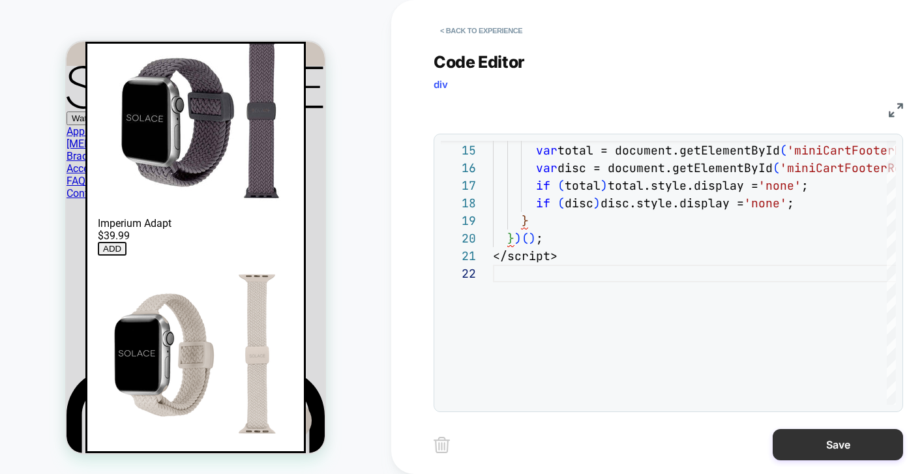
type textarea "*********"
drag, startPoint x: 820, startPoint y: 449, endPoint x: 846, endPoint y: 443, distance: 26.0
click at [820, 448] on button "Save" at bounding box center [838, 444] width 130 height 31
click at [846, 443] on button "Save" at bounding box center [838, 444] width 130 height 31
click at [826, 450] on button "Save" at bounding box center [838, 444] width 130 height 31
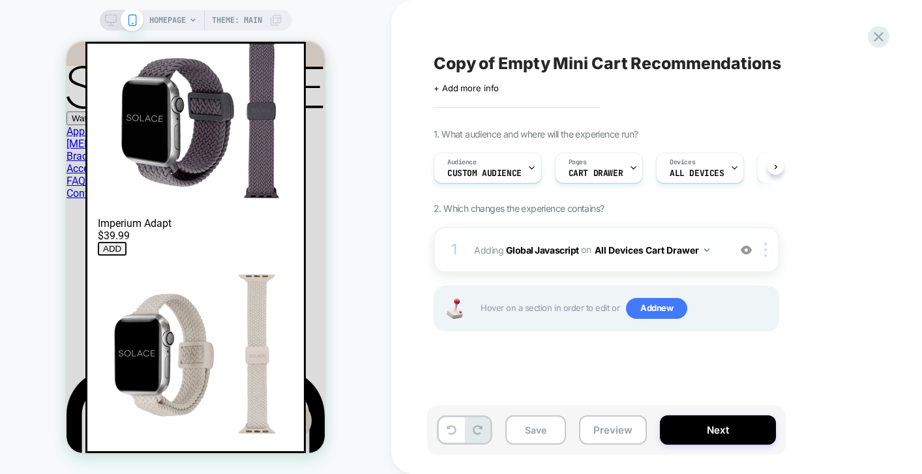
scroll to position [0, 1]
click at [508, 430] on button "Save" at bounding box center [535, 429] width 61 height 29
click at [597, 432] on button "Preview" at bounding box center [613, 429] width 68 height 29
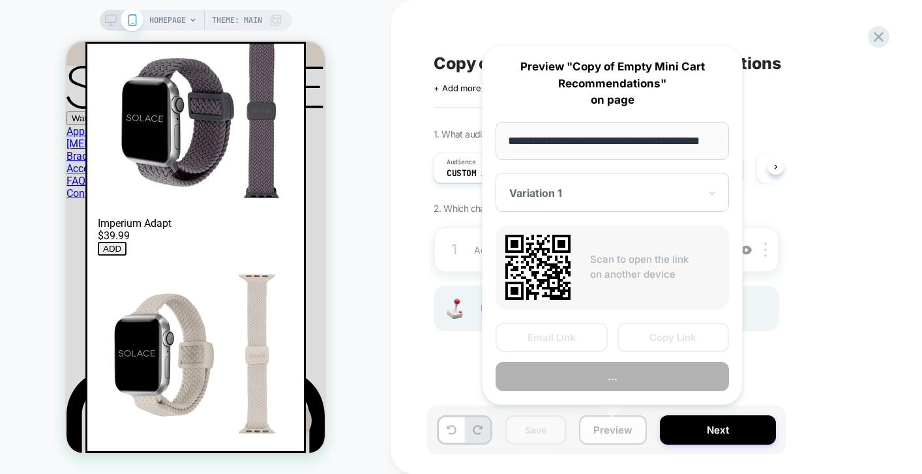
scroll to position [0, 29]
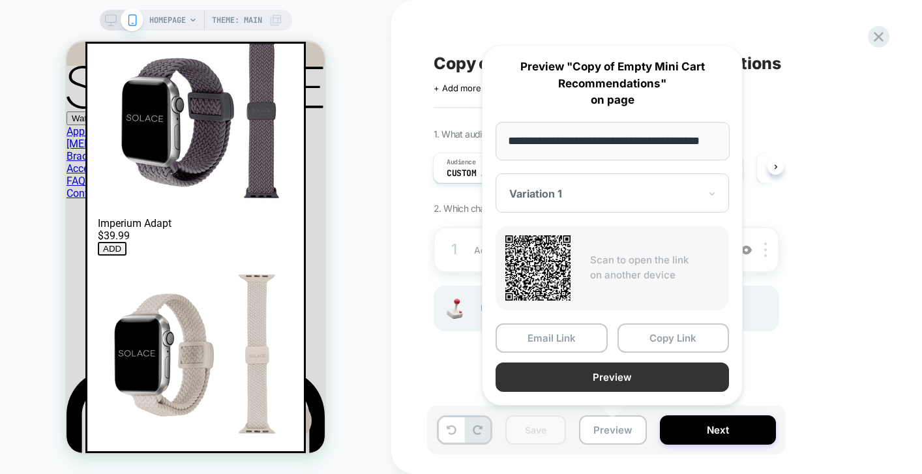
click at [534, 362] on button "Preview" at bounding box center [611, 376] width 233 height 29
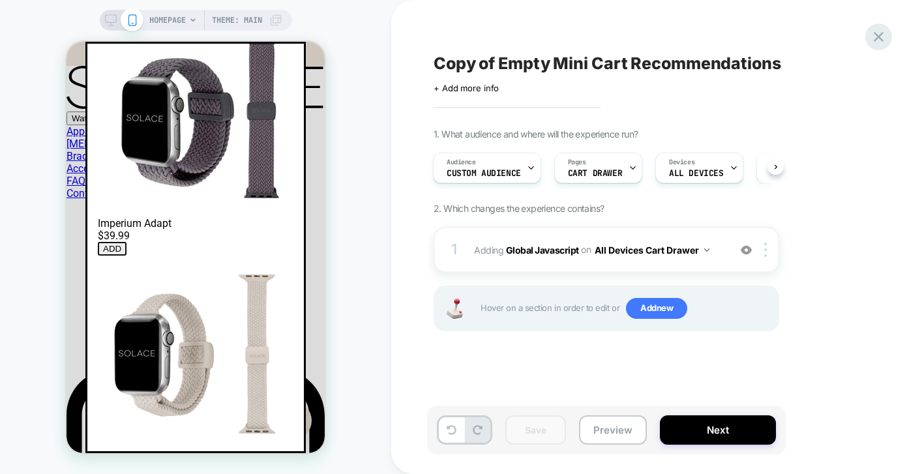
click at [885, 33] on icon at bounding box center [879, 37] width 18 height 18
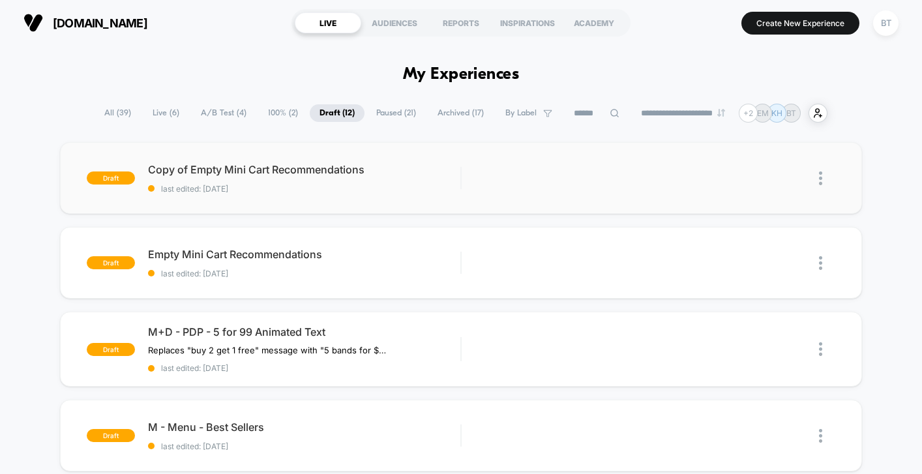
click at [819, 177] on img at bounding box center [820, 178] width 3 height 14
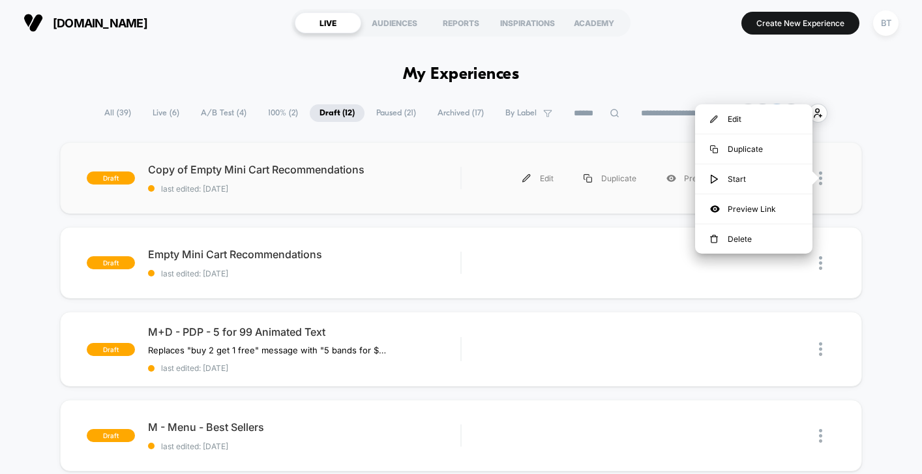
click at [486, 153] on div "draft Copy of Empty Mini Cart Recommendations last edited: 10/8/2025 Edit Dupli…" at bounding box center [461, 178] width 802 height 72
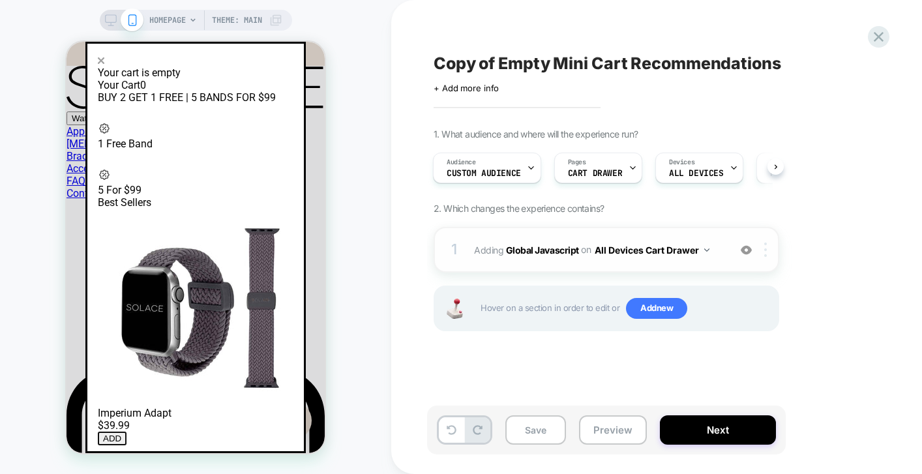
click at [769, 250] on div at bounding box center [768, 250] width 22 height 14
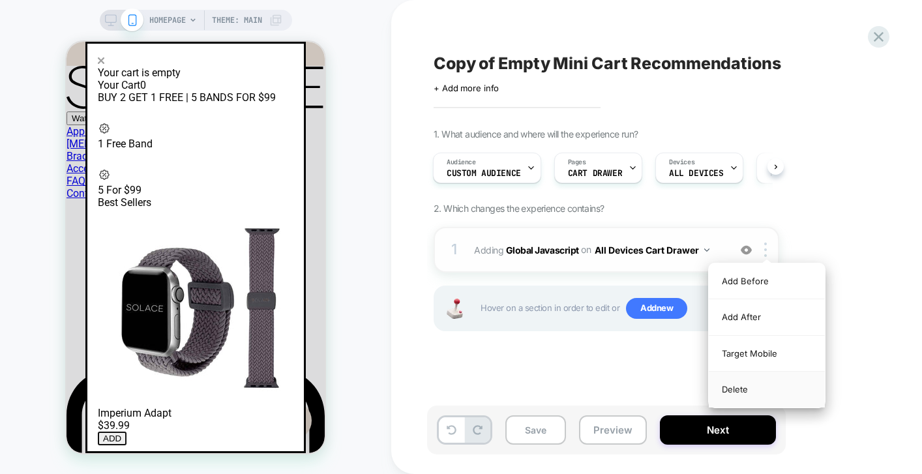
click at [732, 391] on div "Delete" at bounding box center [767, 389] width 116 height 35
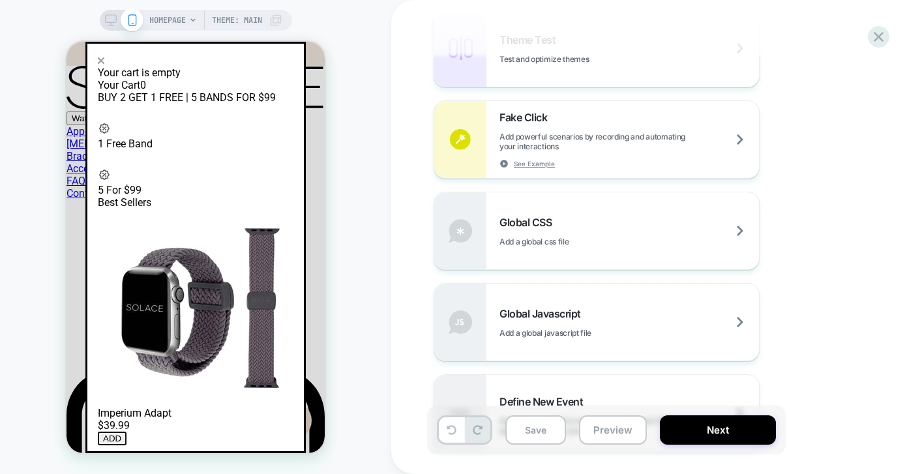
scroll to position [706, 0]
click at [617, 224] on div "Global CSS Add a global css file" at bounding box center [628, 229] width 259 height 31
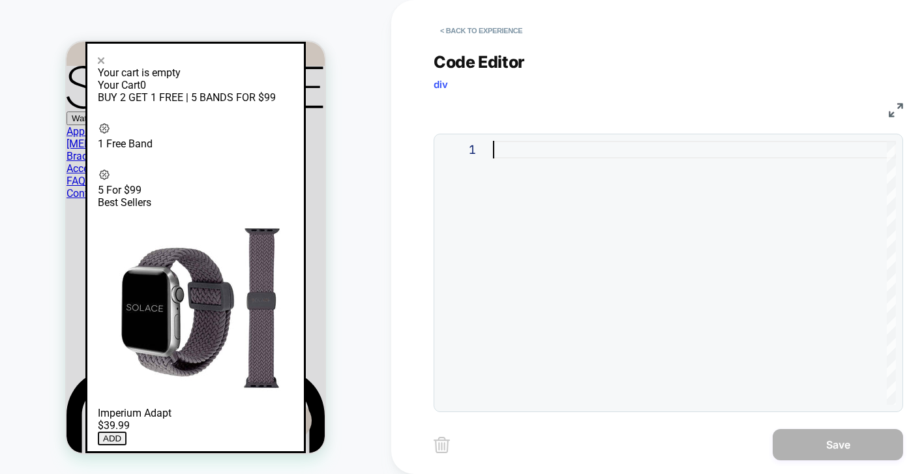
click at [533, 158] on div at bounding box center [694, 273] width 403 height 264
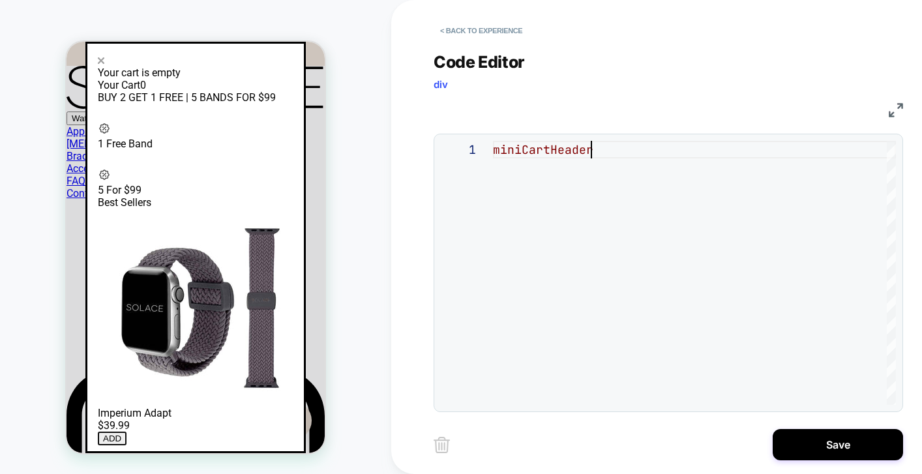
scroll to position [0, 98]
click at [492, 152] on div at bounding box center [467, 150] width 52 height 18
click at [498, 151] on div "miniCartHeader" at bounding box center [694, 273] width 403 height 264
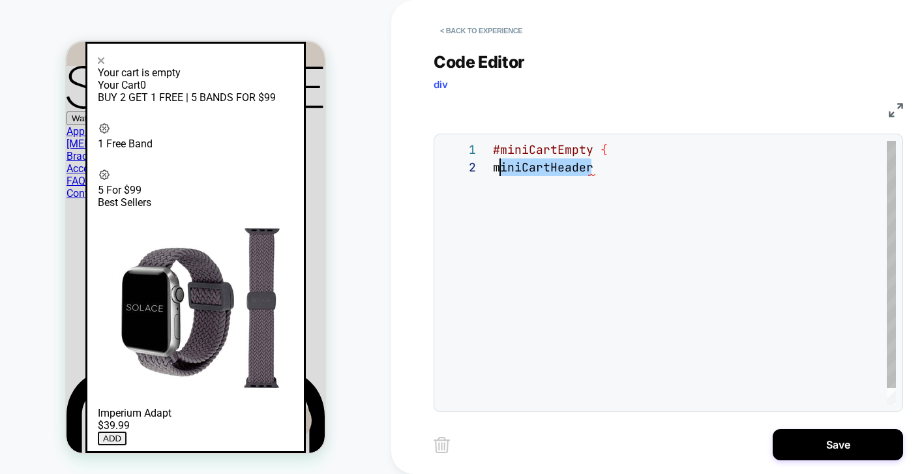
scroll to position [18, 0]
drag, startPoint x: 608, startPoint y: 166, endPoint x: 482, endPoint y: 167, distance: 125.8
click at [493, 166] on div "#miniCartEmpty { miniCartHeader" at bounding box center [694, 282] width 403 height 282
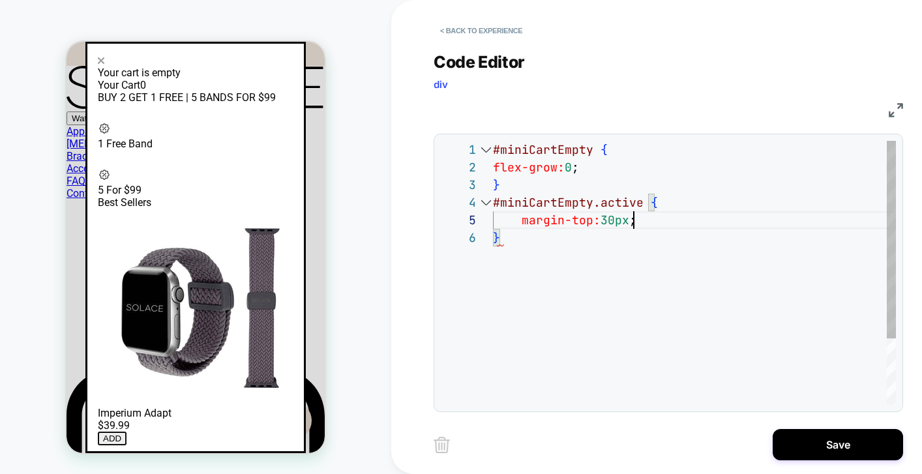
scroll to position [70, 141]
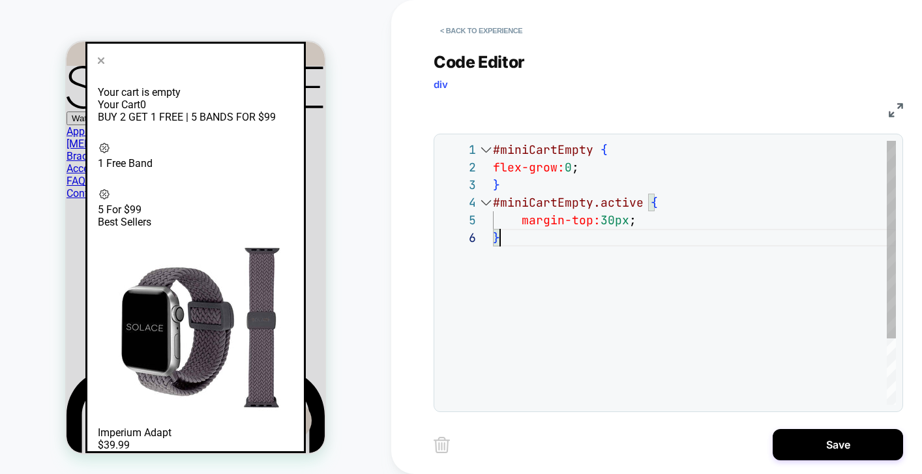
click at [542, 250] on div "#miniCartEmpty { flex-grow: 0 ; } #miniCartEmpty.active { margin-top: 30px ; }" at bounding box center [694, 317] width 403 height 352
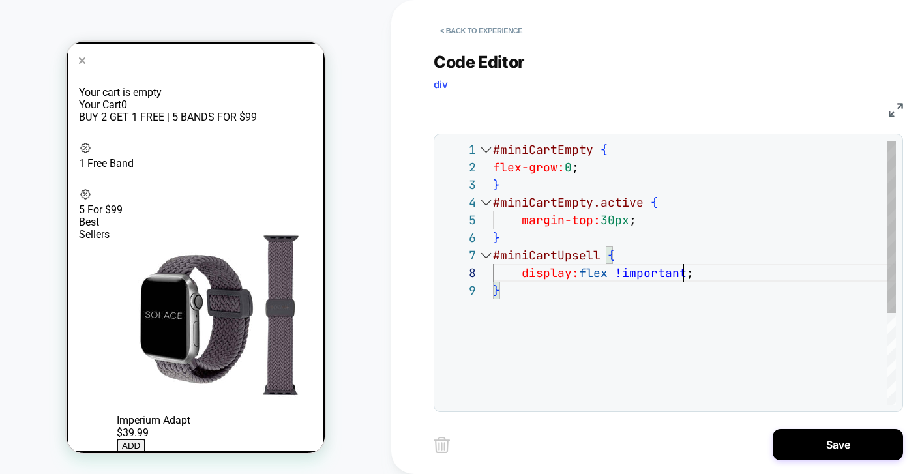
scroll to position [123, 190]
click at [602, 321] on div "#miniCartEmpty { flex-grow: 0 ; } #miniCartEmpty.active { margin-top: 30px ; } …" at bounding box center [694, 343] width 403 height 405
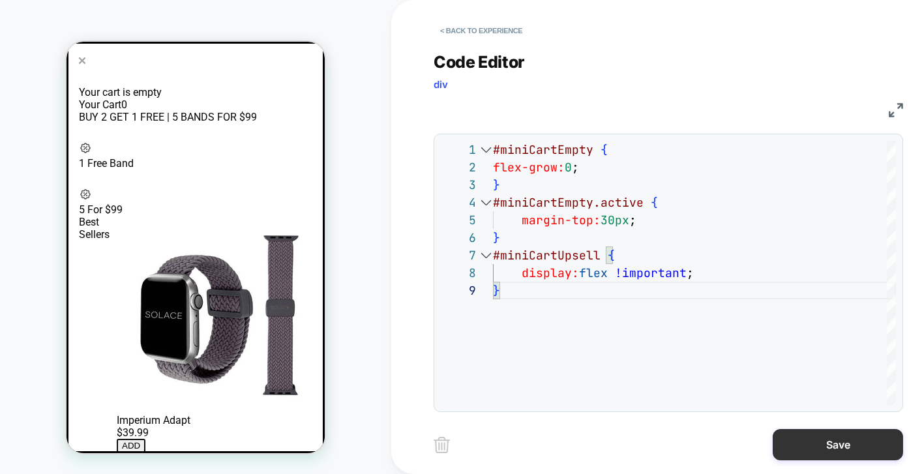
type textarea "**********"
click at [851, 452] on button "Save" at bounding box center [838, 444] width 130 height 31
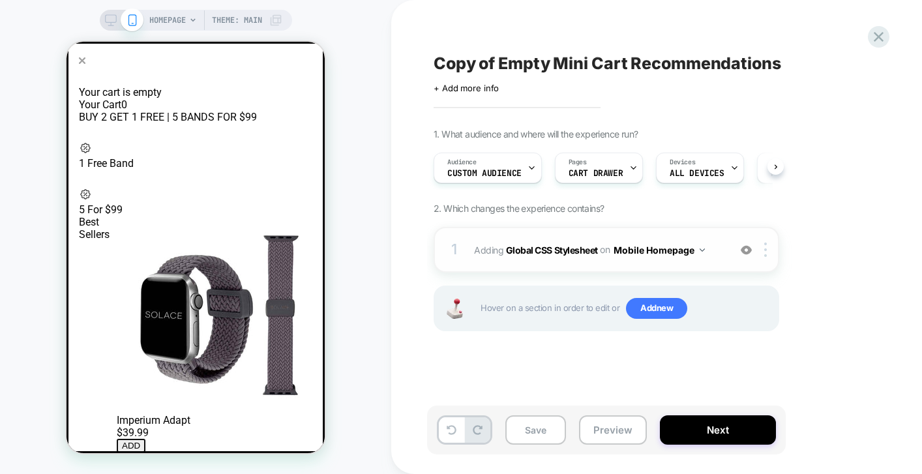
scroll to position [0, 1]
click at [767, 244] on div at bounding box center [768, 250] width 22 height 14
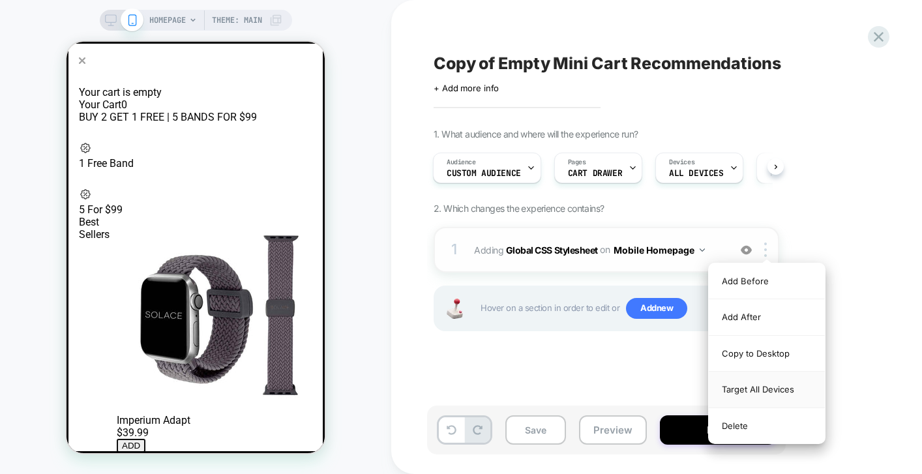
click at [782, 389] on div "Target All Devices" at bounding box center [767, 390] width 116 height 36
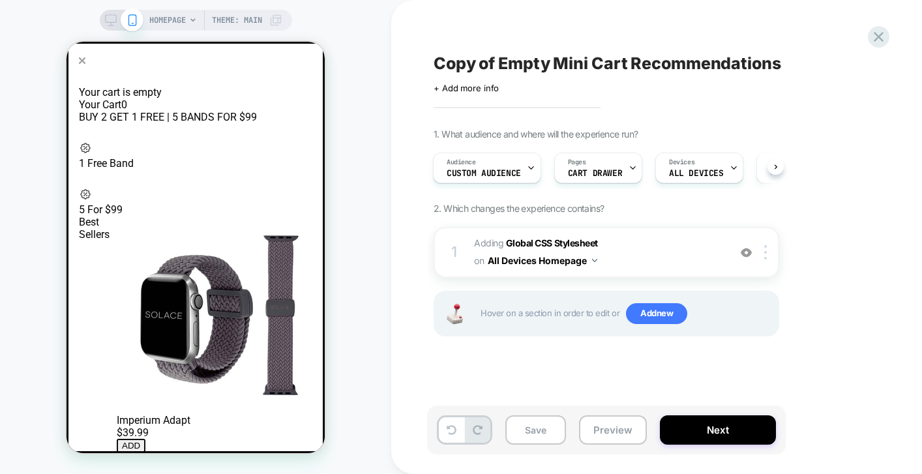
click at [799, 196] on div "1. What audience and where will the experience run? Audience Custom Audience Pa…" at bounding box center [672, 248] width 476 height 241
click at [527, 426] on button "Save" at bounding box center [535, 429] width 61 height 29
click at [606, 437] on button "Preview" at bounding box center [613, 429] width 68 height 29
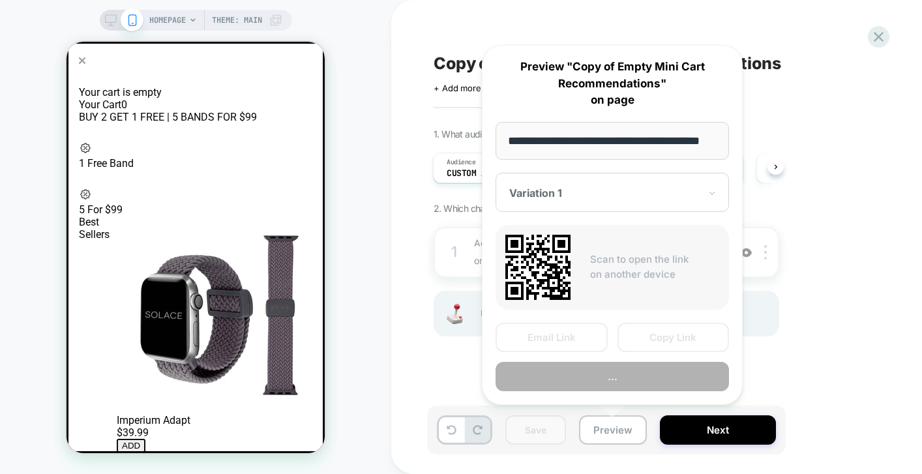
scroll to position [0, 29]
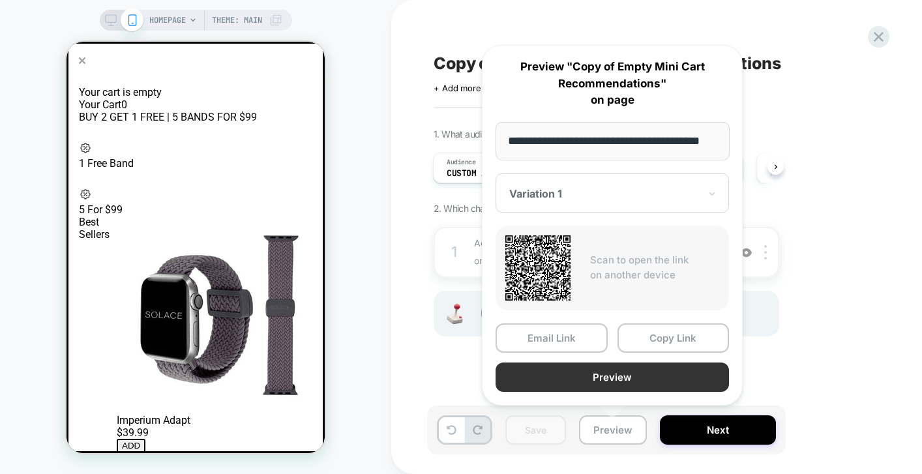
click at [597, 373] on button "Preview" at bounding box center [611, 376] width 233 height 29
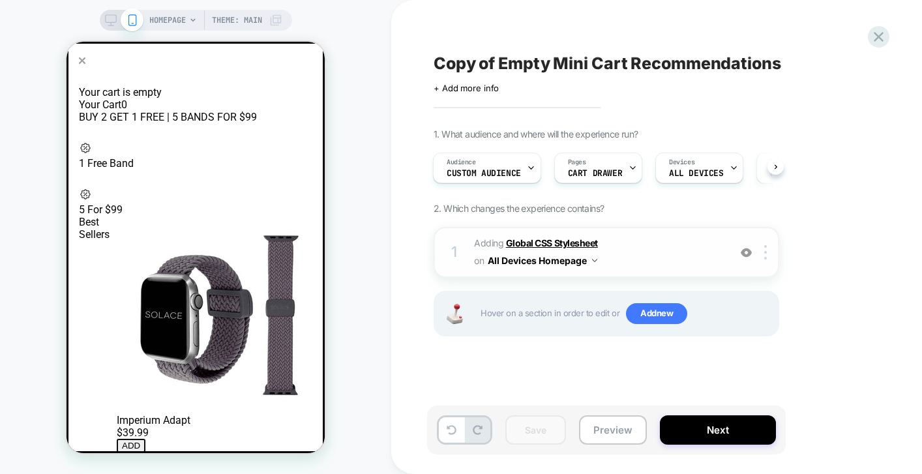
click at [576, 237] on b "Global CSS Stylesheet" at bounding box center [552, 242] width 92 height 11
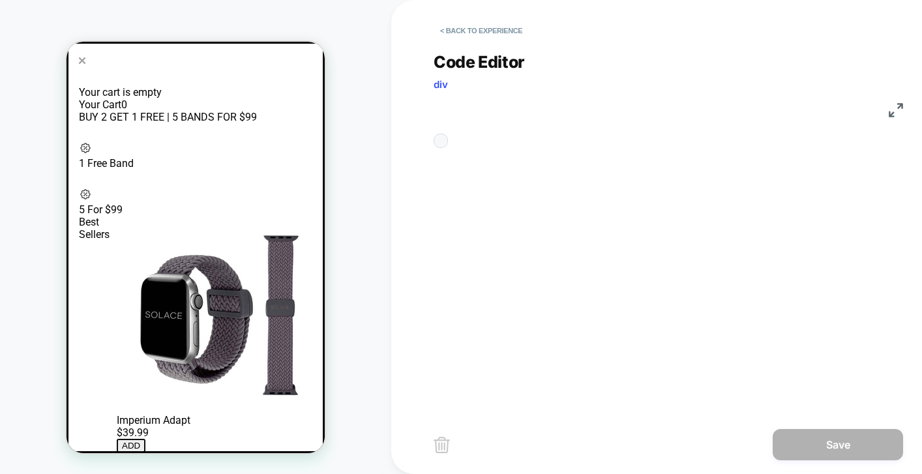
scroll to position [158, 0]
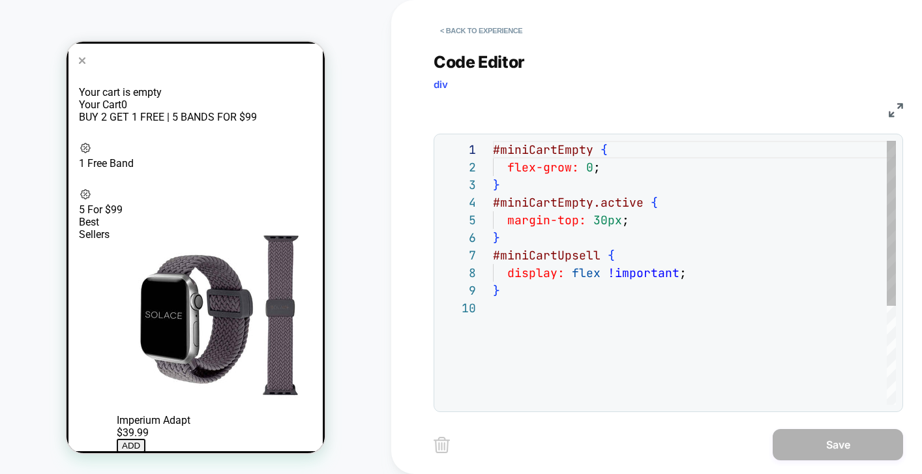
click at [551, 278] on div "#miniCartEmpty { flex-grow: 0 ; } #miniCartEmpty.active { margin-top: 30px ; } …" at bounding box center [694, 352] width 403 height 422
click at [536, 291] on div "#miniCartEmpty { flex-grow: 0 ; } #miniCartEmpty.active { margin-top: 30px ; } …" at bounding box center [694, 352] width 403 height 422
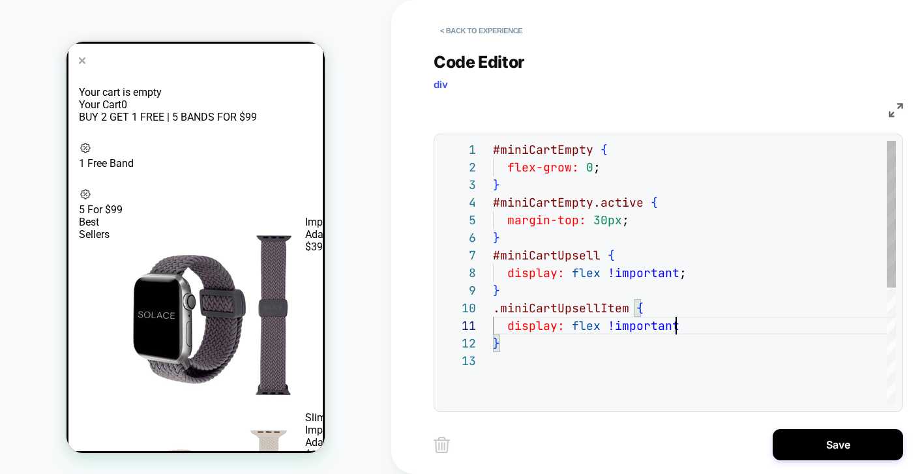
scroll to position [0, 189]
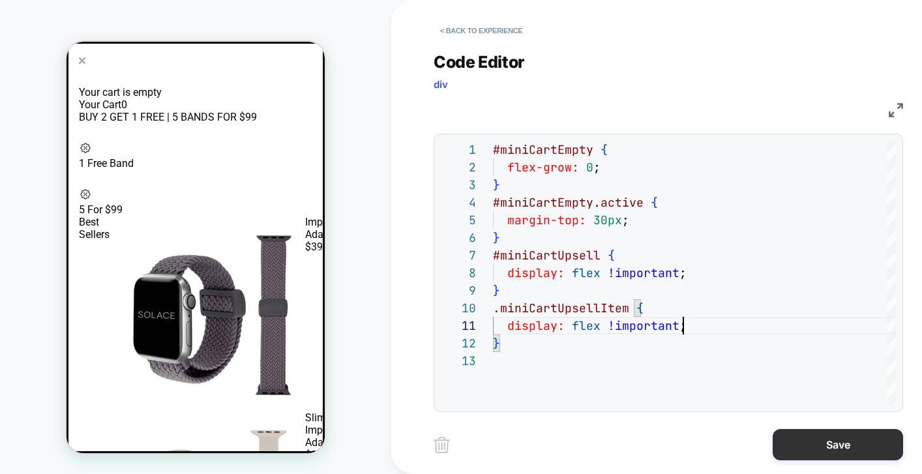
type textarea "**********"
click at [849, 447] on button "Save" at bounding box center [838, 444] width 130 height 31
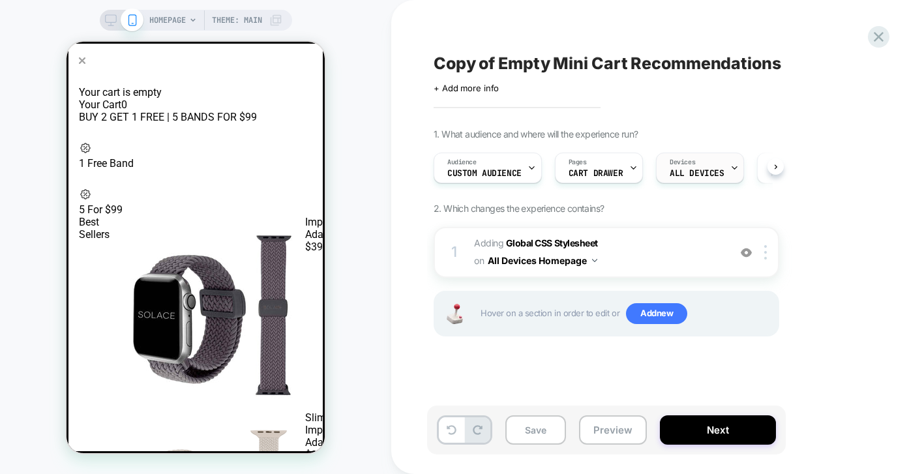
scroll to position [0, 1]
click at [495, 426] on div "Save Preview Next" at bounding box center [606, 429] width 359 height 49
click at [531, 426] on button "Save" at bounding box center [535, 429] width 61 height 29
click at [605, 432] on button "Preview" at bounding box center [613, 429] width 68 height 29
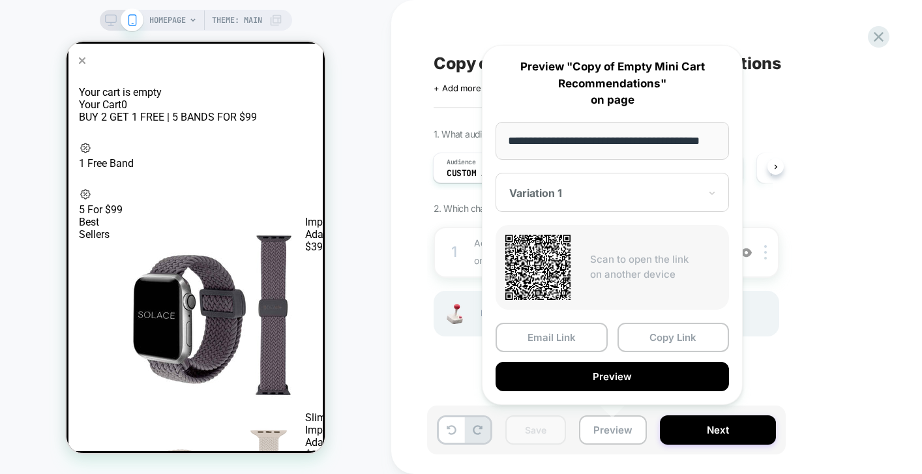
scroll to position [0, 29]
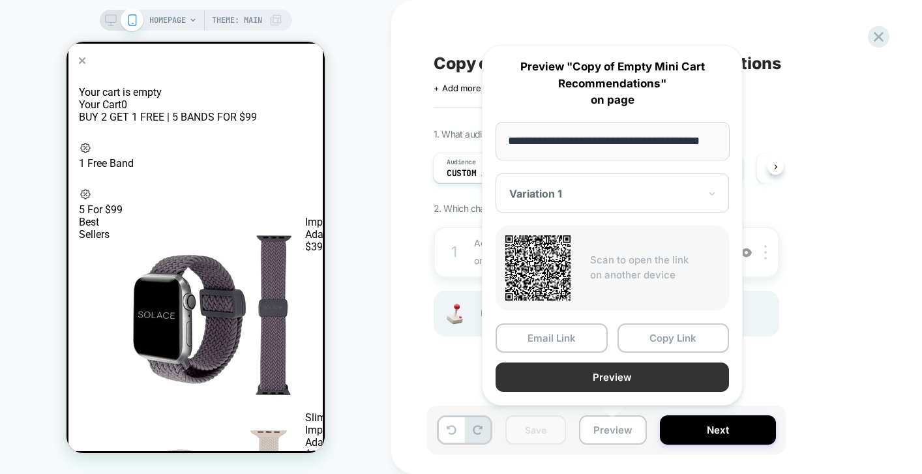
click at [593, 370] on button "Preview" at bounding box center [611, 376] width 233 height 29
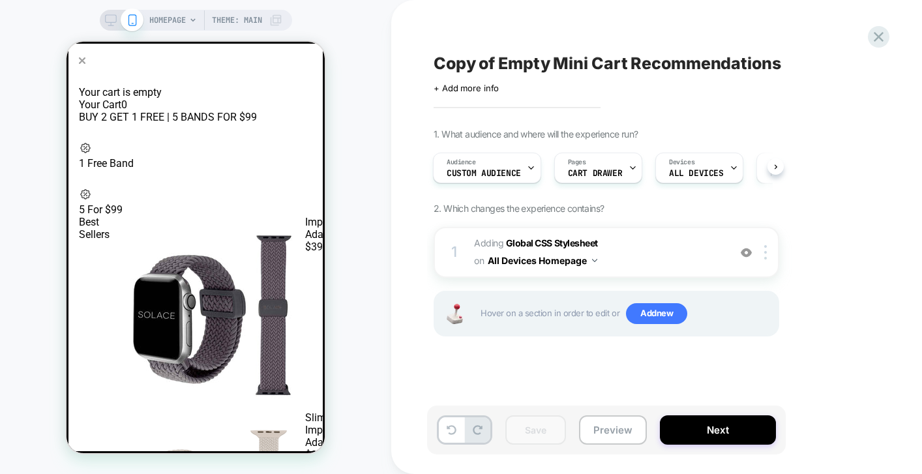
click at [349, 216] on button "ADD" at bounding box center [363, 314] width 29 height 196
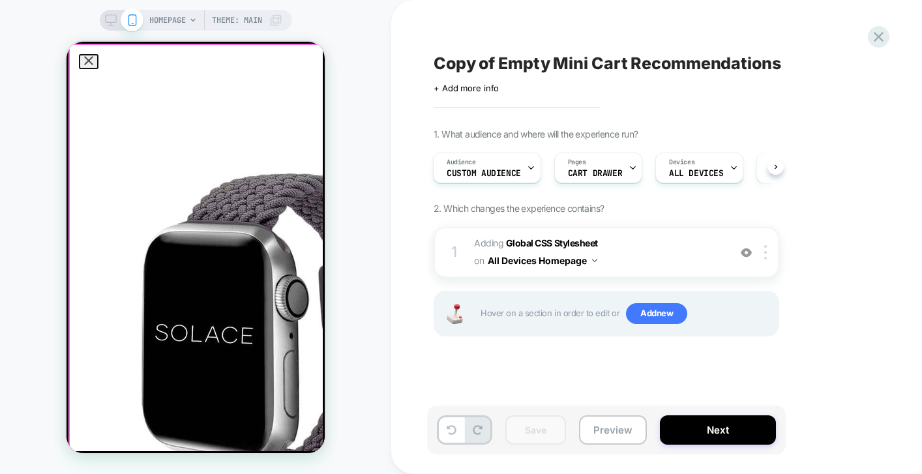
click at [286, 147] on dialog "**********" at bounding box center [195, 247] width 258 height 411
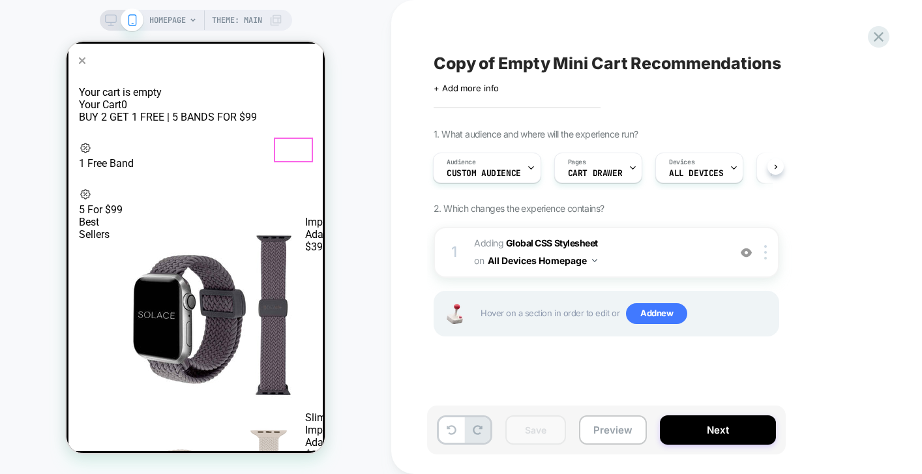
click at [349, 216] on button "ADD" at bounding box center [363, 314] width 29 height 196
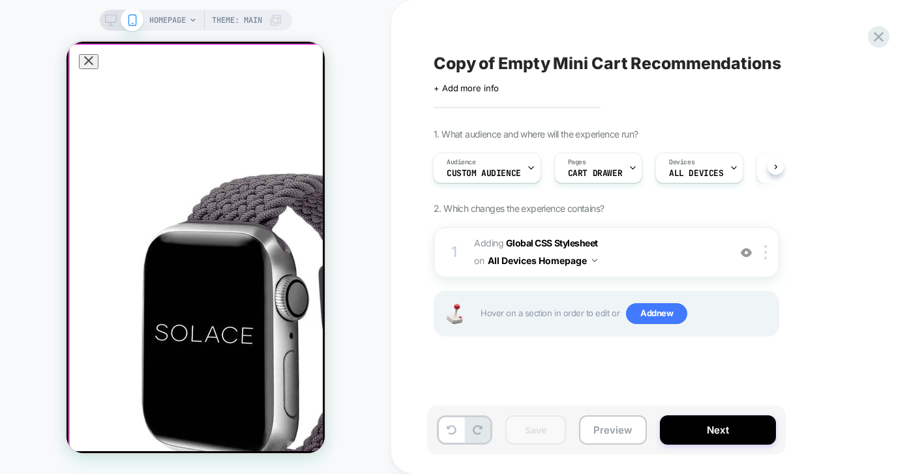
click at [291, 145] on dialog "**********" at bounding box center [195, 247] width 258 height 411
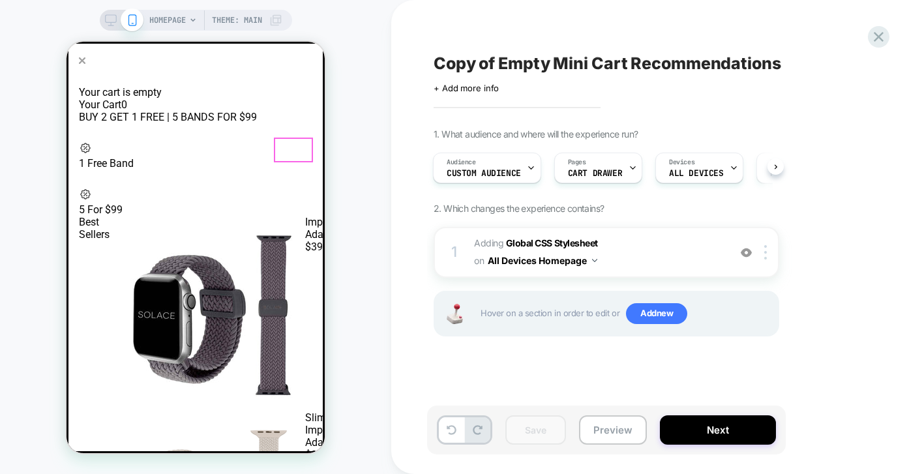
click at [349, 216] on button "ADD" at bounding box center [363, 314] width 29 height 196
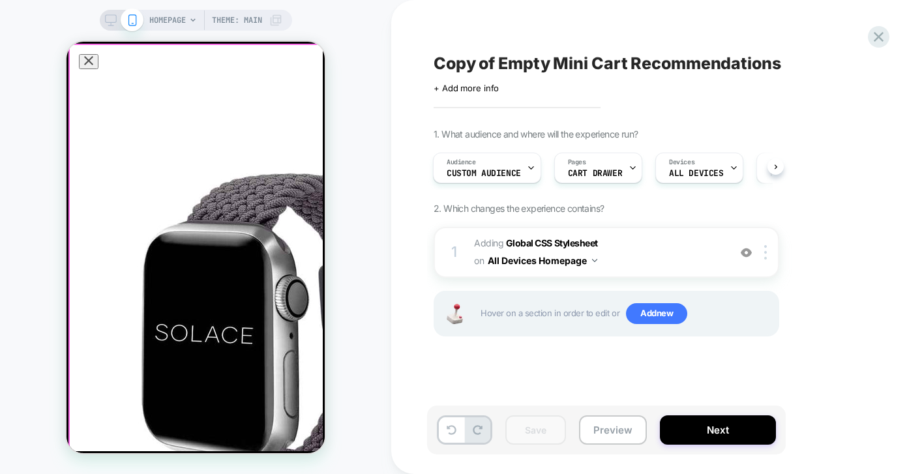
click at [297, 147] on dialog "**********" at bounding box center [195, 247] width 258 height 411
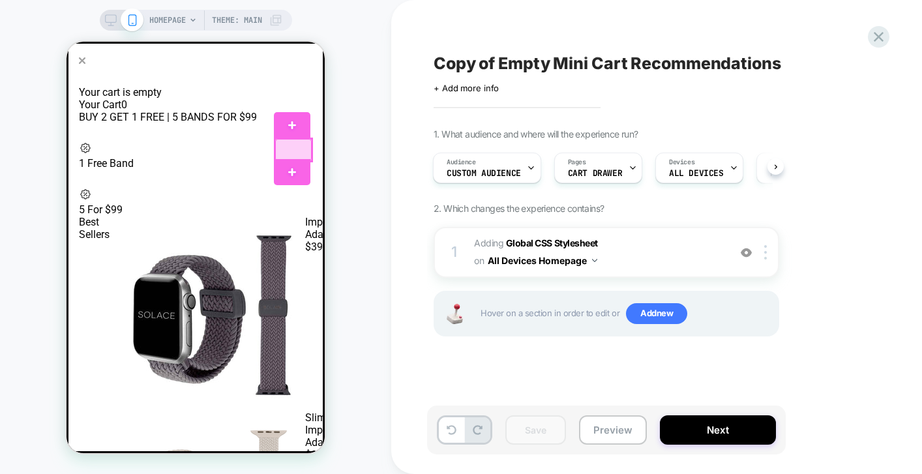
click at [292, 147] on div at bounding box center [293, 150] width 37 height 23
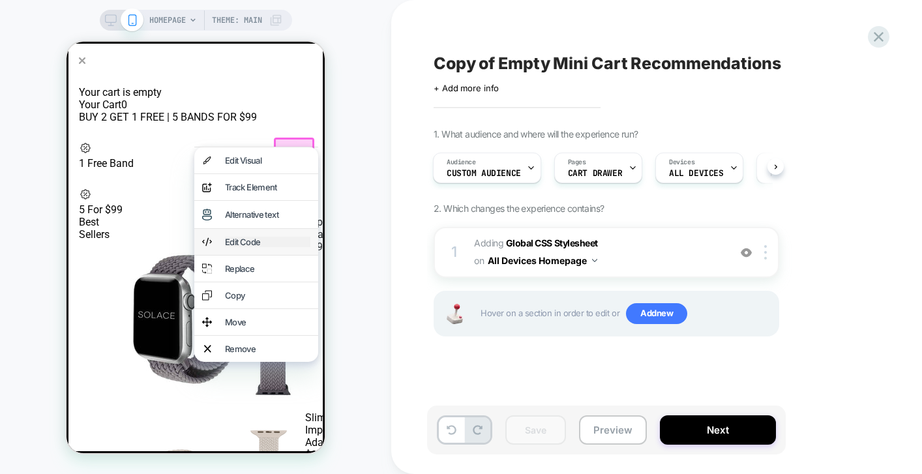
click at [254, 237] on div "Edit Code" at bounding box center [267, 242] width 85 height 10
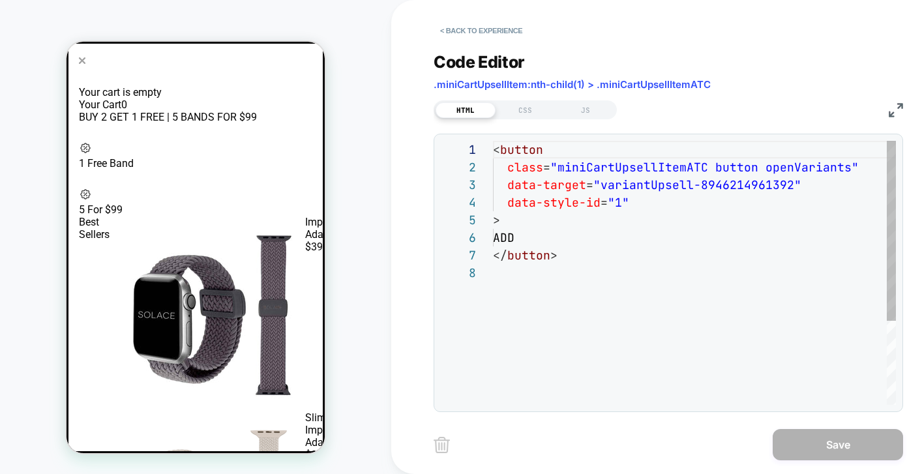
scroll to position [53, 134]
click at [647, 205] on div "< button class = "miniCartUpsellItemATC button openVariants" data-target = "var…" at bounding box center [694, 334] width 403 height 387
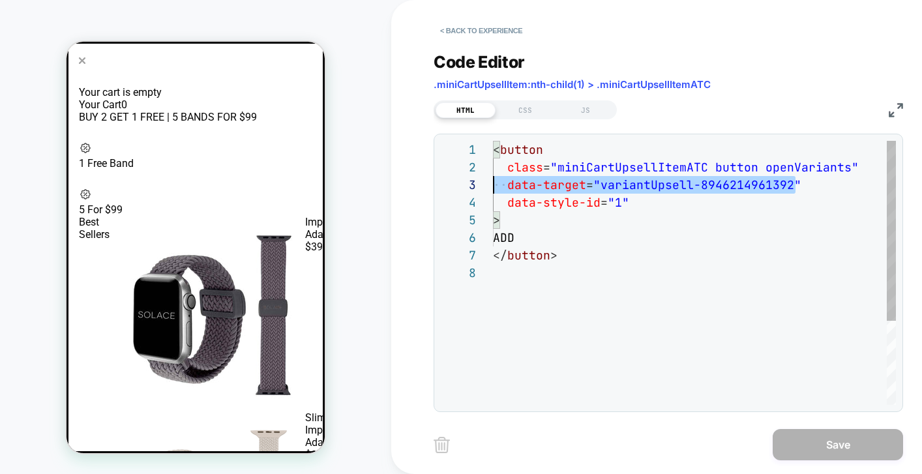
scroll to position [35, 0]
drag, startPoint x: 818, startPoint y: 184, endPoint x: 454, endPoint y: 188, distance: 363.8
click at [453, 188] on div "**********" at bounding box center [668, 273] width 455 height 264
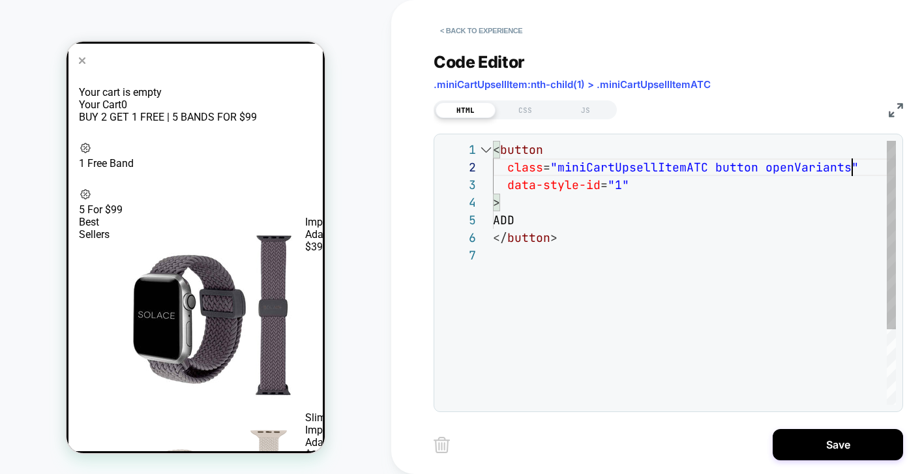
scroll to position [18, 359]
click at [514, 220] on div "< button class = "miniCartUpsellItemATC button openVariants" data-style-id = "1…" at bounding box center [694, 326] width 403 height 370
click at [514, 324] on div "< button class = "miniCartUpsellItemATC button openVariants" data-style-id = "1…" at bounding box center [694, 326] width 403 height 370
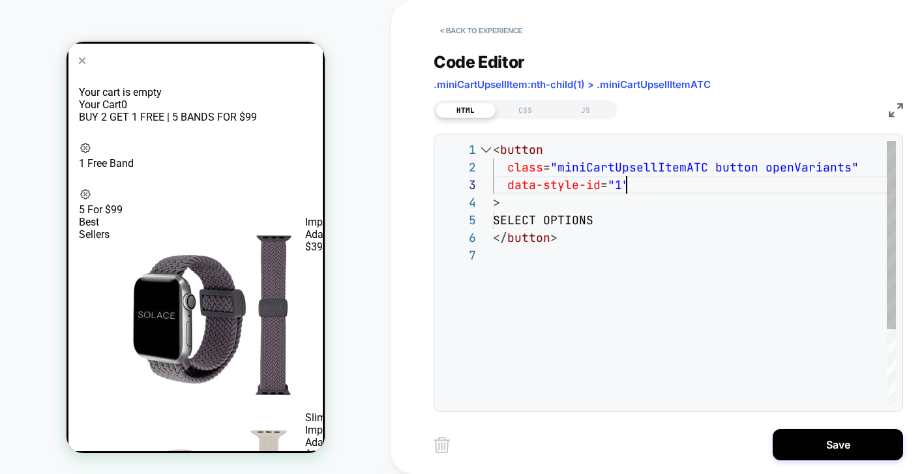
scroll to position [35, 0]
drag, startPoint x: 648, startPoint y: 185, endPoint x: 462, endPoint y: 185, distance: 185.8
click at [493, 185] on div "< button class = "miniCartUpsellItemATC button openVariants" data-style-id = "1…" at bounding box center [694, 326] width 403 height 370
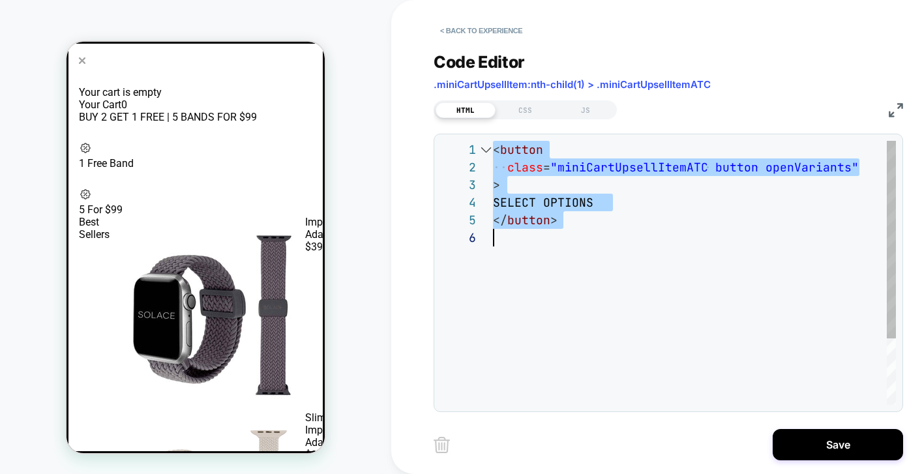
scroll to position [0, 0]
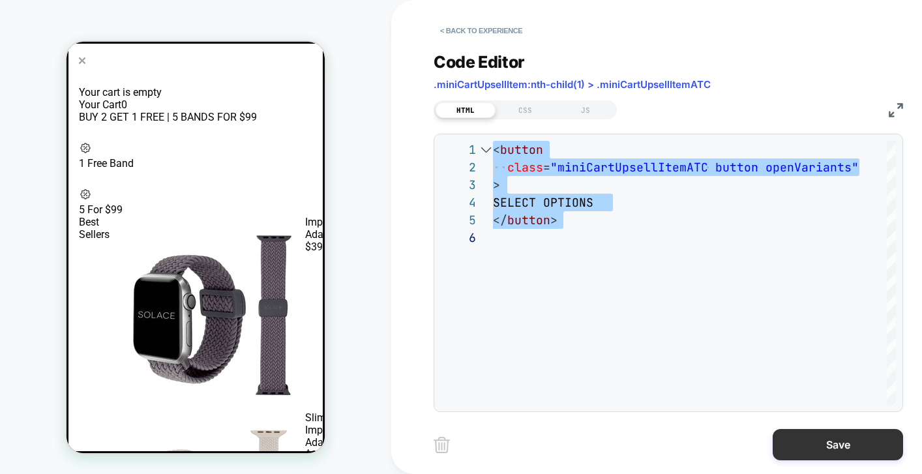
type textarea "**********"
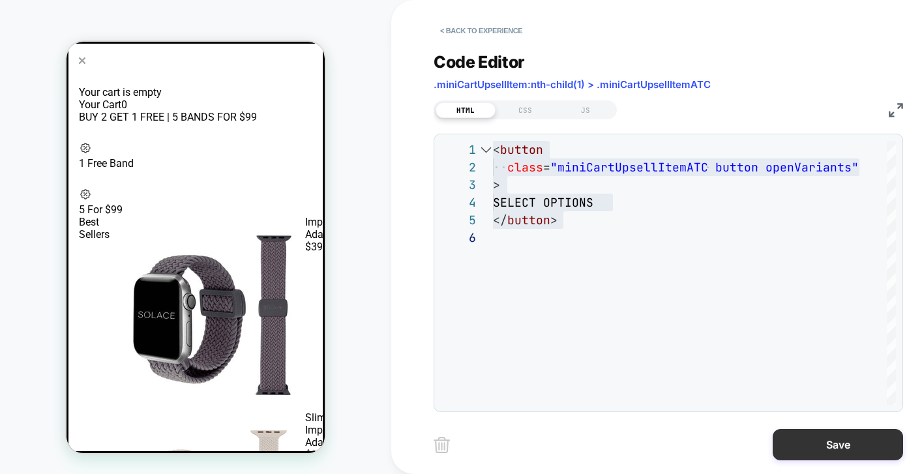
click at [859, 459] on button "Save" at bounding box center [838, 444] width 130 height 31
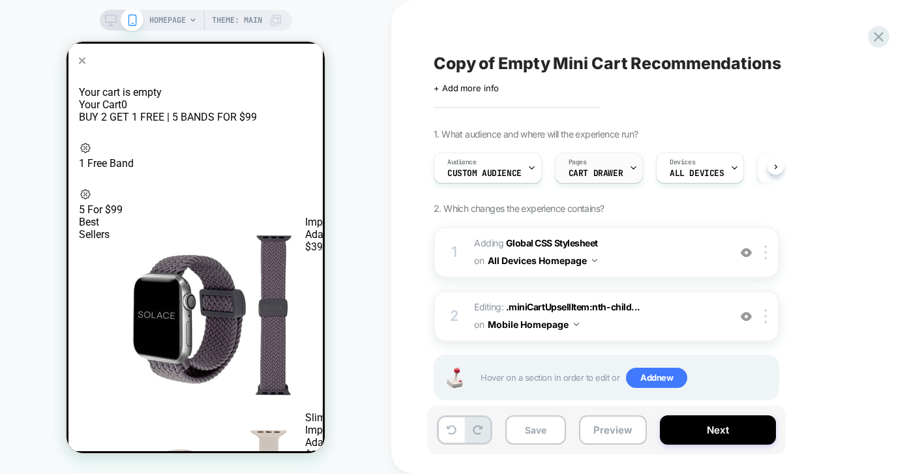
scroll to position [0, 1]
click at [764, 312] on img at bounding box center [765, 316] width 3 height 14
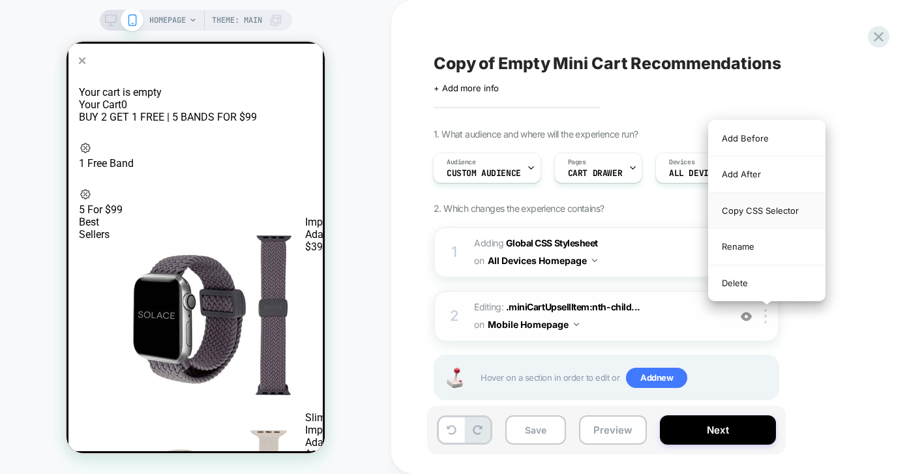
click at [776, 211] on div "Copy CSS Selector" at bounding box center [767, 211] width 116 height 36
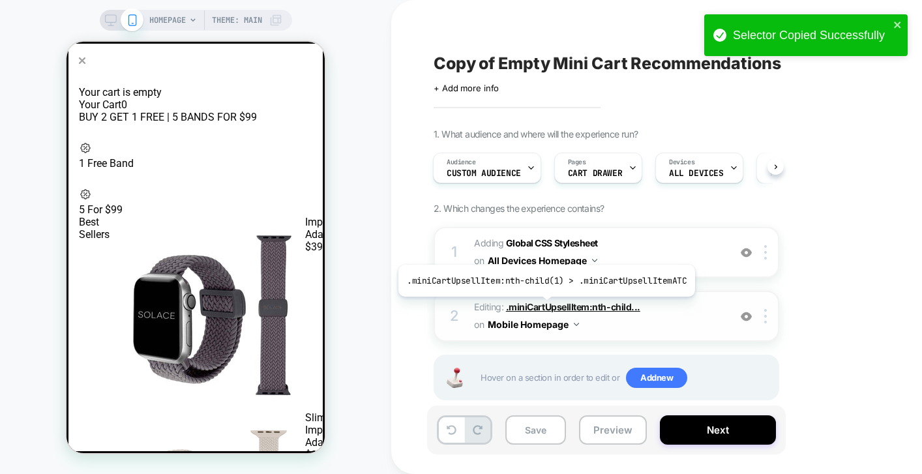
click at [543, 306] on span ".miniCartUpsellItem:nth-child..." at bounding box center [573, 306] width 134 height 11
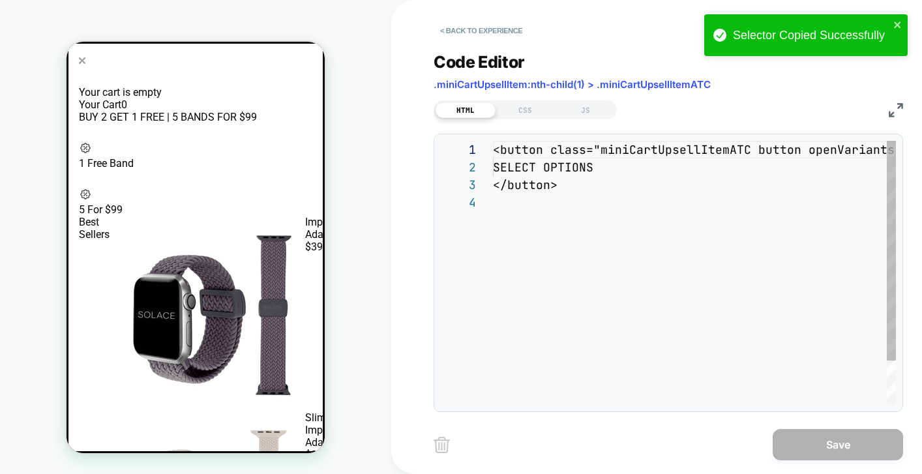
scroll to position [53, 0]
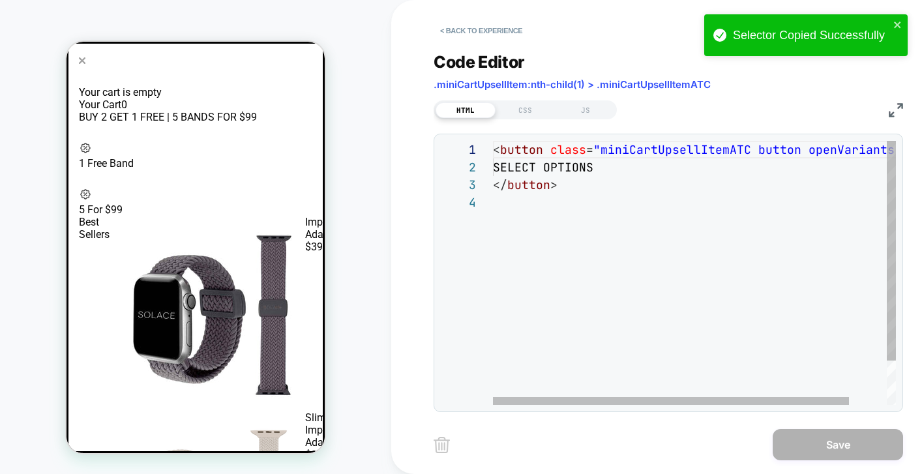
click at [610, 172] on div "< button class = "miniCartUpsellItemATC button openVariants" > SELECT OPTIONS <…" at bounding box center [715, 299] width 445 height 317
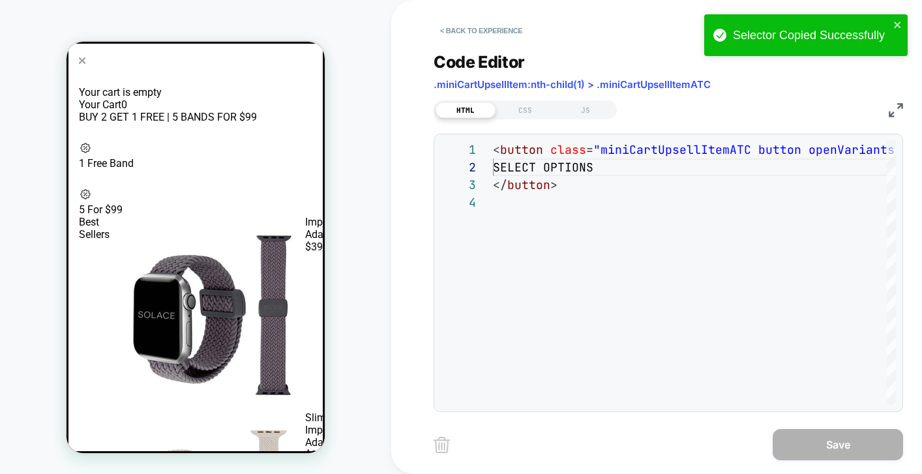
click at [582, 73] on div "Code Editor .miniCartUpsellItem:nth-child(1) > .miniCartUpsellItemATC" at bounding box center [668, 74] width 469 height 45
click at [582, 80] on span ".miniCartUpsellItem:nth-child(1) > .miniCartUpsellItemATC" at bounding box center [572, 84] width 277 height 12
click at [600, 82] on span ".miniCartUpsellItem:nth-child(1) > .miniCartUpsellItemATC" at bounding box center [572, 84] width 277 height 12
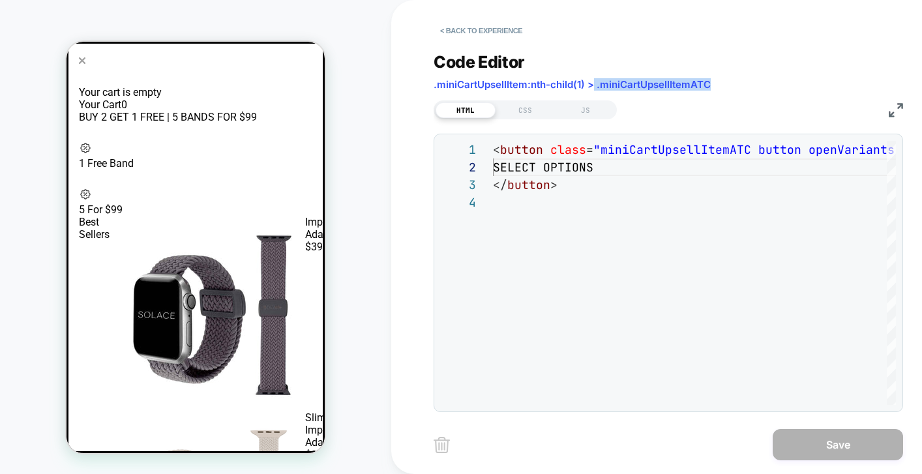
drag, startPoint x: 595, startPoint y: 82, endPoint x: 715, endPoint y: 85, distance: 120.0
click at [715, 85] on div "Code Editor .miniCartUpsellItem:nth-child(1) > .miniCartUpsellItemATC" at bounding box center [668, 74] width 469 height 45
copy span ".miniCartUpsellItemATC"
click at [492, 33] on button "< Back to experience" at bounding box center [481, 30] width 95 height 21
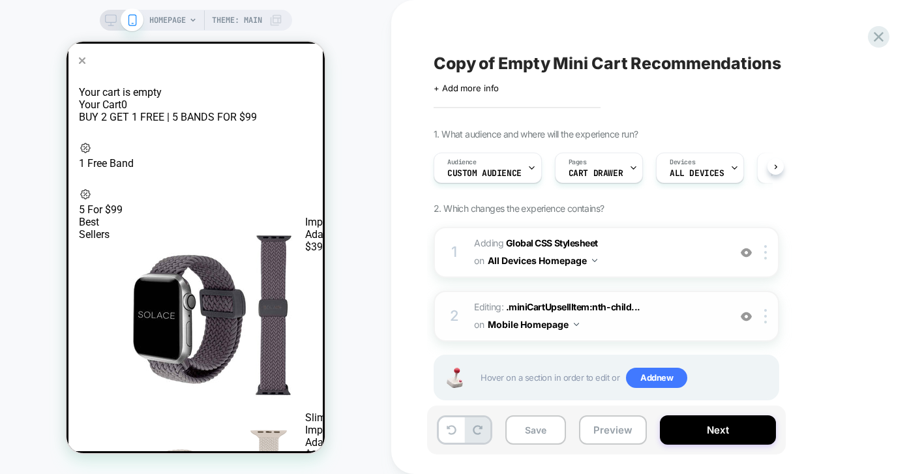
scroll to position [0, 1]
click at [761, 317] on div at bounding box center [768, 316] width 22 height 14
click at [767, 317] on div at bounding box center [768, 316] width 22 height 14
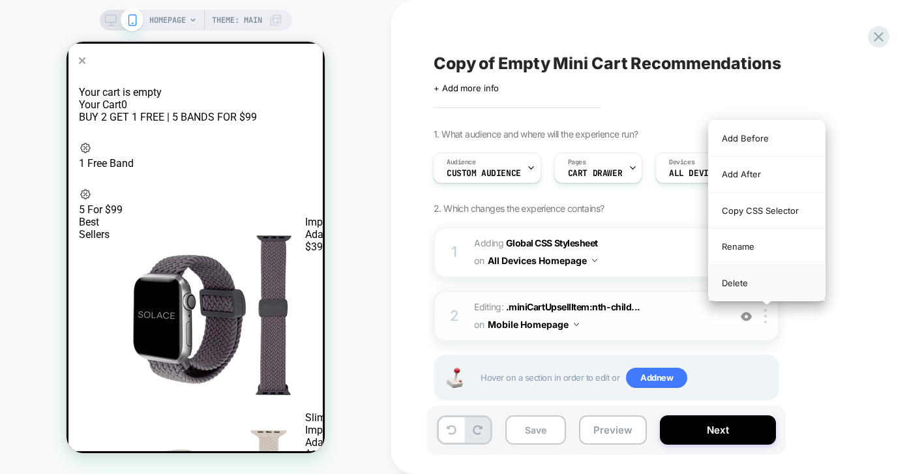
click at [767, 278] on div "Delete" at bounding box center [767, 282] width 116 height 35
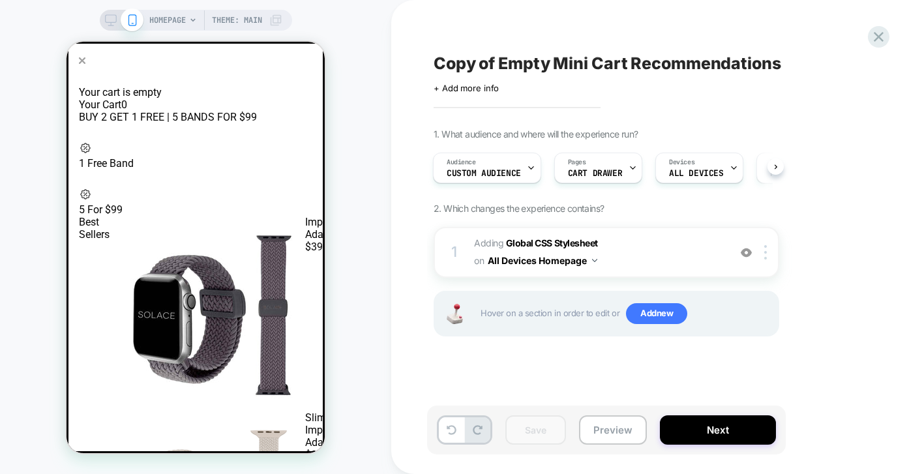
click at [591, 309] on span "Hover on a section in order to edit or Add new" at bounding box center [625, 313] width 291 height 21
click at [661, 316] on span "Add new" at bounding box center [656, 313] width 61 height 21
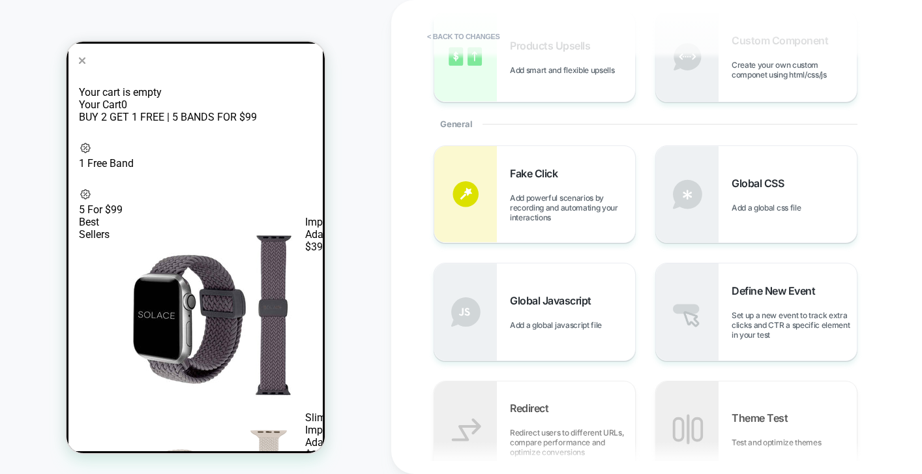
scroll to position [228, 0]
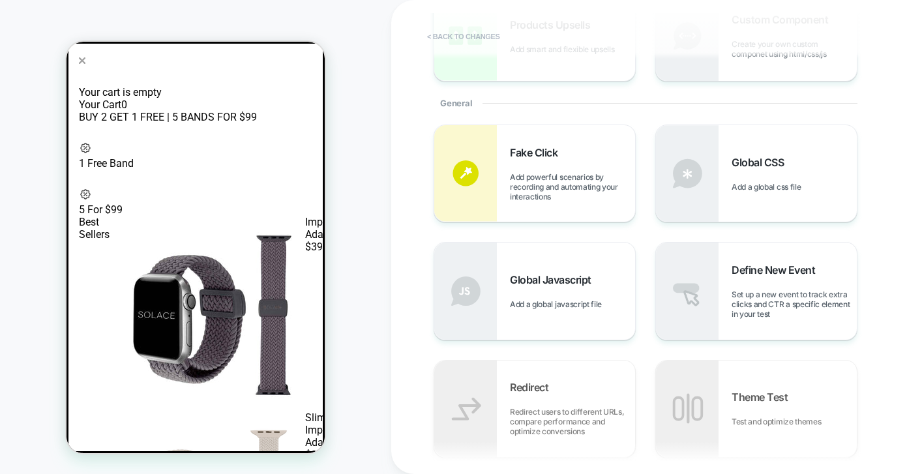
click at [458, 39] on button "< Back to changes" at bounding box center [463, 36] width 86 height 21
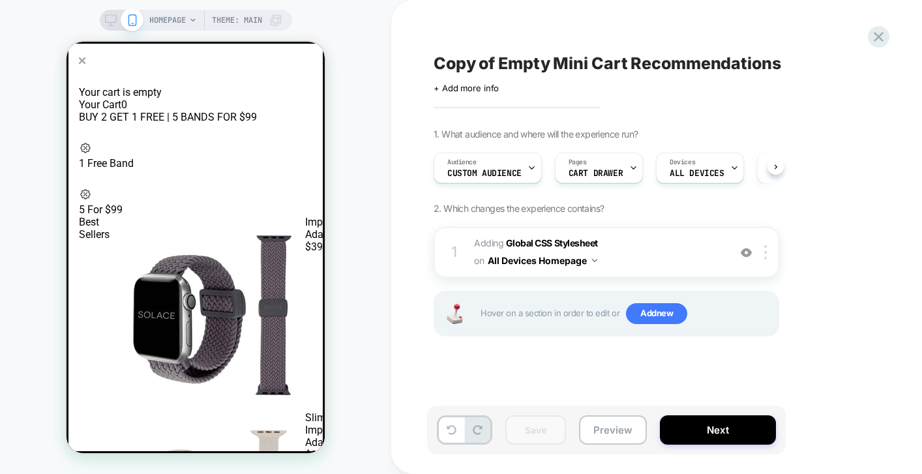
scroll to position [0, 1]
click at [291, 146] on div at bounding box center [293, 150] width 37 height 23
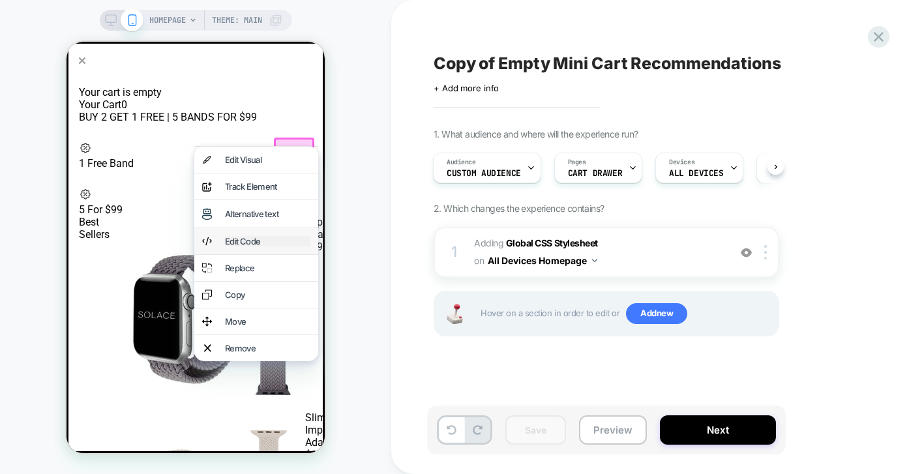
click at [248, 237] on div "Edit Code" at bounding box center [267, 241] width 85 height 10
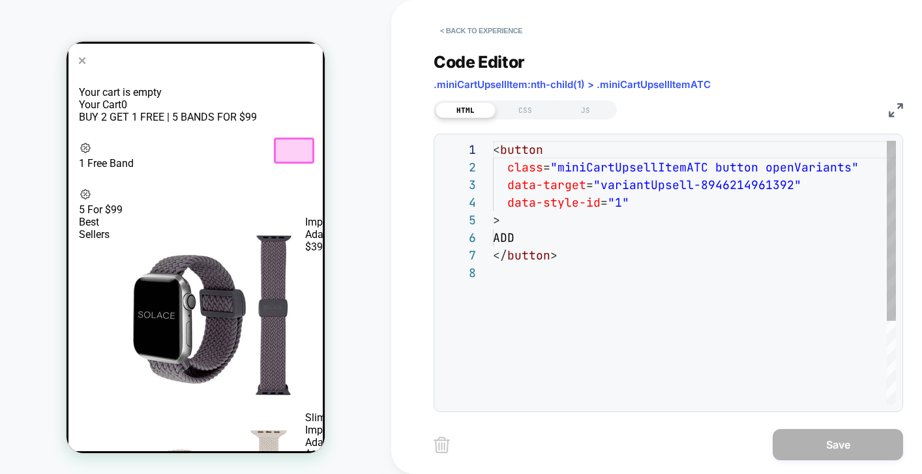
scroll to position [123, 0]
click at [478, 28] on button "< Back to experience" at bounding box center [481, 30] width 95 height 21
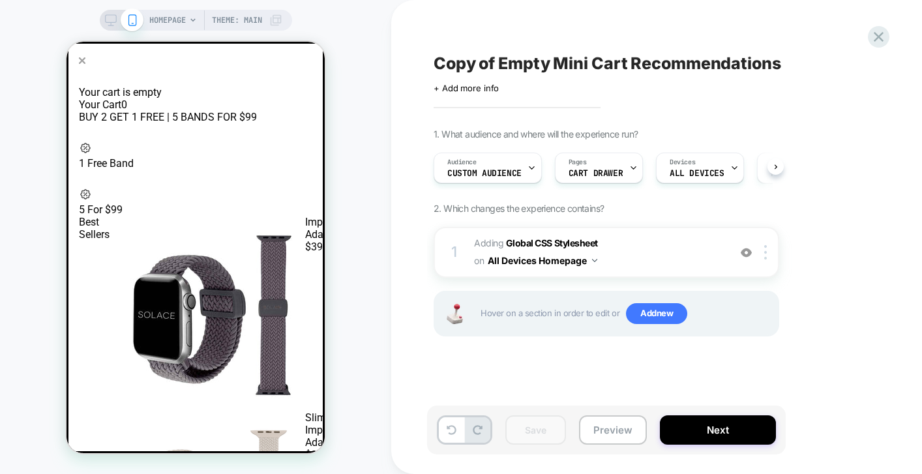
scroll to position [0, 1]
click at [295, 146] on div at bounding box center [293, 150] width 37 height 23
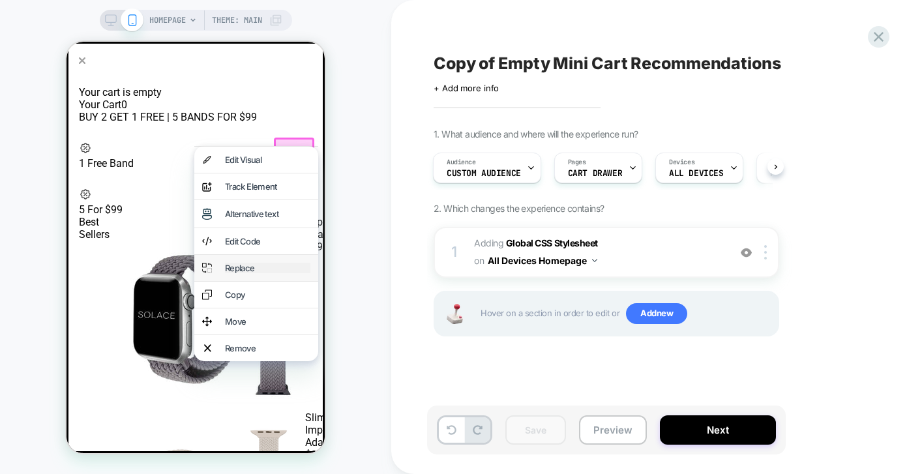
click at [273, 265] on div "Replace" at bounding box center [267, 268] width 85 height 10
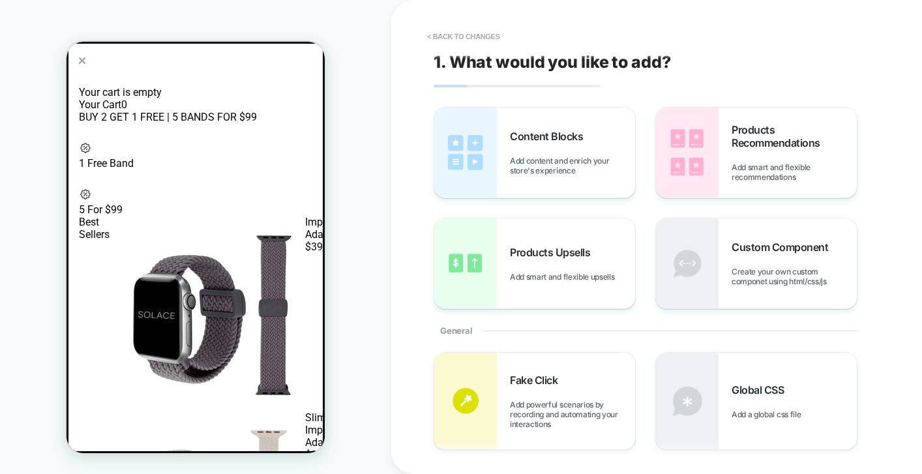
click at [312, 86] on div "Your cart is empty" at bounding box center [195, 92] width 233 height 12
click at [327, 163] on div "HOMEPAGE Theme: MAIN" at bounding box center [195, 237] width 391 height 448
click at [203, 216] on div "Imperium Adapt $39.99" at bounding box center [255, 314] width 290 height 196
click at [452, 33] on button "< Back to changes" at bounding box center [463, 36] width 86 height 21
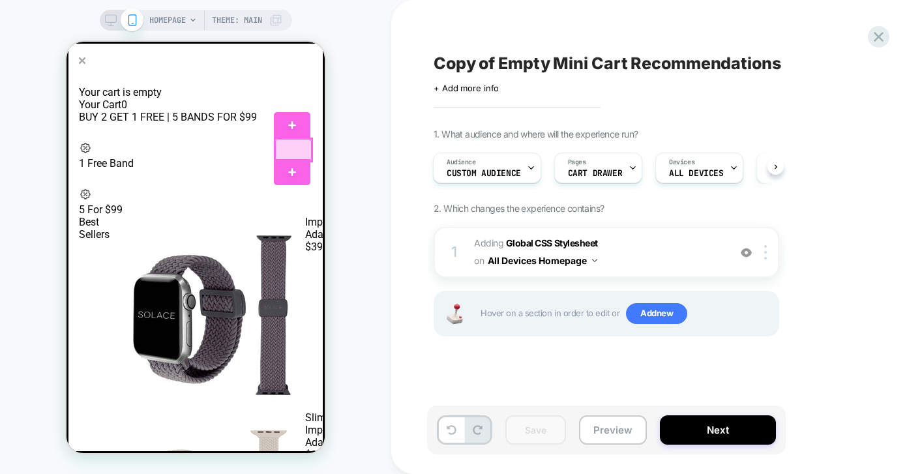
click at [284, 150] on div at bounding box center [293, 150] width 37 height 23
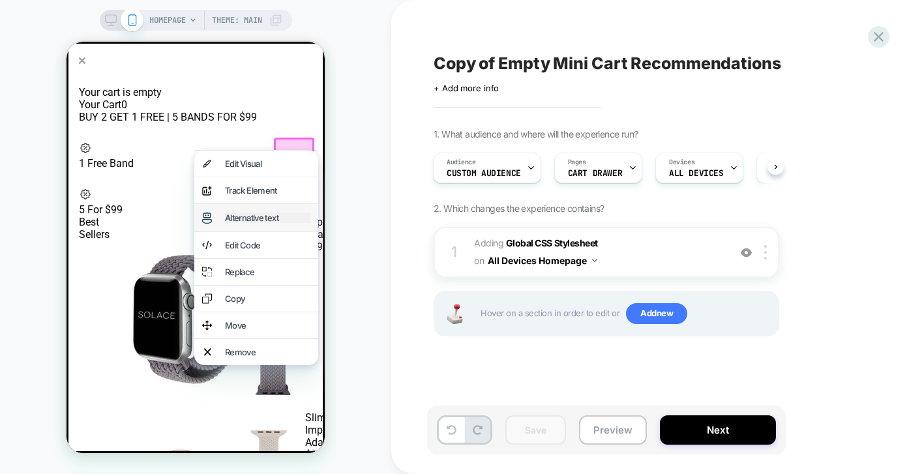
click at [267, 213] on div "Alternative text" at bounding box center [267, 218] width 85 height 10
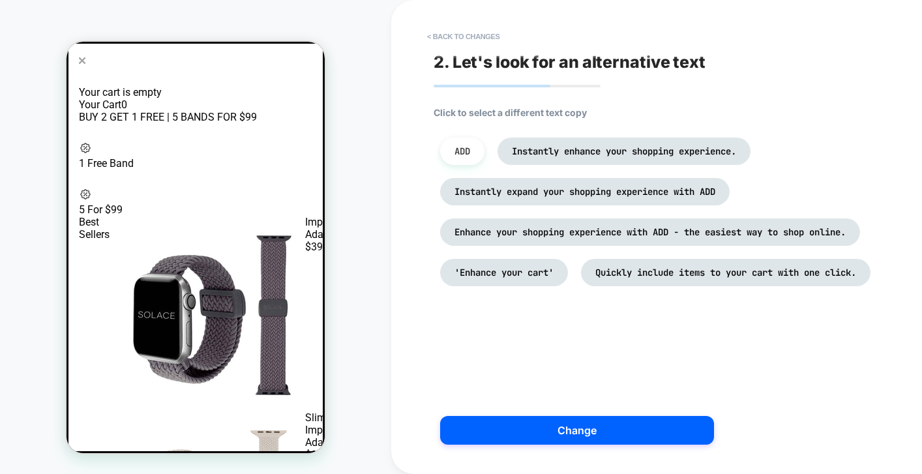
click at [461, 151] on span "ADD" at bounding box center [462, 151] width 16 height 12
click at [638, 336] on div "Click to select a different text copy ADD Instantly enhance your shopping exper…" at bounding box center [672, 222] width 476 height 231
click at [459, 35] on button "< Back to changes" at bounding box center [463, 36] width 86 height 21
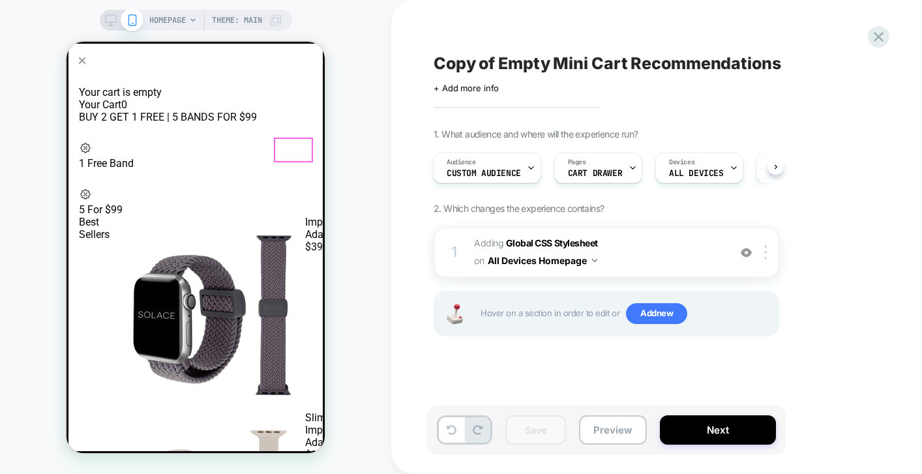
click at [349, 216] on button "ADD" at bounding box center [363, 314] width 29 height 196
click at [291, 145] on div at bounding box center [293, 150] width 37 height 23
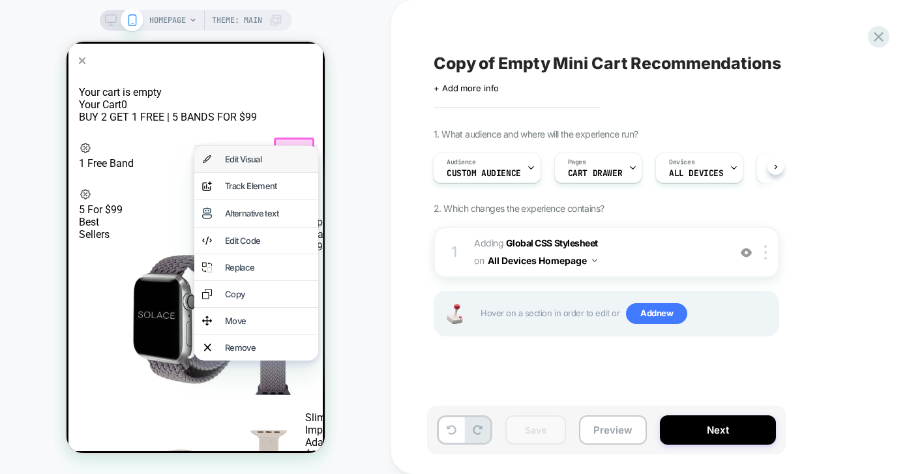
click at [248, 165] on div "Edit Visual" at bounding box center [256, 159] width 124 height 26
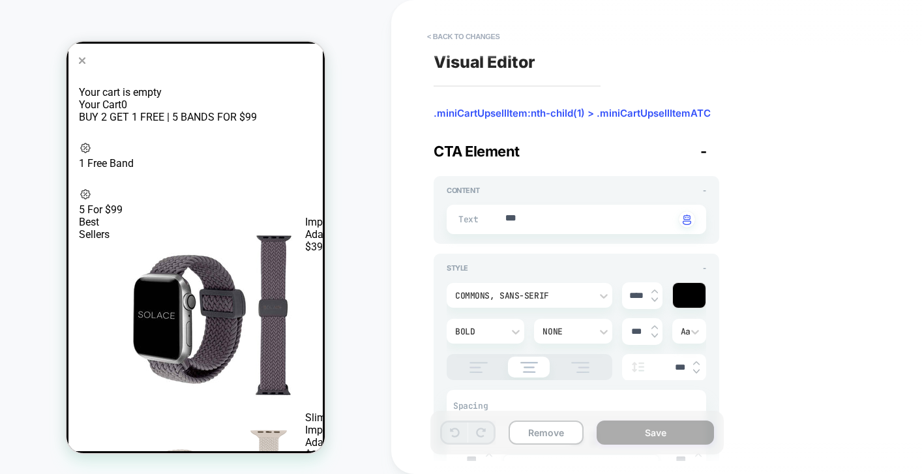
click at [555, 110] on span ".miniCartUpsellItem:nth-child(1) > .miniCartUpsellItemATC" at bounding box center [577, 113] width 286 height 13
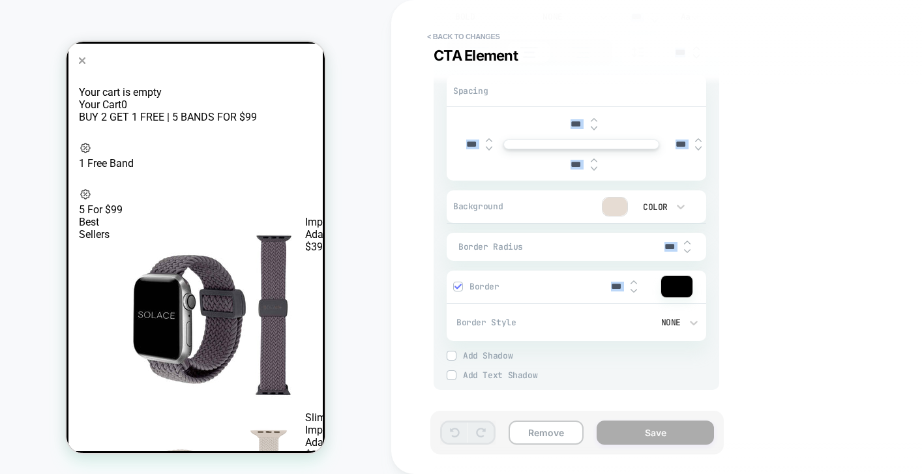
scroll to position [0, 0]
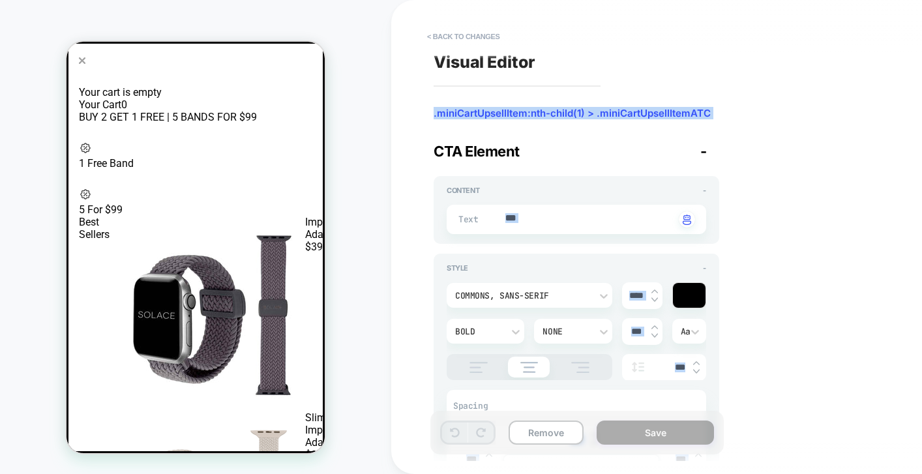
click at [507, 215] on textarea "***" at bounding box center [589, 219] width 171 height 15
paste textarea "**********"
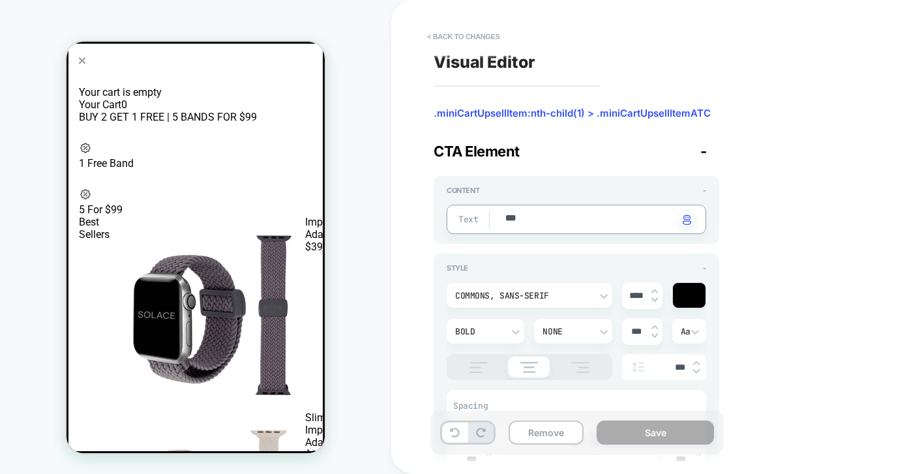
type textarea "*"
type textarea "**********"
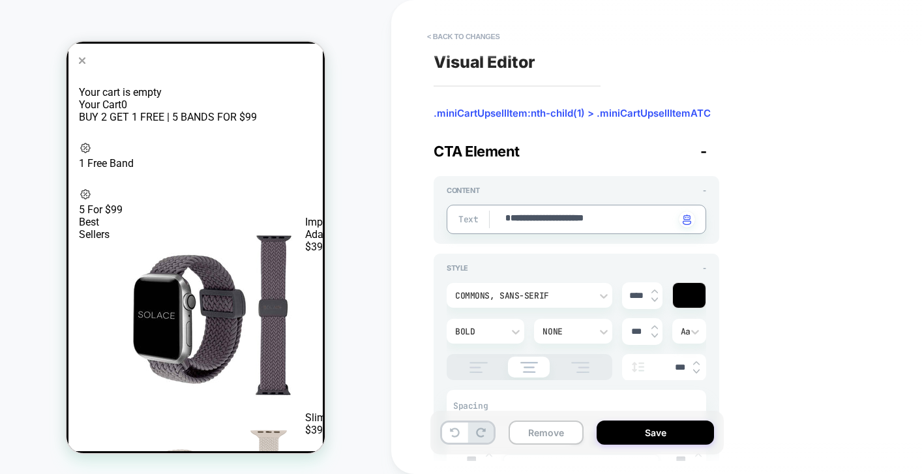
type textarea "*"
type textarea "**"
type textarea "*"
type textarea "***"
type textarea "*"
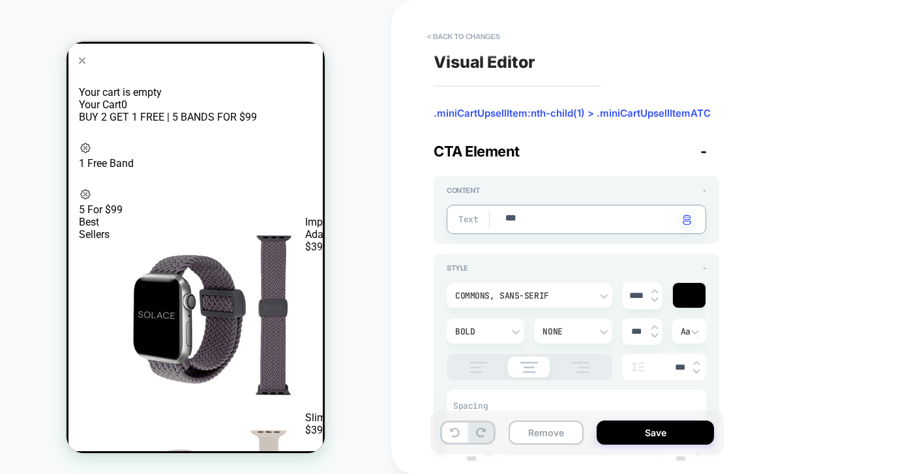
type textarea "****"
type textarea "*"
type textarea "*****"
type textarea "*"
type textarea "******"
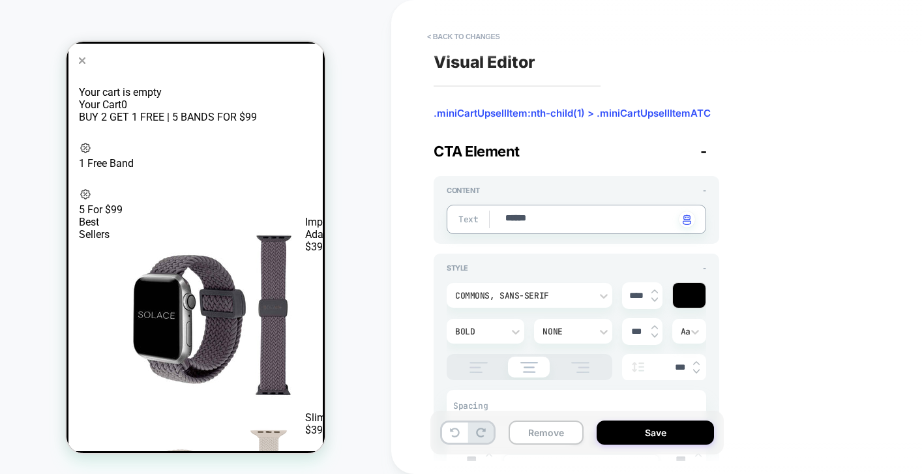
type textarea "*"
type textarea "******"
type textarea "*"
type textarea "********"
type textarea "*"
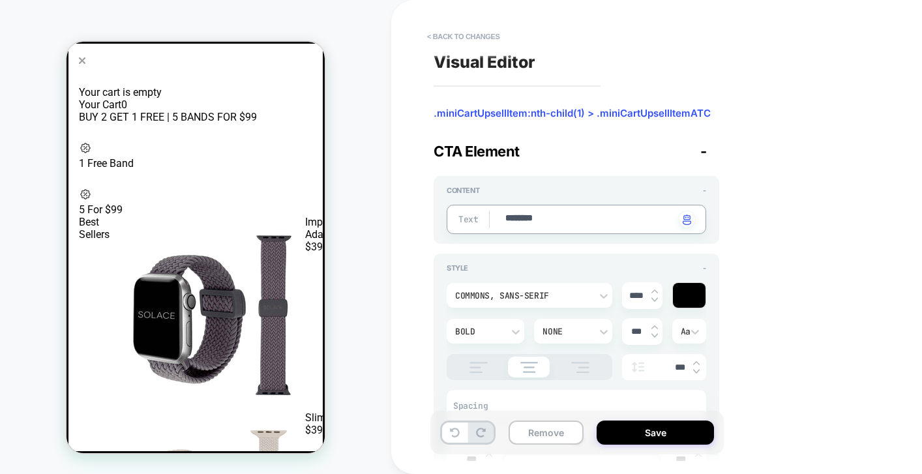
type textarea "*********"
type textarea "*"
type textarea "**********"
type textarea "*"
type textarea "**********"
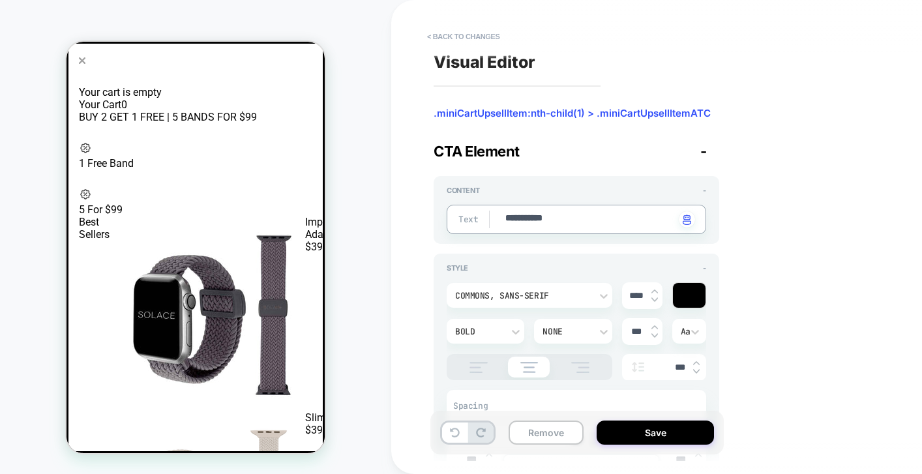
type textarea "*"
type textarea "**********"
type textarea "*"
type textarea "**********"
type textarea "*"
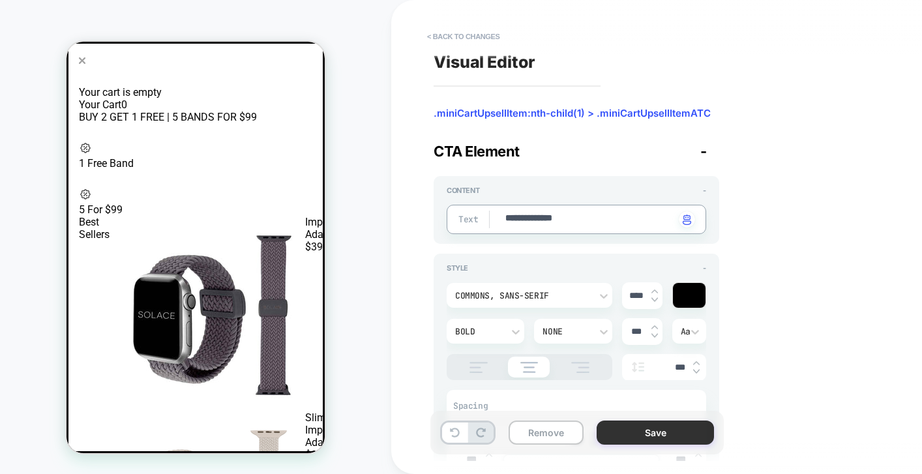
type textarea "**********"
click at [662, 433] on button "Save" at bounding box center [655, 432] width 117 height 24
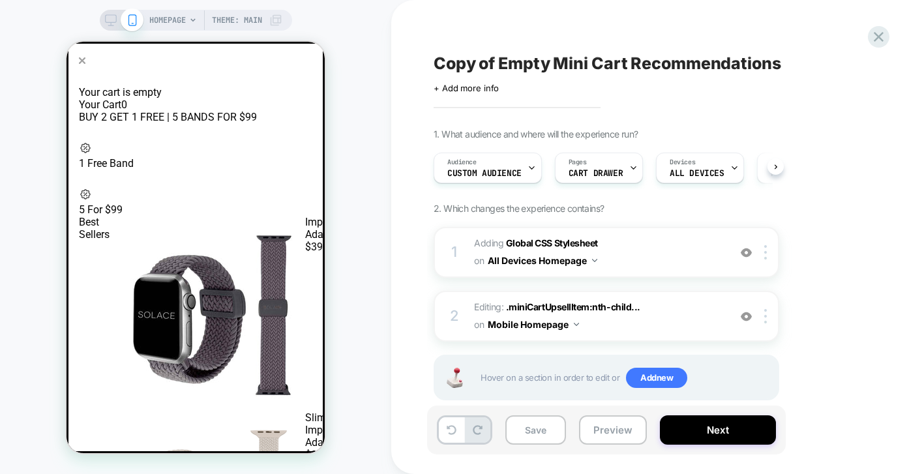
scroll to position [0, 1]
drag, startPoint x: 556, startPoint y: 306, endPoint x: 681, endPoint y: 310, distance: 125.3
click at [681, 310] on span "Editing : .miniCartUpsellItem:nth-child... .miniCartUpsellItem:nth-child(1) > .…" at bounding box center [598, 316] width 248 height 35
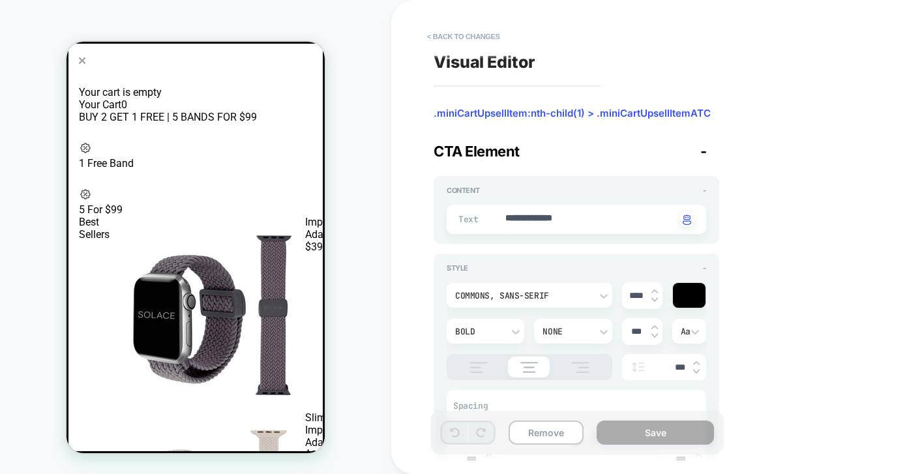
type textarea "*"
click at [458, 39] on button "< Back to changes" at bounding box center [463, 36] width 86 height 21
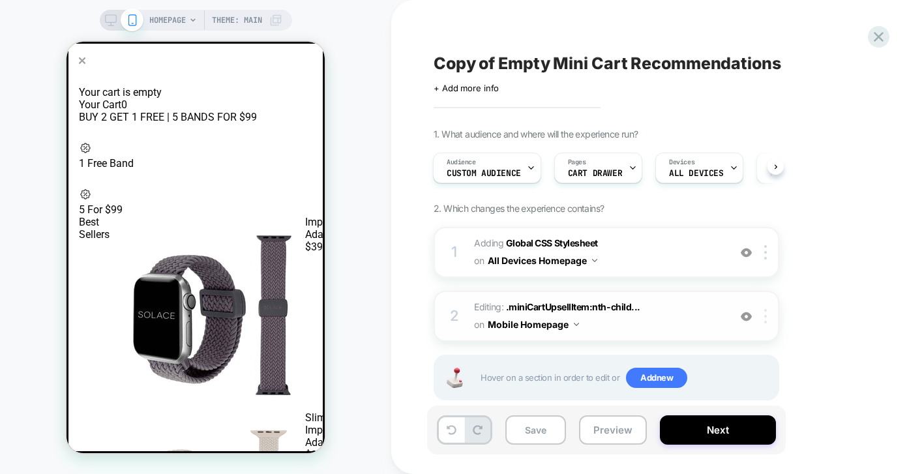
click at [767, 315] on div at bounding box center [768, 316] width 22 height 14
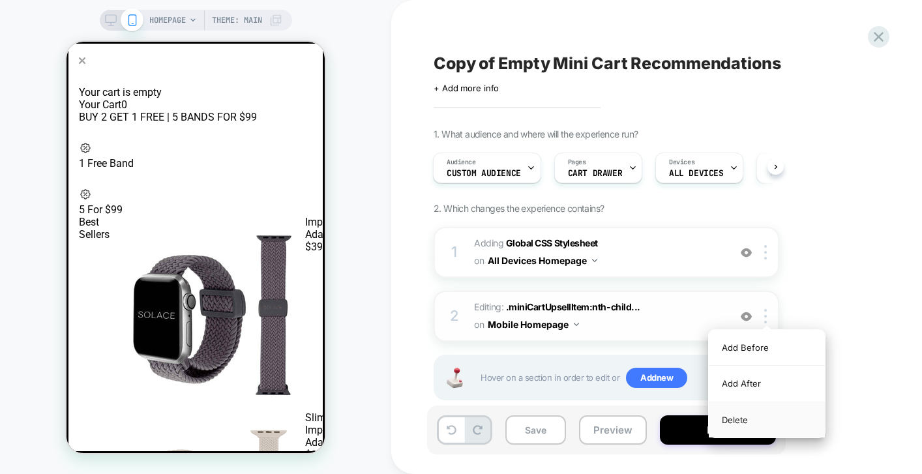
click at [762, 422] on div "Delete" at bounding box center [767, 419] width 116 height 35
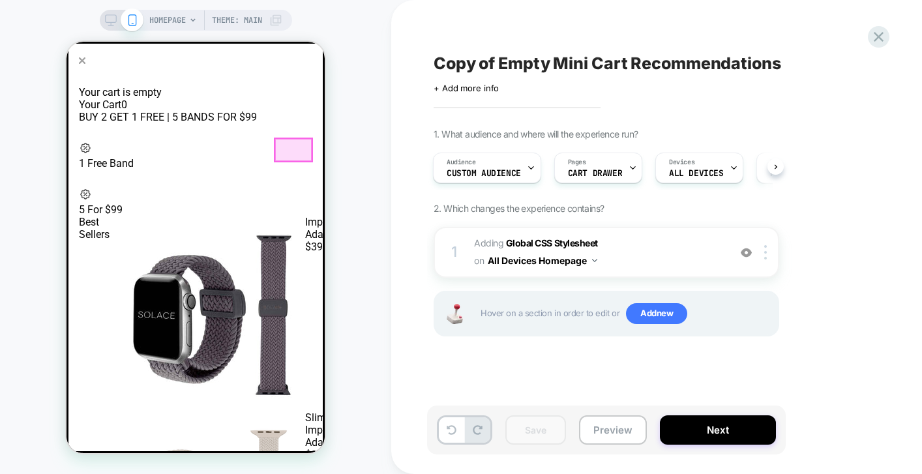
click at [349, 216] on button "ADD" at bounding box center [363, 314] width 29 height 196
click at [289, 147] on div at bounding box center [293, 150] width 37 height 23
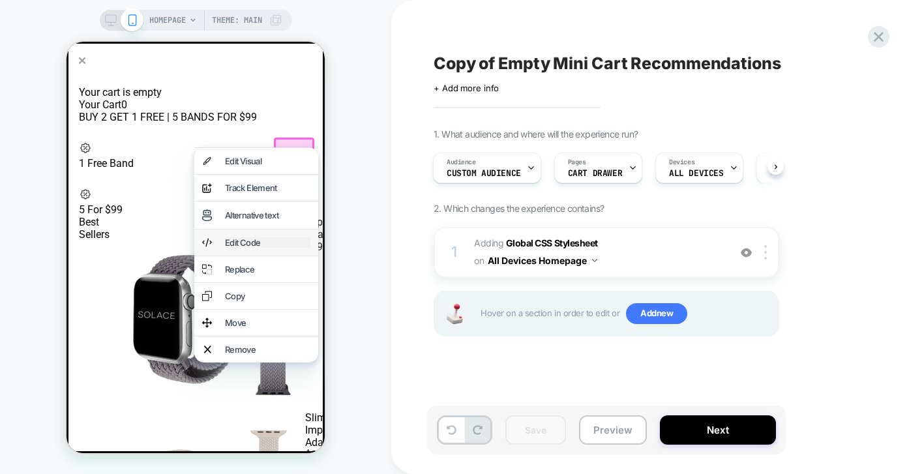
click at [250, 245] on div "Edit Code" at bounding box center [267, 242] width 85 height 10
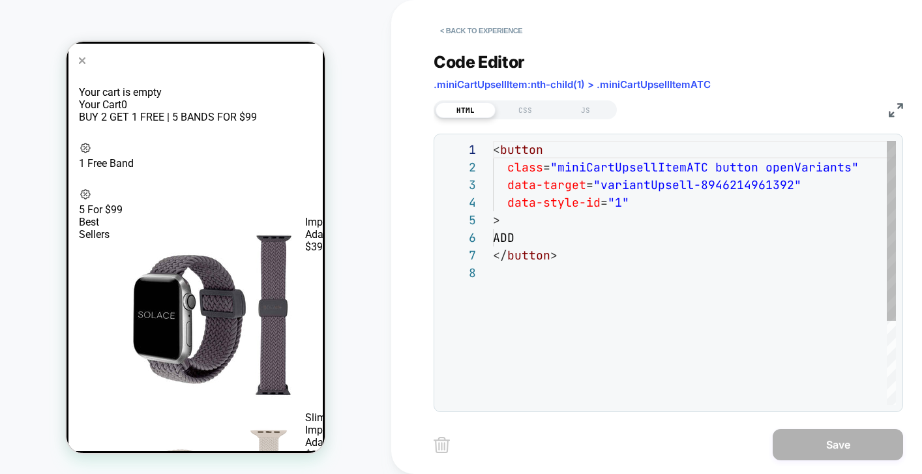
scroll to position [18, 148]
click at [640, 166] on div "< button class = "miniCartUpsellItemATC button openVariants" data-target = "var…" at bounding box center [694, 334] width 403 height 387
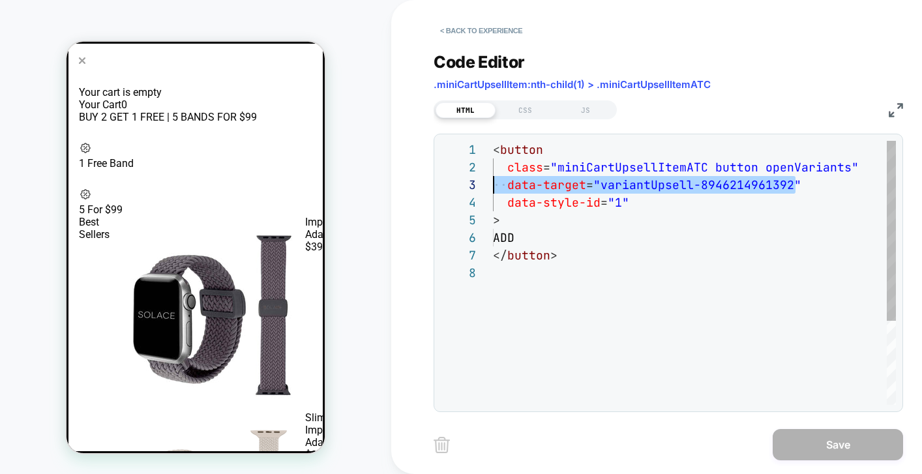
drag, startPoint x: 808, startPoint y: 188, endPoint x: 456, endPoint y: 190, distance: 352.0
click at [493, 190] on div "< button class = "miniCartUpsellItemATC button openVariants" data-target = "var…" at bounding box center [694, 334] width 403 height 387
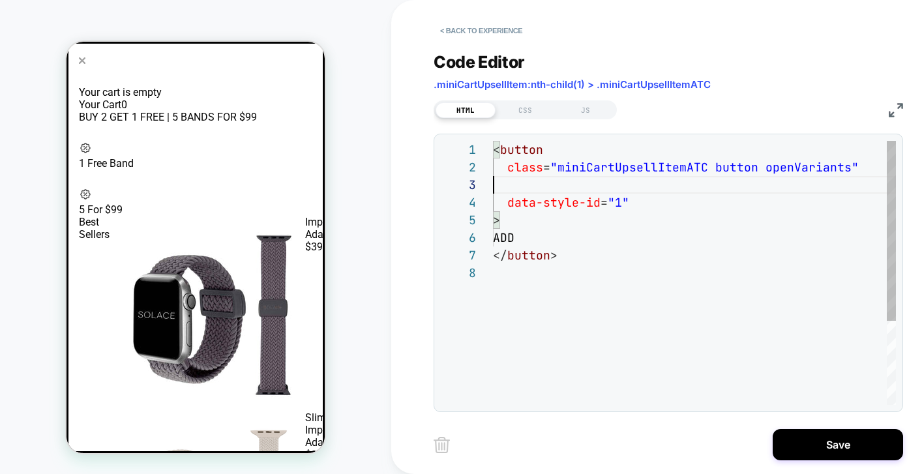
scroll to position [18, 359]
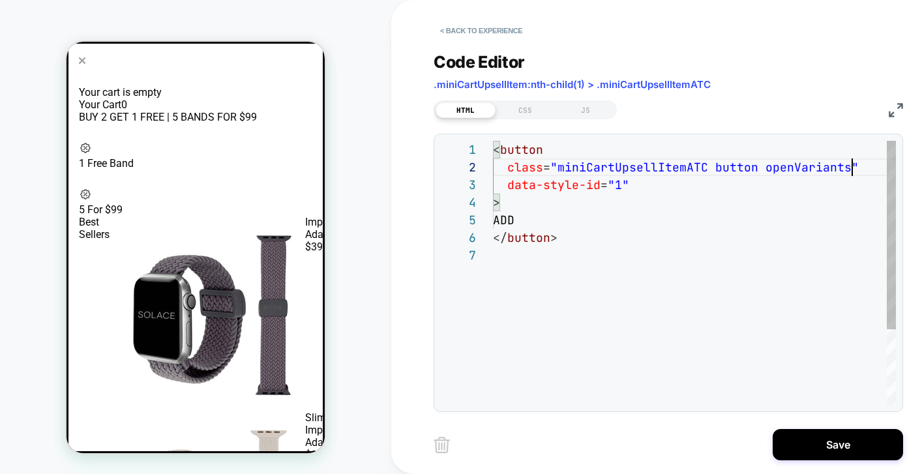
click at [520, 218] on div "< button class = "miniCartUpsellItemATC button openVariants" data-style-id = "1…" at bounding box center [694, 326] width 403 height 370
click at [538, 293] on div "< button class = "miniCartUpsellItemATC button openVariants" data-style-id = "1…" at bounding box center [694, 326] width 403 height 370
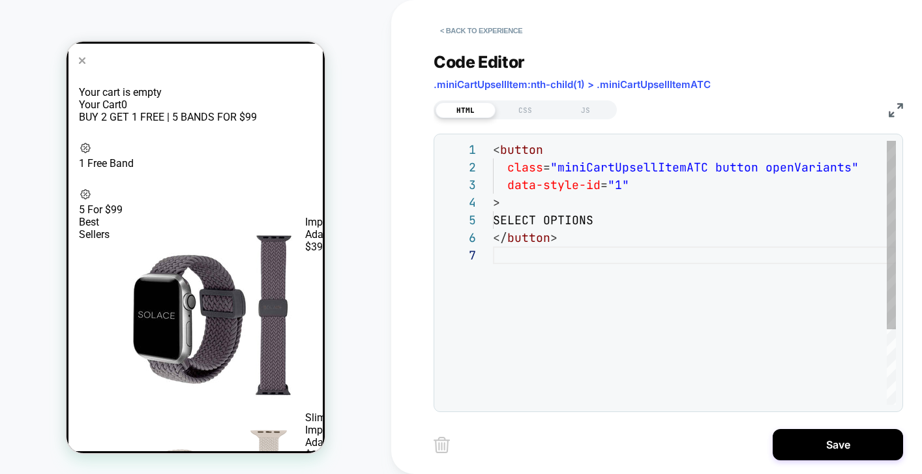
drag, startPoint x: 829, startPoint y: 451, endPoint x: 726, endPoint y: 332, distance: 157.6
click at [726, 332] on div "**********" at bounding box center [678, 237] width 489 height 474
click at [349, 216] on button "SELECT OPTIONS" at bounding box center [374, 314] width 50 height 196
click at [620, 214] on div "< button class = "miniCartUpsellItemATC button openVariants" data-style-id = "1…" at bounding box center [694, 326] width 403 height 370
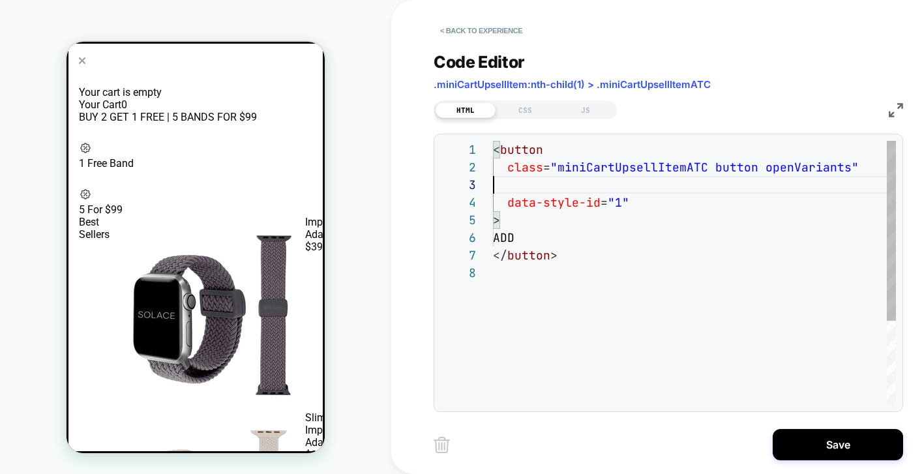
scroll to position [35, 0]
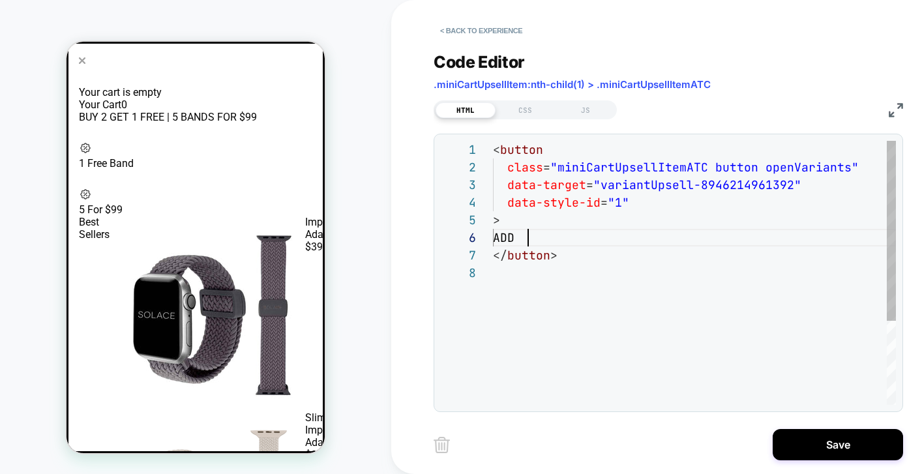
click at [533, 235] on div "< button class = "miniCartUpsellItemATC button openVariants" data-style-id = "1…" at bounding box center [694, 334] width 403 height 387
click at [515, 235] on div "< button class = "miniCartUpsellItemATC button openVariants" data-style-id = "1…" at bounding box center [694, 334] width 403 height 387
click at [536, 264] on div "< button class = "miniCartUpsellItemATC button openVariants" data-style-id = "1…" at bounding box center [694, 334] width 403 height 387
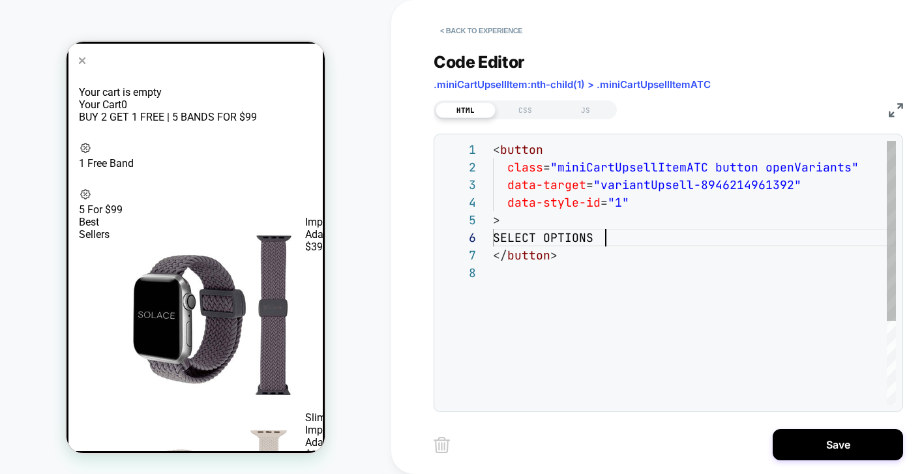
scroll to position [123, 0]
type textarea "**********"
click at [349, 216] on button "SELECT OPTIONS" at bounding box center [374, 314] width 50 height 196
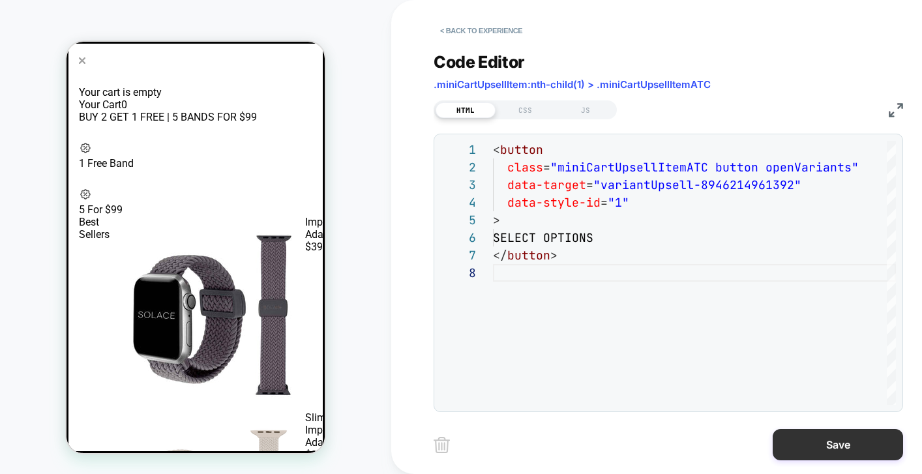
click at [844, 450] on button "Save" at bounding box center [838, 444] width 130 height 31
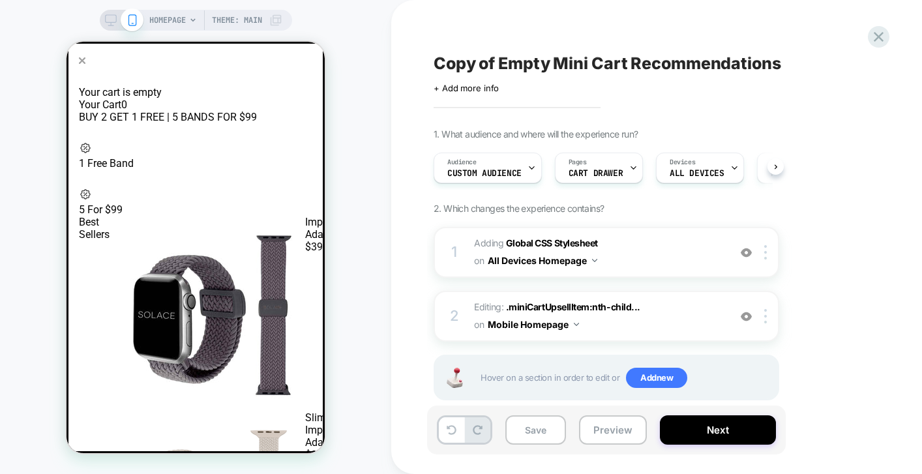
scroll to position [0, 1]
click at [349, 216] on button "SELECT OPTIONS" at bounding box center [374, 314] width 50 height 196
click at [282, 149] on div at bounding box center [284, 150] width 55 height 32
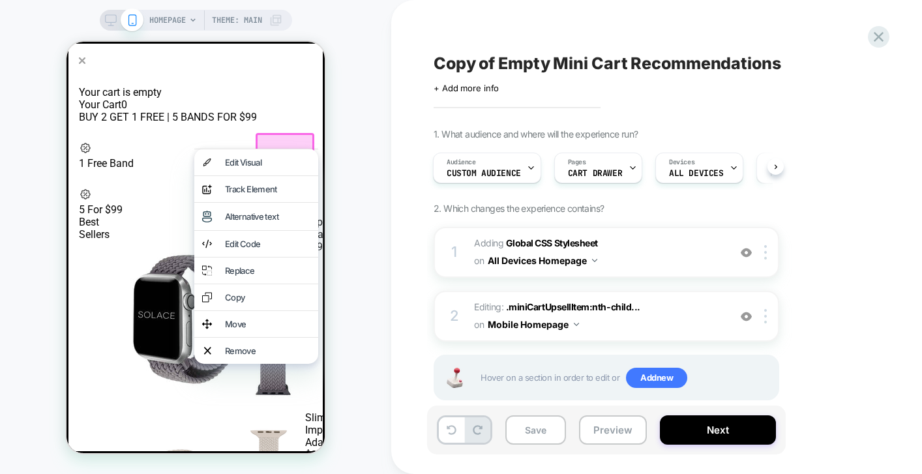
click at [361, 136] on div "HOMEPAGE Theme: MAIN" at bounding box center [195, 237] width 391 height 448
click at [361, 138] on div "HOMEPAGE Theme: MAIN" at bounding box center [195, 237] width 391 height 448
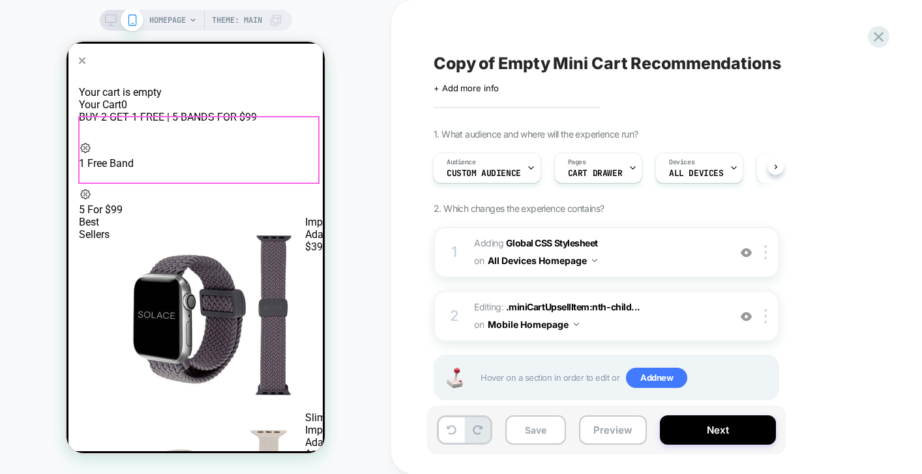
click at [275, 149] on div at bounding box center [199, 149] width 239 height 65
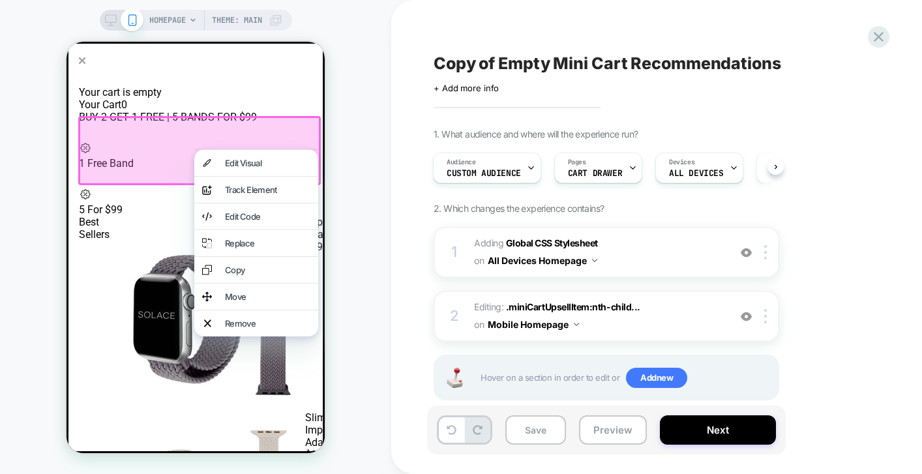
click at [336, 99] on div "HOMEPAGE Theme: MAIN" at bounding box center [195, 237] width 391 height 448
click at [361, 62] on div "HOMEPAGE Theme: MAIN" at bounding box center [195, 237] width 391 height 448
click at [416, 300] on div "Copy of Empty Mini Cart Recommendations Click to edit experience details + Add …" at bounding box center [678, 237] width 574 height 474
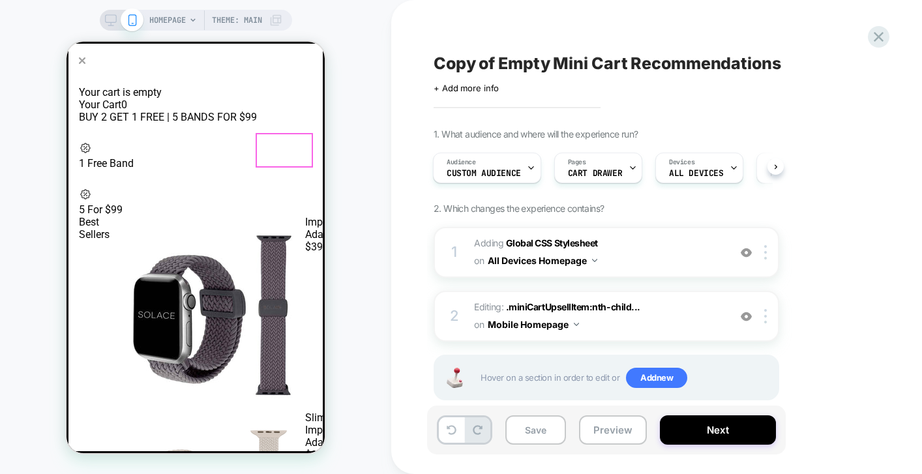
click at [349, 216] on button "SELECT OPTIONS" at bounding box center [374, 314] width 50 height 196
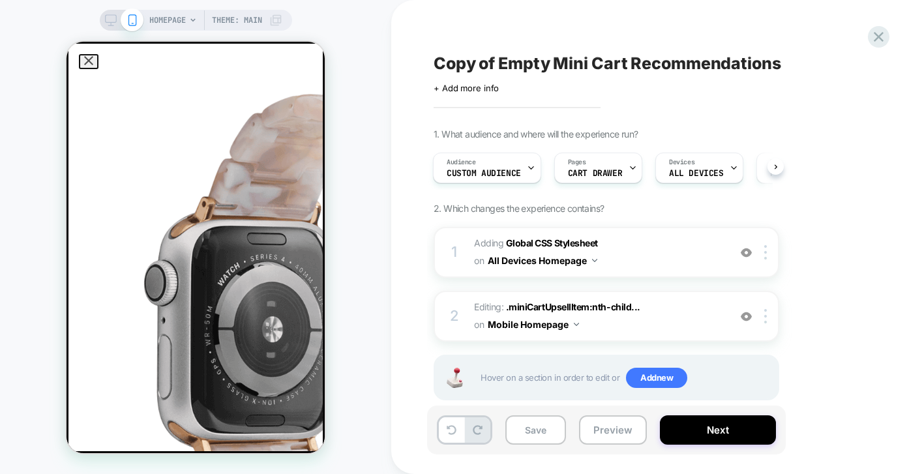
click at [382, 157] on div "HOMEPAGE Theme: MAIN" at bounding box center [195, 237] width 391 height 448
click at [269, 156] on dialog "**********" at bounding box center [195, 247] width 258 height 411
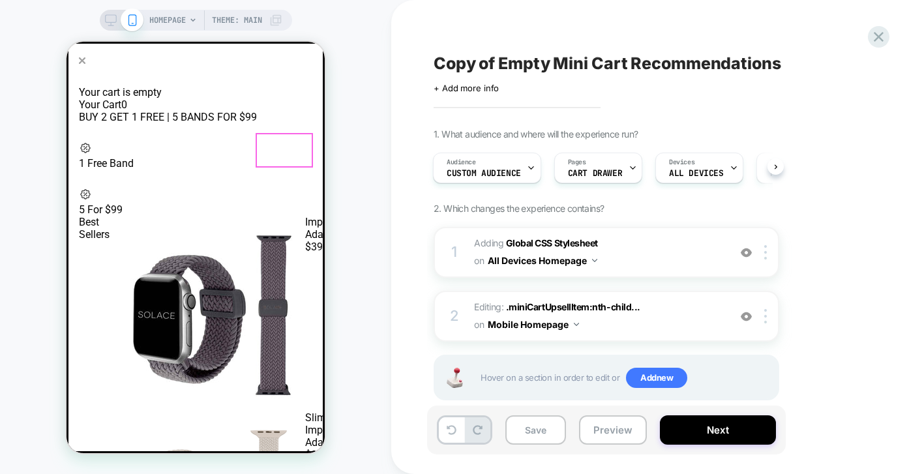
click at [349, 216] on button "SELECT OPTIONS" at bounding box center [374, 314] width 50 height 196
click at [391, 207] on div "Copy of Empty Mini Cart Recommendations Click to edit experience details + Add …" at bounding box center [678, 237] width 574 height 474
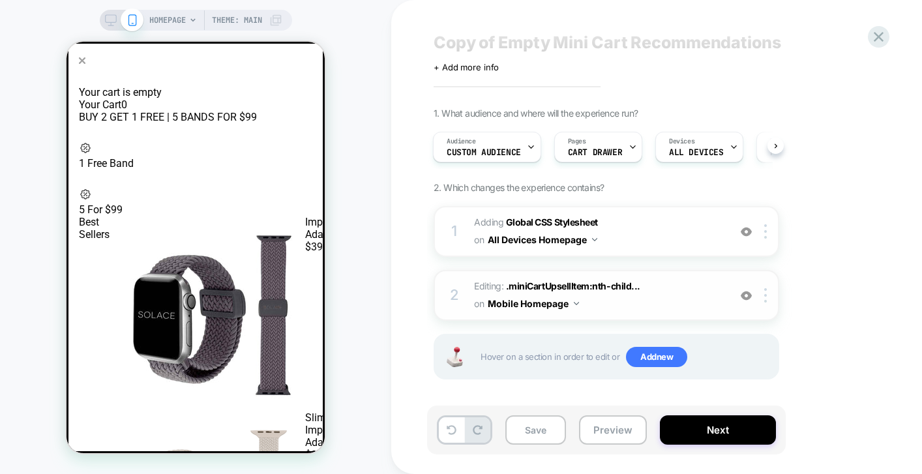
scroll to position [24, 0]
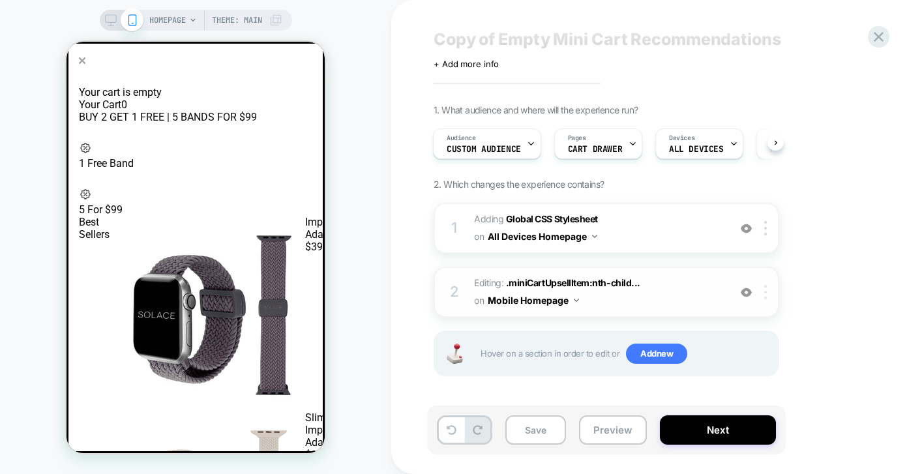
click at [767, 293] on div at bounding box center [768, 292] width 22 height 14
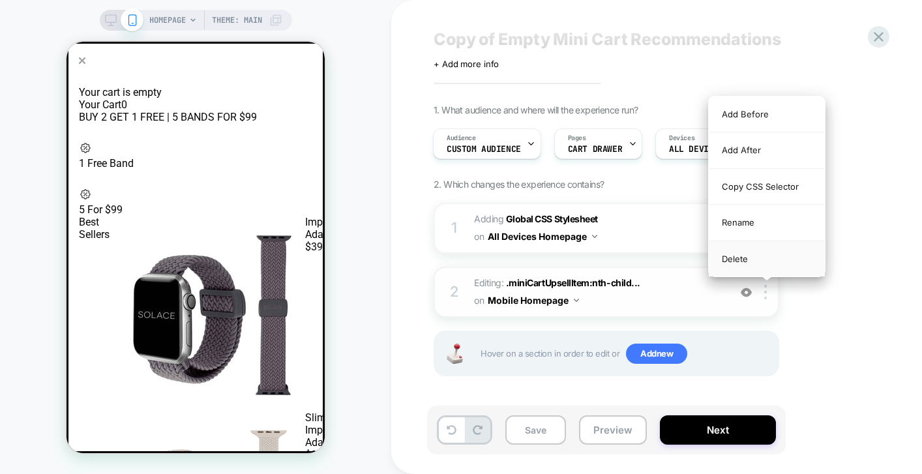
click at [763, 256] on div "Delete" at bounding box center [767, 258] width 116 height 35
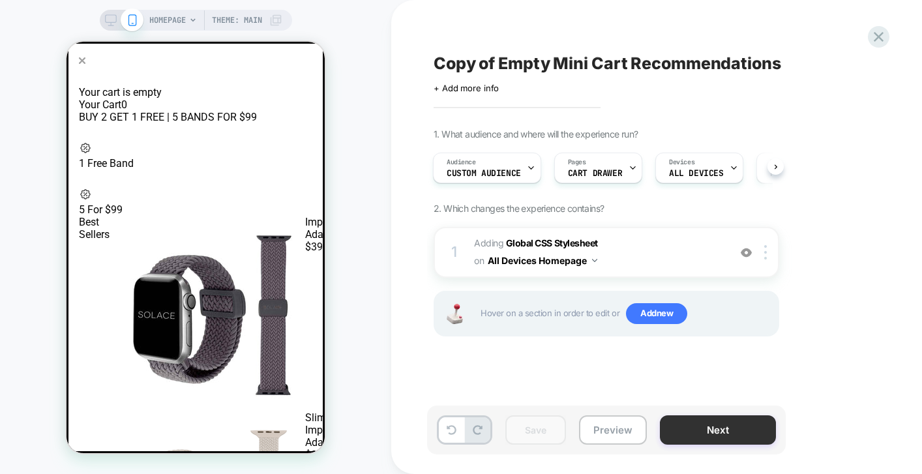
click at [709, 424] on button "Next" at bounding box center [718, 429] width 116 height 29
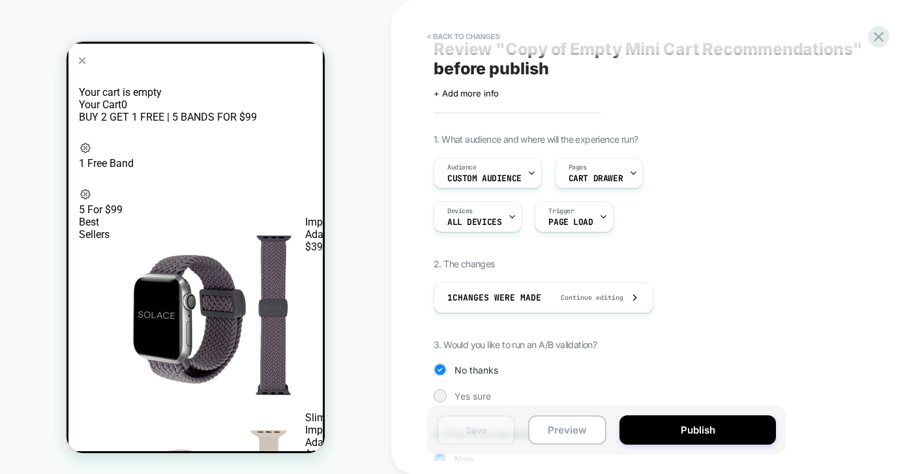
scroll to position [34, 0]
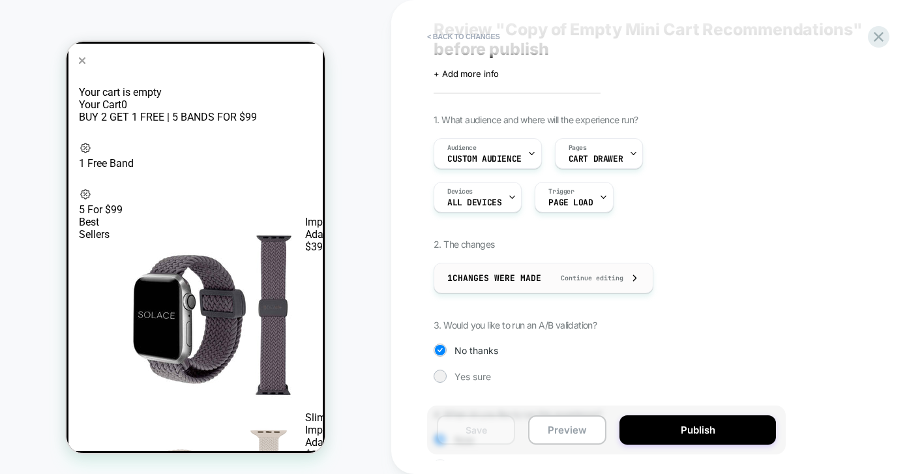
click at [501, 271] on div "1 Changes were made Continue editing" at bounding box center [543, 277] width 192 height 29
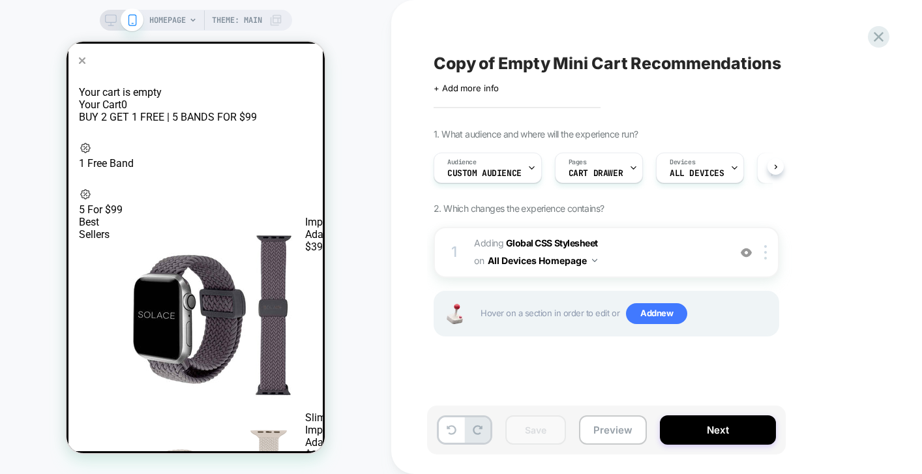
scroll to position [0, 1]
click at [574, 258] on button "All Devices Homepage" at bounding box center [543, 260] width 110 height 19
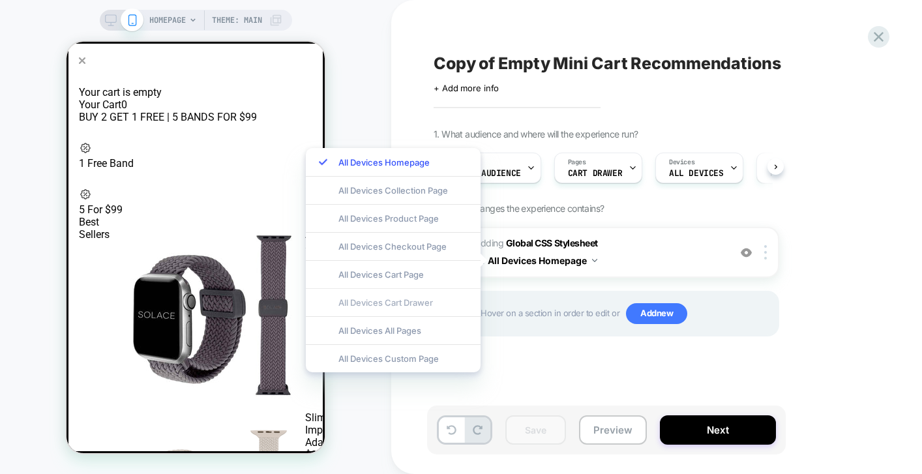
click at [428, 304] on div "All Devices Cart Drawer" at bounding box center [393, 302] width 175 height 28
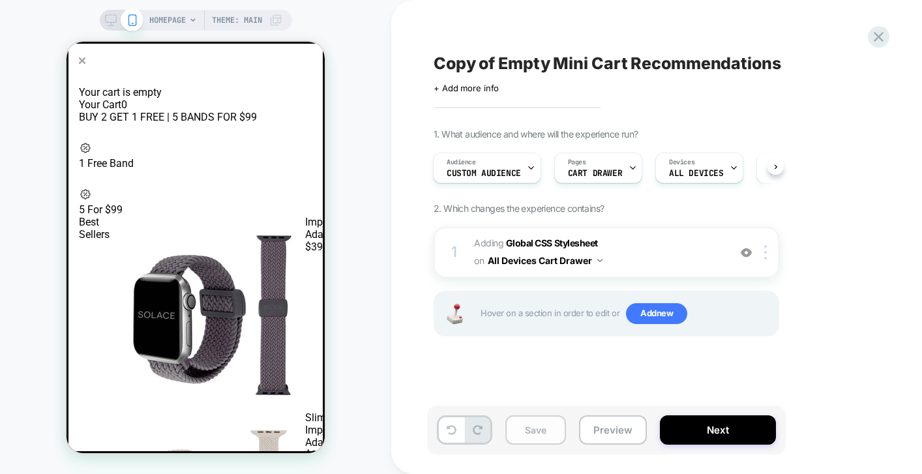
click at [538, 430] on button "Save" at bounding box center [535, 429] width 61 height 29
click at [617, 435] on button "Preview" at bounding box center [613, 429] width 68 height 29
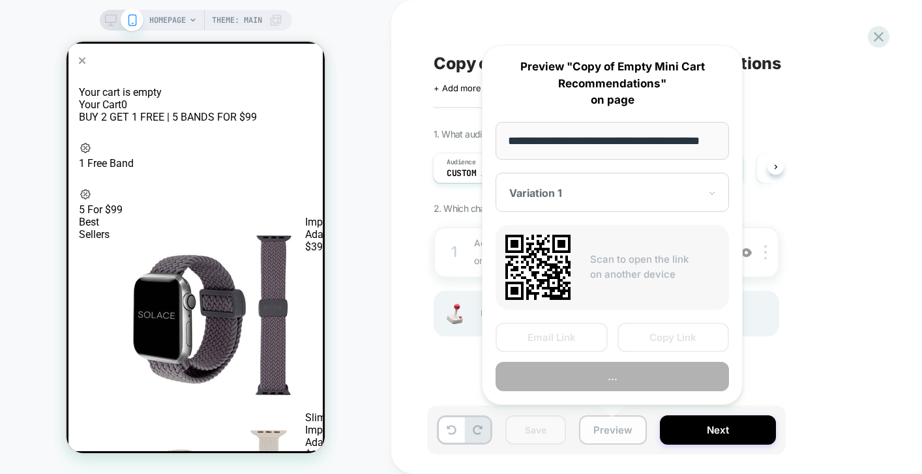
scroll to position [0, 29]
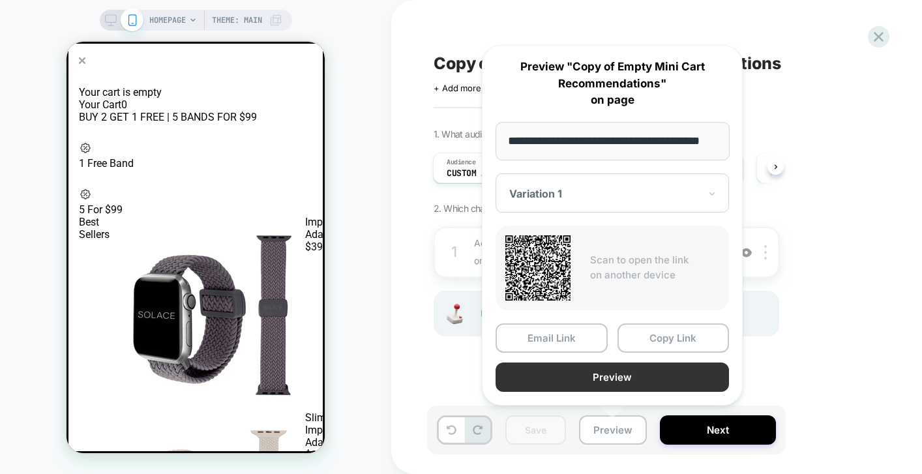
click at [638, 377] on button "Preview" at bounding box center [611, 376] width 233 height 29
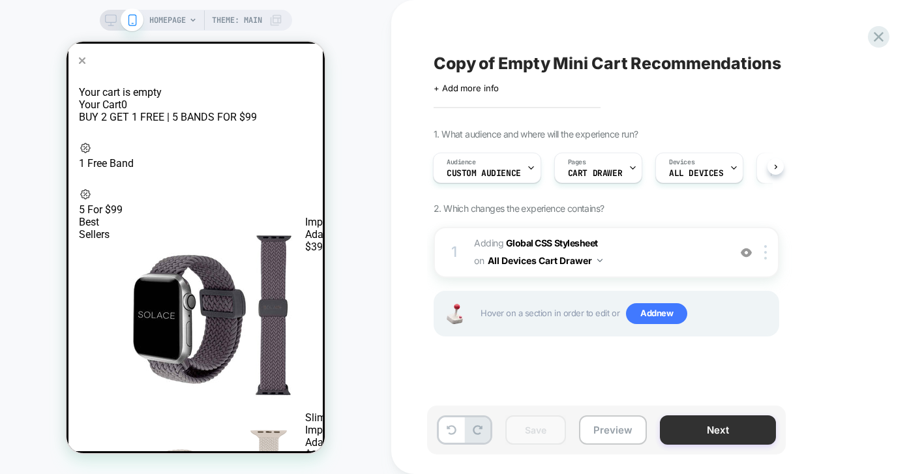
click at [698, 434] on button "Next" at bounding box center [718, 429] width 116 height 29
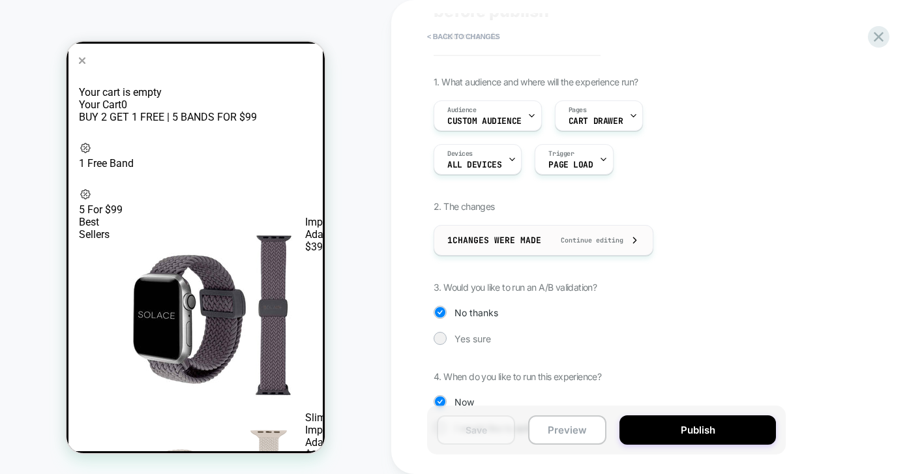
scroll to position [116, 0]
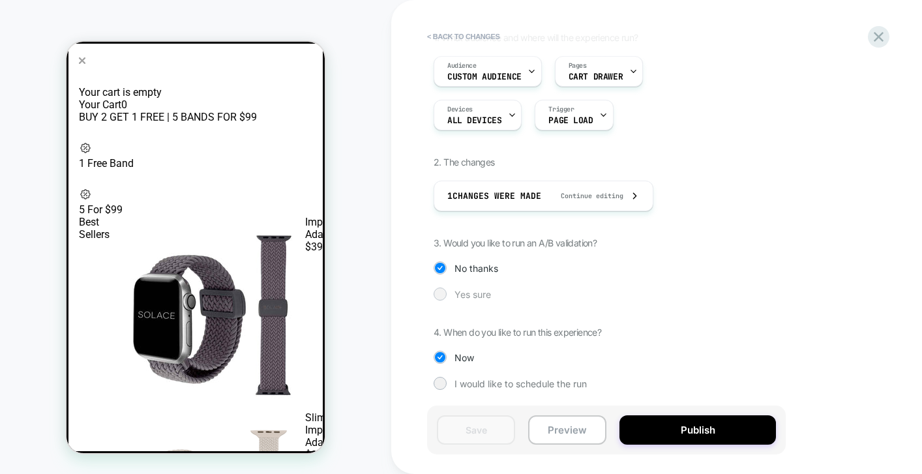
click at [483, 292] on span "Yes sure" at bounding box center [472, 294] width 37 height 11
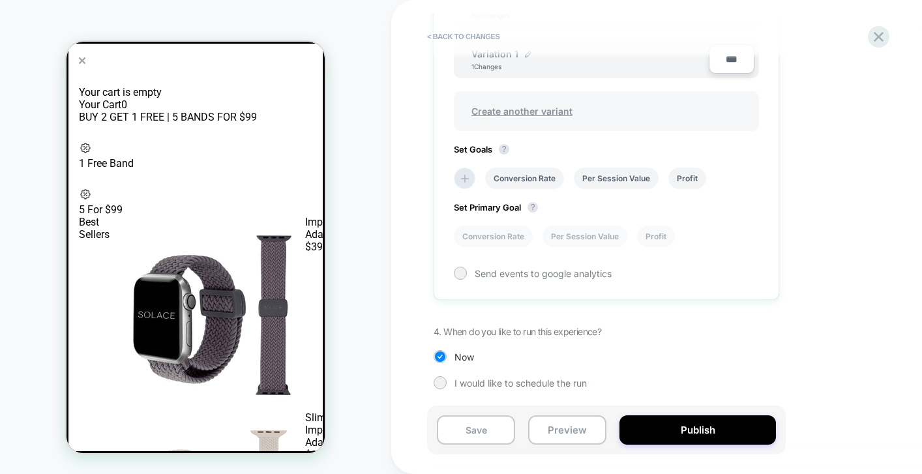
scroll to position [459, 0]
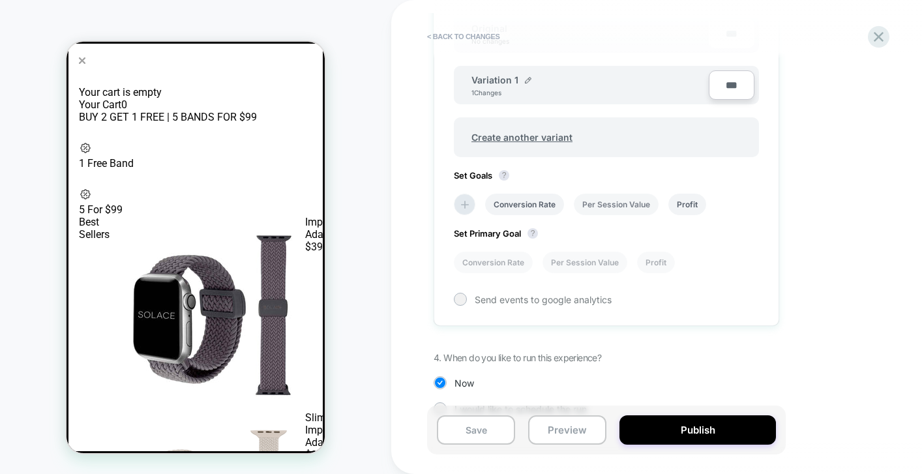
click at [613, 205] on li "Per Session Value" at bounding box center [616, 205] width 85 height 22
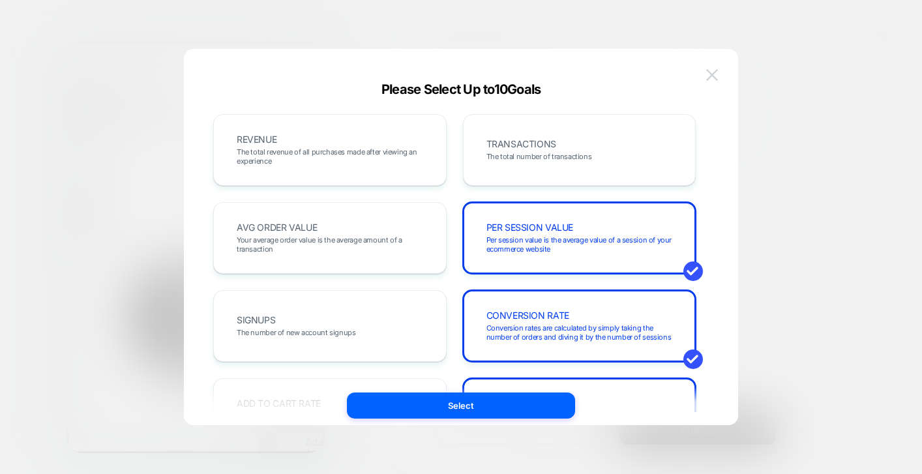
click at [713, 83] on button at bounding box center [712, 75] width 20 height 20
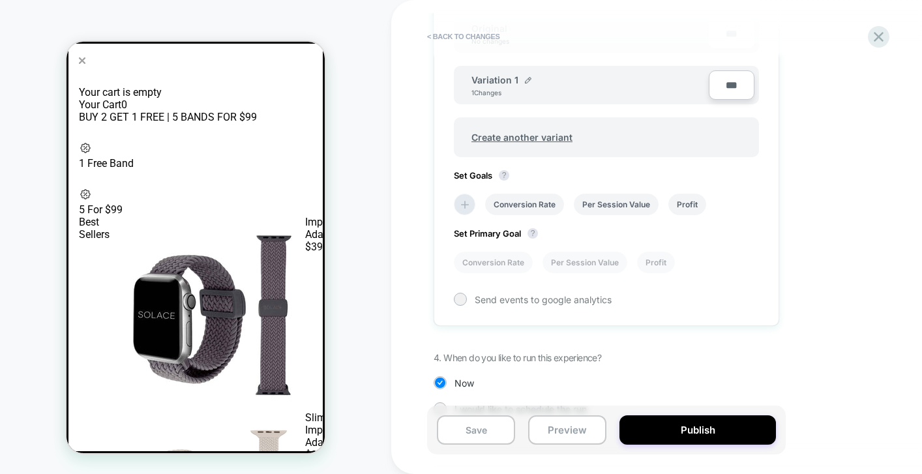
scroll to position [485, 0]
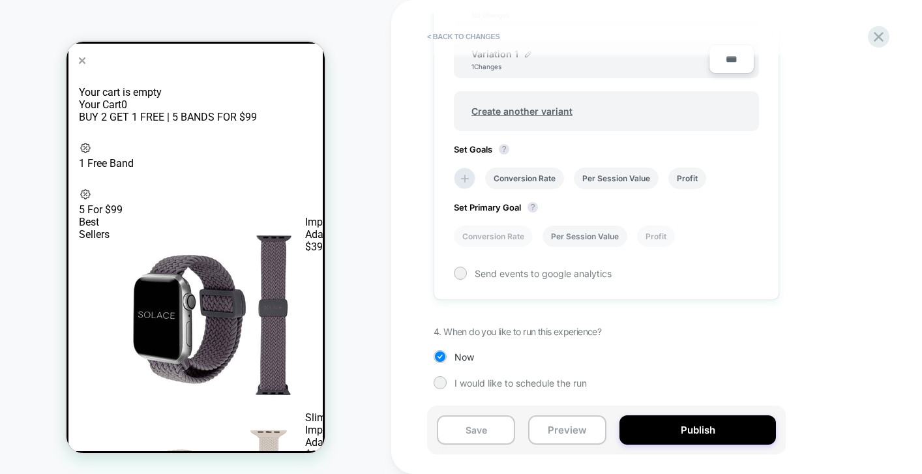
click at [598, 243] on li "Per Session Value" at bounding box center [584, 237] width 85 height 22
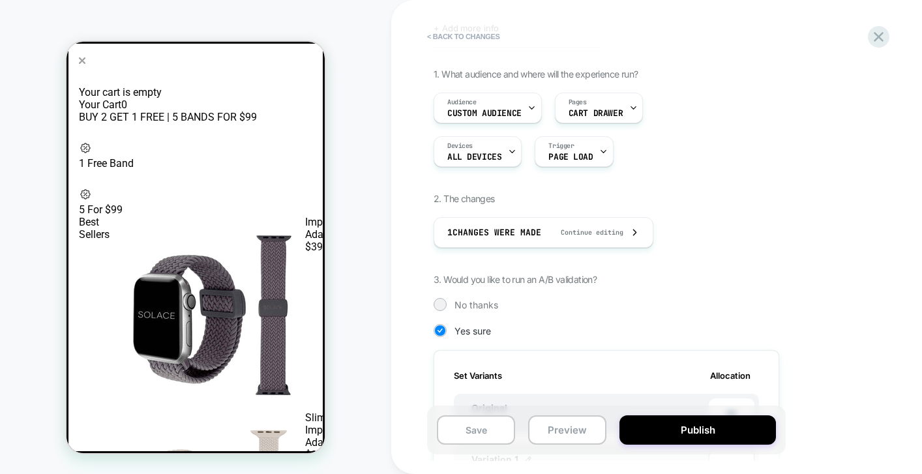
scroll to position [70, 0]
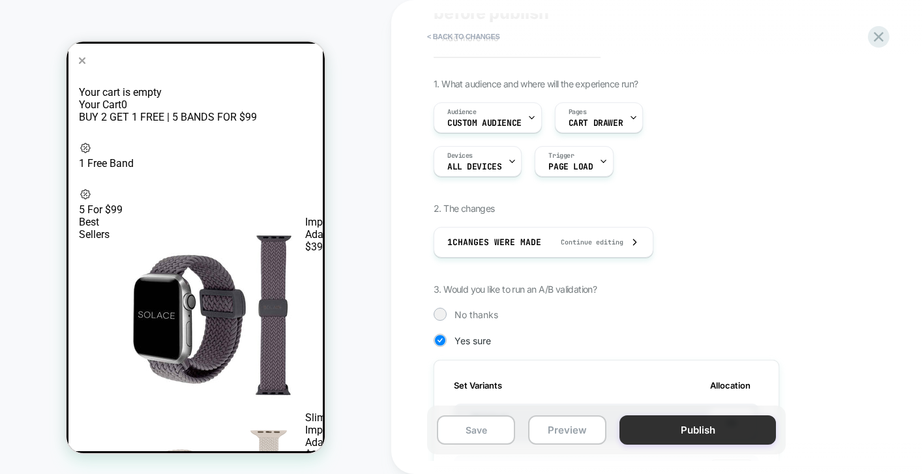
click at [672, 432] on button "Publish" at bounding box center [697, 429] width 156 height 29
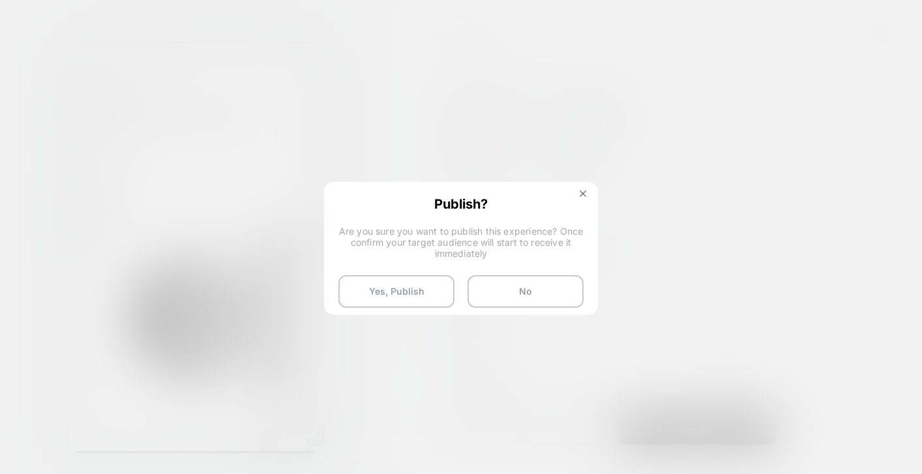
click at [405, 308] on div "Publish? Are you sure you want to publish this experience? Once confirm your ta…" at bounding box center [460, 252] width 271 height 138
click at [405, 299] on button "Yes, Publish" at bounding box center [396, 291] width 116 height 33
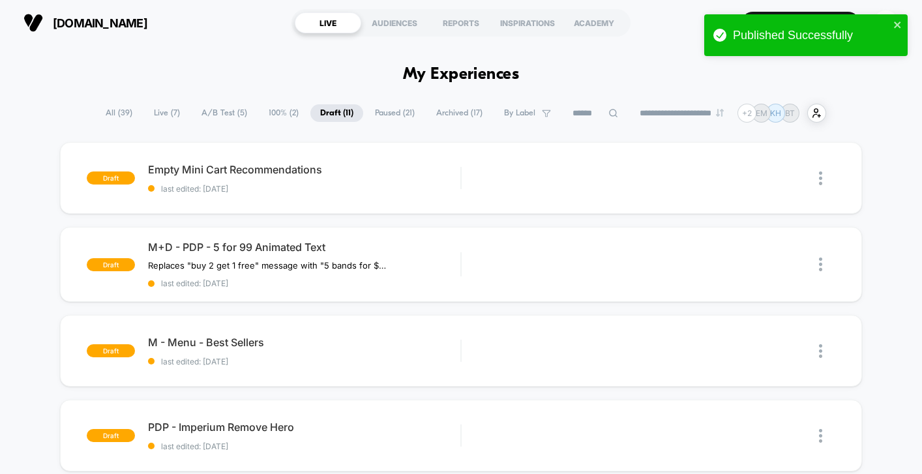
click at [115, 119] on span "All ( 39 )" at bounding box center [119, 113] width 46 height 18
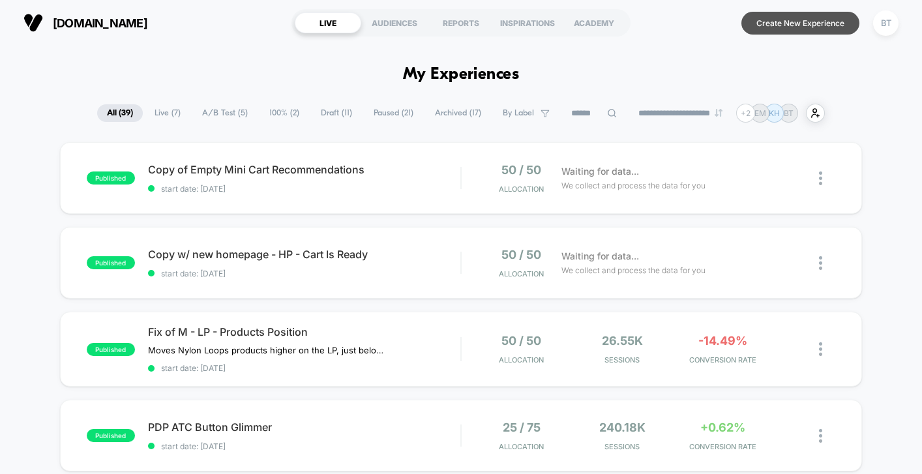
click at [808, 18] on button "Create New Experience" at bounding box center [800, 23] width 118 height 23
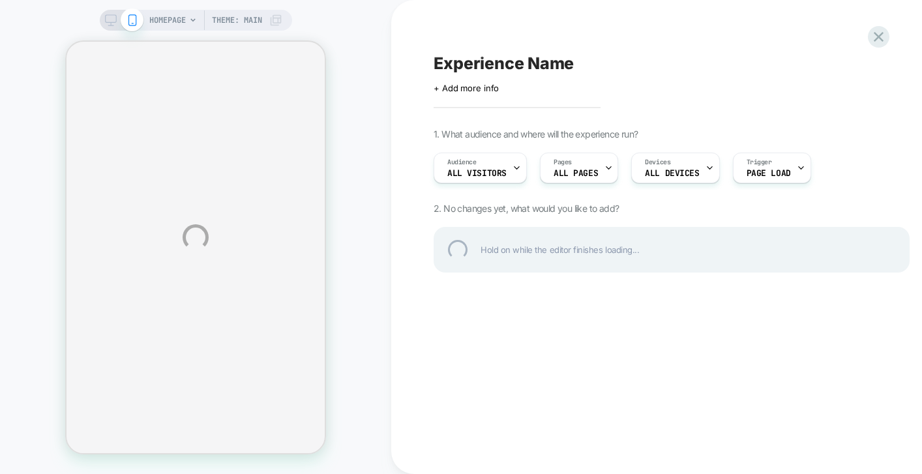
click at [504, 57] on div "Experience Name" at bounding box center [672, 63] width 476 height 20
click at [504, 57] on div at bounding box center [672, 63] width 476 height 20
type textarea "**********"
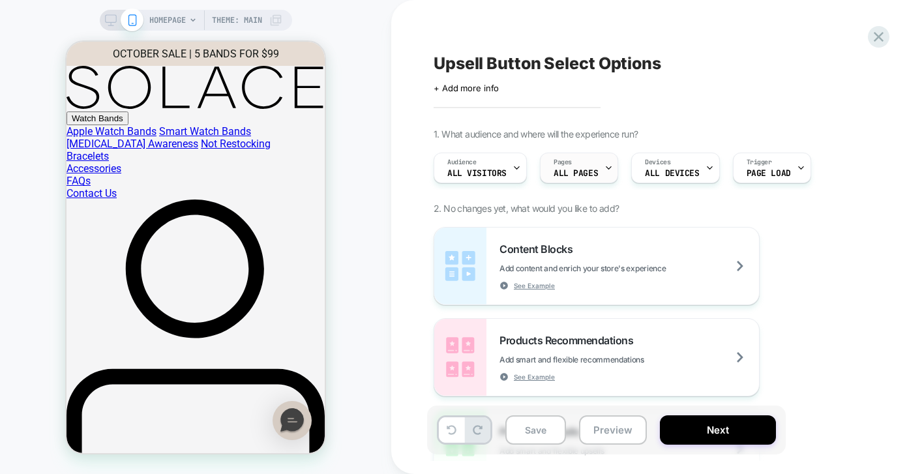
click at [562, 175] on span "ALL PAGES" at bounding box center [575, 173] width 44 height 9
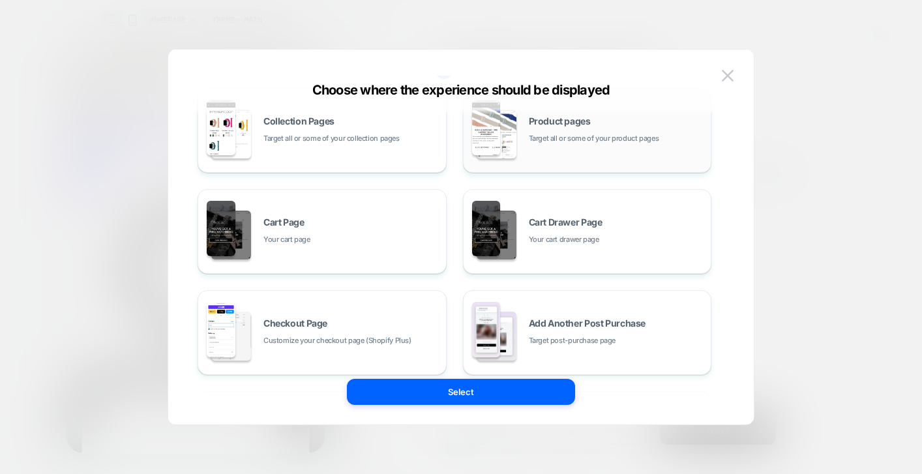
scroll to position [138, 0]
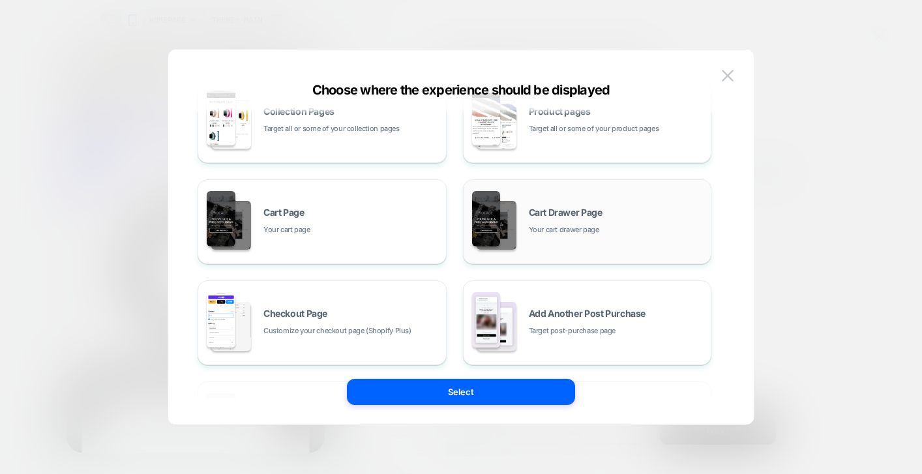
click at [554, 231] on span "Your cart drawer page" at bounding box center [564, 230] width 70 height 12
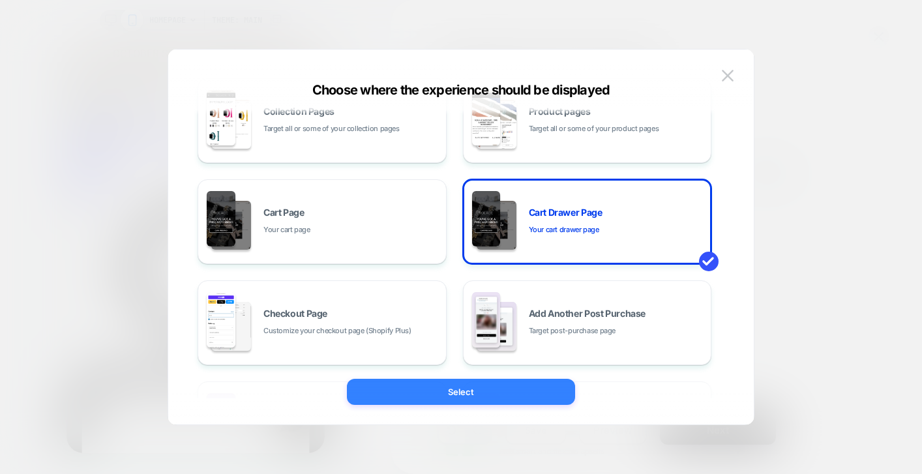
click at [512, 389] on button "Select" at bounding box center [461, 392] width 228 height 26
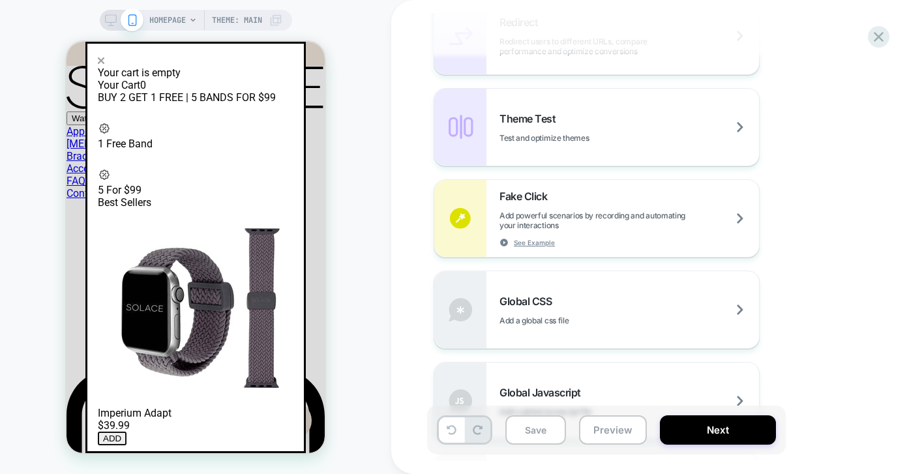
scroll to position [633, 0]
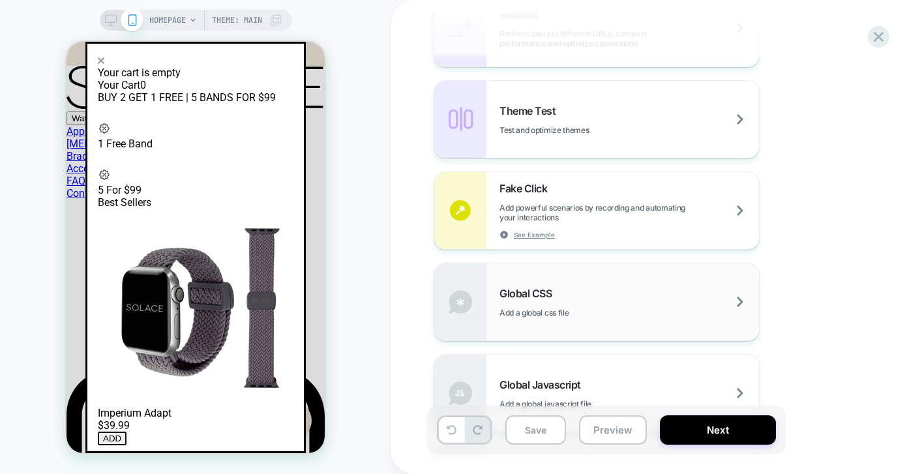
click at [606, 303] on div "Global CSS Add a global css file" at bounding box center [628, 302] width 259 height 31
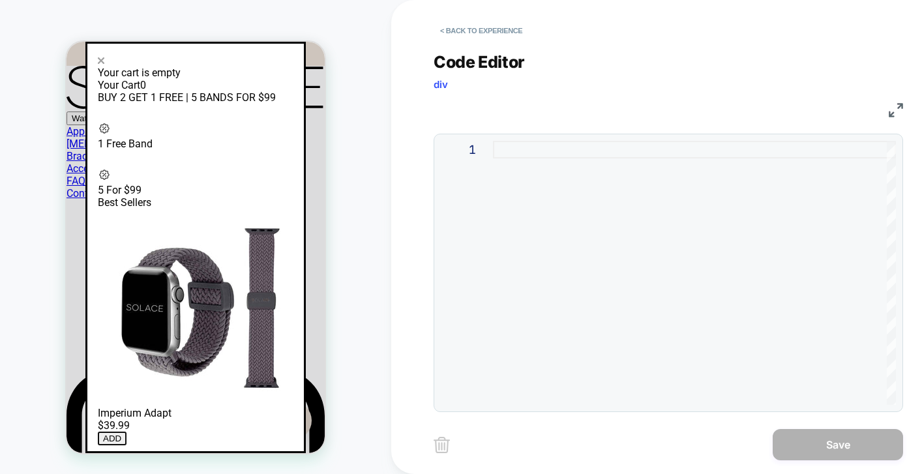
click at [561, 160] on div at bounding box center [694, 273] width 403 height 264
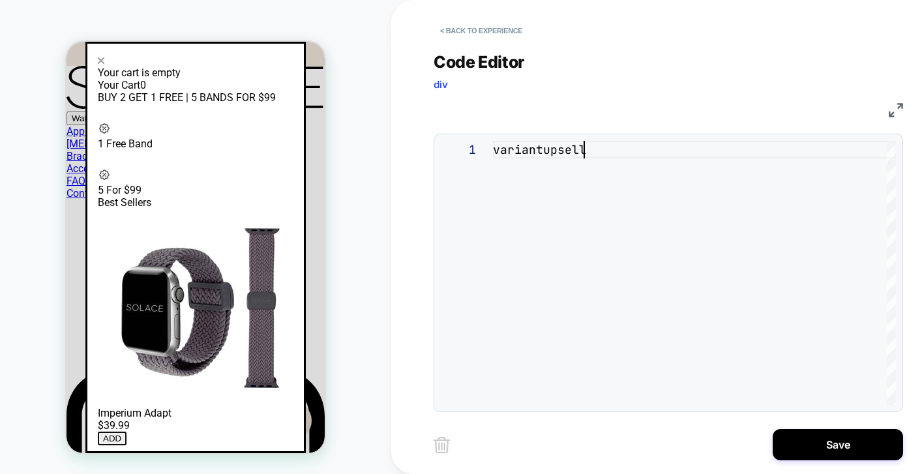
scroll to position [0, 91]
click at [496, 149] on div "variantupsell" at bounding box center [694, 273] width 403 height 264
click at [608, 151] on div ".variantupsell" at bounding box center [694, 273] width 403 height 264
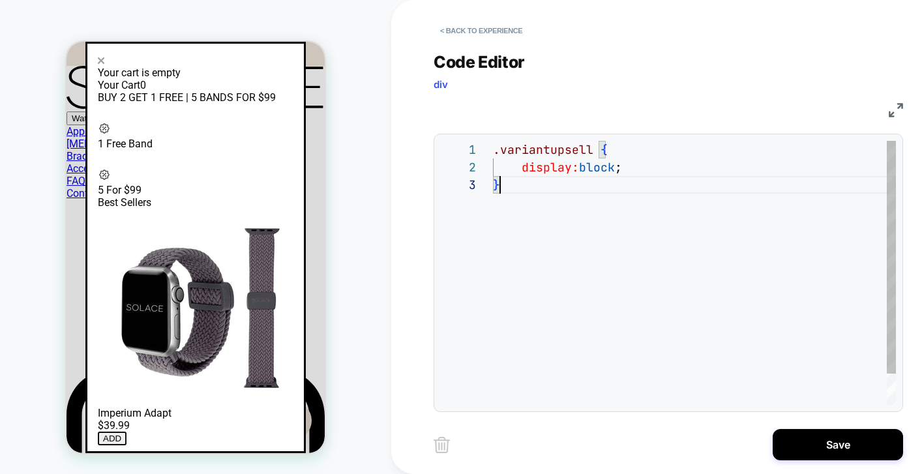
click at [543, 190] on div ".variantupsell { display: block ; }" at bounding box center [694, 290] width 403 height 299
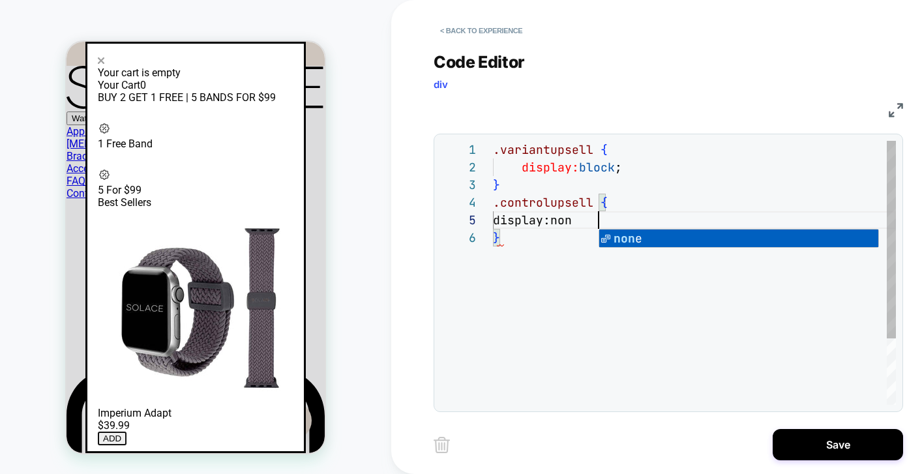
scroll to position [70, 120]
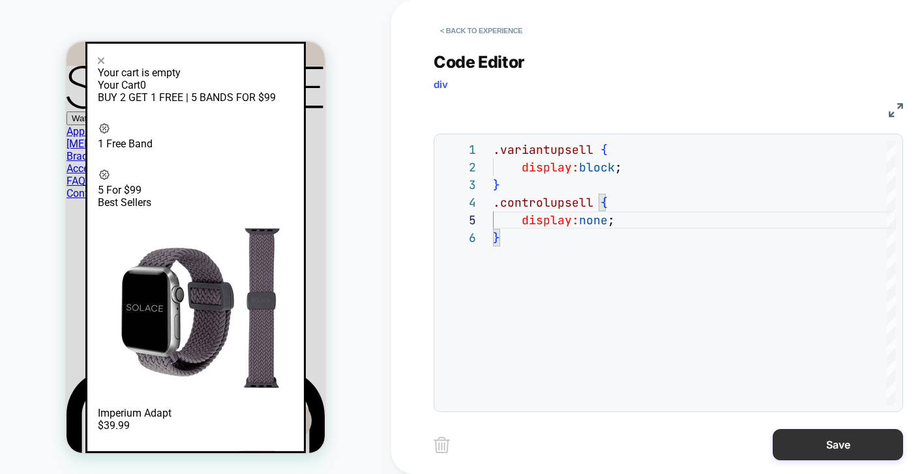
type textarea "**********"
click at [843, 447] on button "Save" at bounding box center [838, 444] width 130 height 31
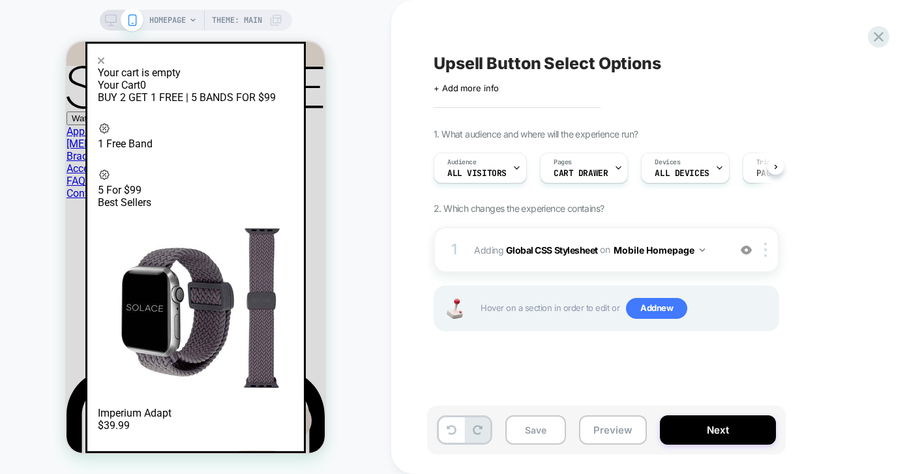
scroll to position [0, 1]
click at [694, 248] on button "Mobile Homepage" at bounding box center [658, 250] width 91 height 19
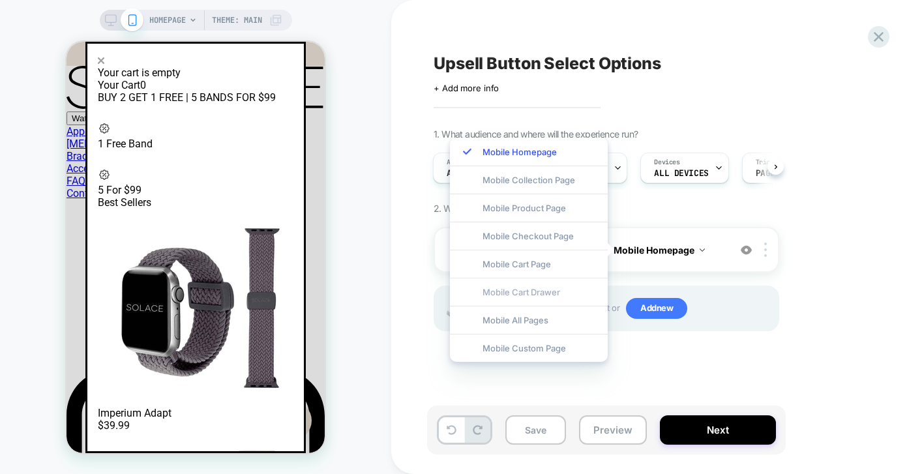
click at [542, 287] on div "Mobile Cart Drawer" at bounding box center [529, 292] width 158 height 28
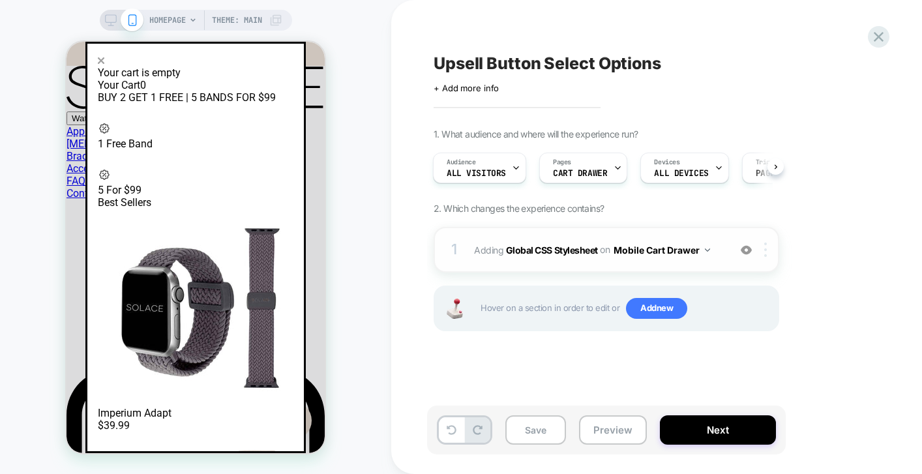
click at [765, 248] on img at bounding box center [765, 250] width 3 height 14
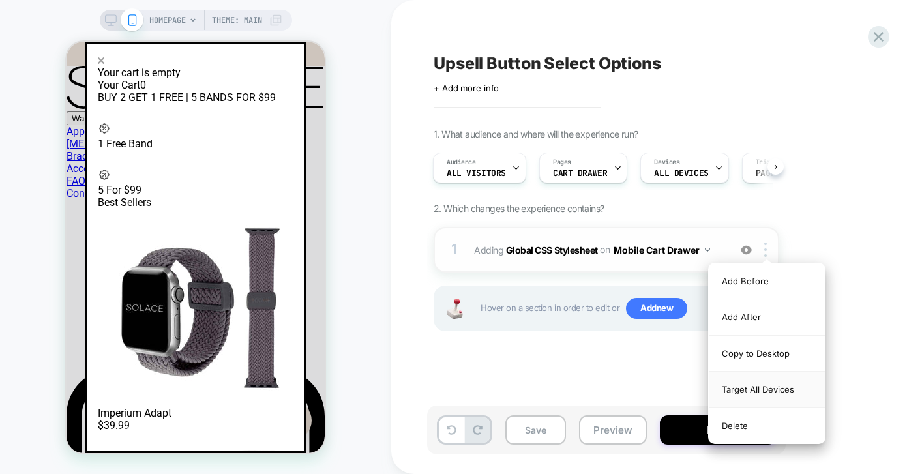
click at [746, 392] on div "Target All Devices" at bounding box center [767, 390] width 116 height 36
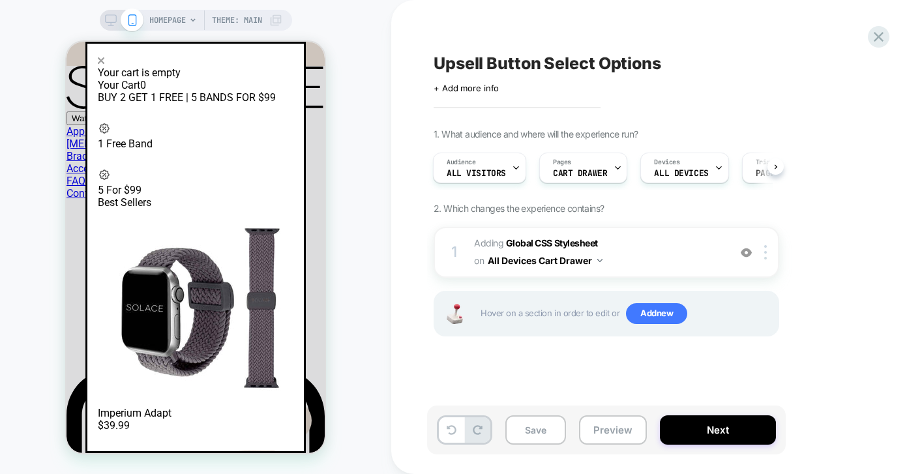
click at [855, 214] on div "1. What audience and where will the experience run? Audience All Visitors Pages…" at bounding box center [672, 248] width 476 height 241
click at [606, 434] on button "Preview" at bounding box center [613, 429] width 68 height 29
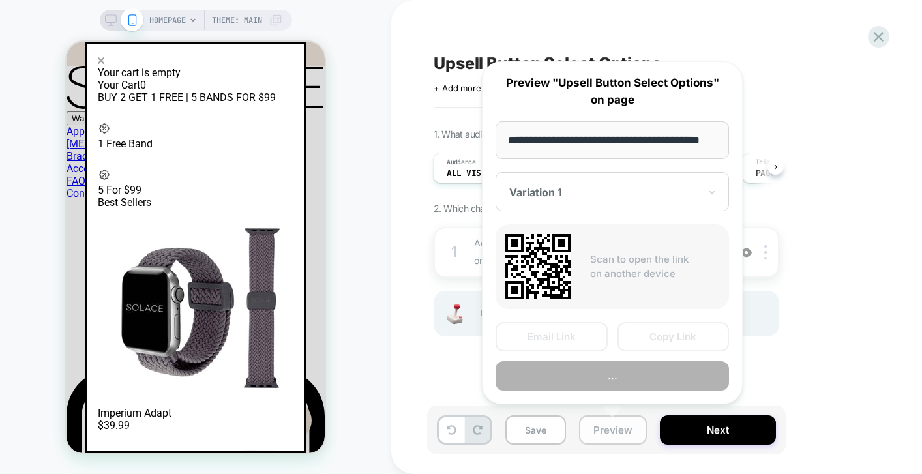
scroll to position [0, 29]
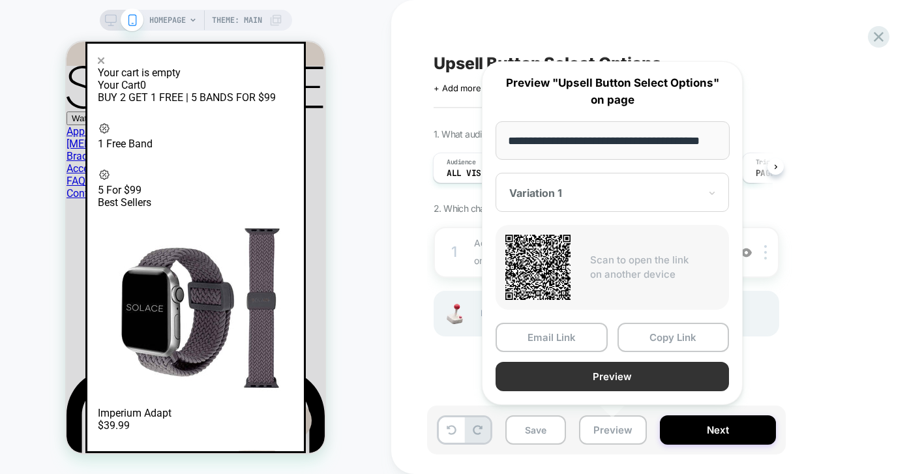
click at [615, 374] on button "Preview" at bounding box center [611, 376] width 233 height 29
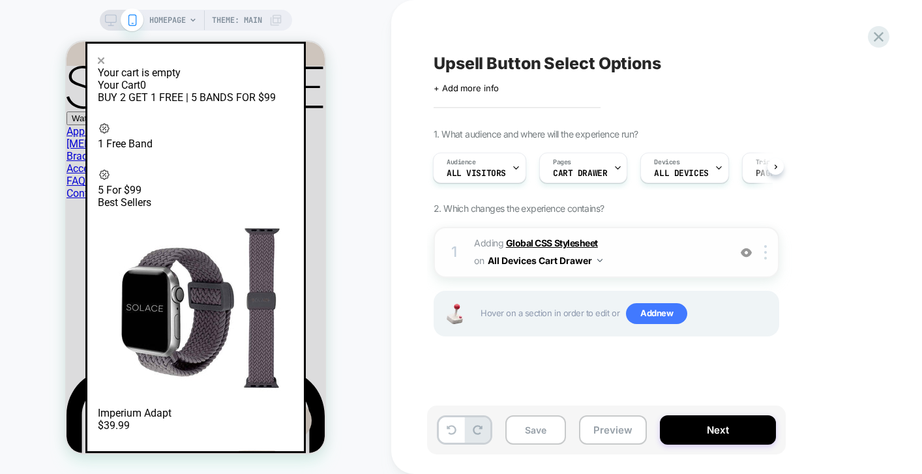
click at [567, 243] on b "Global CSS Stylesheet" at bounding box center [552, 242] width 92 height 11
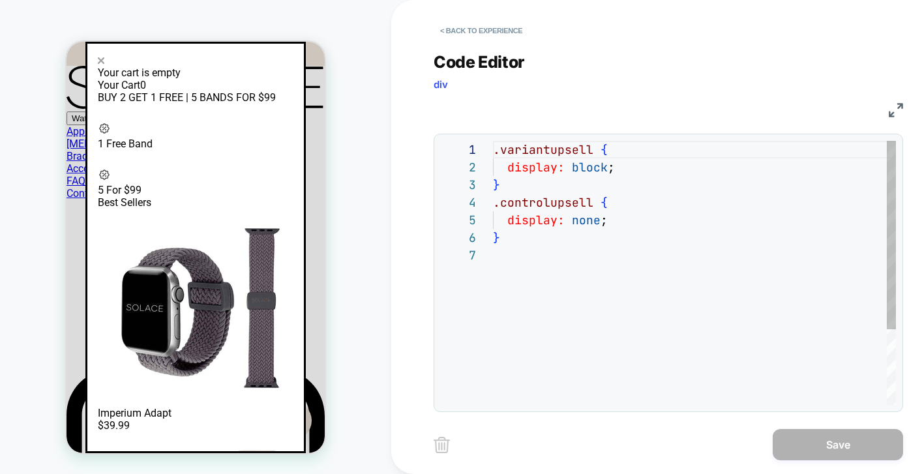
scroll to position [106, 0]
click at [608, 164] on div ".variantupsell { display: block ; } .controlupsell { display: none ; }" at bounding box center [694, 326] width 403 height 370
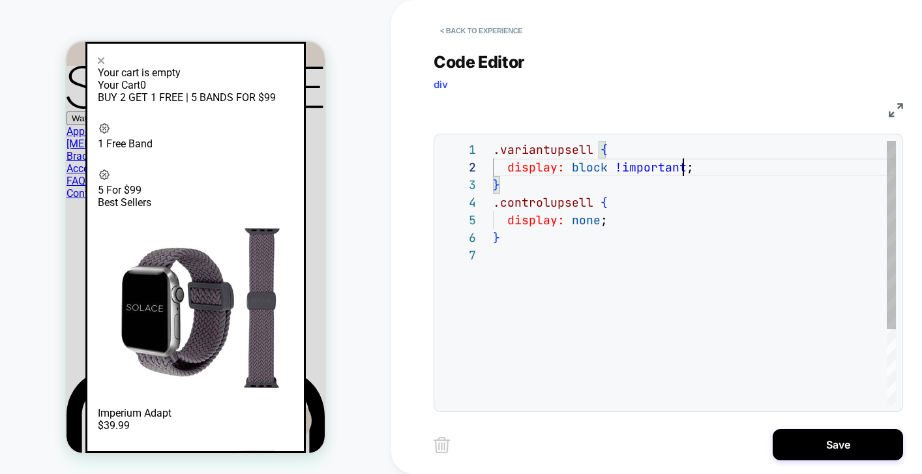
scroll to position [18, 190]
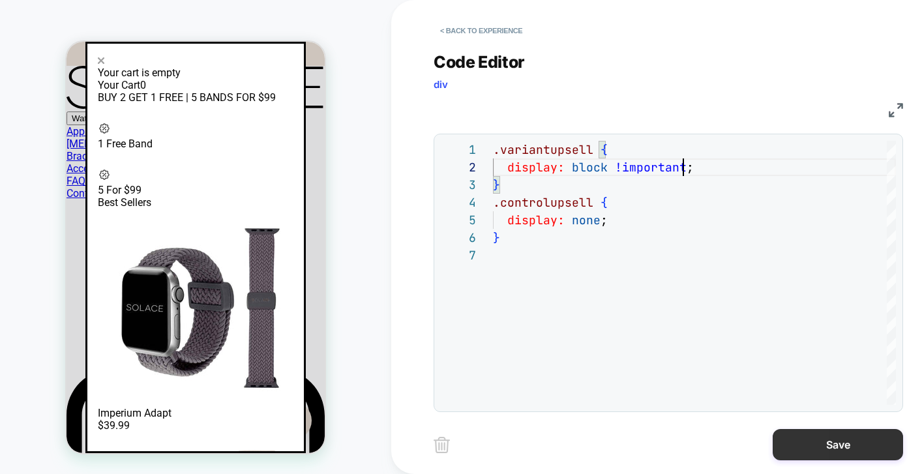
type textarea "**********"
click at [819, 450] on button "Save" at bounding box center [838, 444] width 130 height 31
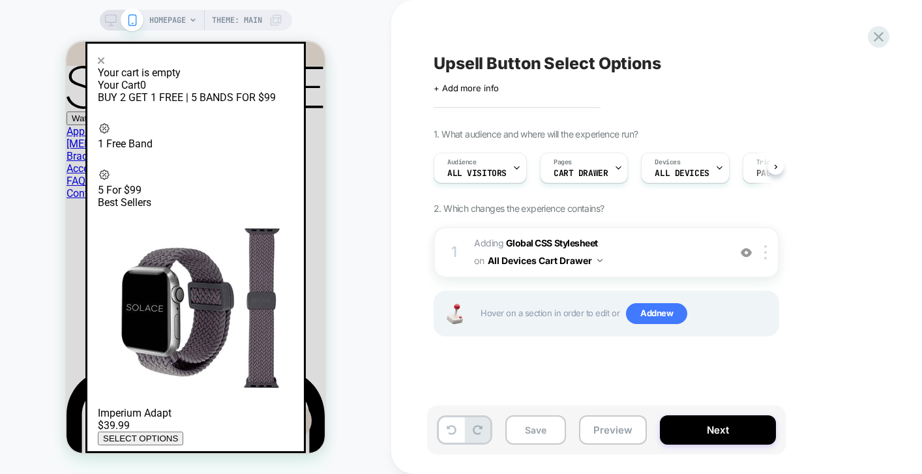
scroll to position [0, 1]
drag, startPoint x: 696, startPoint y: 434, endPoint x: 679, endPoint y: 399, distance: 39.1
click at [679, 399] on div "Upsell Button Select Options Click to edit experience details + Add more info 1…" at bounding box center [678, 237] width 489 height 474
click at [537, 429] on button "Save" at bounding box center [535, 429] width 61 height 29
click at [610, 432] on button "Preview" at bounding box center [613, 429] width 68 height 29
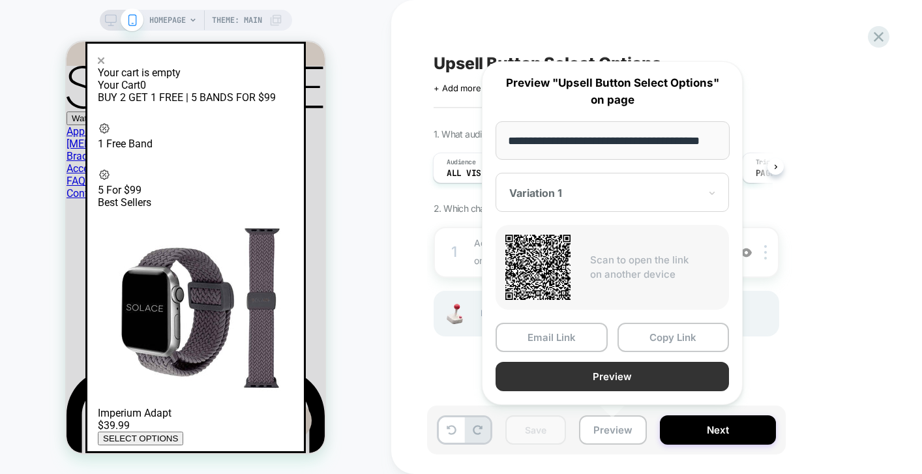
scroll to position [0, 0]
click at [594, 379] on button "Preview" at bounding box center [611, 376] width 233 height 29
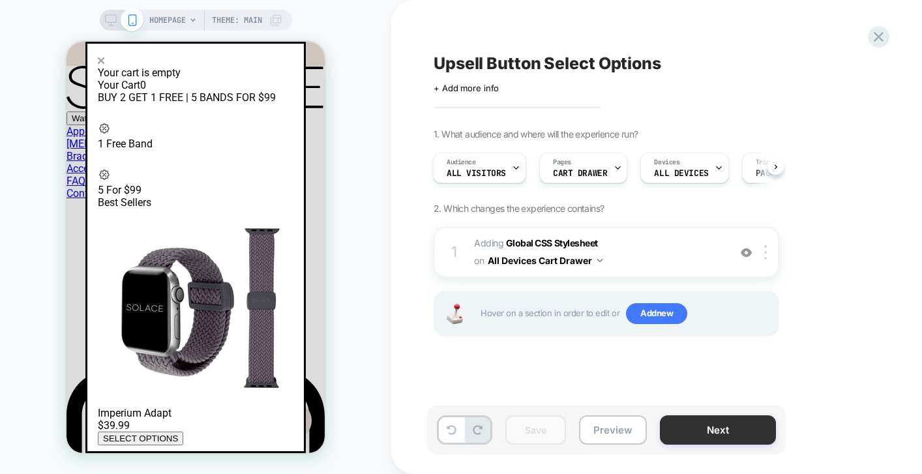
click at [717, 429] on button "Next" at bounding box center [718, 429] width 116 height 29
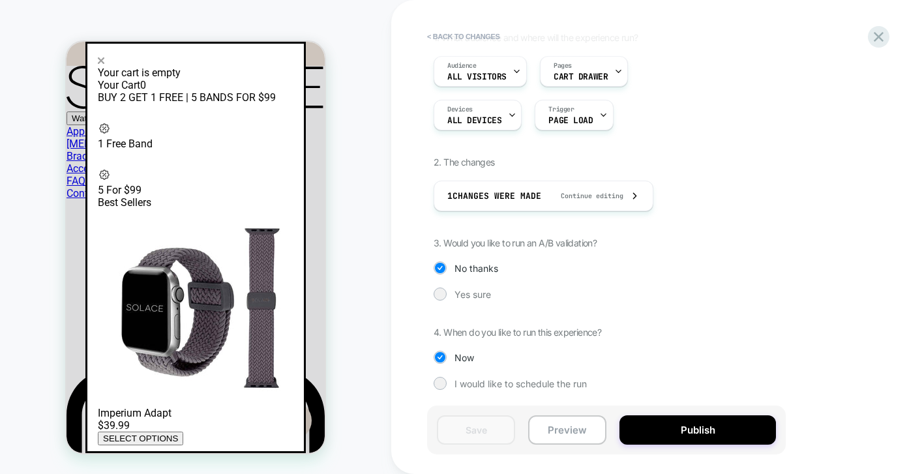
scroll to position [96, 0]
click at [460, 294] on span "Yes sure" at bounding box center [472, 294] width 37 height 11
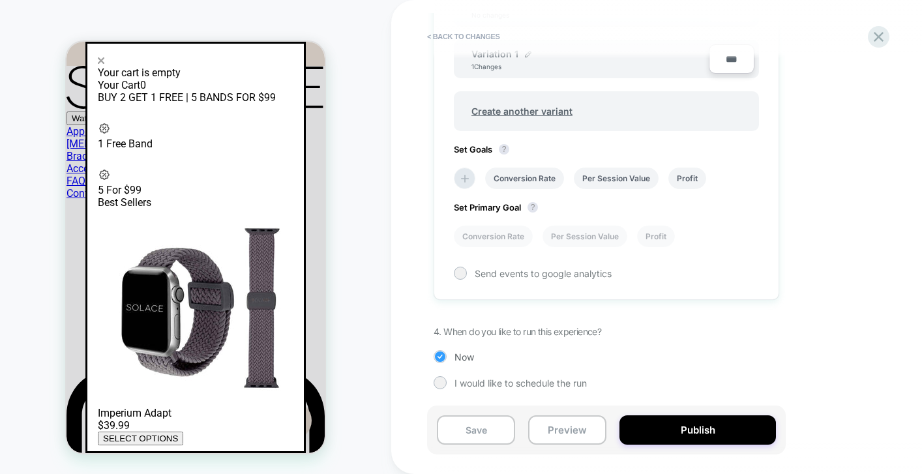
scroll to position [0, 0]
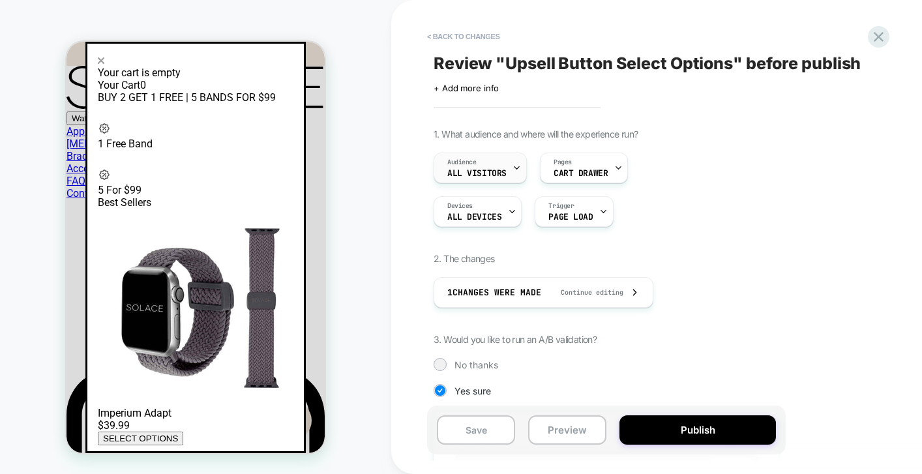
click at [502, 171] on span "All Visitors" at bounding box center [476, 173] width 59 height 9
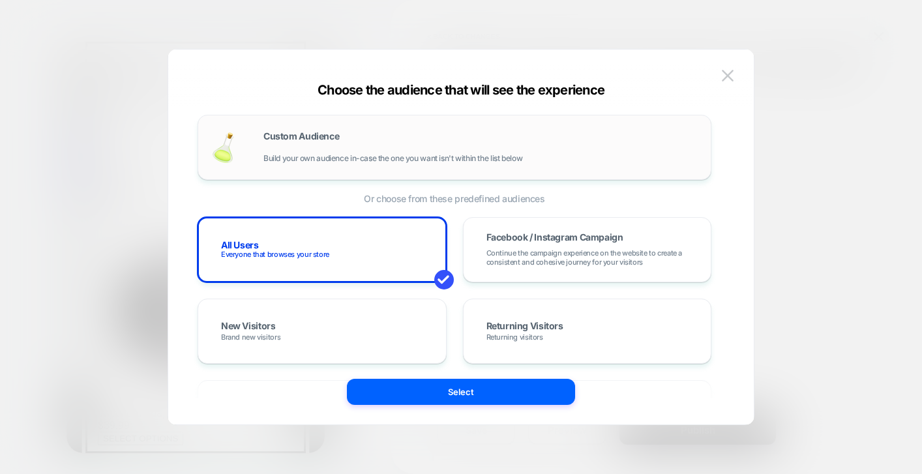
click at [444, 128] on div "Custom Audience Build your own audience in-case the one you want isn't within t…" at bounding box center [454, 147] width 486 height 38
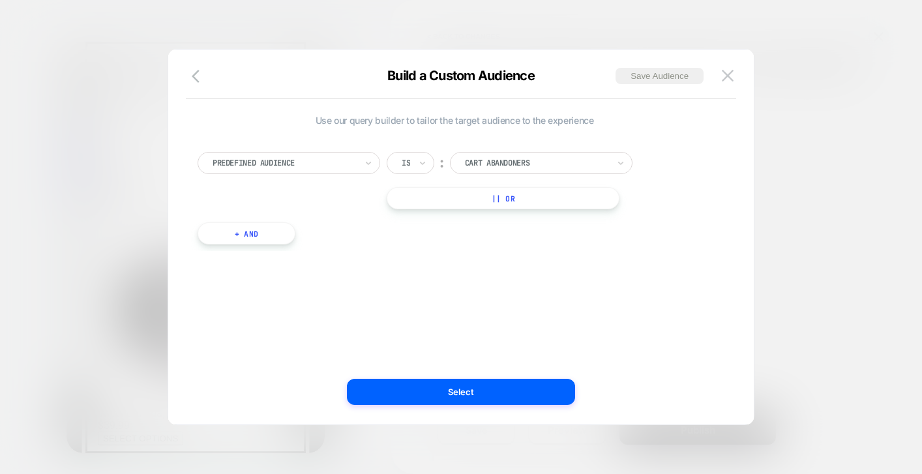
click at [313, 157] on div at bounding box center [284, 163] width 143 height 12
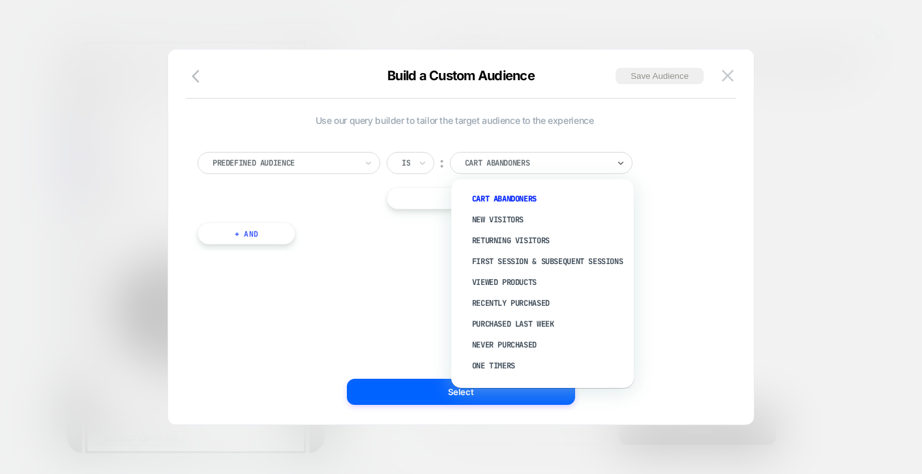
click at [513, 169] on div at bounding box center [536, 163] width 143 height 12
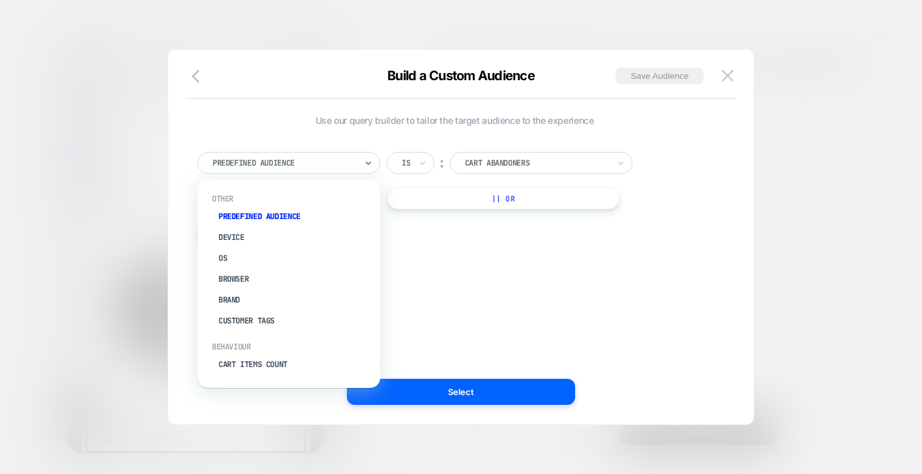
click at [316, 169] on div "Predefined Audience" at bounding box center [284, 163] width 146 height 14
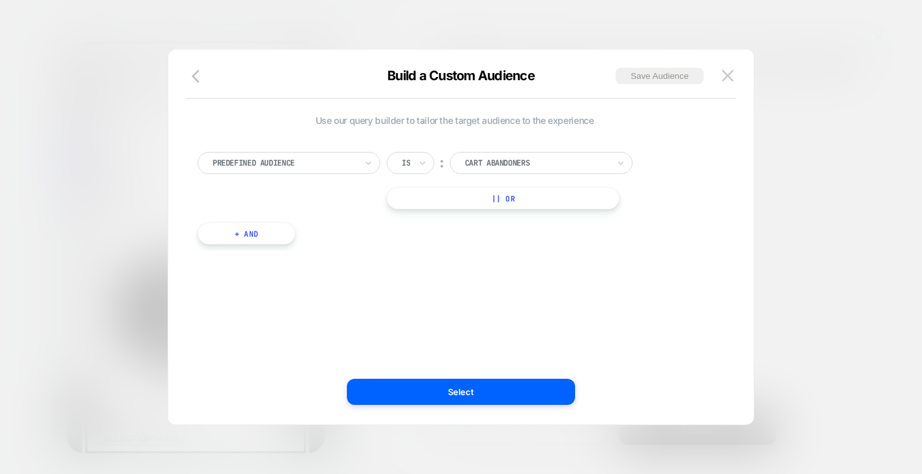
click at [561, 261] on div "Use our query builder to tailor the target audience to the experience Predefine…" at bounding box center [454, 237] width 546 height 323
click at [199, 74] on icon "button" at bounding box center [200, 76] width 16 height 16
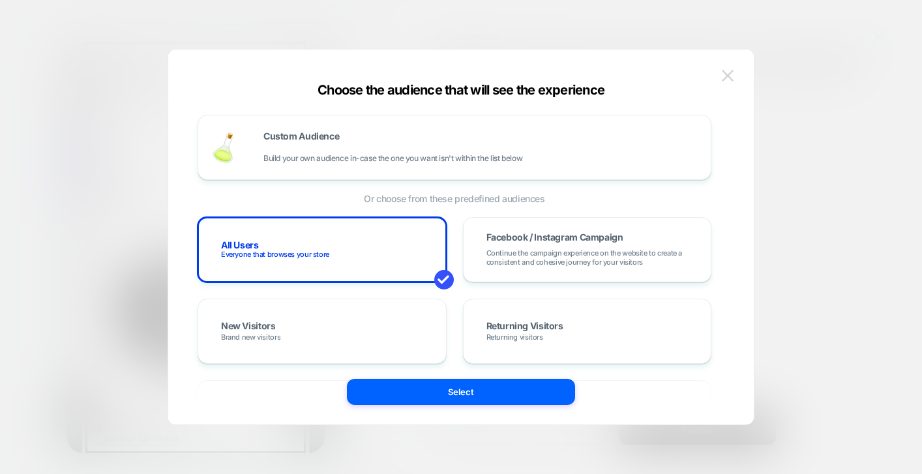
click at [732, 78] on img at bounding box center [728, 75] width 12 height 11
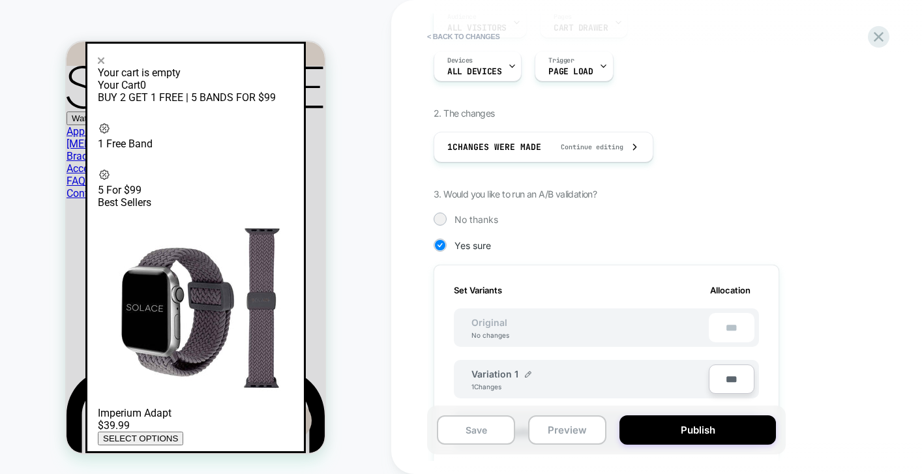
scroll to position [188, 0]
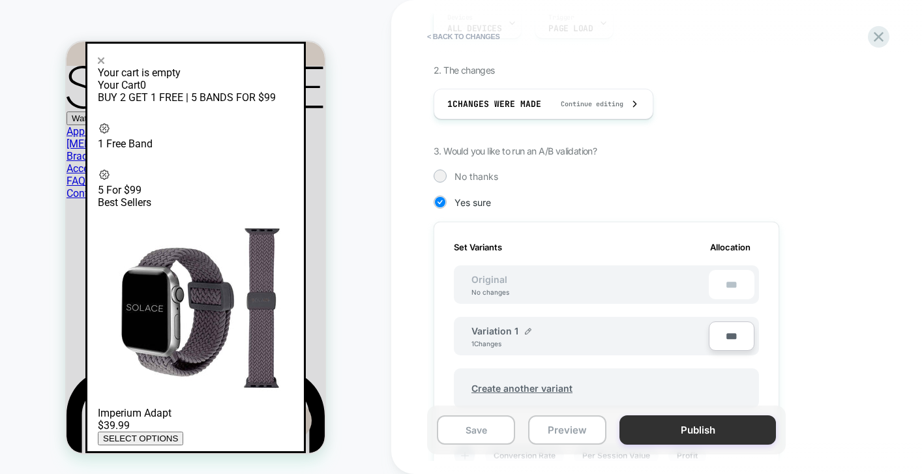
click at [660, 432] on button "Publish" at bounding box center [697, 429] width 156 height 29
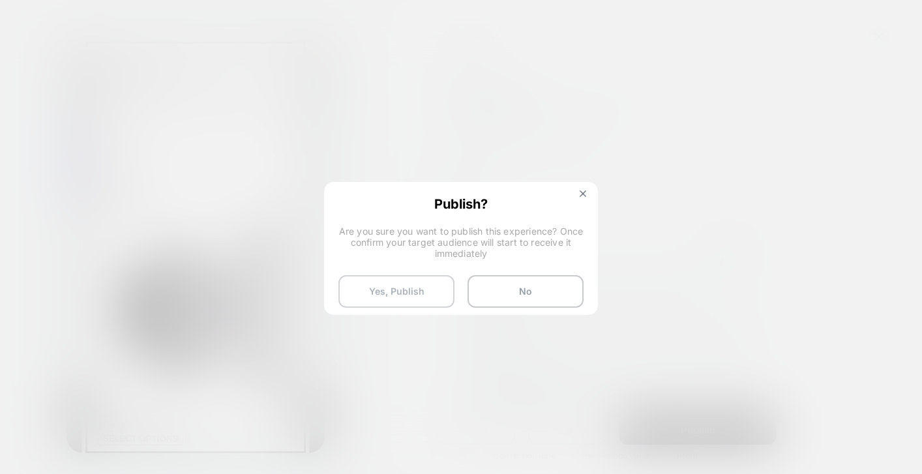
click at [426, 298] on button "Yes, Publish" at bounding box center [396, 291] width 116 height 33
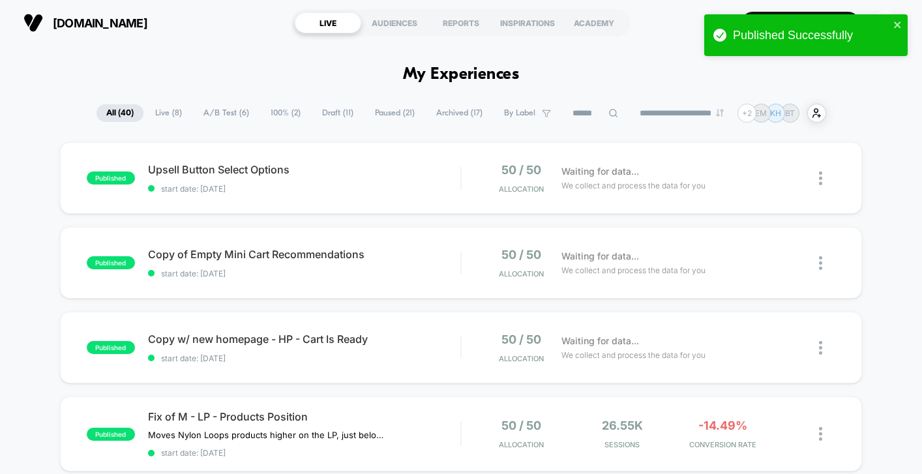
scroll to position [35, 0]
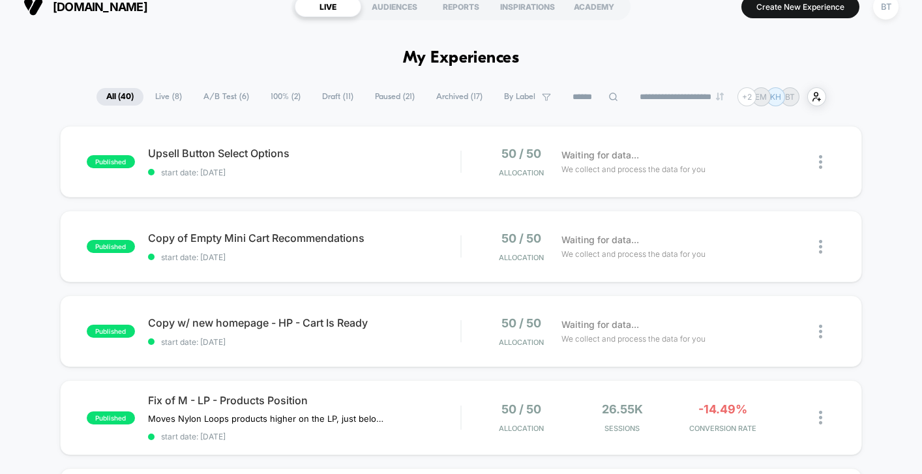
scroll to position [0, 0]
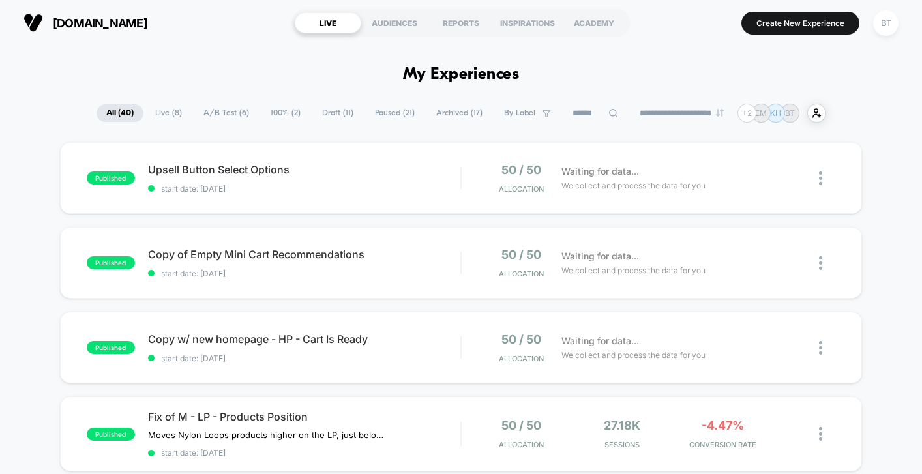
click at [155, 113] on span "Live ( 8 )" at bounding box center [168, 113] width 46 height 18
click at [212, 114] on span "A/B Test ( 6 )" at bounding box center [226, 113] width 65 height 18
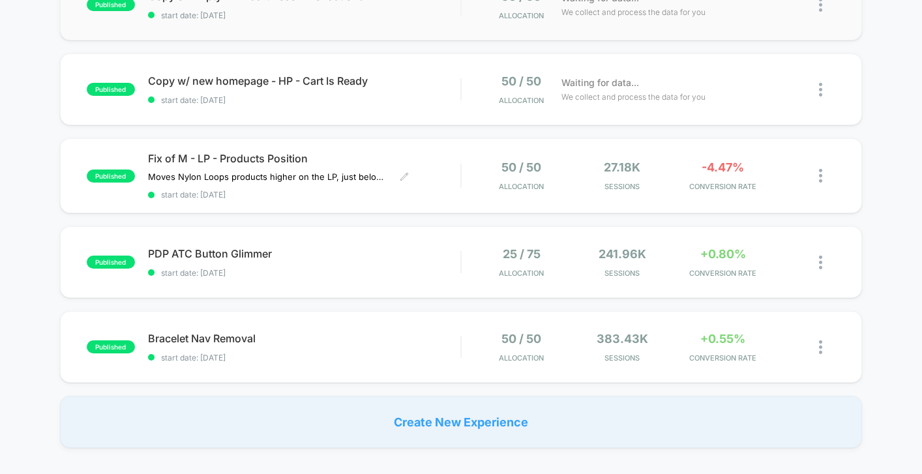
scroll to position [259, 0]
click at [387, 331] on span "Bracelet Nav Removal Click to edit experience details" at bounding box center [304, 337] width 312 height 13
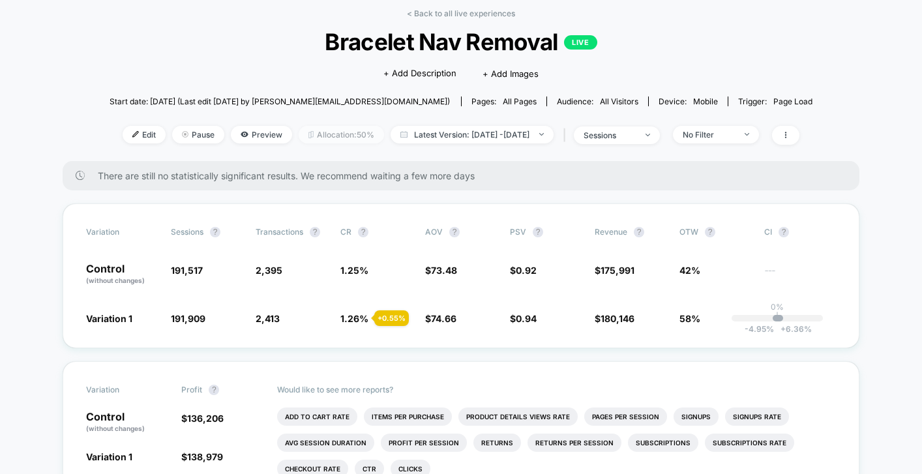
scroll to position [58, 0]
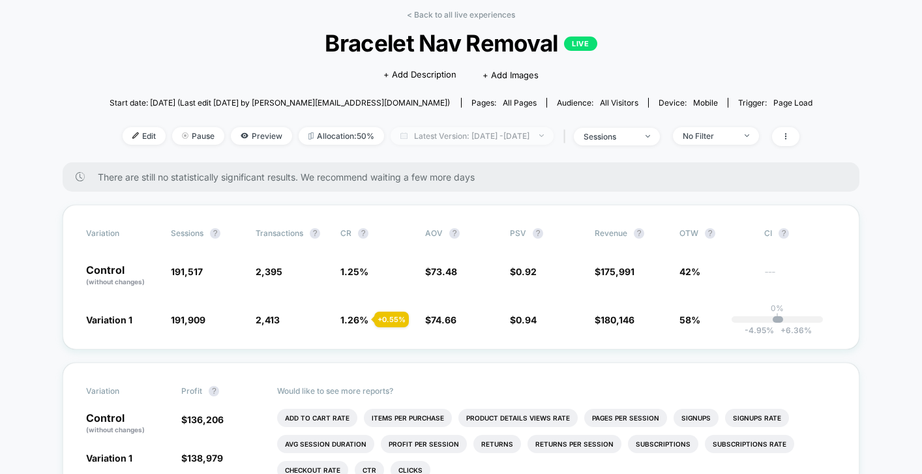
click at [496, 135] on span "Latest Version: [DATE] - [DATE]" at bounding box center [472, 136] width 163 height 18
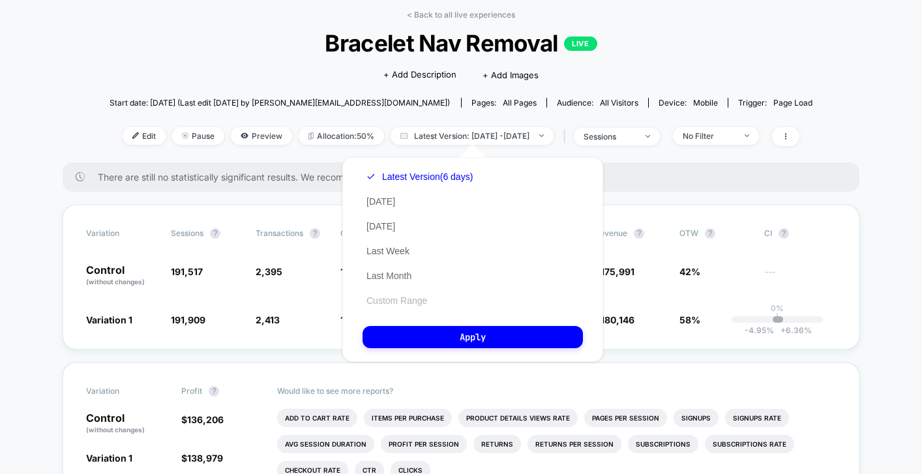
click at [385, 298] on button "Custom Range" at bounding box center [396, 301] width 68 height 12
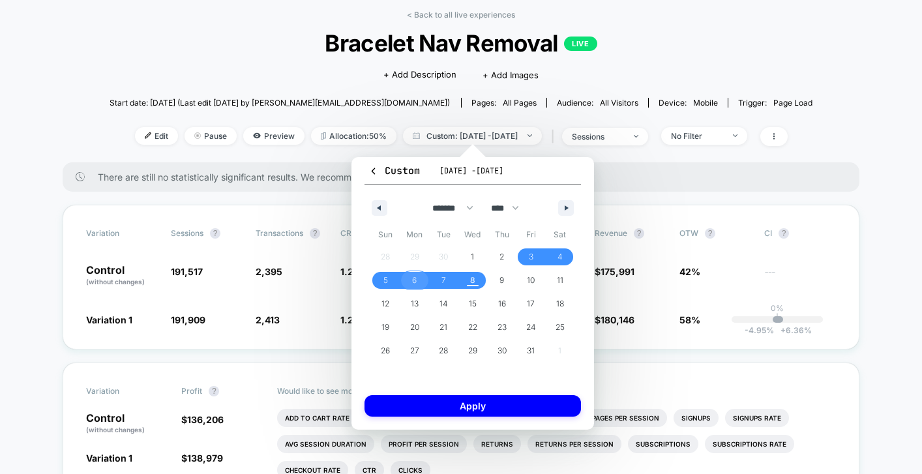
click at [409, 282] on span "6" at bounding box center [414, 280] width 29 height 17
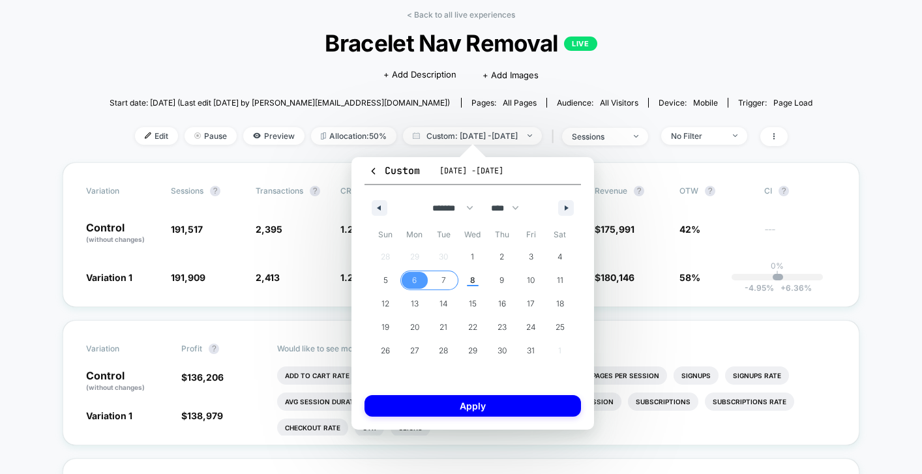
click at [441, 282] on span "7" at bounding box center [443, 280] width 5 height 23
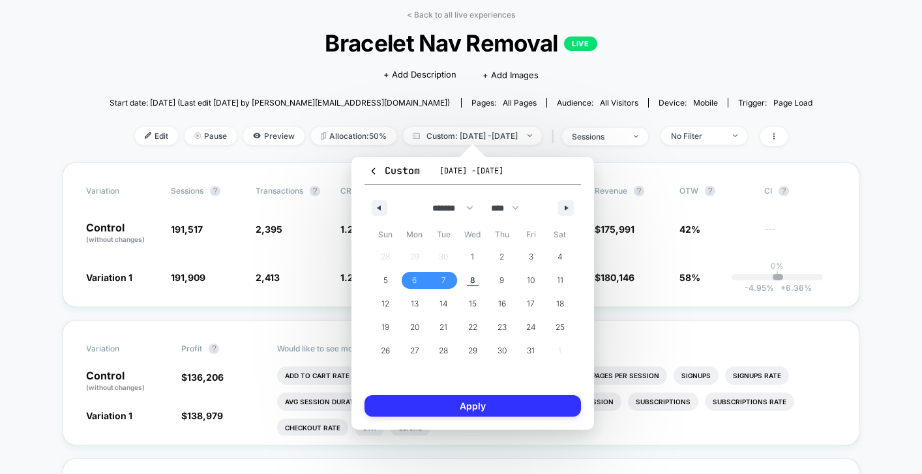
click at [464, 405] on button "Apply" at bounding box center [472, 406] width 216 height 22
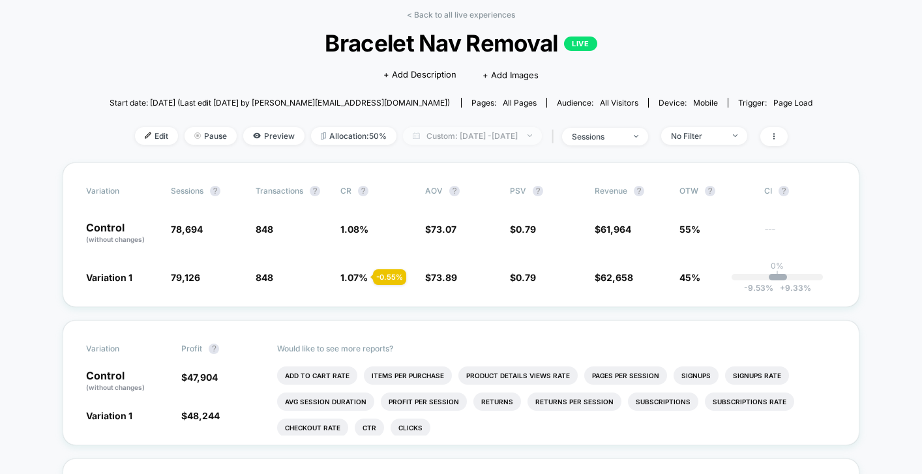
click at [488, 134] on span "Custom: [DATE] - [DATE]" at bounding box center [472, 136] width 139 height 18
select select "*"
select select "****"
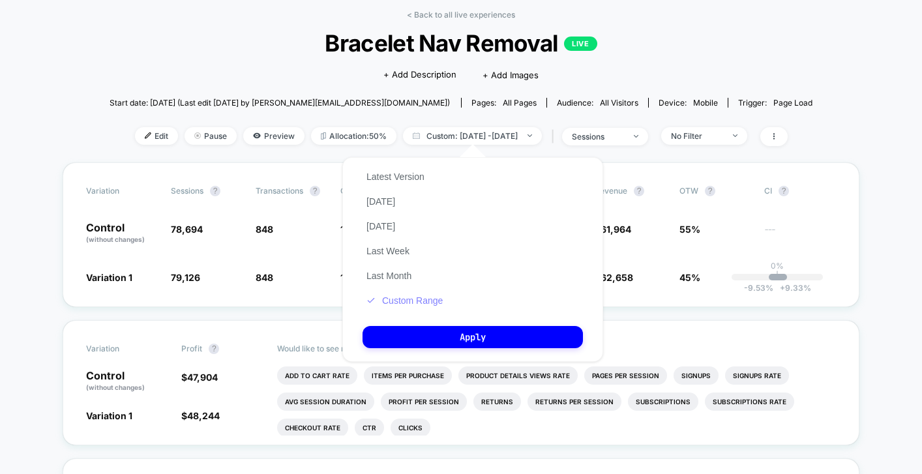
click at [392, 299] on button "Custom Range" at bounding box center [404, 301] width 84 height 12
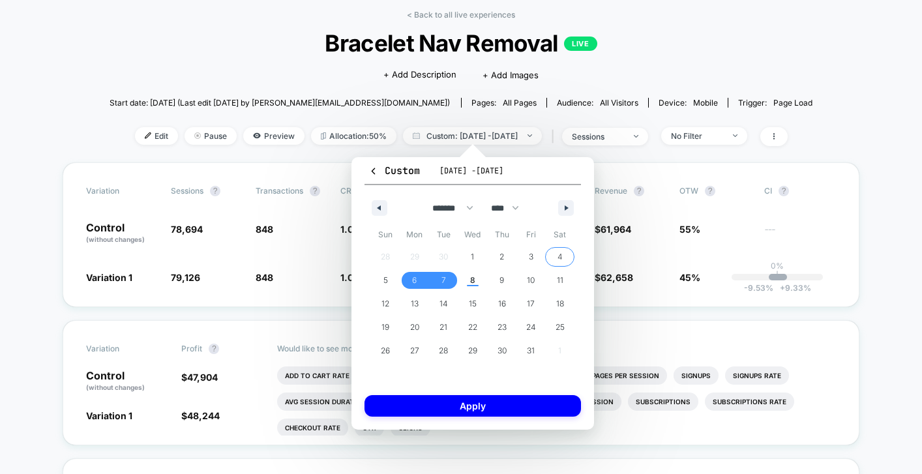
click at [552, 255] on span "4" at bounding box center [559, 256] width 29 height 17
click at [376, 281] on span "5" at bounding box center [385, 280] width 29 height 17
click at [437, 410] on button "Apply" at bounding box center [472, 406] width 216 height 22
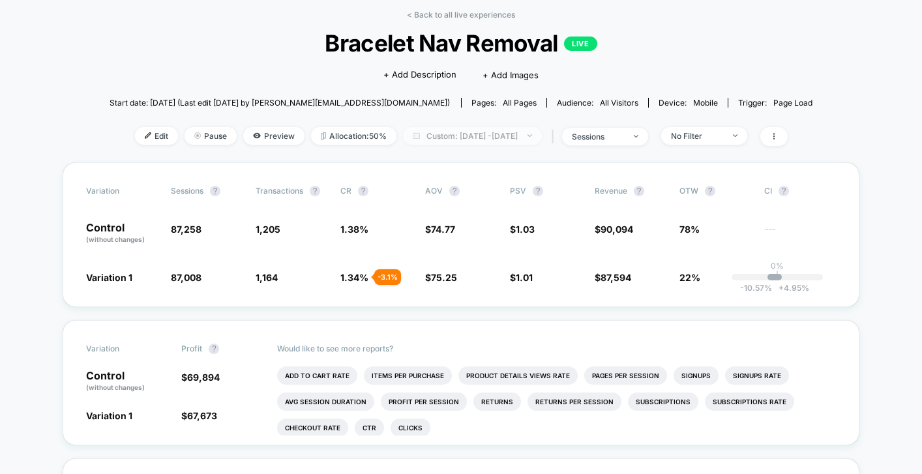
click at [458, 138] on span "Custom: [DATE] - [DATE]" at bounding box center [472, 136] width 139 height 18
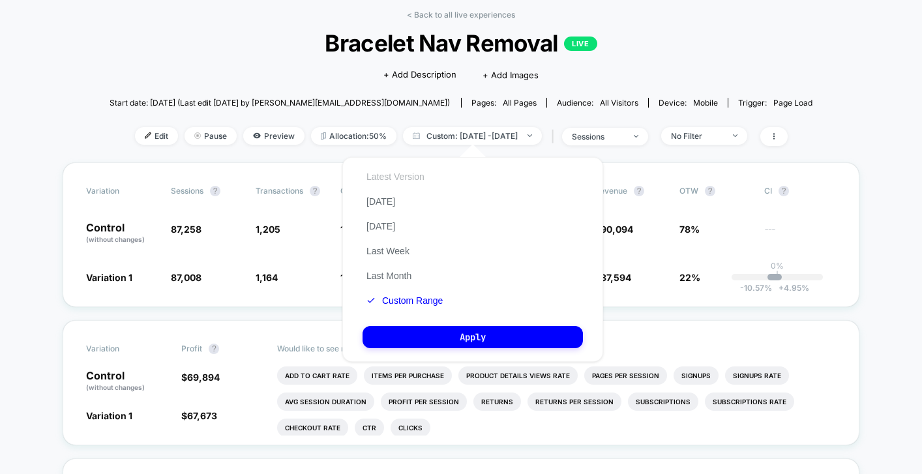
click at [394, 181] on button "Latest Version" at bounding box center [395, 177] width 66 height 12
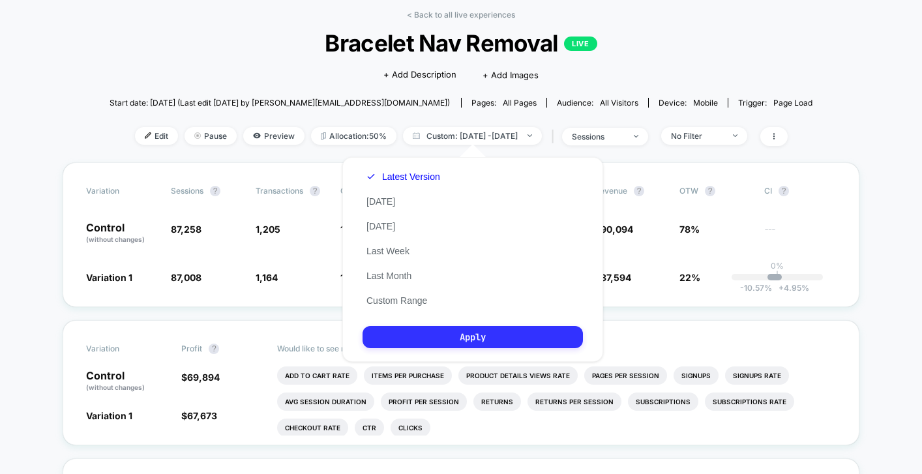
click at [419, 343] on button "Apply" at bounding box center [472, 337] width 220 height 22
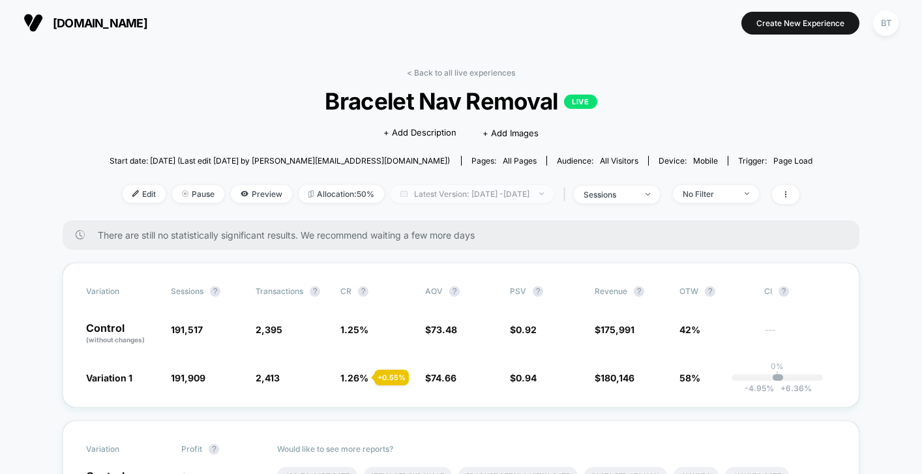
click at [436, 191] on span "Latest Version: [DATE] - [DATE]" at bounding box center [472, 194] width 163 height 18
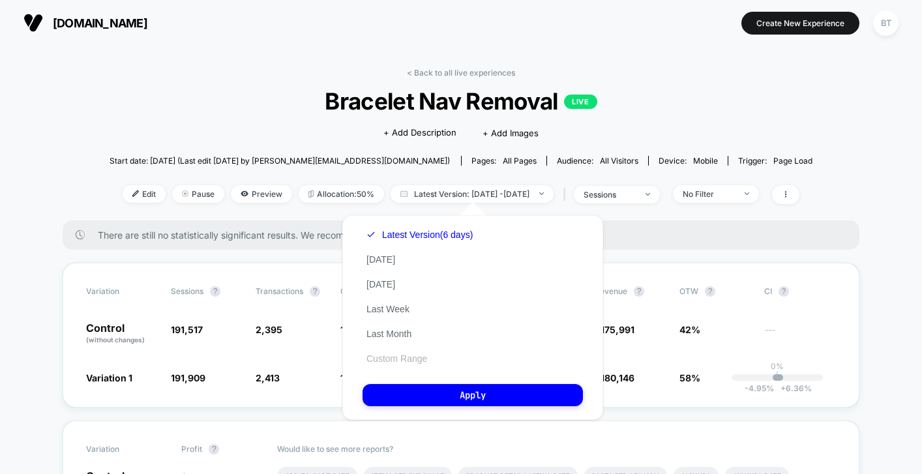
click at [393, 360] on button "Custom Range" at bounding box center [396, 359] width 68 height 12
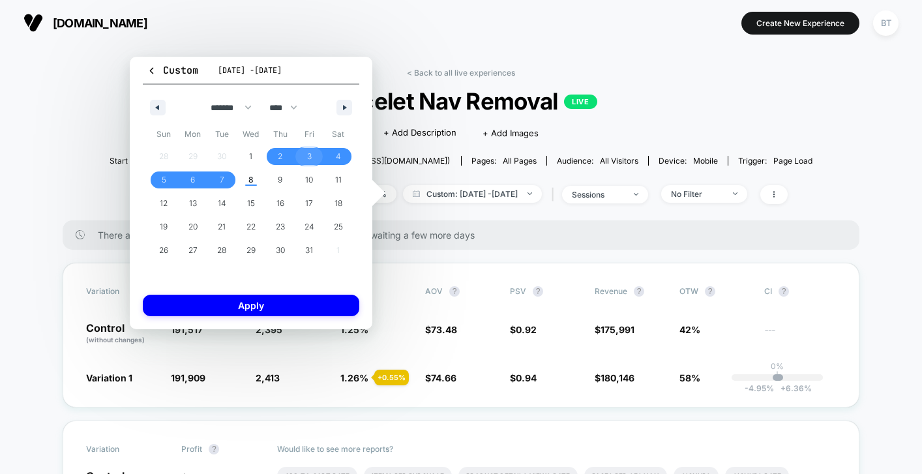
click at [302, 158] on span "3" at bounding box center [309, 156] width 29 height 17
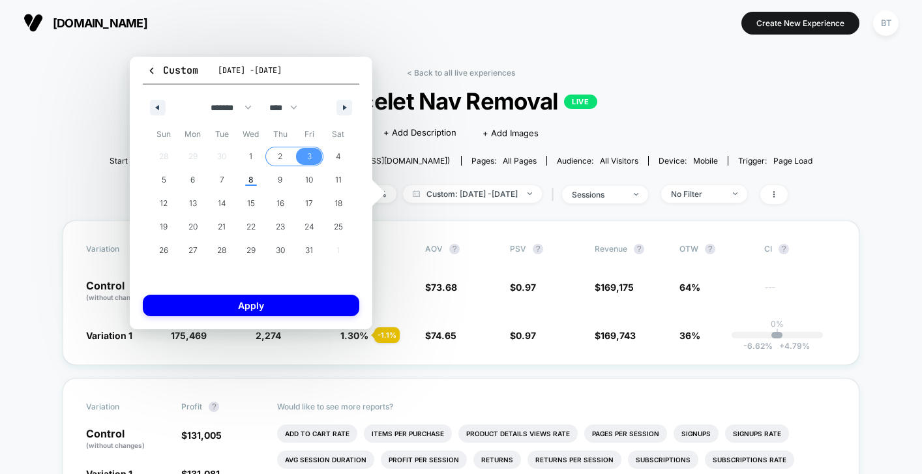
click at [274, 156] on span "2" at bounding box center [279, 156] width 29 height 17
click at [239, 155] on span "1" at bounding box center [251, 156] width 29 height 17
click at [216, 160] on div "28 29 30 1 2 3 4 5 6 7 8 9 10 11 12 13 14 15 16 17 18 19 20 21 22 23 24 25 26 2…" at bounding box center [250, 203] width 203 height 117
click at [310, 157] on span "3" at bounding box center [309, 156] width 5 height 23
click at [306, 155] on span "3" at bounding box center [309, 156] width 29 height 17
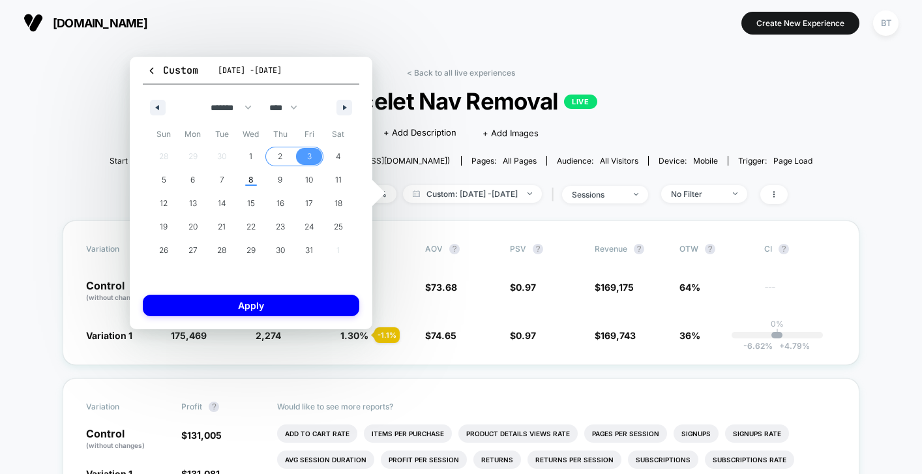
click at [272, 151] on span "2" at bounding box center [279, 156] width 29 height 17
click at [223, 181] on span "7" at bounding box center [222, 179] width 5 height 23
click at [278, 155] on span "2" at bounding box center [280, 156] width 5 height 23
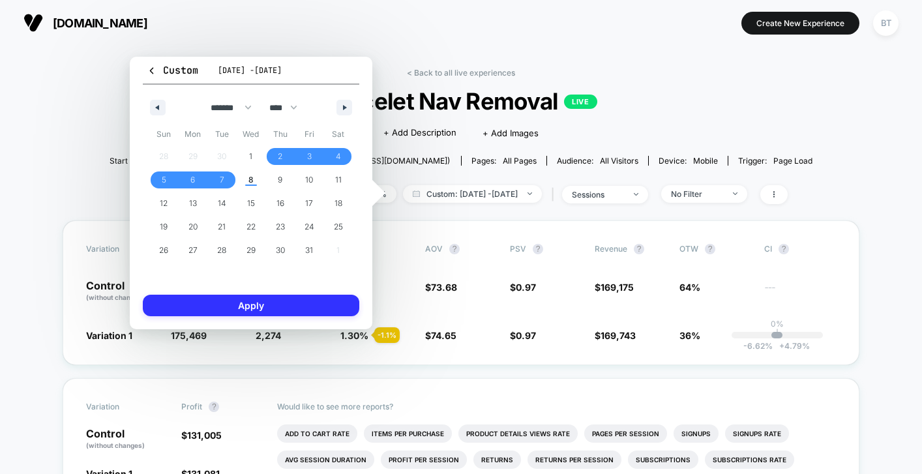
click at [275, 305] on button "Apply" at bounding box center [251, 306] width 216 height 22
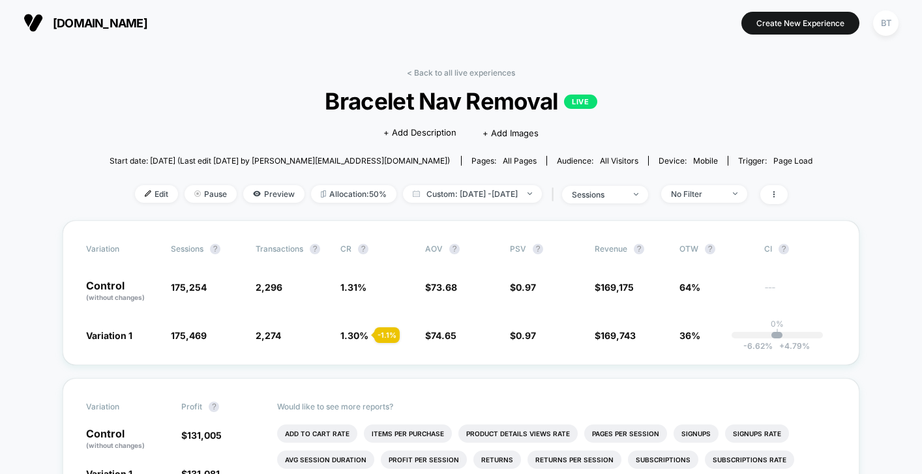
click at [653, 166] on div "Start date: [DATE] (Last edit [DATE] by [PERSON_NAME][EMAIL_ADDRESS][DOMAIN_NAM…" at bounding box center [461, 160] width 703 height 23
click at [653, 156] on span "Device: mobile" at bounding box center [688, 161] width 80 height 10
click at [471, 192] on span "Custom: [DATE] - [DATE]" at bounding box center [472, 194] width 139 height 18
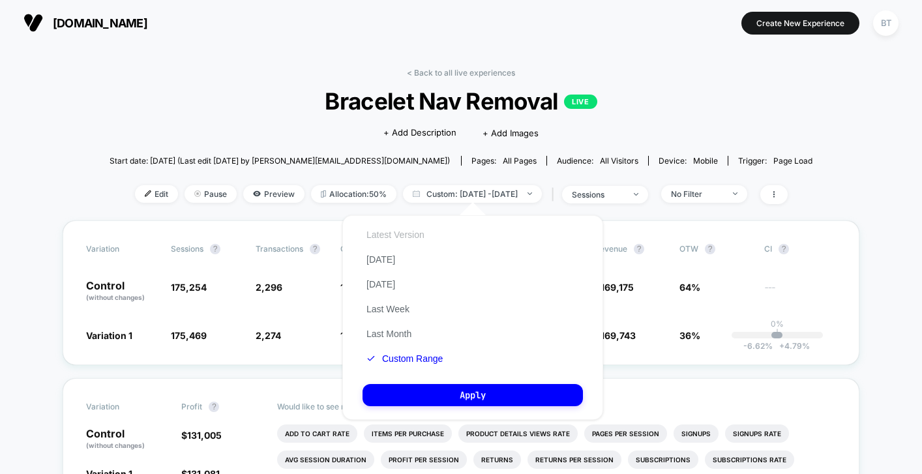
click at [427, 239] on button "Latest Version" at bounding box center [395, 235] width 66 height 12
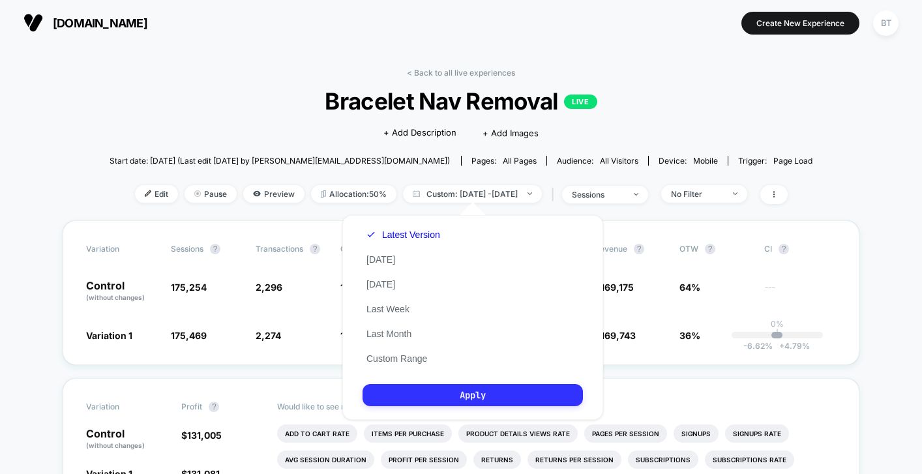
click at [473, 389] on button "Apply" at bounding box center [472, 395] width 220 height 22
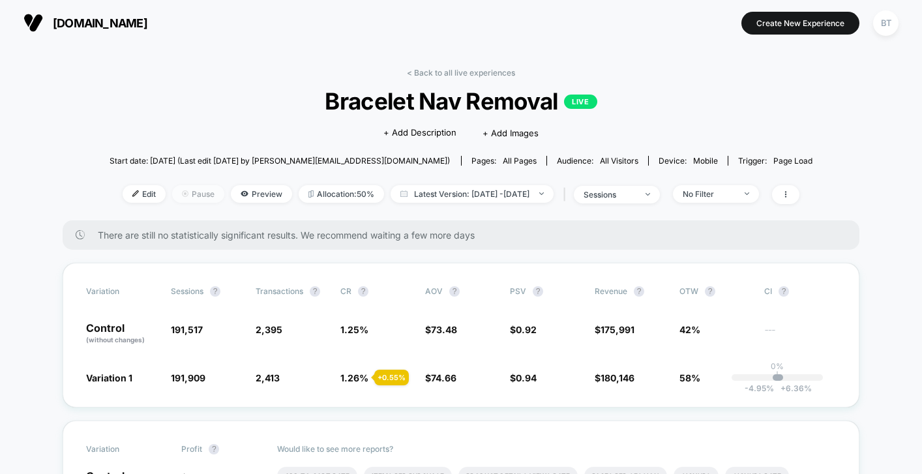
click at [186, 194] on span "Pause" at bounding box center [198, 194] width 52 height 18
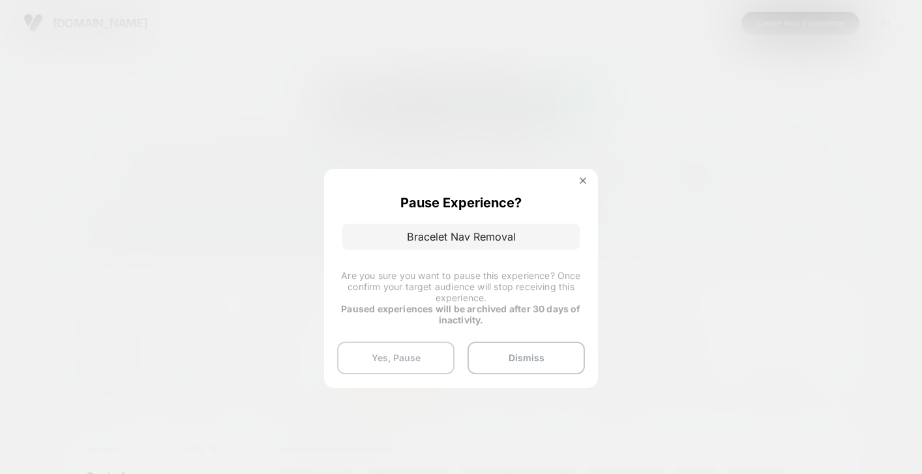
click at [407, 364] on button "Yes, Pause" at bounding box center [395, 358] width 117 height 33
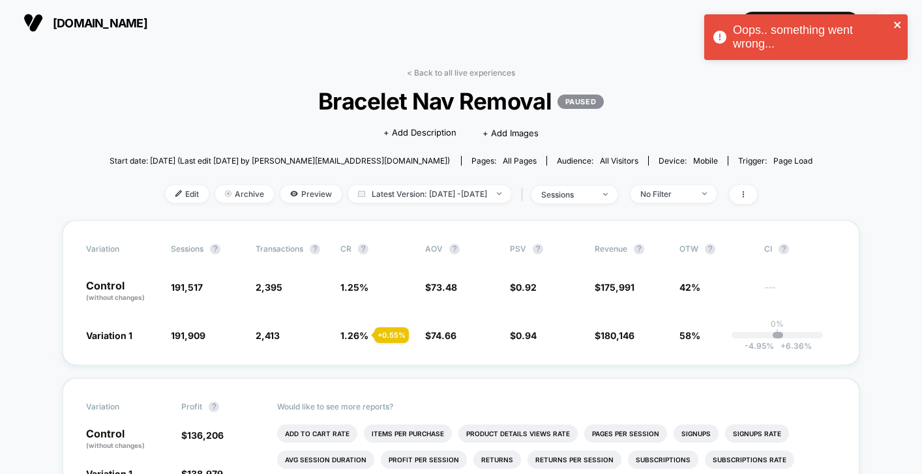
click at [896, 25] on icon "close" at bounding box center [897, 25] width 7 height 7
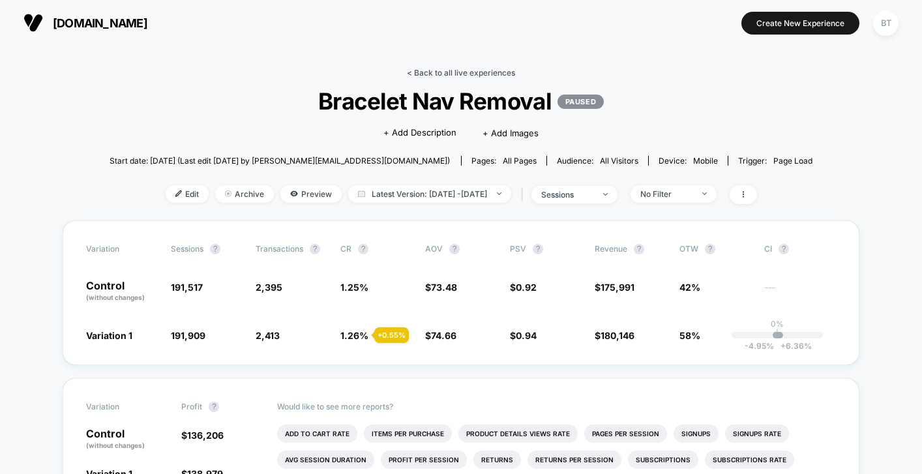
click at [428, 70] on link "< Back to all live experiences" at bounding box center [461, 73] width 108 height 10
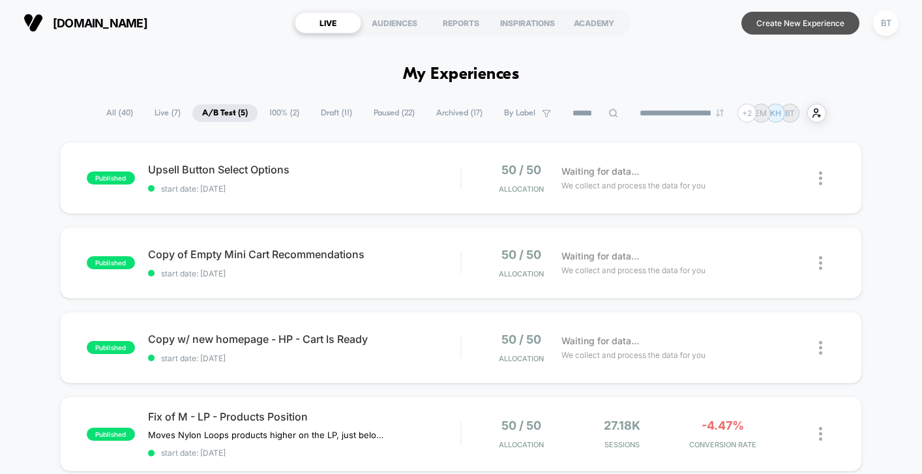
click at [805, 23] on button "Create New Experience" at bounding box center [800, 23] width 118 height 23
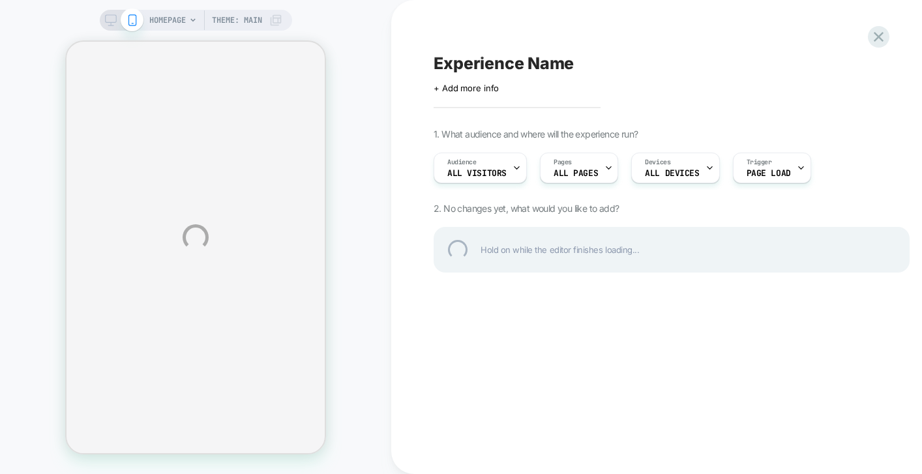
click at [510, 64] on div "Experience Name" at bounding box center [672, 63] width 476 height 20
type textarea "**********"
click at [510, 164] on div "**********" at bounding box center [461, 237] width 922 height 474
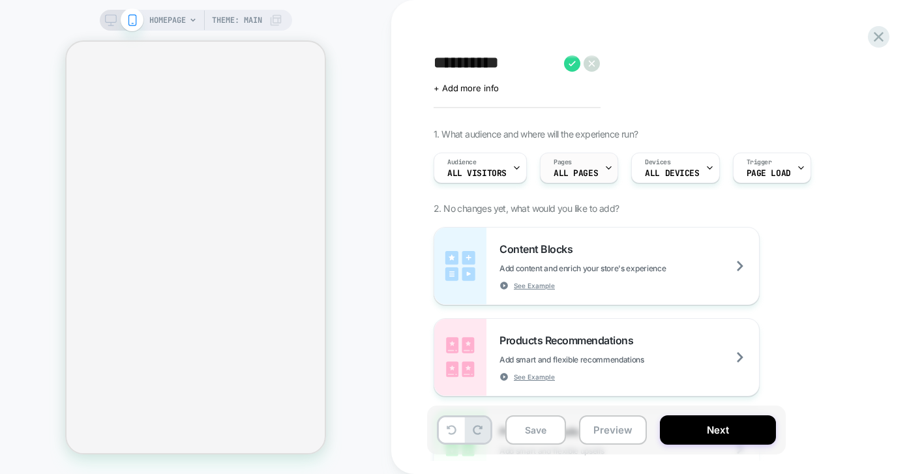
click at [589, 163] on div "Pages ALL PAGES" at bounding box center [575, 167] width 70 height 29
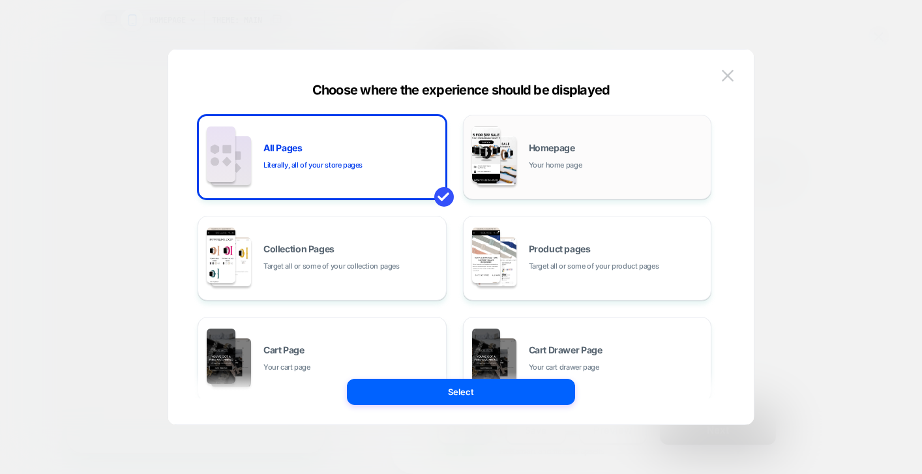
click at [502, 145] on img at bounding box center [497, 160] width 40 height 49
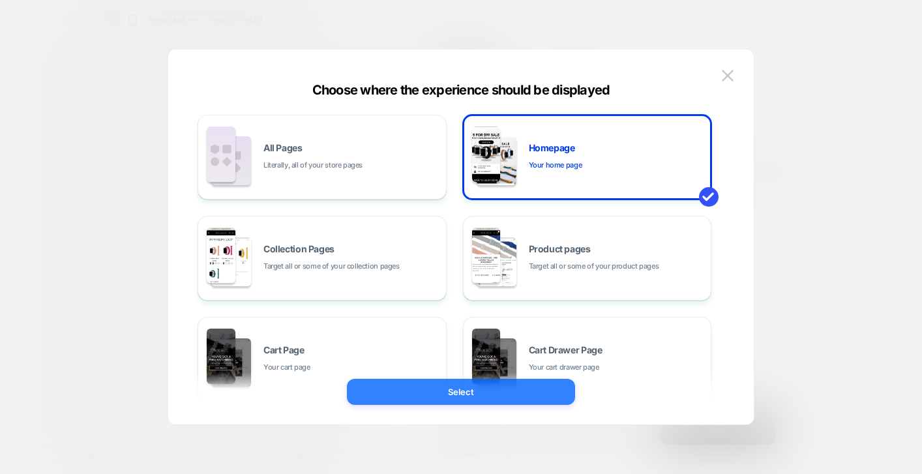
click at [460, 388] on button "Select" at bounding box center [461, 392] width 228 height 26
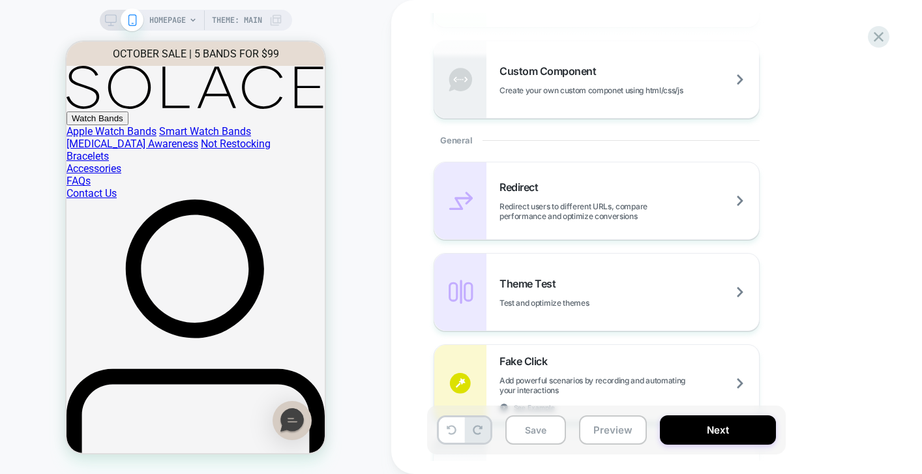
scroll to position [461, 0]
click at [583, 196] on div "Redirect Redirect users to different URLs, compare performance and optimize con…" at bounding box center [628, 200] width 259 height 40
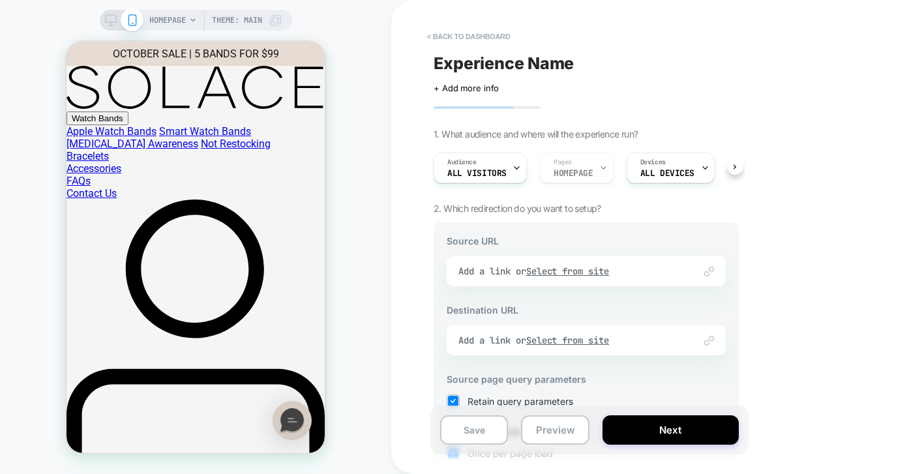
scroll to position [14, 0]
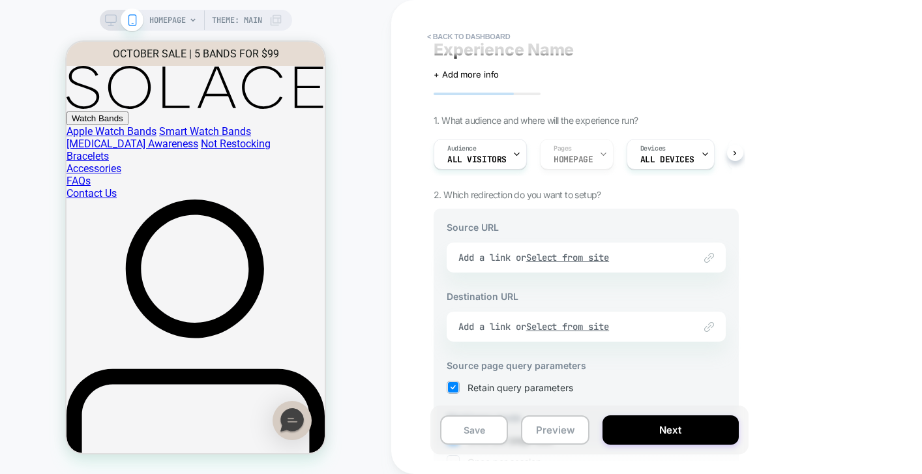
click at [645, 252] on div "Link to Add a link or Select from site" at bounding box center [586, 258] width 279 height 30
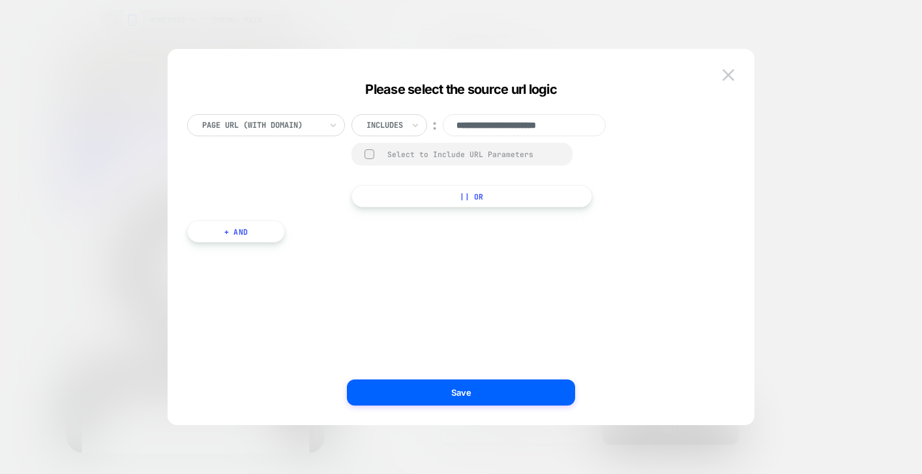
click at [409, 130] on div "Includes" at bounding box center [389, 125] width 76 height 22
click at [398, 161] on div "Is" at bounding box center [406, 161] width 85 height 21
drag, startPoint x: 462, startPoint y: 392, endPoint x: 479, endPoint y: 203, distance: 189.2
click at [479, 203] on div "**********" at bounding box center [461, 243] width 587 height 363
click at [369, 154] on div at bounding box center [369, 154] width 10 height 10
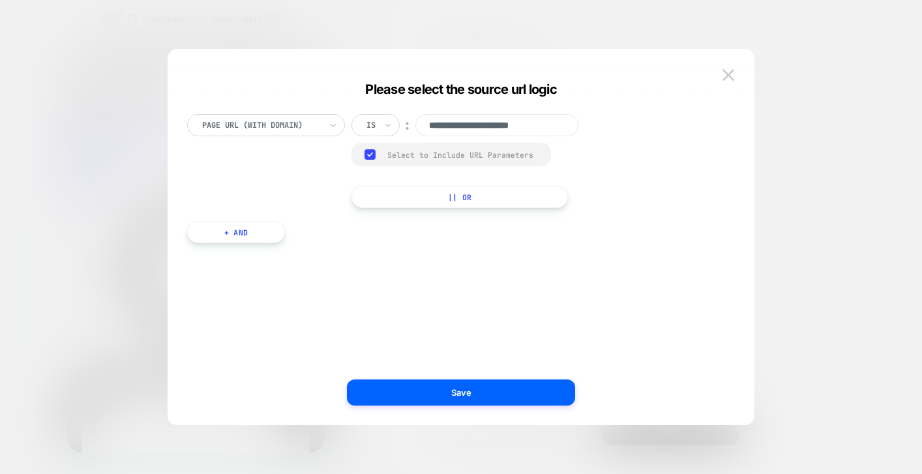
scroll to position [1, 0]
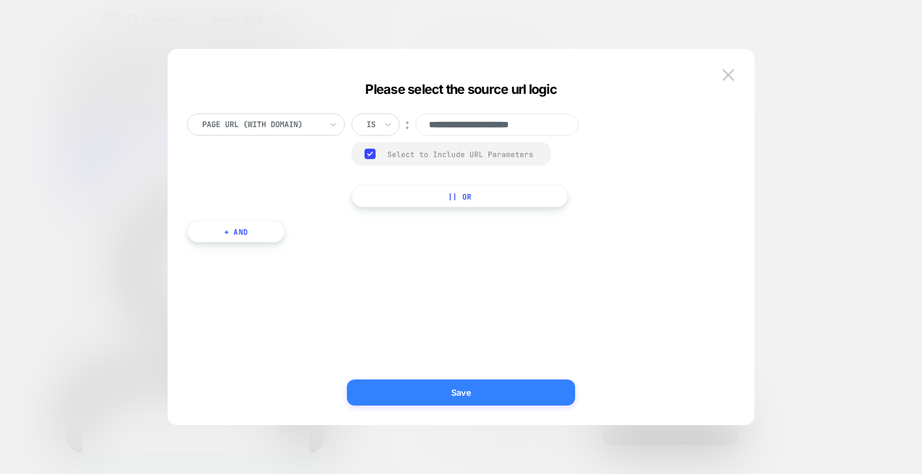
click at [438, 387] on button "Save" at bounding box center [461, 392] width 228 height 26
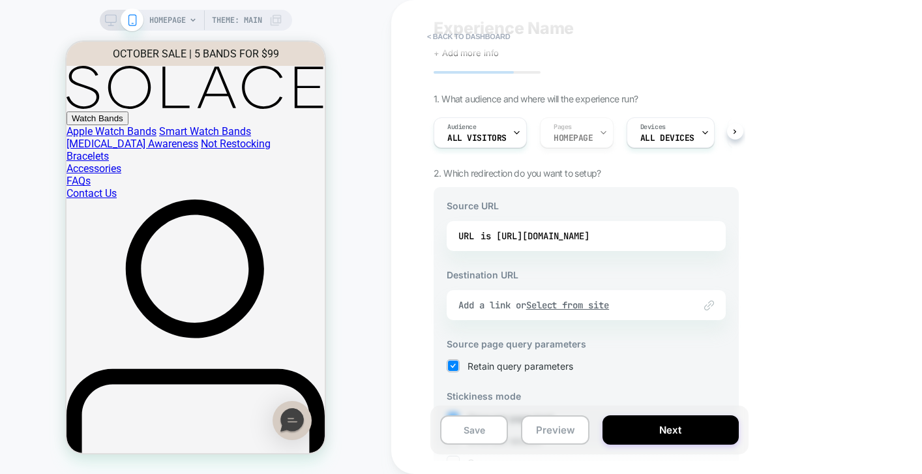
scroll to position [33, 0]
click at [471, 239] on div "URL is [URL][DOMAIN_NAME]" at bounding box center [586, 238] width 256 height 20
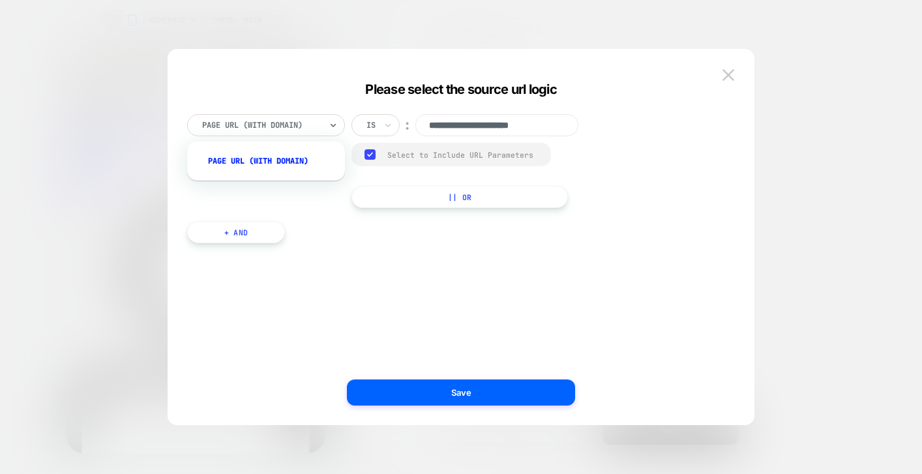
click at [272, 123] on div at bounding box center [261, 125] width 119 height 12
click at [349, 237] on div "**********" at bounding box center [455, 250] width 548 height 311
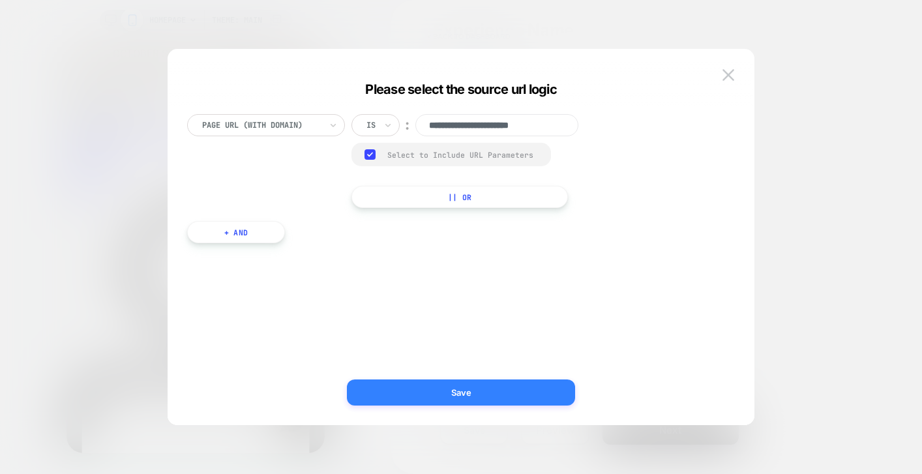
click at [525, 390] on button "Save" at bounding box center [461, 392] width 228 height 26
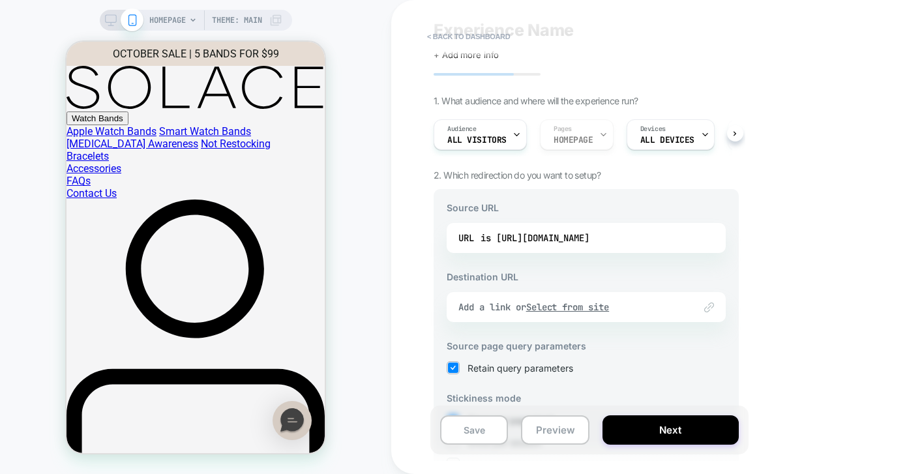
scroll to position [46, 0]
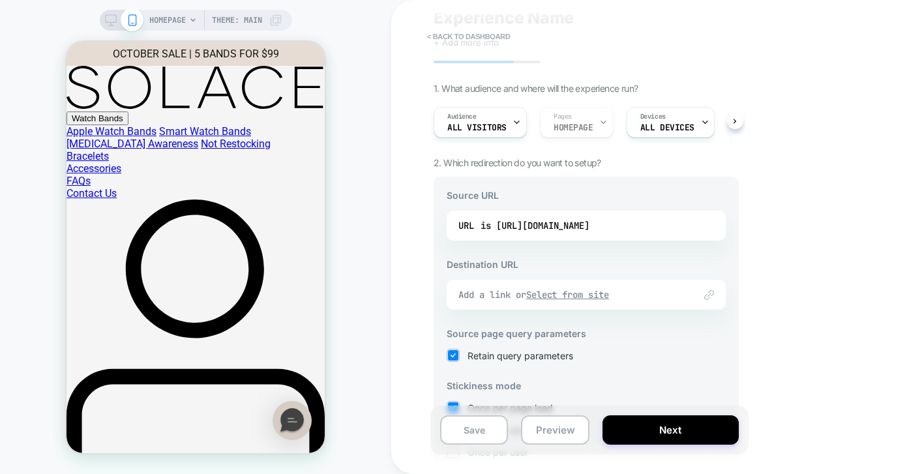
click at [594, 299] on u "Select from site" at bounding box center [567, 295] width 83 height 12
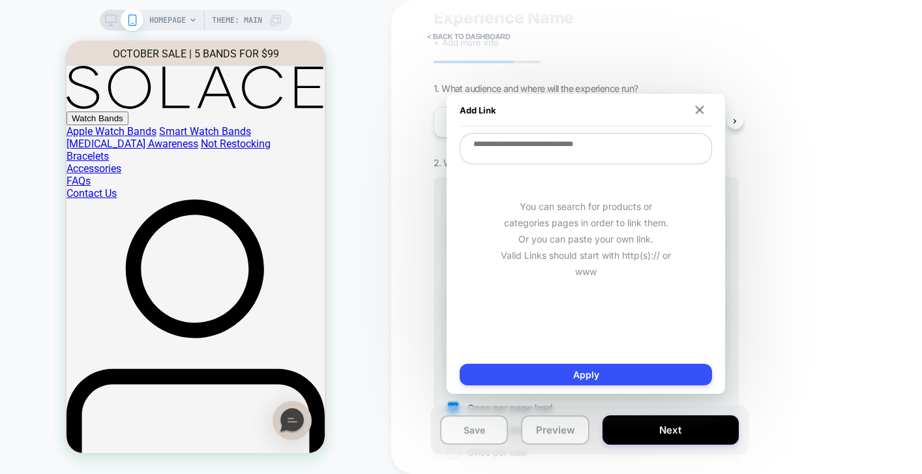
click at [546, 149] on textarea at bounding box center [586, 148] width 252 height 31
click at [546, 150] on textarea at bounding box center [586, 148] width 252 height 31
paste textarea "**********"
type textarea "*"
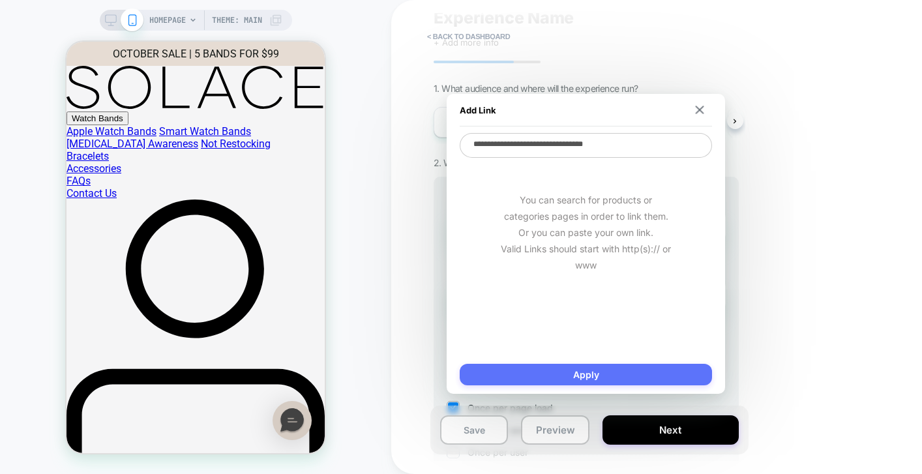
type textarea "**********"
click at [600, 379] on button "Apply" at bounding box center [586, 375] width 252 height 22
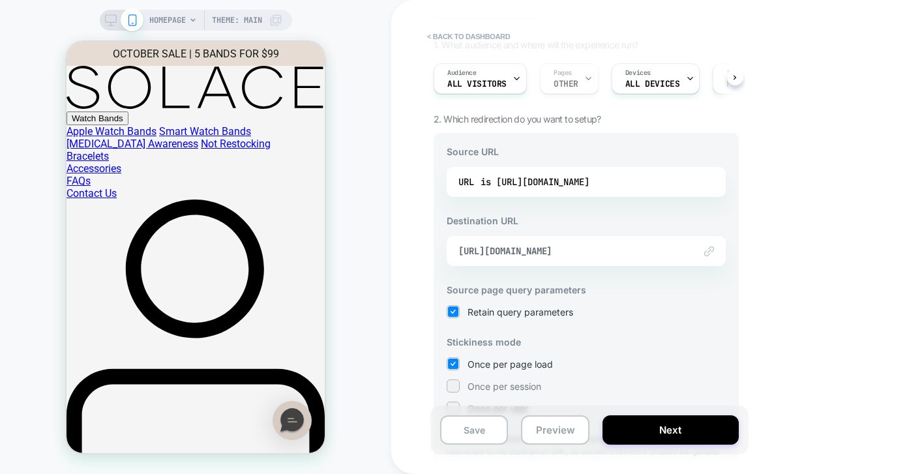
scroll to position [0, 0]
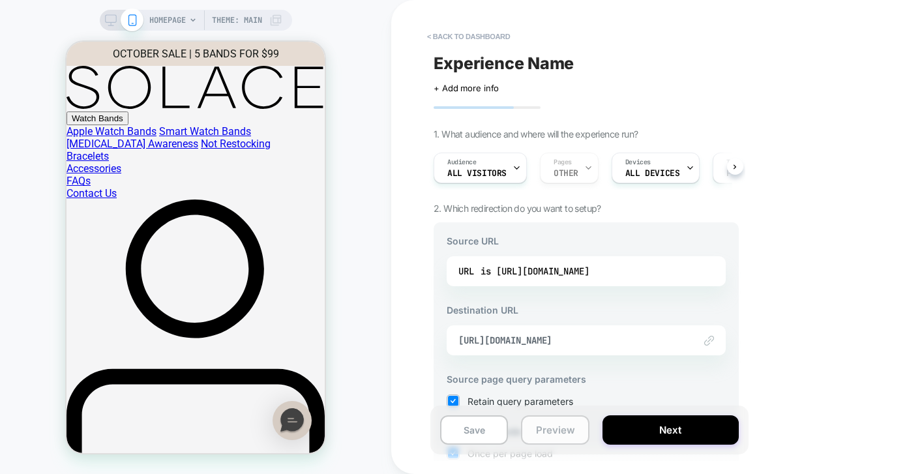
click at [556, 433] on button "Preview" at bounding box center [555, 429] width 68 height 29
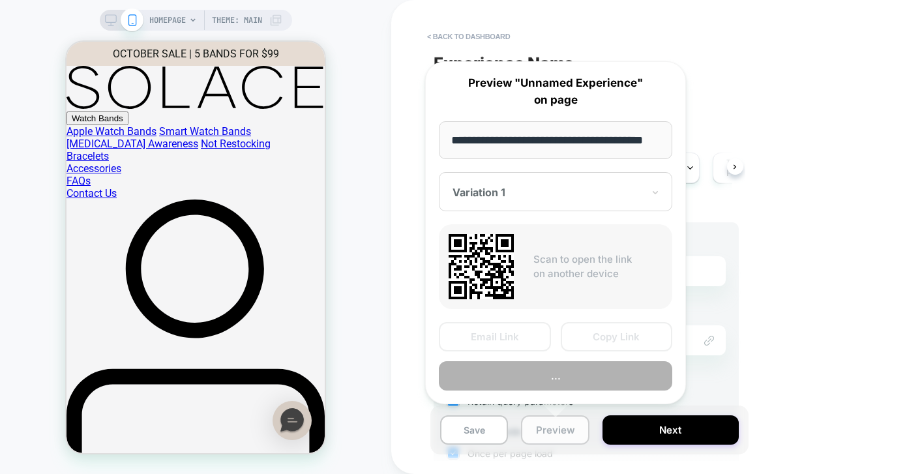
scroll to position [0, 29]
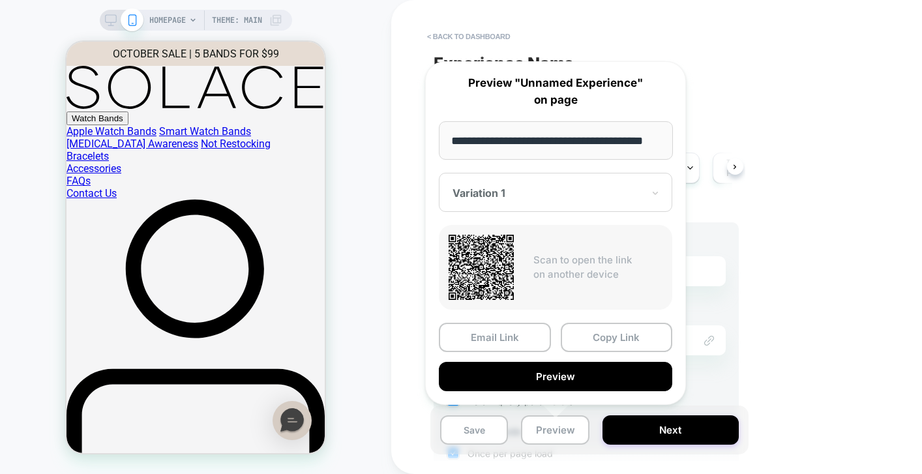
click at [550, 142] on input "**********" at bounding box center [556, 140] width 234 height 38
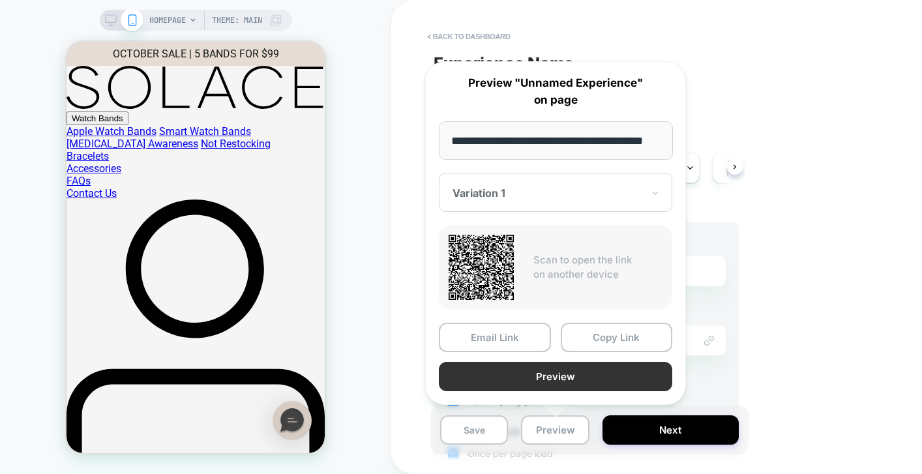
click at [528, 378] on button "Preview" at bounding box center [555, 376] width 233 height 29
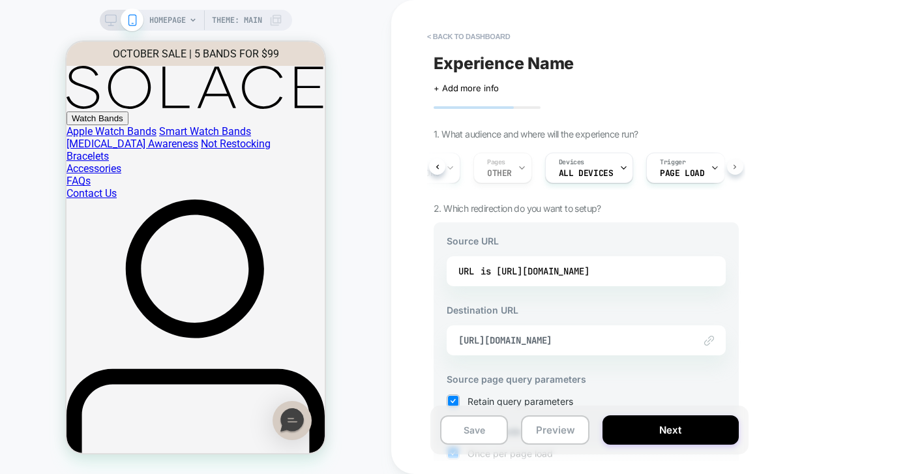
scroll to position [0, 90]
click at [798, 254] on div "< back to dashboard Experience Name Click to edit experience details + Add more…" at bounding box center [678, 237] width 574 height 474
click at [537, 240] on h3 "Source URL" at bounding box center [586, 240] width 279 height 11
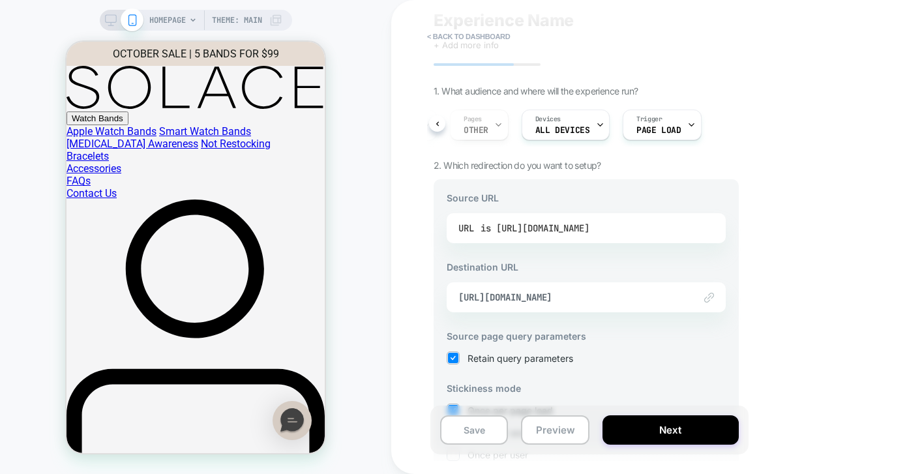
click at [532, 230] on div "is [URL][DOMAIN_NAME]" at bounding box center [534, 228] width 109 height 20
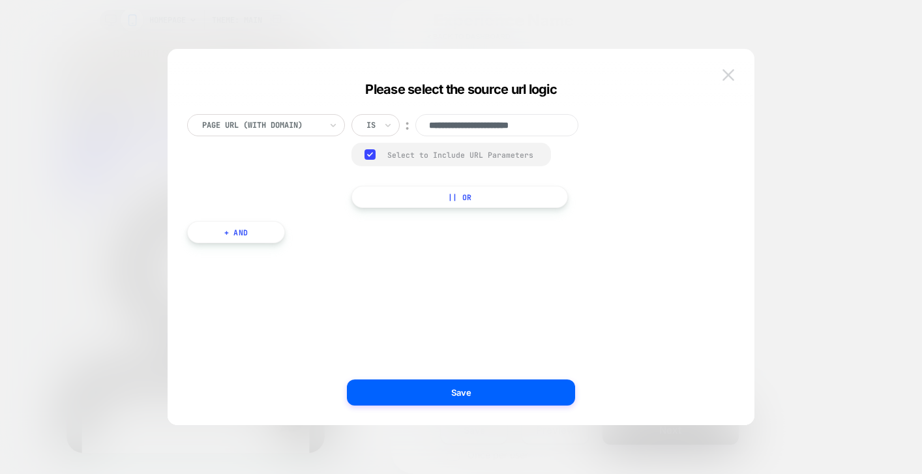
click at [726, 76] on img at bounding box center [728, 74] width 12 height 11
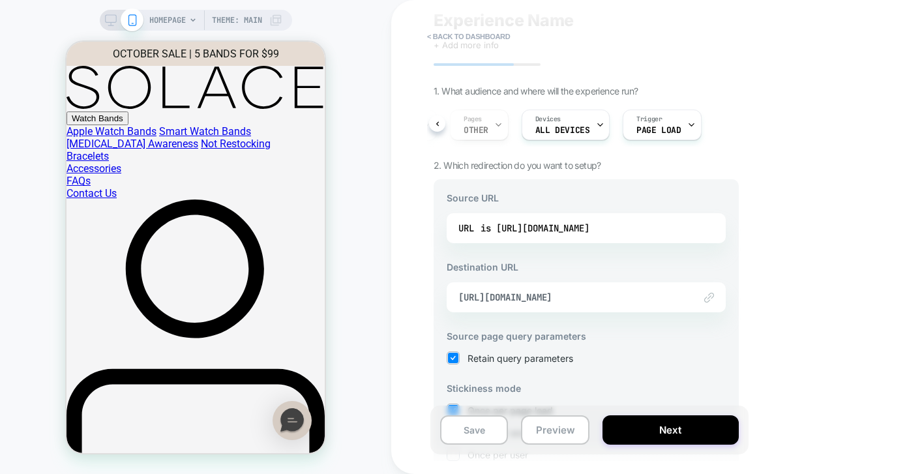
click at [450, 224] on div "URL is [URL][DOMAIN_NAME]" at bounding box center [586, 228] width 279 height 30
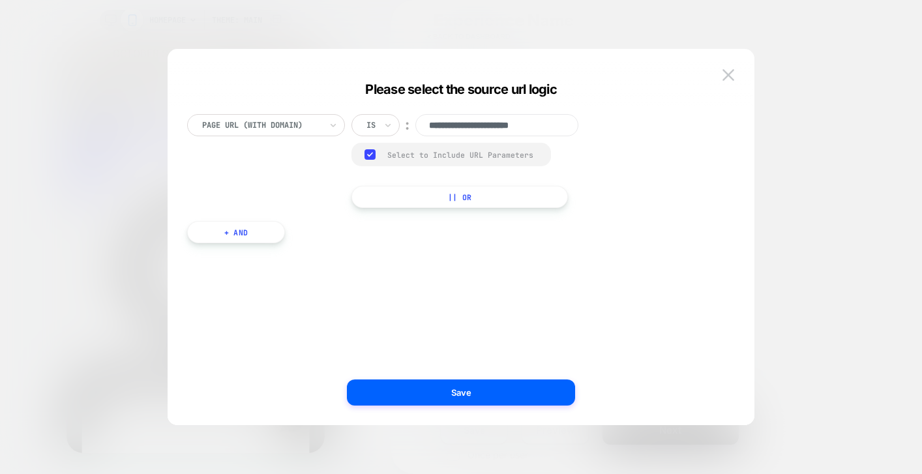
click at [386, 151] on div "Group Select to Include URL Parameters" at bounding box center [450, 154] width 199 height 23
click at [370, 149] on div "Group Select to Include URL Parameters" at bounding box center [450, 154] width 199 height 23
click at [365, 155] on rect at bounding box center [369, 154] width 11 height 10
click at [370, 155] on div at bounding box center [369, 154] width 10 height 10
click at [370, 155] on polyline at bounding box center [370, 154] width 5 height 3
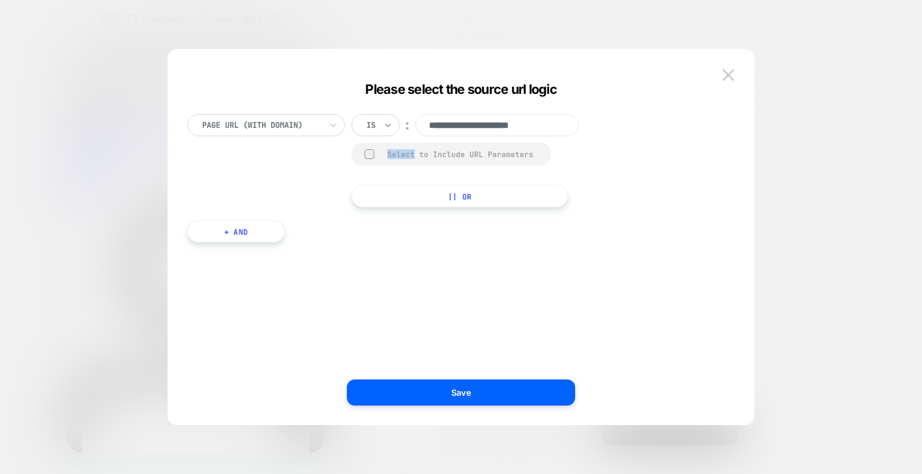
click at [384, 129] on icon at bounding box center [387, 125] width 9 height 13
click at [389, 246] on div "Matches" at bounding box center [406, 244] width 85 height 21
click at [508, 131] on input "**********" at bounding box center [519, 125] width 163 height 22
click at [302, 120] on div at bounding box center [261, 125] width 119 height 12
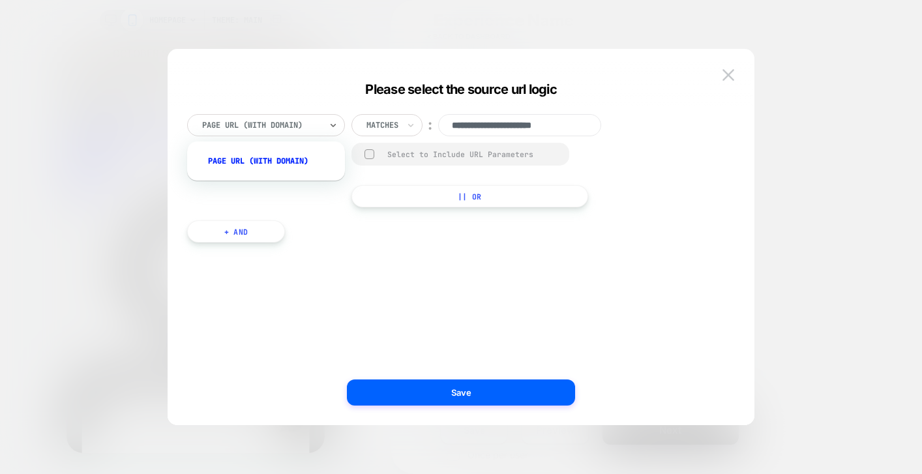
click at [375, 266] on div "**********" at bounding box center [455, 250] width 548 height 311
click at [730, 74] on img at bounding box center [728, 74] width 12 height 11
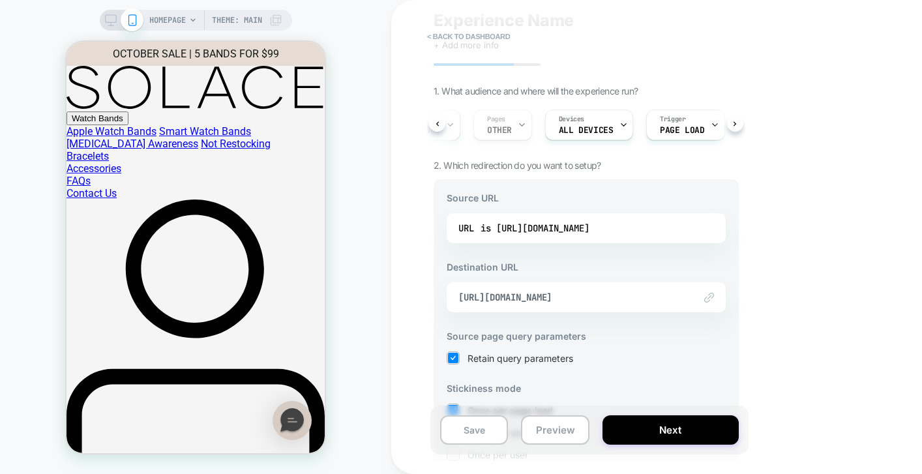
click at [426, 118] on div "< back to dashboard Experience Name Click to edit experience details + Add more…" at bounding box center [678, 237] width 574 height 474
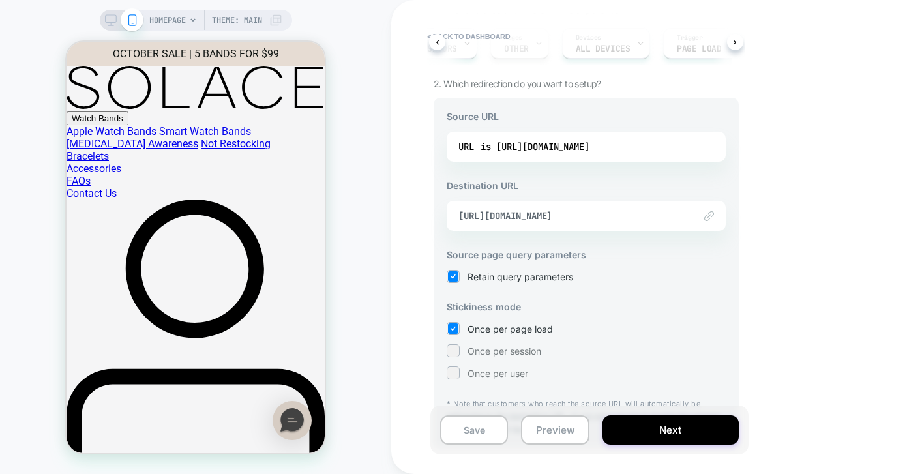
scroll to position [0, 0]
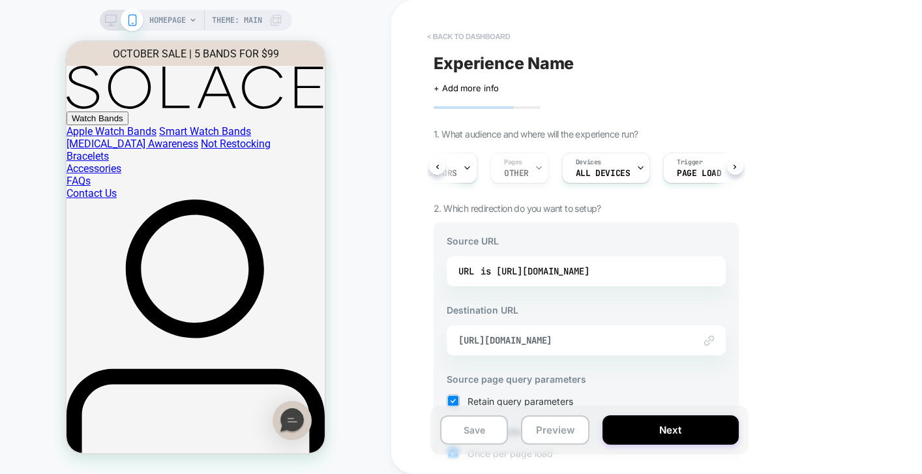
click at [455, 32] on button "< back to dashboard" at bounding box center [468, 36] width 96 height 21
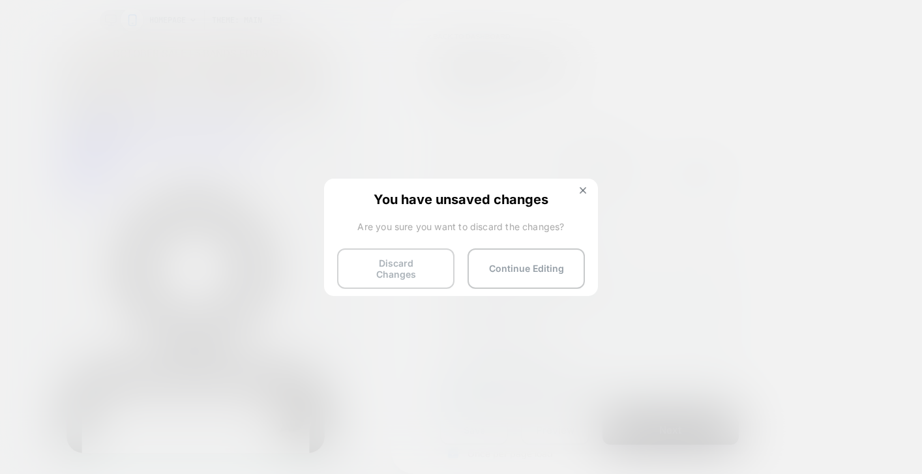
click at [422, 257] on button "Discard Changes" at bounding box center [395, 268] width 117 height 40
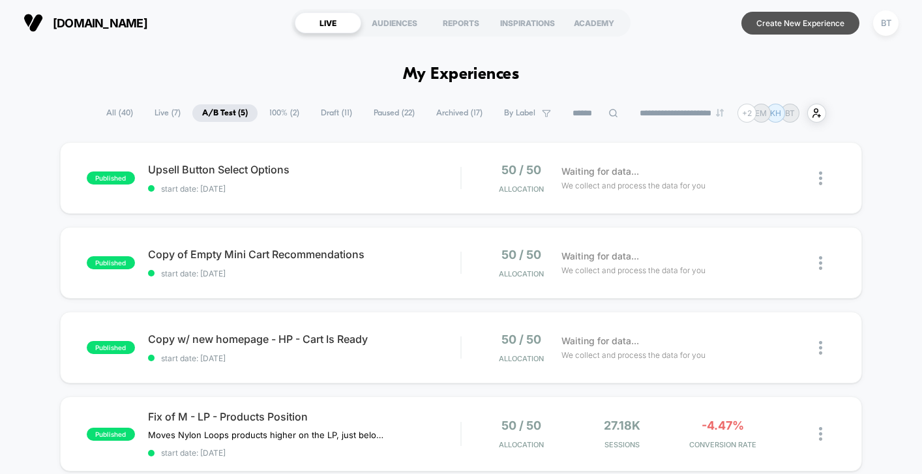
click at [821, 27] on button "Create New Experience" at bounding box center [800, 23] width 118 height 23
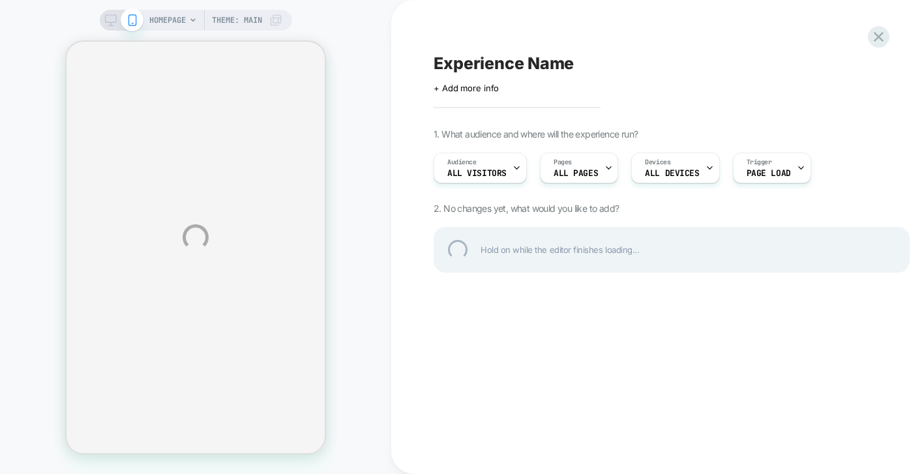
click at [484, 57] on div "Experience Name" at bounding box center [672, 63] width 476 height 20
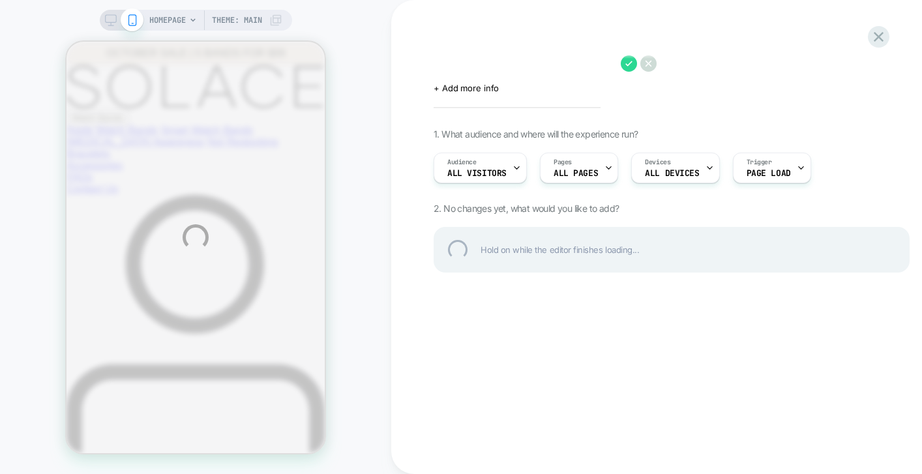
click at [486, 61] on div at bounding box center [672, 63] width 476 height 20
click at [449, 74] on div "HOMEPAGE Theme: MAIN Click to edit experience details + Add more info 1. What a…" at bounding box center [461, 237] width 922 height 474
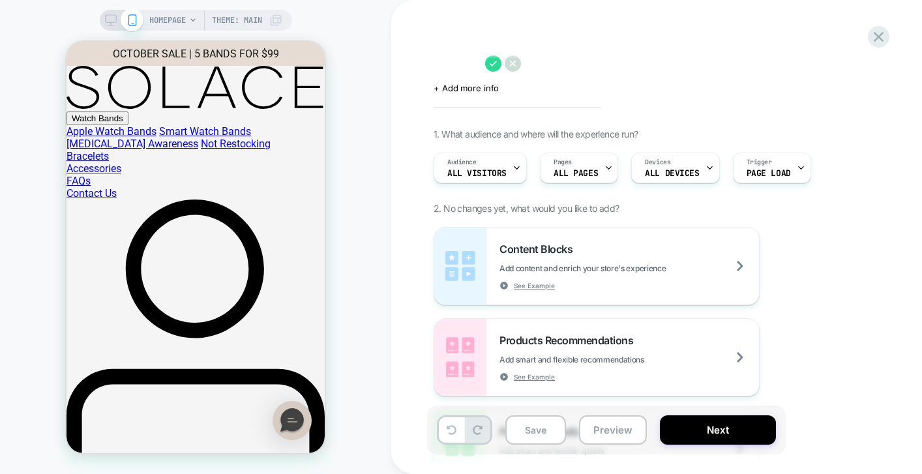
click at [456, 65] on textarea at bounding box center [456, 63] width 45 height 20
type textarea "****"
type textarea "*"
type textarea "*****"
type textarea "*"
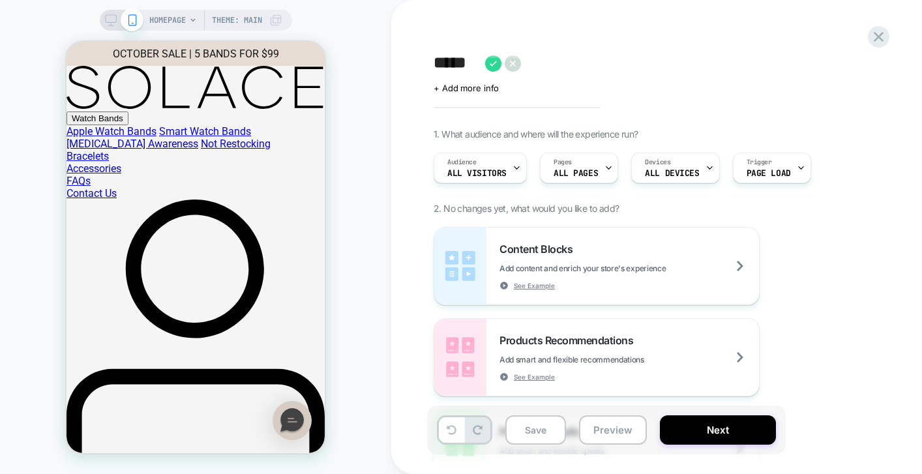
type textarea "******"
type textarea "*"
type textarea "*******"
type textarea "*"
type textarea "********"
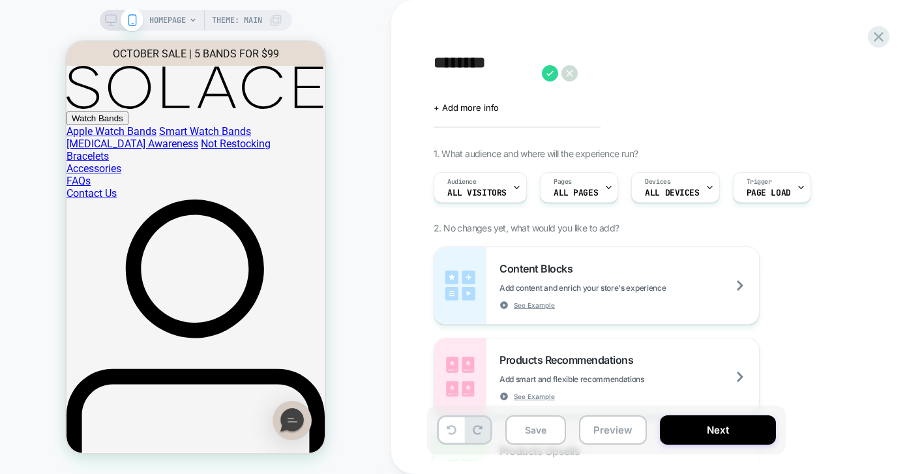
type textarea "*"
type textarea "********"
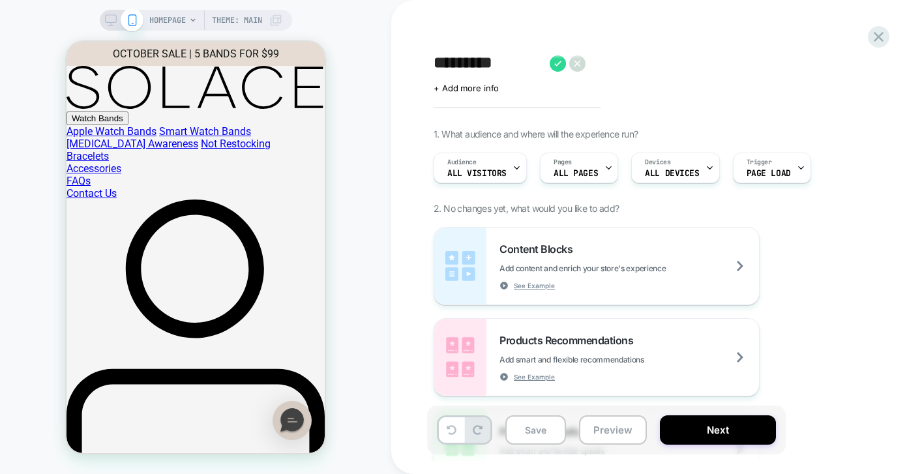
type textarea "*"
type textarea "**********"
click at [570, 66] on icon at bounding box center [572, 63] width 16 height 16
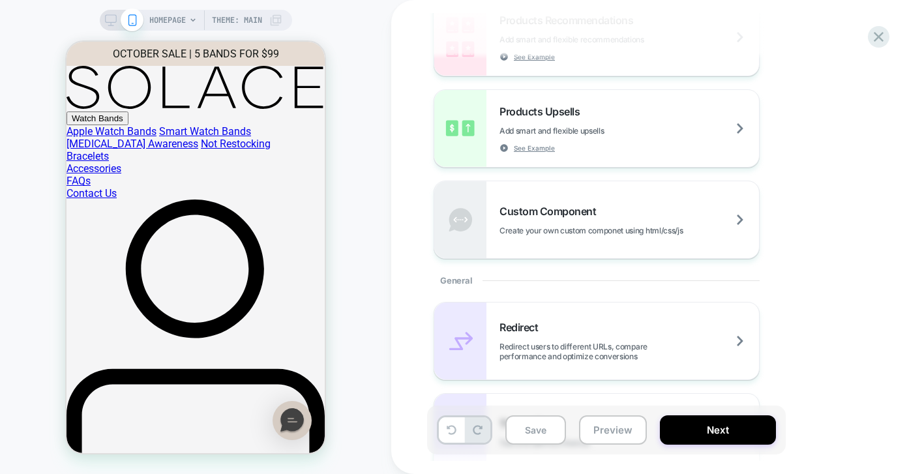
scroll to position [503, 0]
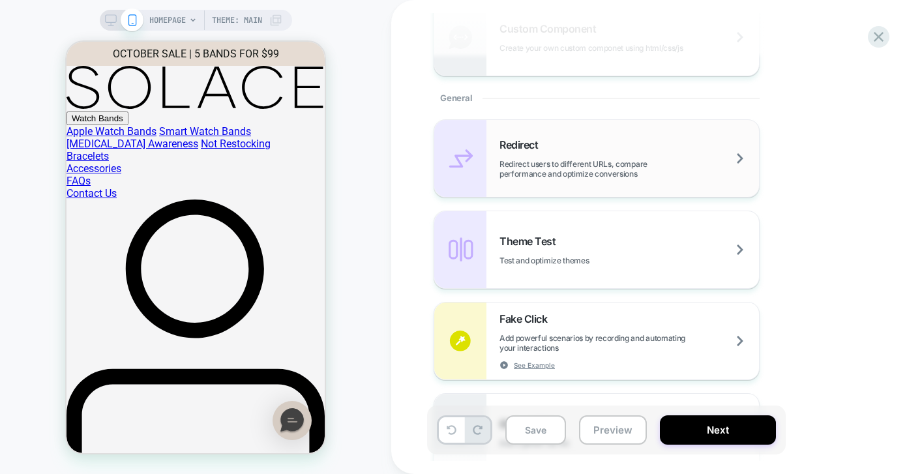
click at [593, 174] on span "Redirect users to different URLs, compare performance and optimize conversions" at bounding box center [628, 169] width 259 height 20
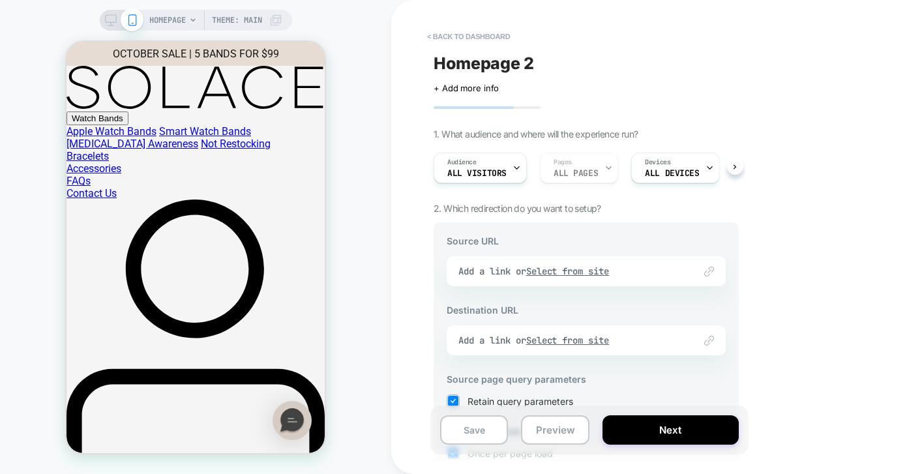
click at [595, 271] on div "Link to Add a link or Select from site" at bounding box center [586, 271] width 279 height 30
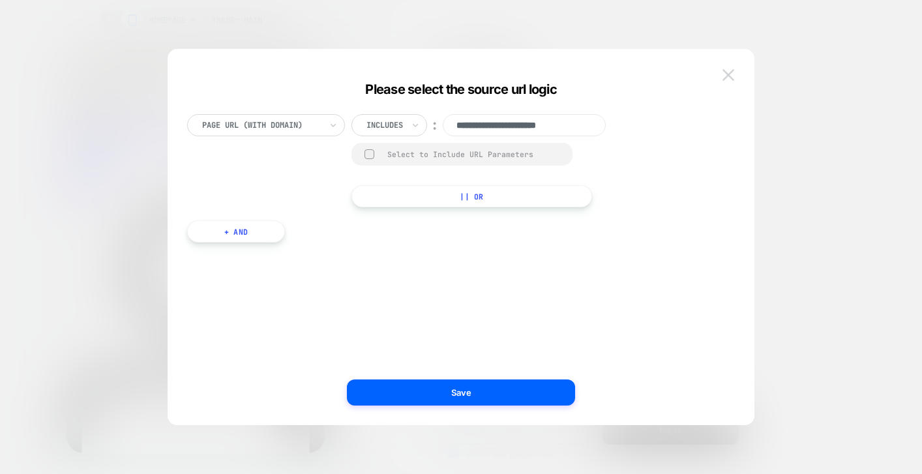
click at [730, 70] on img at bounding box center [728, 74] width 12 height 11
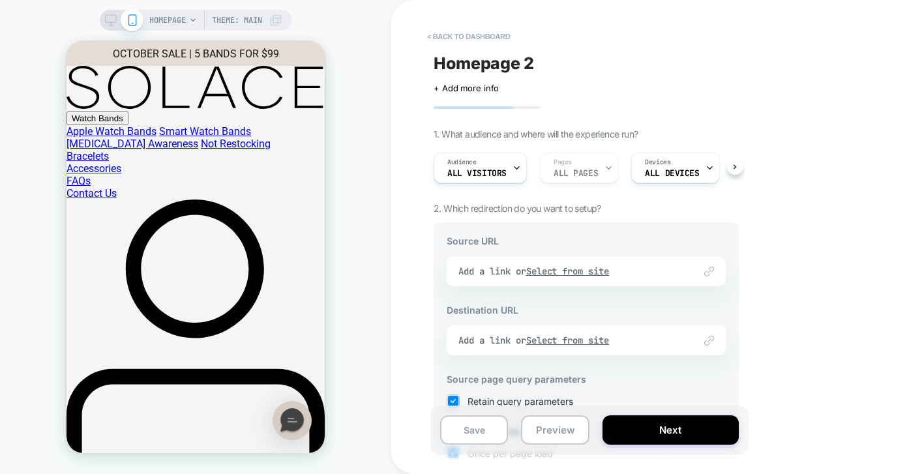
click at [574, 273] on div "Link to Add a link or Select from site" at bounding box center [586, 271] width 279 height 30
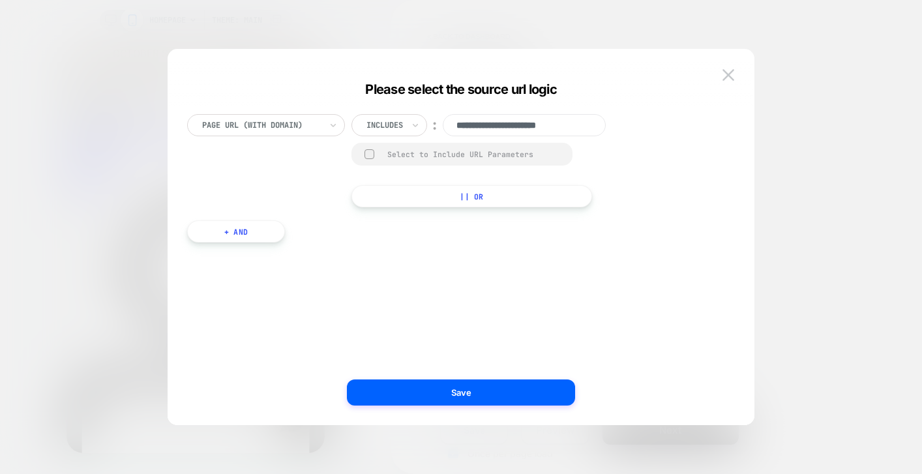
click at [392, 125] on div at bounding box center [384, 125] width 37 height 12
click at [377, 241] on div "Matches" at bounding box center [406, 244] width 85 height 21
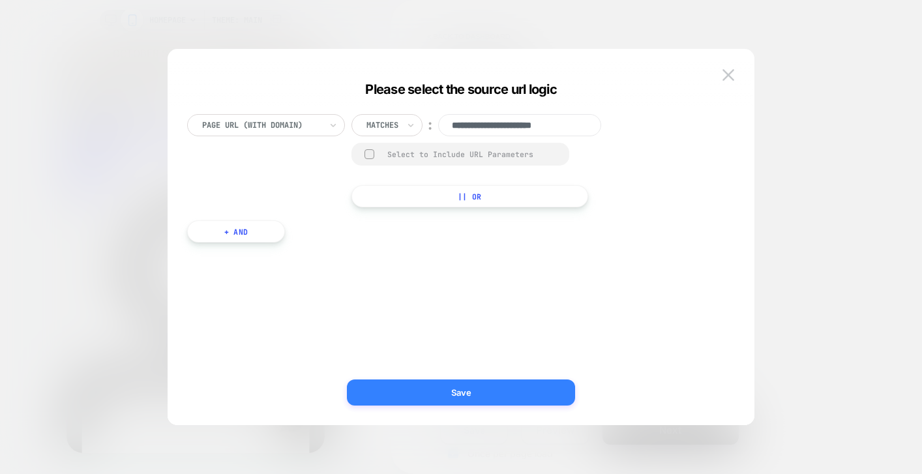
click at [452, 398] on button "Save" at bounding box center [461, 392] width 228 height 26
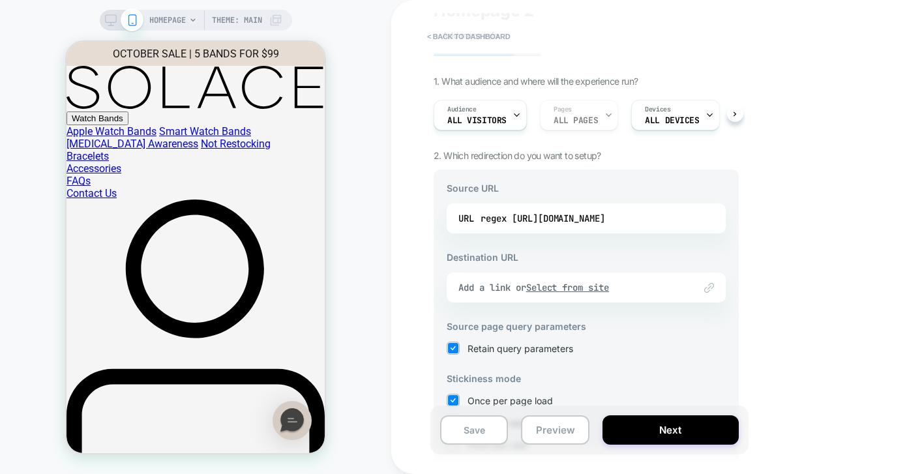
scroll to position [57, 0]
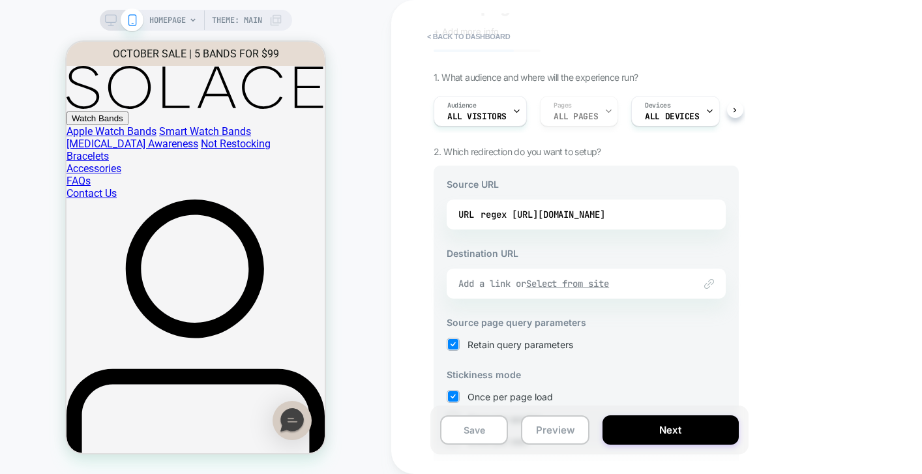
click at [644, 283] on div "Add a link or Select from site" at bounding box center [569, 284] width 223 height 12
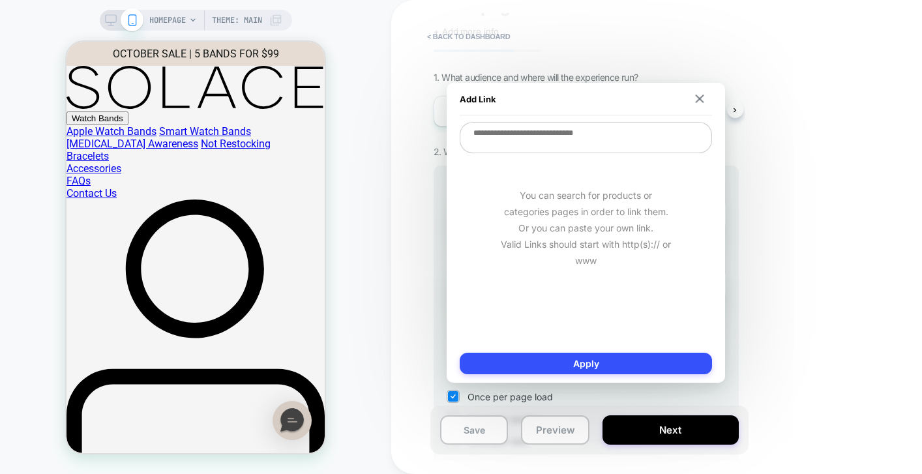
click at [550, 138] on textarea at bounding box center [586, 137] width 252 height 31
paste textarea "**********"
type textarea "*"
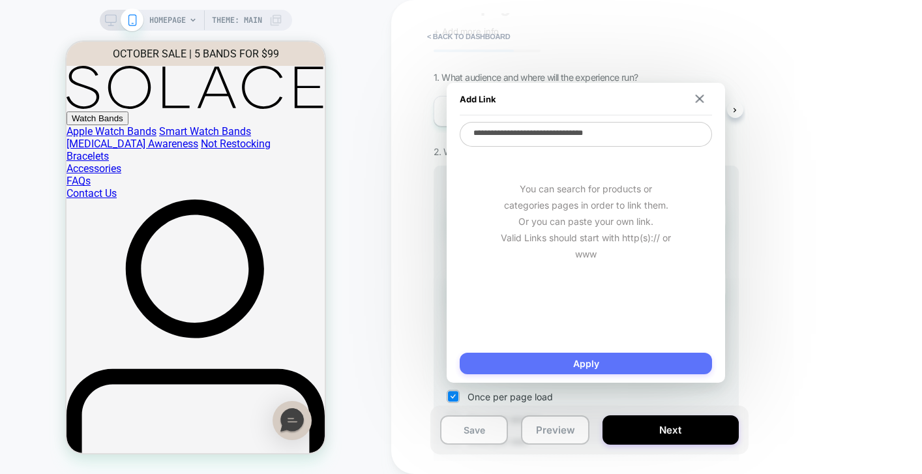
type textarea "**********"
click at [618, 367] on button "Apply" at bounding box center [586, 364] width 252 height 22
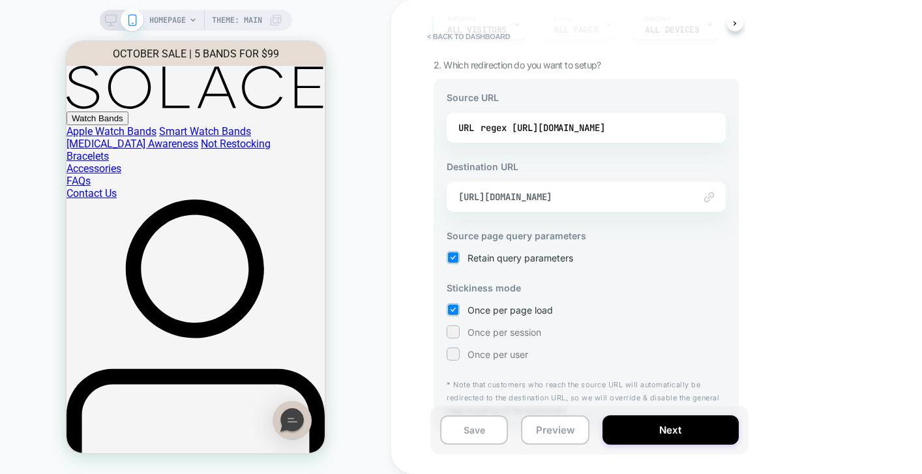
scroll to position [165, 0]
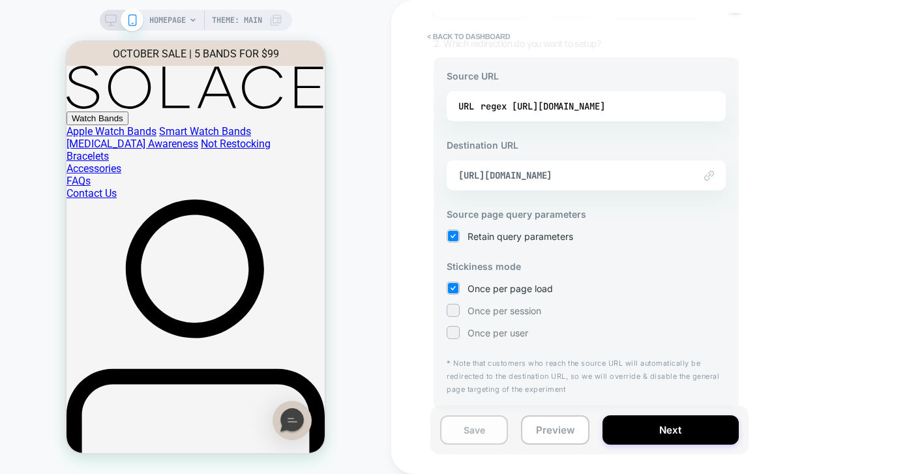
click at [475, 432] on button "Save" at bounding box center [474, 429] width 68 height 29
click at [552, 435] on button "Preview" at bounding box center [555, 429] width 68 height 29
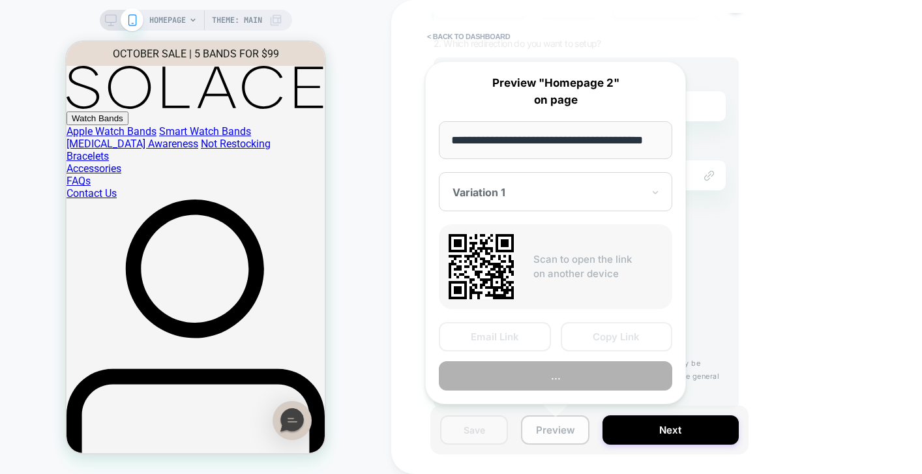
scroll to position [0, 29]
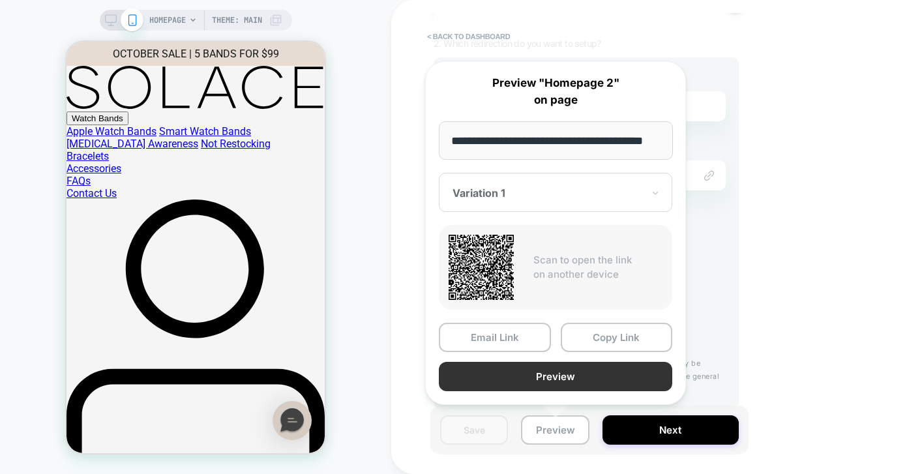
click at [514, 377] on button "Preview" at bounding box center [555, 376] width 233 height 29
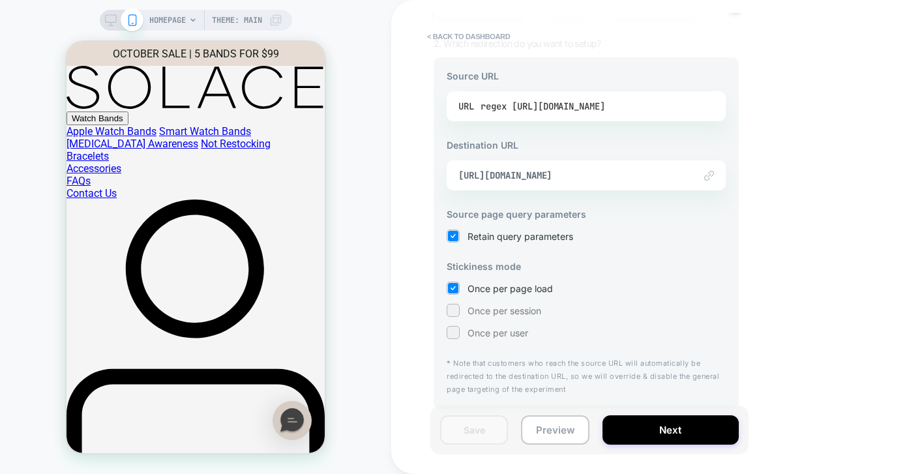
click at [579, 99] on div "regex [URL][DOMAIN_NAME]" at bounding box center [542, 106] width 125 height 20
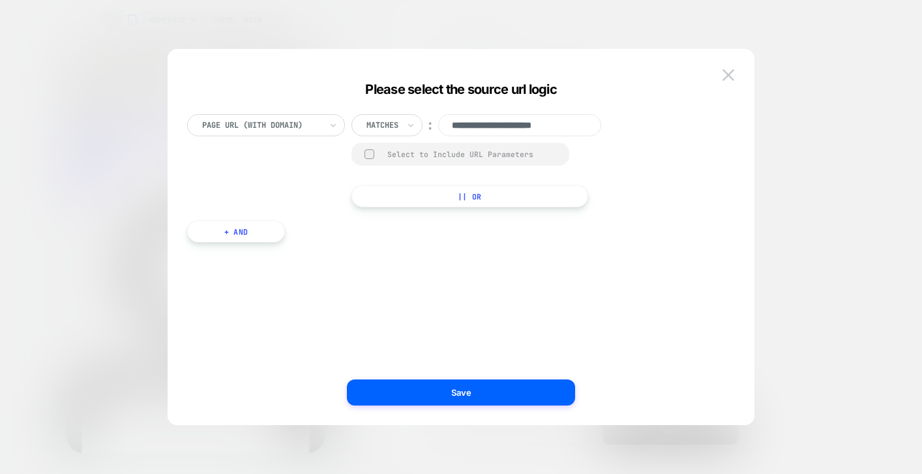
click at [370, 126] on input "text" at bounding box center [368, 125] width 5 height 12
click at [376, 158] on div "Is" at bounding box center [406, 161] width 85 height 21
click at [405, 325] on div "**********" at bounding box center [455, 250] width 548 height 311
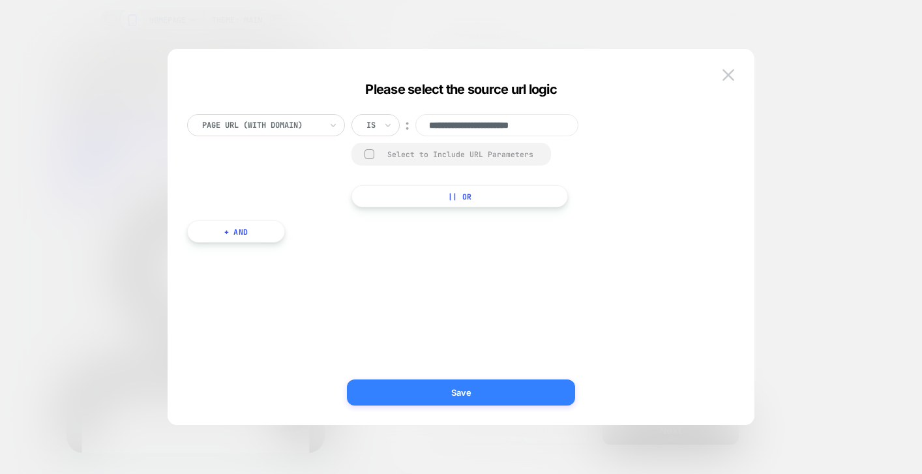
click at [404, 394] on button "Save" at bounding box center [461, 392] width 228 height 26
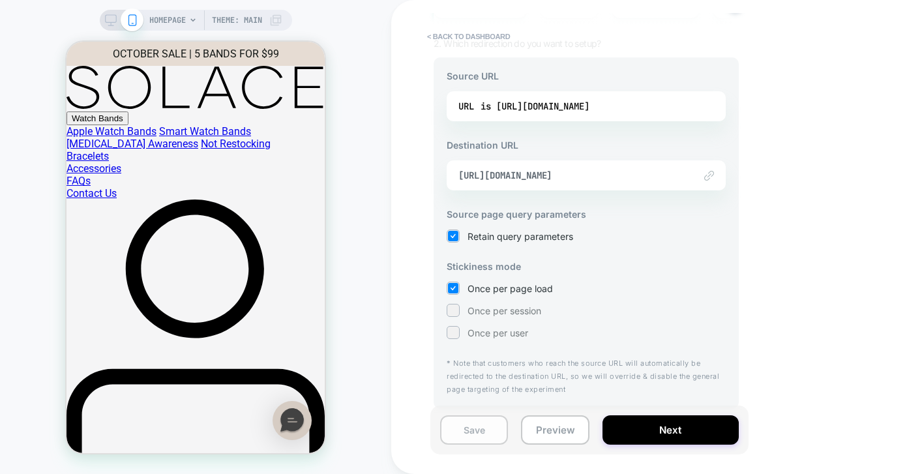
click at [468, 429] on button "Save" at bounding box center [474, 429] width 68 height 29
click at [567, 428] on button "Preview" at bounding box center [555, 429] width 68 height 29
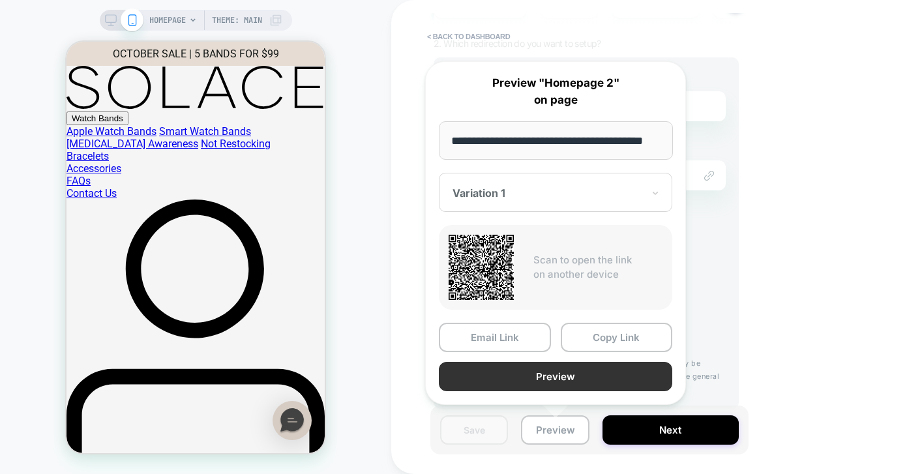
click at [538, 378] on button "Preview" at bounding box center [555, 376] width 233 height 29
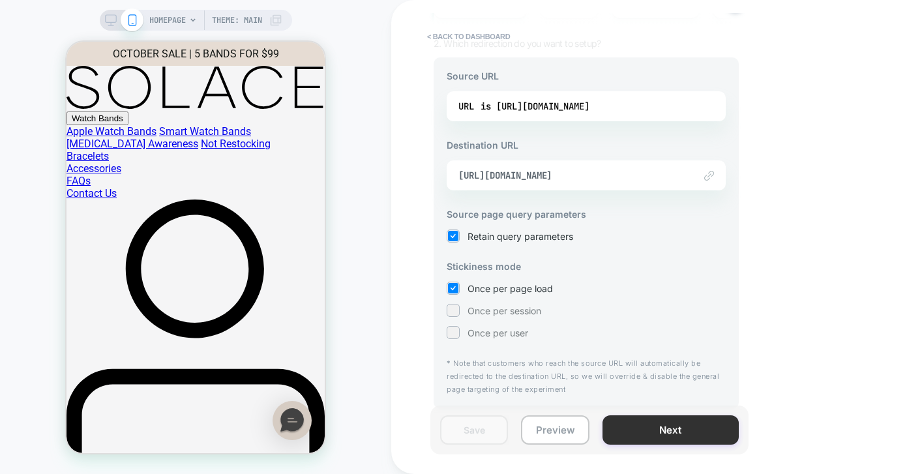
click at [654, 422] on button "Next" at bounding box center [670, 429] width 136 height 29
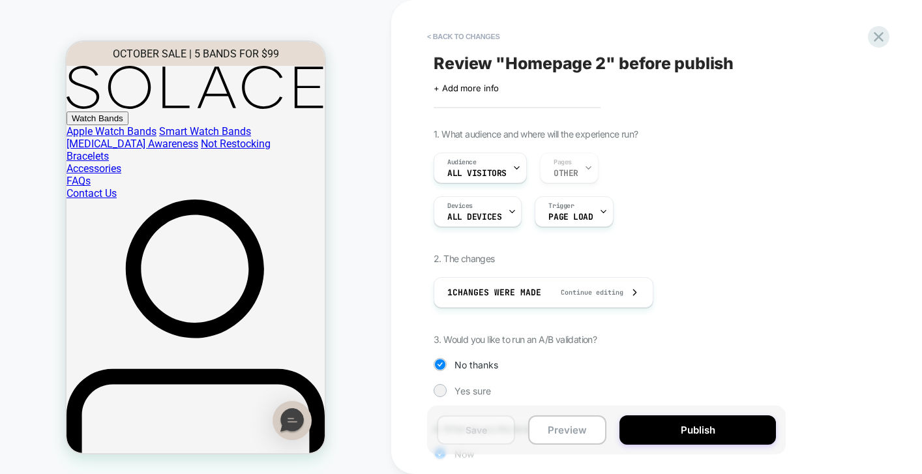
scroll to position [96, 0]
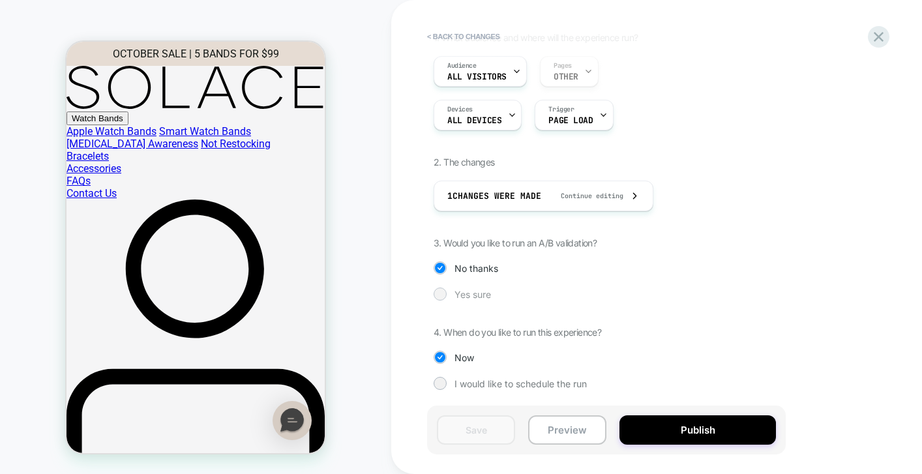
click at [458, 290] on span "Yes sure" at bounding box center [472, 294] width 37 height 11
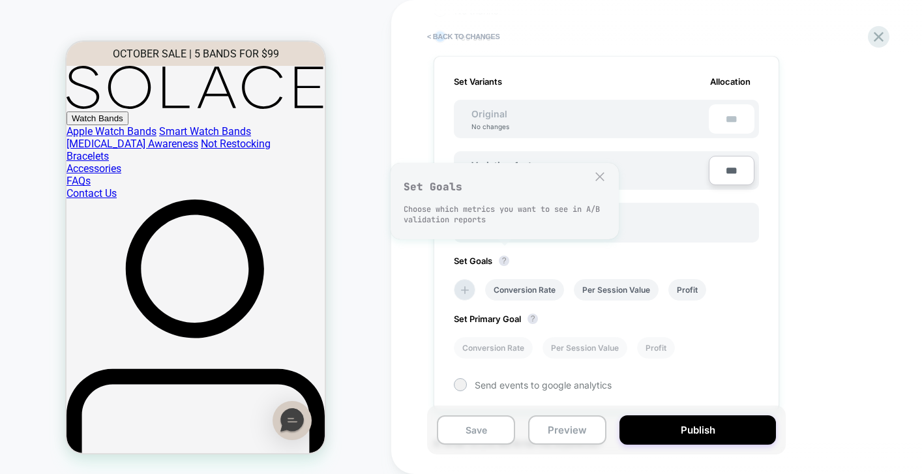
scroll to position [338, 0]
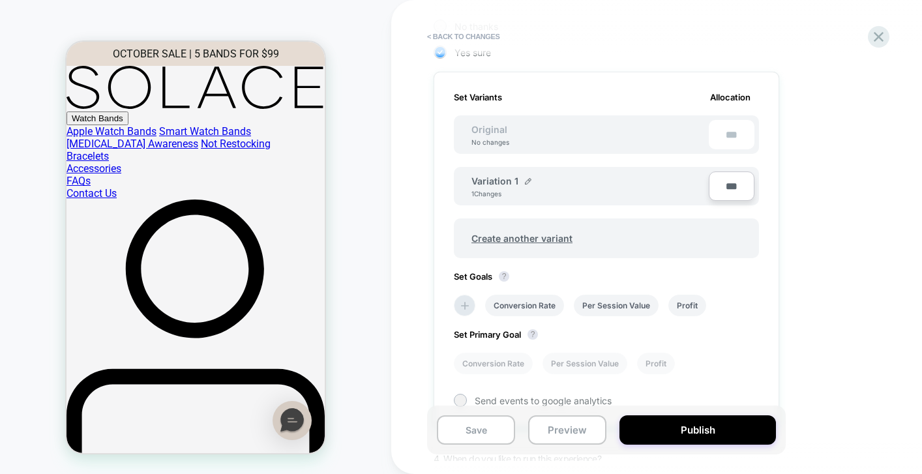
click at [728, 173] on input "***" at bounding box center [732, 185] width 46 height 29
type input "***"
type input "**"
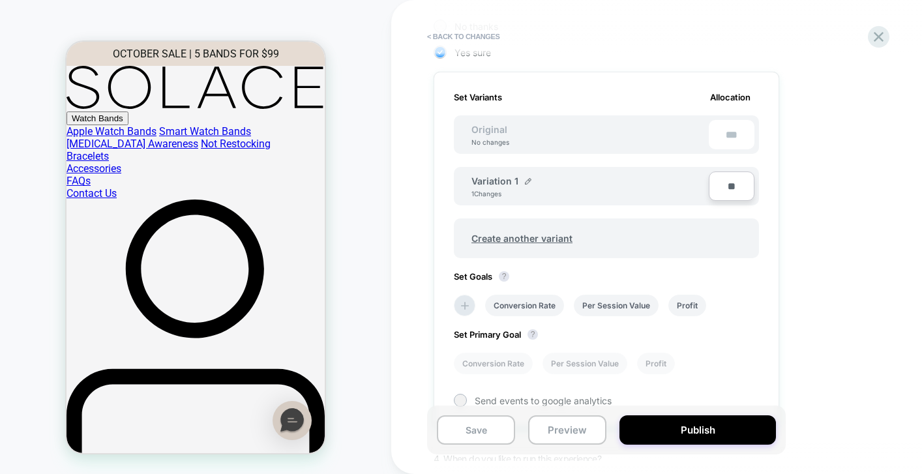
type input "***"
click at [821, 198] on div "1. What audience and where will the experience run? Audience All Visitors Pages…" at bounding box center [672, 163] width 476 height 746
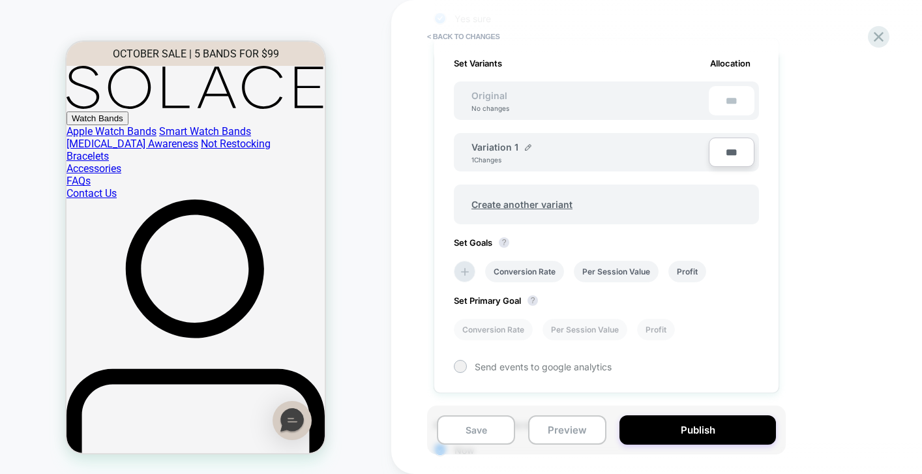
scroll to position [382, 0]
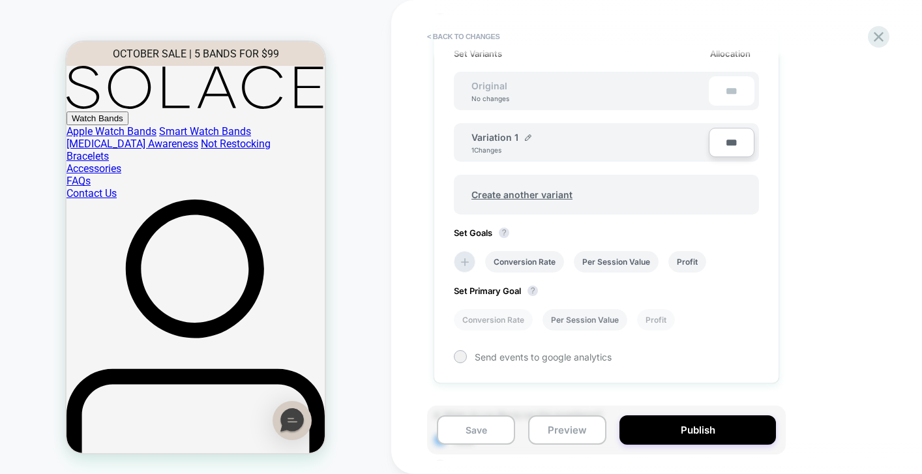
click at [593, 320] on li "Per Session Value" at bounding box center [584, 320] width 85 height 22
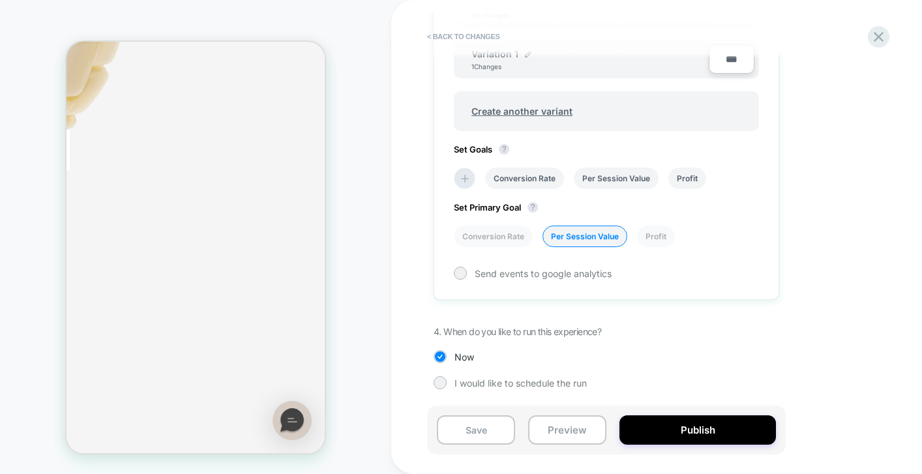
scroll to position [5854, 0]
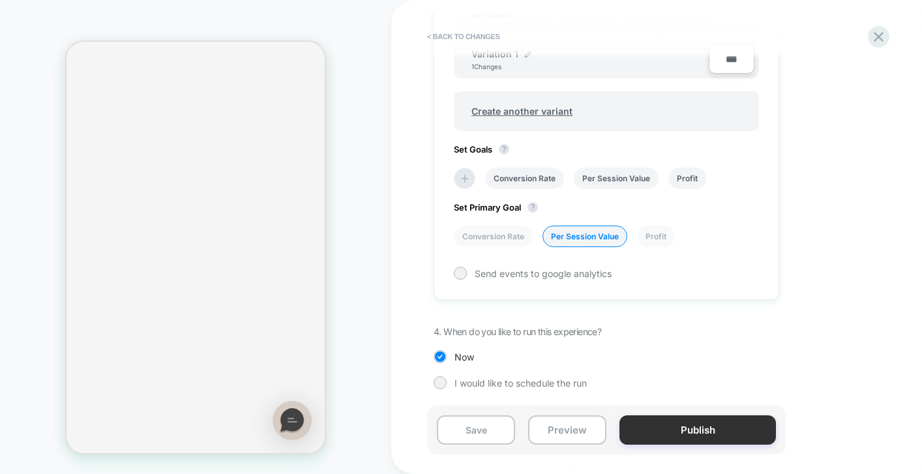
click at [715, 434] on button "Publish" at bounding box center [697, 429] width 156 height 29
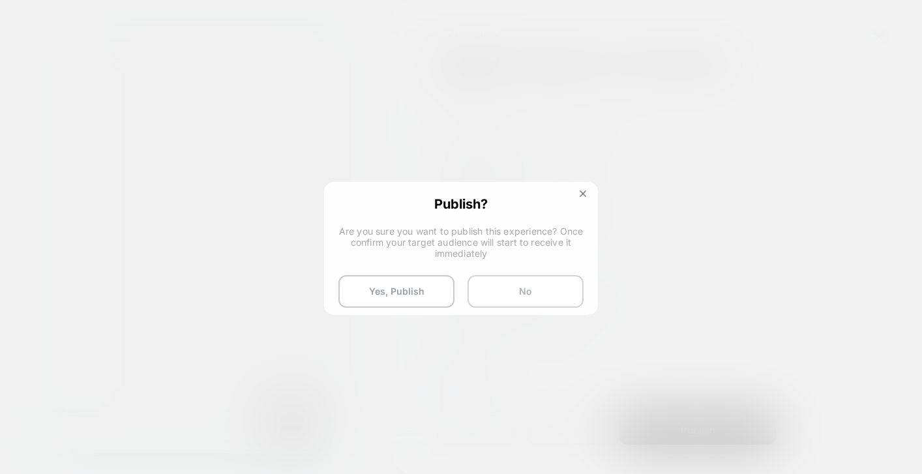
scroll to position [465, 0]
click at [405, 299] on button "Yes, Publish" at bounding box center [396, 291] width 116 height 33
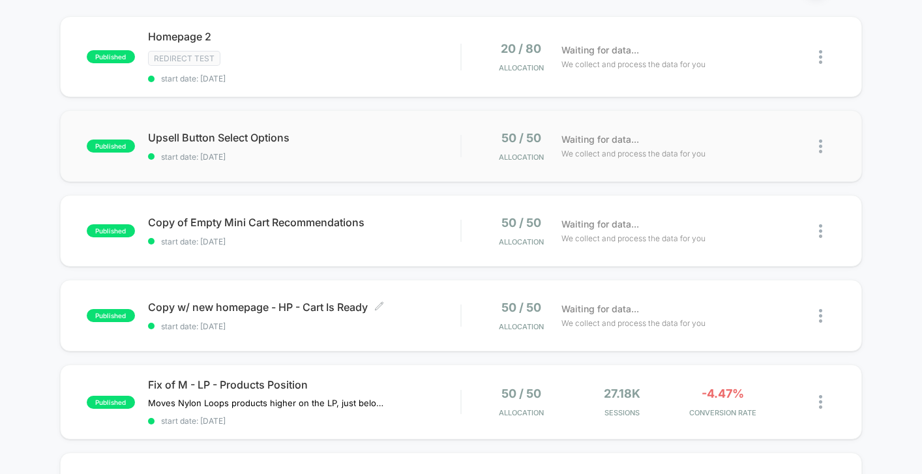
scroll to position [128, 0]
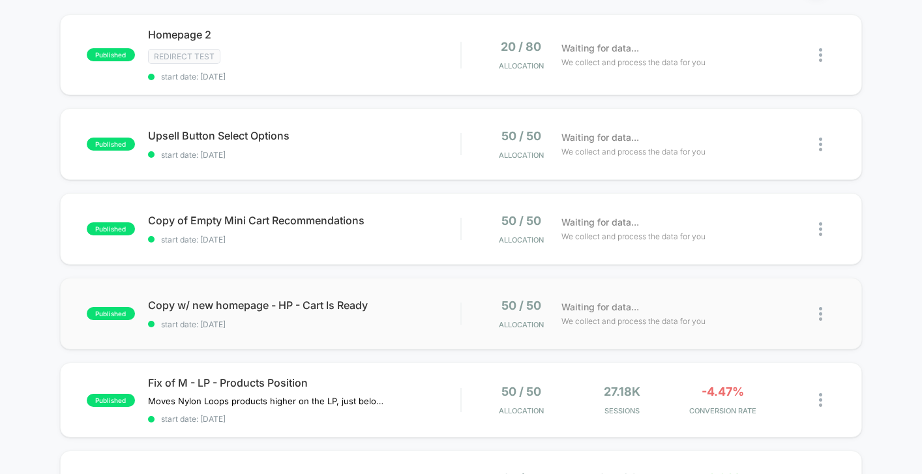
click at [418, 331] on div "published Copy w/ new homepage - HP - Cart Is Ready start date: 10/8/2025 50 / …" at bounding box center [461, 314] width 802 height 72
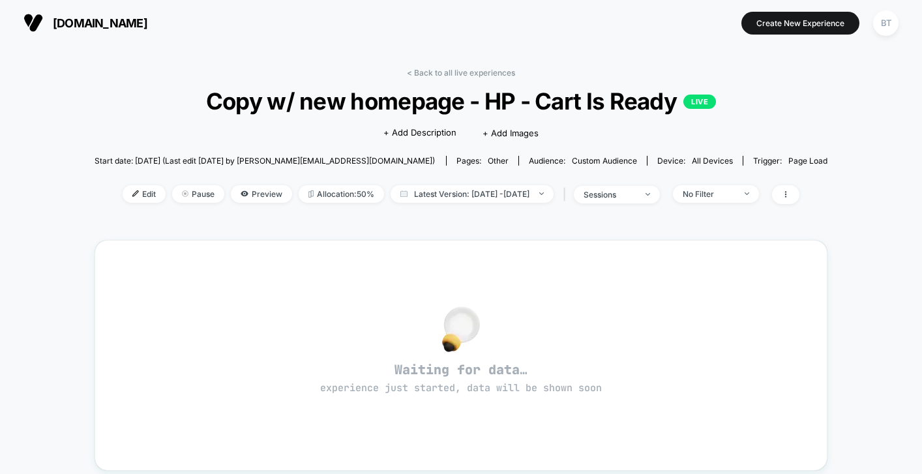
scroll to position [16, 0]
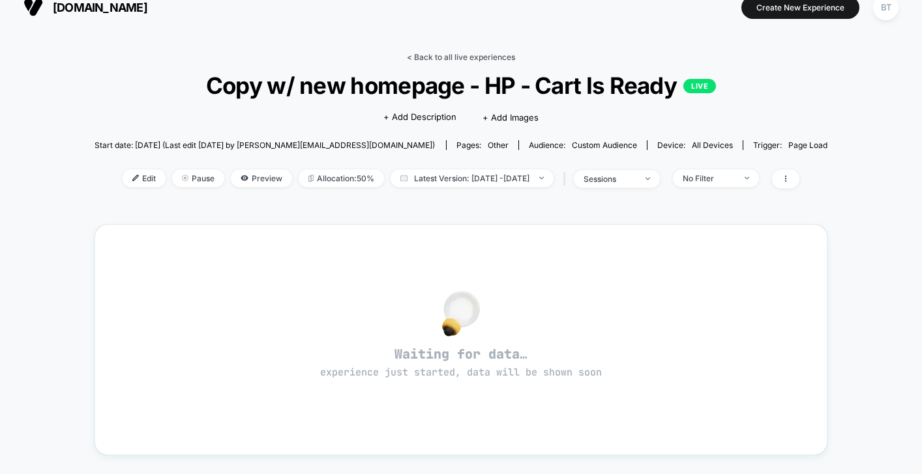
click at [440, 56] on link "< Back to all live experiences" at bounding box center [461, 57] width 108 height 10
